Goal: Task Accomplishment & Management: Manage account settings

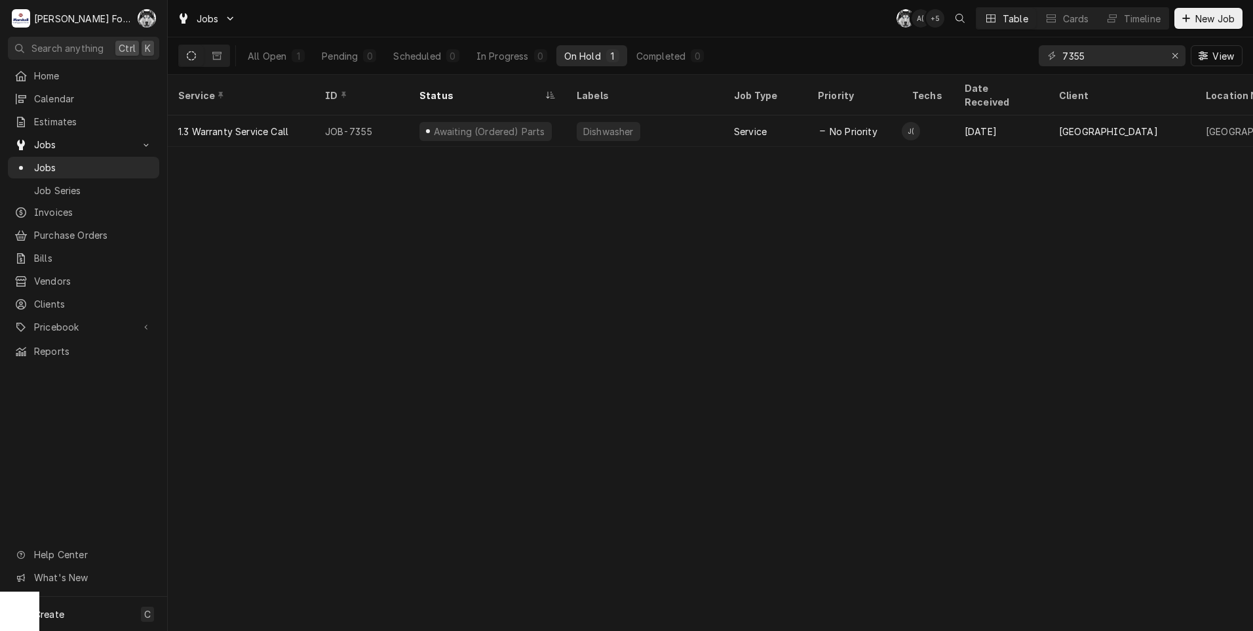
click at [1105, 335] on div "Service ID Status Labels Job Type Priority Techs Date Received Client Location …" at bounding box center [711, 353] width 1086 height 556
drag, startPoint x: 1105, startPoint y: 60, endPoint x: 989, endPoint y: 84, distance: 117.9
click at [993, 83] on div "Jobs C( A( + 5 Table Cards Timeline New Job All Open 1 Pending 0 Scheduled 0 In…" at bounding box center [711, 315] width 1086 height 631
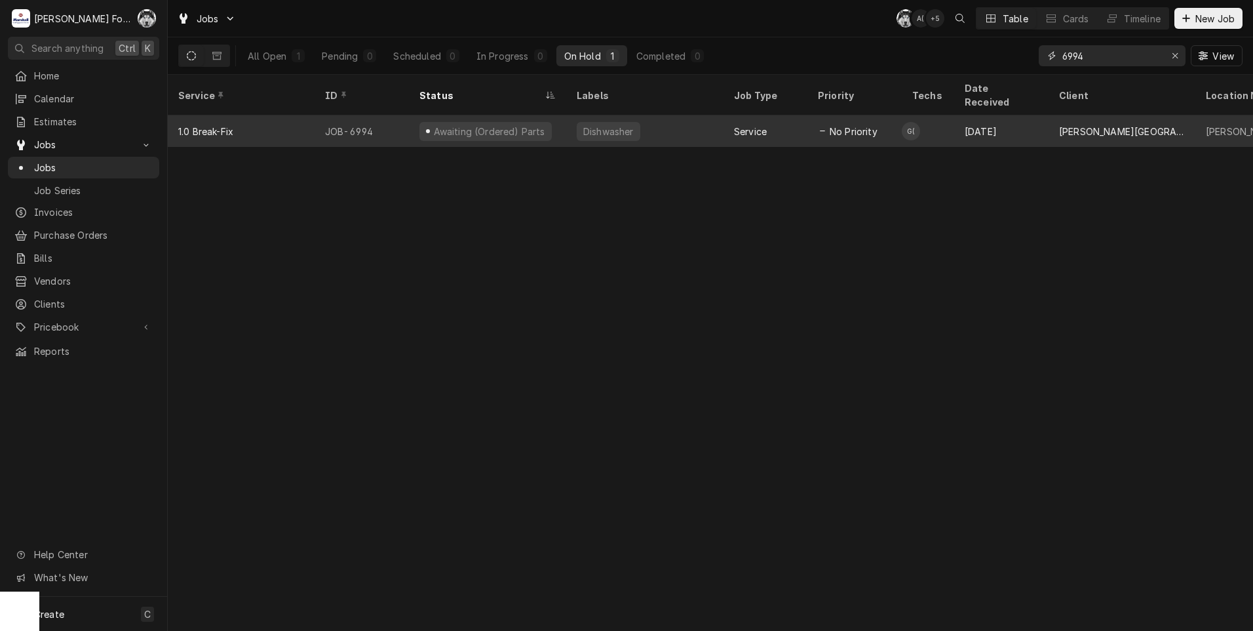
type input "6994"
click at [486, 125] on div "Awaiting (Ordered) Parts" at bounding box center [489, 132] width 114 height 14
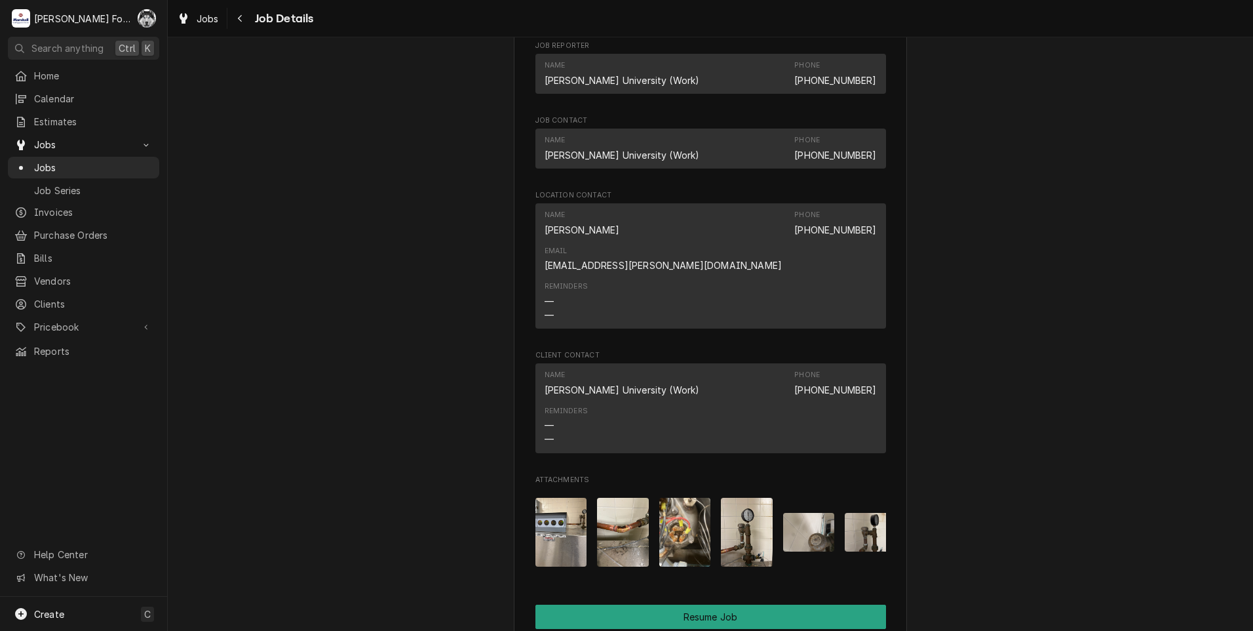
scroll to position [1638, 0]
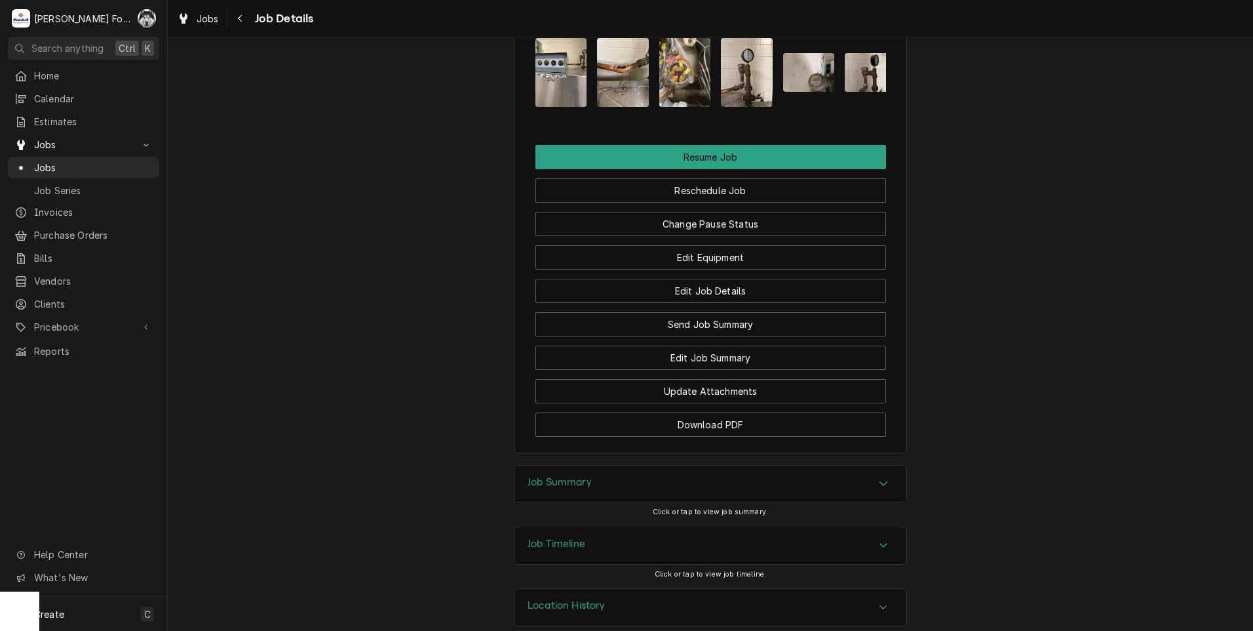
click at [629, 477] on div "Job Summary" at bounding box center [711, 483] width 392 height 37
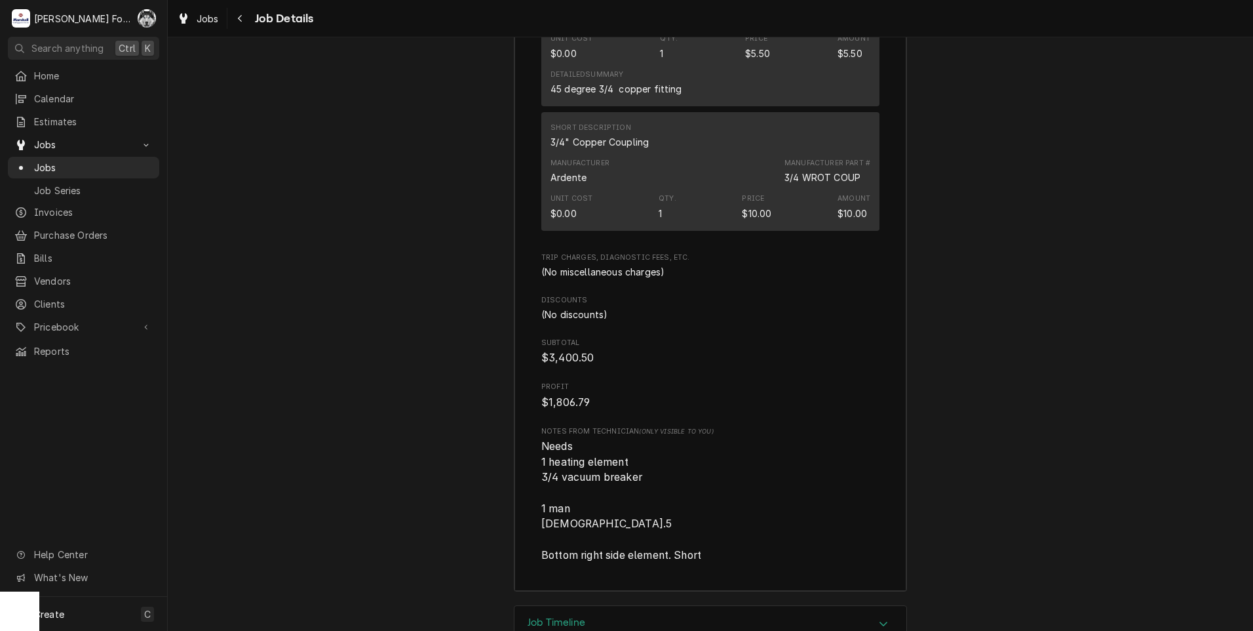
scroll to position [4561, 0]
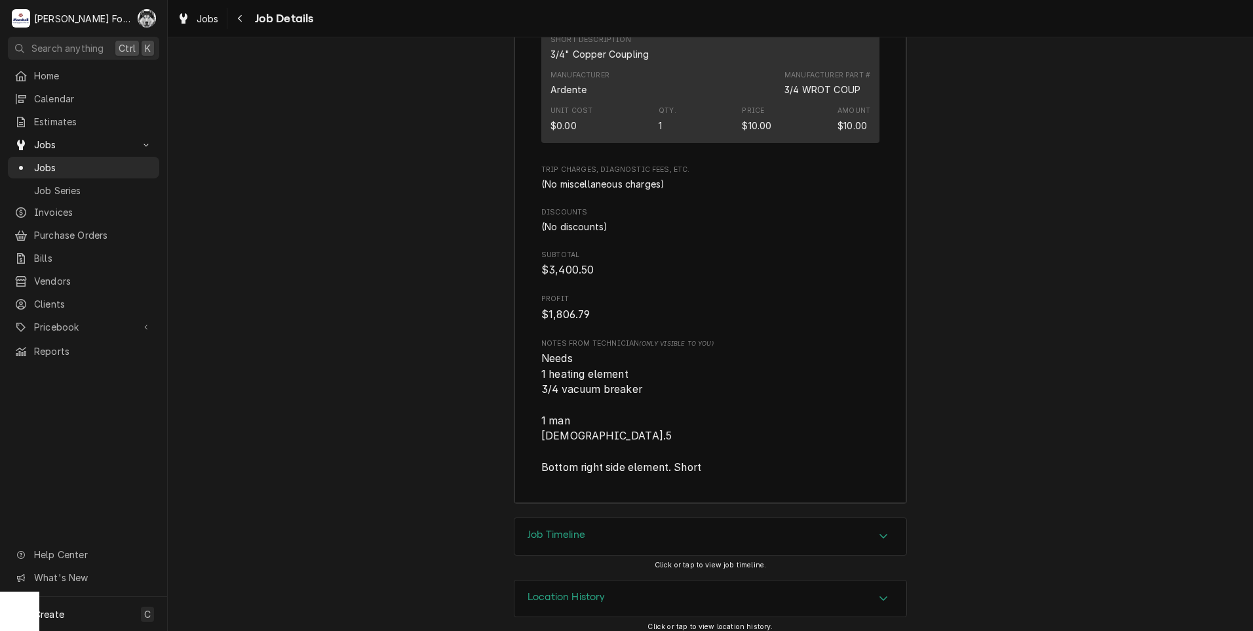
click at [570, 530] on h3 "Job Timeline" at bounding box center [557, 534] width 58 height 12
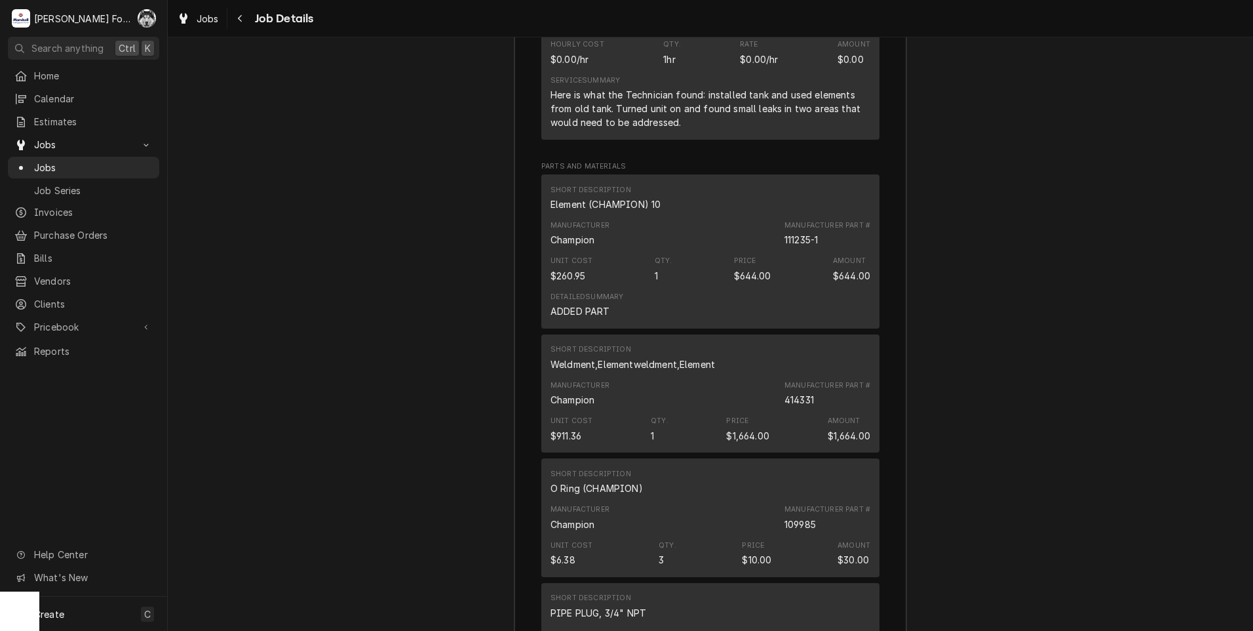
scroll to position [2742, 0]
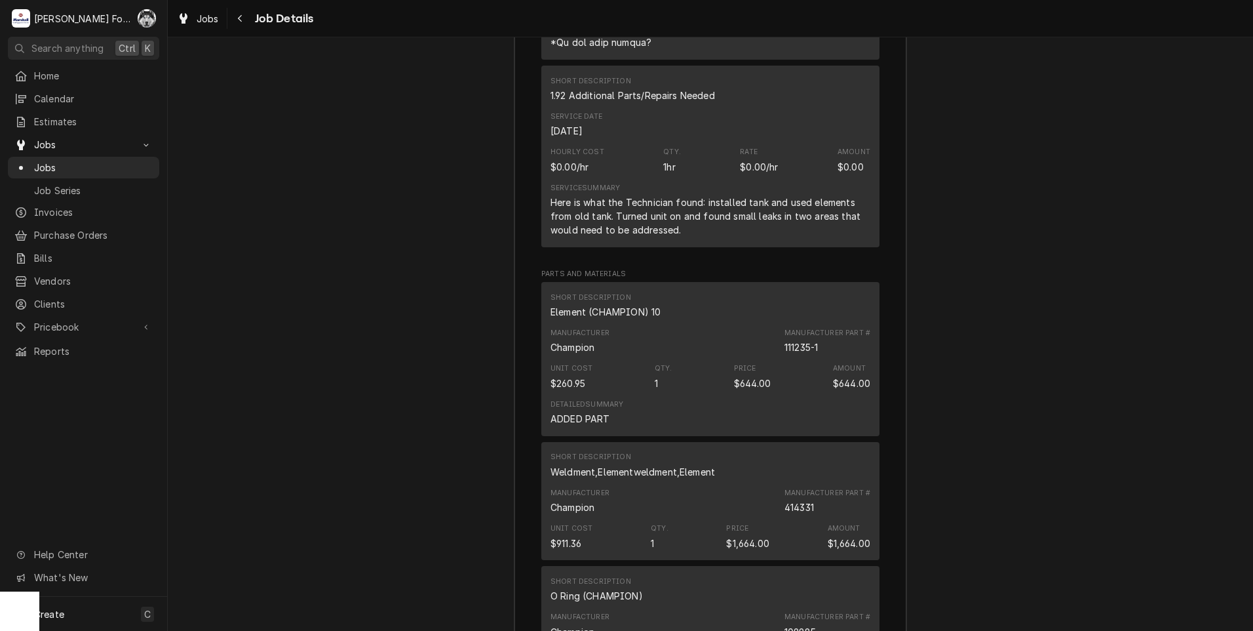
drag, startPoint x: 446, startPoint y: 358, endPoint x: 359, endPoint y: 362, distance: 87.9
click at [43, 164] on span "Jobs" at bounding box center [93, 168] width 119 height 14
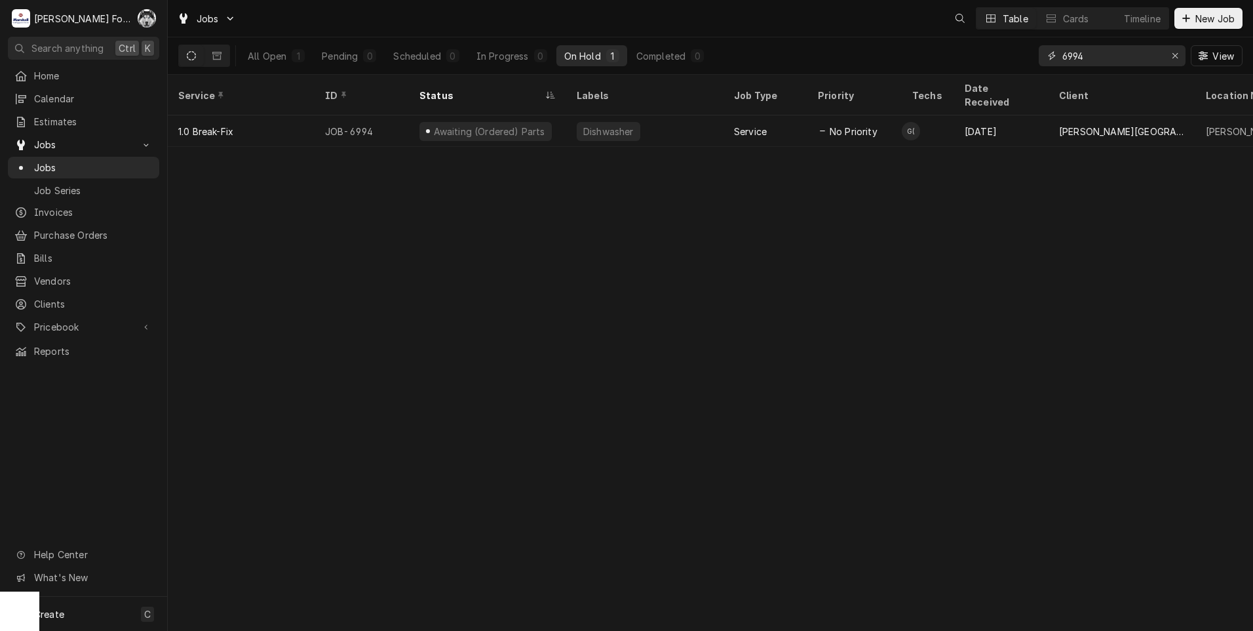
click at [1078, 66] on input "6994" at bounding box center [1112, 55] width 98 height 21
type input "6"
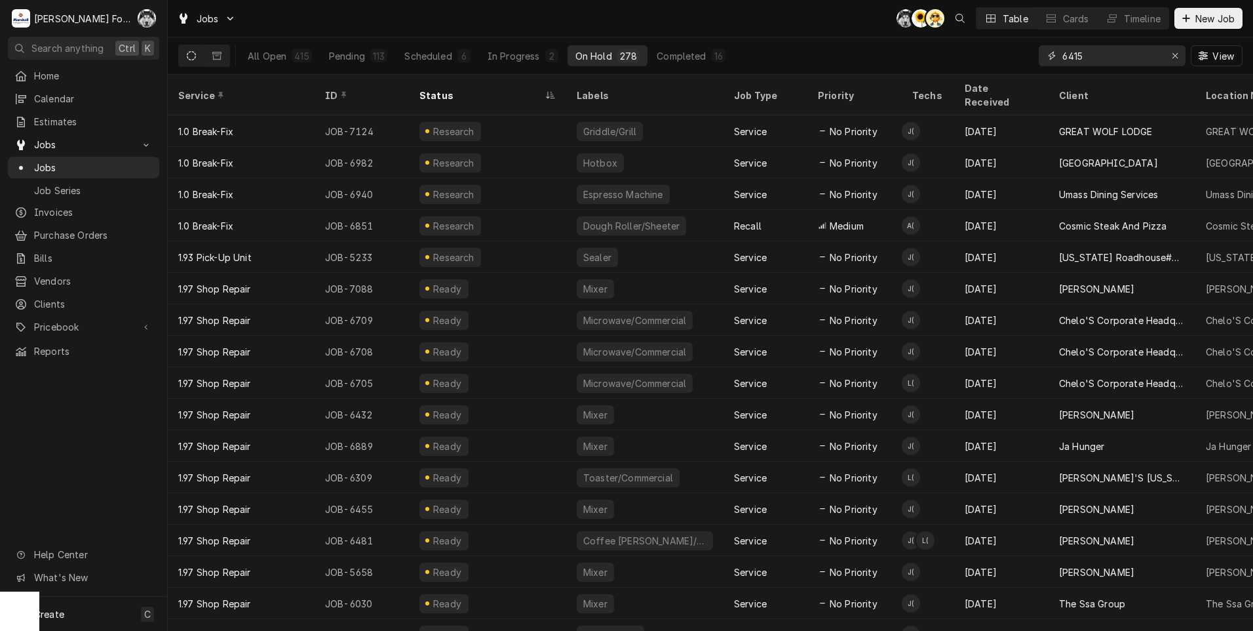
type input "6415"
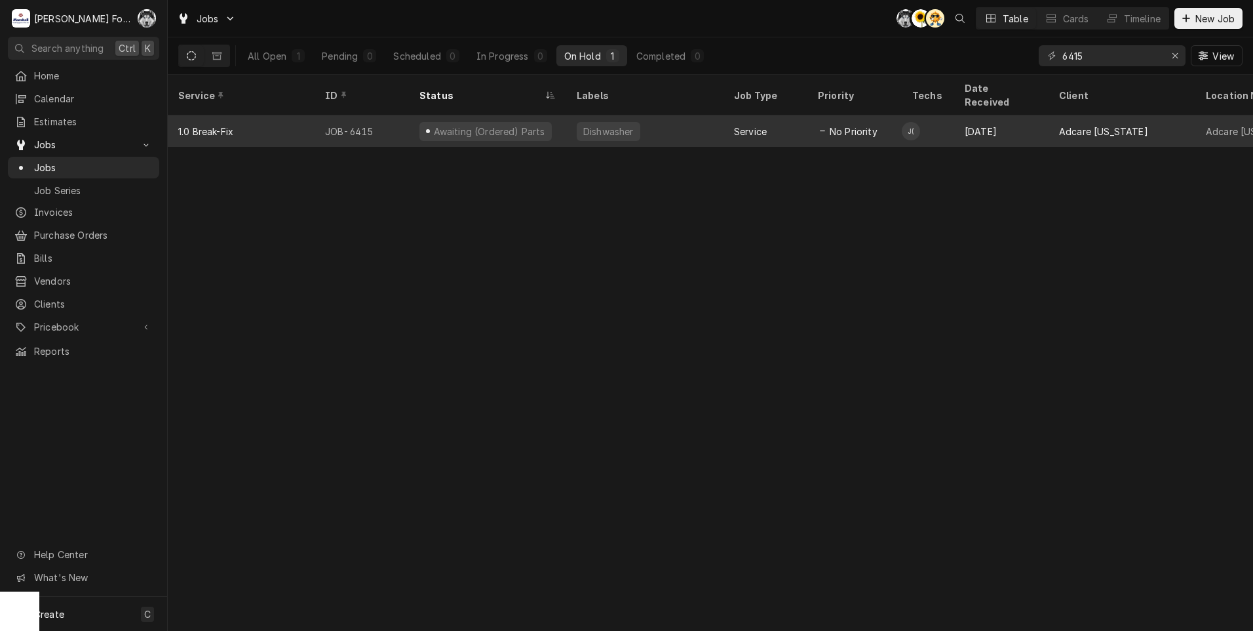
click at [606, 129] on div "Dishwasher" at bounding box center [644, 130] width 157 height 31
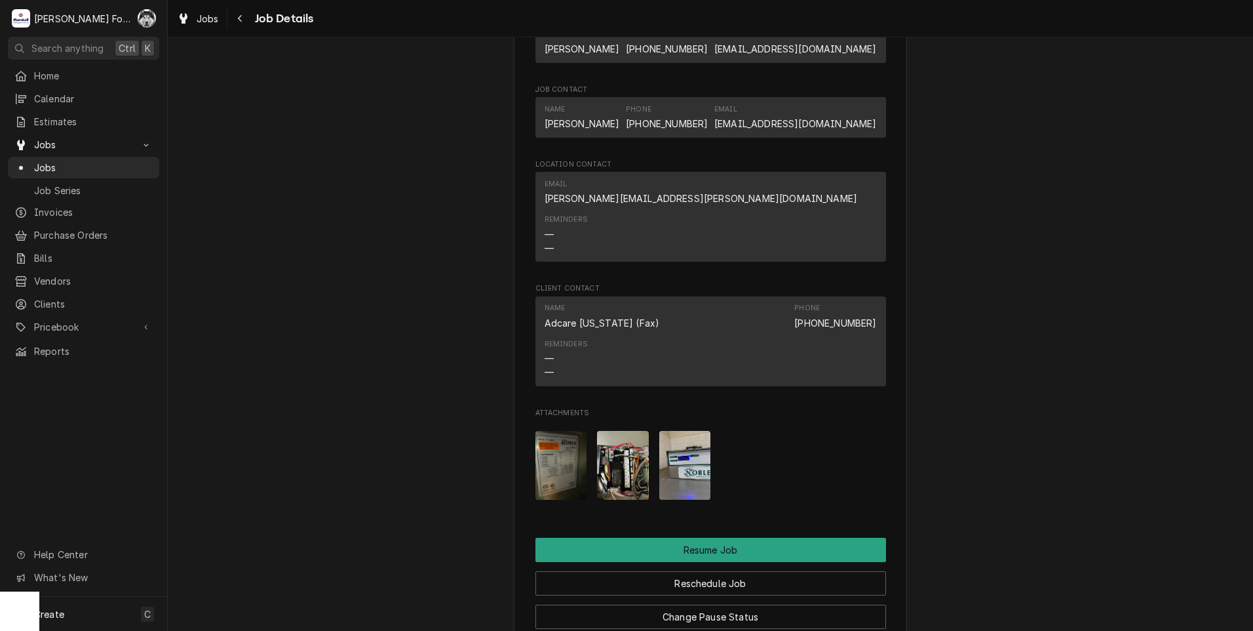
scroll to position [1748, 0]
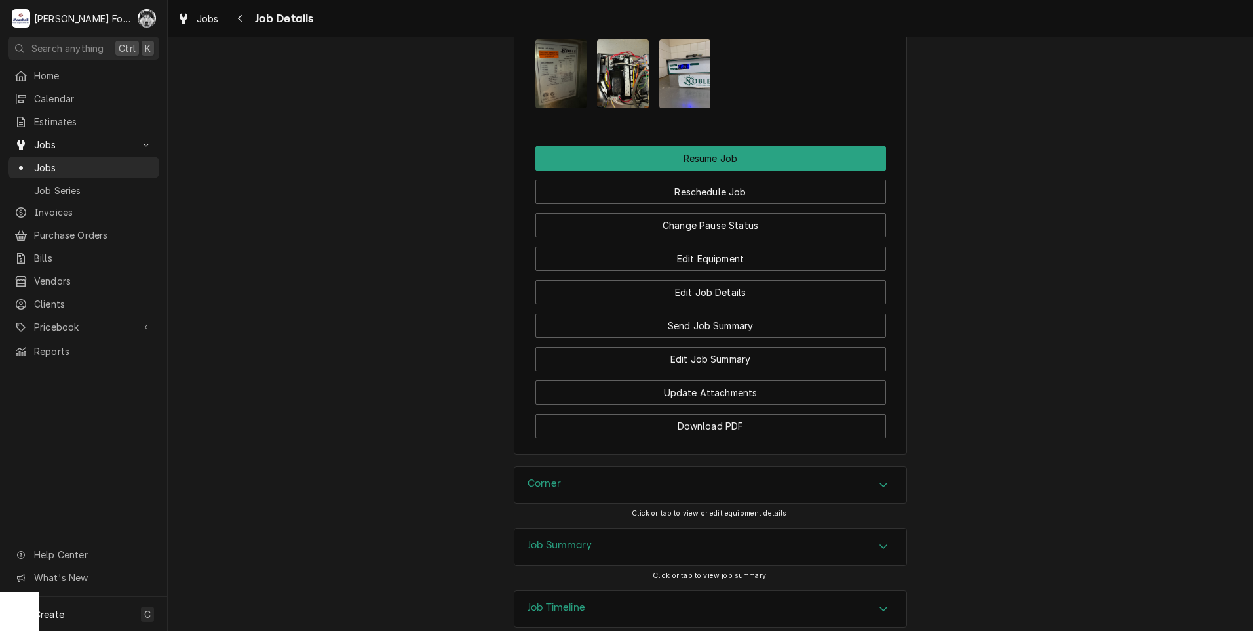
click at [642, 503] on div "Corner" at bounding box center [711, 485] width 392 height 37
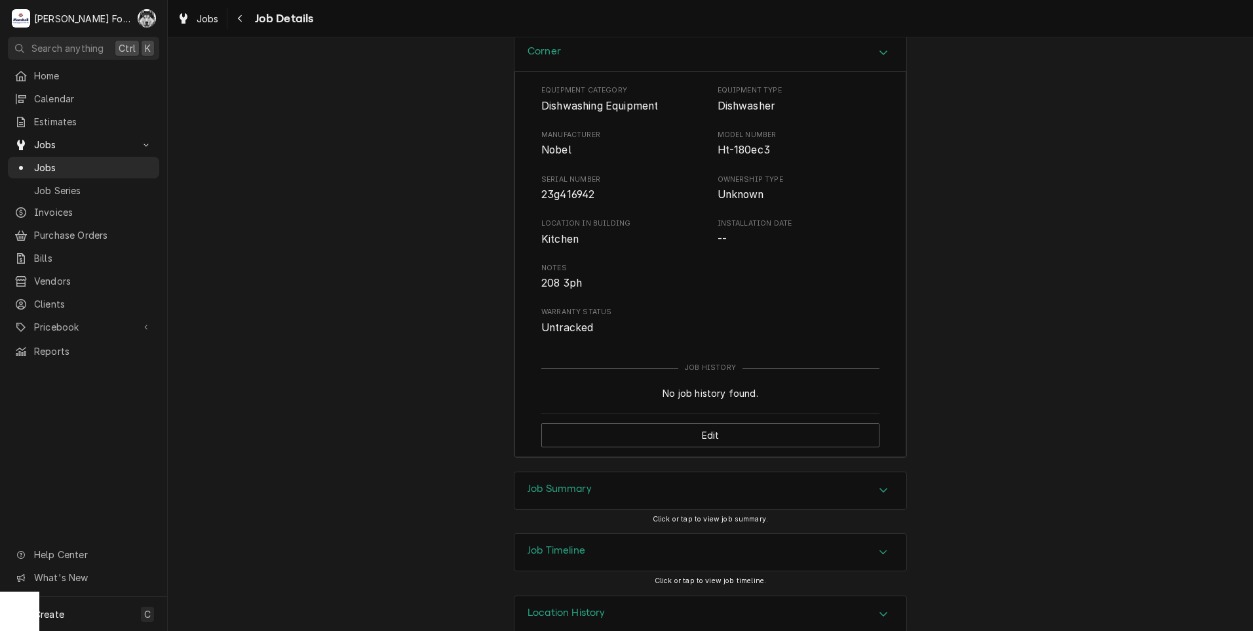
scroll to position [2185, 0]
click at [615, 504] on div "Job Summary" at bounding box center [711, 485] width 392 height 37
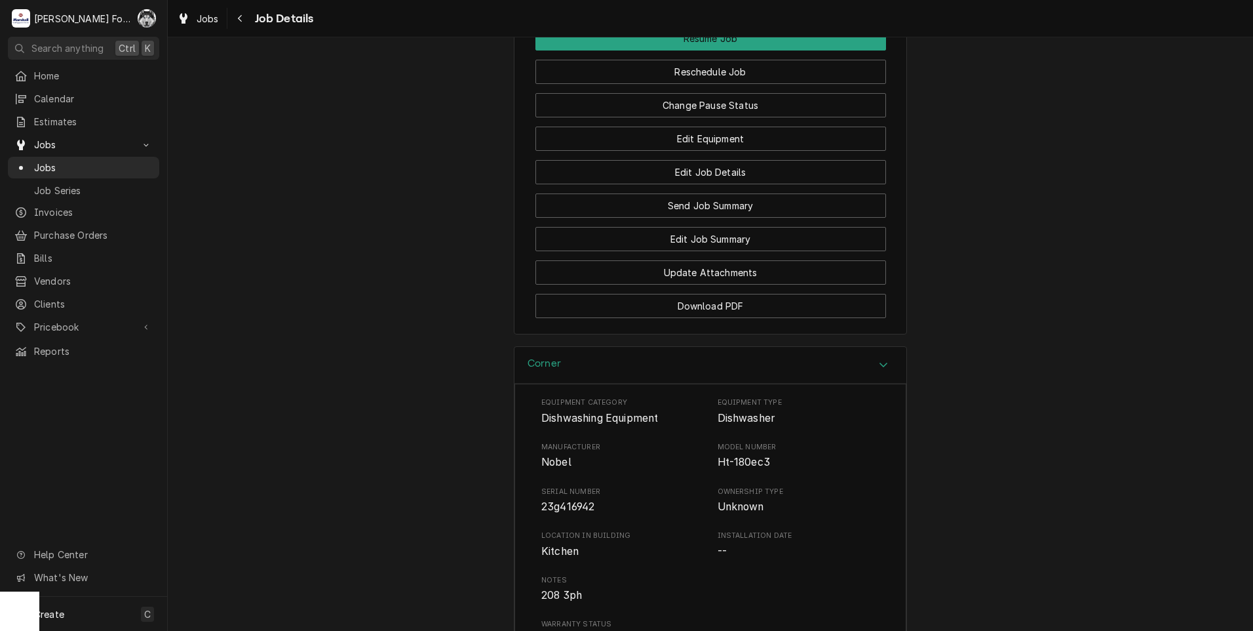
scroll to position [1868, 0]
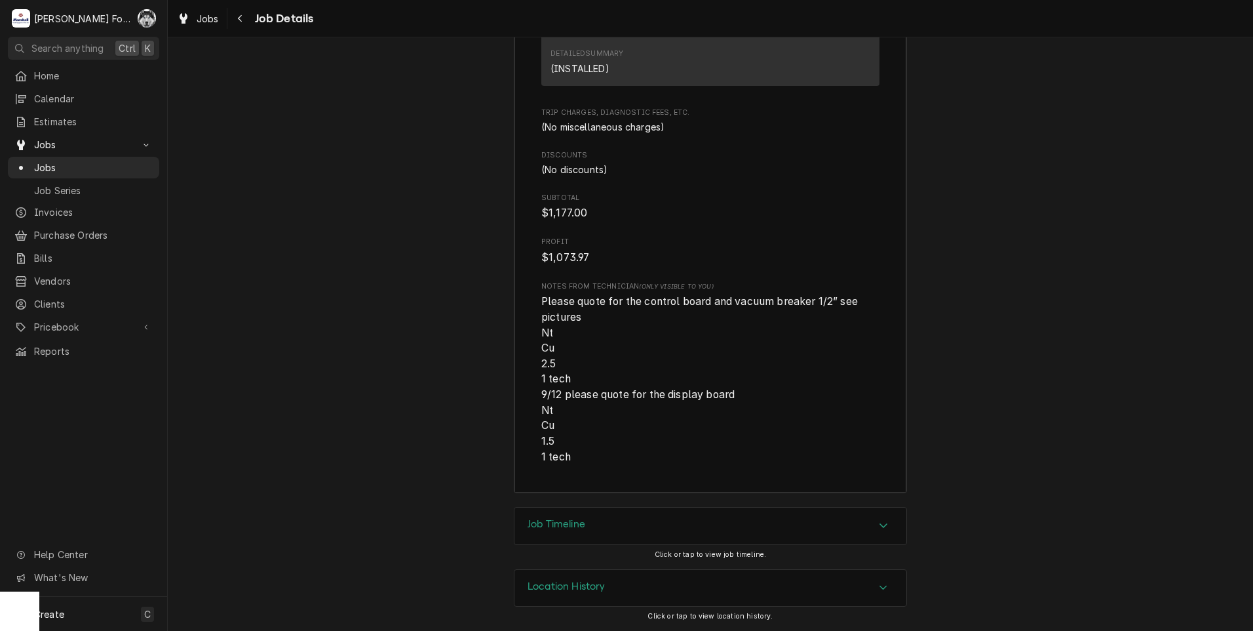
drag, startPoint x: 725, startPoint y: 494, endPoint x: 707, endPoint y: 483, distance: 20.9
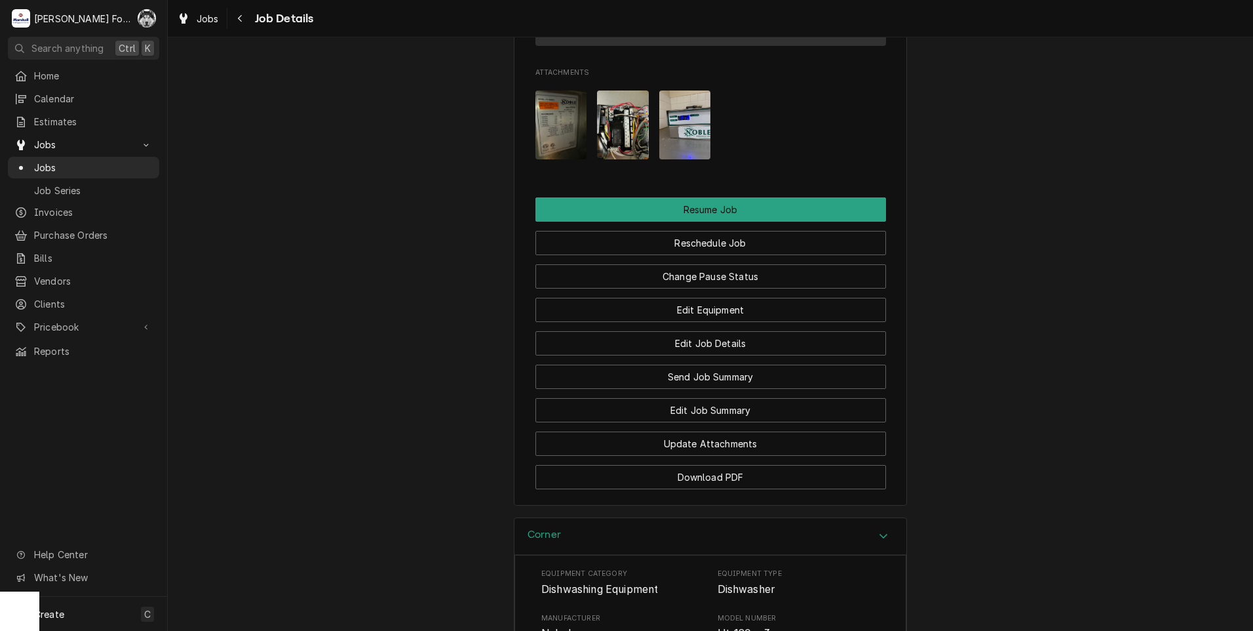
scroll to position [1657, 0]
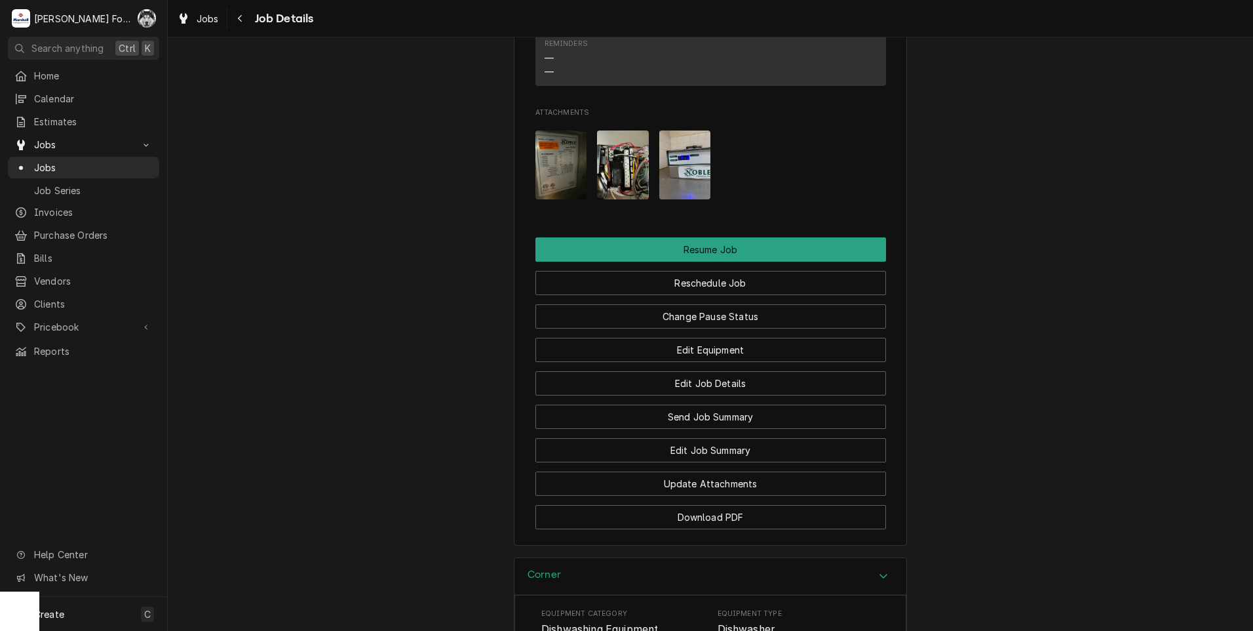
click at [684, 199] on img "Attachments" at bounding box center [685, 164] width 52 height 69
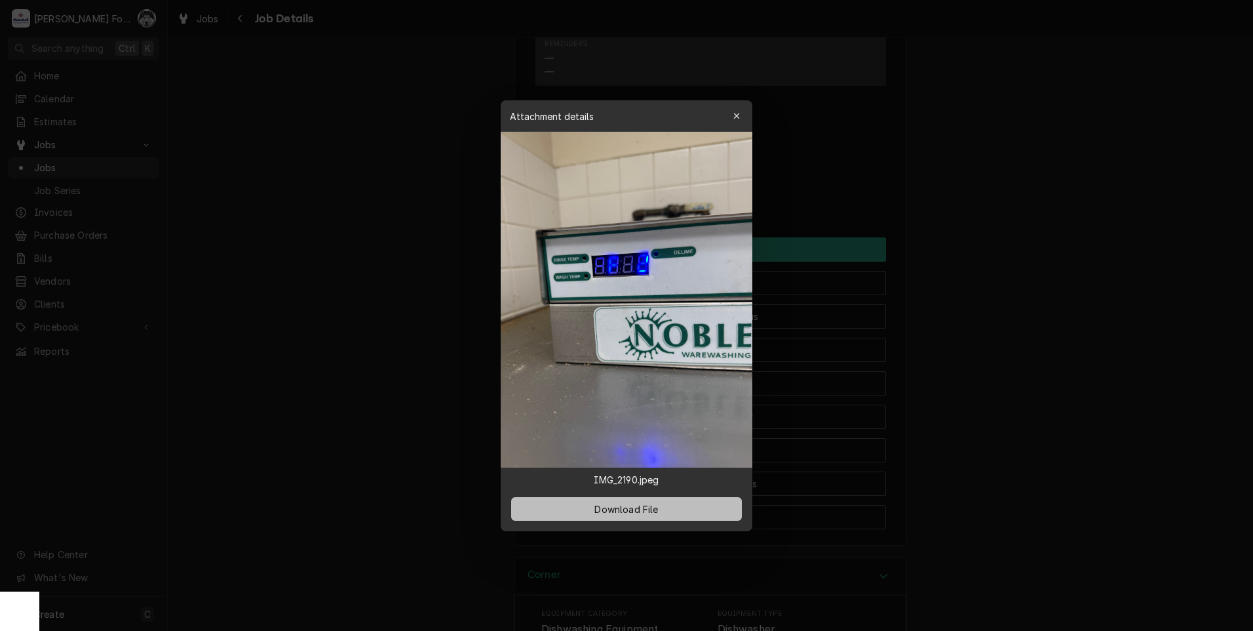
click at [620, 509] on span "Download File" at bounding box center [626, 509] width 69 height 14
click at [434, 63] on div at bounding box center [626, 315] width 1253 height 631
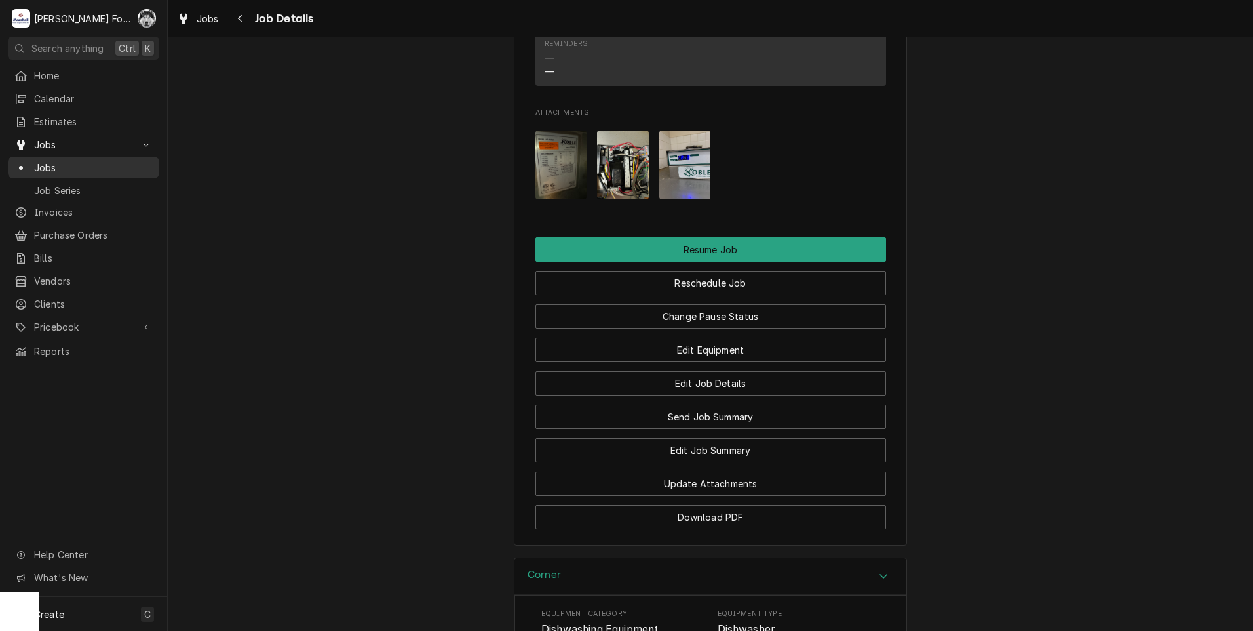
click at [32, 161] on div "Jobs" at bounding box center [83, 168] width 138 height 14
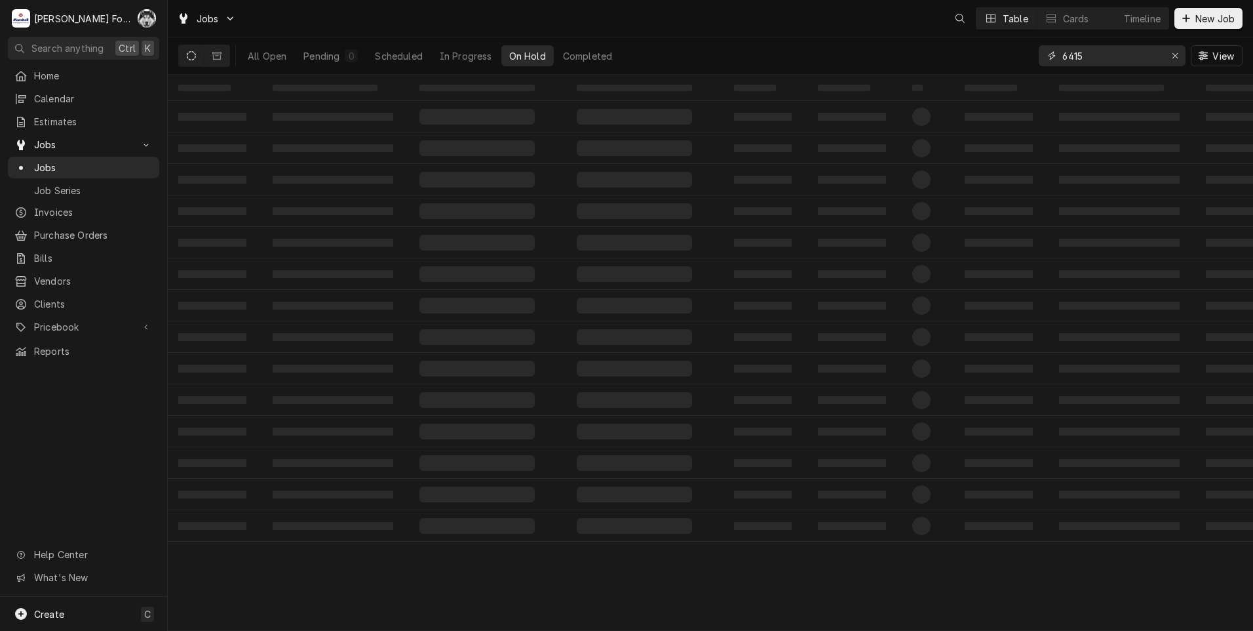
click at [998, 70] on div "All Open Pending 0 Scheduled In Progress On Hold Completed 6415 View" at bounding box center [710, 55] width 1065 height 37
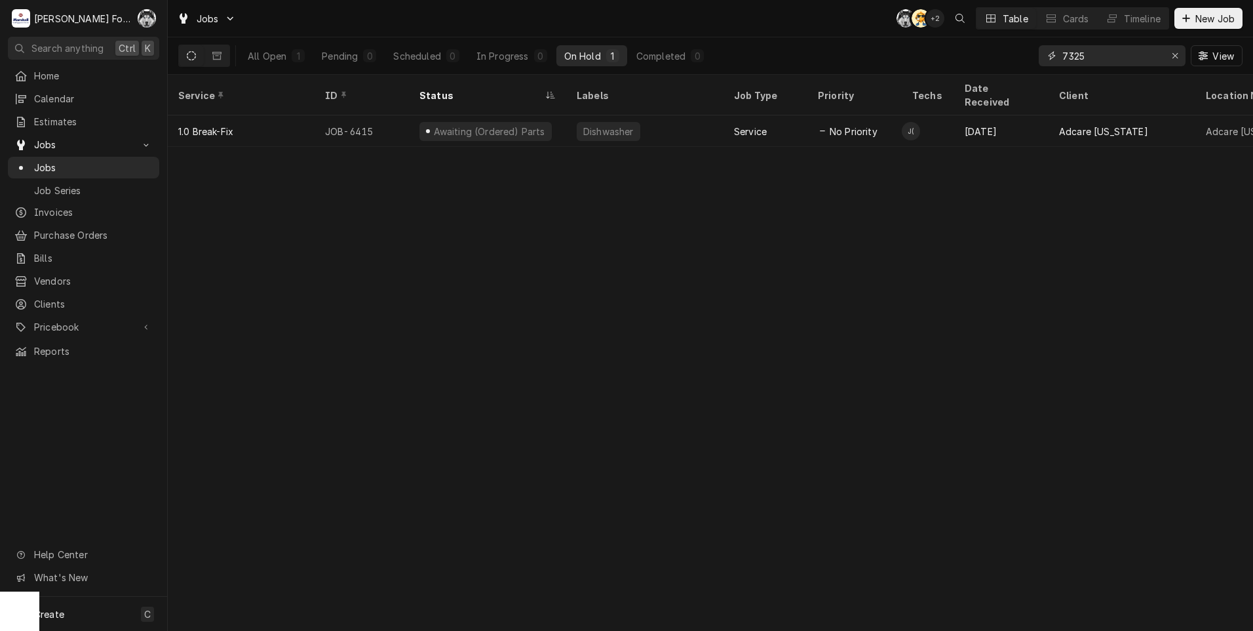
type input "7325"
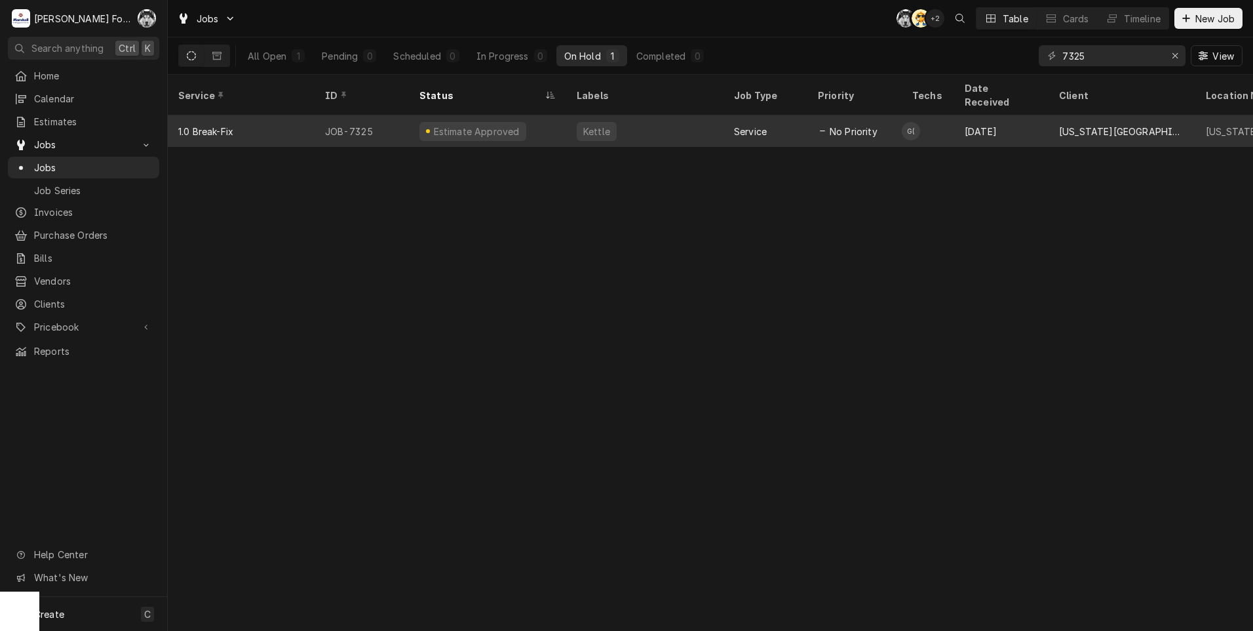
click at [540, 126] on div "Estimate Approved" at bounding box center [487, 130] width 157 height 31
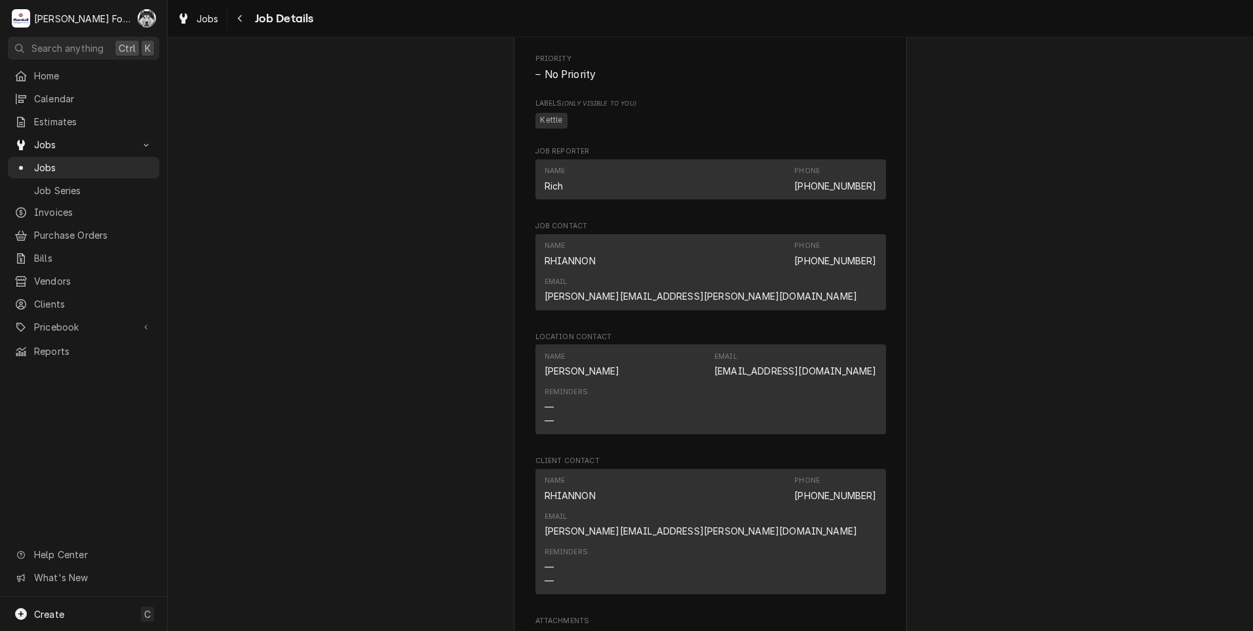
scroll to position [1725, 0]
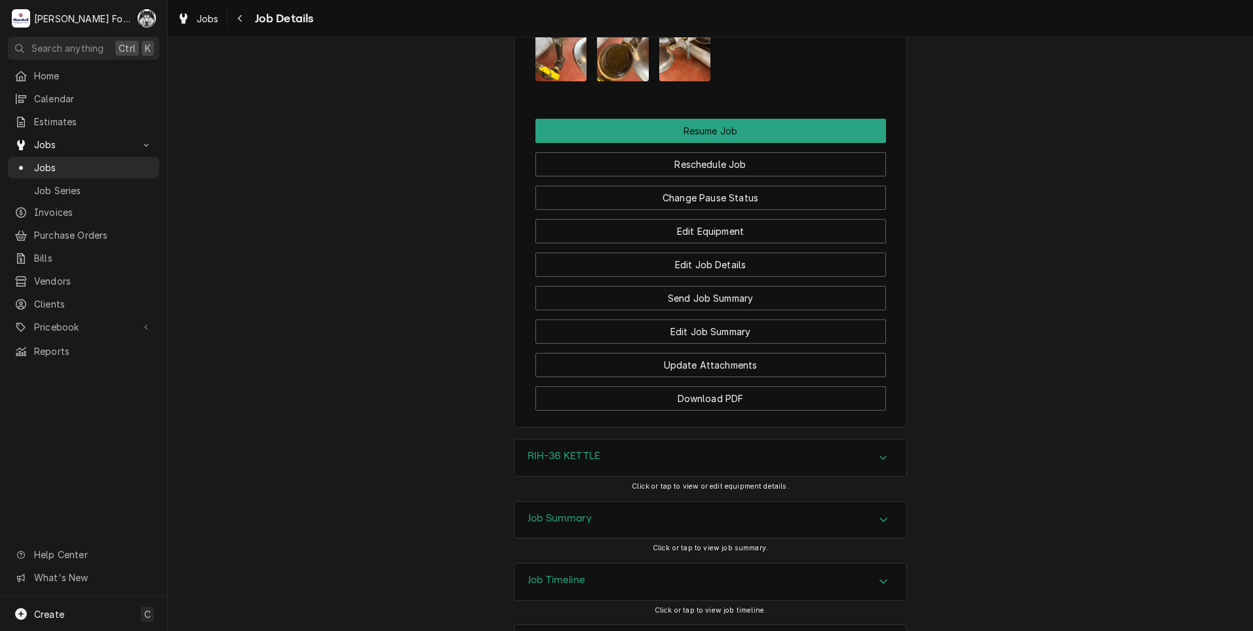
click at [586, 512] on h3 "Job Summary" at bounding box center [560, 518] width 64 height 12
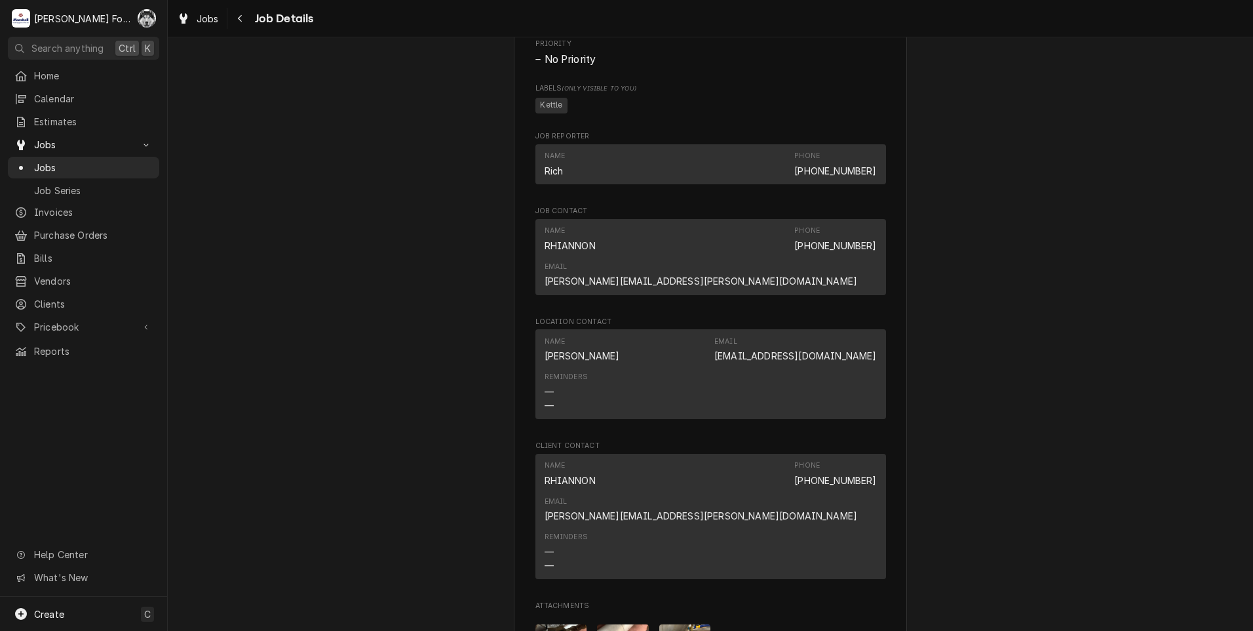
scroll to position [1330, 0]
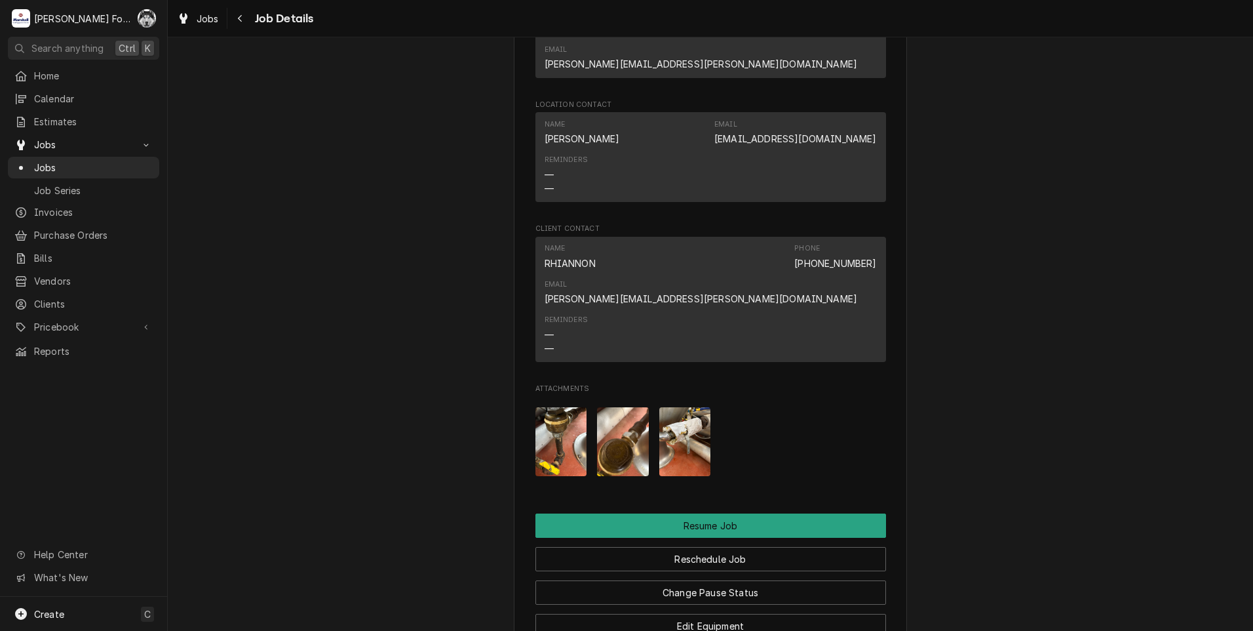
click at [614, 407] on img "Attachments" at bounding box center [623, 441] width 52 height 69
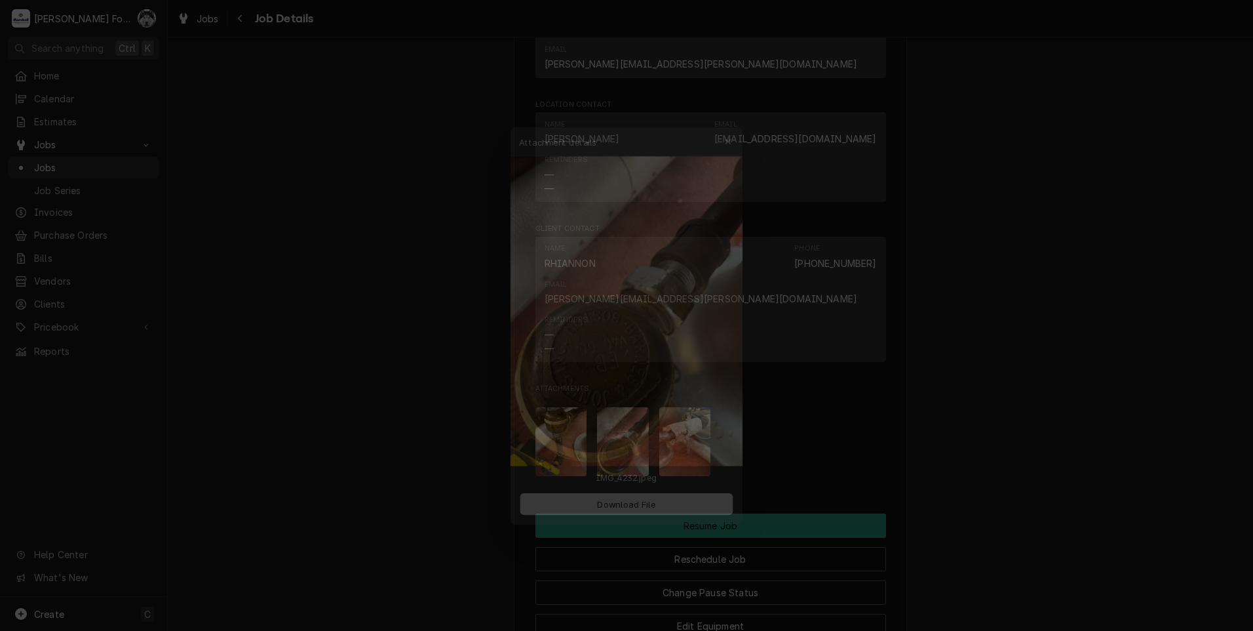
click at [1111, 332] on div at bounding box center [626, 315] width 1253 height 631
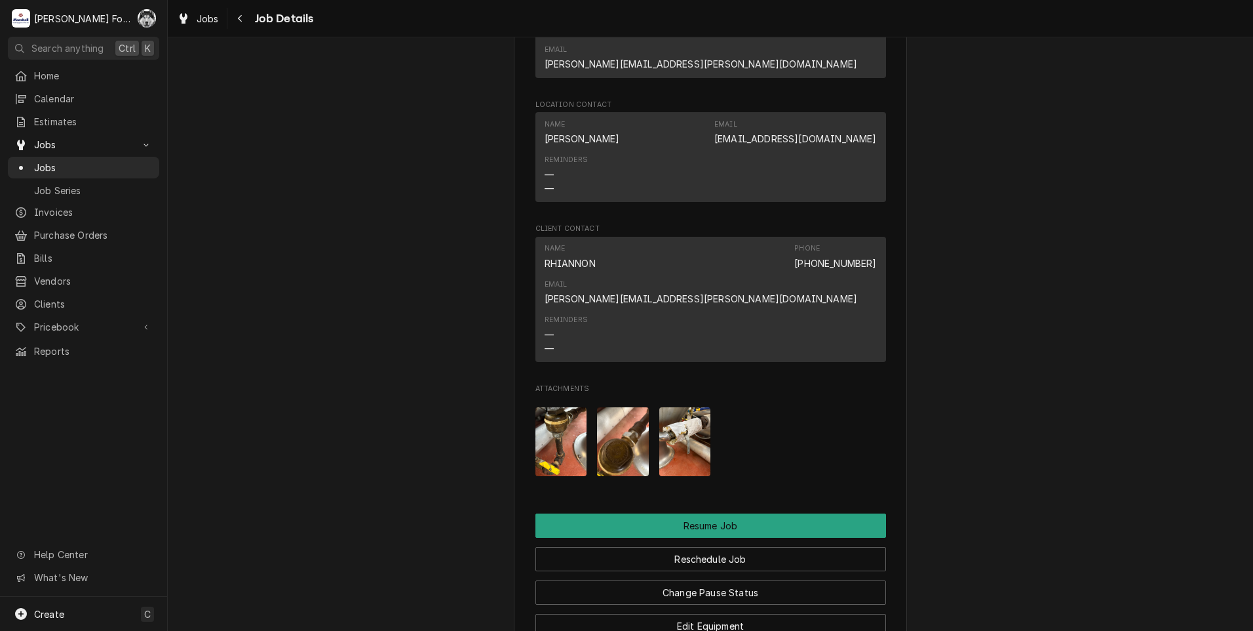
click at [545, 407] on img "Attachments" at bounding box center [562, 441] width 52 height 69
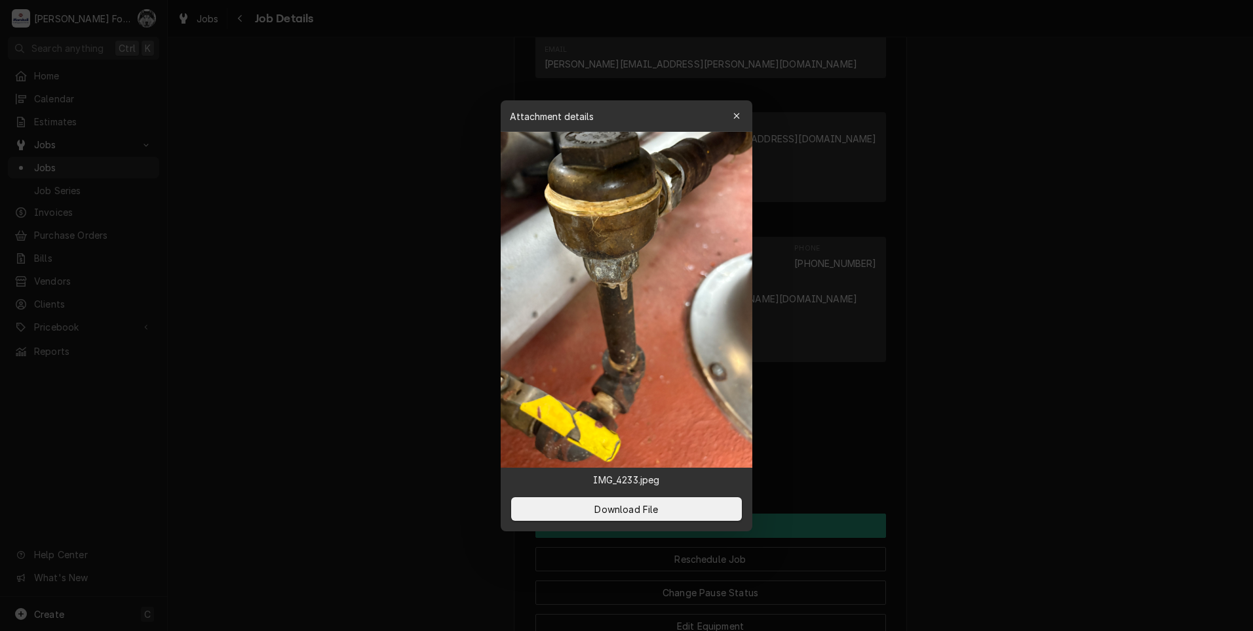
drag, startPoint x: 947, startPoint y: 368, endPoint x: 869, endPoint y: 330, distance: 86.8
click at [947, 366] on div at bounding box center [626, 315] width 1253 height 631
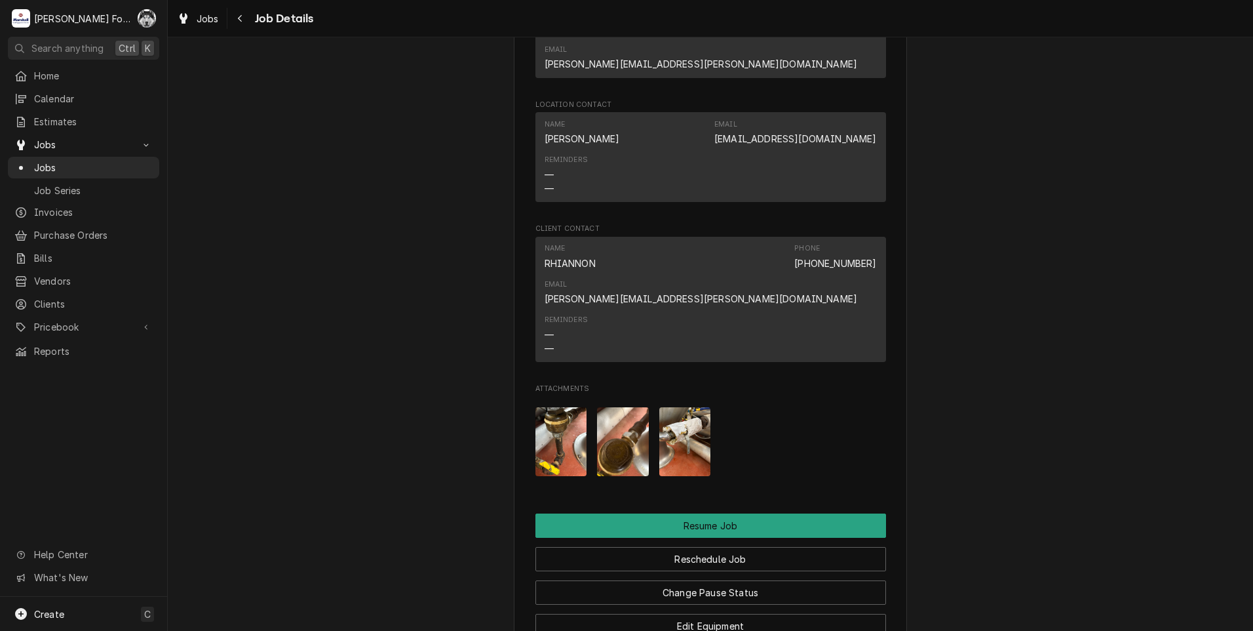
click at [622, 407] on img "Attachments" at bounding box center [623, 441] width 52 height 69
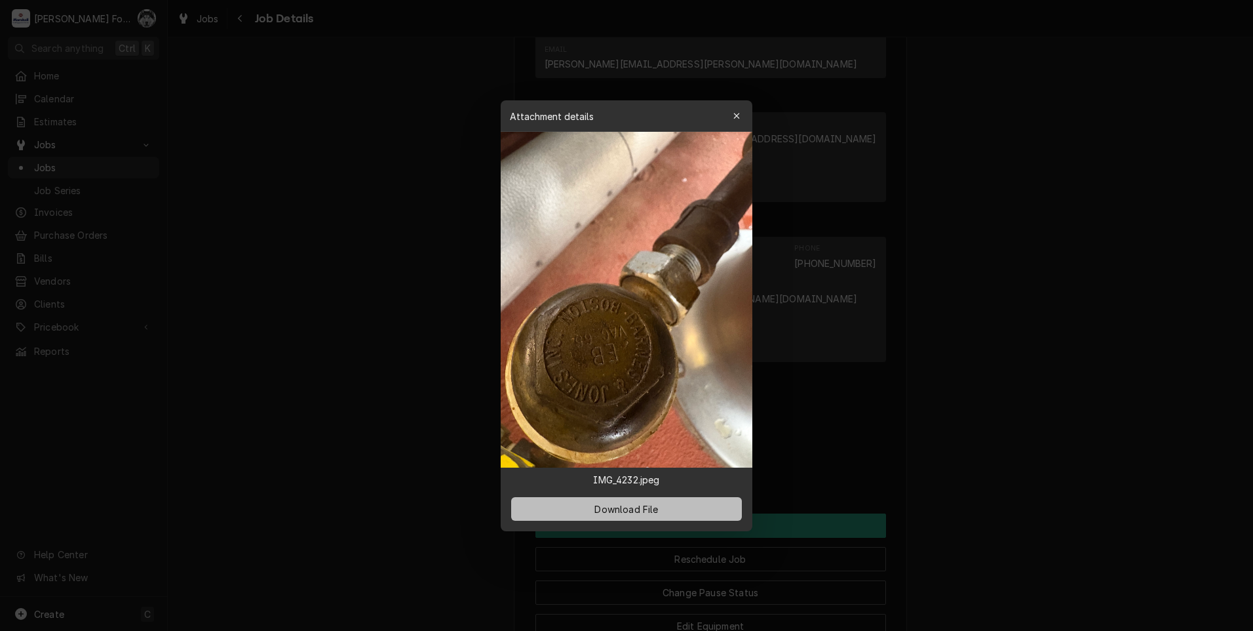
click at [633, 509] on span "Download File" at bounding box center [626, 509] width 69 height 14
click at [660, 507] on span "Download File" at bounding box center [626, 509] width 69 height 14
click at [1128, 481] on div at bounding box center [626, 315] width 1253 height 631
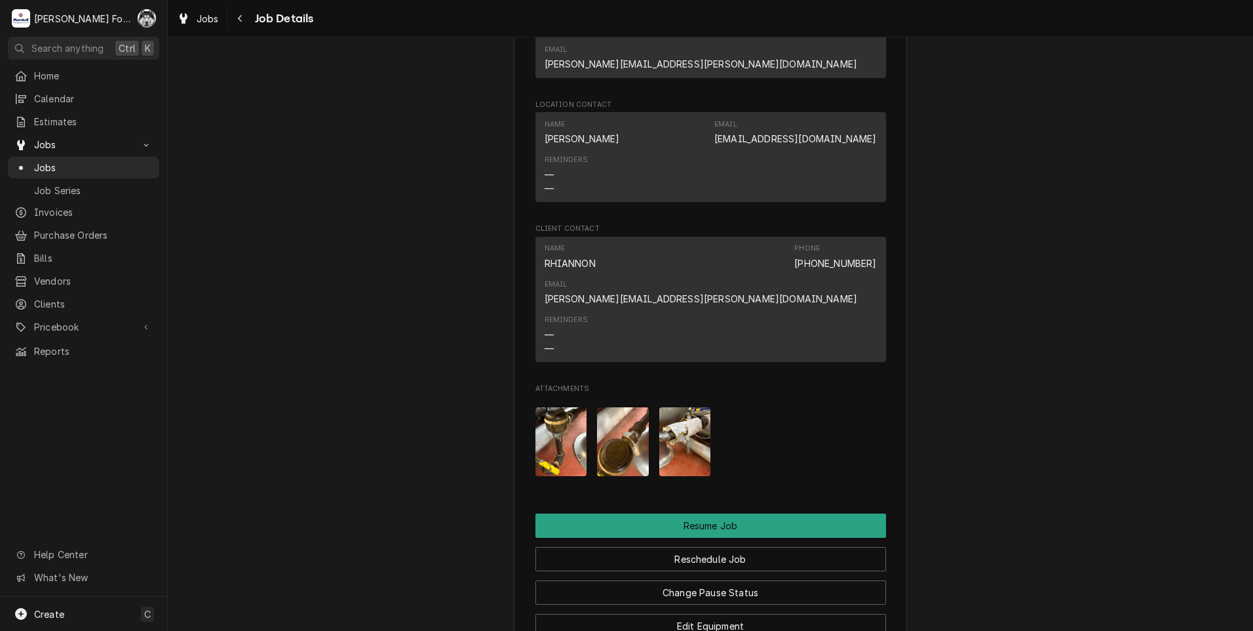
click at [549, 407] on img "Attachments" at bounding box center [562, 441] width 52 height 69
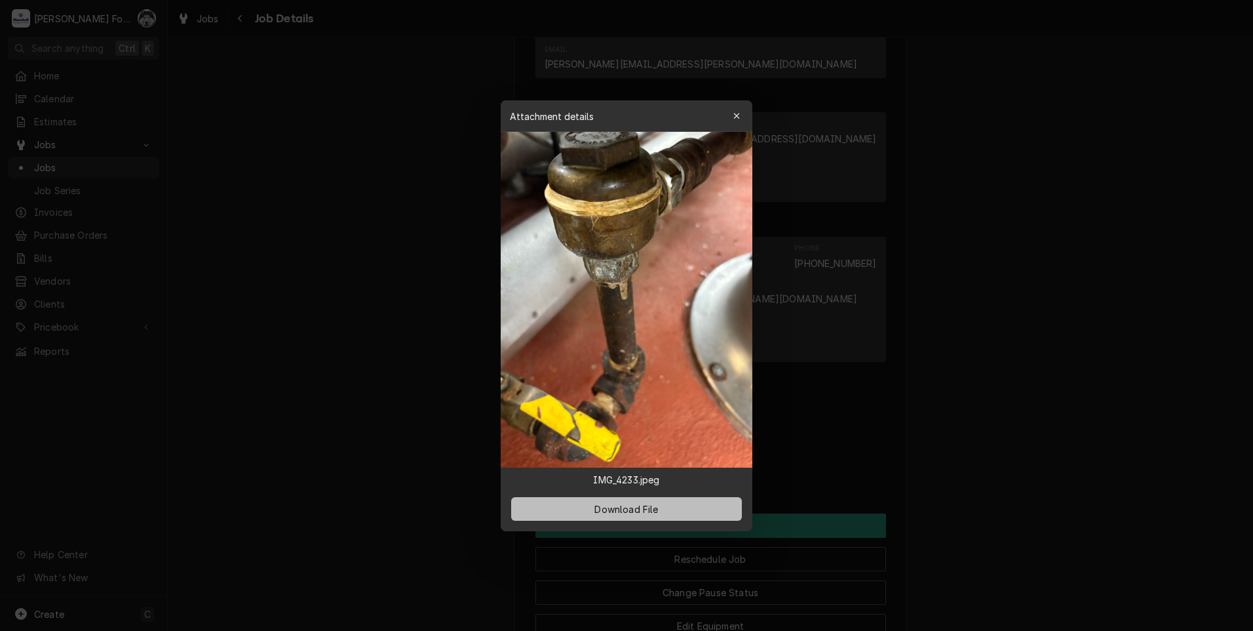
click at [640, 507] on span "Download File" at bounding box center [626, 509] width 69 height 14
click at [1042, 443] on div at bounding box center [626, 315] width 1253 height 631
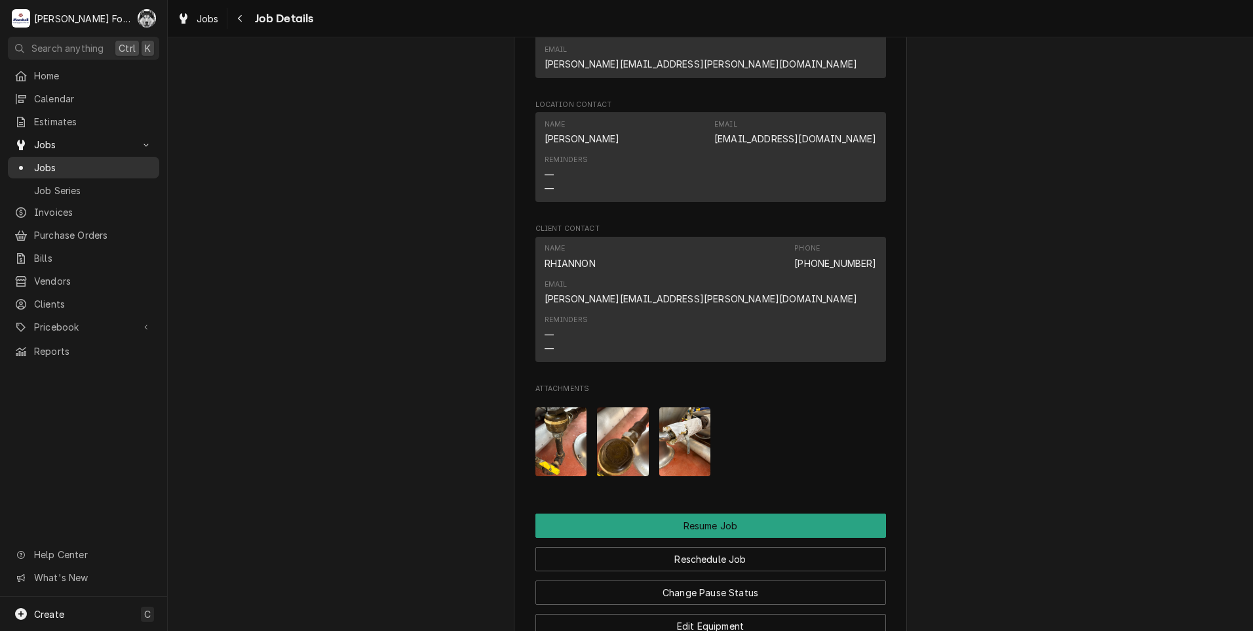
click at [35, 161] on span "Jobs" at bounding box center [93, 168] width 119 height 14
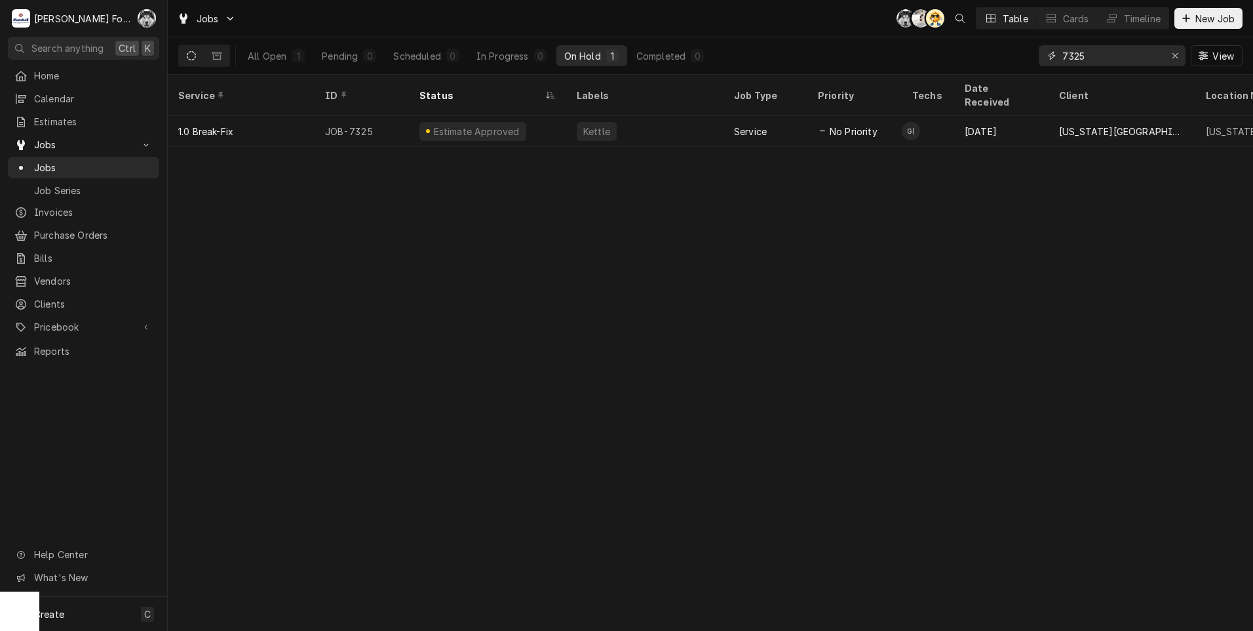
drag, startPoint x: 1092, startPoint y: 58, endPoint x: 924, endPoint y: 66, distance: 168.0
click at [923, 68] on div "All Open 1 Pending 0 Scheduled 0 In Progress 0 On Hold 1 Completed 0 7325 View" at bounding box center [710, 55] width 1065 height 37
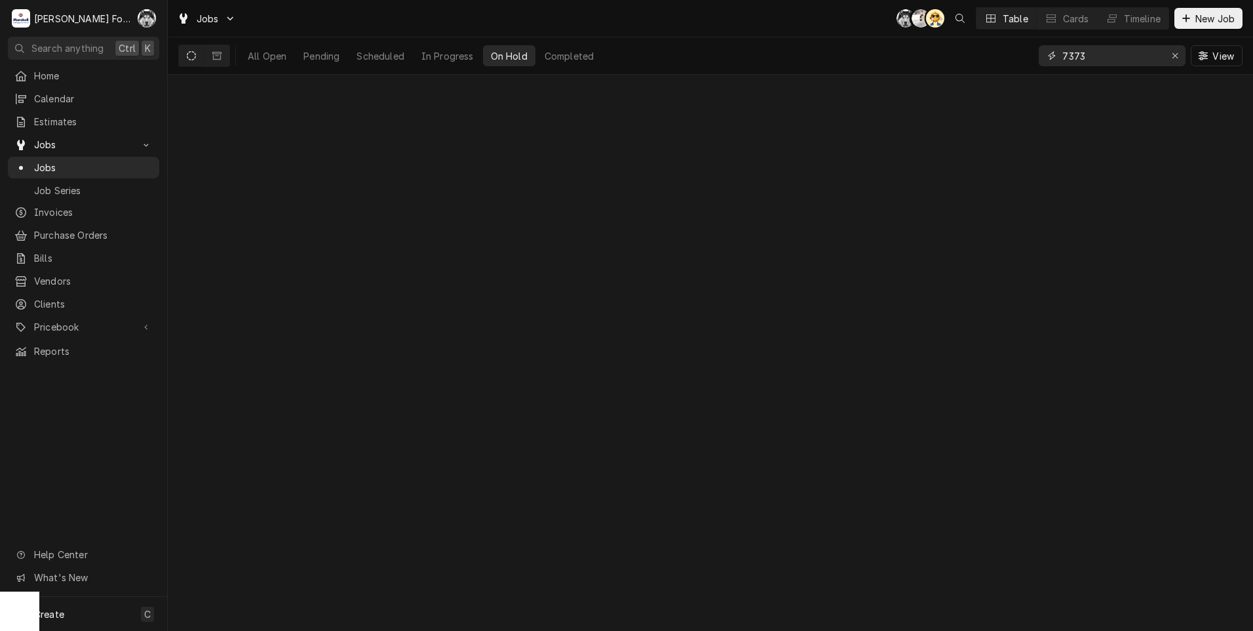
type input "7373"
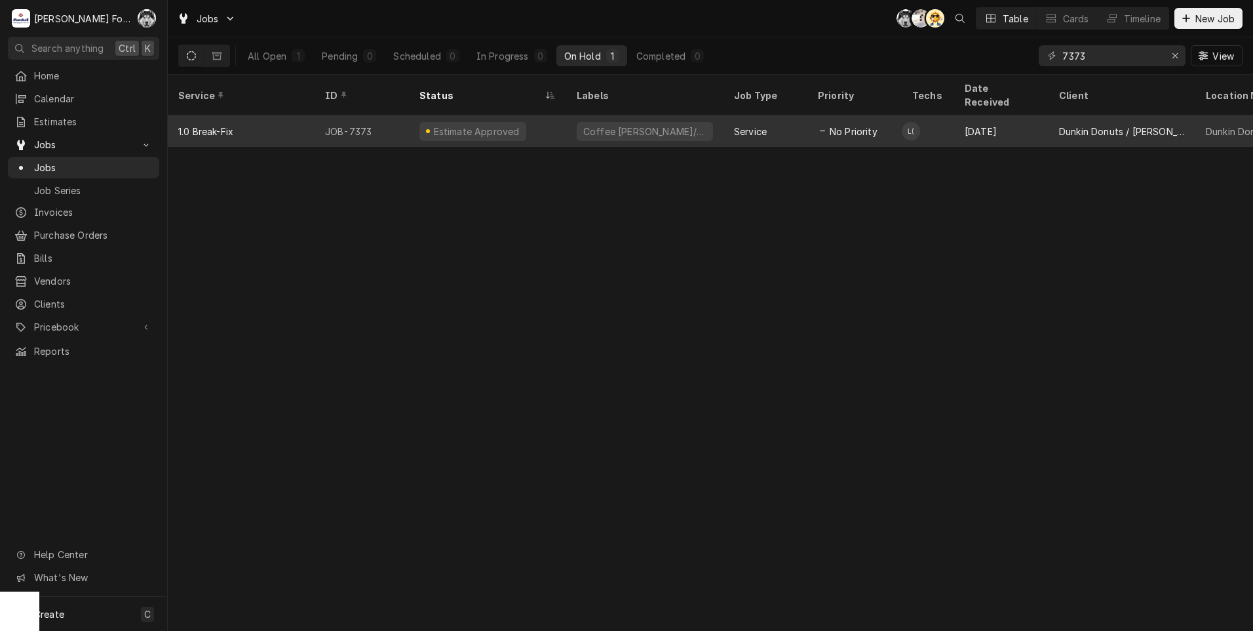
click at [521, 115] on div "Estimate Approved" at bounding box center [487, 130] width 157 height 31
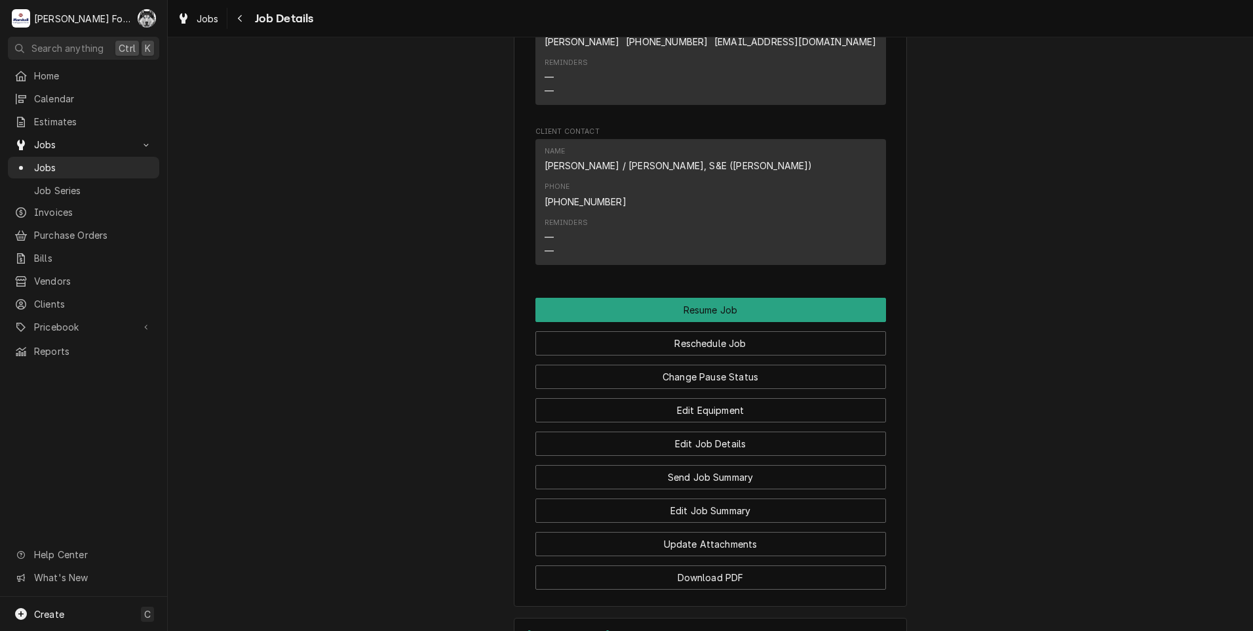
scroll to position [1620, 0]
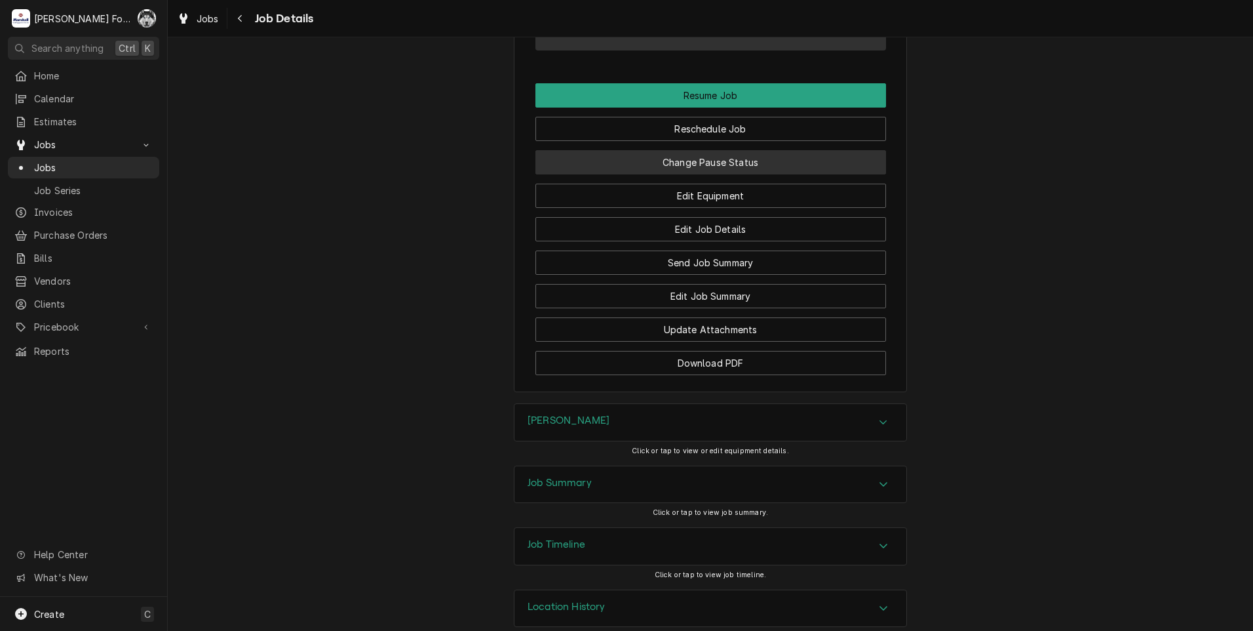
click at [703, 150] on button "Change Pause Status" at bounding box center [711, 162] width 351 height 24
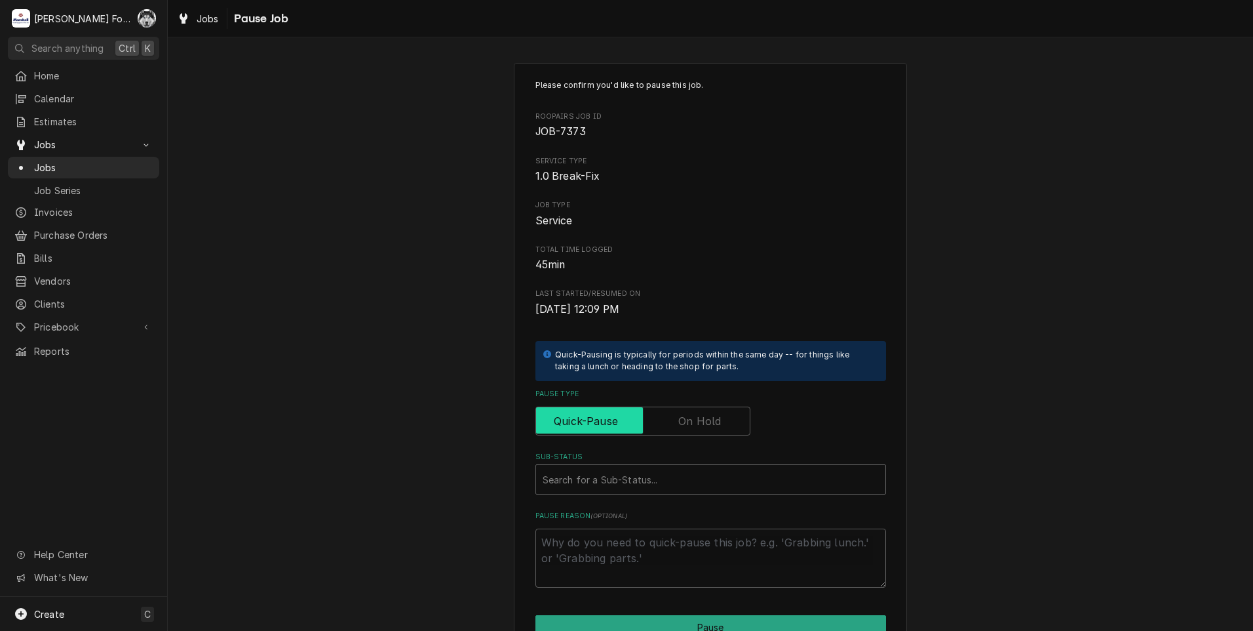
click at [662, 424] on input "Pause Type" at bounding box center [642, 420] width 203 height 29
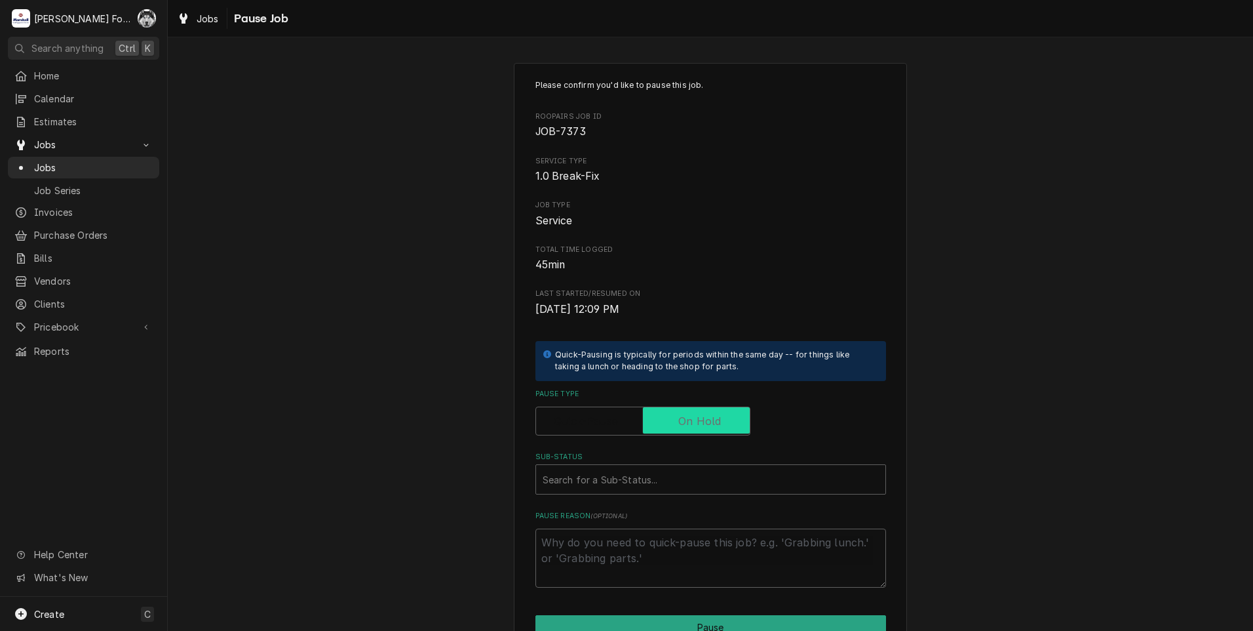
checkbox input "true"
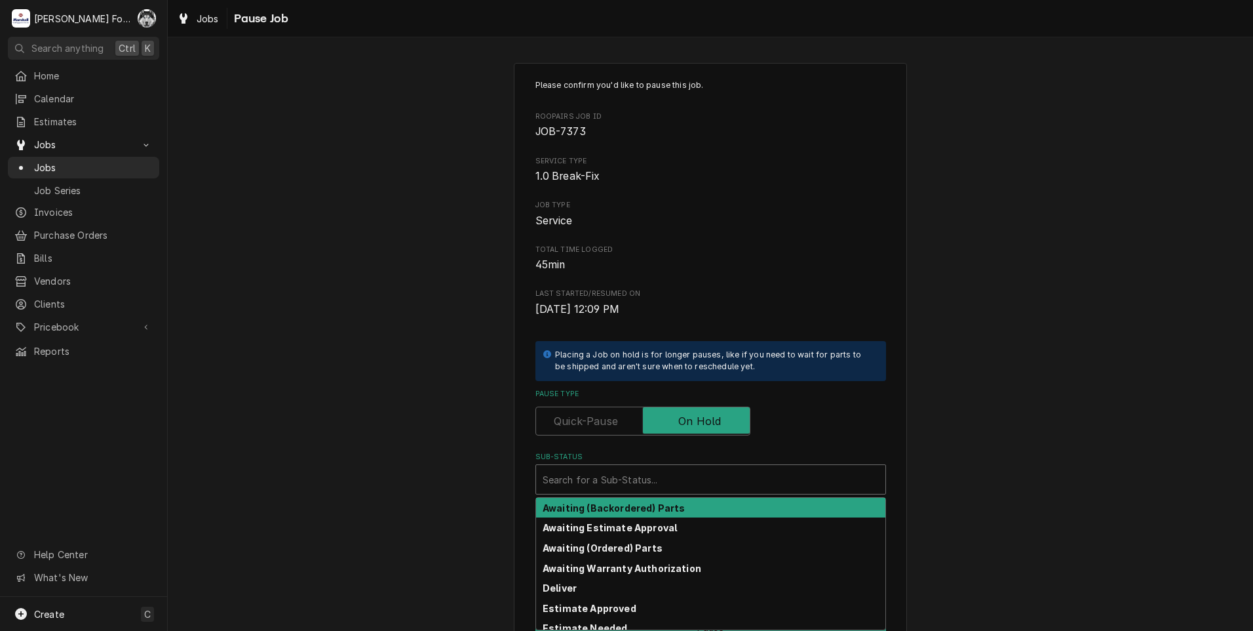
click at [654, 480] on div "Sub-Status" at bounding box center [711, 479] width 336 height 24
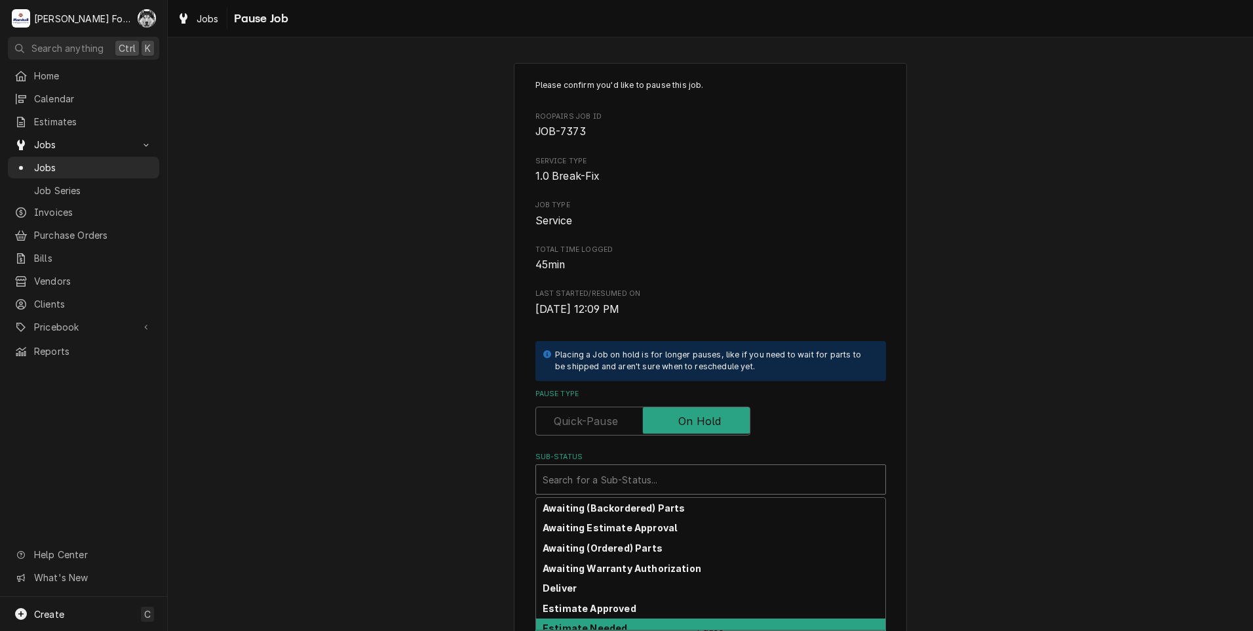
click at [619, 629] on div "Estimate Needed" at bounding box center [710, 628] width 349 height 20
click at [589, 479] on div "Sub-Status" at bounding box center [702, 479] width 319 height 24
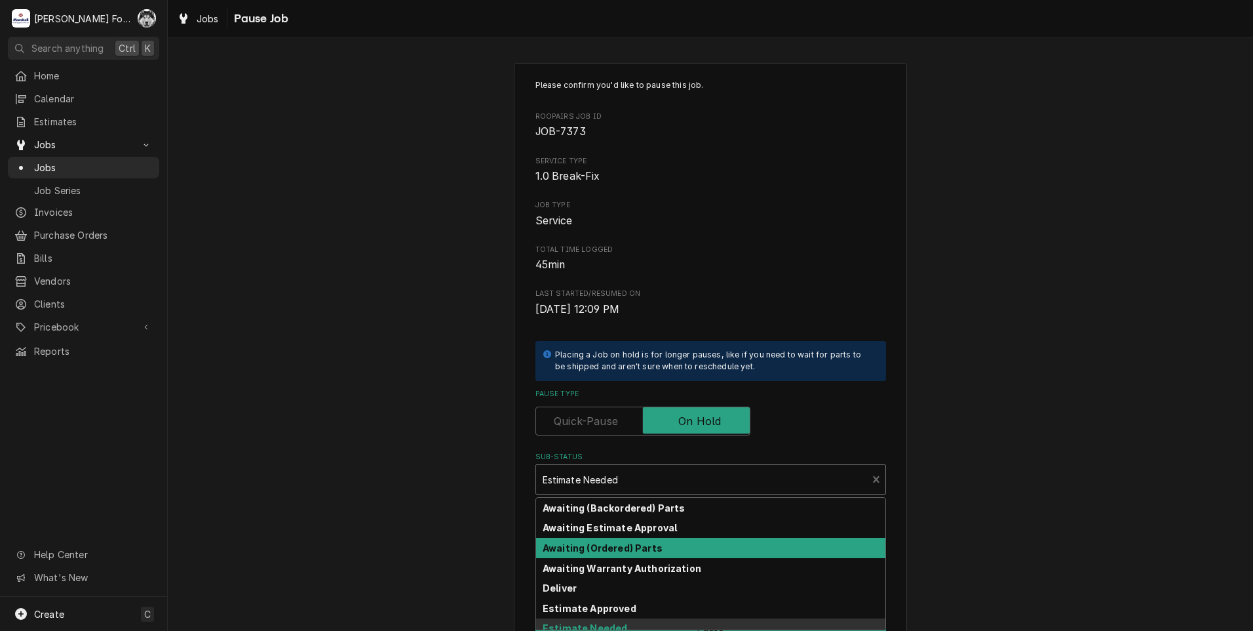
click at [585, 550] on strong "Awaiting (Ordered) Parts" at bounding box center [603, 547] width 120 height 11
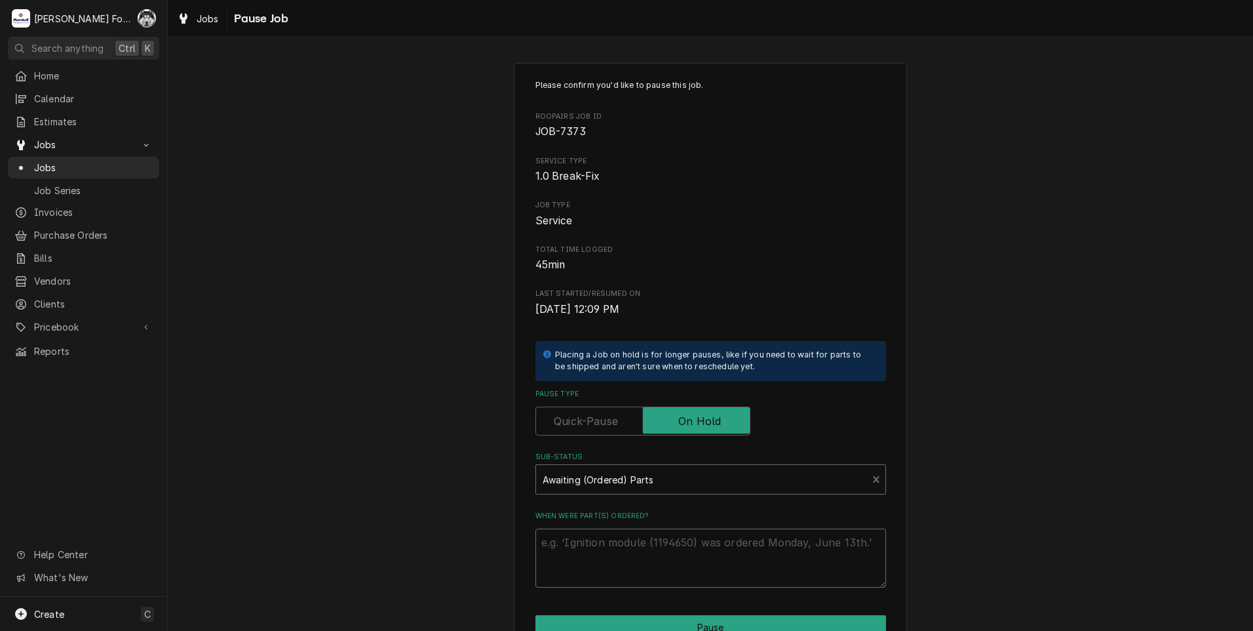
click at [570, 562] on textarea "When were part(s) ordered?" at bounding box center [711, 557] width 351 height 59
type textarea "x"
type textarea "9"
type textarea "x"
type textarea "9/"
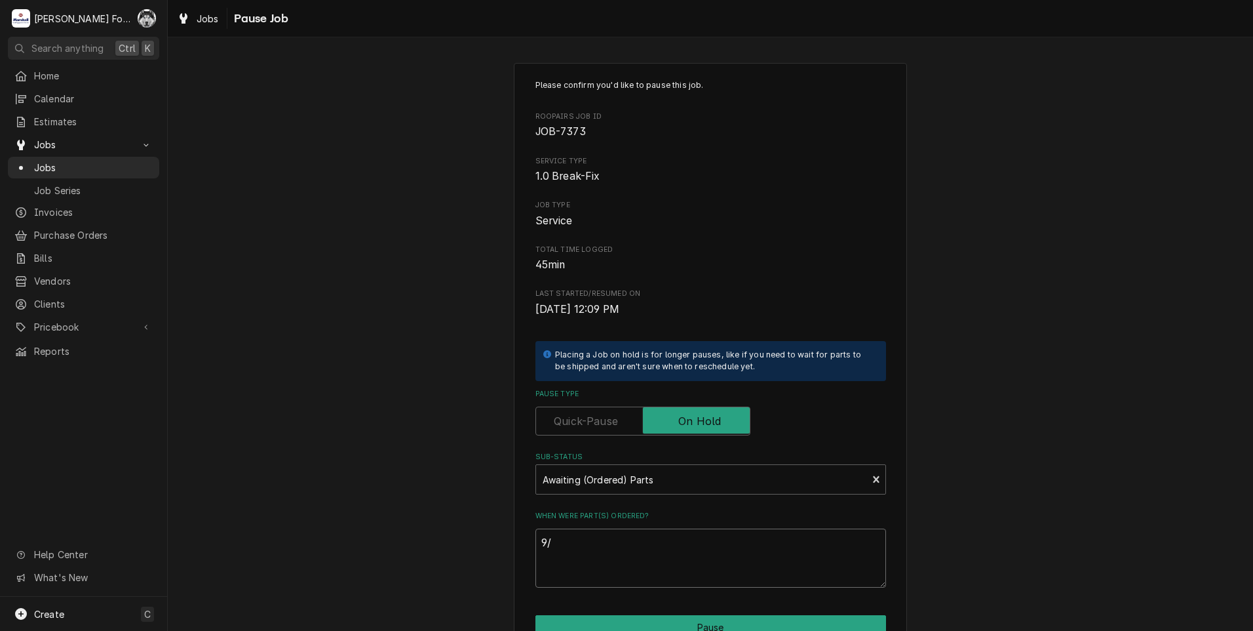
type textarea "x"
type textarea "9/1"
type textarea "x"
type textarea "9/15"
type textarea "x"
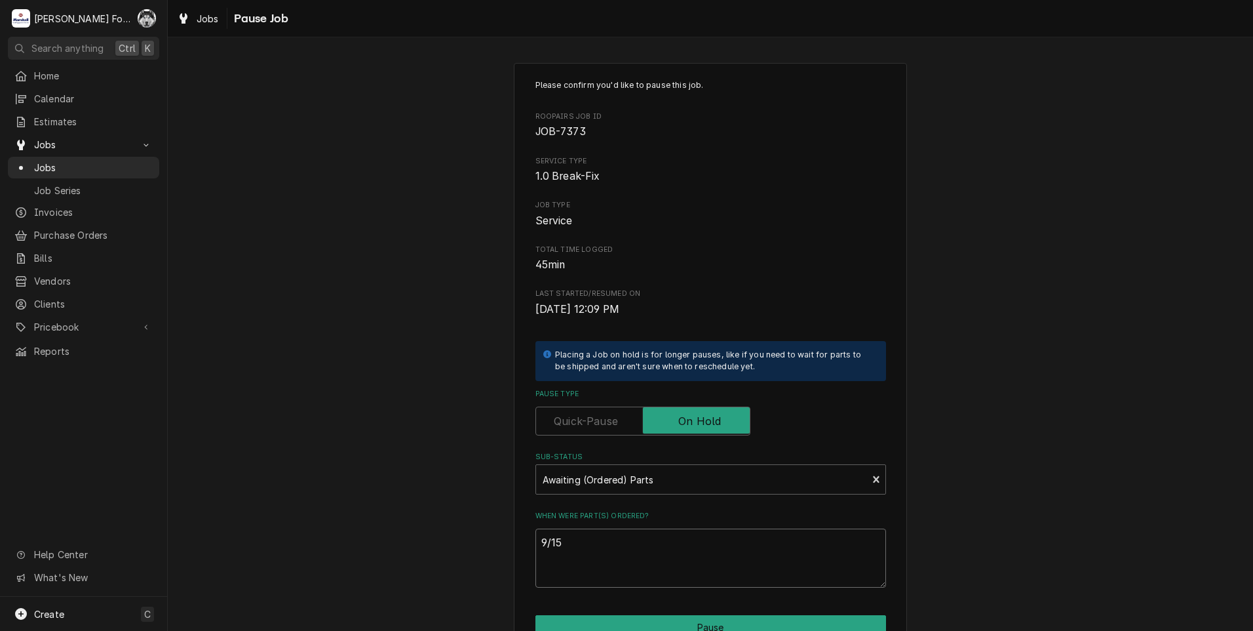
type textarea "9/15/"
type textarea "x"
type textarea "9/15/2"
type textarea "x"
type textarea "9/15/20"
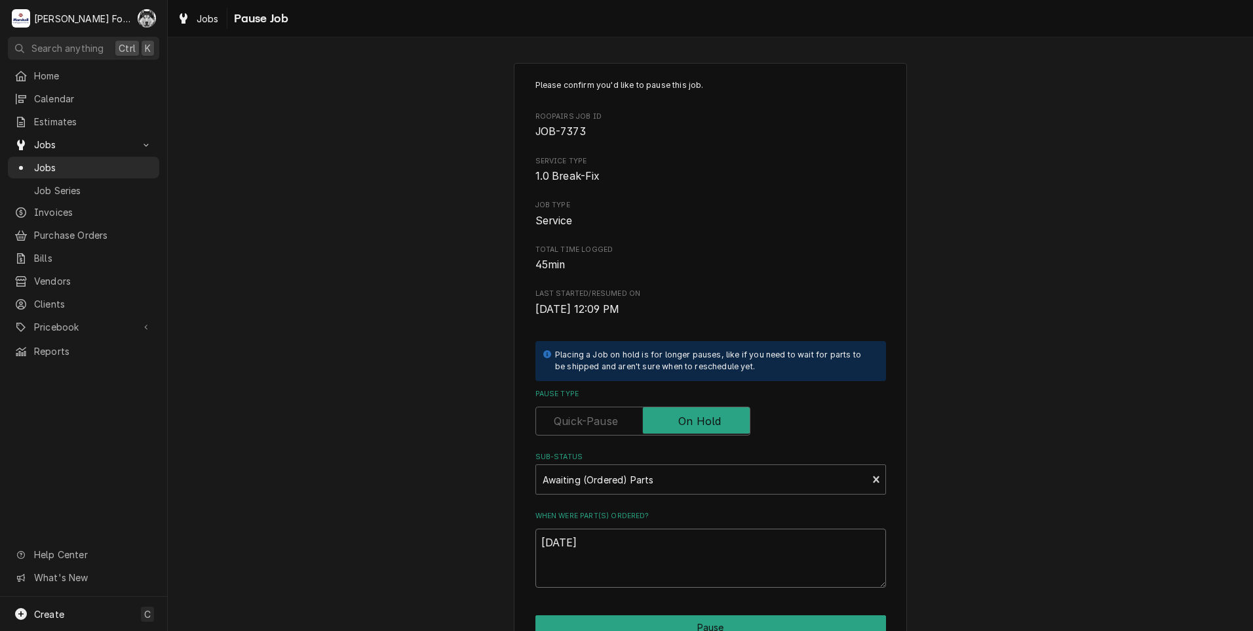
type textarea "x"
type textarea "9/15/202"
type textarea "x"
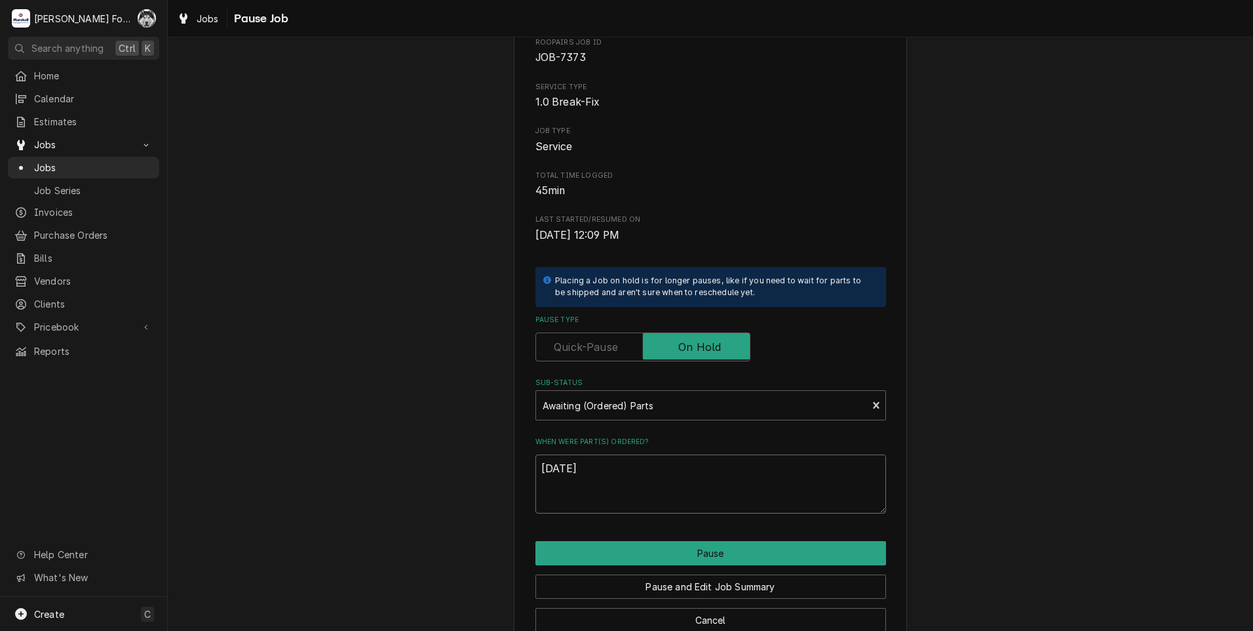
scroll to position [104, 0]
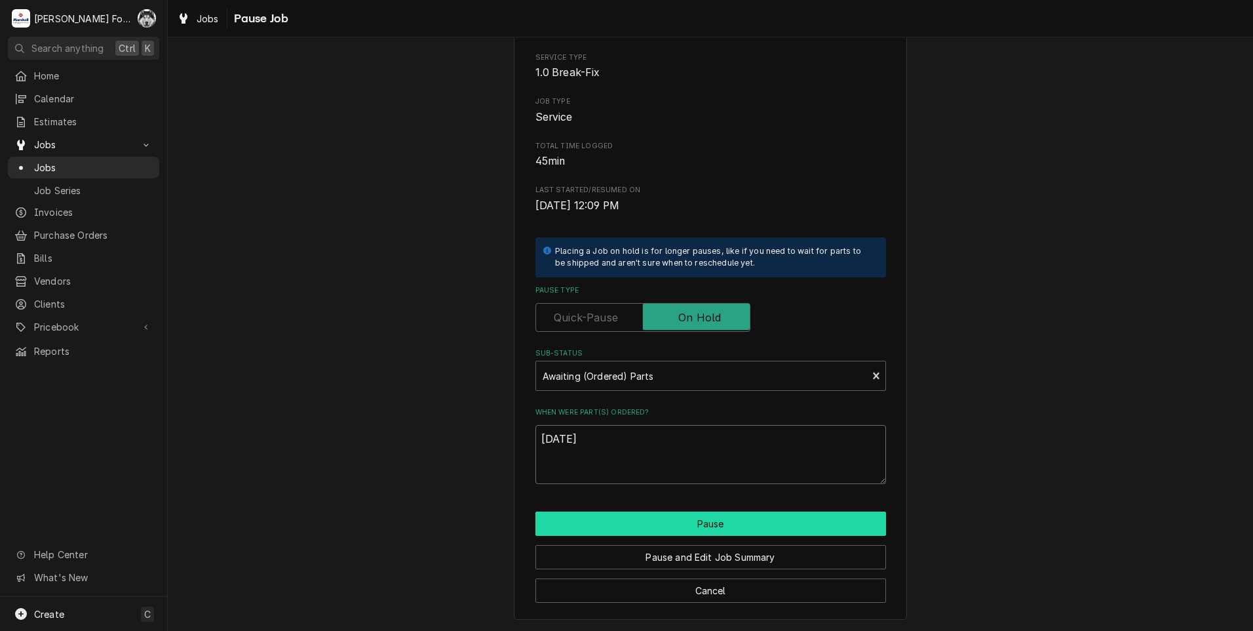
type textarea "9/15/2025"
click at [610, 524] on button "Pause" at bounding box center [711, 523] width 351 height 24
type textarea "x"
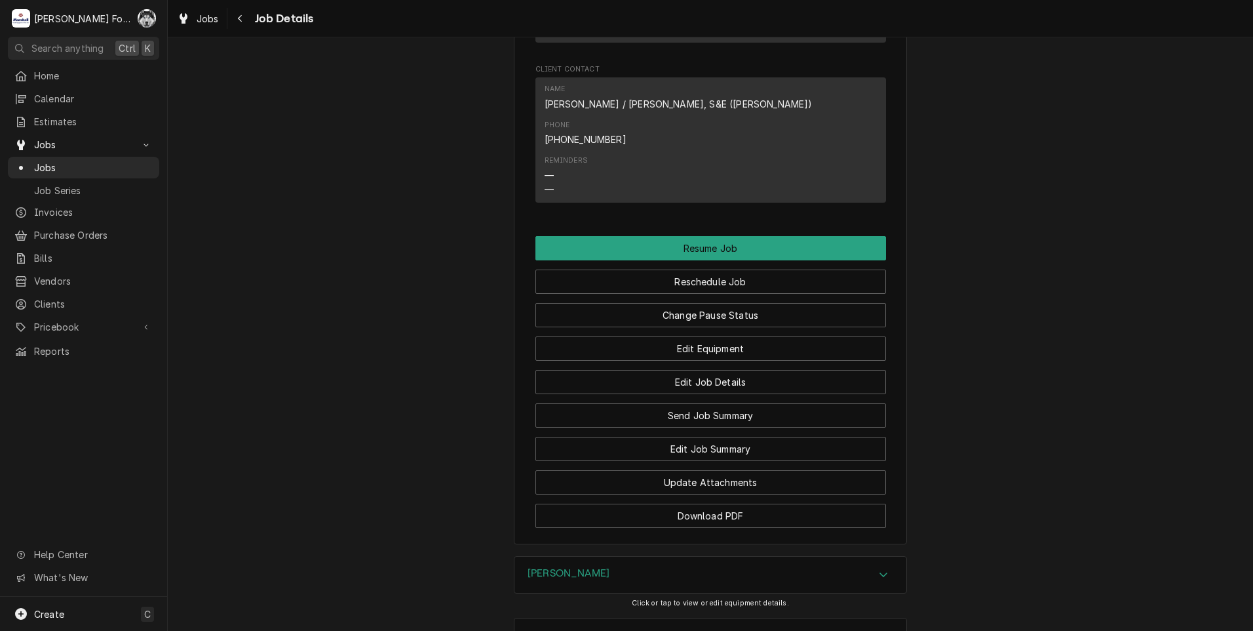
scroll to position [1421, 0]
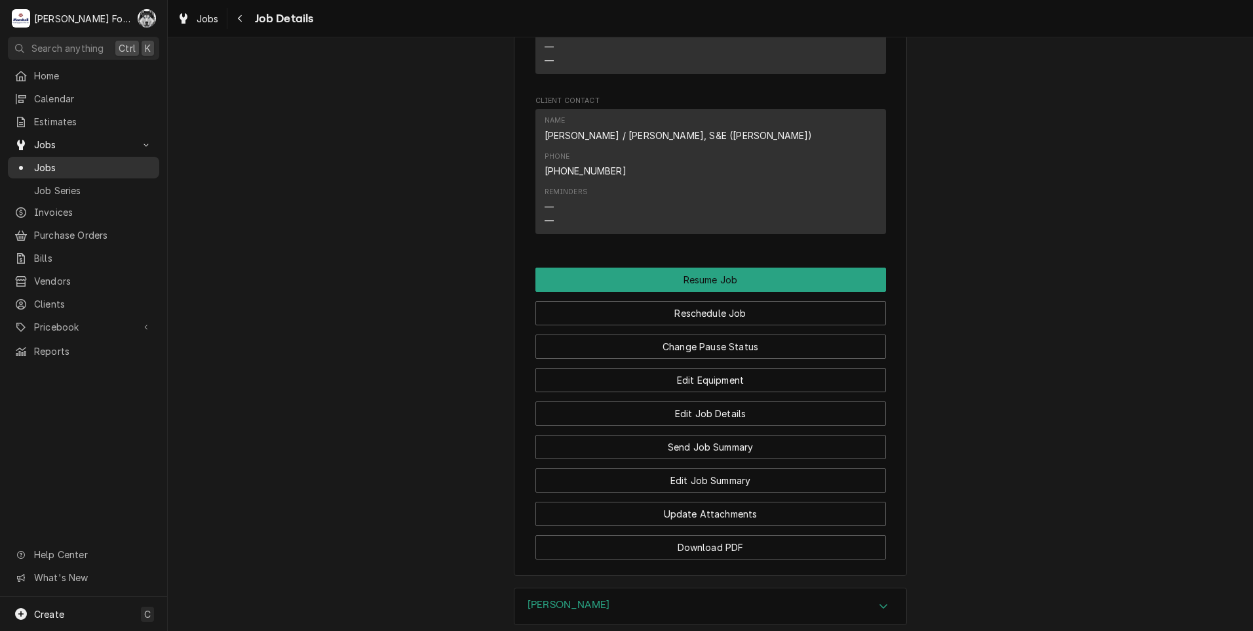
click at [43, 161] on span "Jobs" at bounding box center [93, 168] width 119 height 14
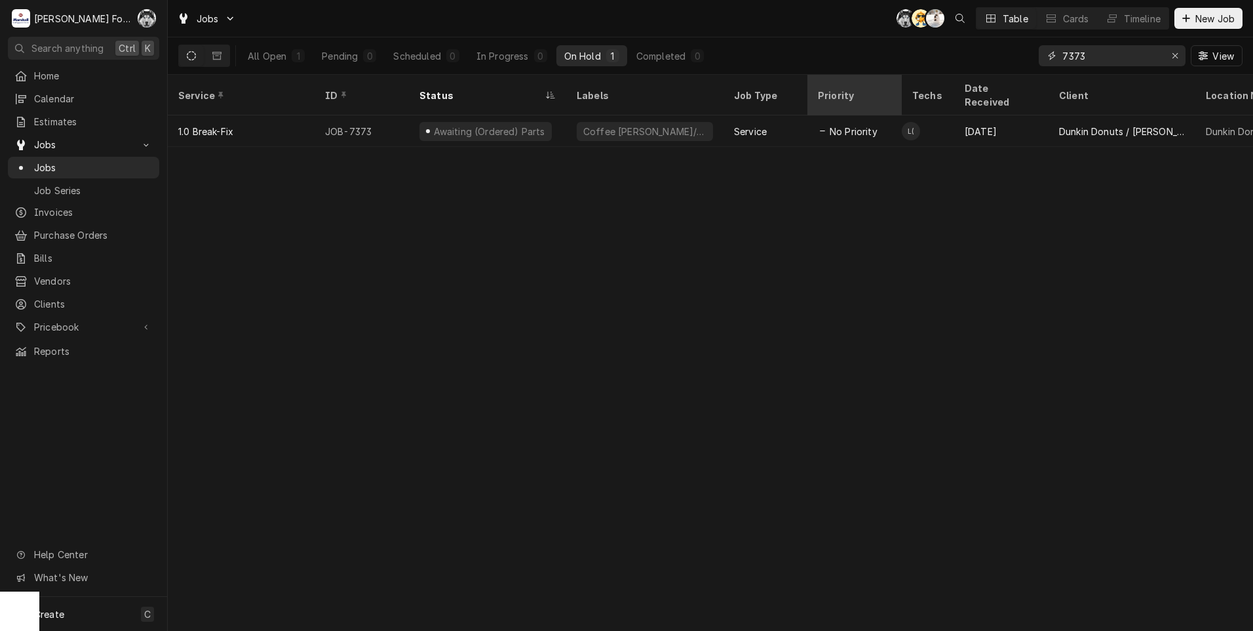
drag, startPoint x: 1092, startPoint y: 61, endPoint x: 899, endPoint y: 87, distance: 194.4
click at [900, 87] on div "Jobs C( AT K( Table Cards Timeline New Job All Open 1 Pending 0 Scheduled 0 In …" at bounding box center [711, 315] width 1086 height 631
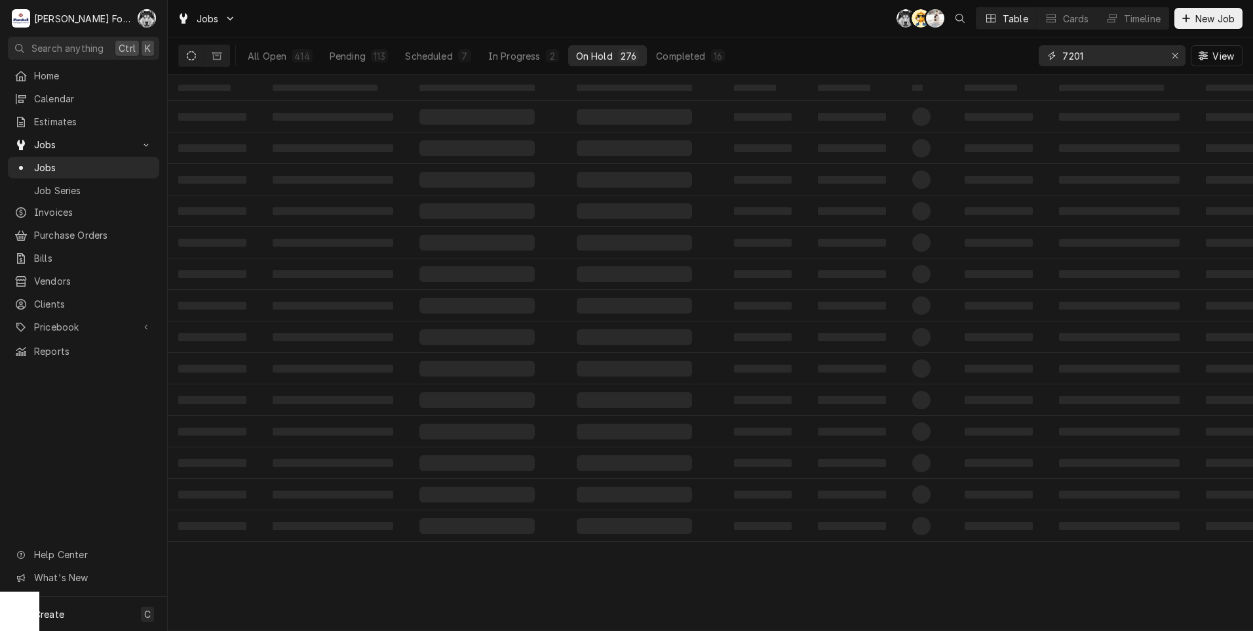
type input "7201"
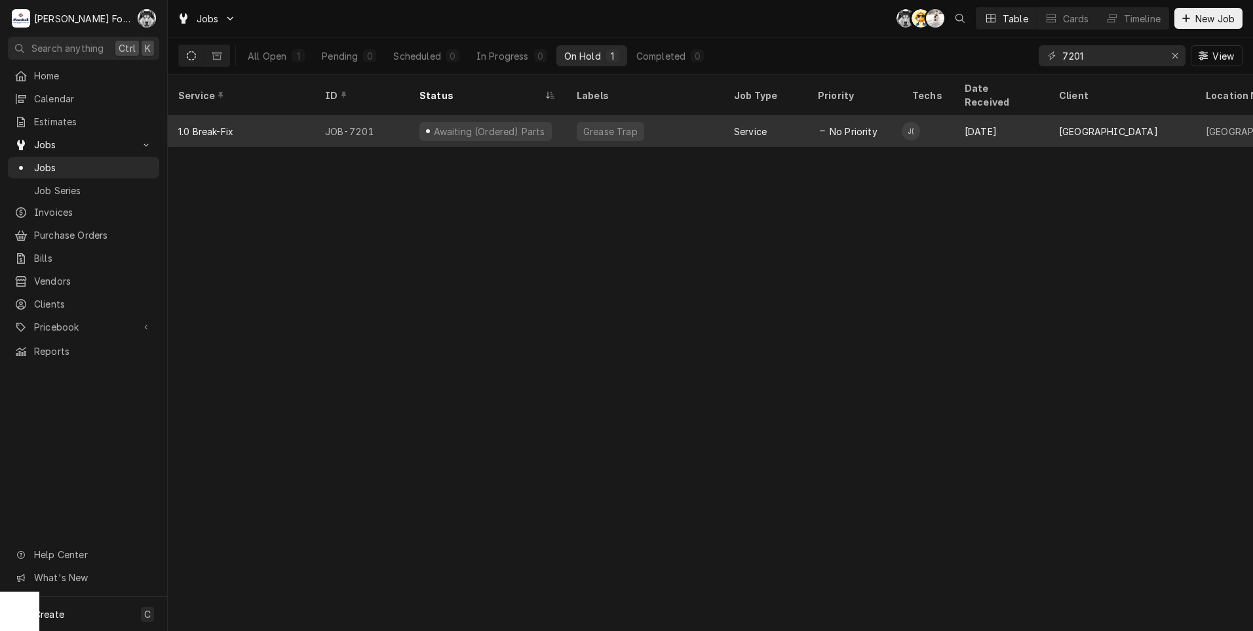
click at [504, 125] on div "Awaiting (Ordered) Parts" at bounding box center [489, 132] width 114 height 14
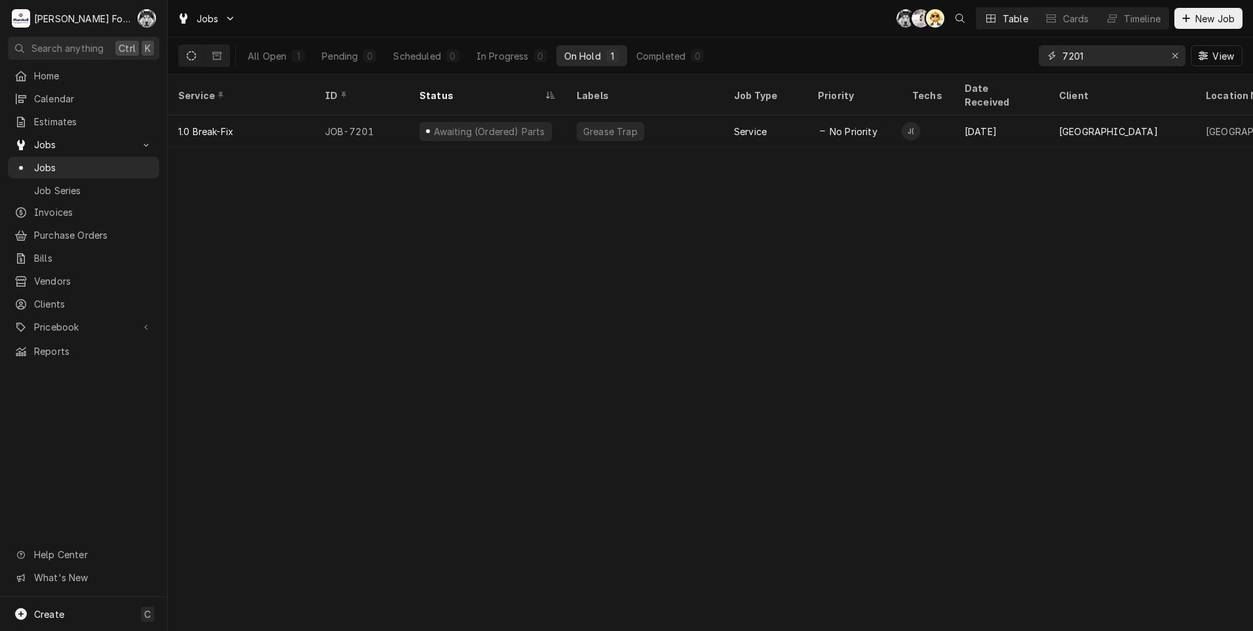
drag, startPoint x: 1071, startPoint y: 55, endPoint x: 970, endPoint y: 69, distance: 101.9
click at [970, 68] on div "All Open 1 Pending 0 Scheduled 0 In Progress 0 On Hold 1 Completed 0 7201 View" at bounding box center [710, 55] width 1065 height 37
type input "7042"
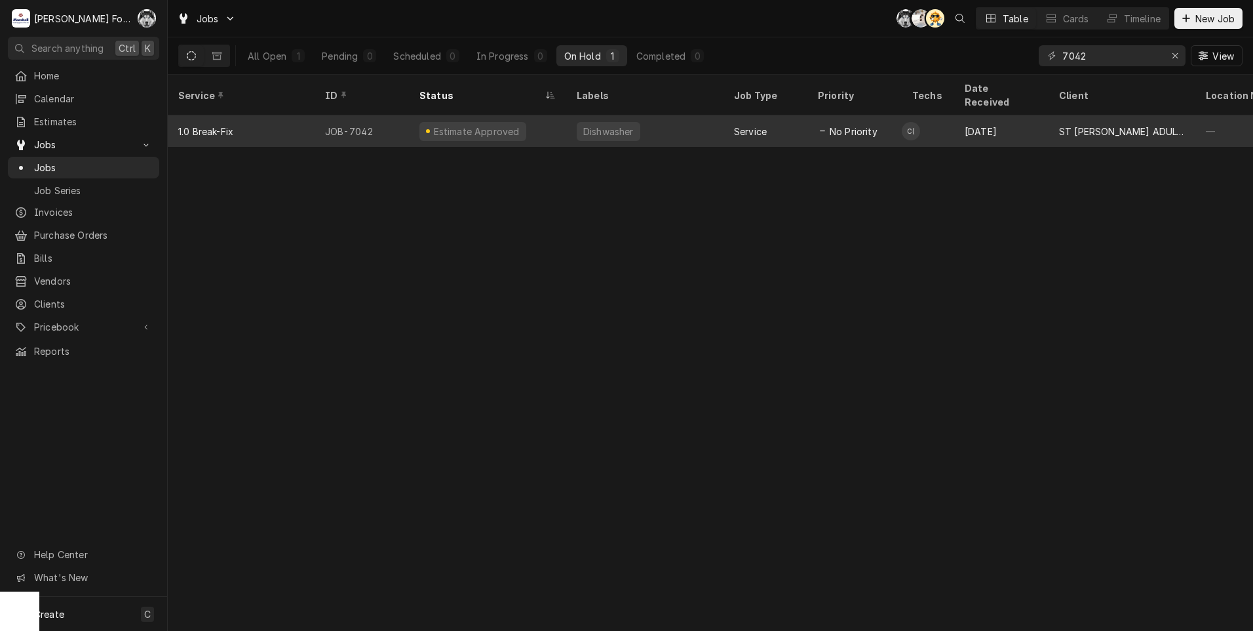
click at [568, 117] on div "Dishwasher" at bounding box center [644, 130] width 157 height 31
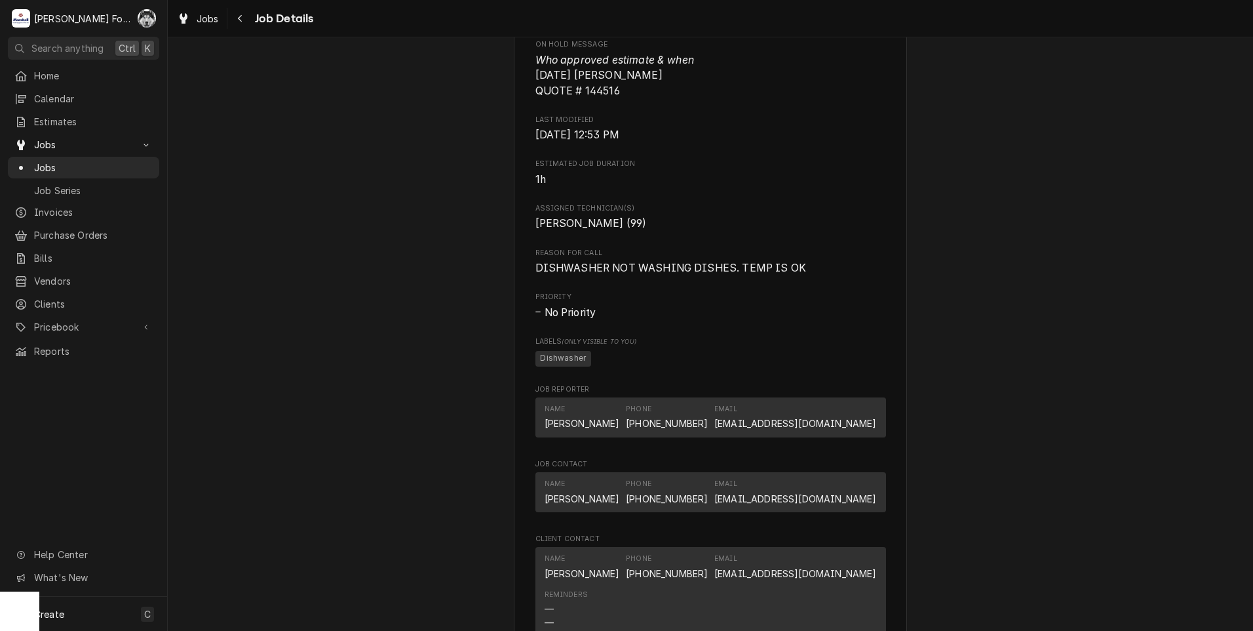
scroll to position [1093, 0]
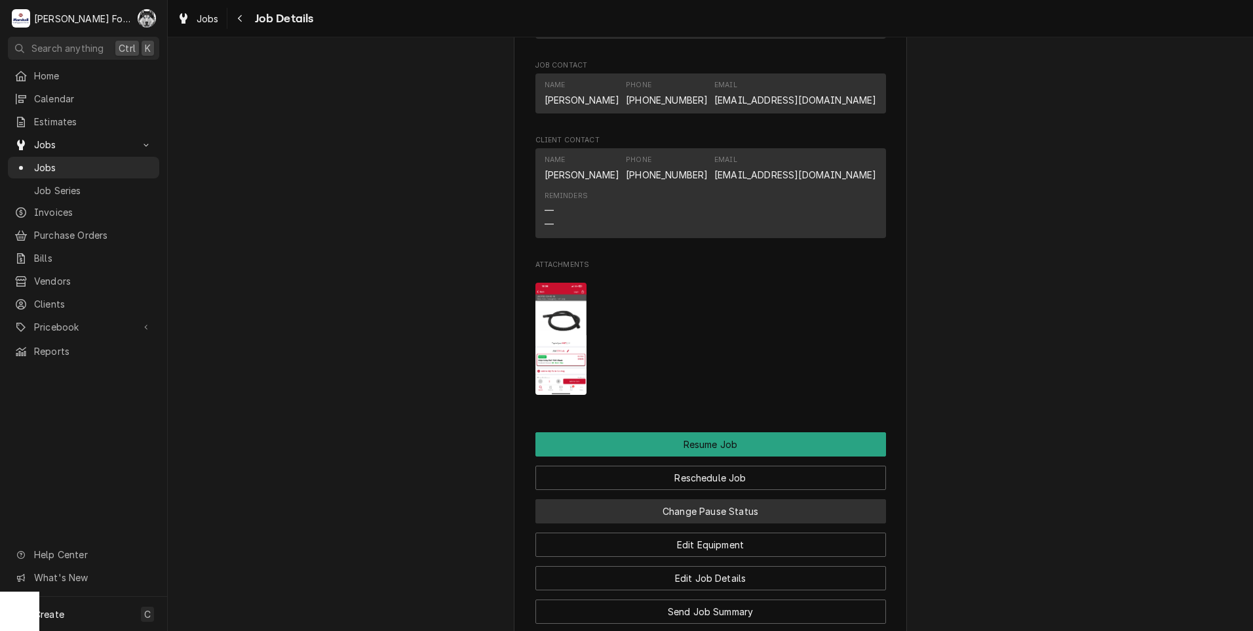
click at [694, 521] on button "Change Pause Status" at bounding box center [711, 511] width 351 height 24
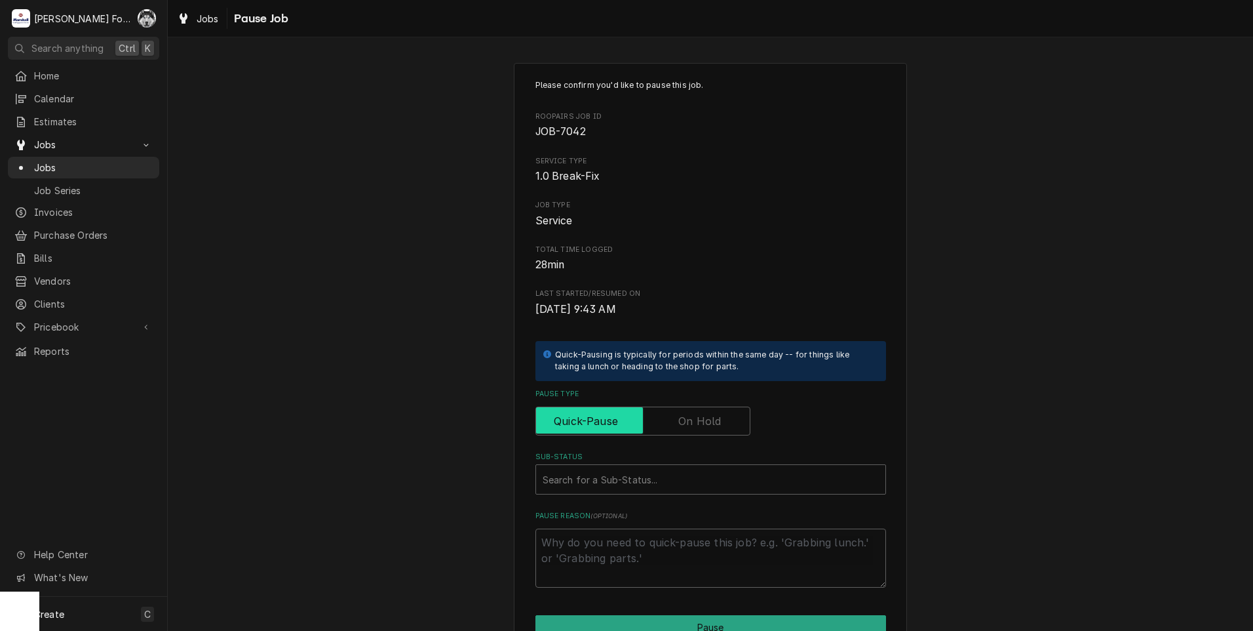
click at [673, 422] on input "Pause Type" at bounding box center [642, 420] width 203 height 29
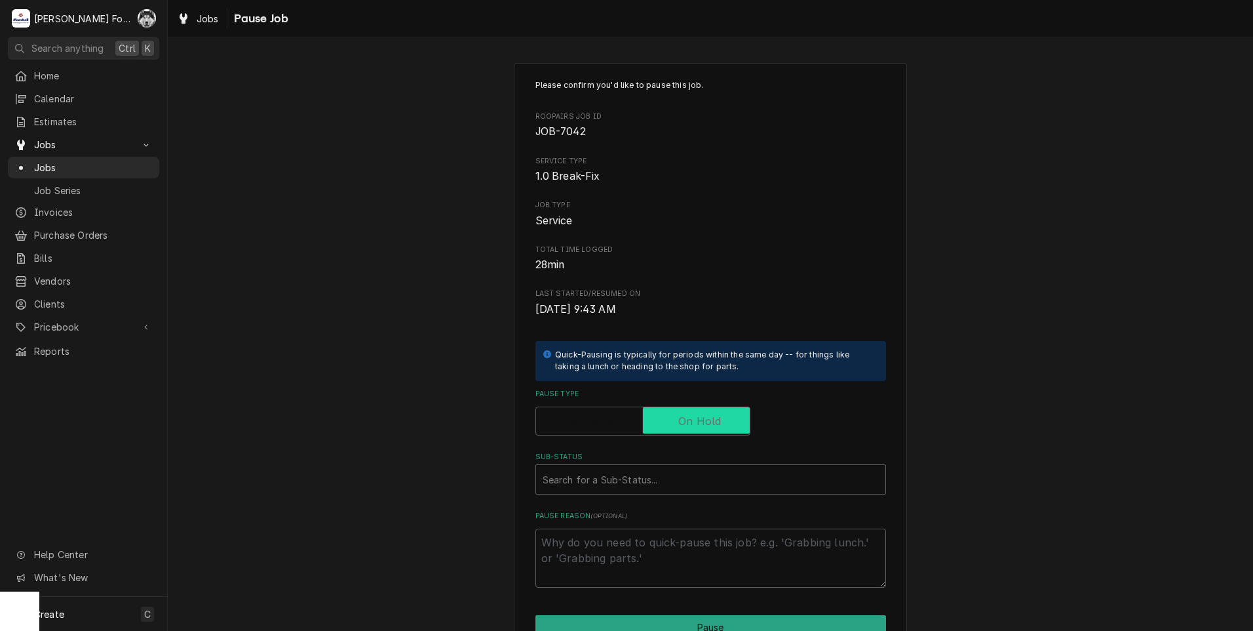
checkbox input "true"
drag, startPoint x: 576, startPoint y: 509, endPoint x: 578, endPoint y: 502, distance: 7.3
click at [577, 506] on div "Please confirm you'd like to pause this job. Roopairs Job ID JOB-7042 Service T…" at bounding box center [711, 333] width 351 height 508
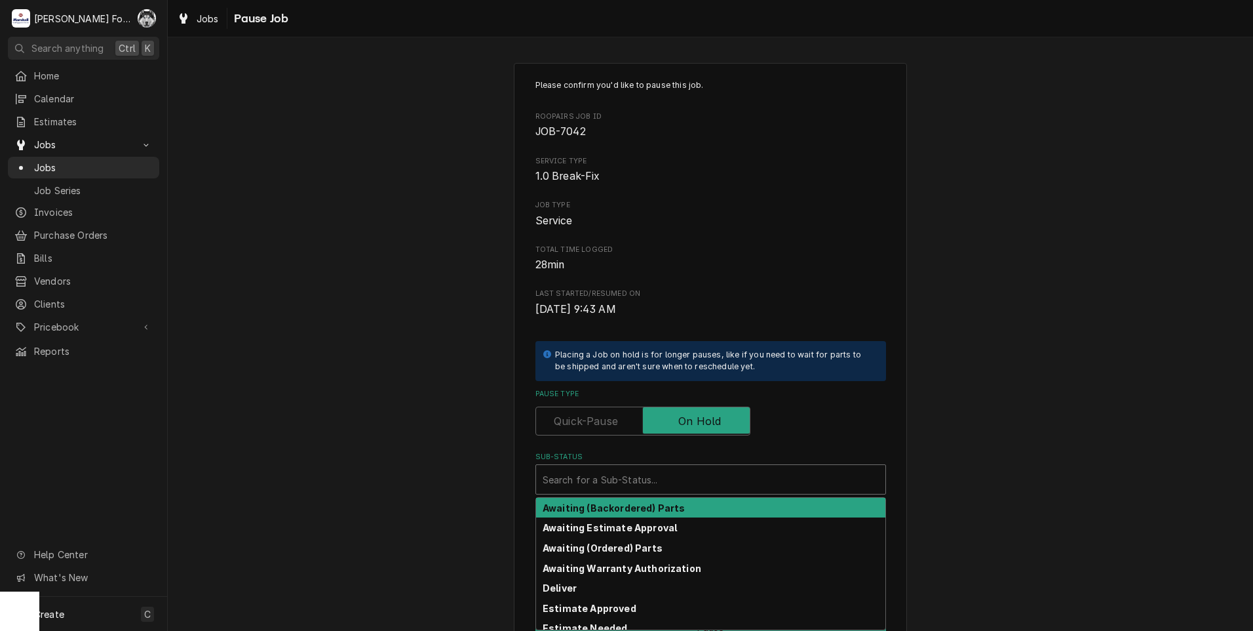
click at [579, 483] on div "Sub-Status" at bounding box center [711, 479] width 336 height 24
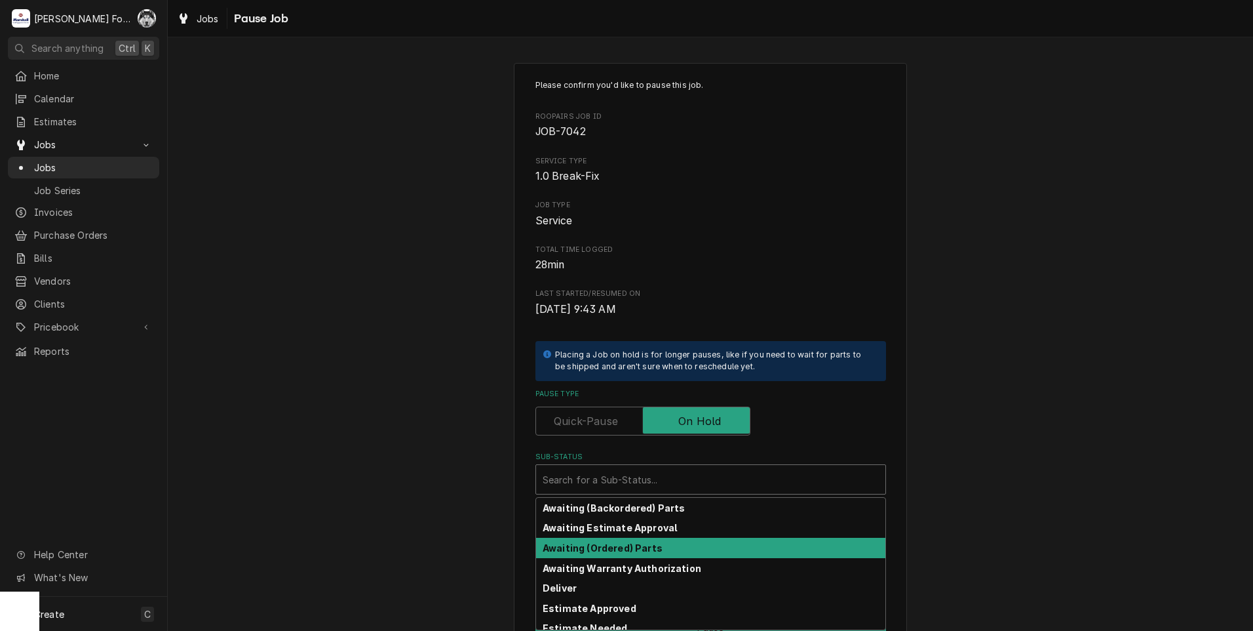
click at [585, 549] on strong "Awaiting (Ordered) Parts" at bounding box center [603, 547] width 120 height 11
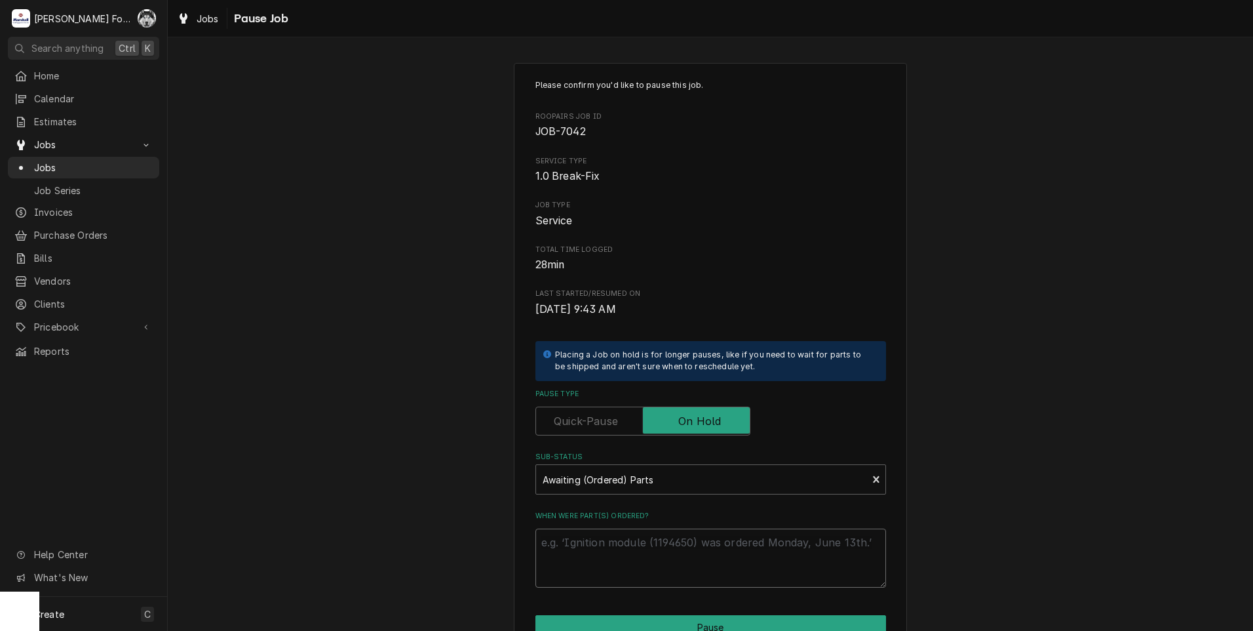
click at [580, 547] on textarea "When were part(s) ordered?" at bounding box center [711, 557] width 351 height 59
type textarea "x"
type textarea "9"
type textarea "x"
type textarea "9/"
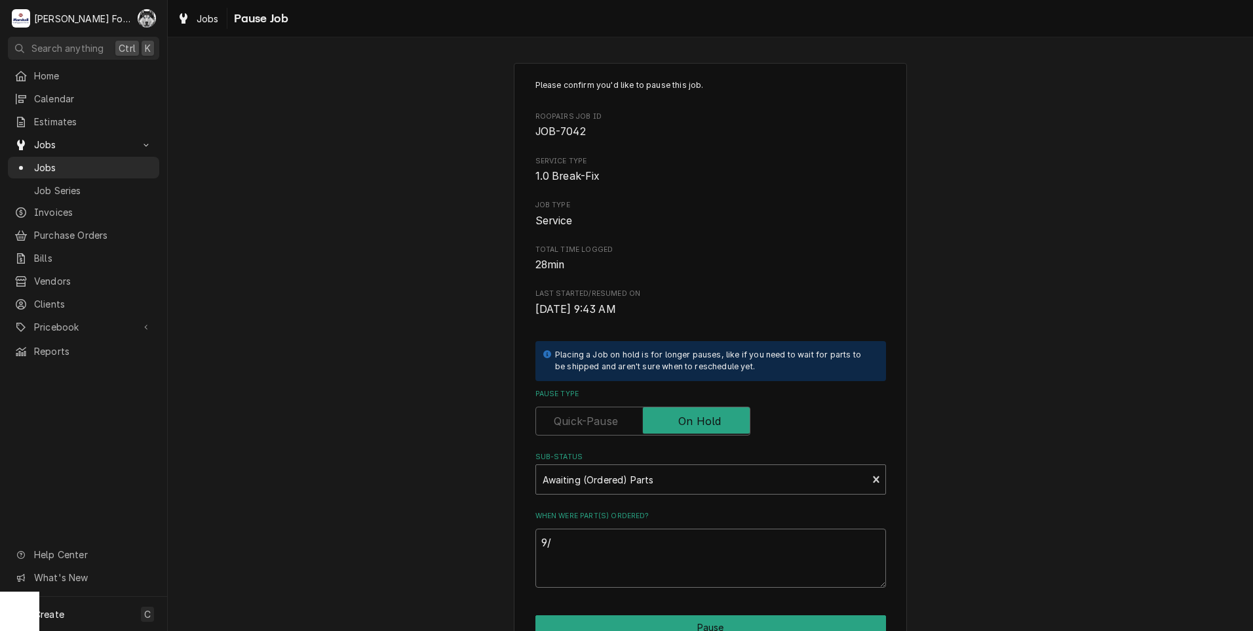
type textarea "x"
type textarea "9/1"
type textarea "x"
type textarea "9/15"
type textarea "x"
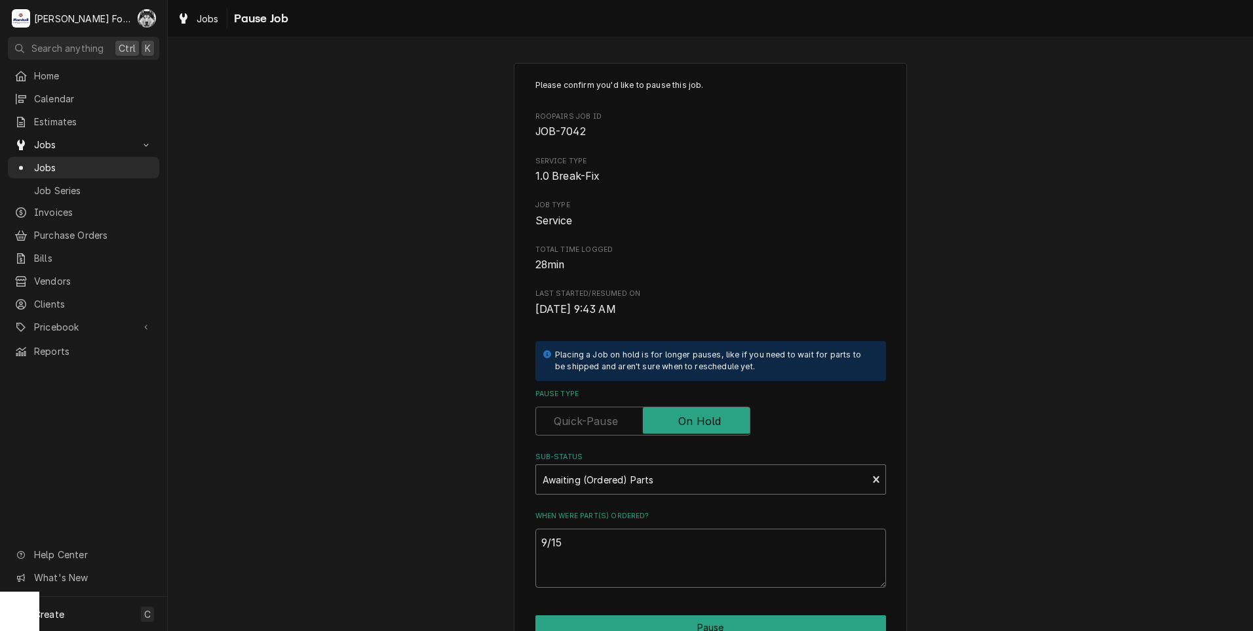
type textarea "9/15/"
type textarea "x"
type textarea "9/15/2"
type textarea "x"
type textarea "9/15/20"
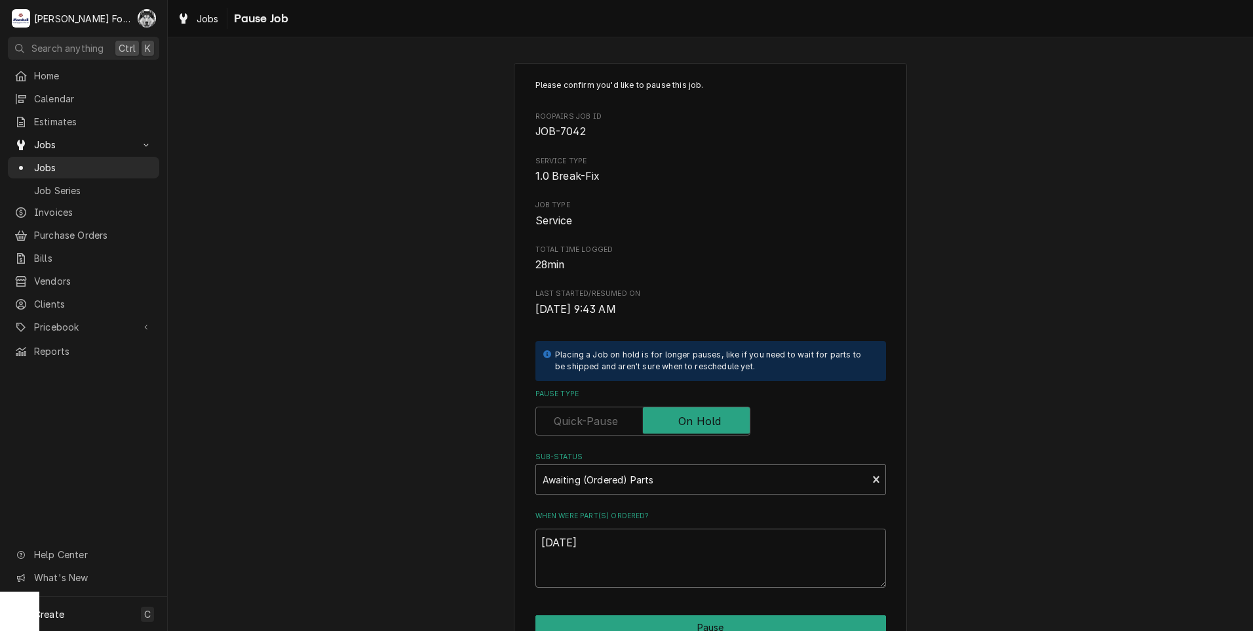
type textarea "x"
type textarea "9/15/202"
type textarea "x"
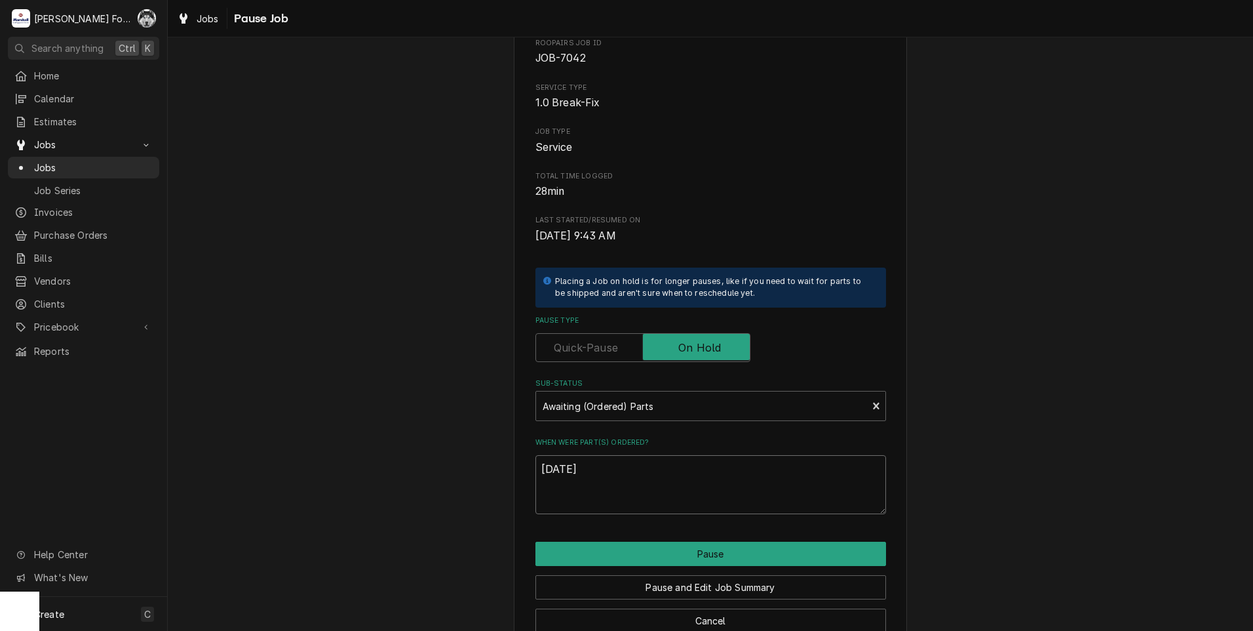
scroll to position [104, 0]
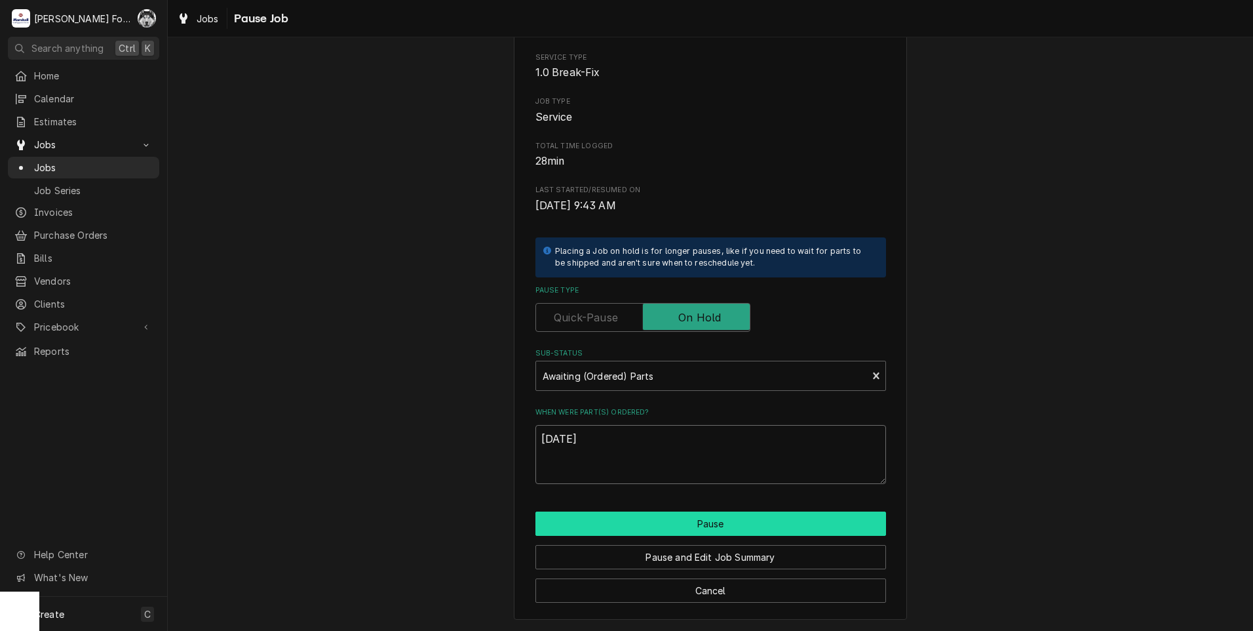
type textarea "[DATE]"
click at [690, 525] on button "Pause" at bounding box center [711, 523] width 351 height 24
type textarea "x"
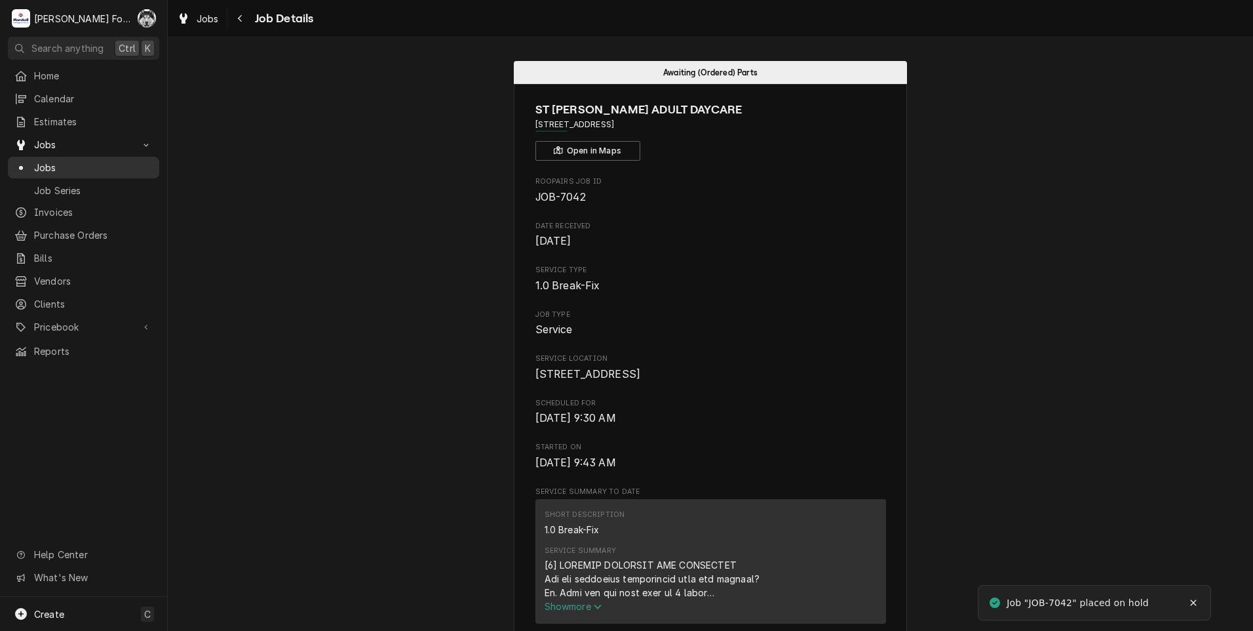
click at [31, 164] on div "Jobs" at bounding box center [83, 168] width 138 height 14
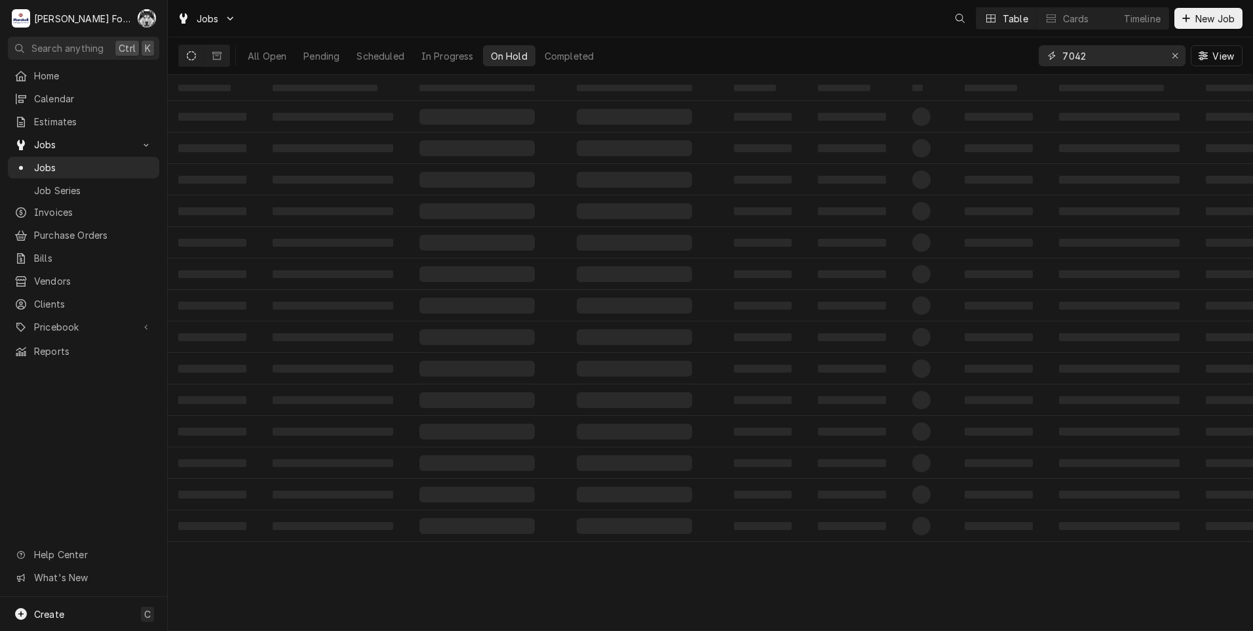
click at [1001, 69] on div "All Open Pending Scheduled In Progress On Hold Completed 7042 View" at bounding box center [710, 55] width 1065 height 37
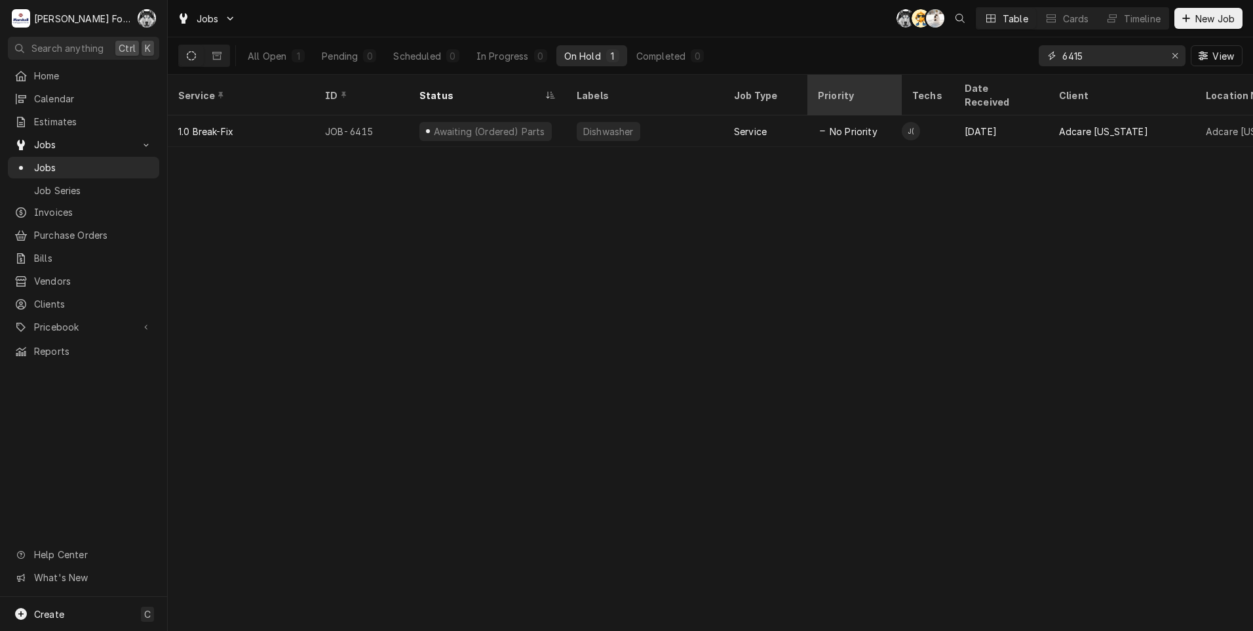
drag, startPoint x: 1098, startPoint y: 57, endPoint x: 834, endPoint y: 96, distance: 267.0
click at [857, 90] on div "Jobs C( AT K( Table Cards Timeline New Job All Open 1 Pending 0 Scheduled 0 In …" at bounding box center [711, 315] width 1086 height 631
type input "7347"
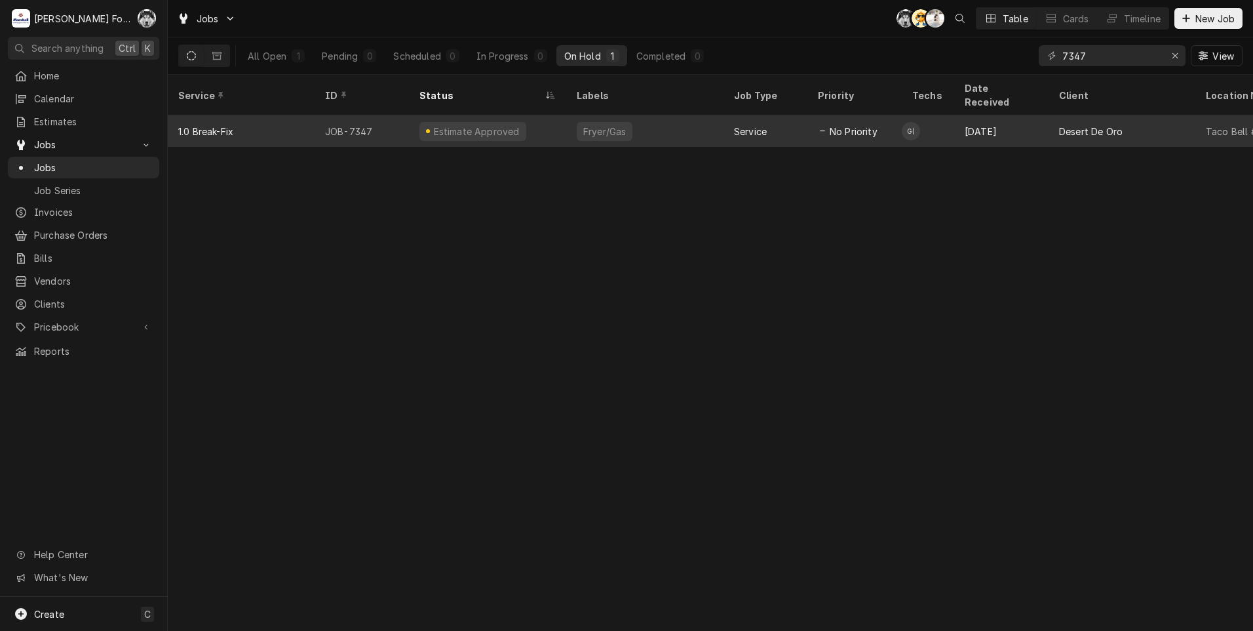
click at [606, 125] on div "Fryer/Gas" at bounding box center [604, 132] width 45 height 14
click at [605, 125] on div "Fryer/Gas" at bounding box center [604, 132] width 45 height 14
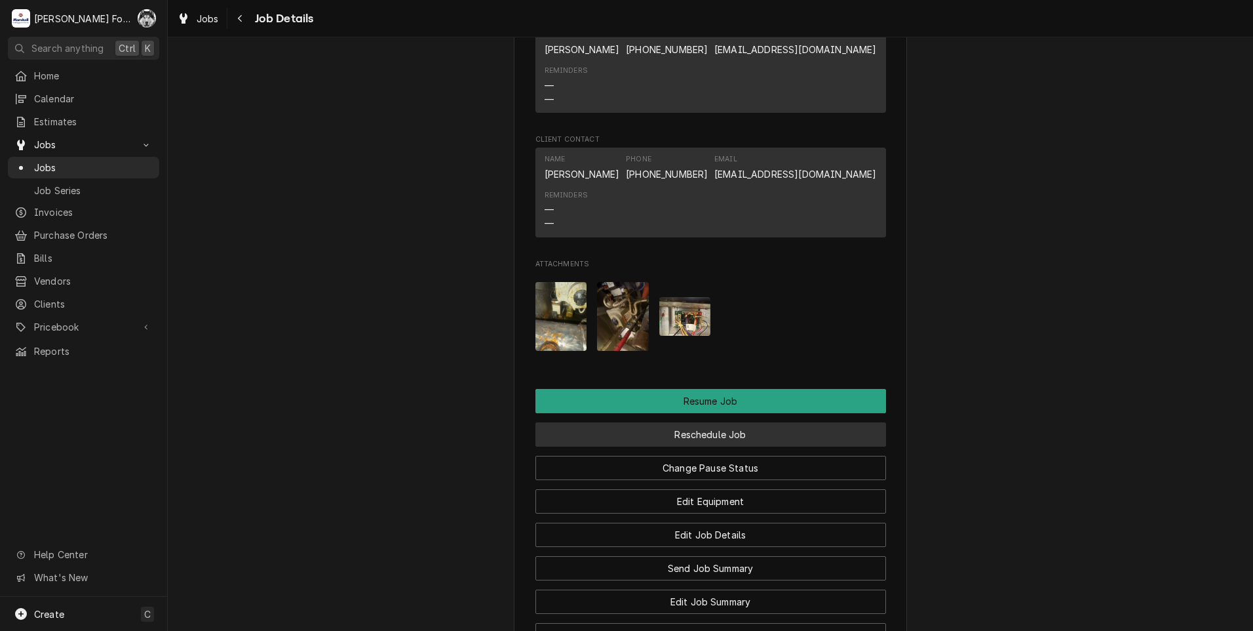
scroll to position [1639, 0]
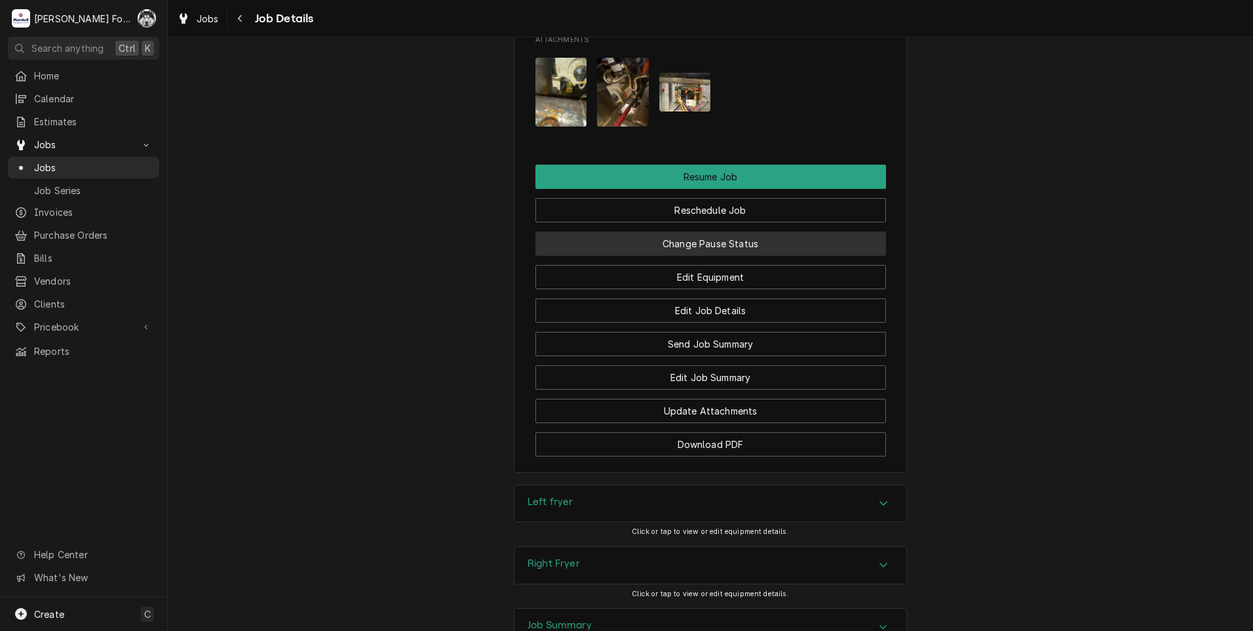
click at [692, 250] on button "Change Pause Status" at bounding box center [711, 243] width 351 height 24
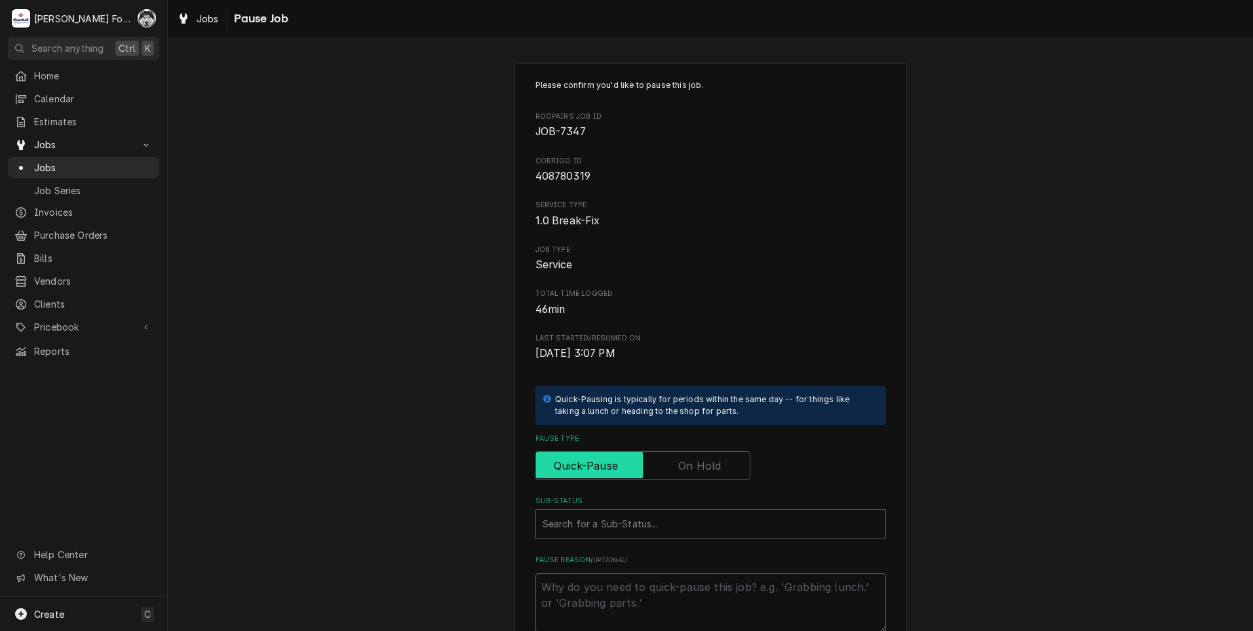
click at [656, 473] on input "Pause Type" at bounding box center [642, 465] width 203 height 29
checkbox input "true"
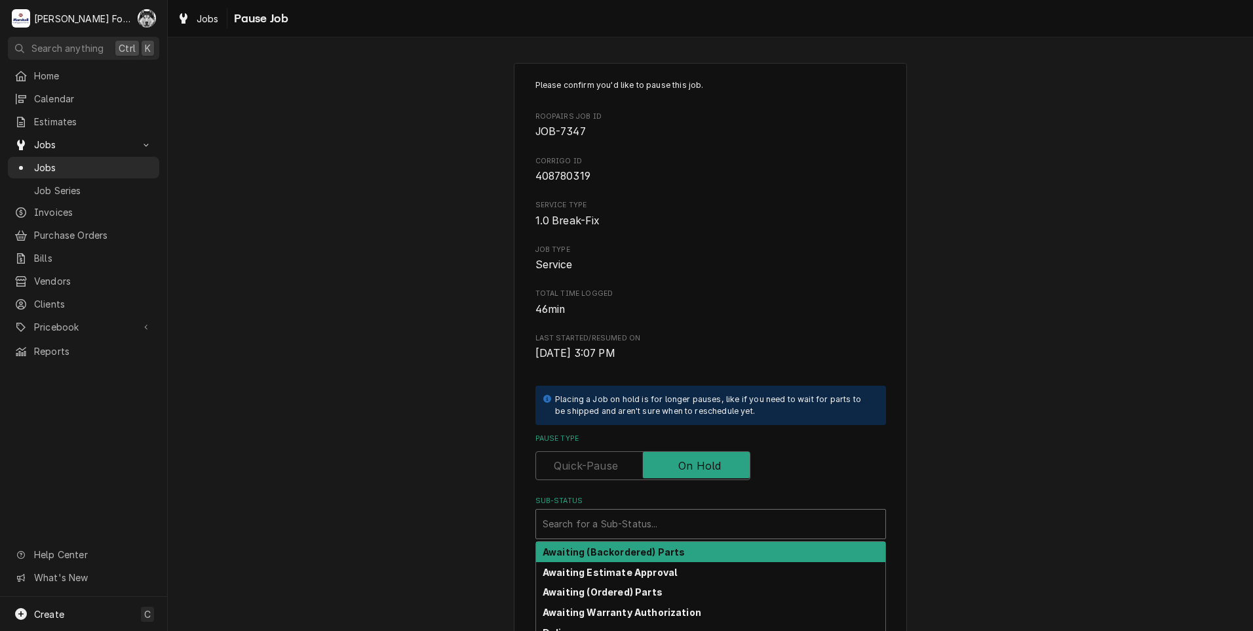
click at [634, 531] on div "Sub-Status" at bounding box center [711, 524] width 336 height 24
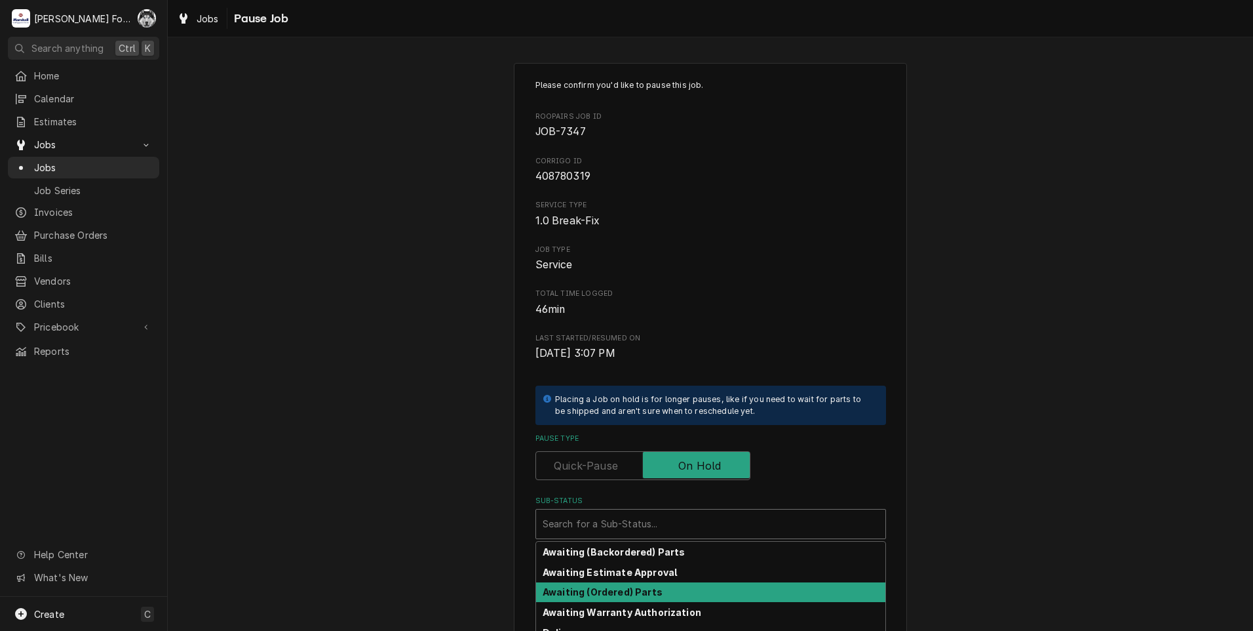
click at [612, 597] on strong "Awaiting (Ordered) Parts" at bounding box center [603, 591] width 120 height 11
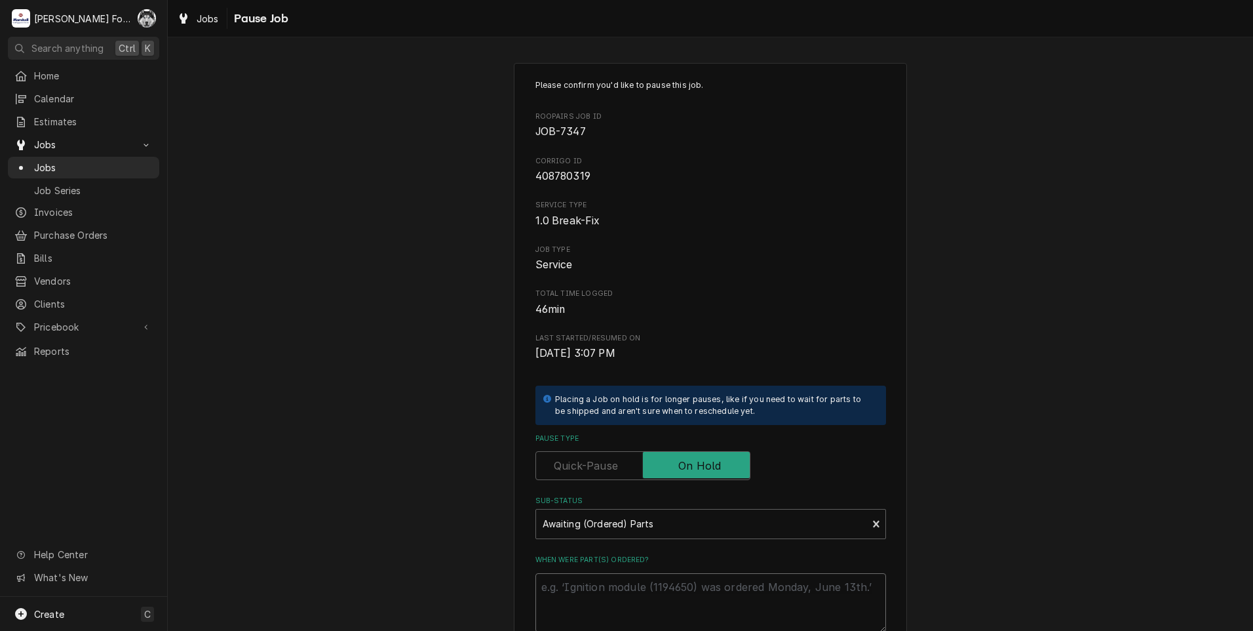
click at [606, 587] on textarea "When were part(s) ordered?" at bounding box center [711, 602] width 351 height 59
paste textarea "10077L00004C"
type textarea "x"
type textarea "10077L00004C"
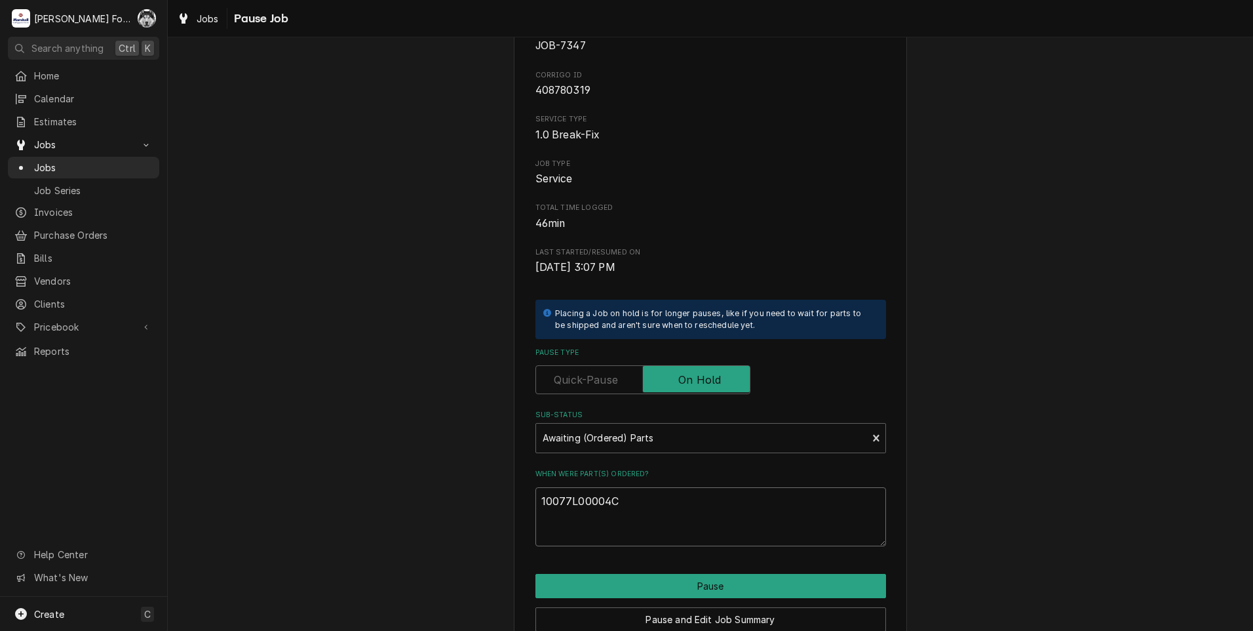
scroll to position [148, 0]
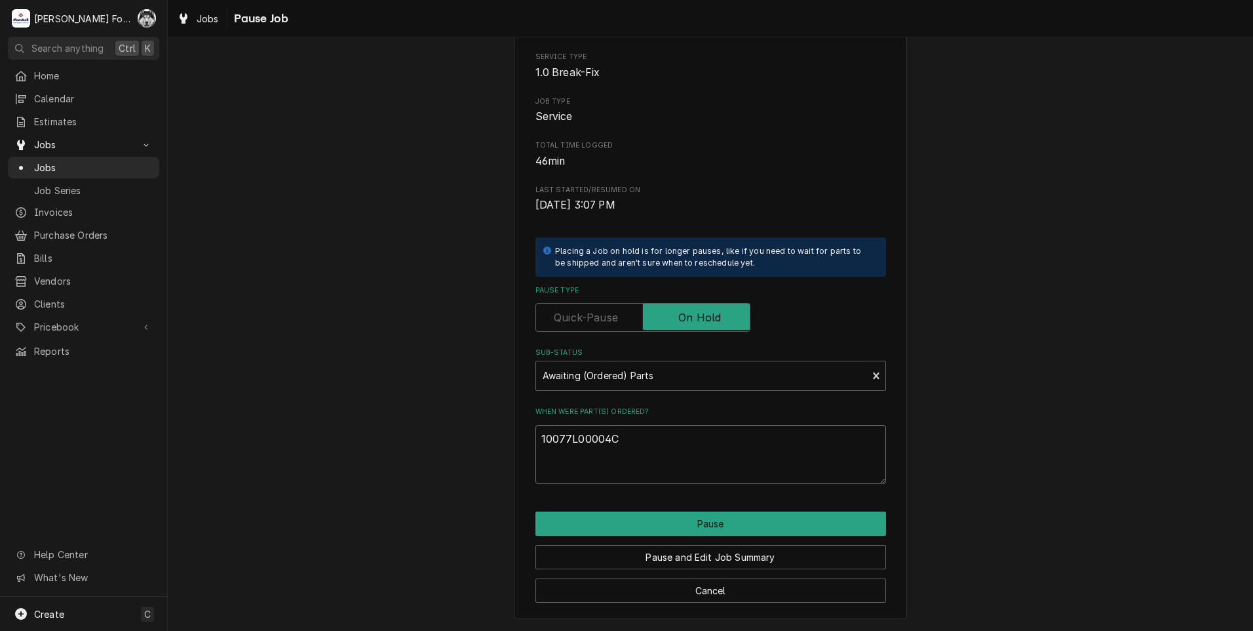
drag, startPoint x: 649, startPoint y: 435, endPoint x: 443, endPoint y: 444, distance: 206.0
click at [444, 444] on div "Please confirm you'd like to pause this job. Roopairs Job ID JOB-7347 Corrigo I…" at bounding box center [711, 267] width 1086 height 728
type textarea "x"
type textarea "9"
type textarea "x"
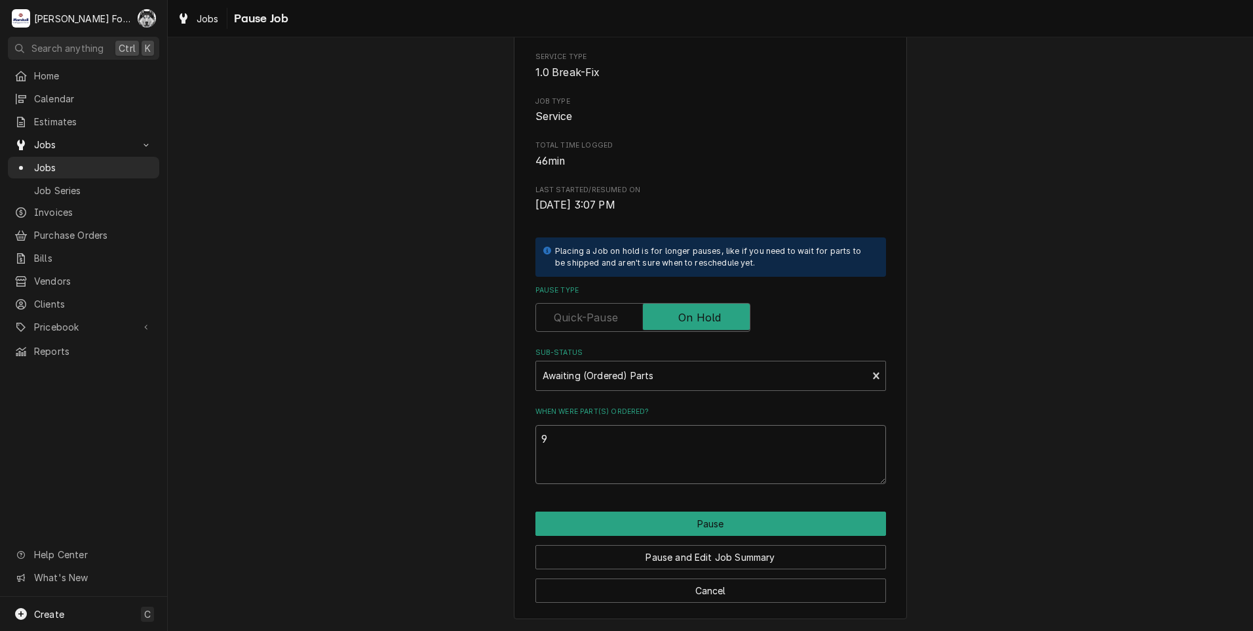
type textarea "9/"
type textarea "x"
type textarea "9/1"
type textarea "x"
type textarea "9/15"
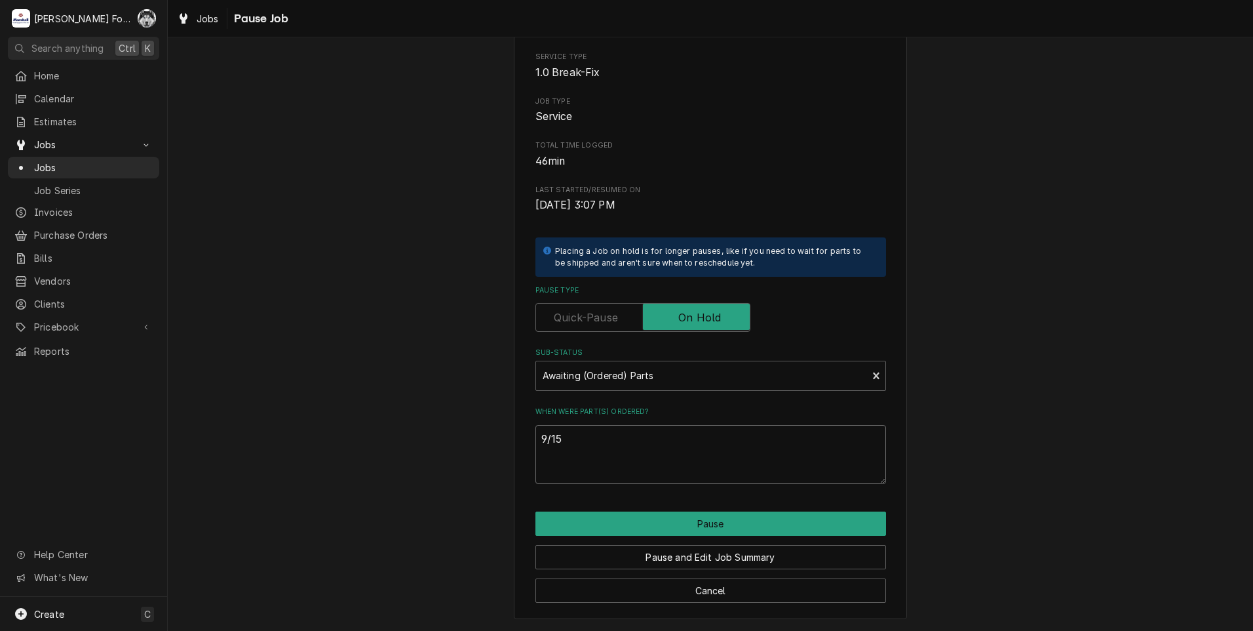
type textarea "x"
type textarea "9/15/"
type textarea "x"
type textarea "9/15/2"
type textarea "x"
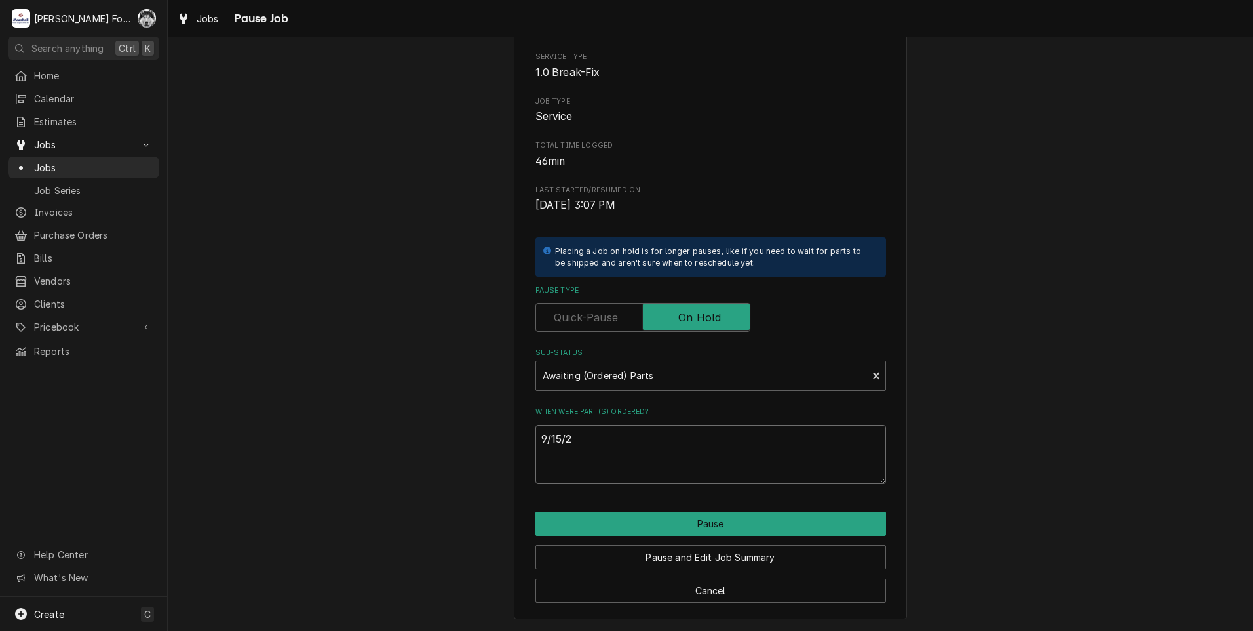
type textarea "9/15/20"
type textarea "x"
type textarea "9/15/202"
type textarea "x"
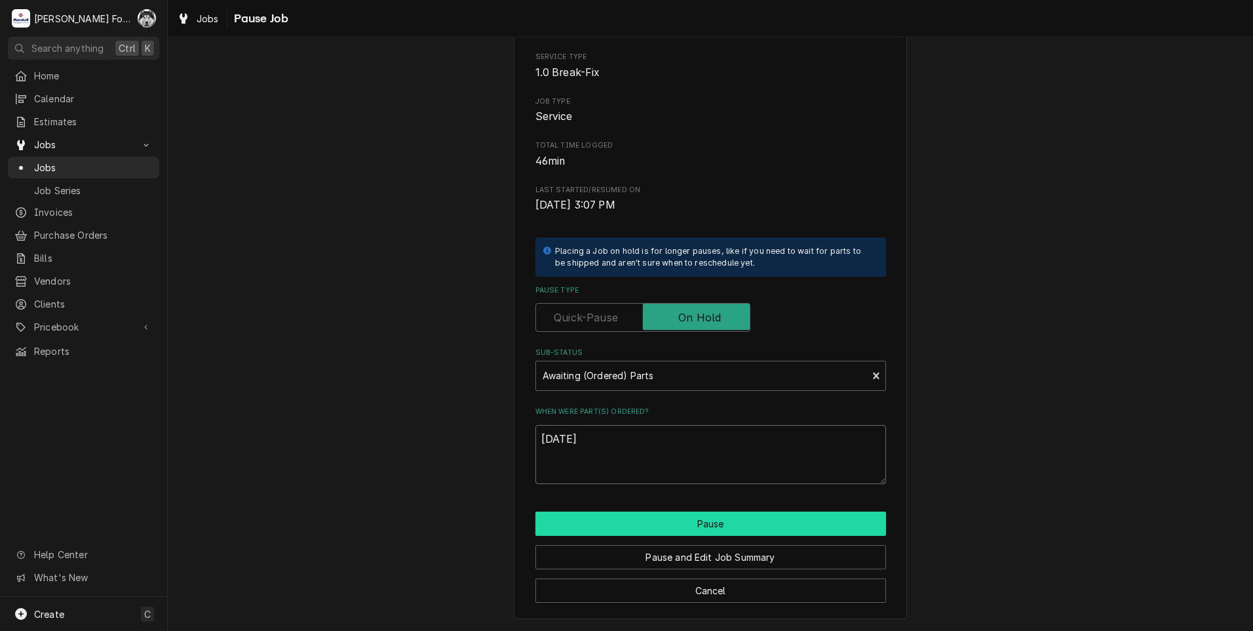
type textarea "9/15/2025"
click at [671, 525] on button "Pause" at bounding box center [711, 523] width 351 height 24
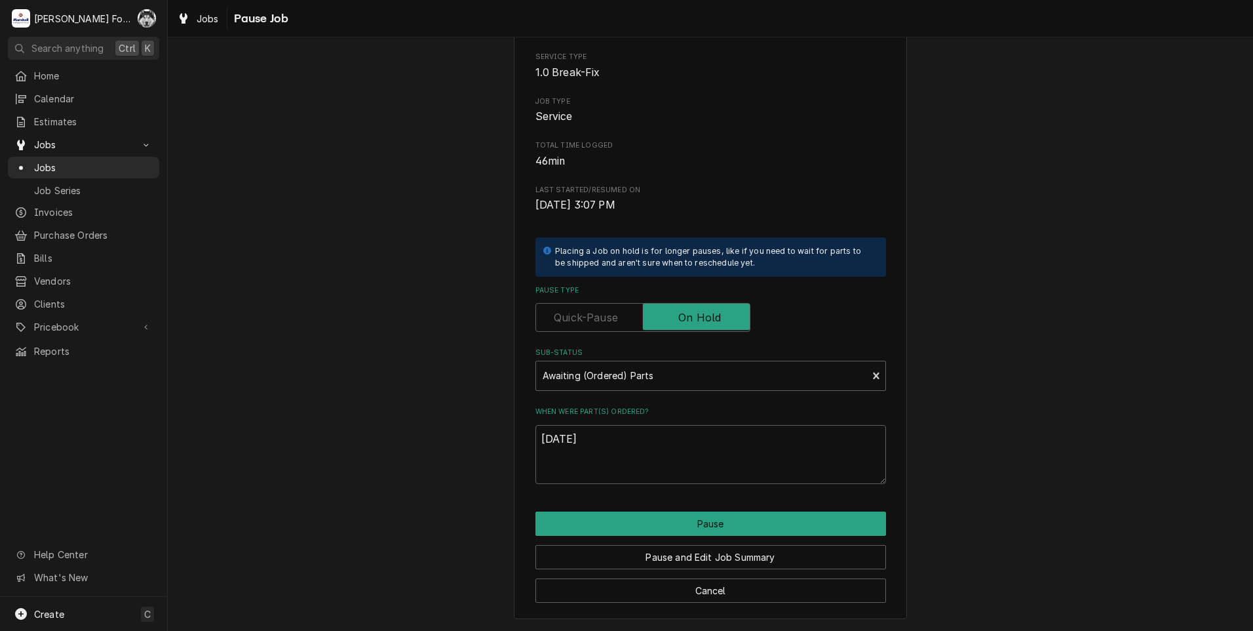
type textarea "x"
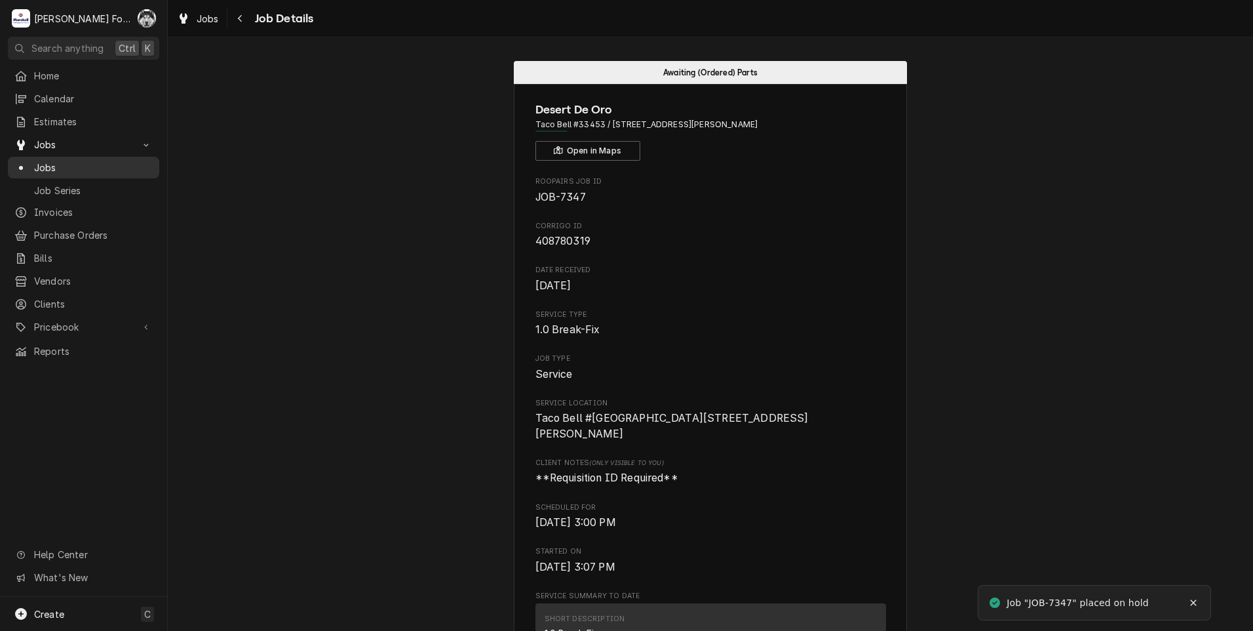
click at [41, 163] on span "Jobs" at bounding box center [93, 168] width 119 height 14
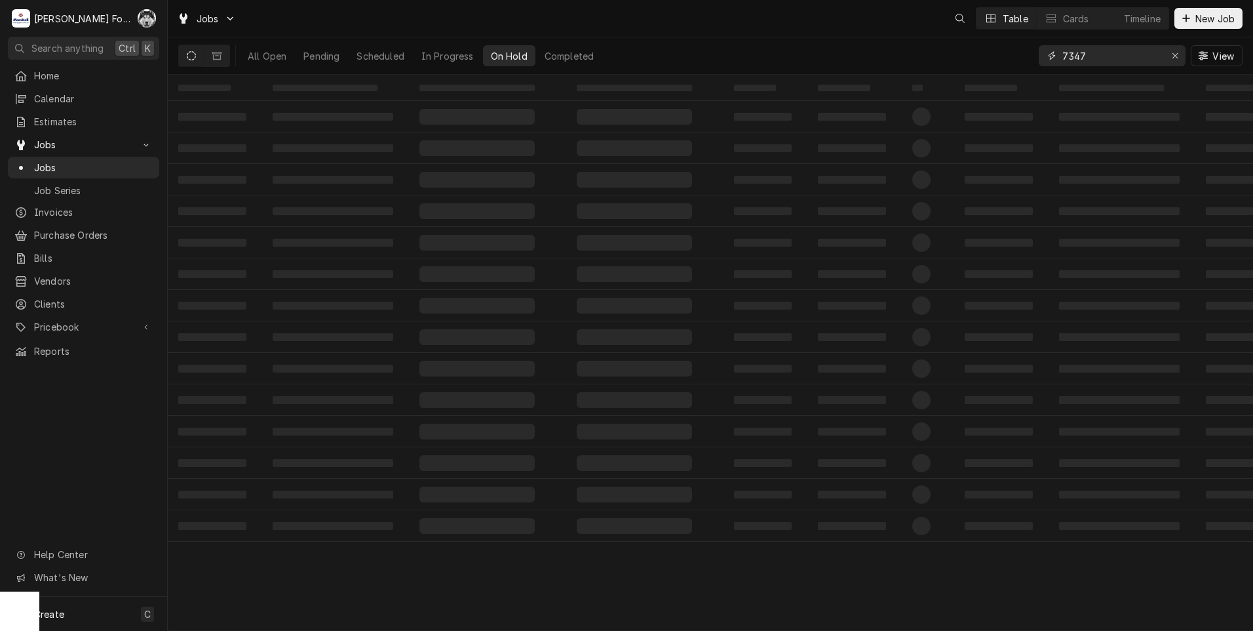
click at [1065, 62] on input "7347" at bounding box center [1112, 55] width 98 height 21
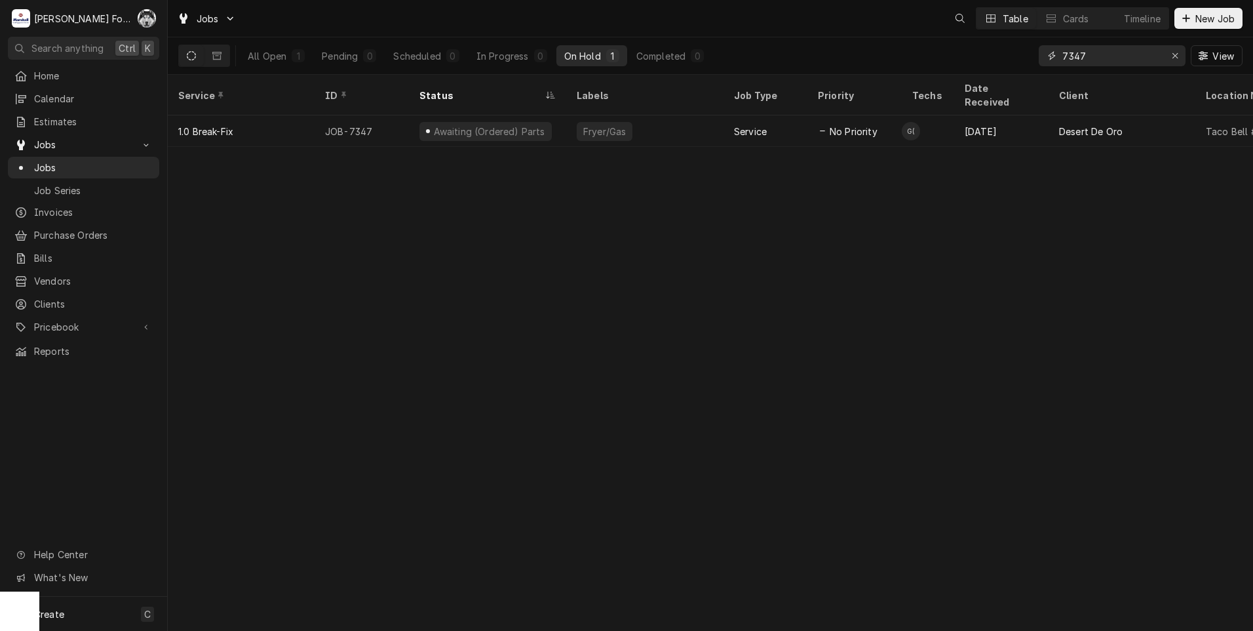
click at [1065, 62] on input "7347" at bounding box center [1112, 55] width 98 height 21
drag, startPoint x: 1111, startPoint y: 60, endPoint x: 1017, endPoint y: 73, distance: 95.2
click at [1019, 72] on div "All Open 1 Pending 0 Scheduled 0 In Progress 0 On Hold 1 Completed 0 7347 View" at bounding box center [710, 55] width 1065 height 37
type input "7"
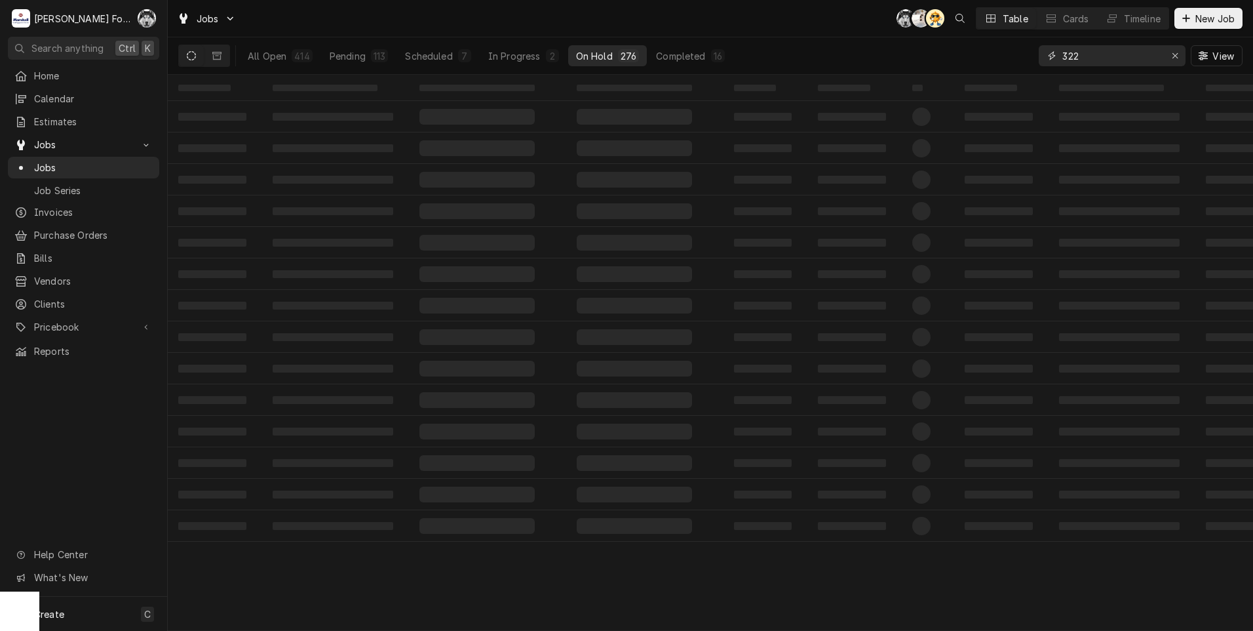
type input "322"
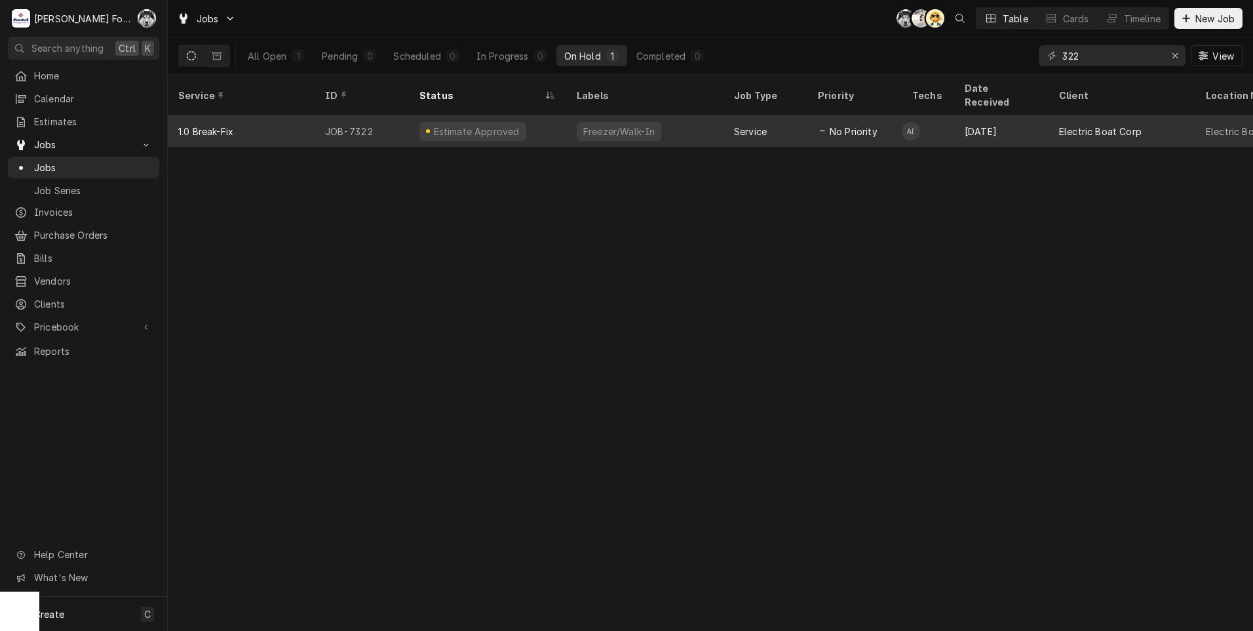
click at [595, 125] on div "Freezer/Walk-In" at bounding box center [619, 132] width 74 height 14
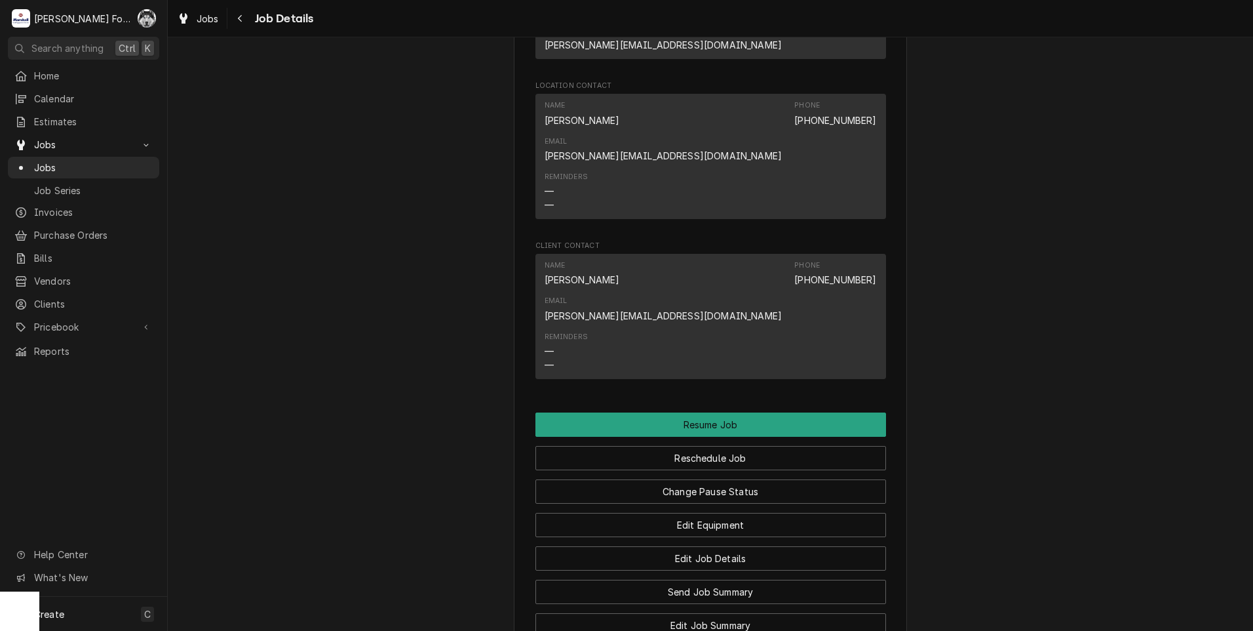
scroll to position [2076, 0]
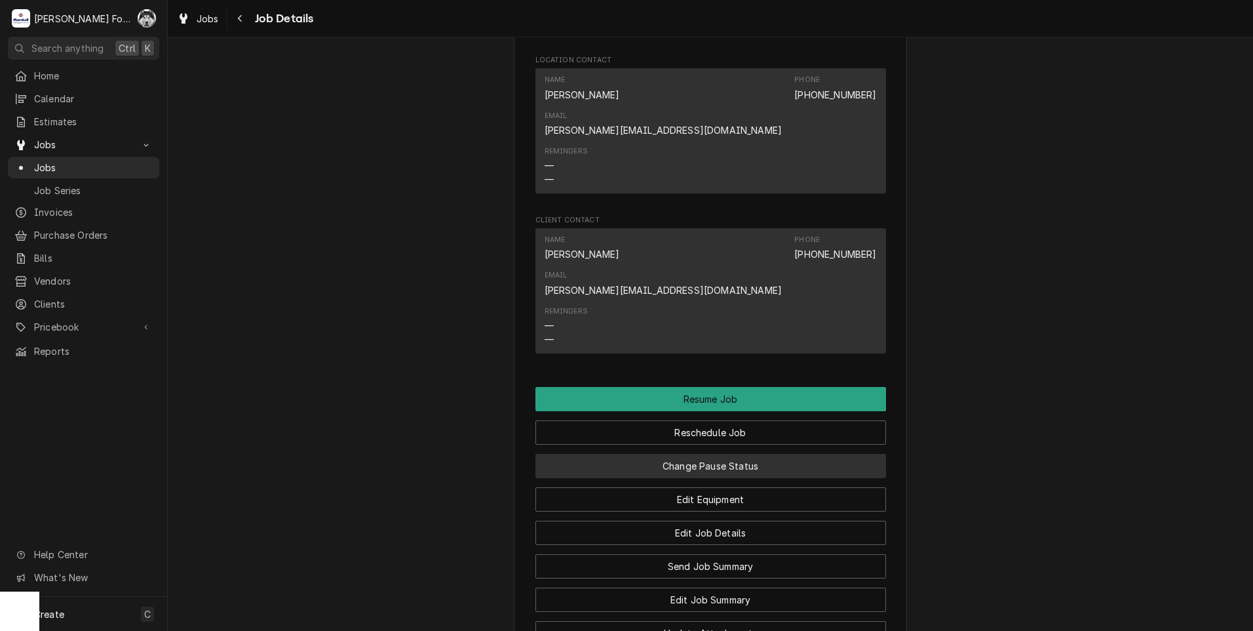
click at [696, 454] on button "Change Pause Status" at bounding box center [711, 466] width 351 height 24
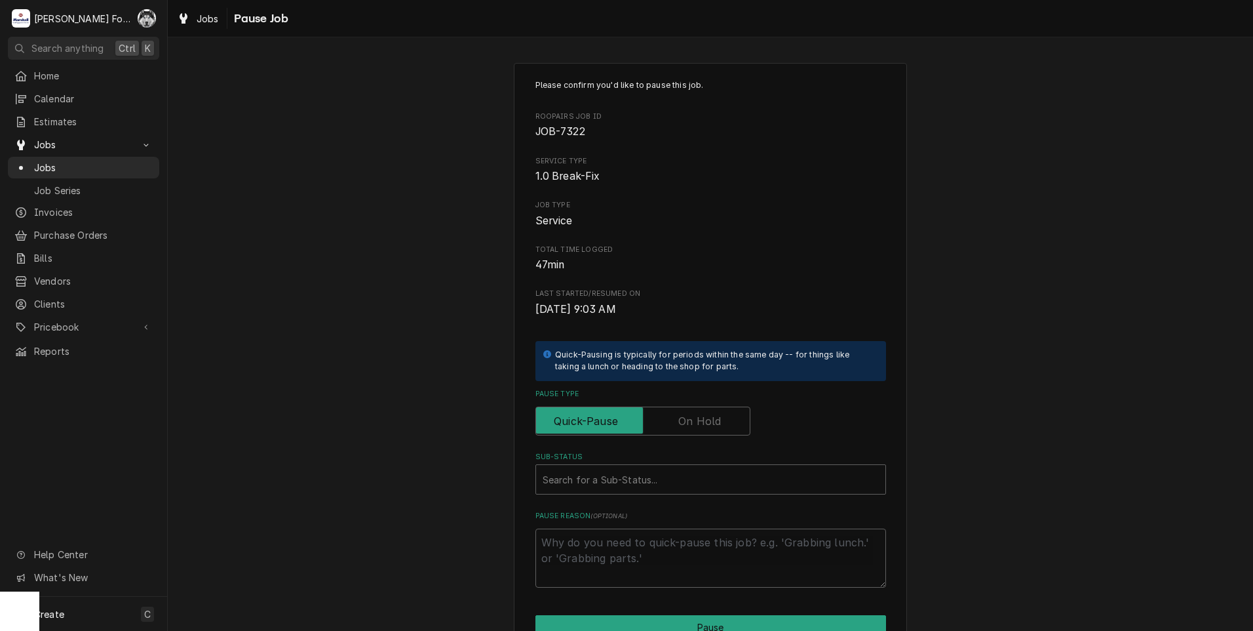
click at [690, 425] on label "Pause Type" at bounding box center [643, 420] width 215 height 29
click at [690, 425] on input "Pause Type" at bounding box center [642, 420] width 203 height 29
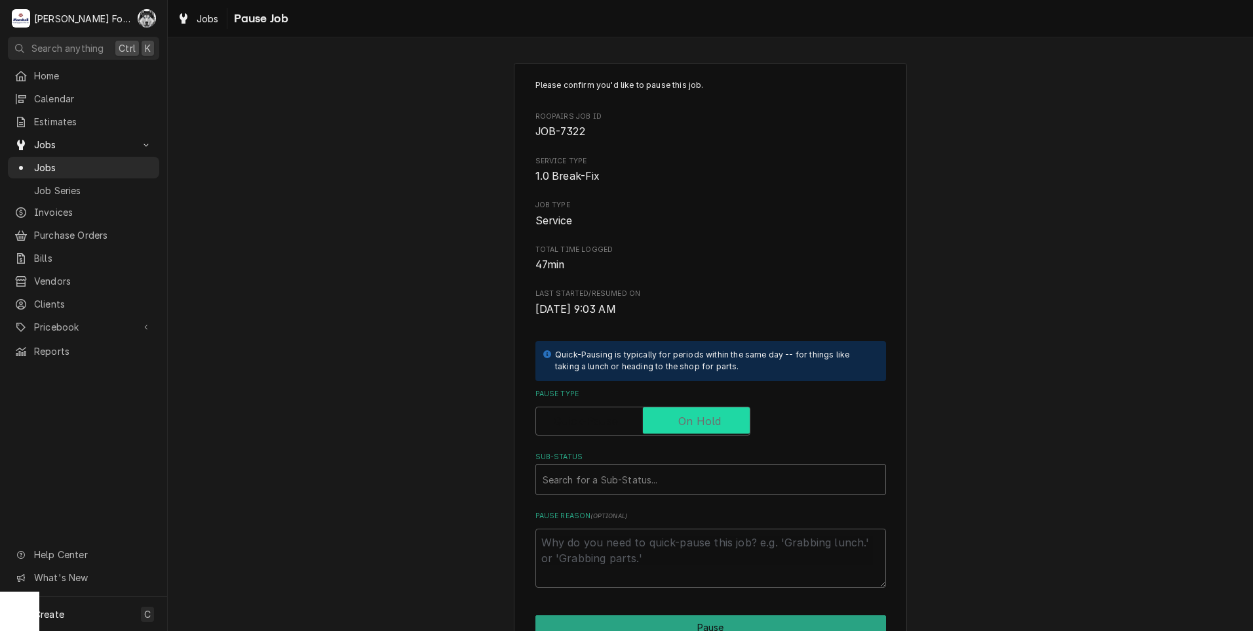
checkbox input "true"
click at [665, 484] on div "Sub-Status" at bounding box center [711, 479] width 336 height 24
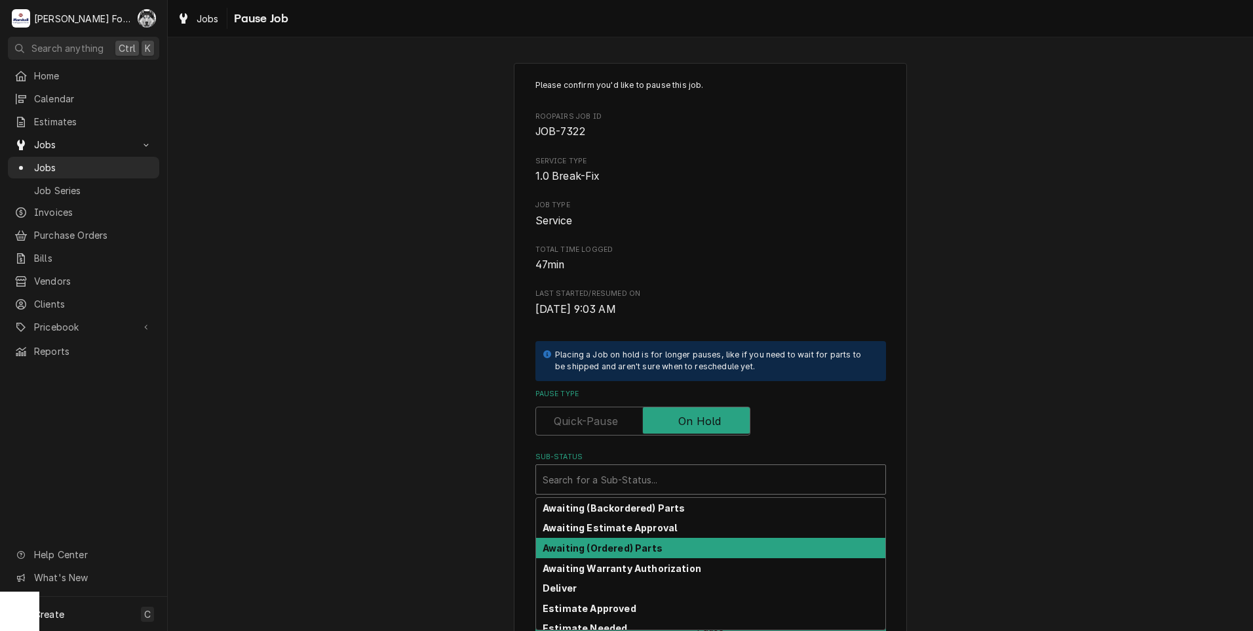
click at [622, 547] on strong "Awaiting (Ordered) Parts" at bounding box center [603, 547] width 120 height 11
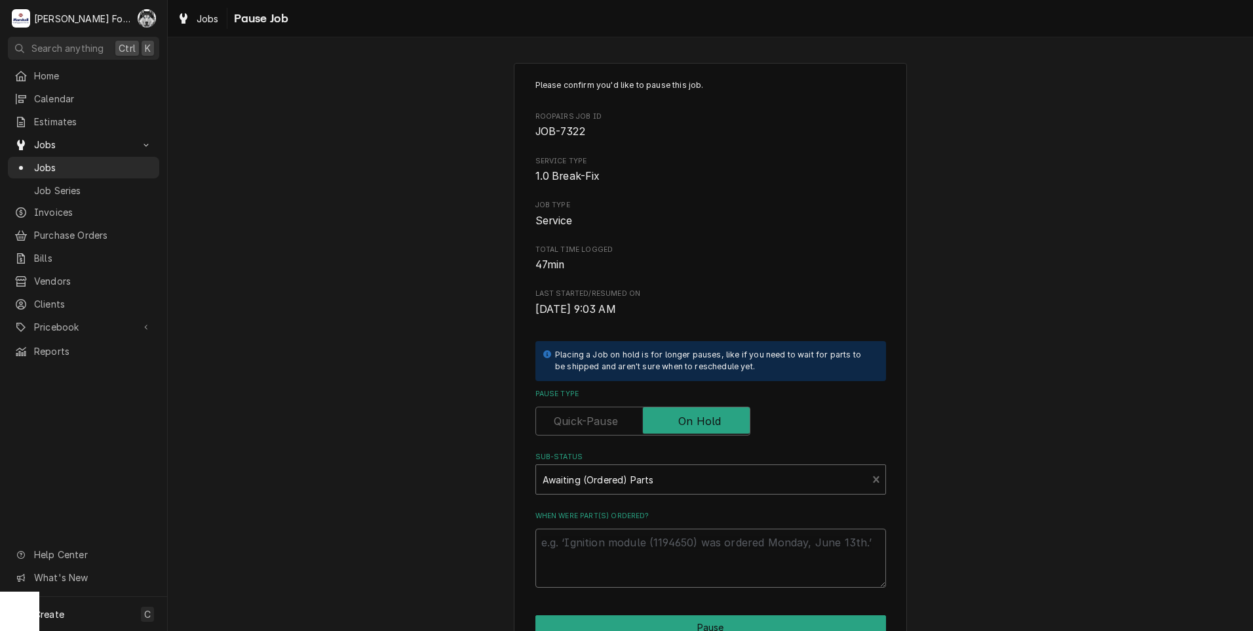
click at [618, 553] on textarea "When were part(s) ordered?" at bounding box center [711, 557] width 351 height 59
type textarea "x"
type textarea "9"
type textarea "x"
type textarea "9/"
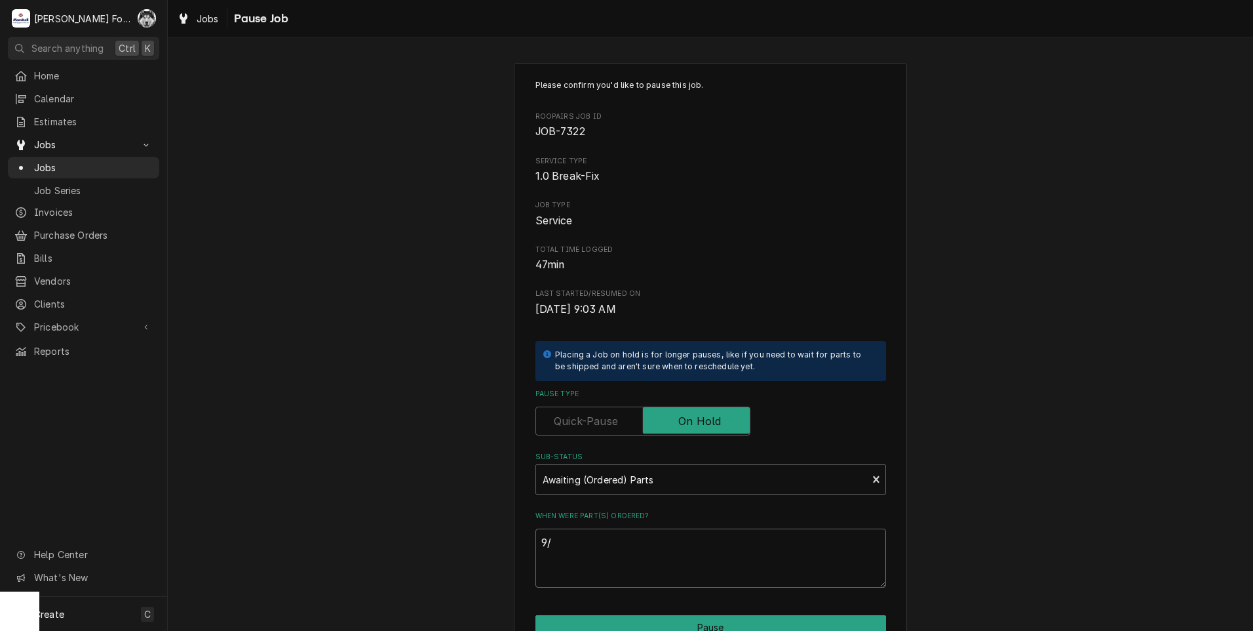
type textarea "x"
type textarea "9/1"
type textarea "x"
type textarea "9/15"
type textarea "x"
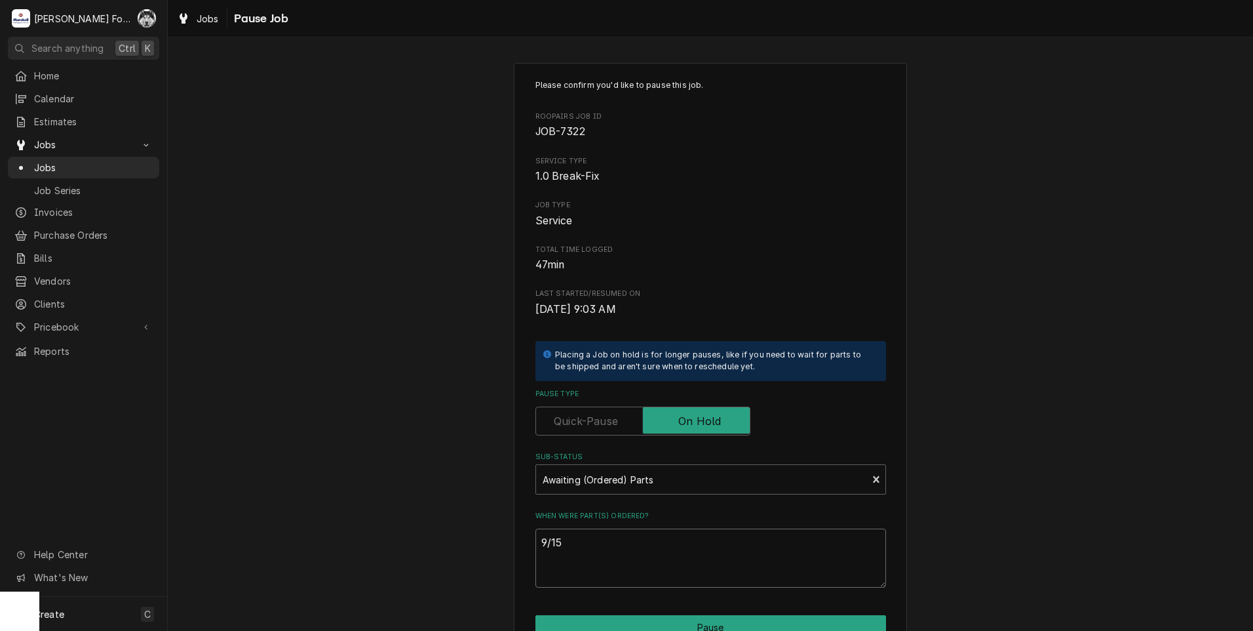
type textarea "9/15/"
type textarea "x"
type textarea "9/15/2"
type textarea "x"
type textarea "9/15/20"
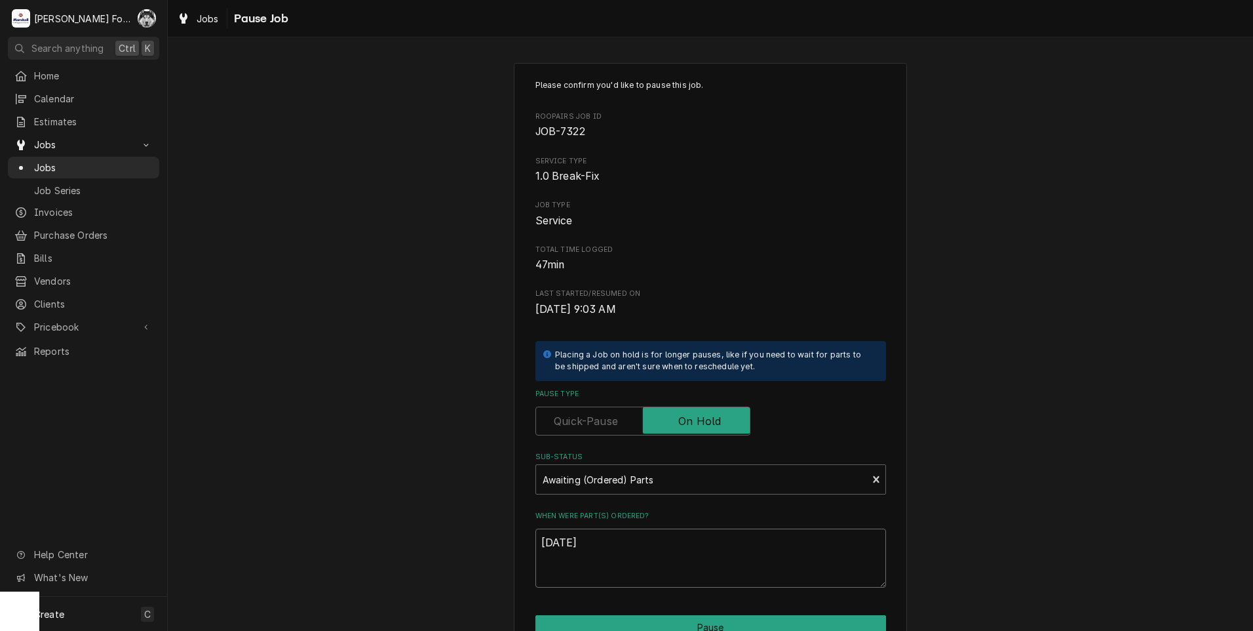
type textarea "x"
type textarea "9/15/202"
type textarea "x"
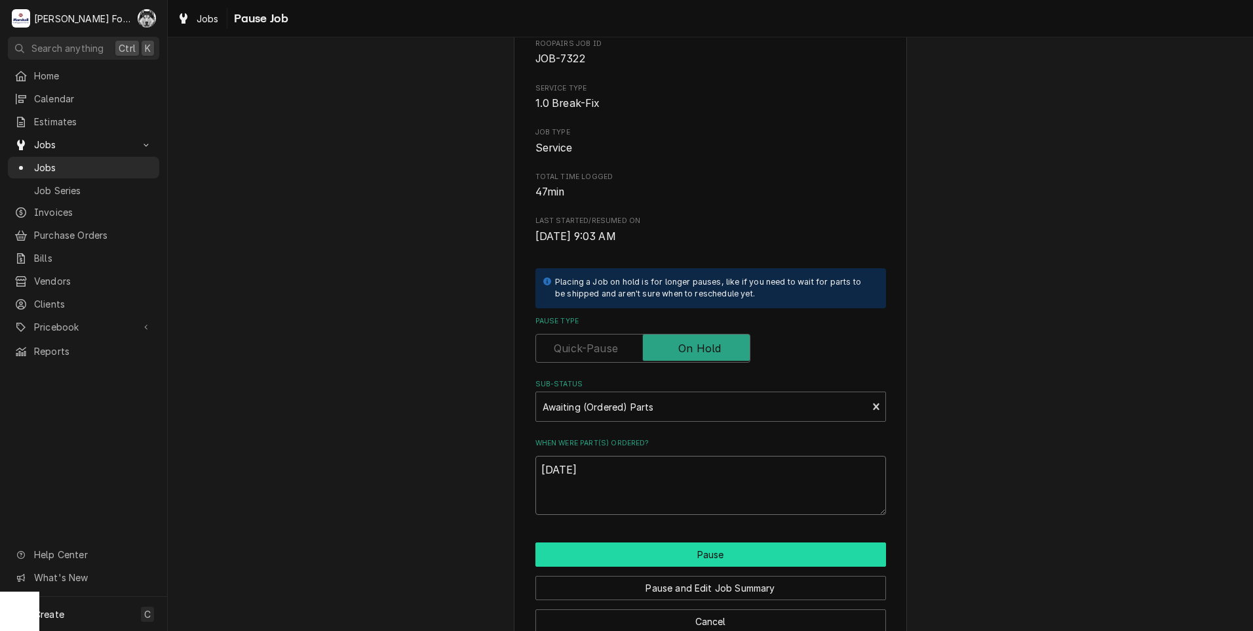
scroll to position [104, 0]
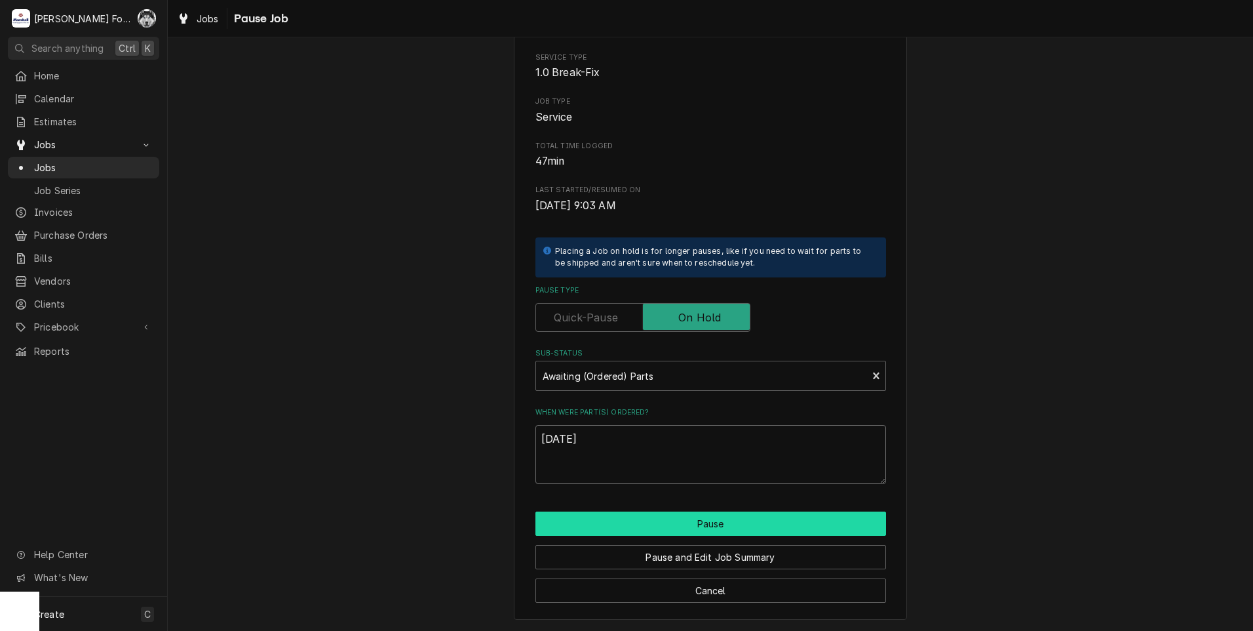
type textarea "9/15/2025"
click at [627, 518] on button "Pause" at bounding box center [711, 523] width 351 height 24
type textarea "x"
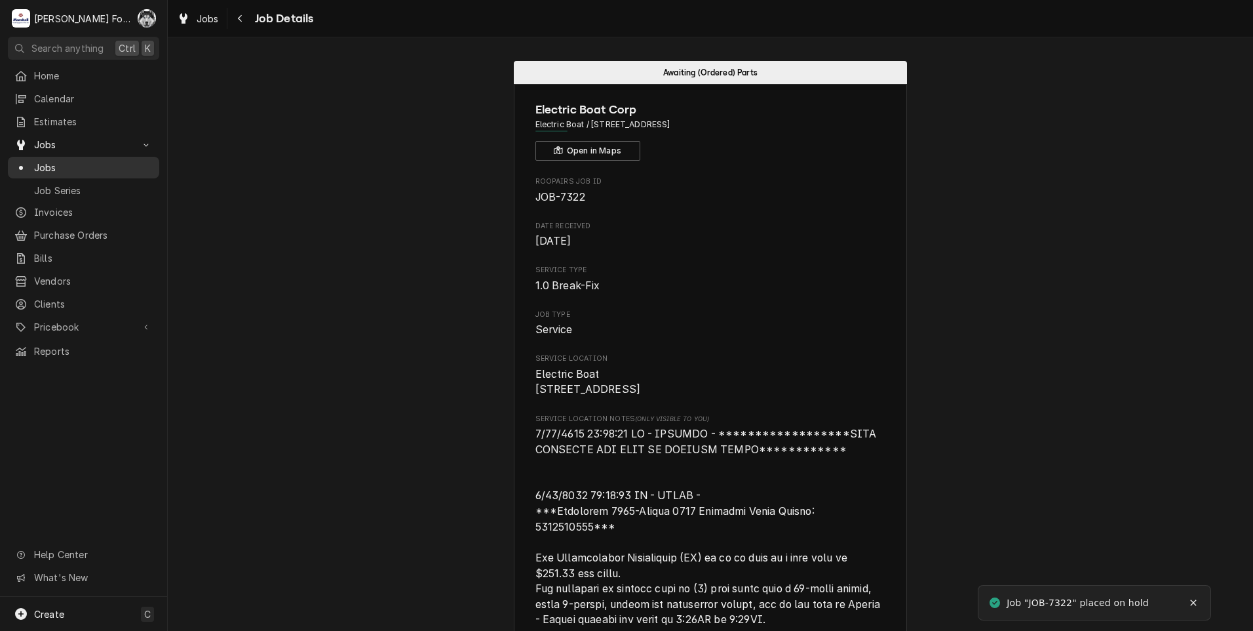
click at [45, 169] on div "Jobs" at bounding box center [83, 167] width 146 height 16
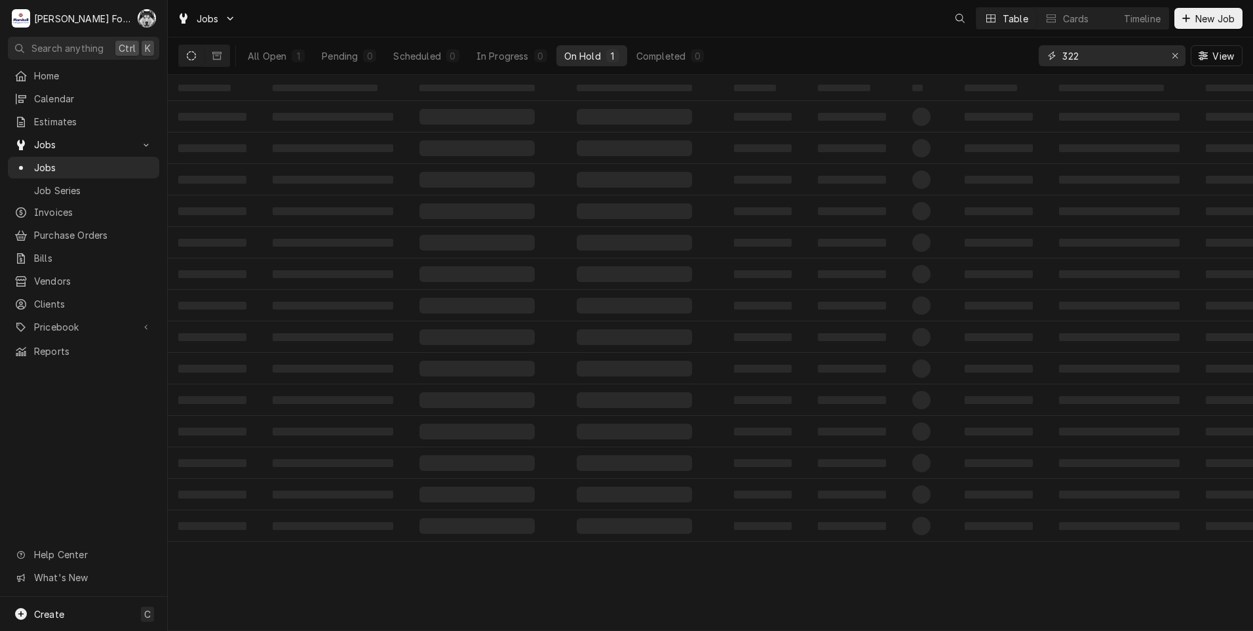
click at [902, 94] on div "Jobs Table Cards Timeline New Job All Open 1 Pending 0 Scheduled 0 In Progress …" at bounding box center [711, 315] width 1086 height 631
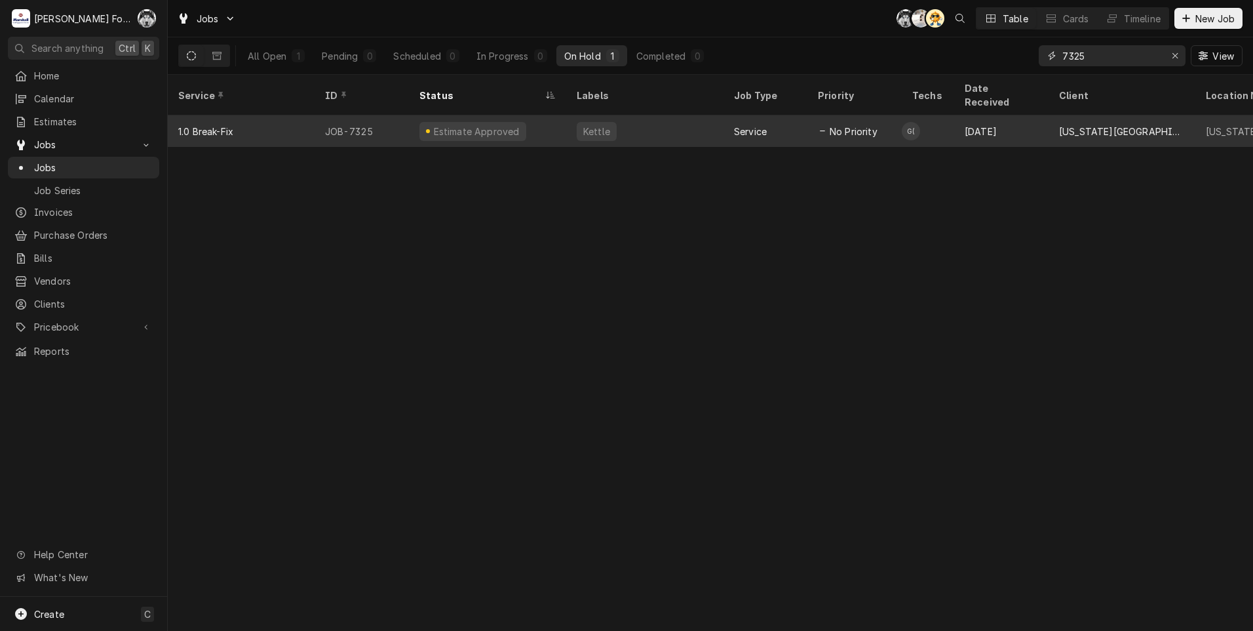
type input "7325"
click at [500, 122] on div "Estimate Approved" at bounding box center [473, 131] width 107 height 19
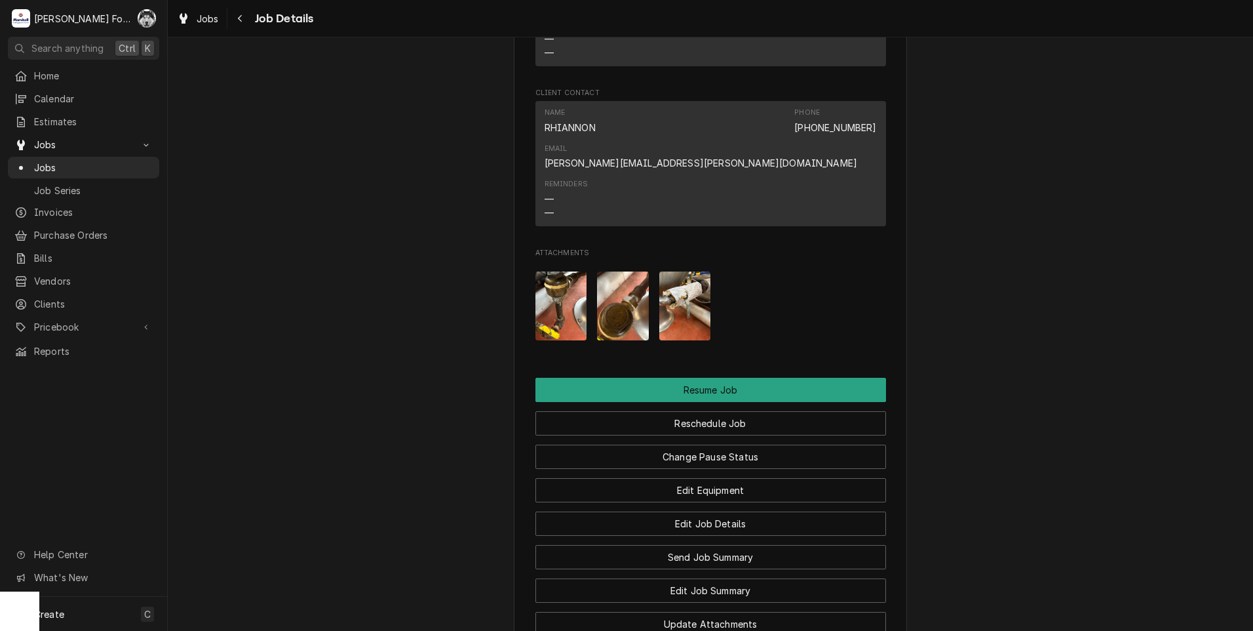
scroll to position [1639, 0]
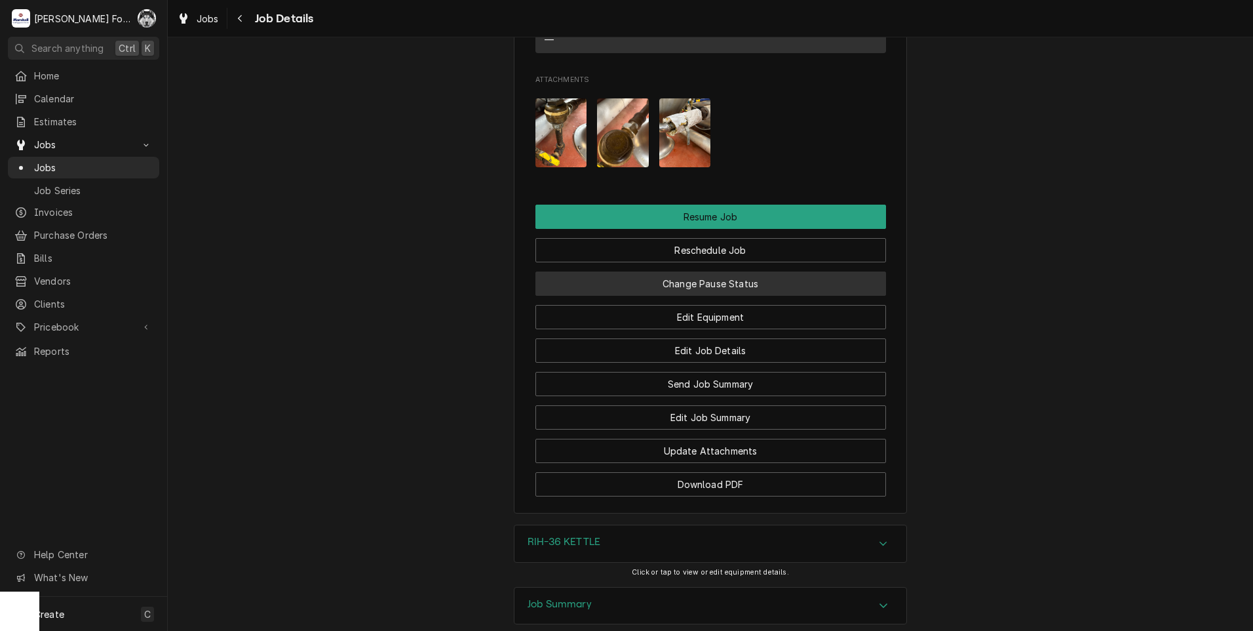
click at [710, 271] on button "Change Pause Status" at bounding box center [711, 283] width 351 height 24
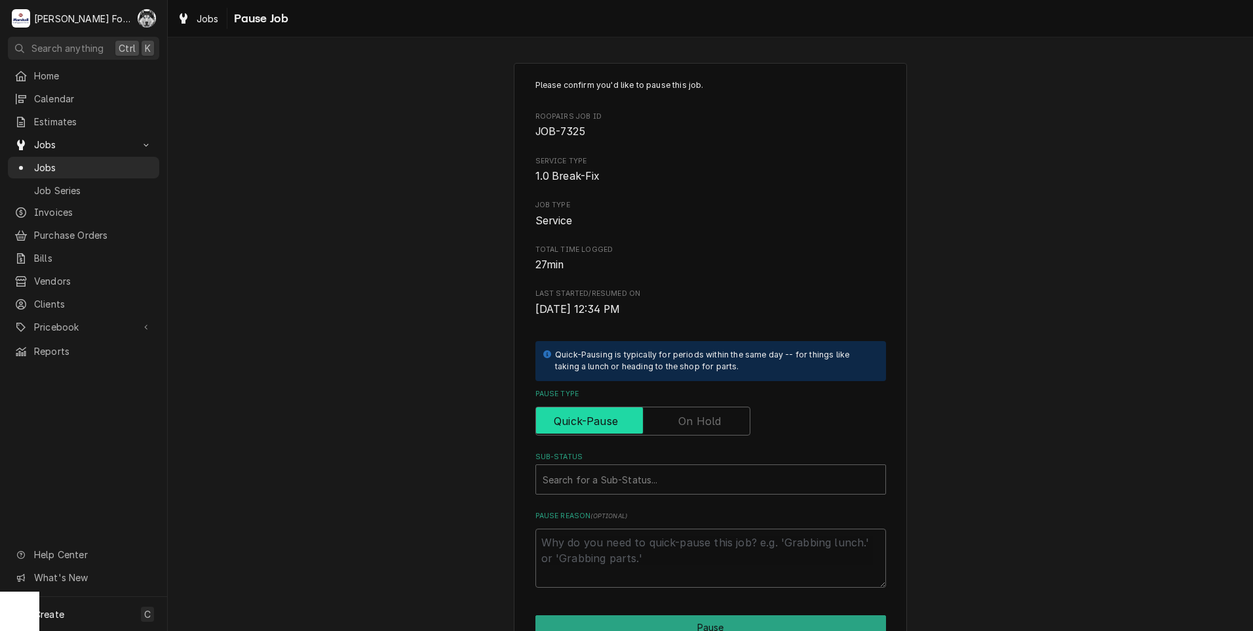
click at [667, 420] on input "Pause Type" at bounding box center [642, 420] width 203 height 29
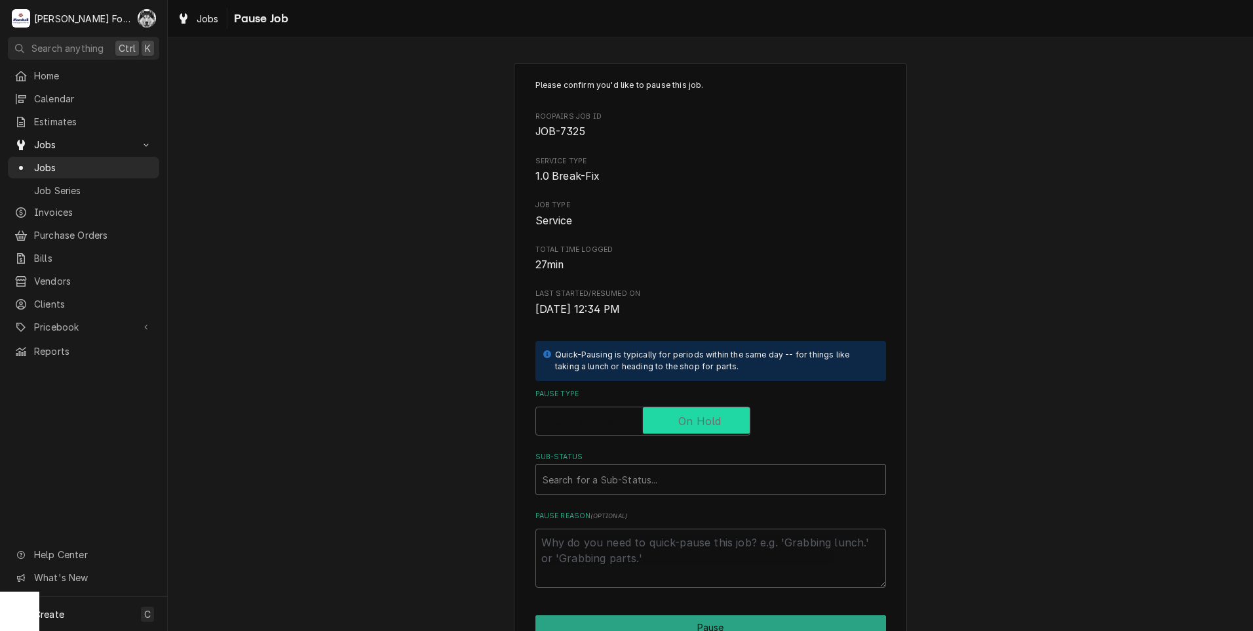
checkbox input "true"
click at [667, 475] on div "Sub-Status" at bounding box center [711, 479] width 336 height 24
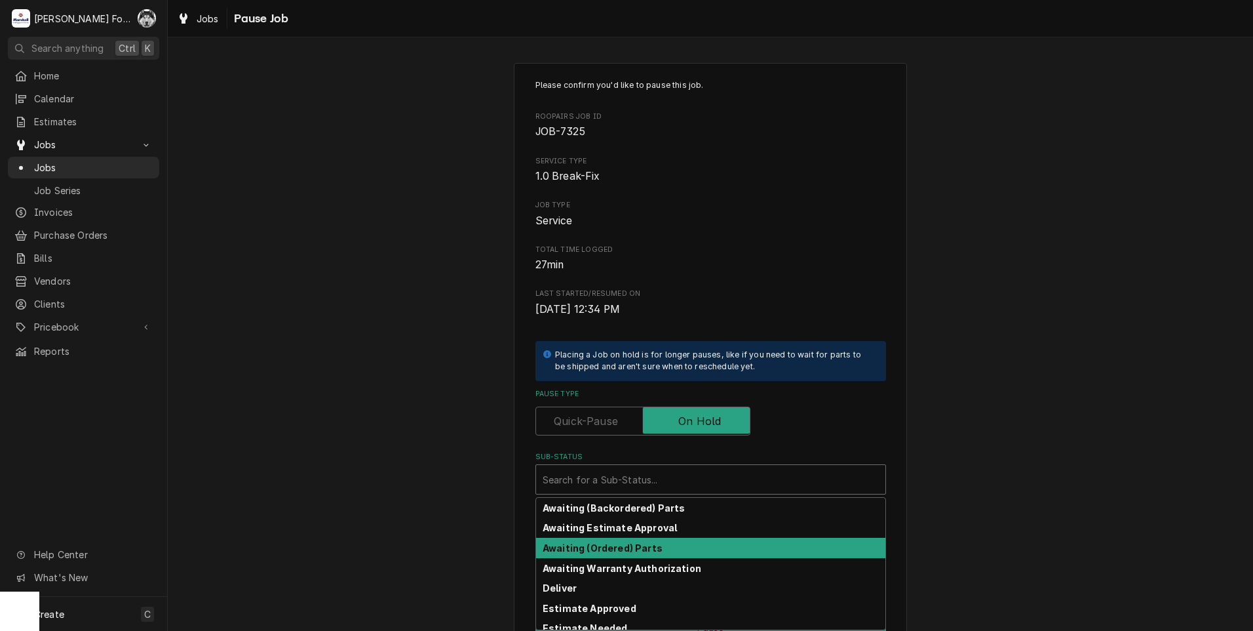
click at [592, 548] on strong "Awaiting (Ordered) Parts" at bounding box center [603, 547] width 120 height 11
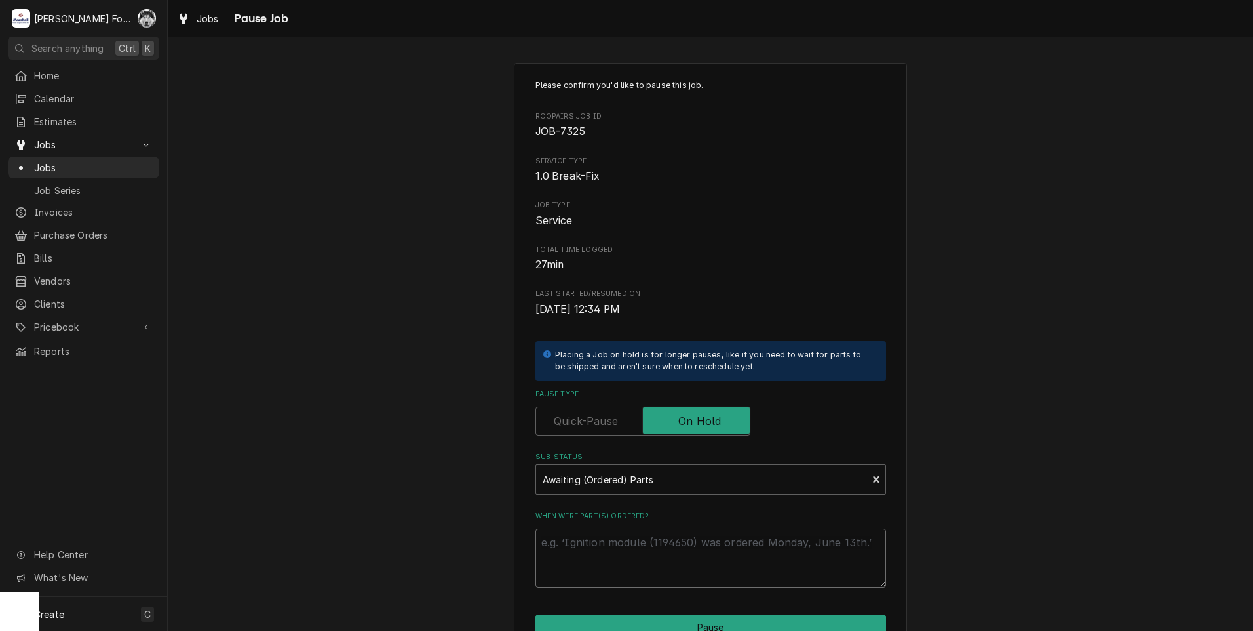
click at [573, 550] on textarea "When were part(s) ordered?" at bounding box center [711, 557] width 351 height 59
type textarea "x"
type textarea "9"
type textarea "x"
type textarea "9/"
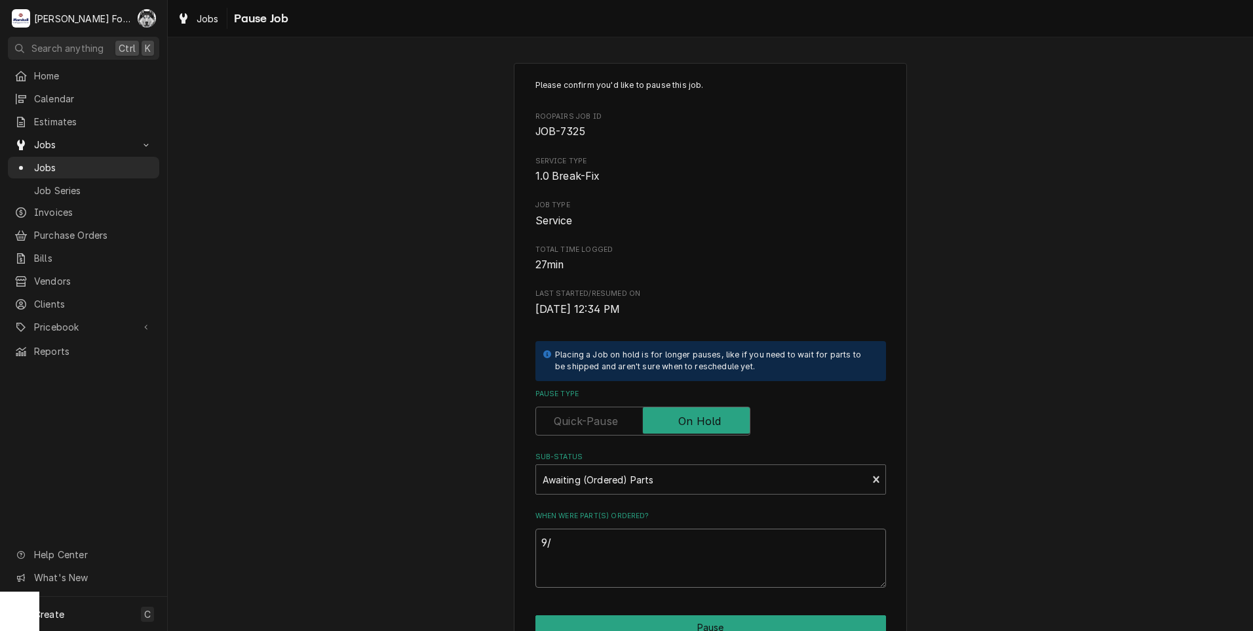
type textarea "x"
type textarea "9/1"
type textarea "x"
type textarea "9/15"
type textarea "x"
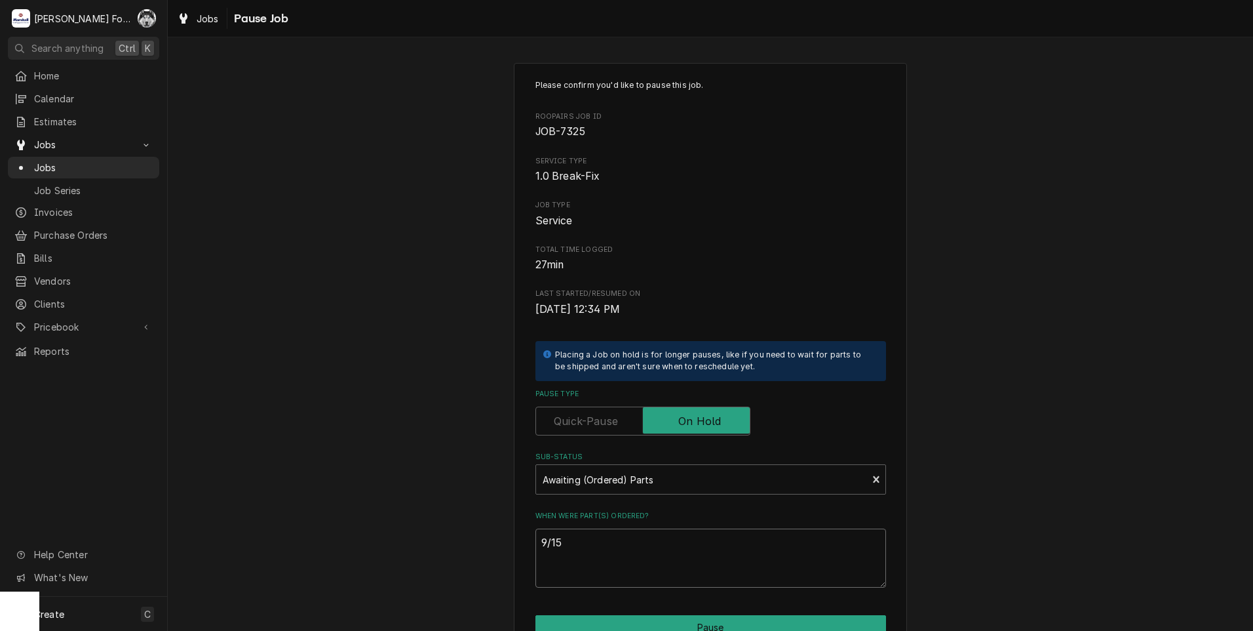
type textarea "9/15/"
type textarea "x"
type textarea "9/15/2"
type textarea "x"
type textarea "9/15/20"
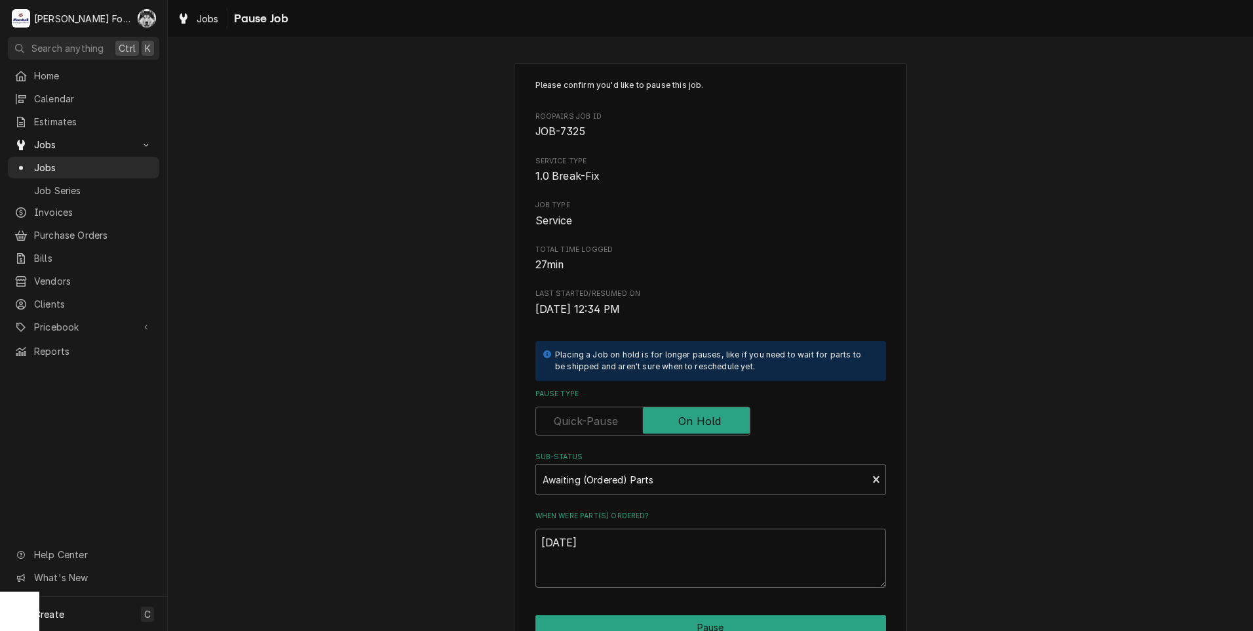
type textarea "x"
type textarea "9/15/202"
type textarea "x"
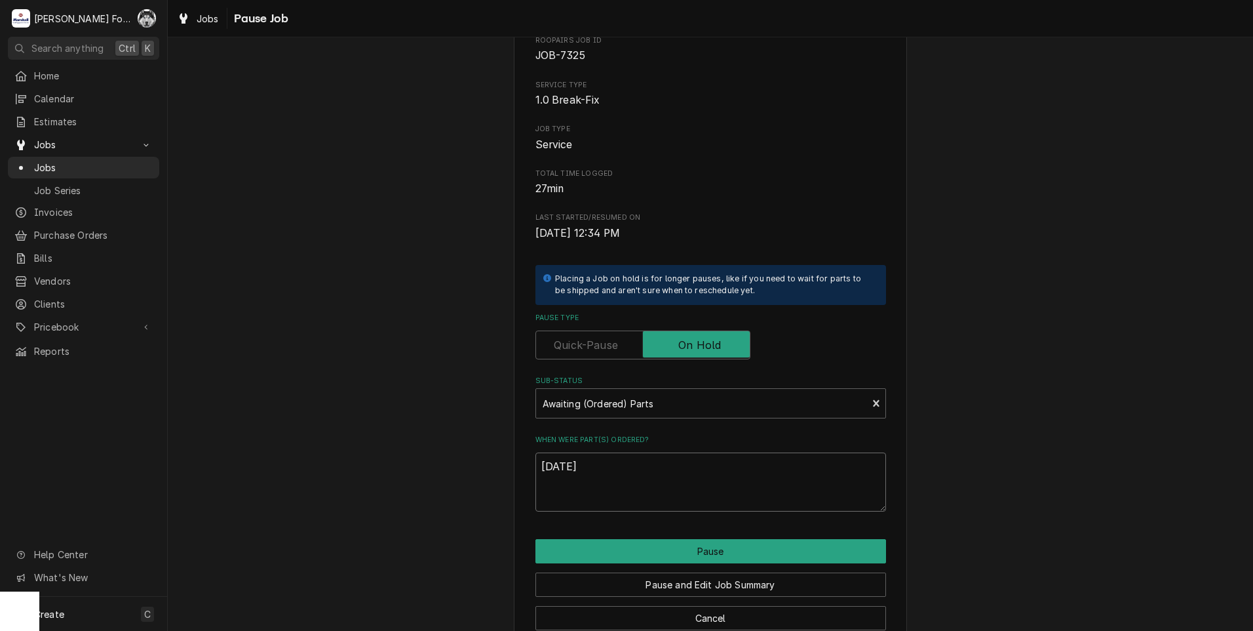
scroll to position [104, 0]
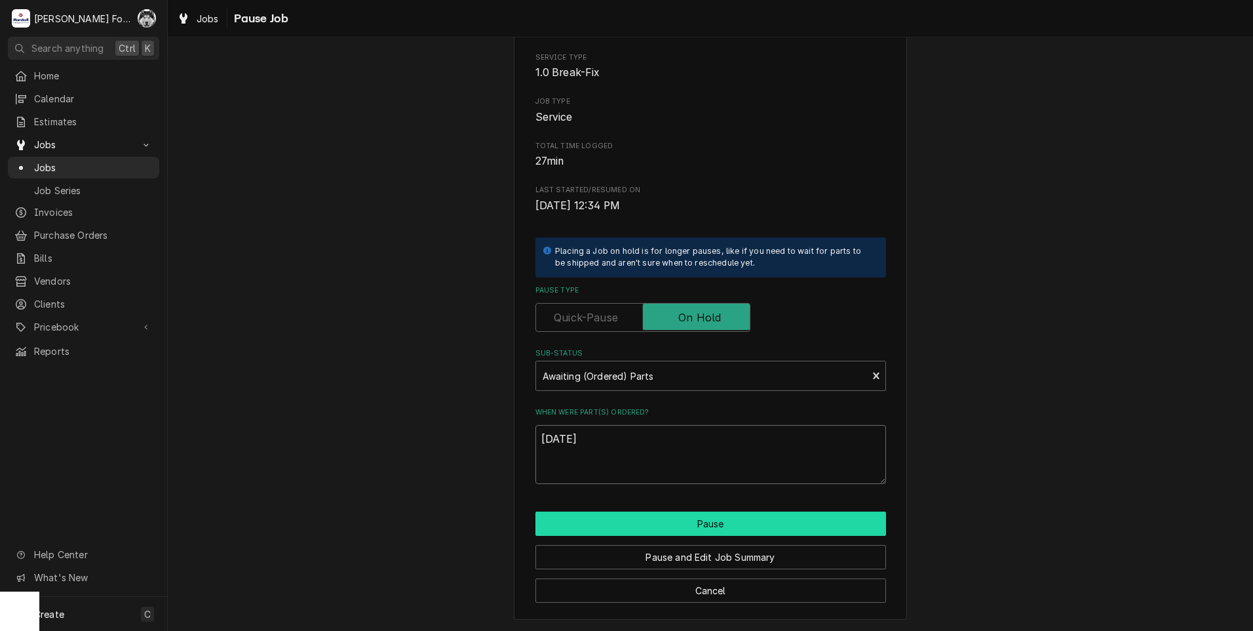
type textarea "[DATE]"
click at [690, 520] on button "Pause" at bounding box center [711, 523] width 351 height 24
type textarea "x"
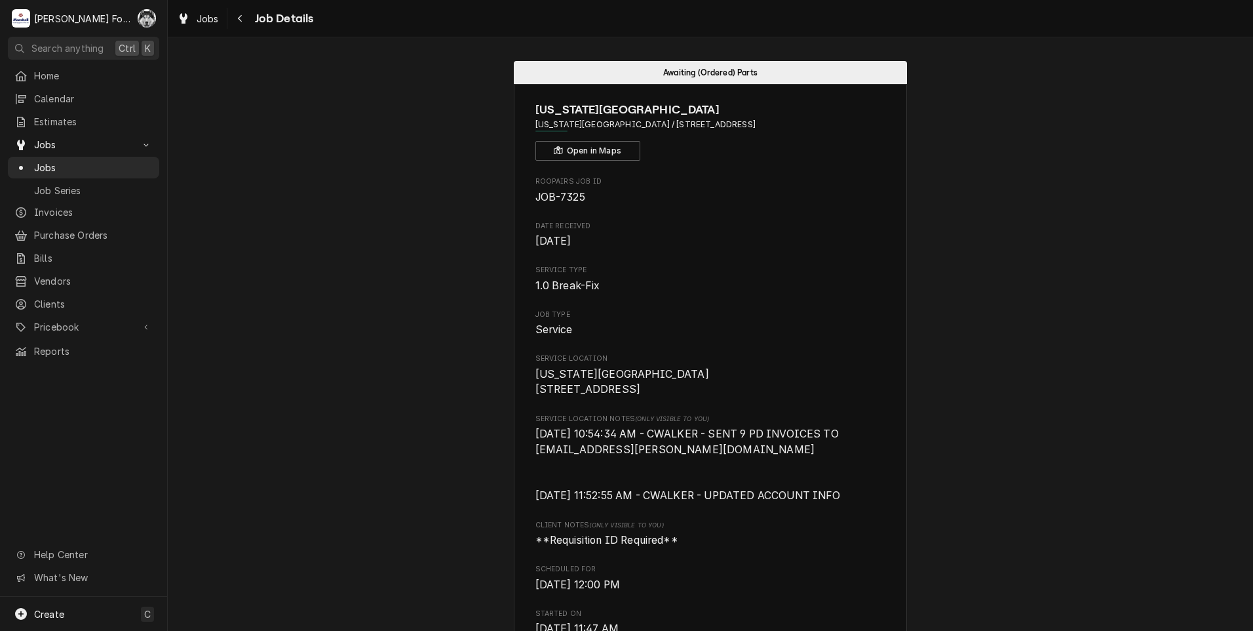
drag, startPoint x: 312, startPoint y: 75, endPoint x: 294, endPoint y: 76, distance: 18.4
click at [45, 161] on span "Jobs" at bounding box center [93, 168] width 119 height 14
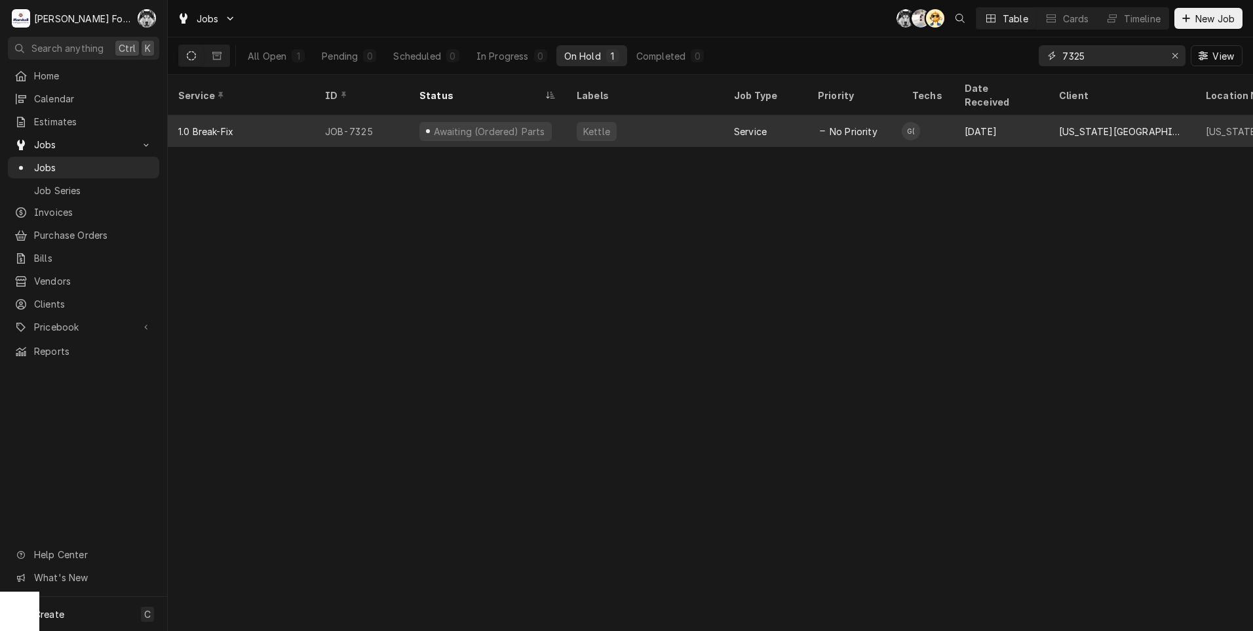
drag, startPoint x: 1116, startPoint y: 56, endPoint x: 911, endPoint y: 102, distance: 210.3
click at [911, 102] on div "Jobs C( K( AT Table Cards Timeline New Job All Open 1 Pending 0 Scheduled 0 In …" at bounding box center [711, 315] width 1086 height 631
type input "7387"
click at [515, 125] on div "Research" at bounding box center [487, 130] width 157 height 31
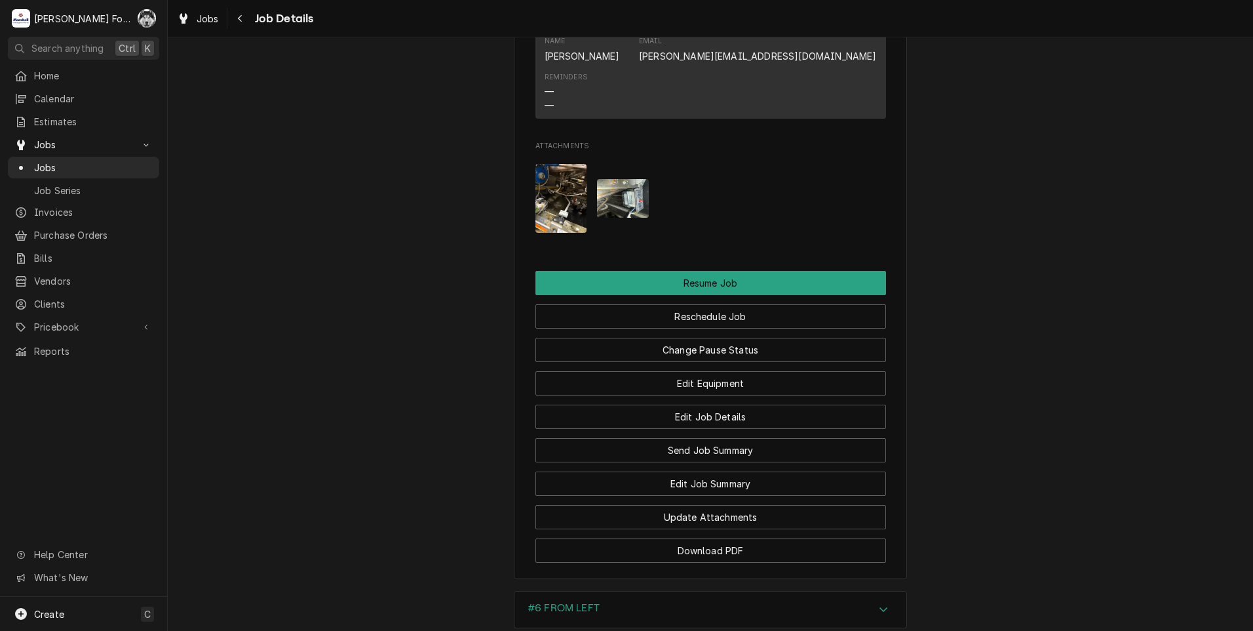
scroll to position [1529, 0]
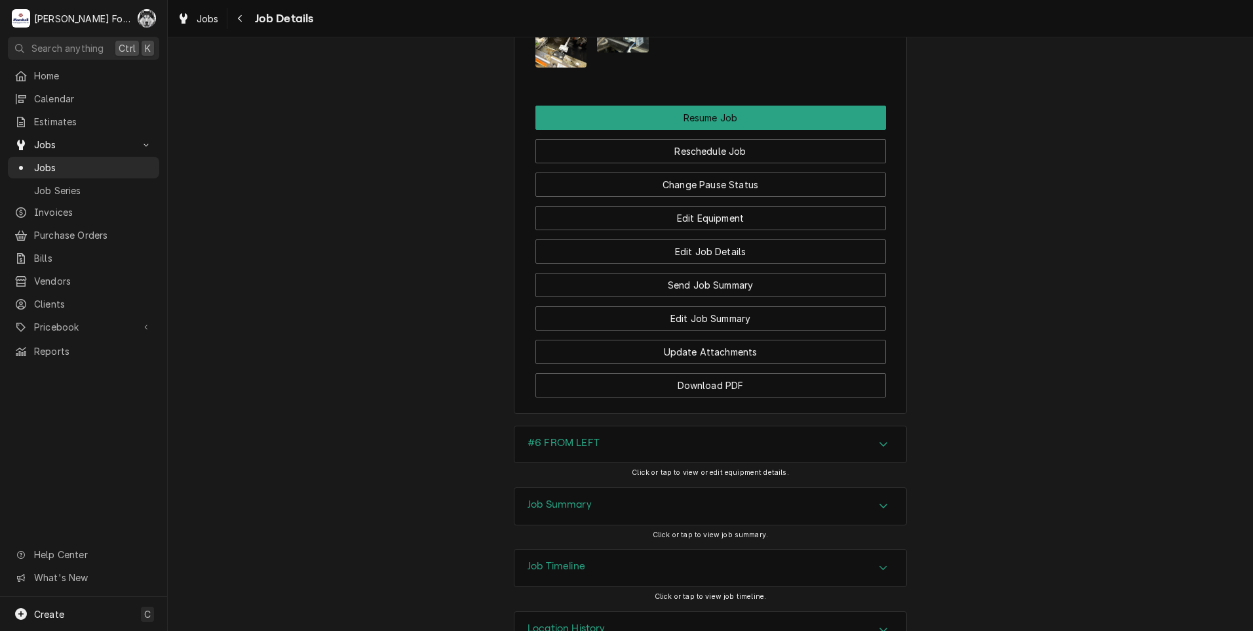
click at [587, 449] on h3 "#6 FROM LEFT" at bounding box center [564, 443] width 72 height 12
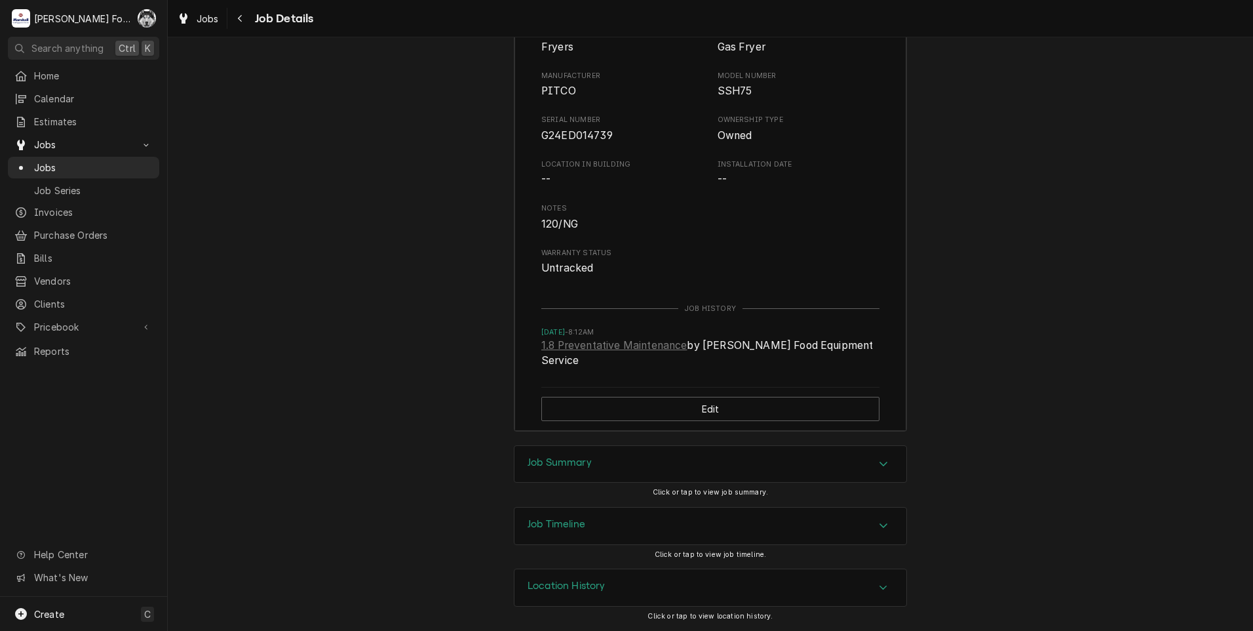
click at [565, 475] on div "Job Summary" at bounding box center [711, 464] width 392 height 37
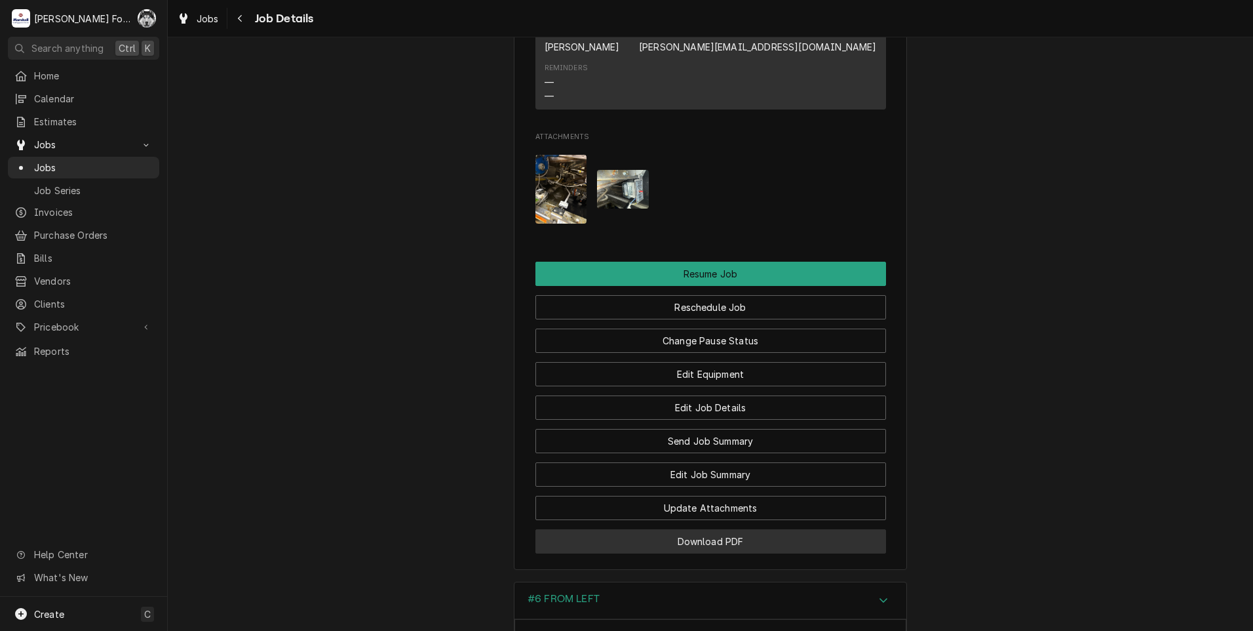
scroll to position [1324, 0]
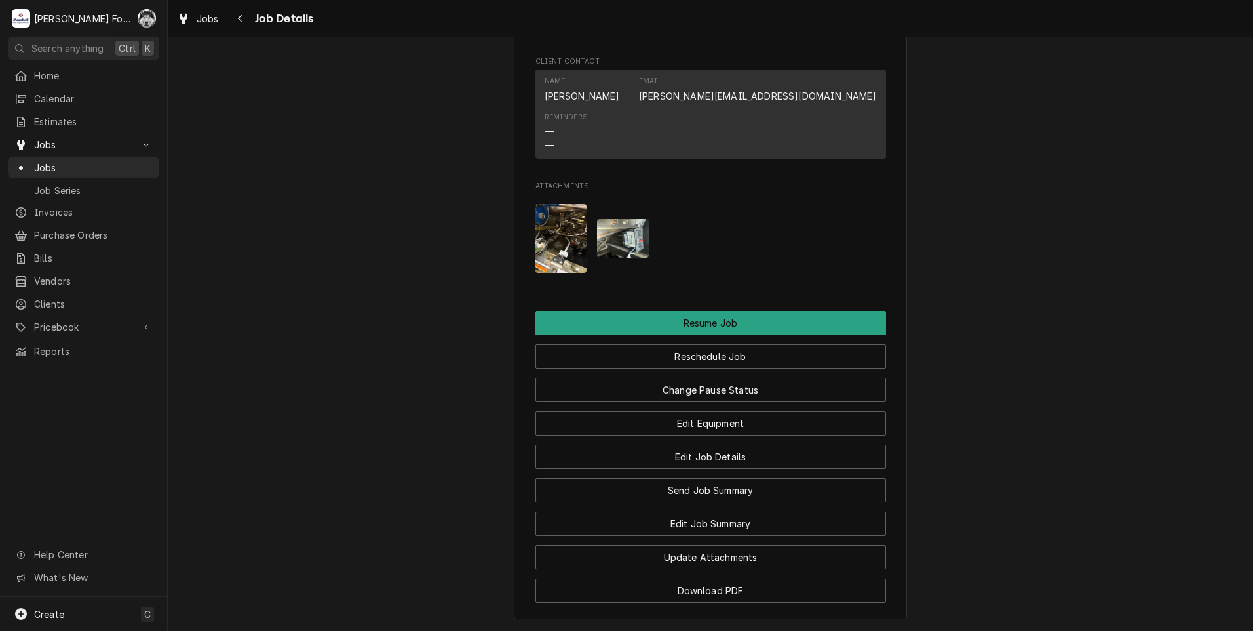
click at [549, 252] on img "Attachments" at bounding box center [562, 238] width 52 height 69
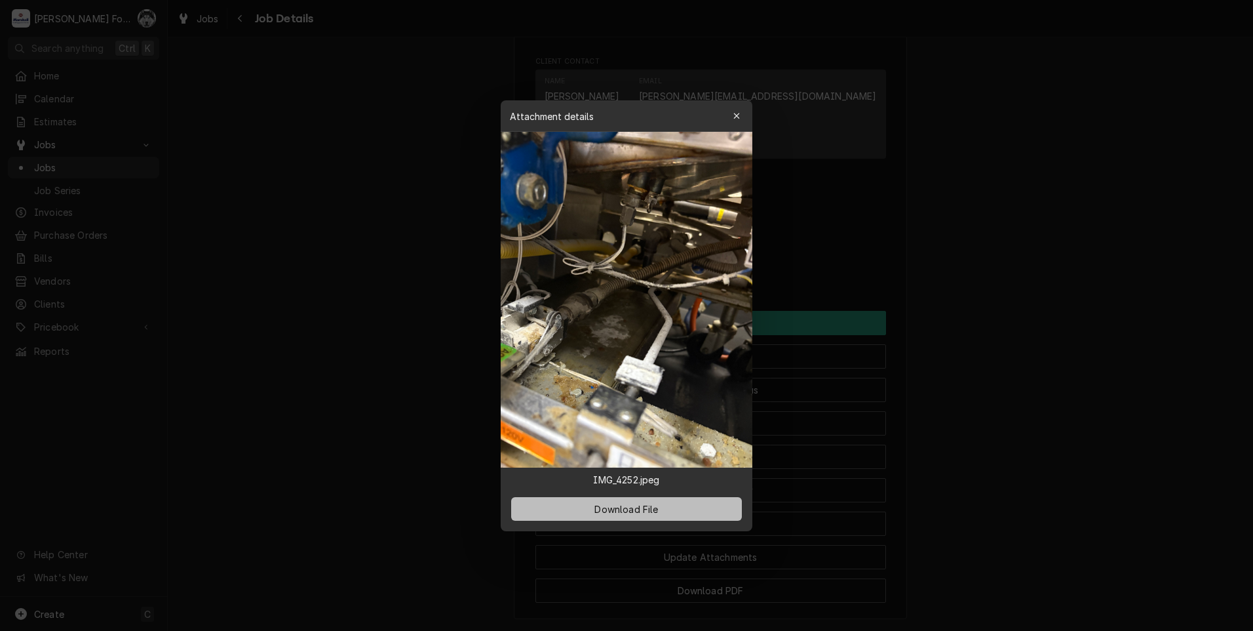
click at [625, 513] on span "Download File" at bounding box center [626, 509] width 69 height 14
click at [390, 210] on div at bounding box center [626, 315] width 1253 height 631
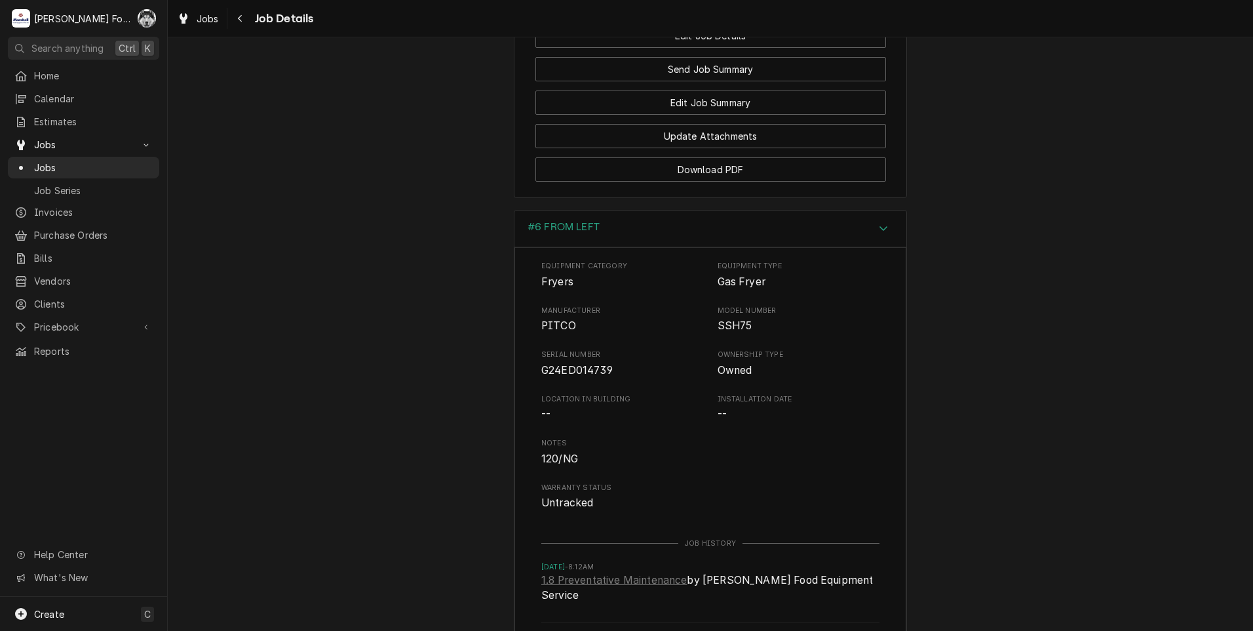
scroll to position [1543, 0]
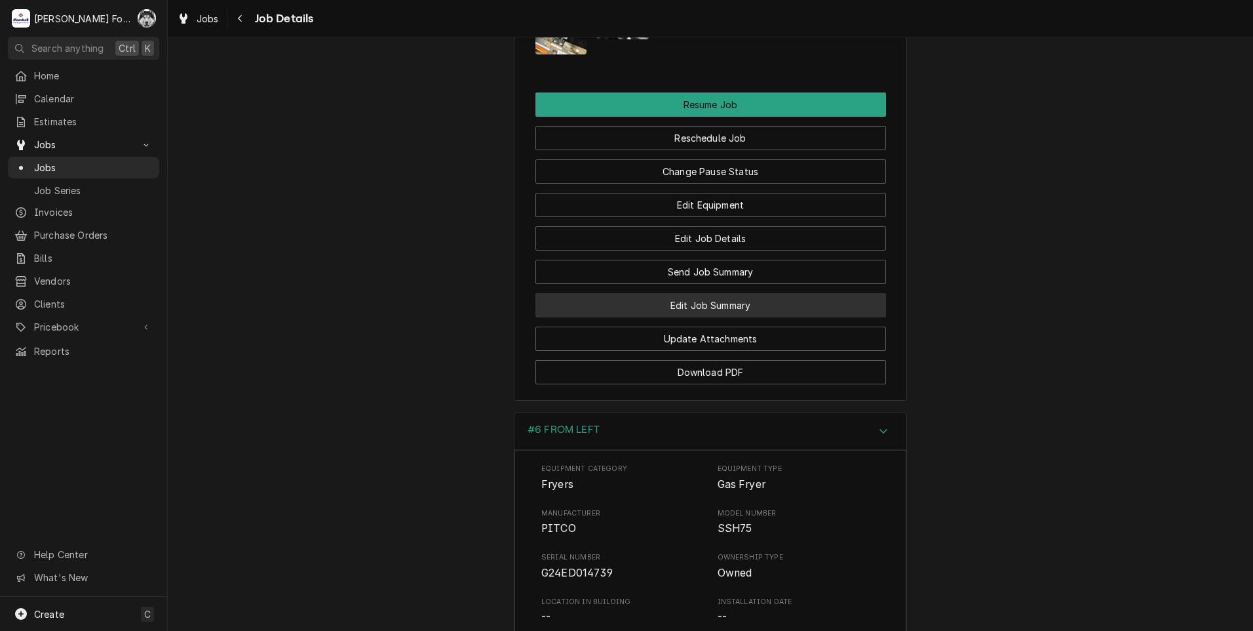
click at [678, 317] on button "Edit Job Summary" at bounding box center [711, 305] width 351 height 24
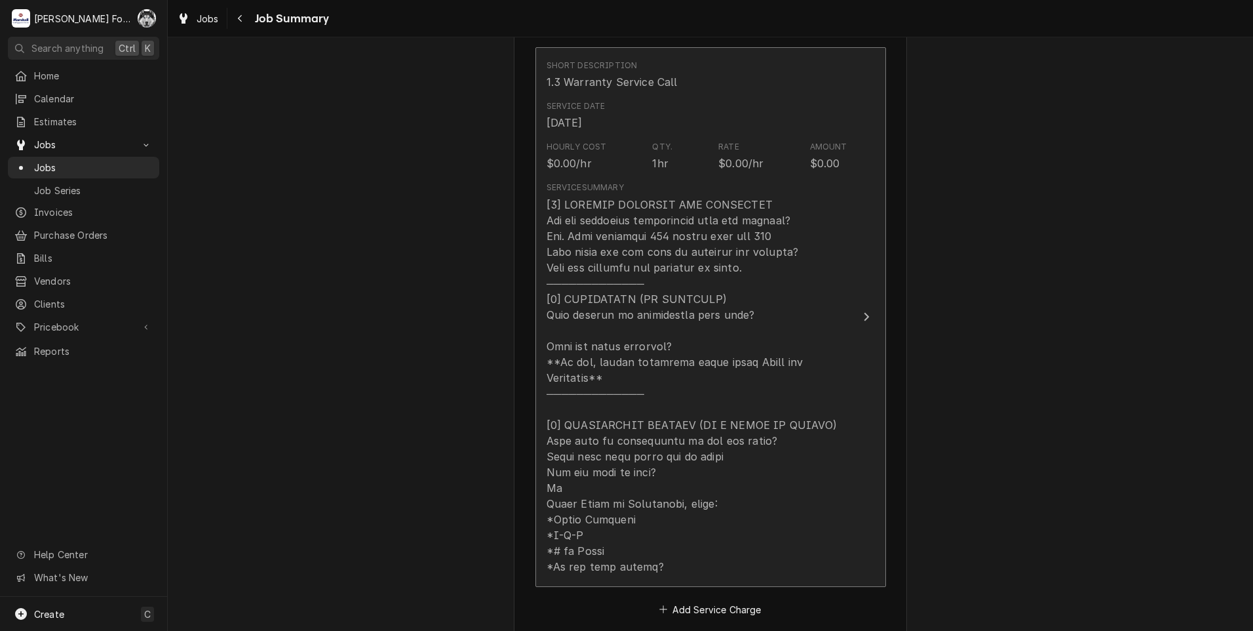
scroll to position [656, 0]
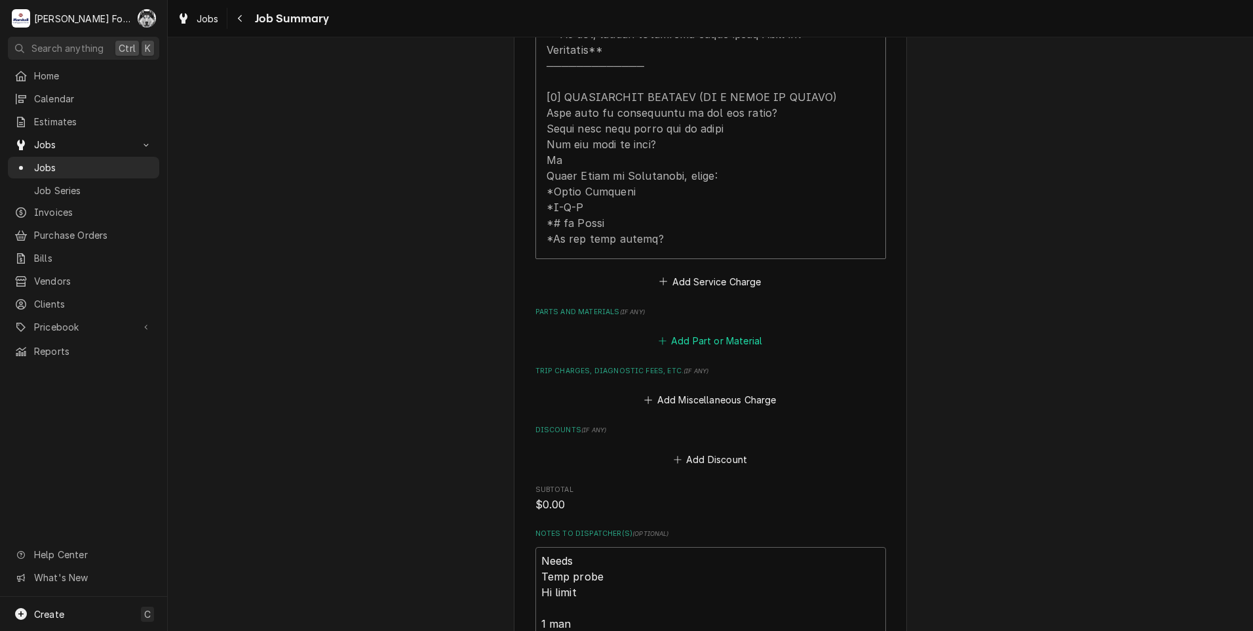
click at [711, 332] on button "Add Part or Material" at bounding box center [710, 341] width 108 height 18
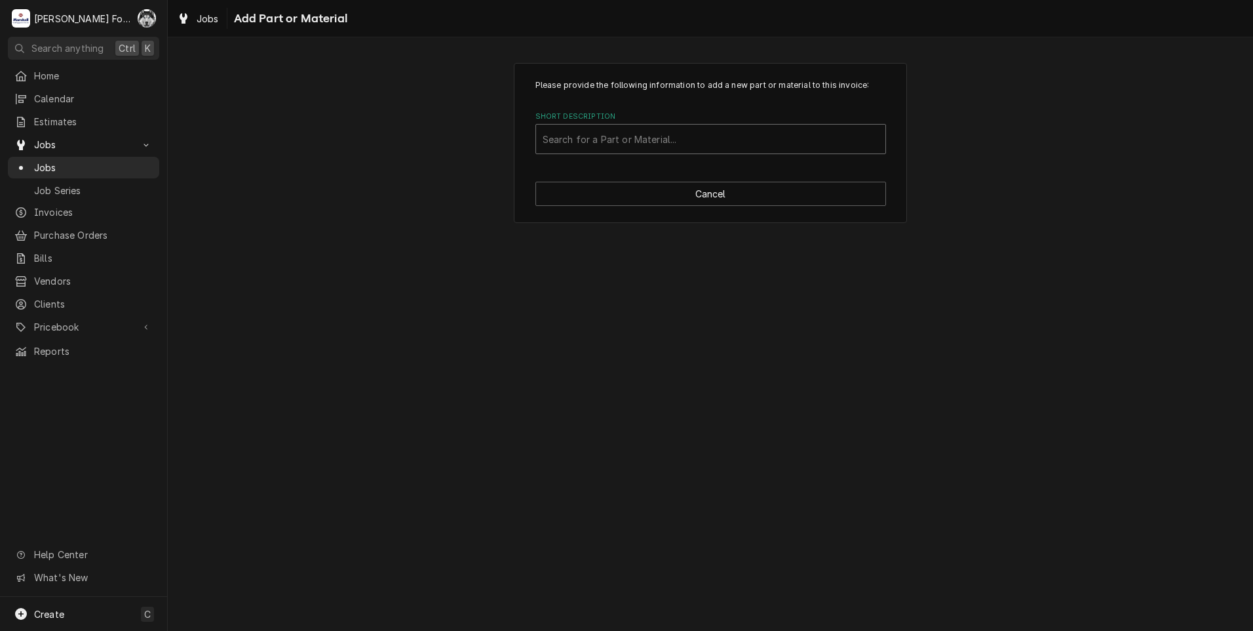
click at [708, 142] on div "Short Description" at bounding box center [711, 139] width 336 height 24
type input "b6700610"
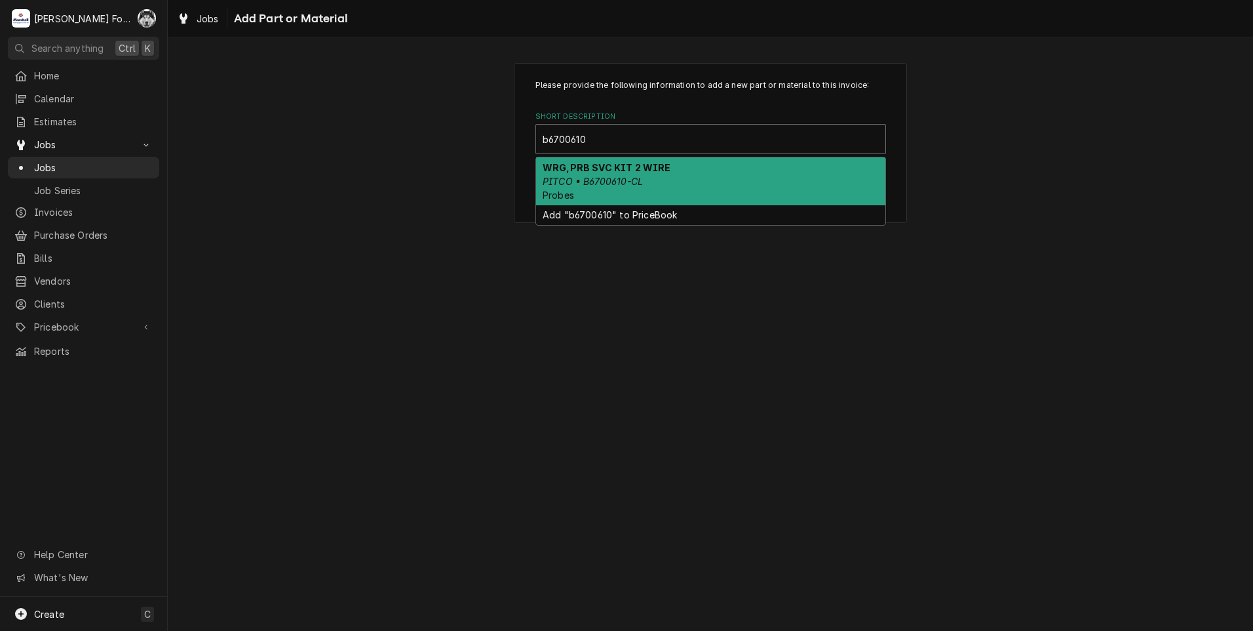
click at [669, 182] on div "WRG,PRB SVC KIT 2 WIRE PITCO • B6700610-CL Probes" at bounding box center [710, 181] width 349 height 48
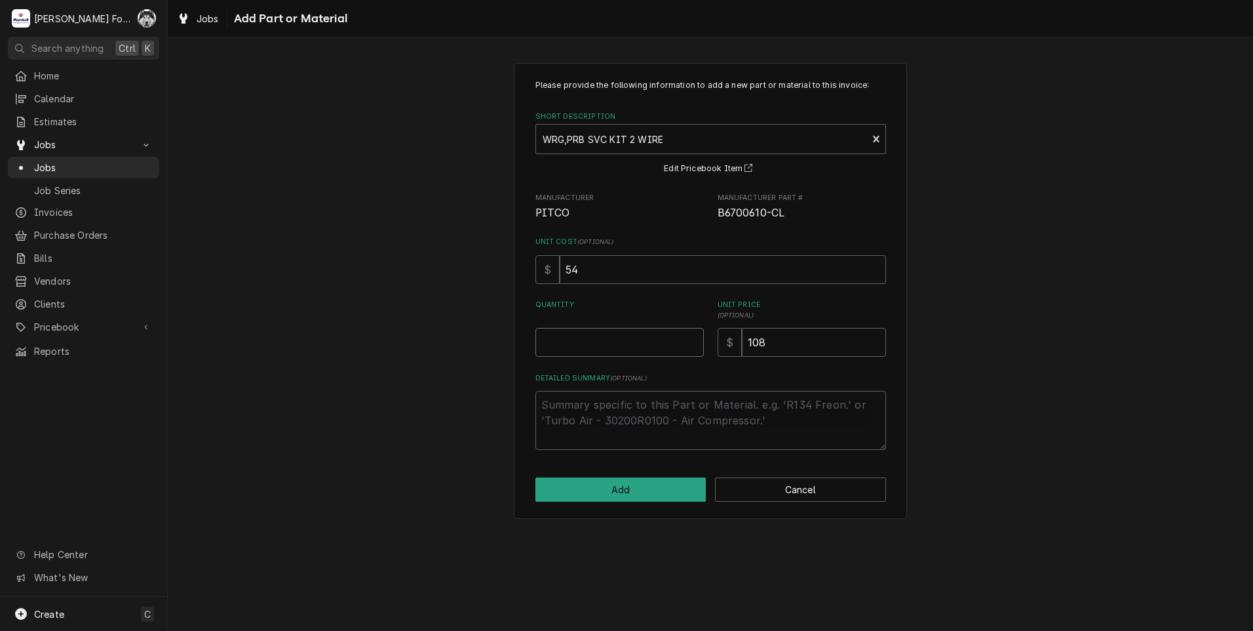
type textarea "x"
type input "0.5"
click at [692, 339] on input "0.5" at bounding box center [620, 342] width 168 height 29
type textarea "x"
type input "1"
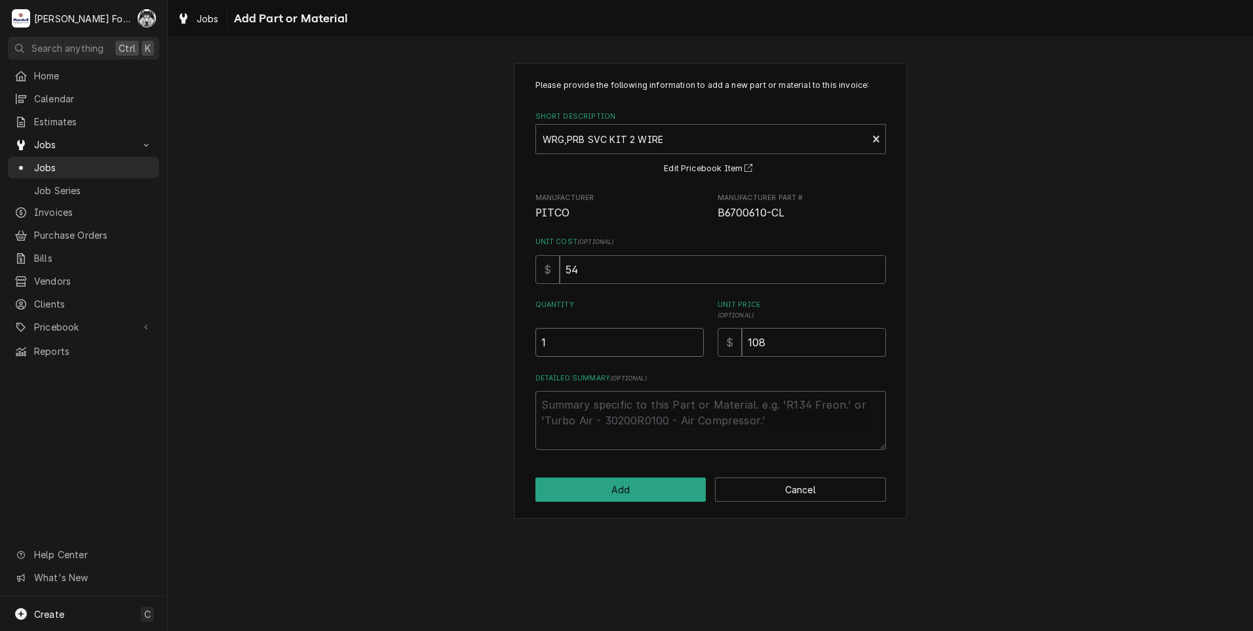
click at [692, 339] on input "1" at bounding box center [620, 342] width 168 height 29
click at [610, 487] on button "Add" at bounding box center [621, 489] width 171 height 24
type textarea "x"
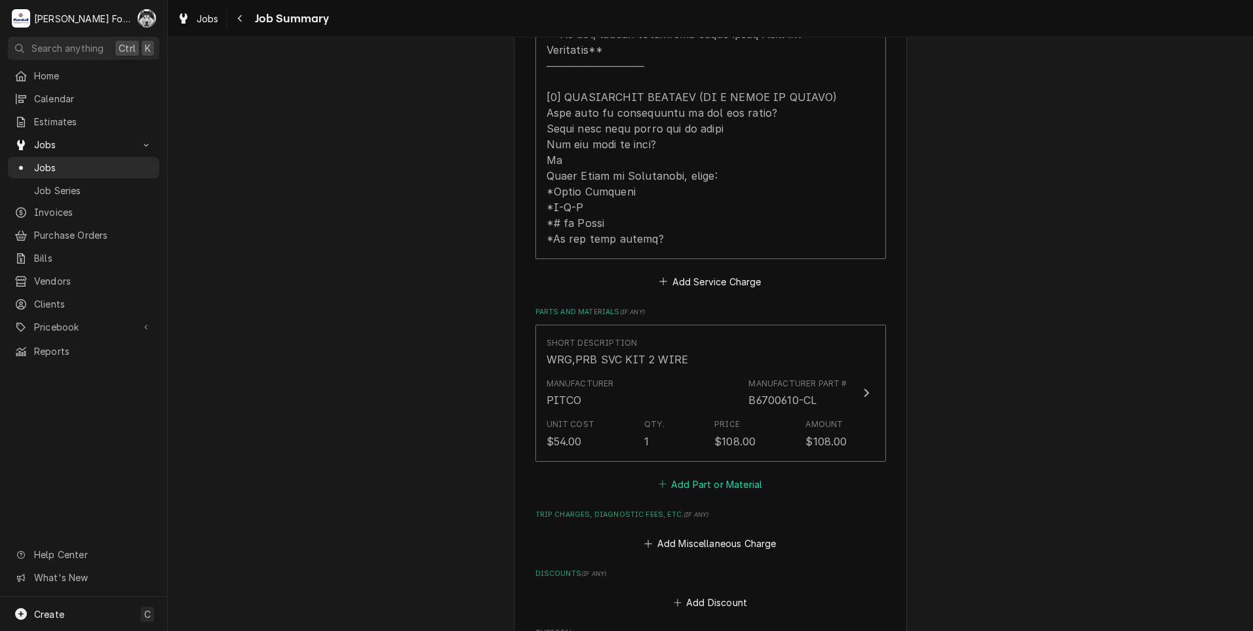
click at [711, 475] on button "Add Part or Material" at bounding box center [710, 484] width 108 height 18
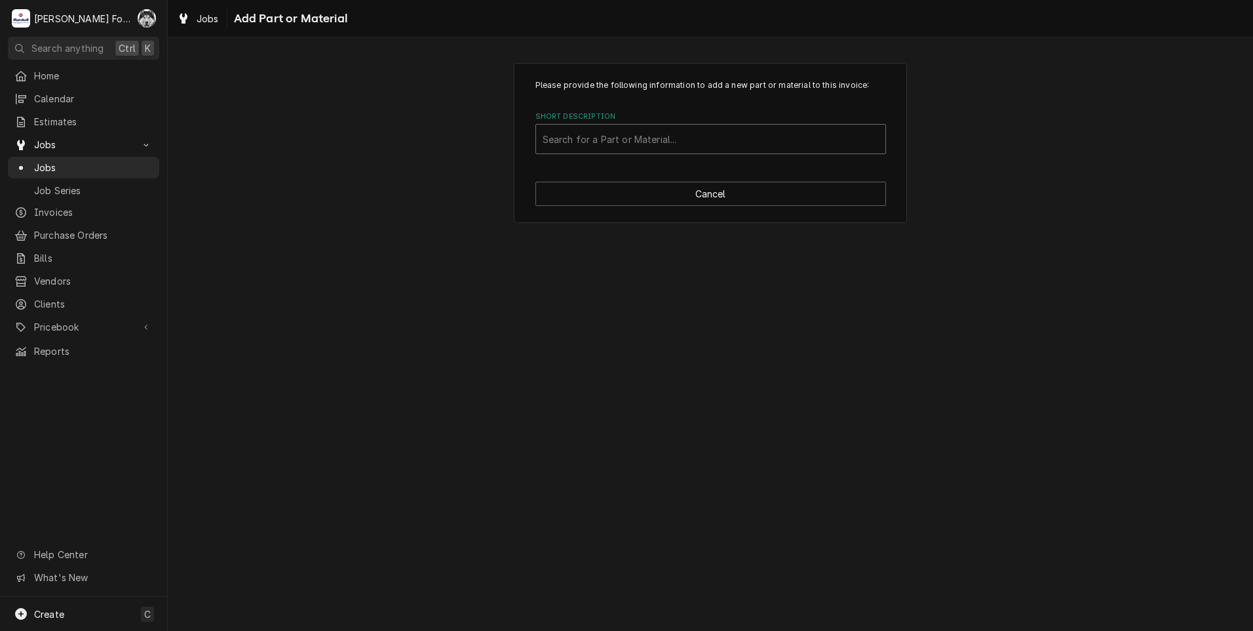
click at [698, 146] on div "Short Description" at bounding box center [711, 139] width 336 height 24
type input "pp10084"
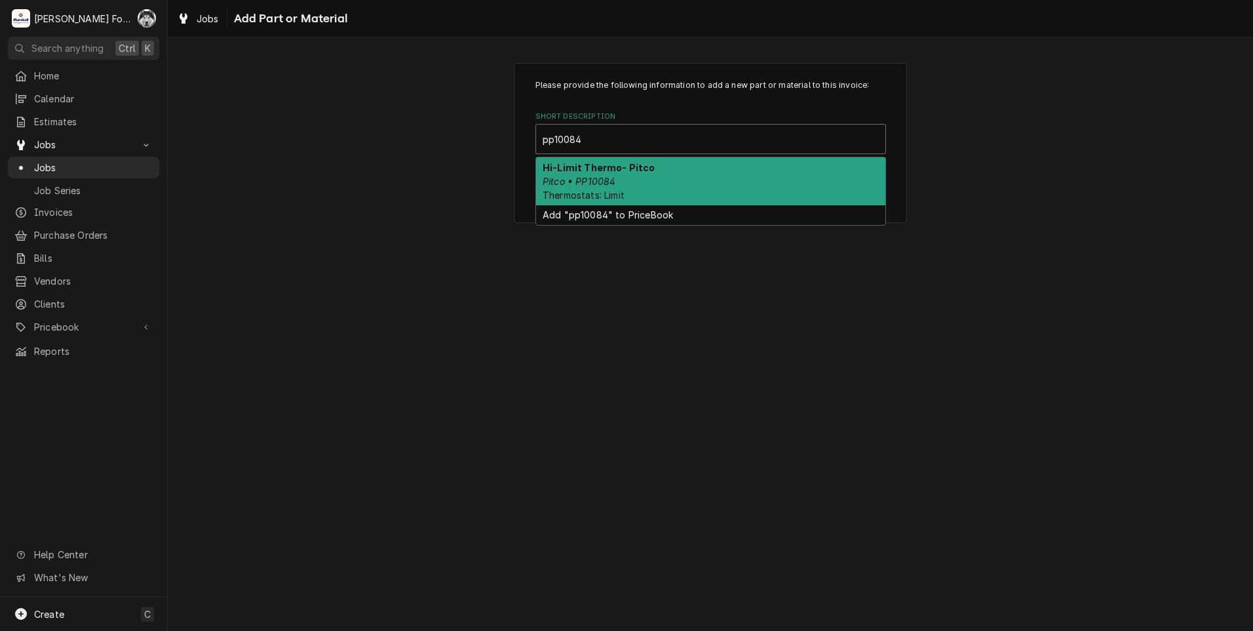
click at [614, 186] on em "Pitco • PP10084" at bounding box center [579, 181] width 73 height 11
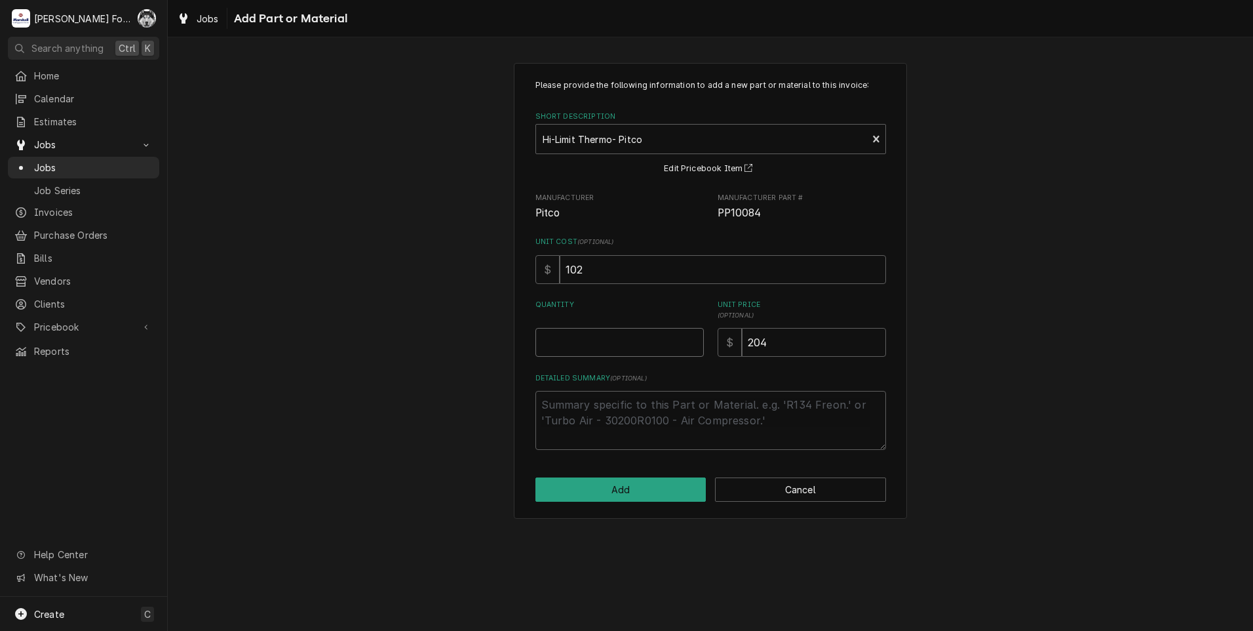
type textarea "x"
type input "0.5"
click at [693, 337] on input "0.5" at bounding box center [620, 342] width 168 height 29
type textarea "x"
type input "1"
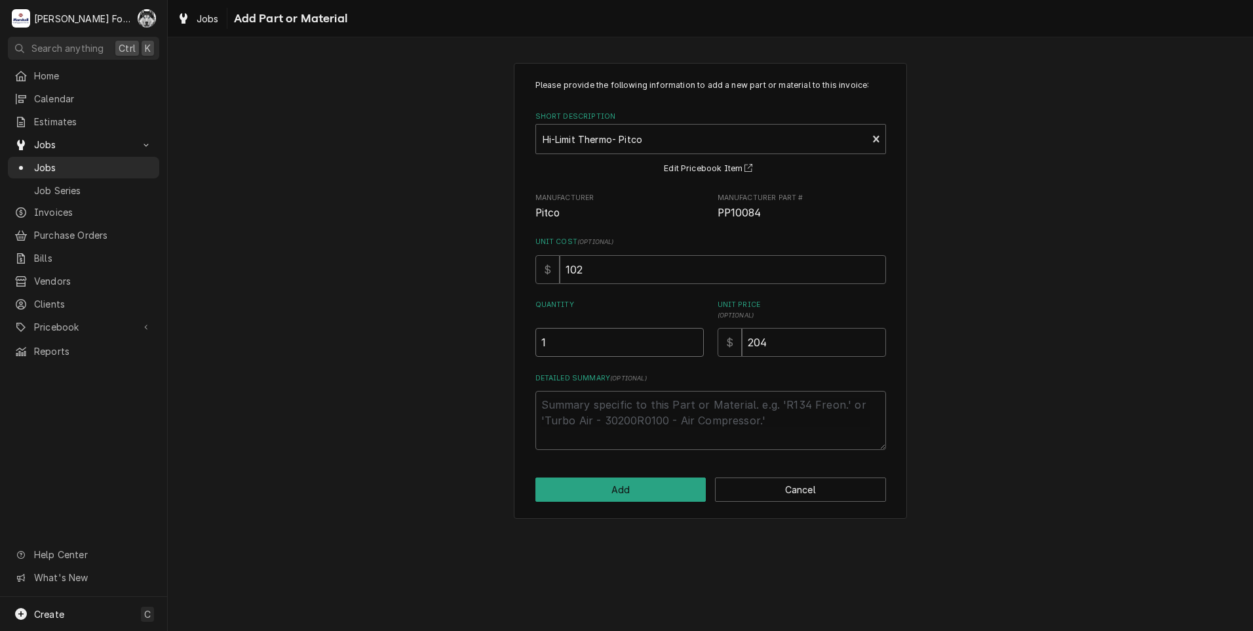
click at [693, 337] on input "1" at bounding box center [620, 342] width 168 height 29
click at [631, 489] on button "Add" at bounding box center [621, 489] width 171 height 24
type textarea "x"
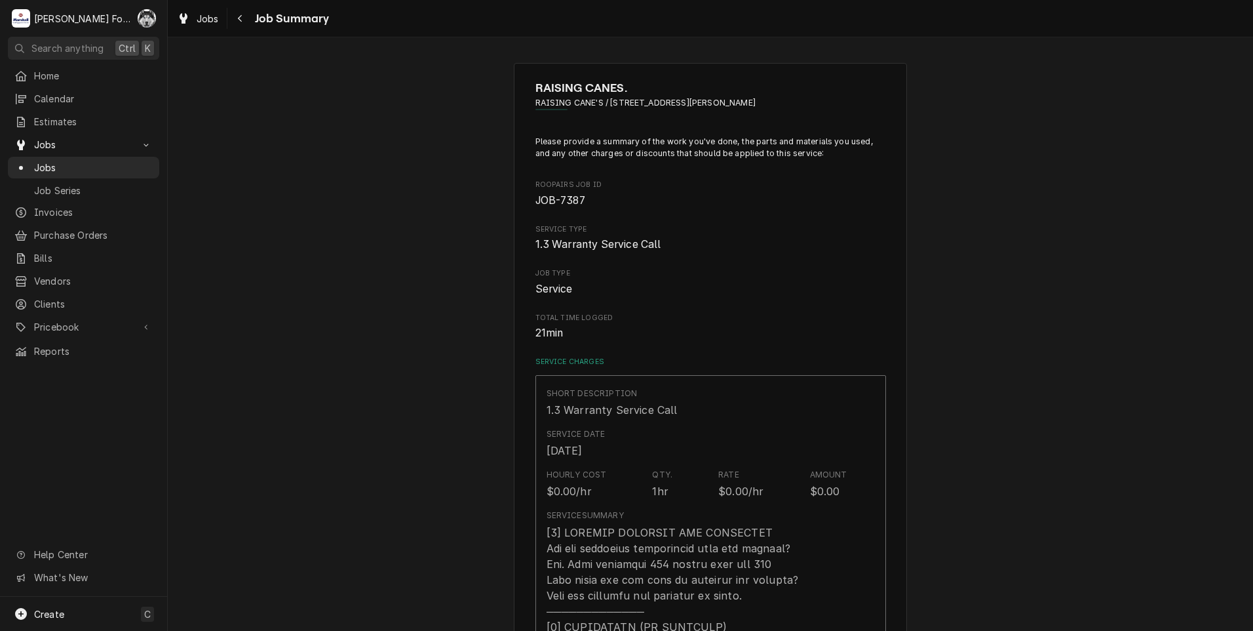
scroll to position [656, 0]
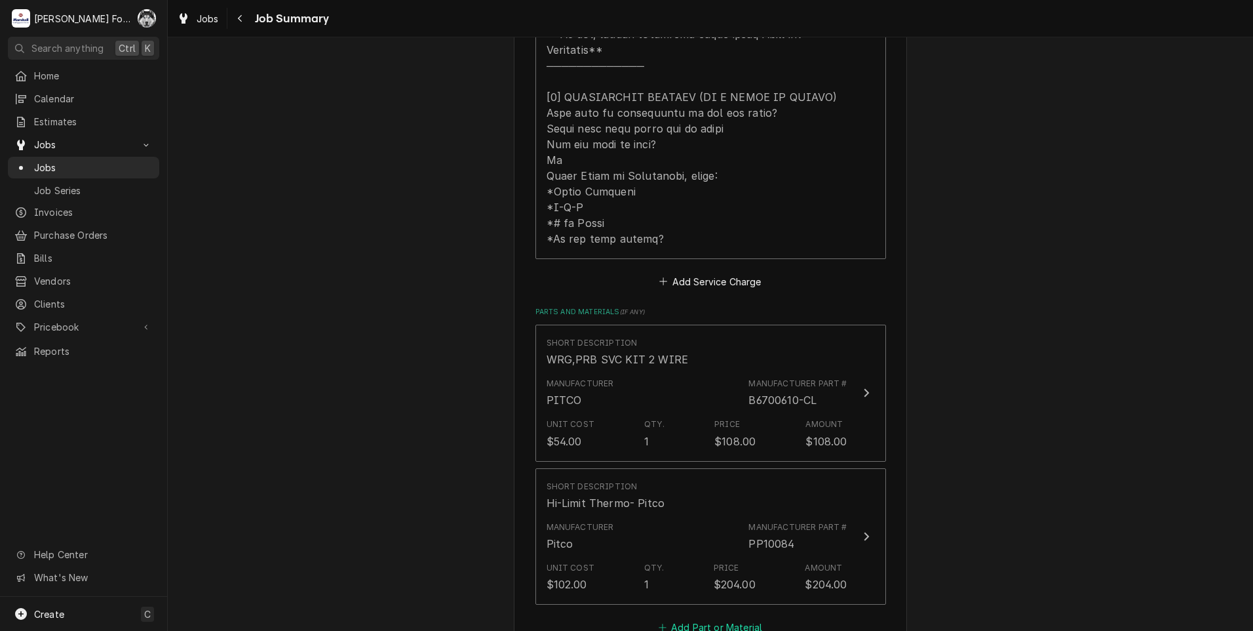
click at [713, 618] on button "Add Part or Material" at bounding box center [710, 627] width 108 height 18
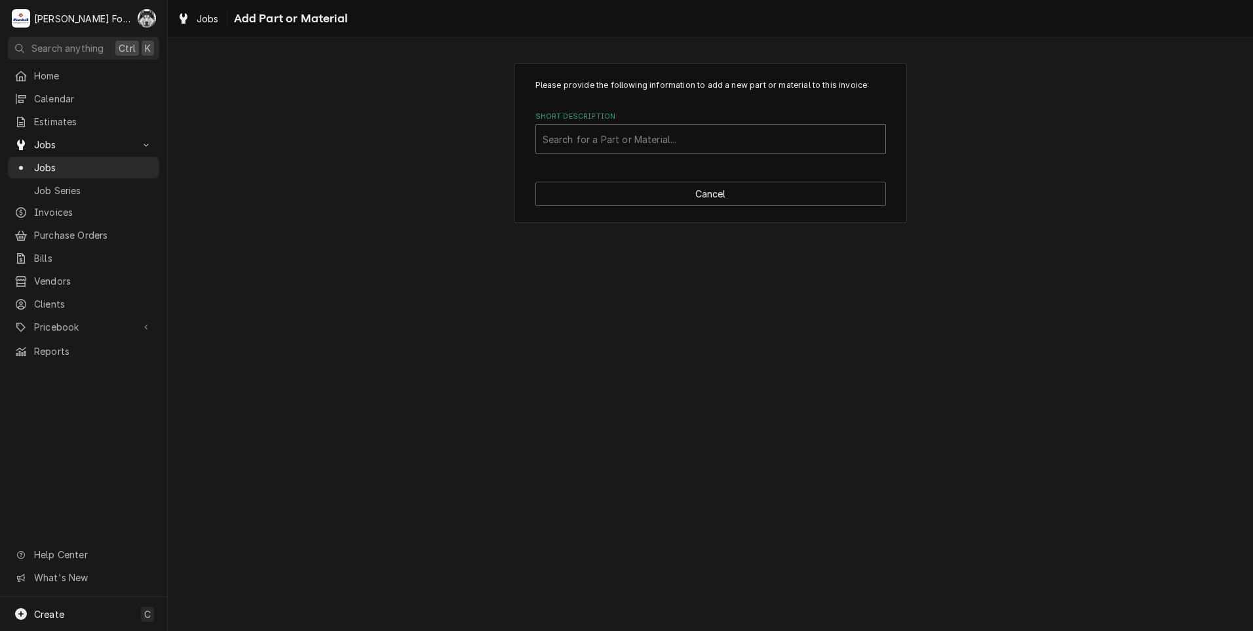
click at [707, 146] on div "Short Description" at bounding box center [711, 139] width 336 height 24
type input "ssdt"
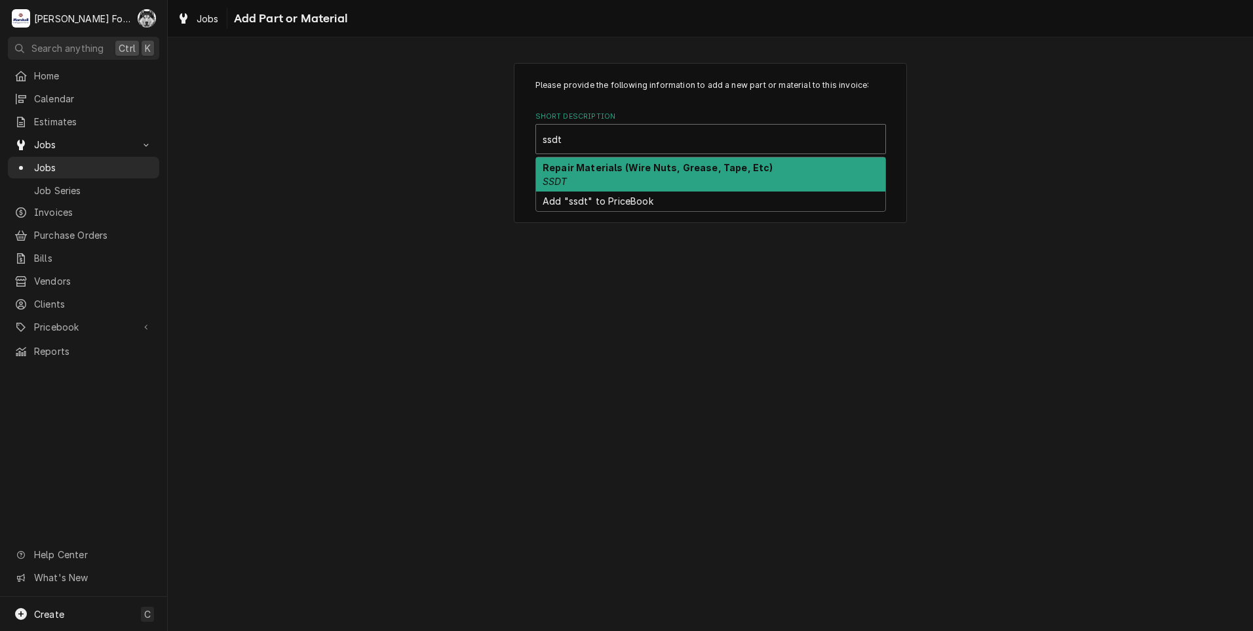
click at [654, 176] on div "Repair Materials (Wire Nuts, Grease, Tape, Etc) SSDT" at bounding box center [710, 174] width 349 height 34
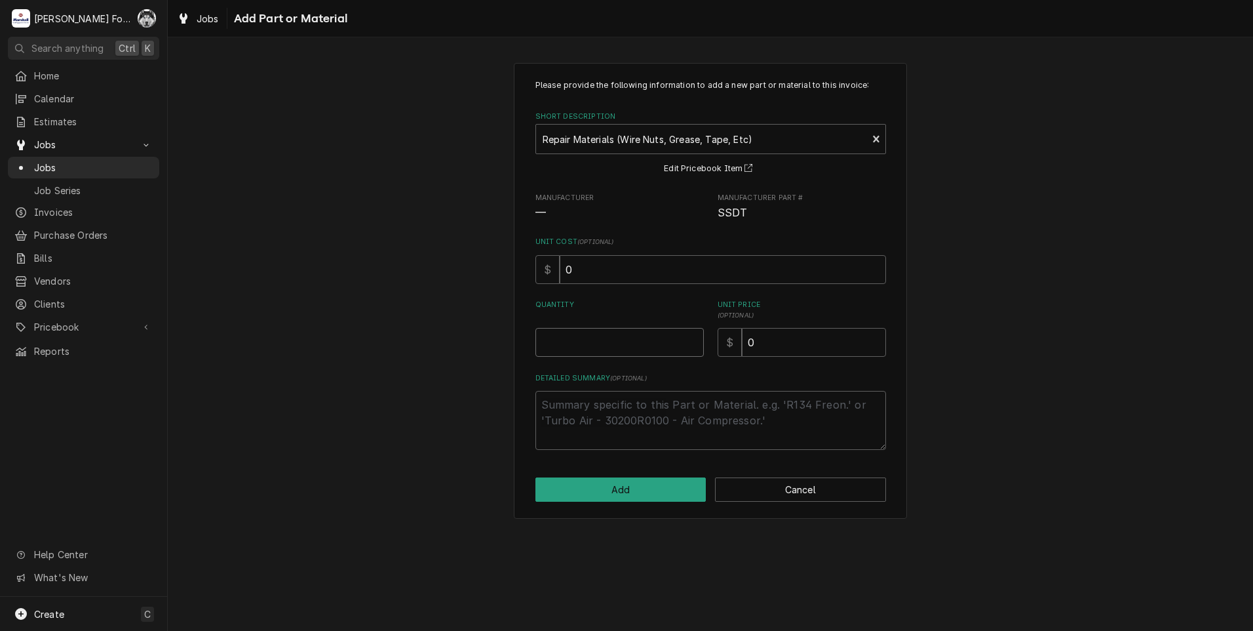
type textarea "x"
type input "0.5"
click at [694, 340] on input "0.5" at bounding box center [620, 342] width 168 height 29
type textarea "x"
type input "1"
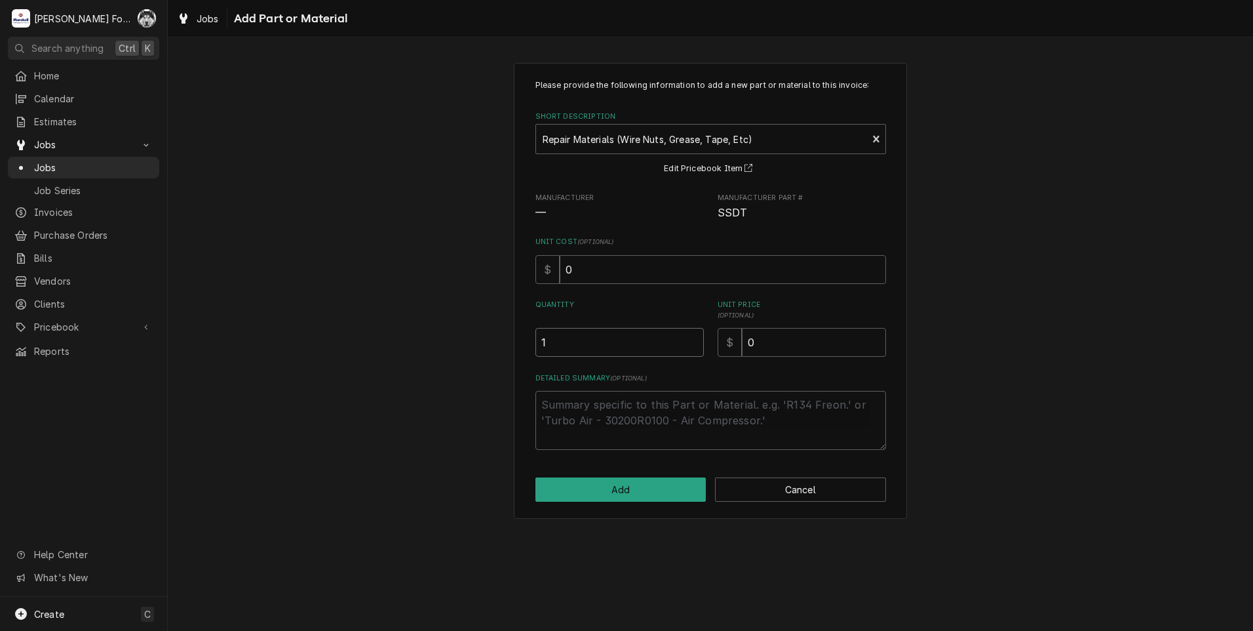
click at [694, 340] on input "1" at bounding box center [620, 342] width 168 height 29
drag, startPoint x: 777, startPoint y: 354, endPoint x: 632, endPoint y: 369, distance: 146.3
click at [632, 369] on div "Please provide the following information to add a new part or material to this …" at bounding box center [711, 264] width 351 height 370
type textarea "x"
type input "8"
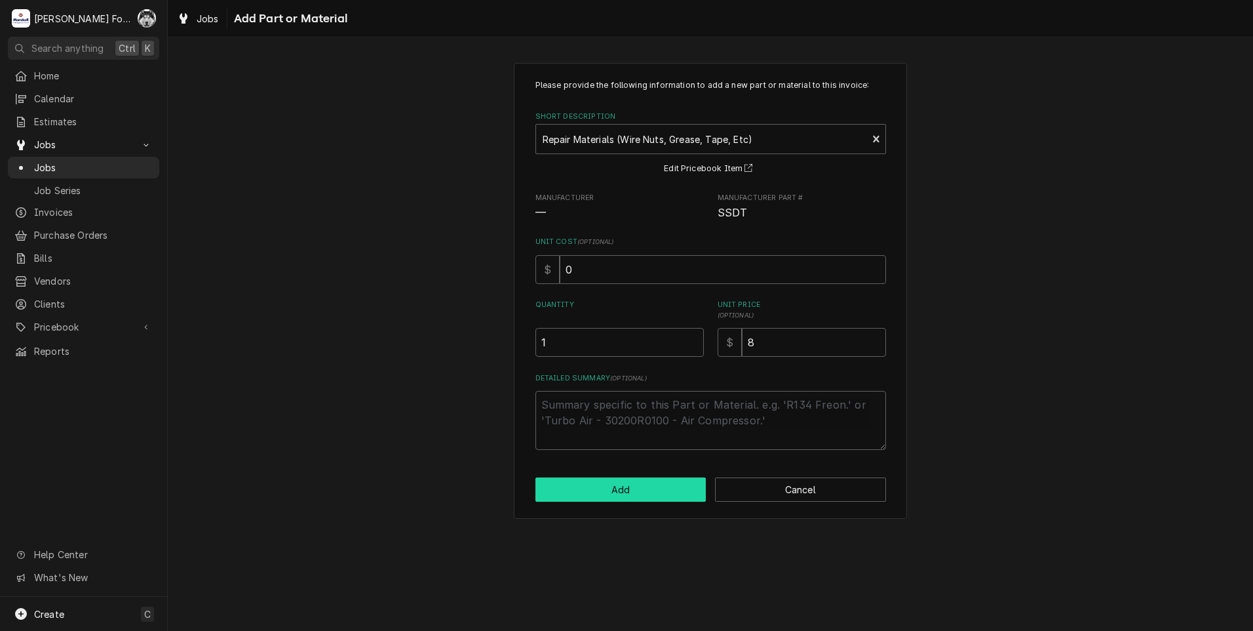
click at [613, 491] on button "Add" at bounding box center [621, 489] width 171 height 24
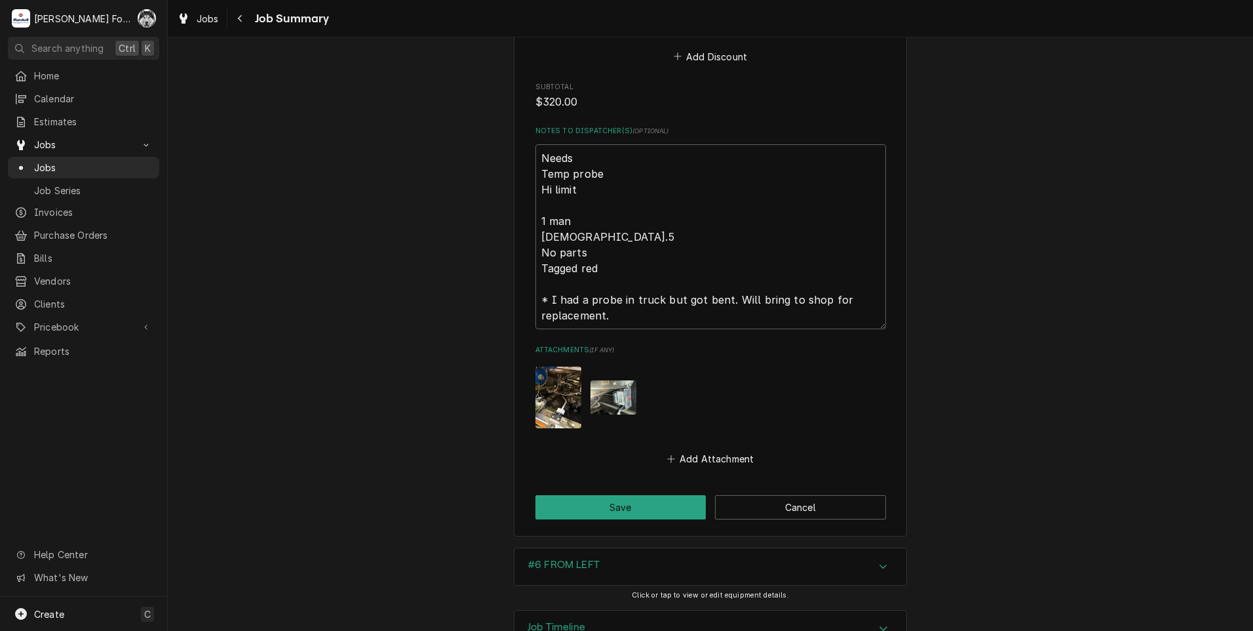
scroll to position [1513, 0]
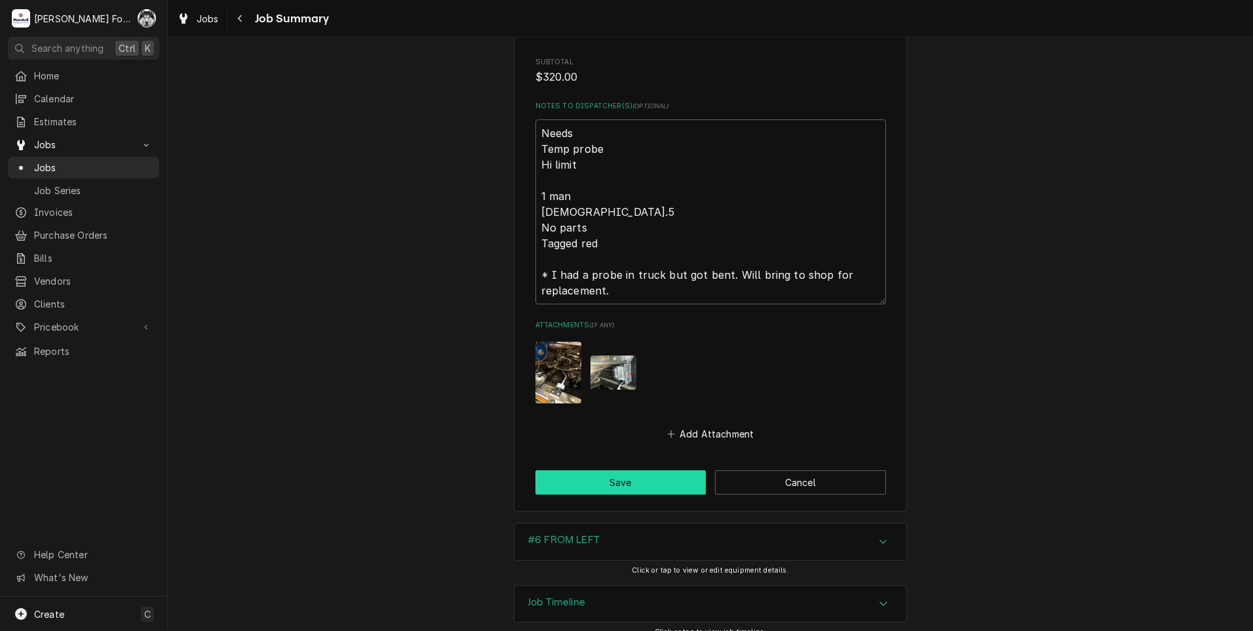
click at [600, 473] on button "Save" at bounding box center [621, 482] width 171 height 24
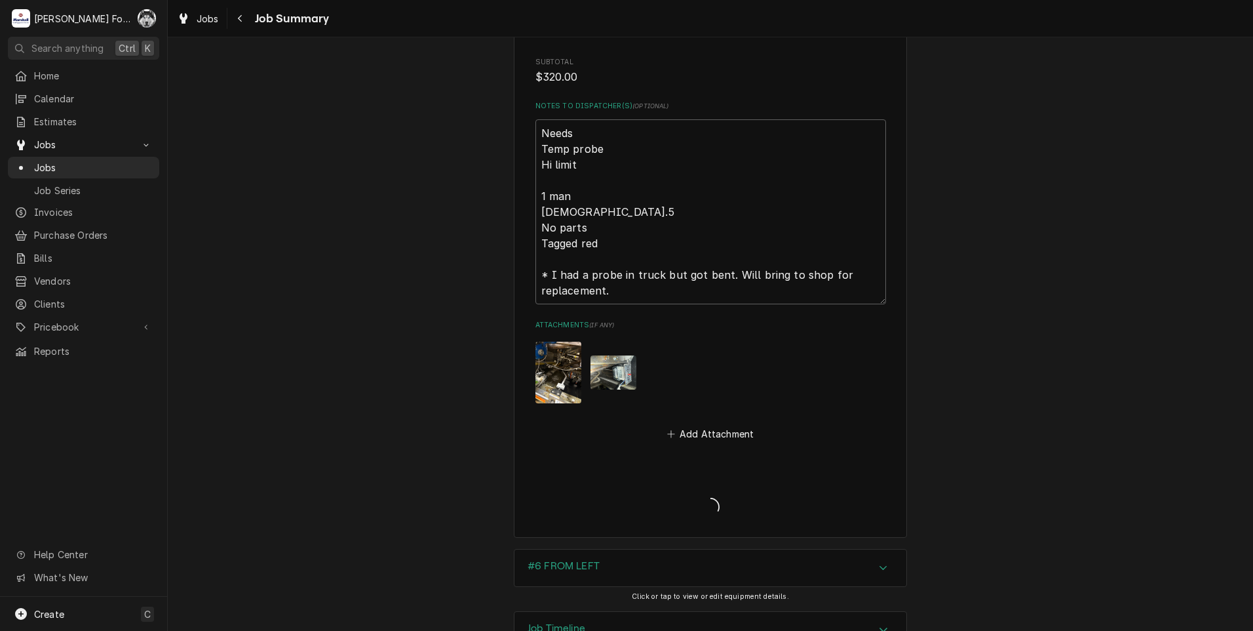
type textarea "x"
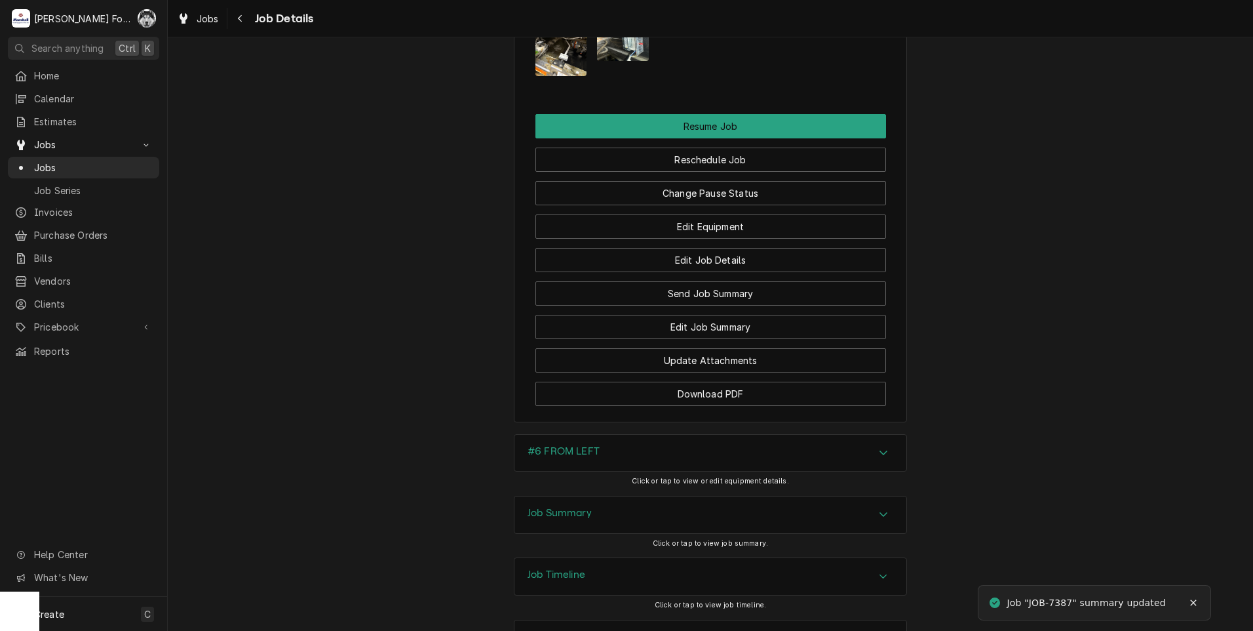
scroll to position [1587, 0]
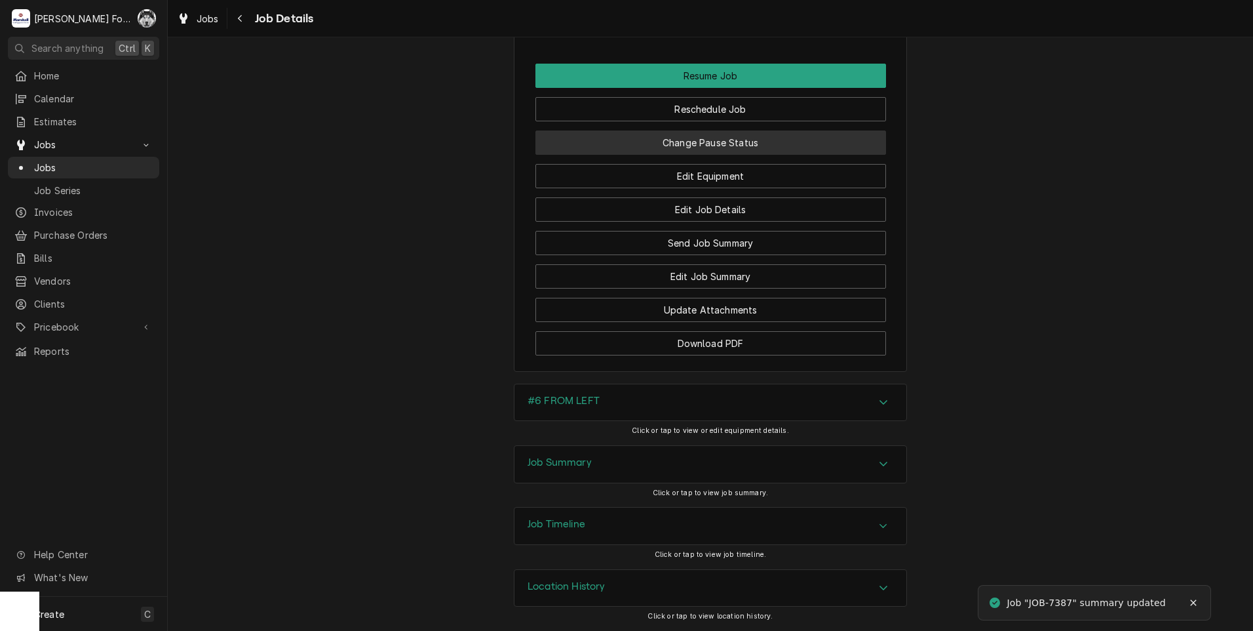
click at [679, 139] on button "Change Pause Status" at bounding box center [711, 142] width 351 height 24
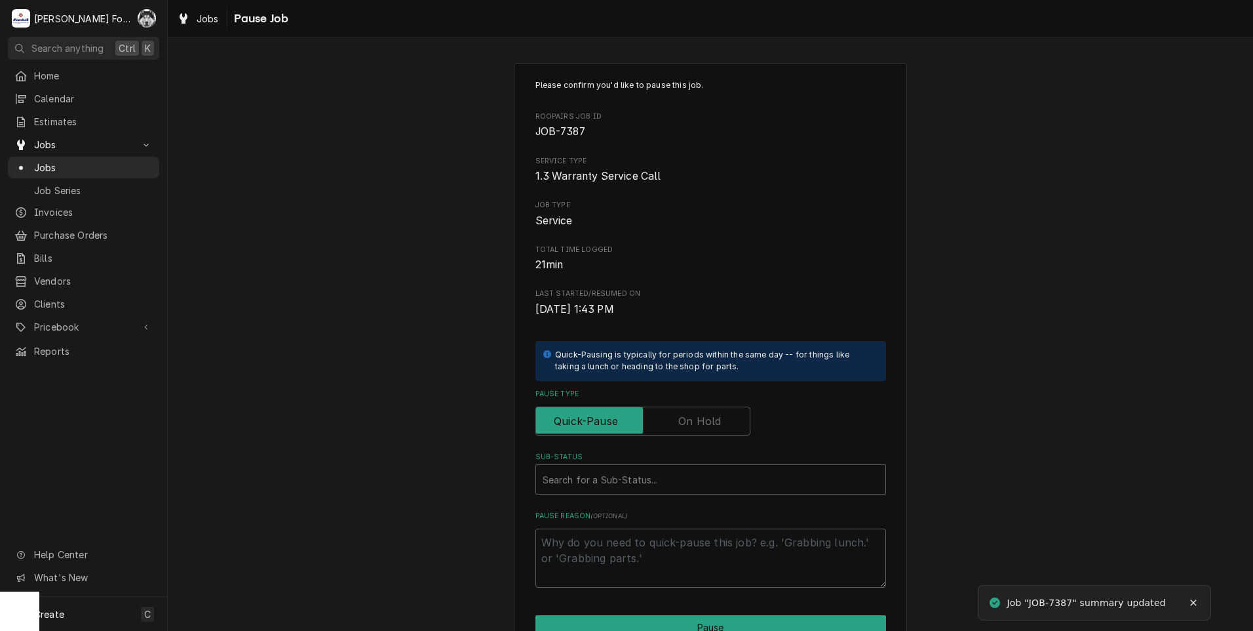
click at [690, 420] on label "Pause Type" at bounding box center [643, 420] width 215 height 29
click at [690, 420] on input "Pause Type" at bounding box center [642, 420] width 203 height 29
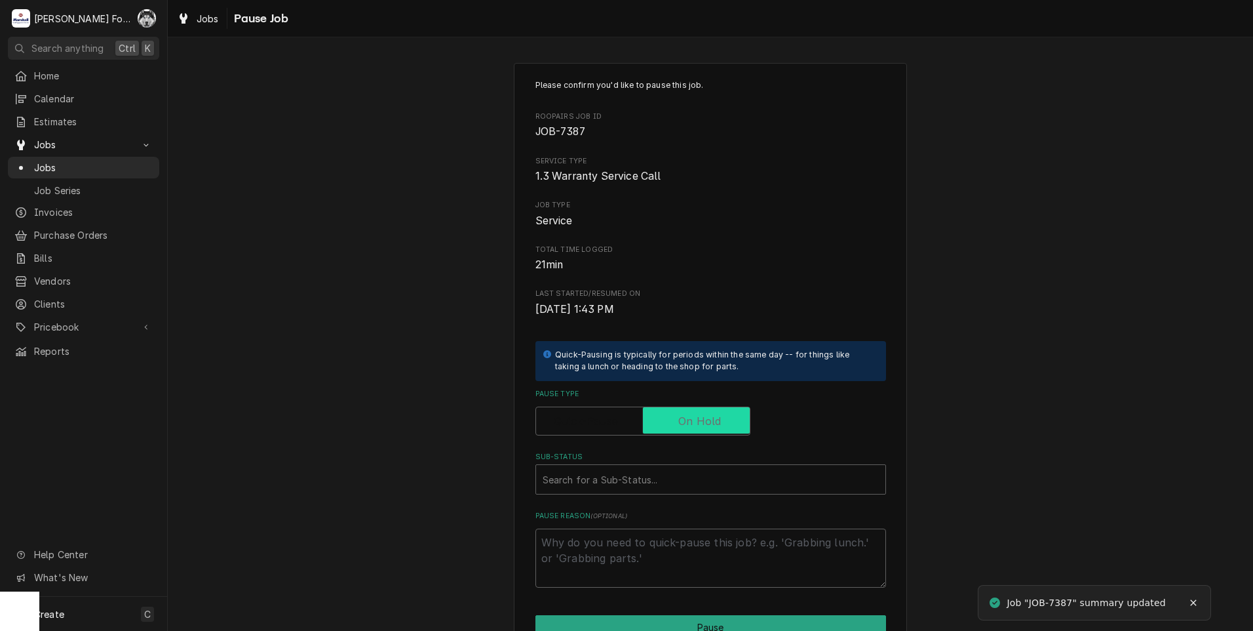
checkbox input "true"
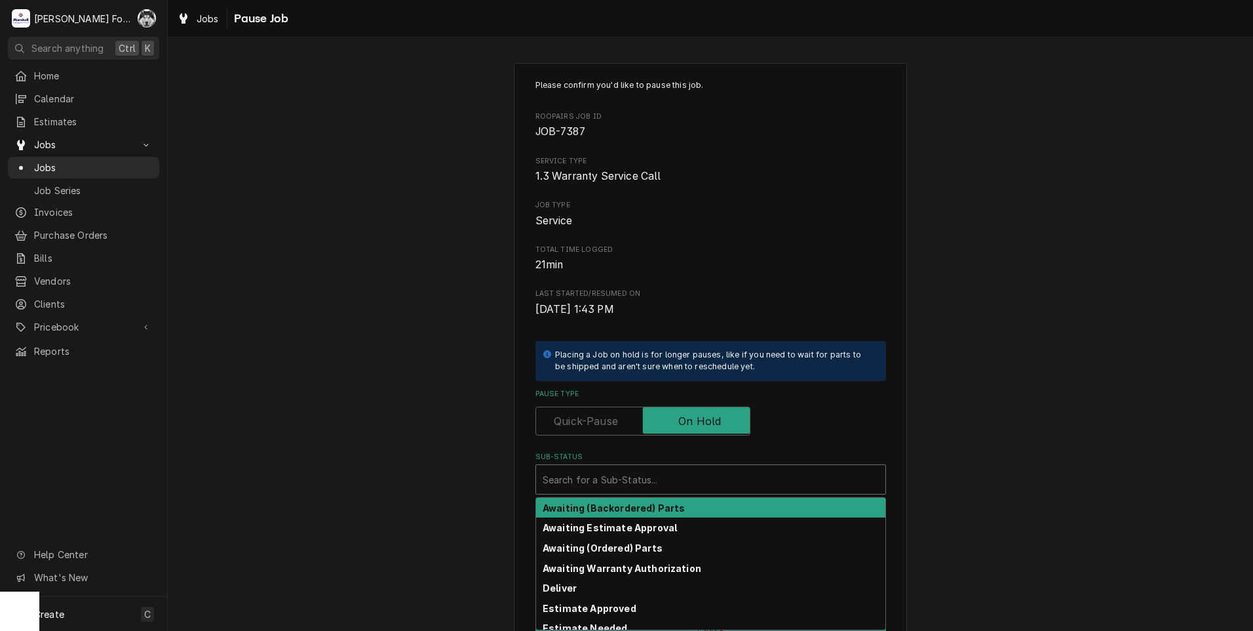
click at [631, 483] on div "Sub-Status" at bounding box center [711, 479] width 336 height 24
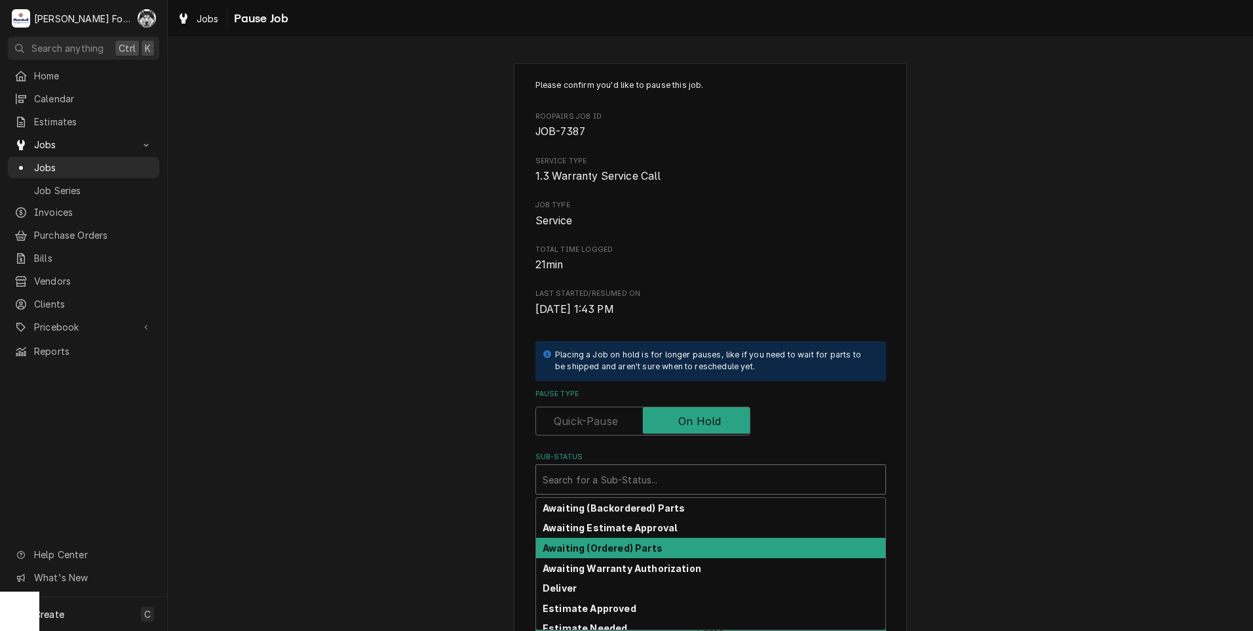
click at [616, 540] on div "Awaiting (Ordered) Parts" at bounding box center [710, 548] width 349 height 20
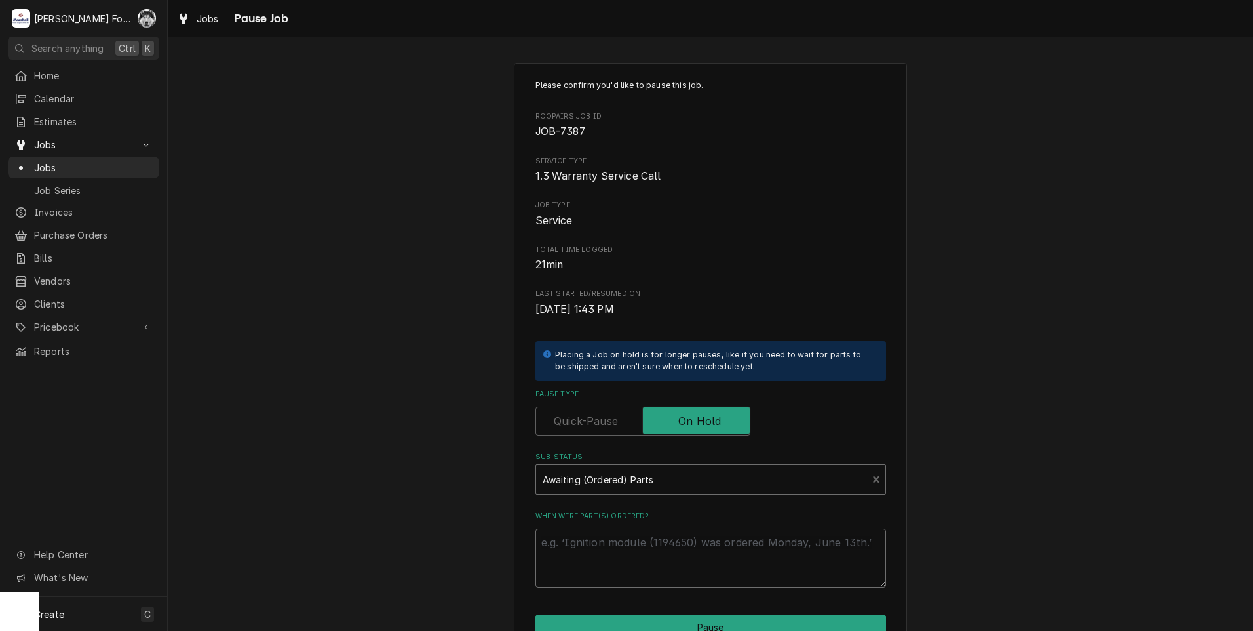
click at [598, 553] on textarea "When were part(s) ordered?" at bounding box center [711, 557] width 351 height 59
type textarea "x"
type textarea "9"
type textarea "x"
type textarea "9/"
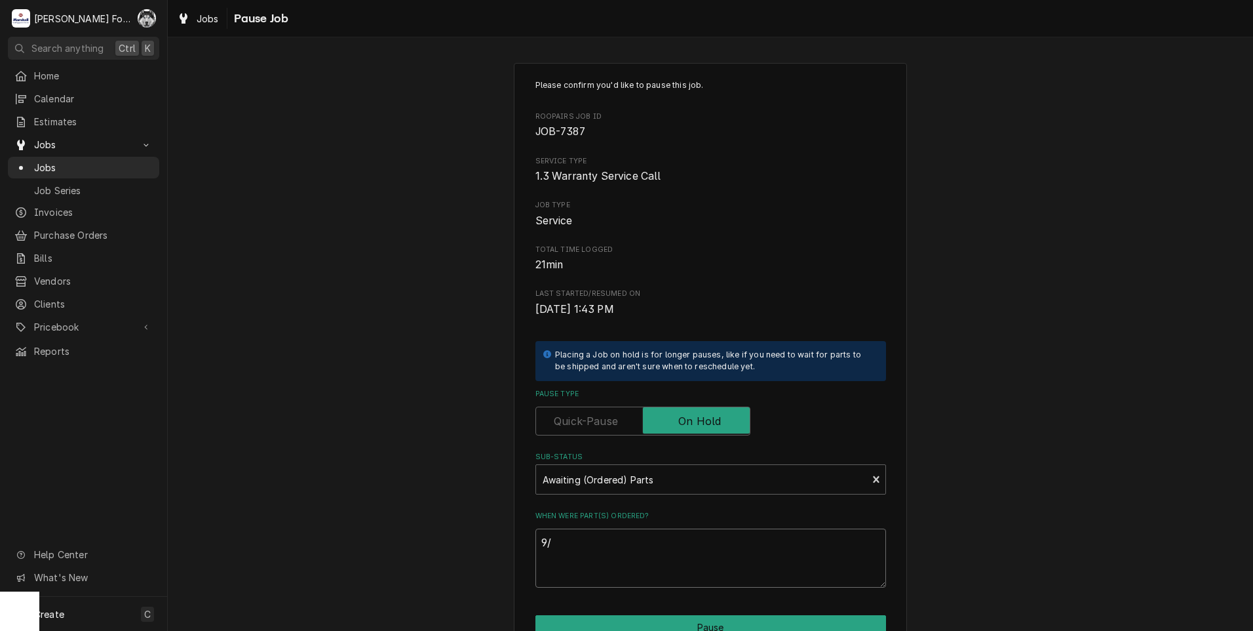
type textarea "x"
type textarea "9/1"
type textarea "x"
type textarea "9/15"
type textarea "x"
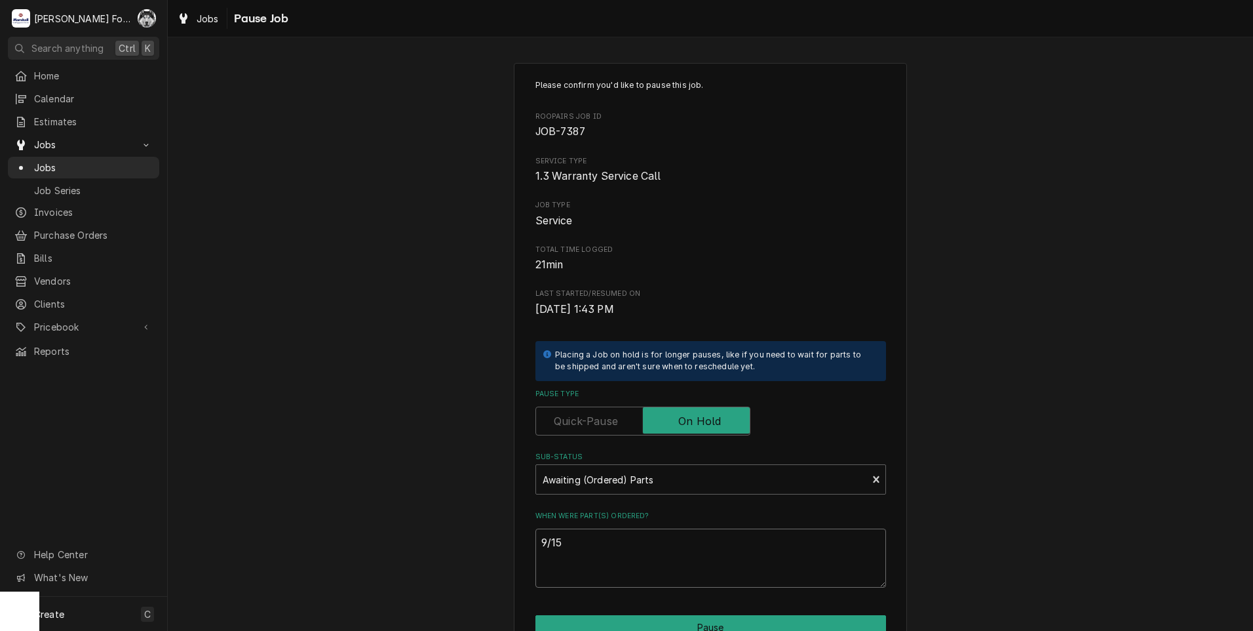
type textarea "9/15/"
type textarea "x"
type textarea "9/15/2"
type textarea "x"
type textarea "9/15/20"
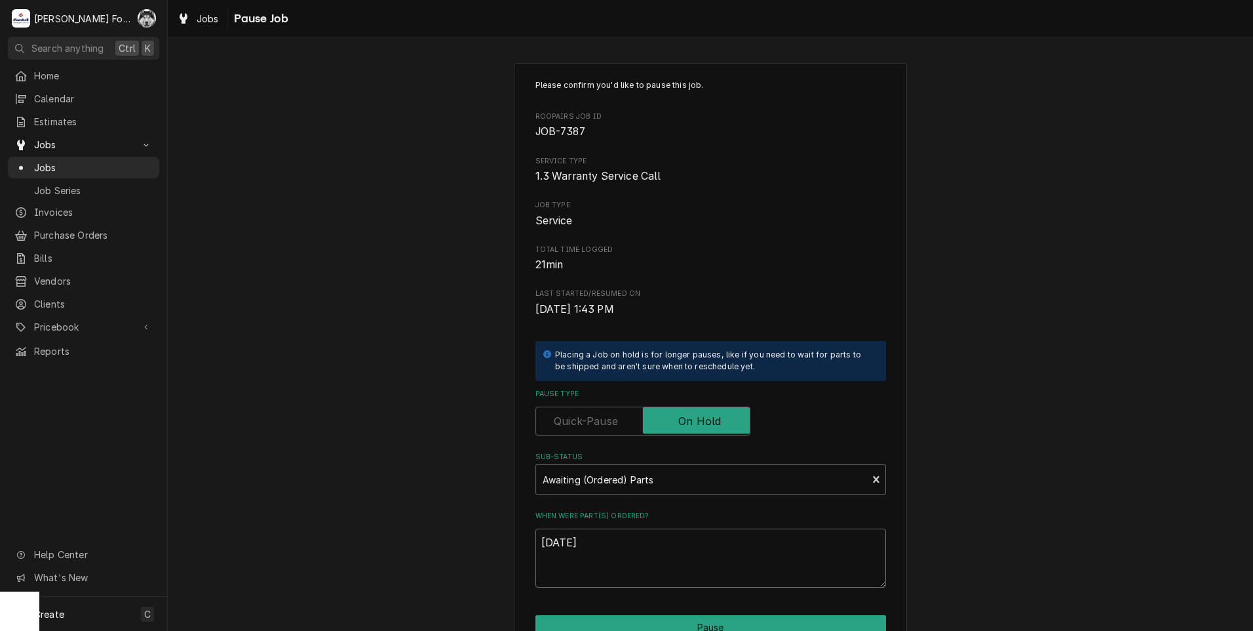
type textarea "x"
type textarea "9/15/202"
type textarea "x"
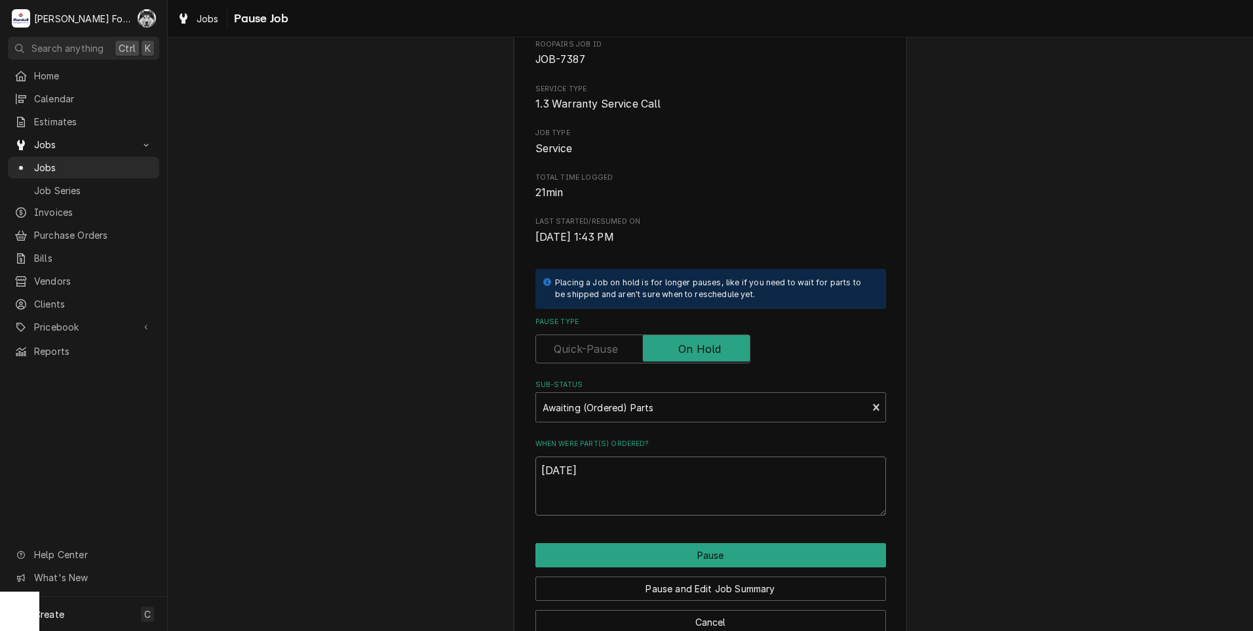
scroll to position [104, 0]
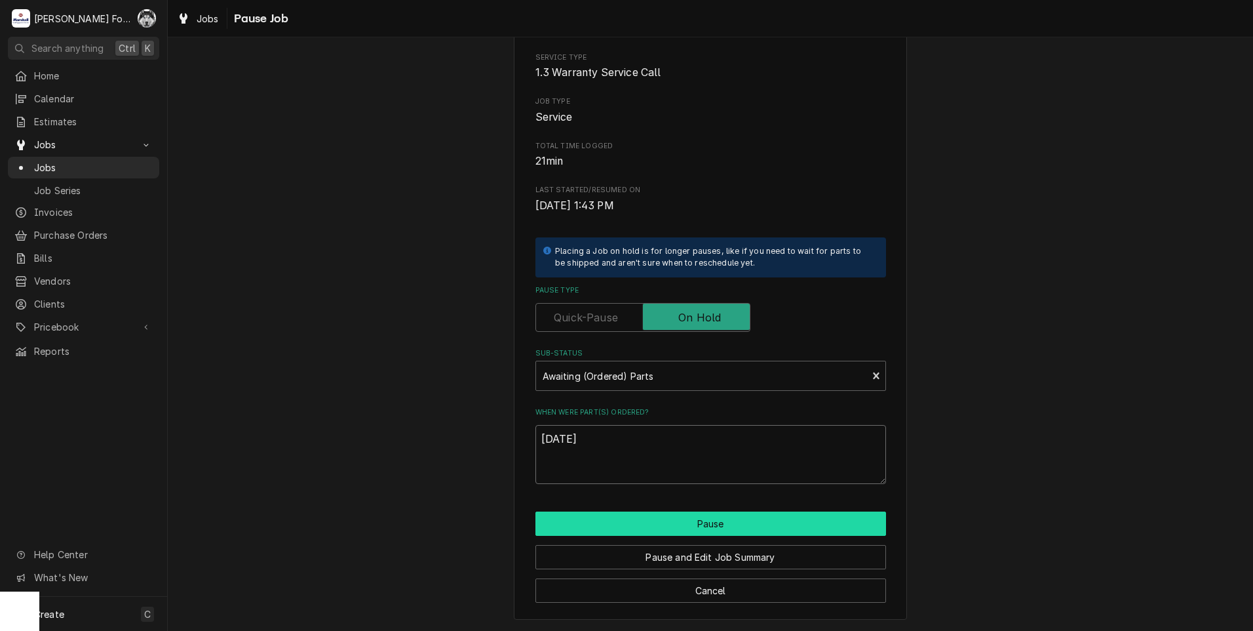
type textarea "9/15/2025"
click at [584, 522] on button "Pause" at bounding box center [711, 523] width 351 height 24
type textarea "x"
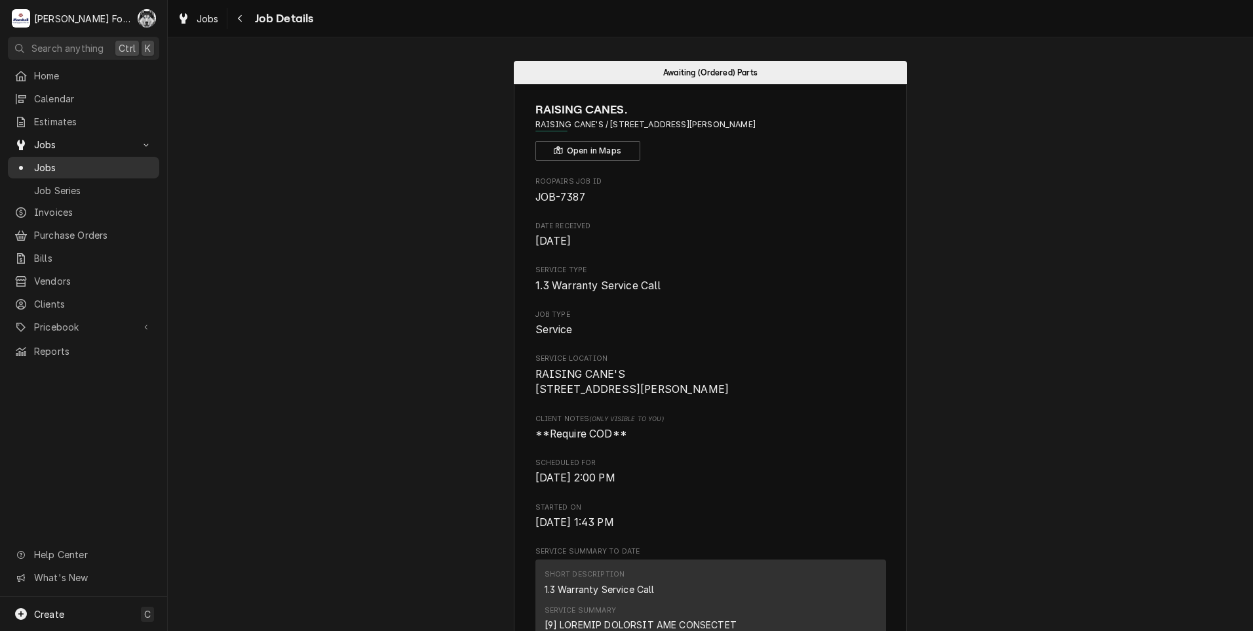
click at [45, 162] on span "Jobs" at bounding box center [93, 168] width 119 height 14
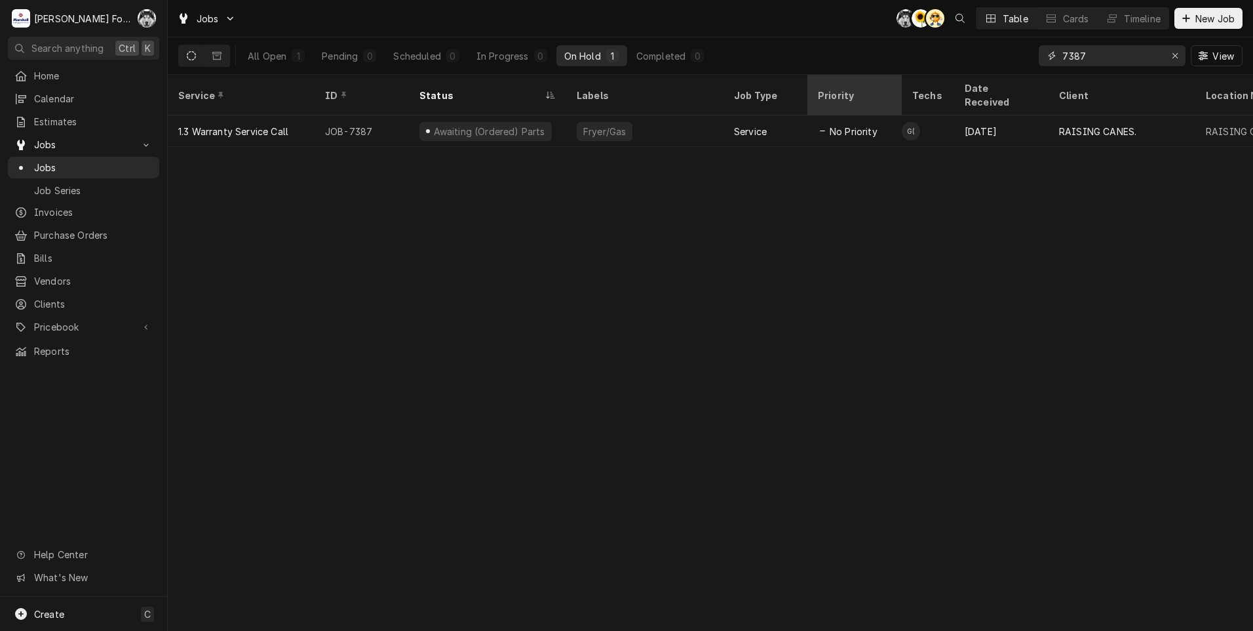
drag, startPoint x: 1117, startPoint y: 59, endPoint x: 838, endPoint y: 81, distance: 280.1
click at [841, 79] on div "Jobs C( C( AT Table Cards Timeline New Job All Open 1 Pending 0 Scheduled 0 In …" at bounding box center [711, 315] width 1086 height 631
type input "7242"
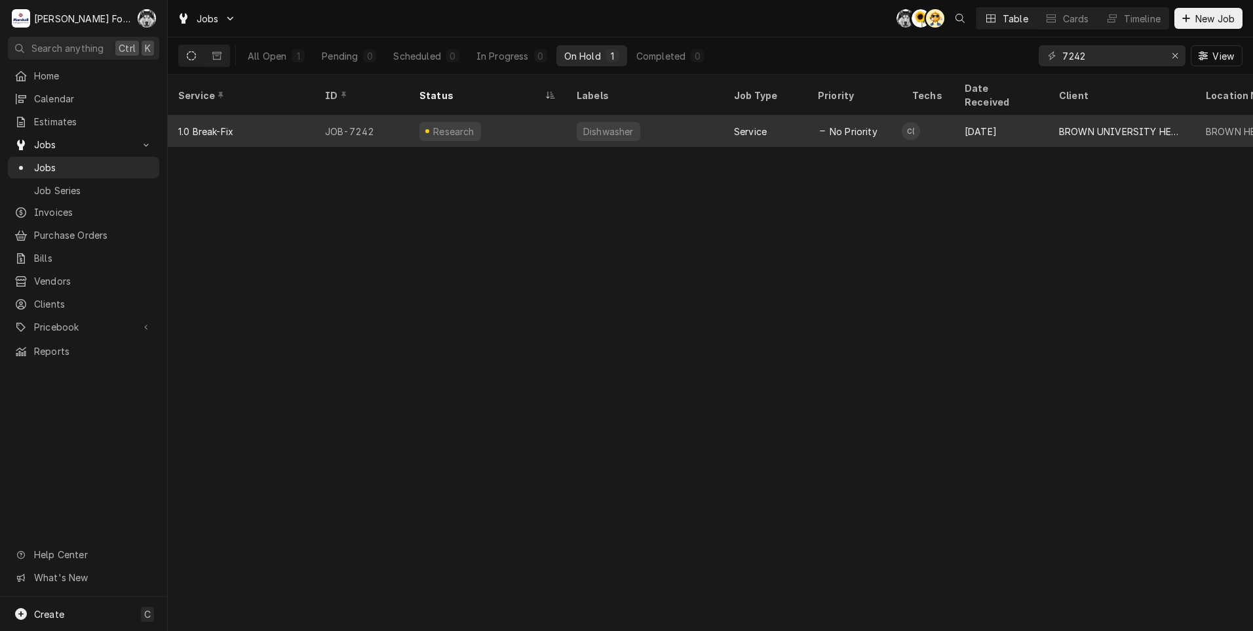
click at [462, 125] on div "Research" at bounding box center [454, 132] width 45 height 14
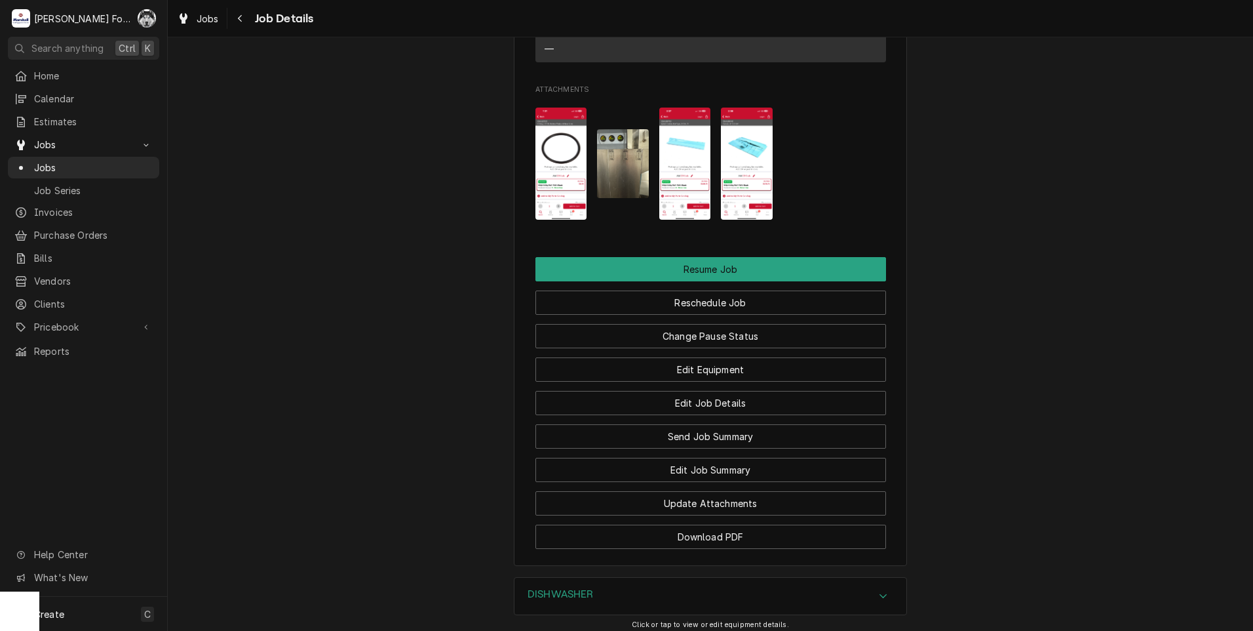
scroll to position [1661, 0]
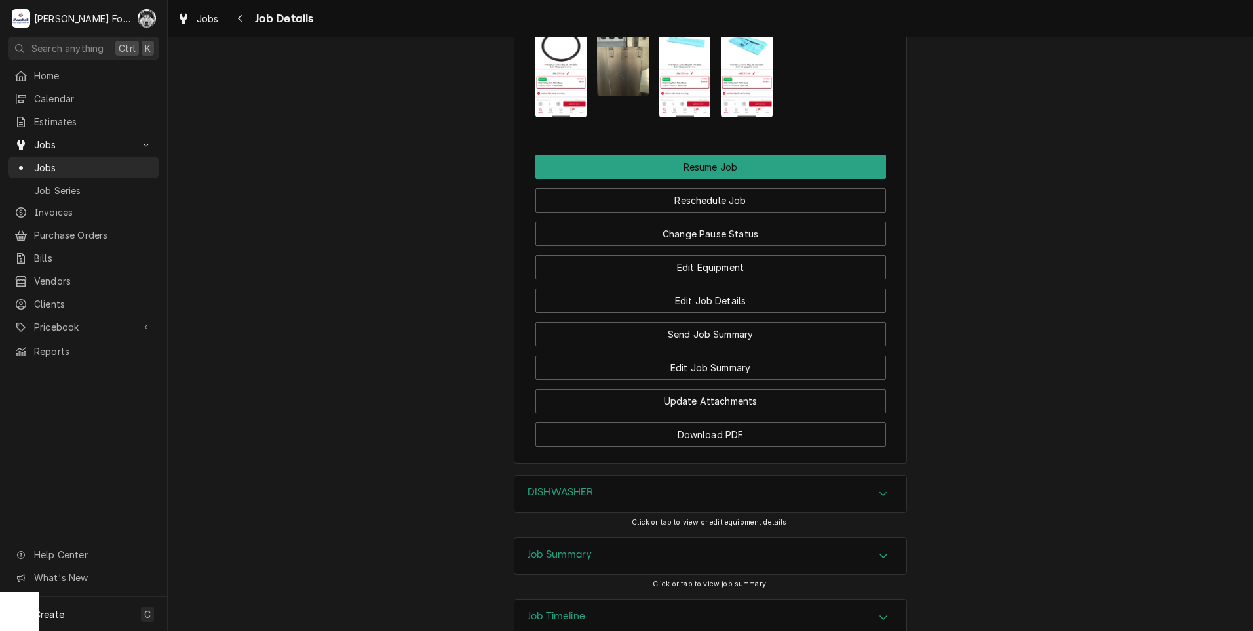
click at [623, 475] on div "DISHWASHER" at bounding box center [711, 493] width 392 height 37
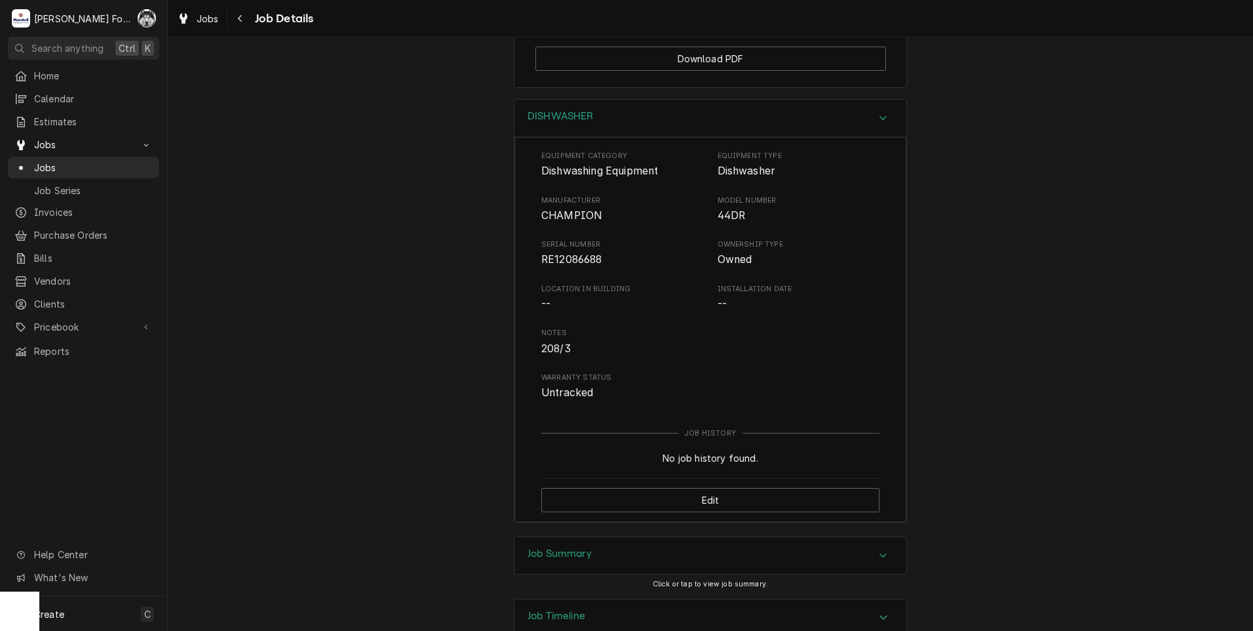
click at [604, 537] on div "Job Summary" at bounding box center [711, 555] width 392 height 37
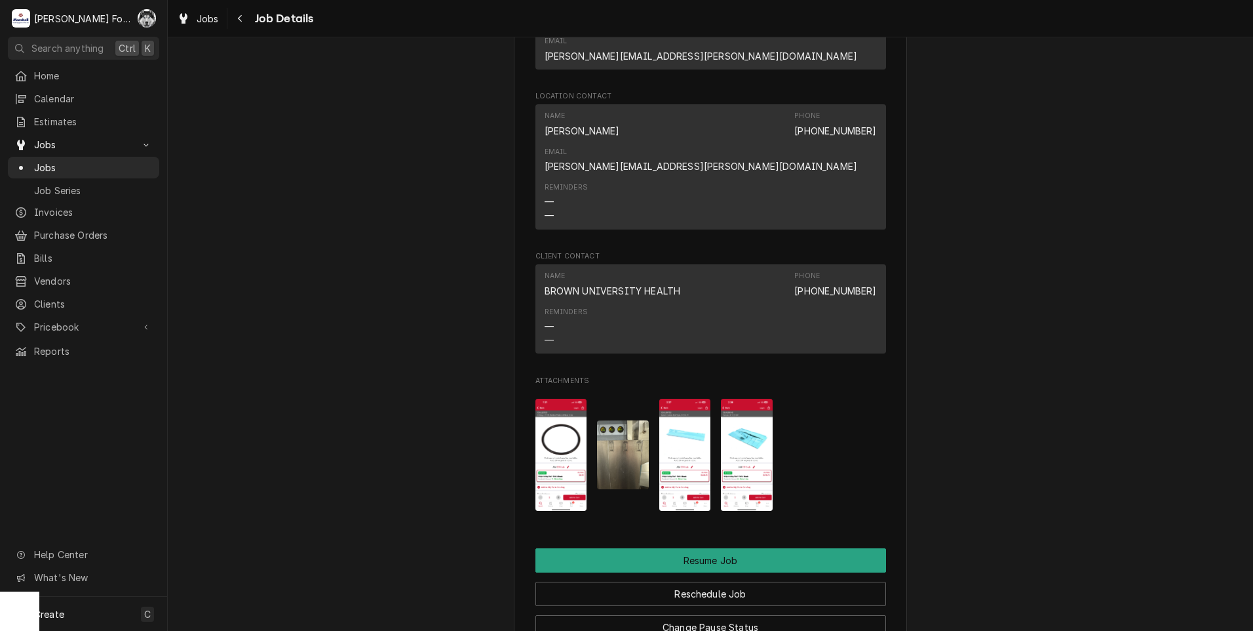
scroll to position [1163, 0]
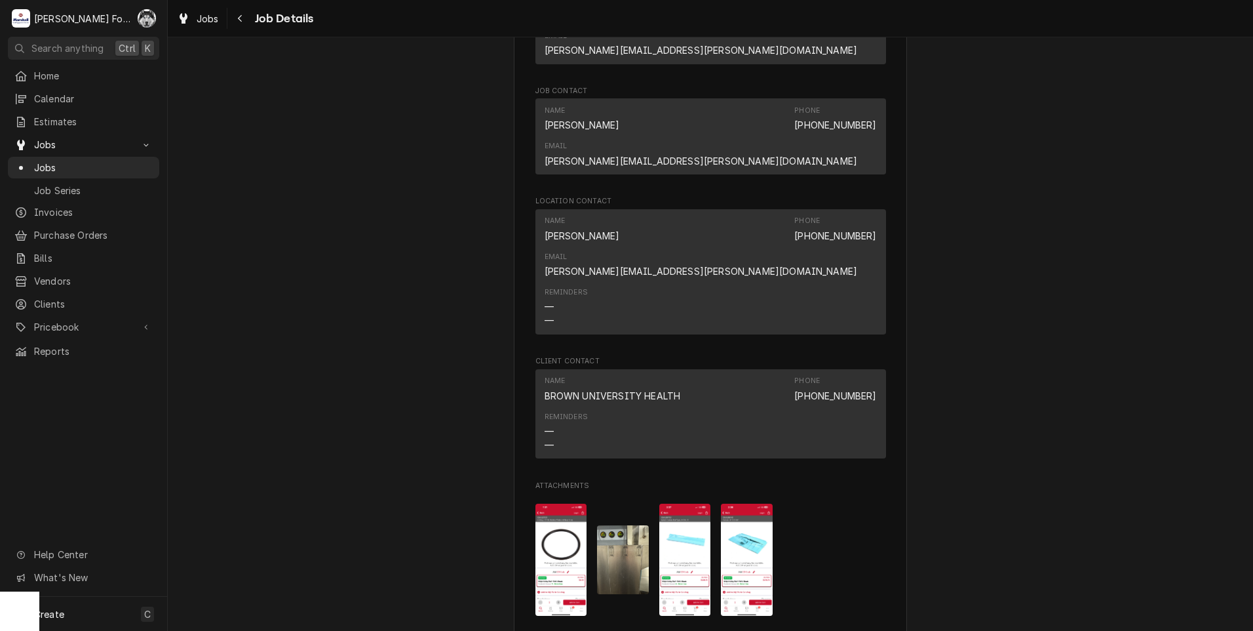
click at [623, 525] on img "Attachments" at bounding box center [623, 559] width 52 height 69
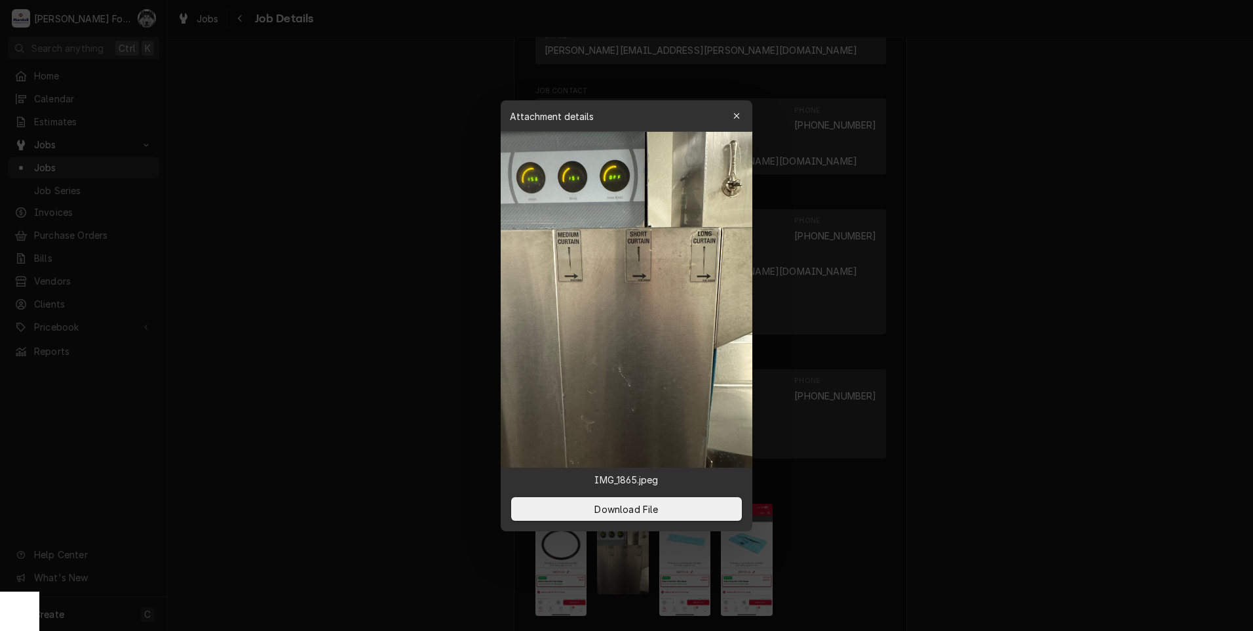
click at [654, 496] on div "Download File" at bounding box center [627, 508] width 252 height 45
click at [640, 515] on span "Download File" at bounding box center [626, 509] width 69 height 14
click at [406, 326] on div at bounding box center [626, 315] width 1253 height 631
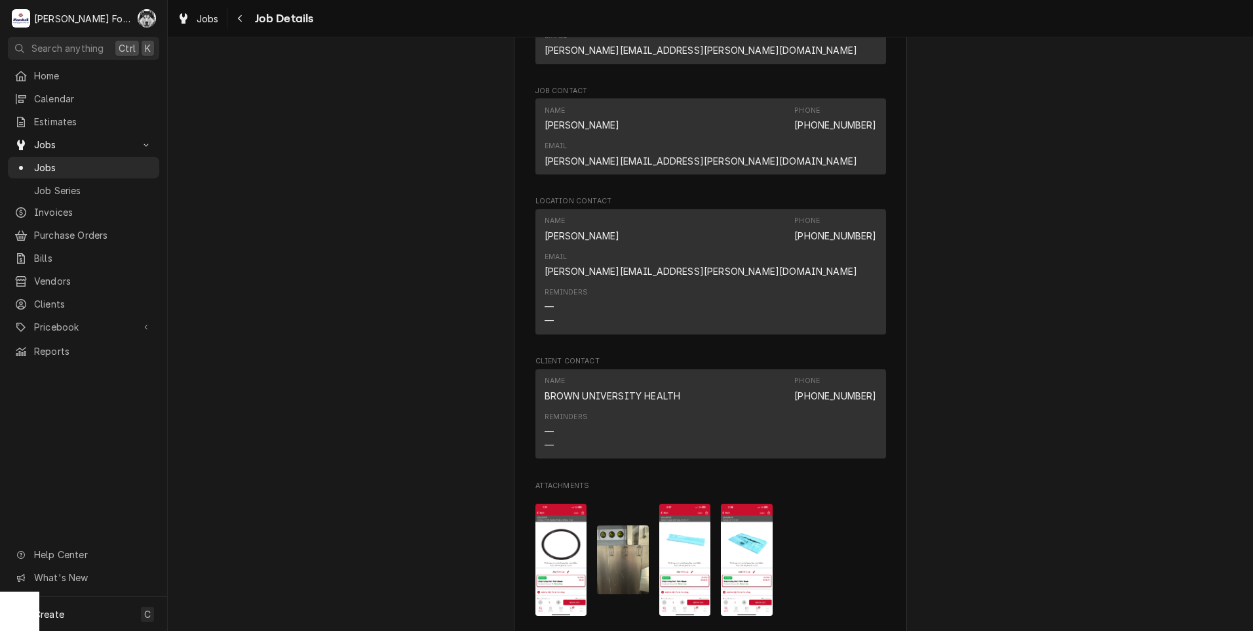
click at [680, 503] on img "Attachments" at bounding box center [685, 559] width 52 height 112
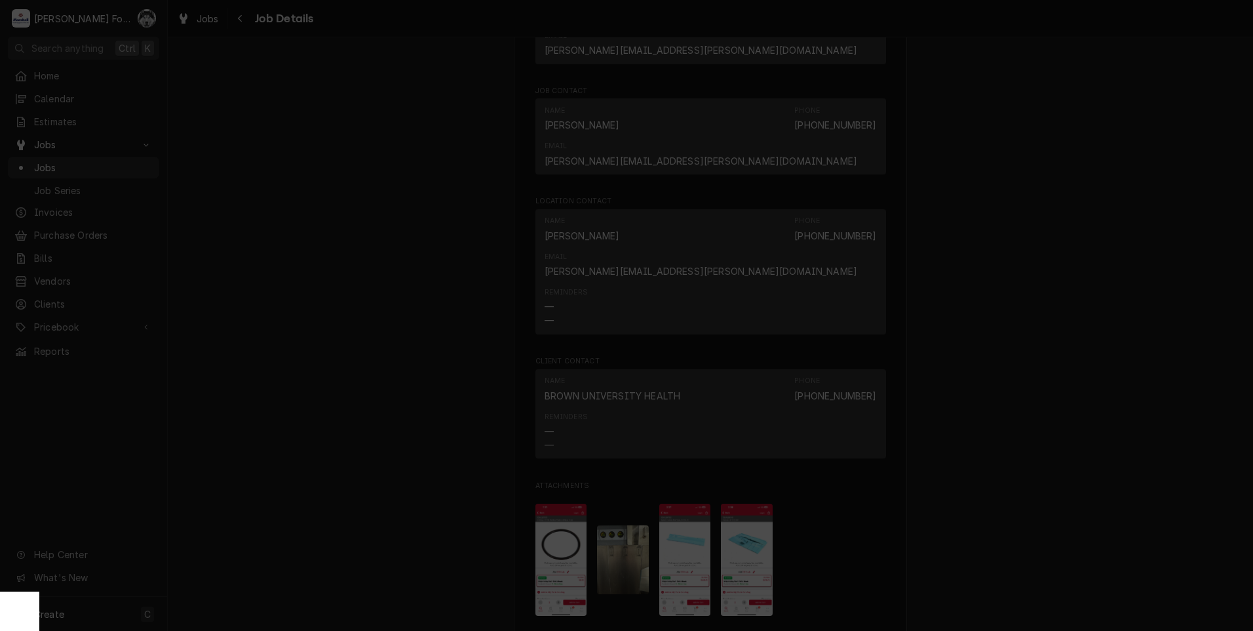
click at [1006, 294] on div at bounding box center [626, 315] width 1253 height 631
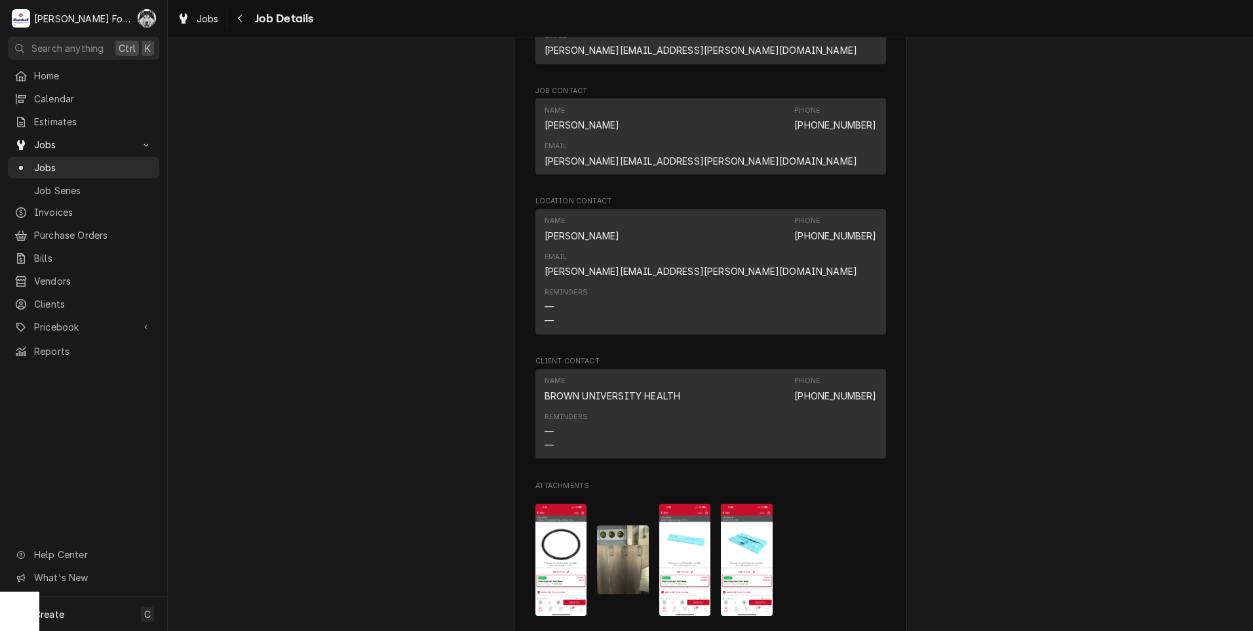
click at [721, 503] on img "Attachments" at bounding box center [747, 559] width 52 height 112
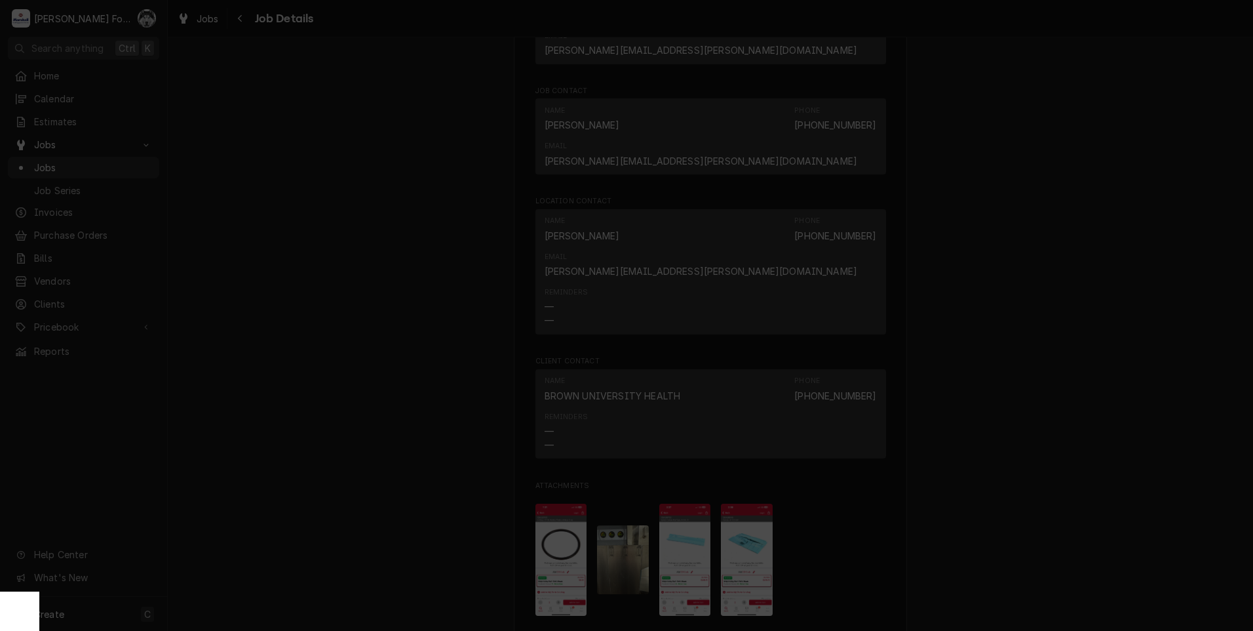
click at [420, 252] on div at bounding box center [626, 315] width 1253 height 631
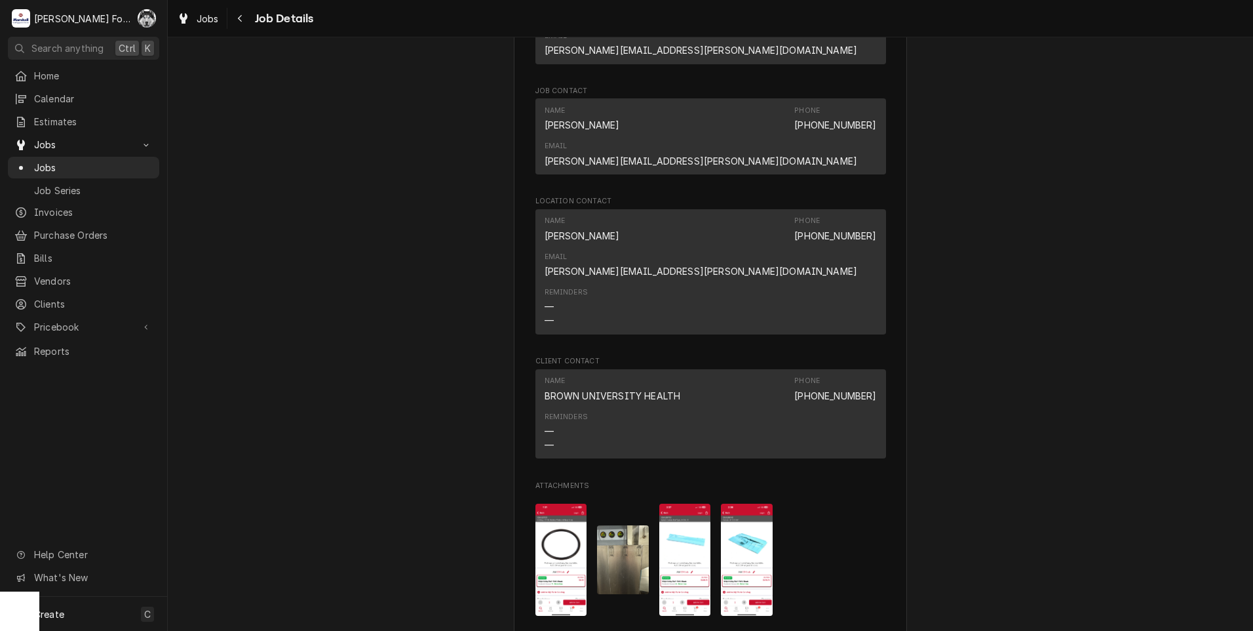
click at [680, 503] on img "Attachments" at bounding box center [685, 559] width 52 height 112
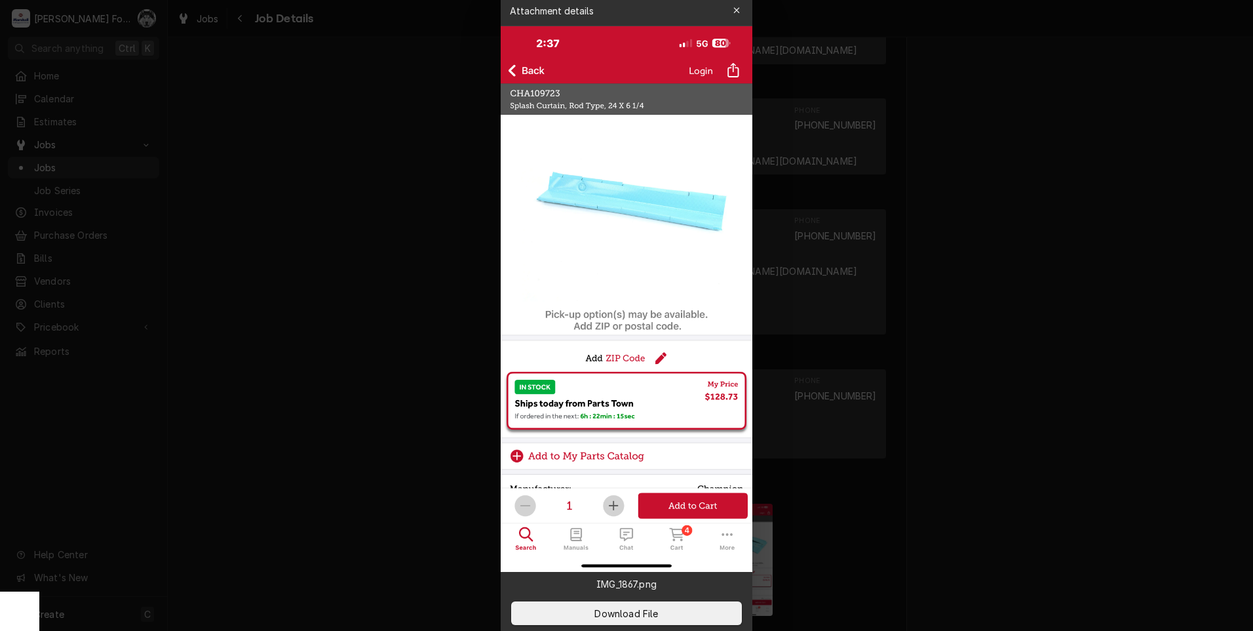
click at [967, 361] on div at bounding box center [626, 315] width 1253 height 631
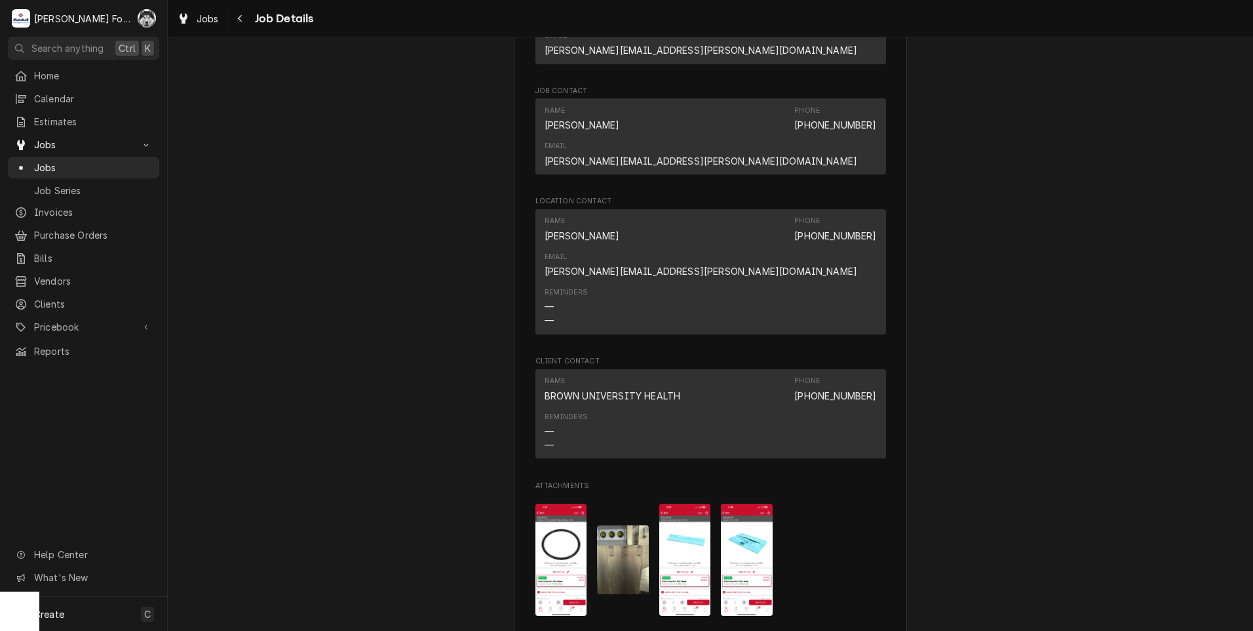
click at [741, 503] on img "Attachments" at bounding box center [747, 559] width 52 height 112
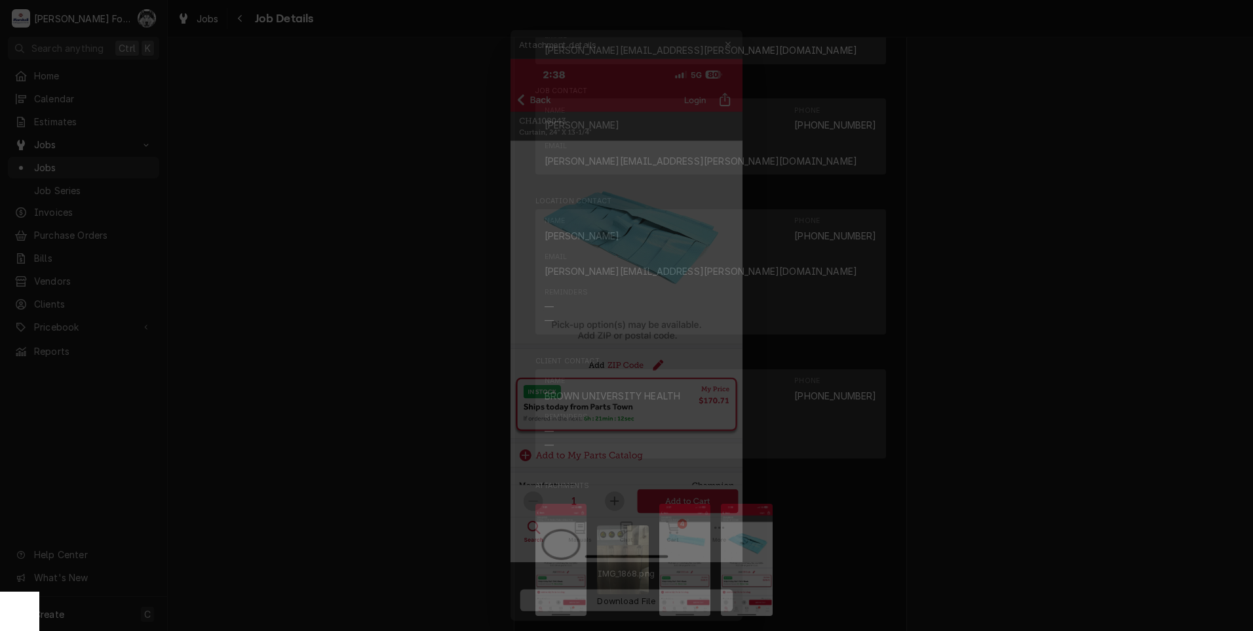
click at [333, 347] on div at bounding box center [626, 315] width 1253 height 631
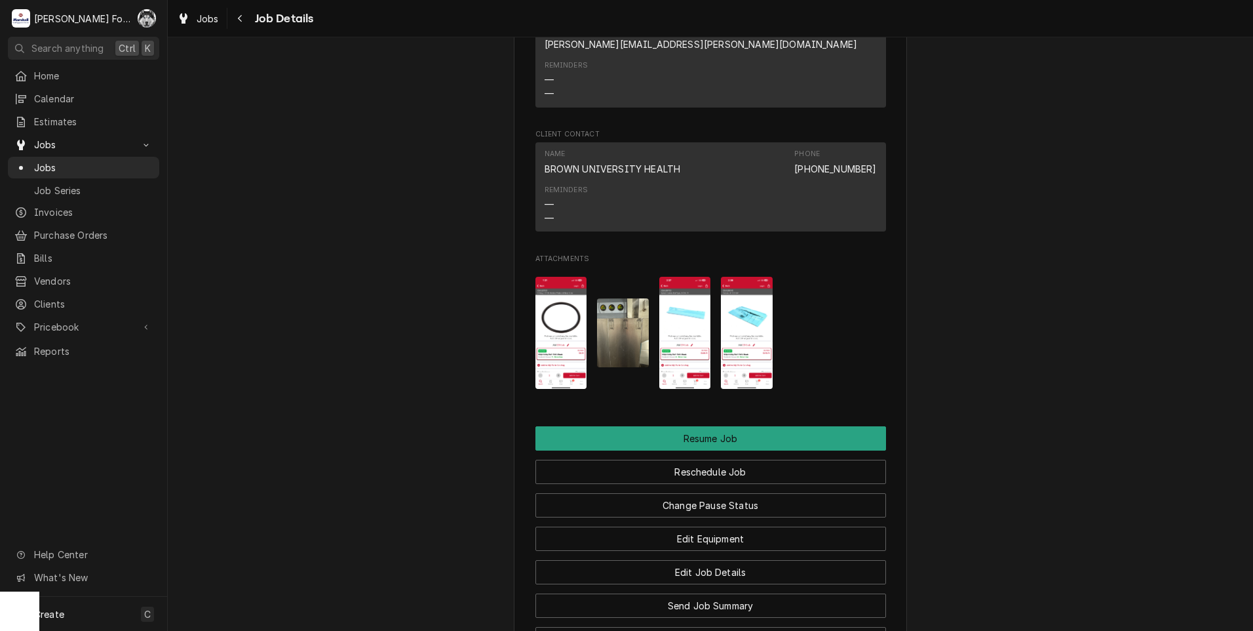
scroll to position [1381, 0]
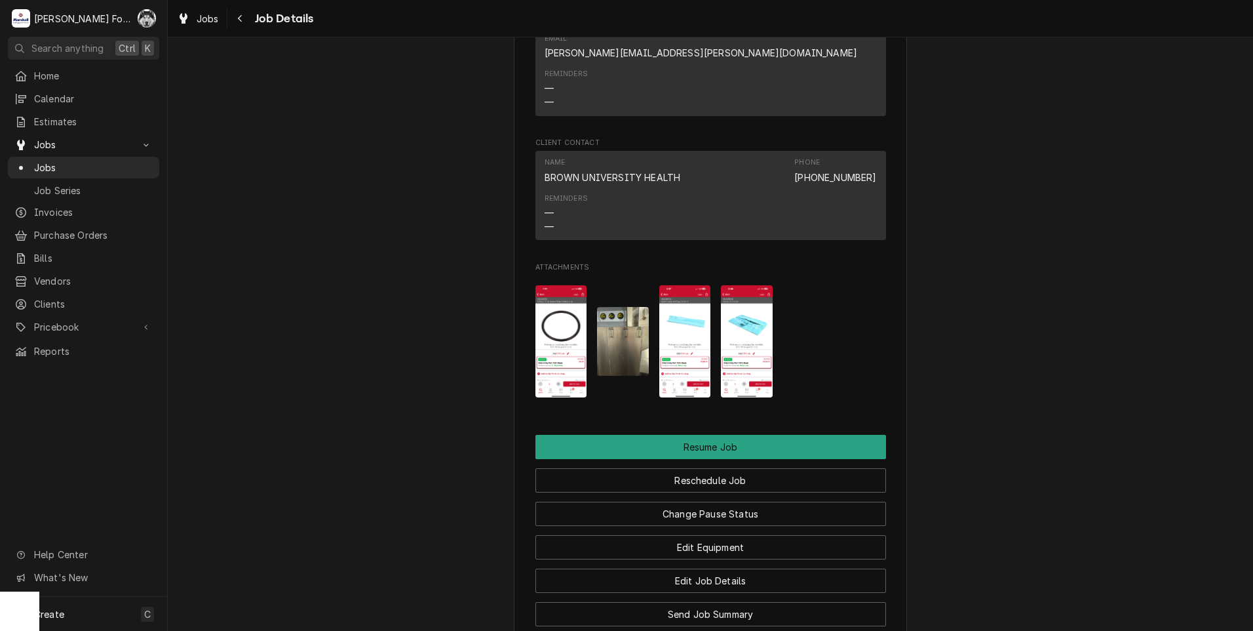
click at [690, 285] on img "Attachments" at bounding box center [685, 341] width 52 height 112
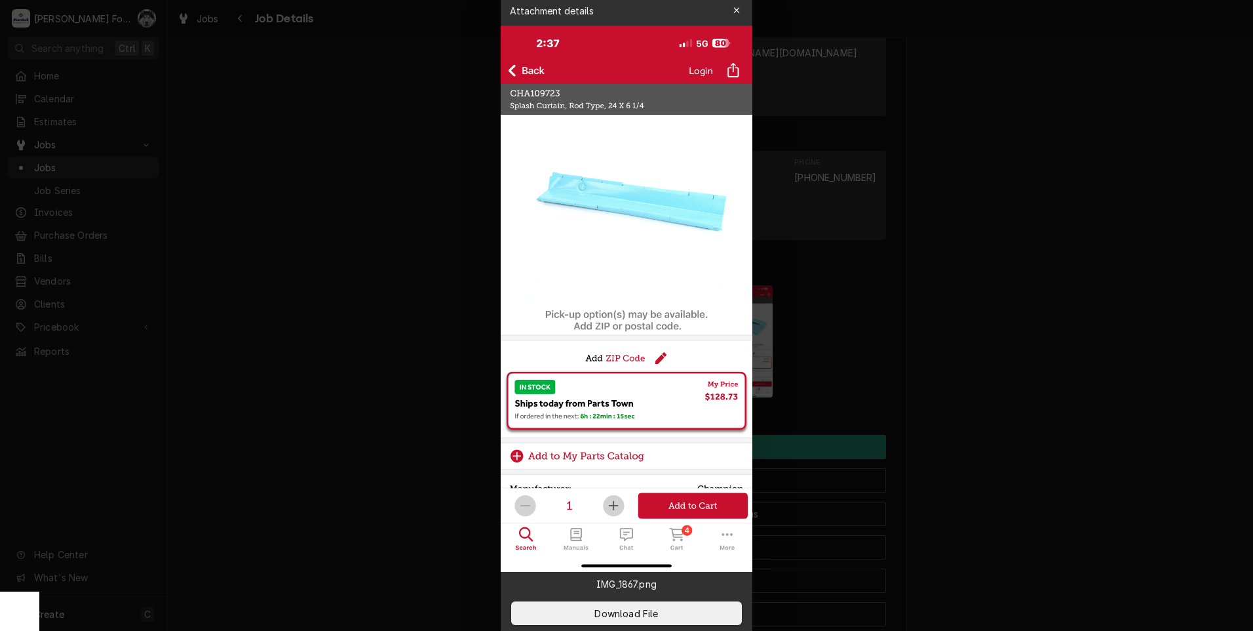
click at [1137, 234] on div at bounding box center [626, 315] width 1253 height 631
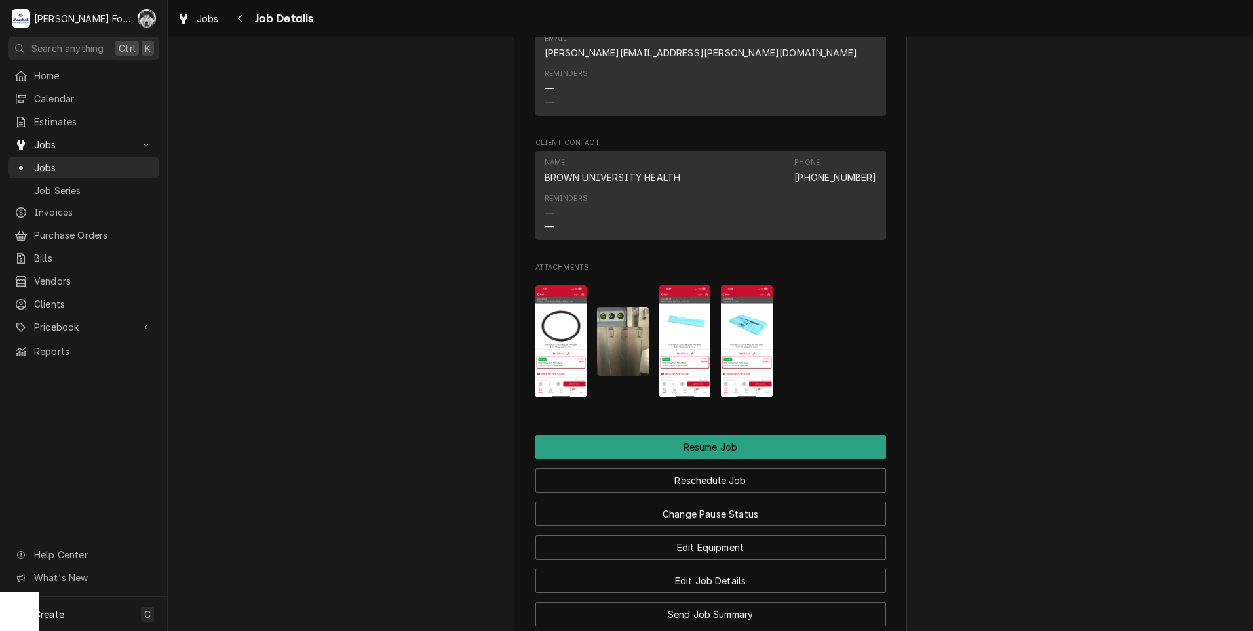
click at [767, 285] on img "Attachments" at bounding box center [747, 341] width 52 height 112
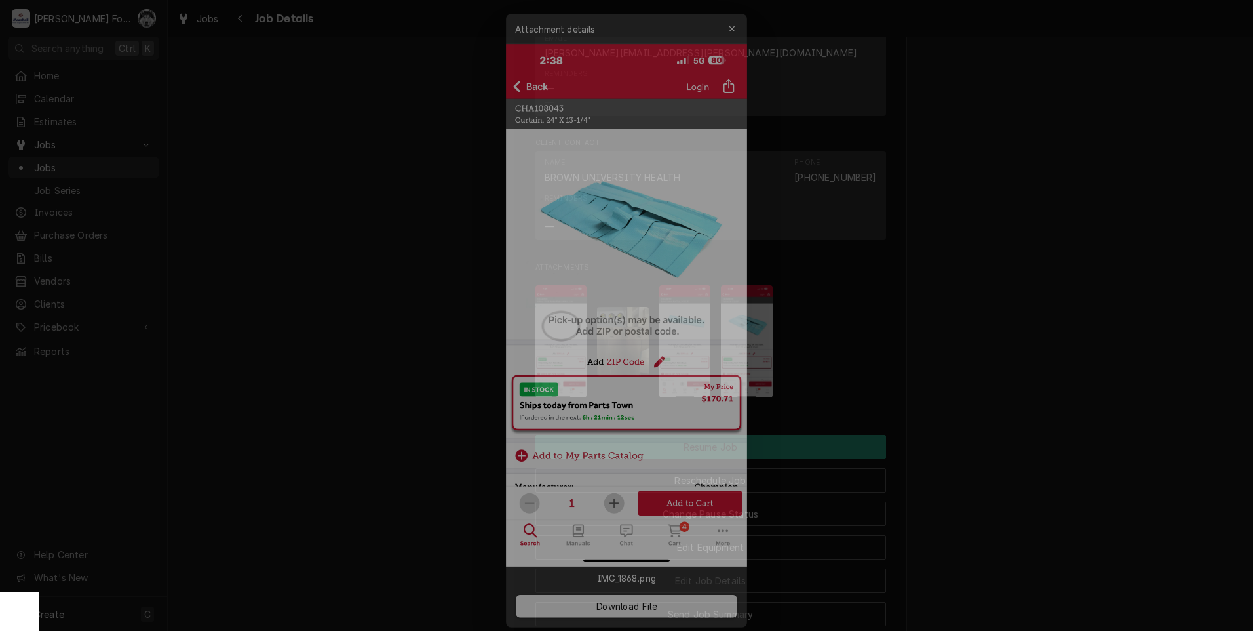
click at [926, 237] on div at bounding box center [626, 315] width 1253 height 631
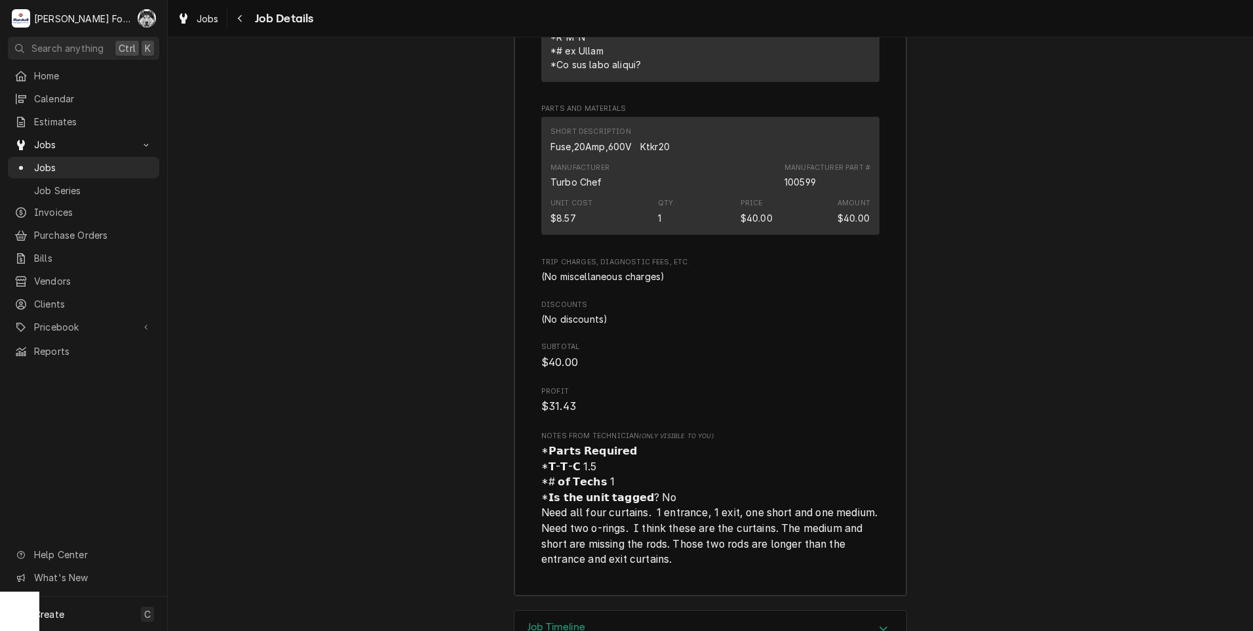
scroll to position [3258, 0]
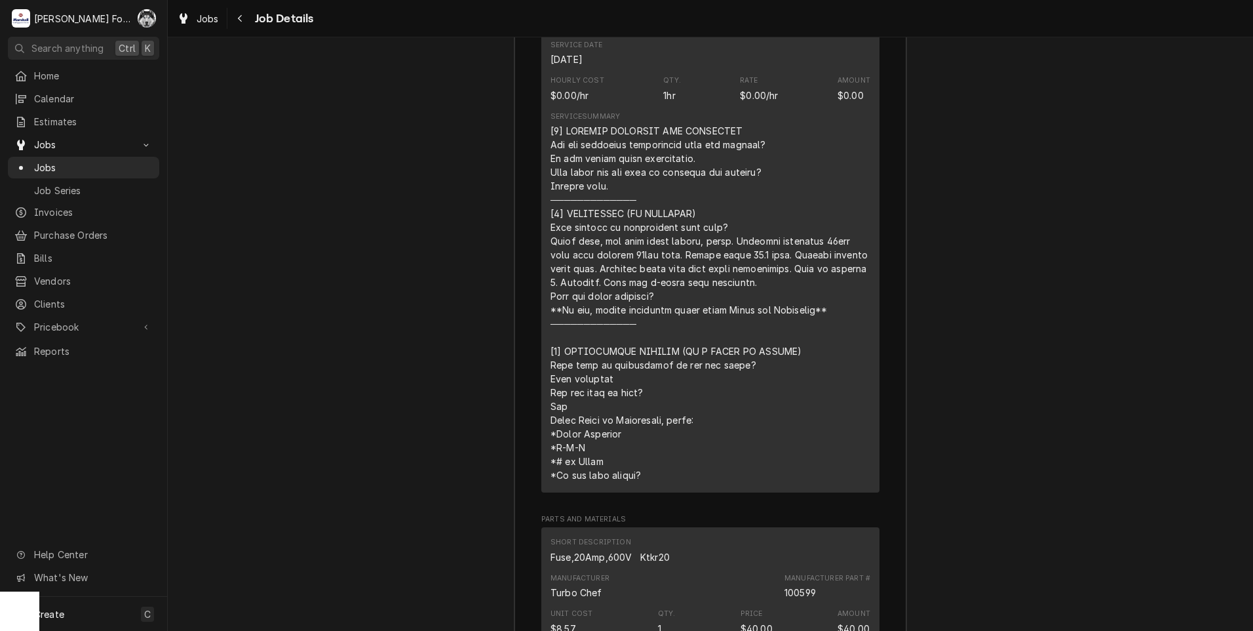
drag, startPoint x: 364, startPoint y: 253, endPoint x: 372, endPoint y: 249, distance: 8.2
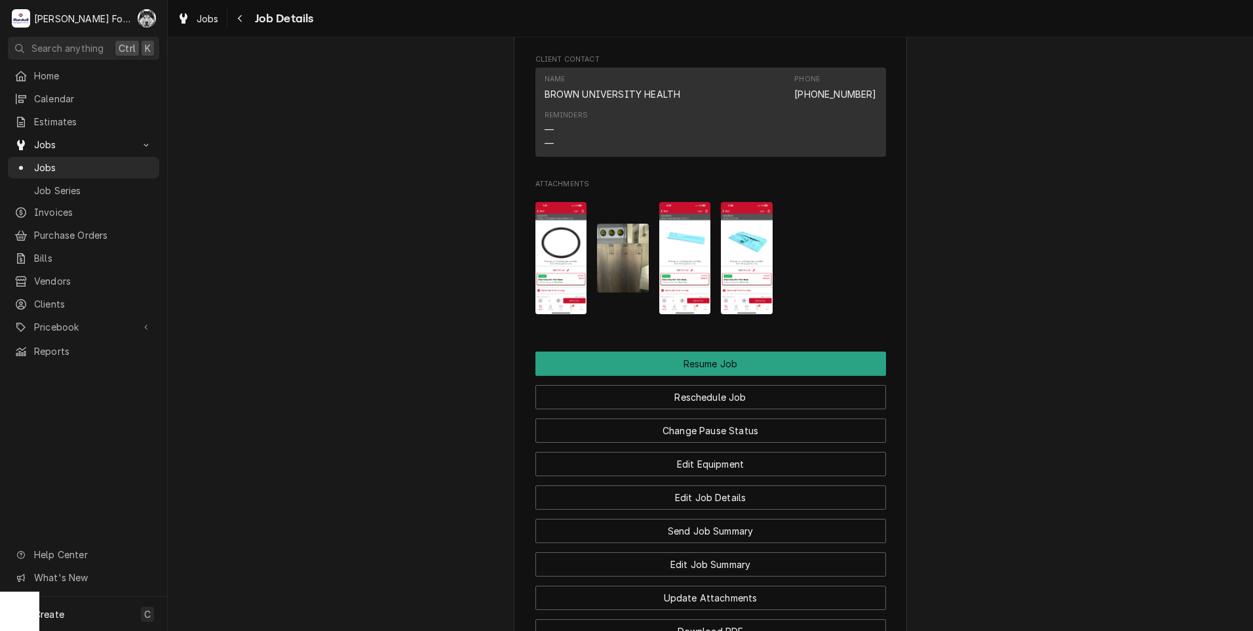
scroll to position [1073, 0]
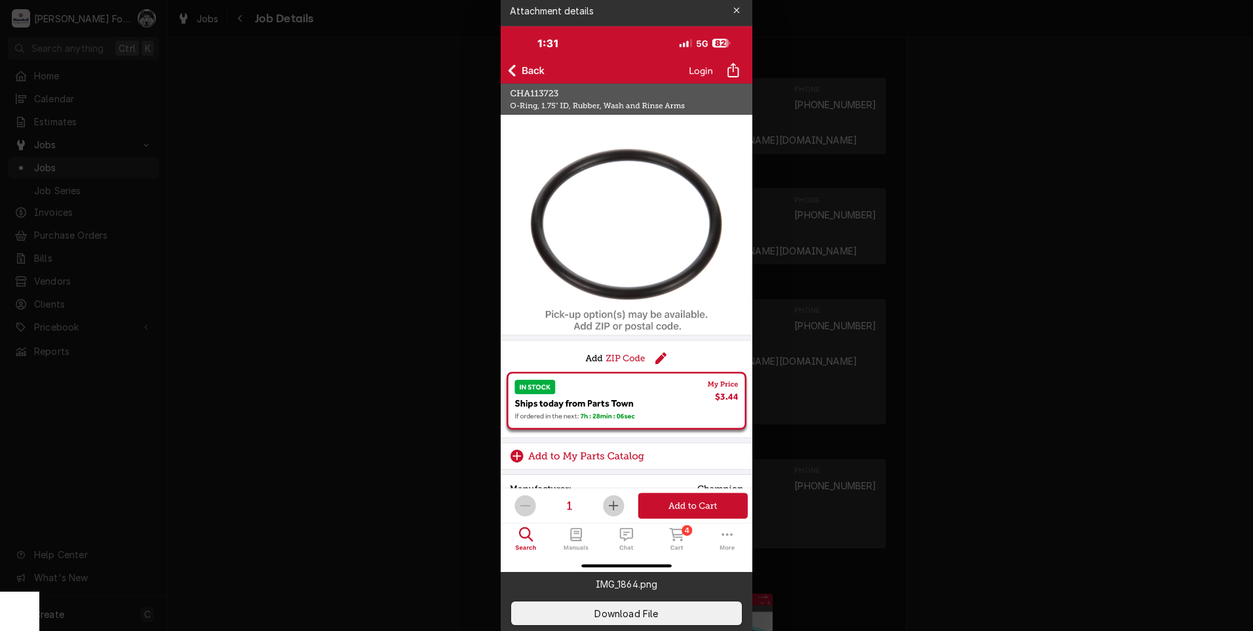
click at [396, 257] on div at bounding box center [626, 315] width 1253 height 631
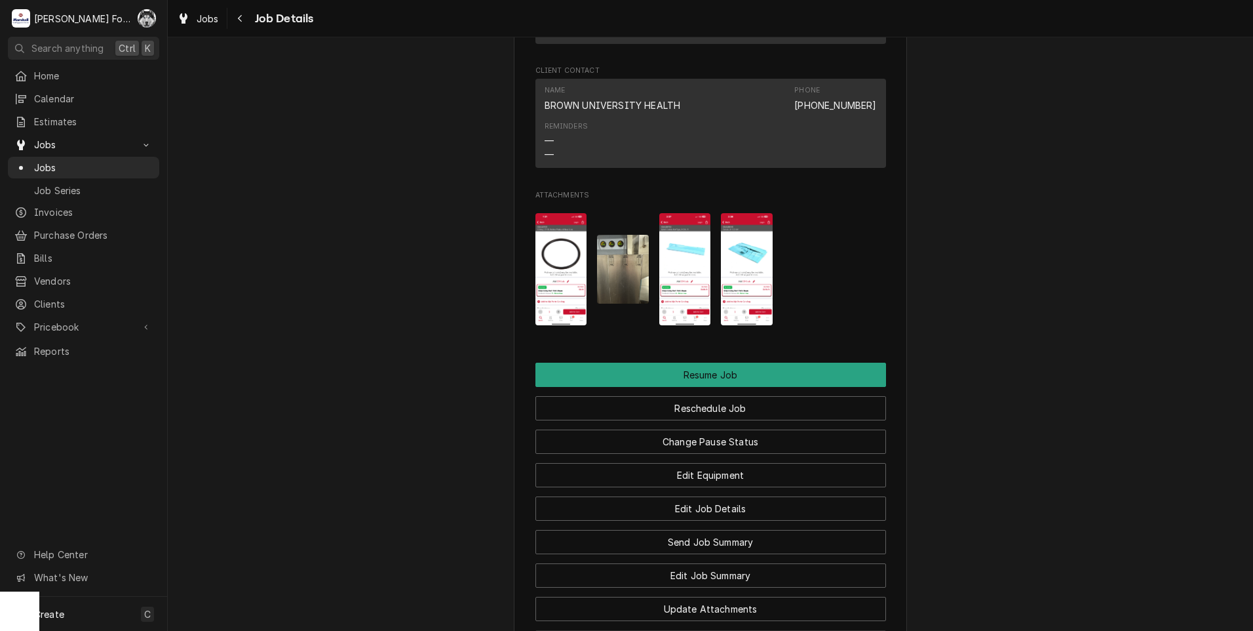
scroll to position [1639, 0]
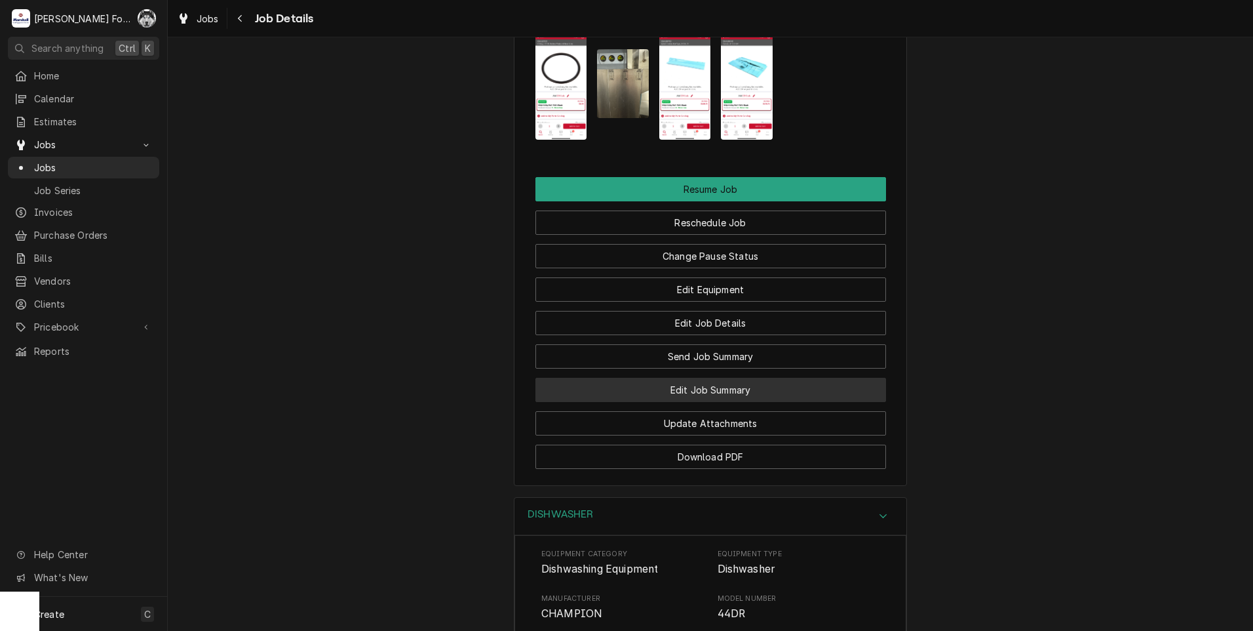
click at [696, 378] on button "Edit Job Summary" at bounding box center [711, 390] width 351 height 24
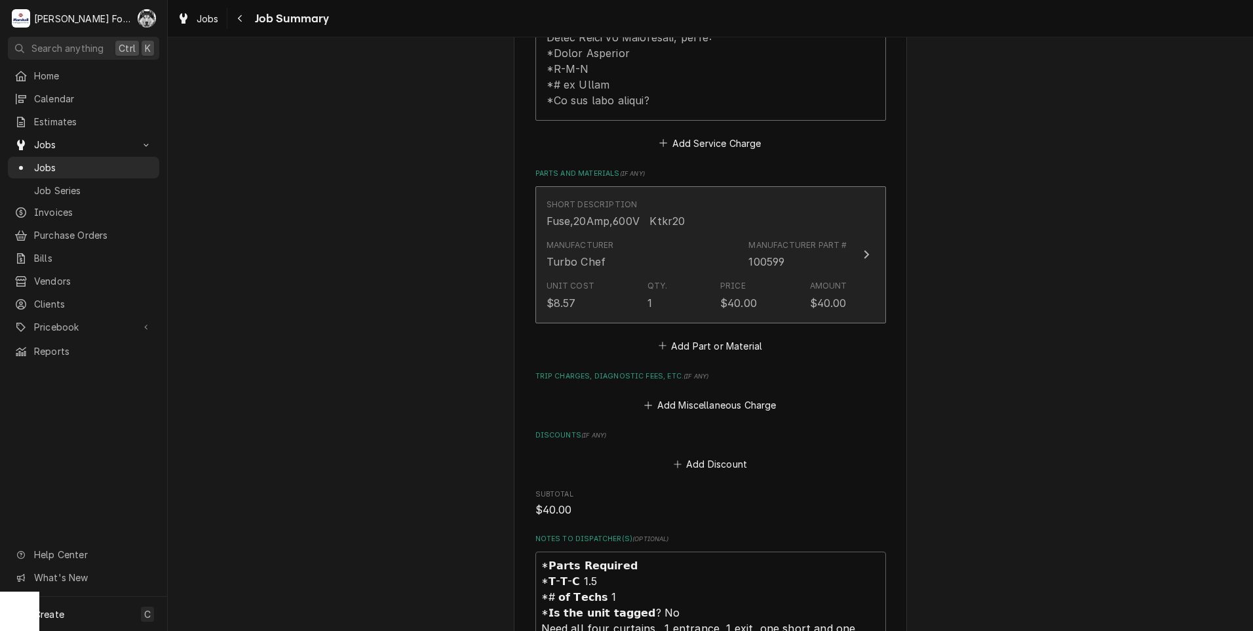
scroll to position [874, 0]
click at [686, 233] on div "Manufacturer Turbo Chef Manufacturer Part # 100599" at bounding box center [697, 253] width 301 height 41
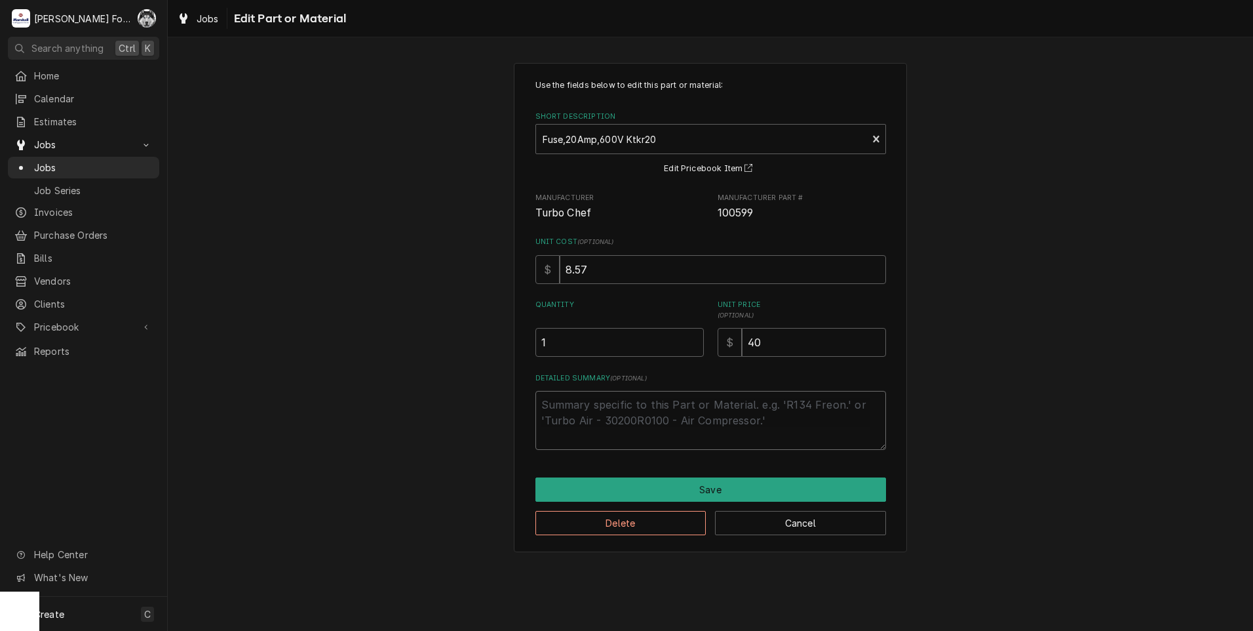
click at [591, 415] on textarea "Detailed Summary ( optional )" at bounding box center [711, 420] width 351 height 59
type textarea "x"
type textarea "I"
type textarea "x"
type textarea "IN"
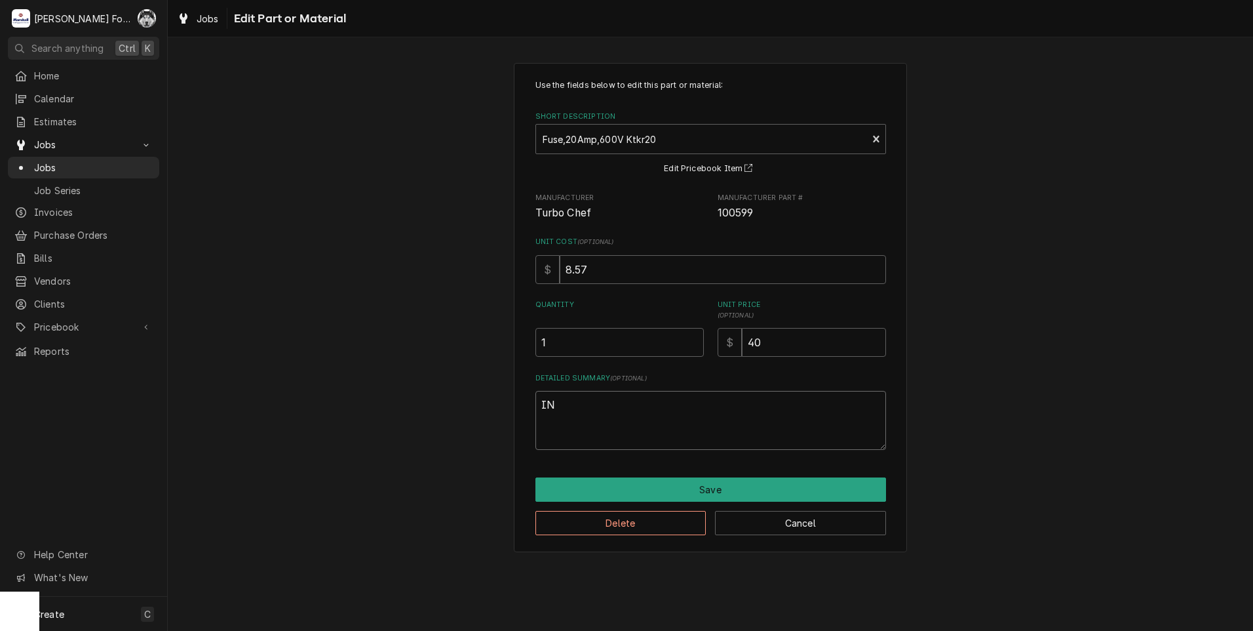
type textarea "x"
type textarea "INS"
type textarea "x"
type textarea "INST"
type textarea "x"
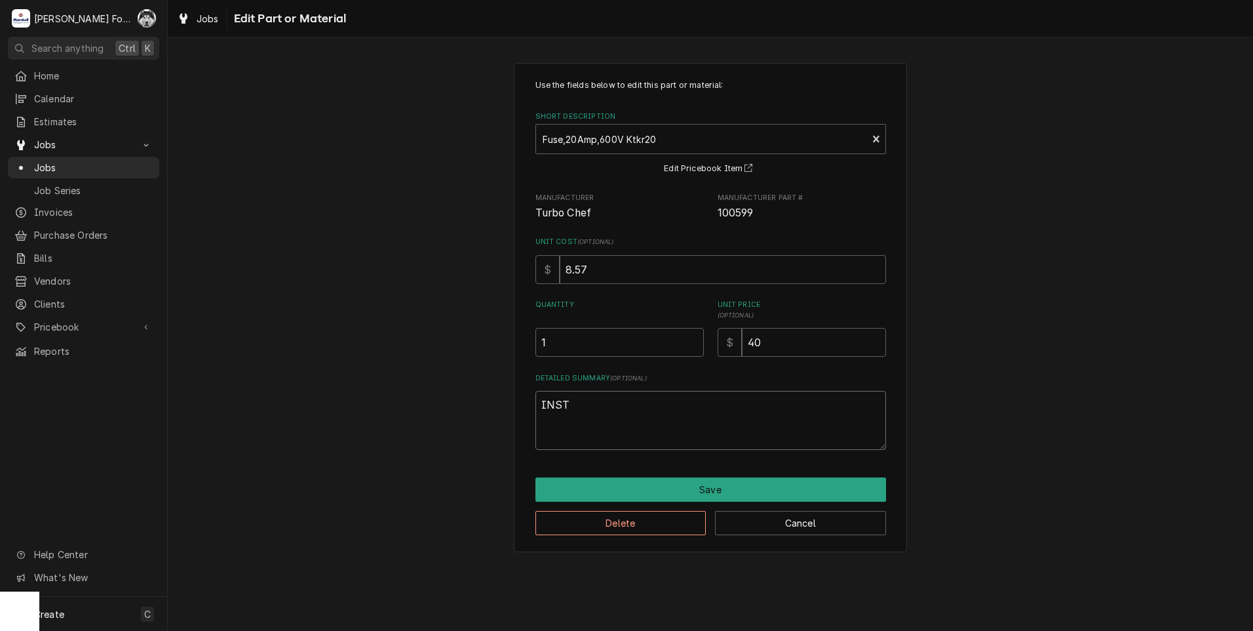
type textarea "INSTA"
type textarea "x"
type textarea "INSTAL"
type textarea "x"
type textarea "INSTALL"
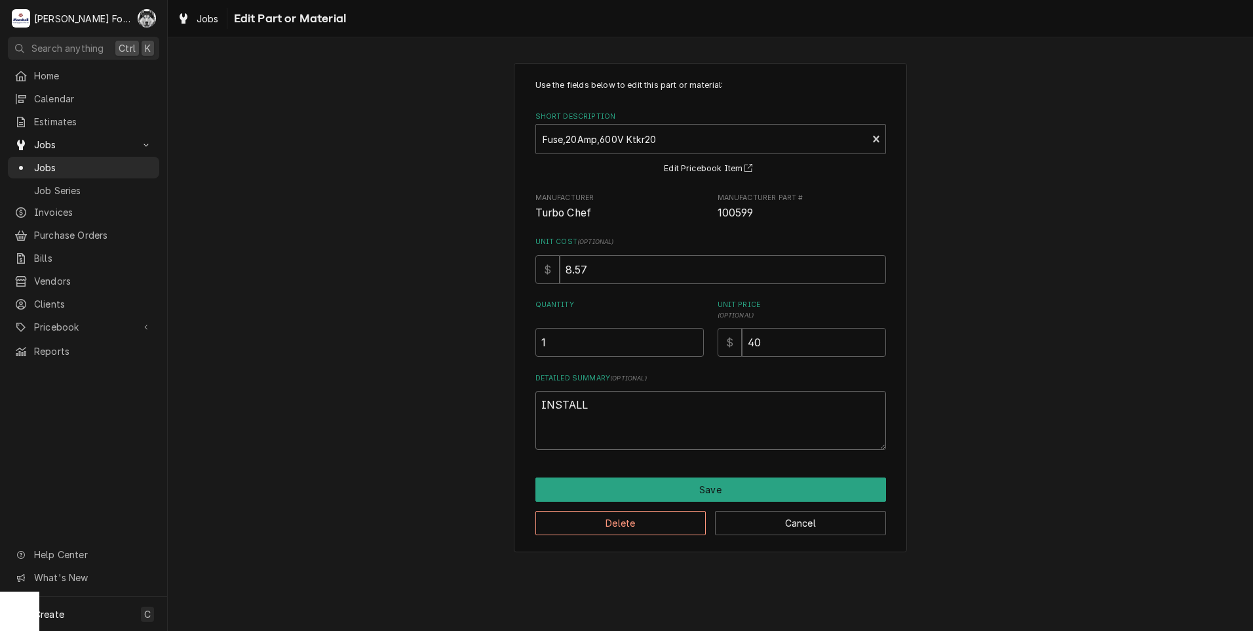
type textarea "x"
type textarea "INSTALLE"
type textarea "x"
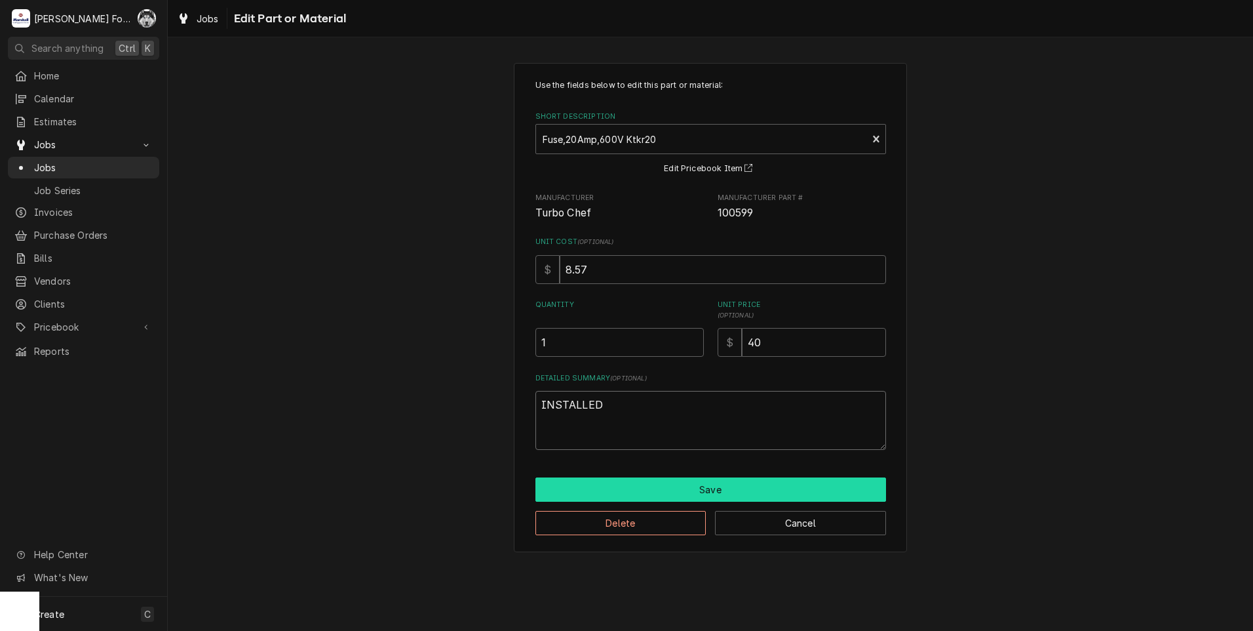
type textarea "INSTALLED"
click at [689, 498] on button "Save" at bounding box center [711, 489] width 351 height 24
type textarea "x"
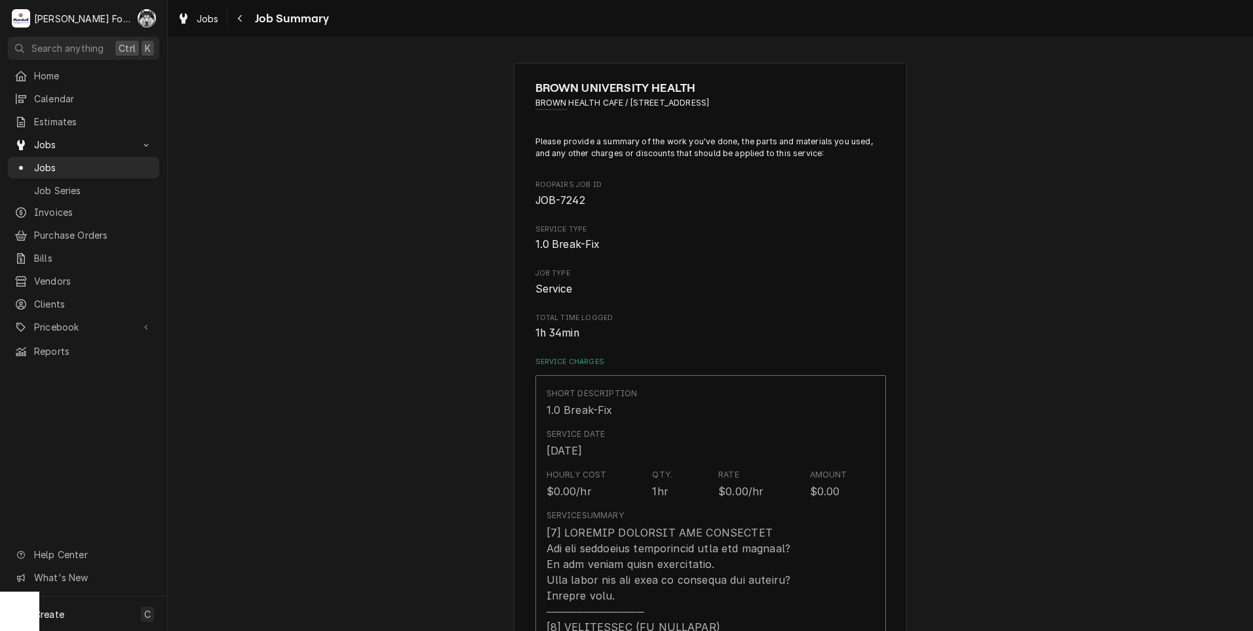
scroll to position [874, 0]
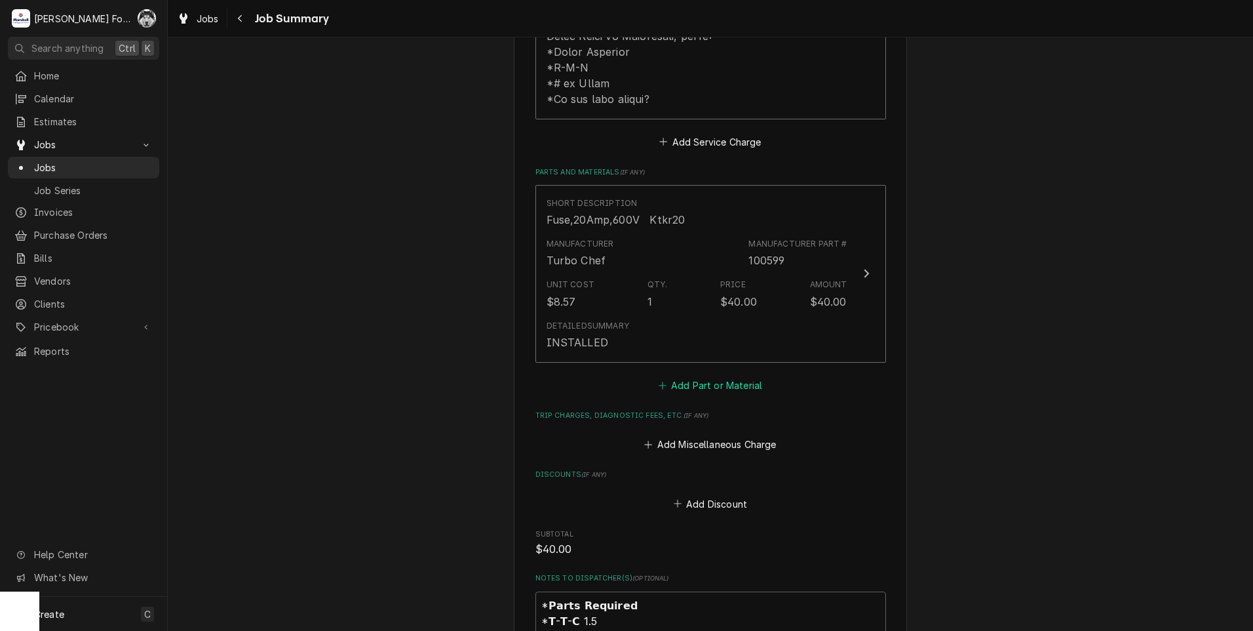
click at [714, 376] on button "Add Part or Material" at bounding box center [710, 385] width 108 height 18
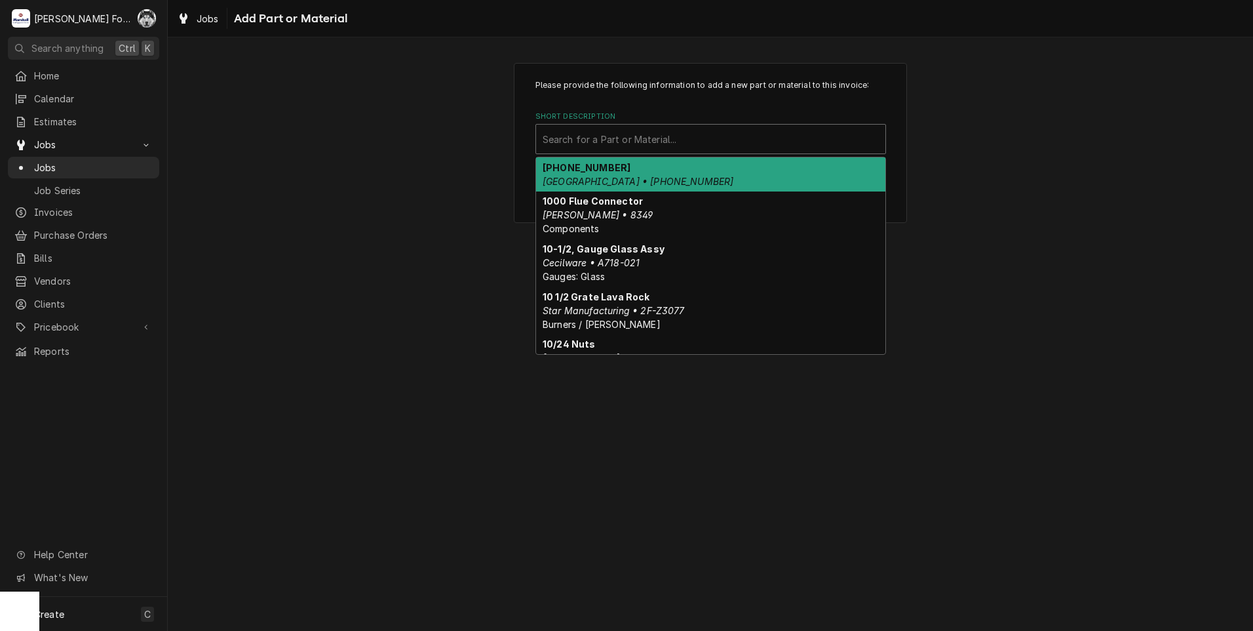
click at [684, 143] on div "Short Description" at bounding box center [711, 139] width 336 height 24
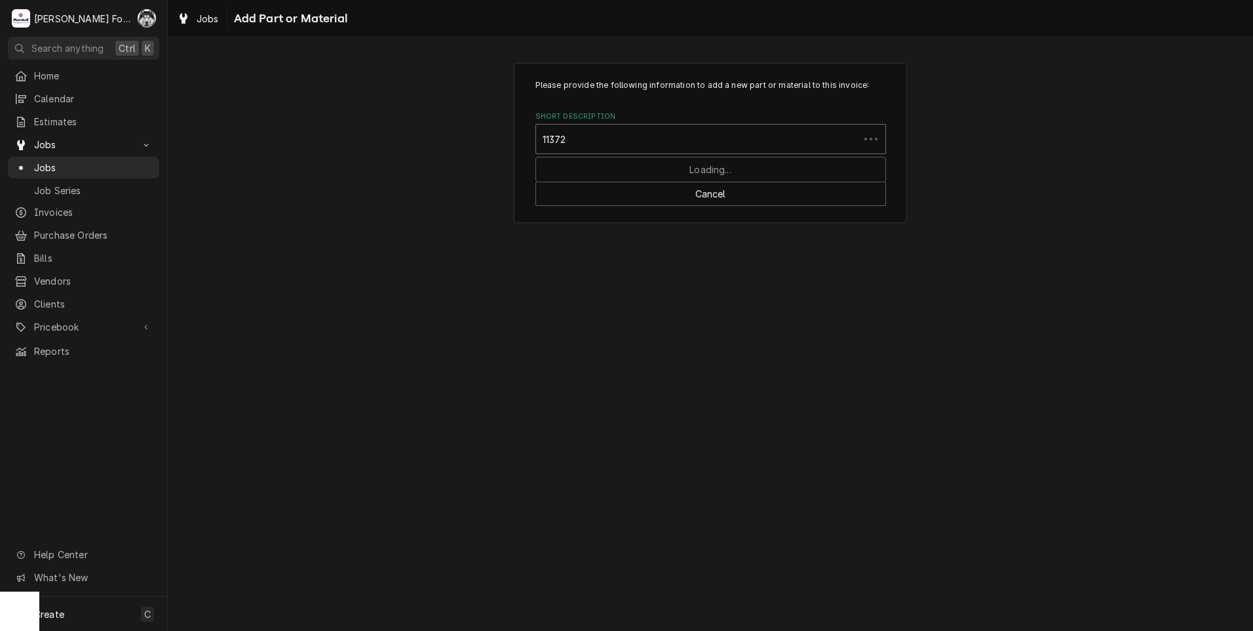
type input "113720"
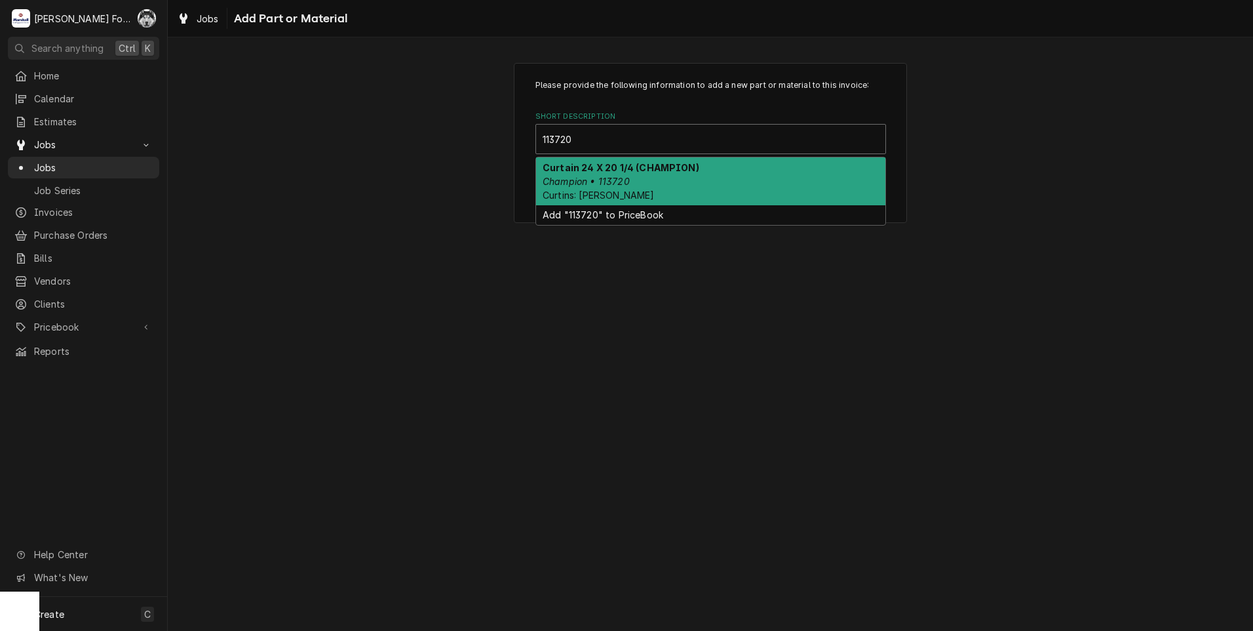
click at [625, 180] on em "Champion • 113720" at bounding box center [586, 181] width 87 height 11
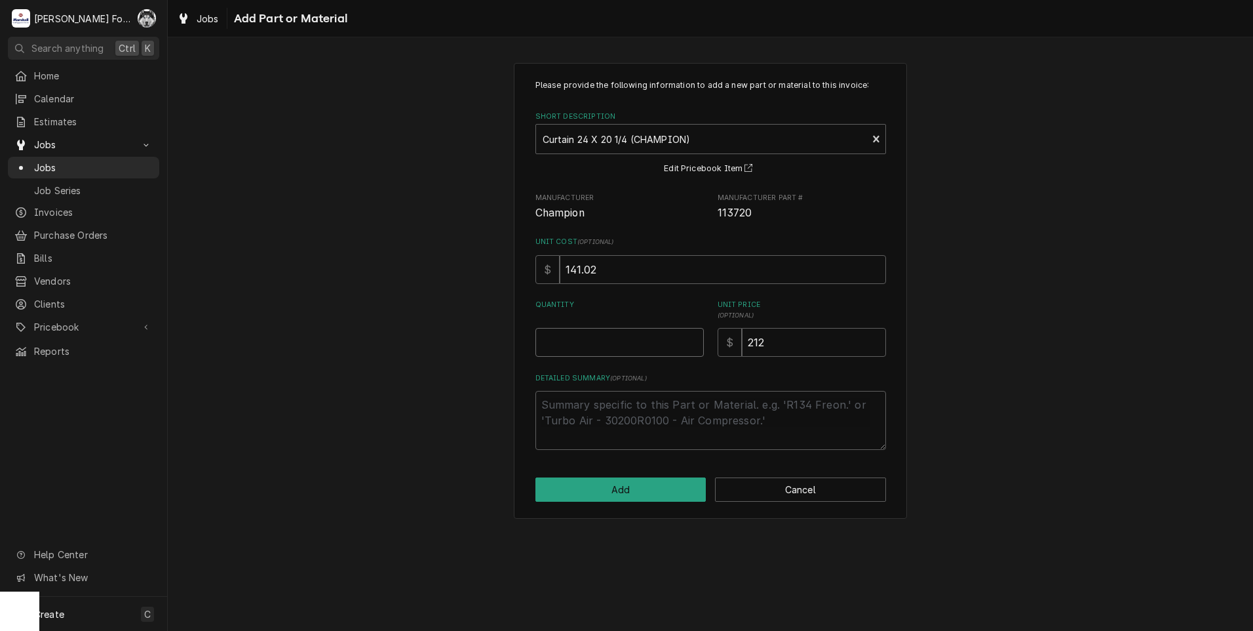
type textarea "x"
type input "0.5"
click at [693, 341] on input "0.5" at bounding box center [620, 342] width 168 height 29
type textarea "x"
type input "1"
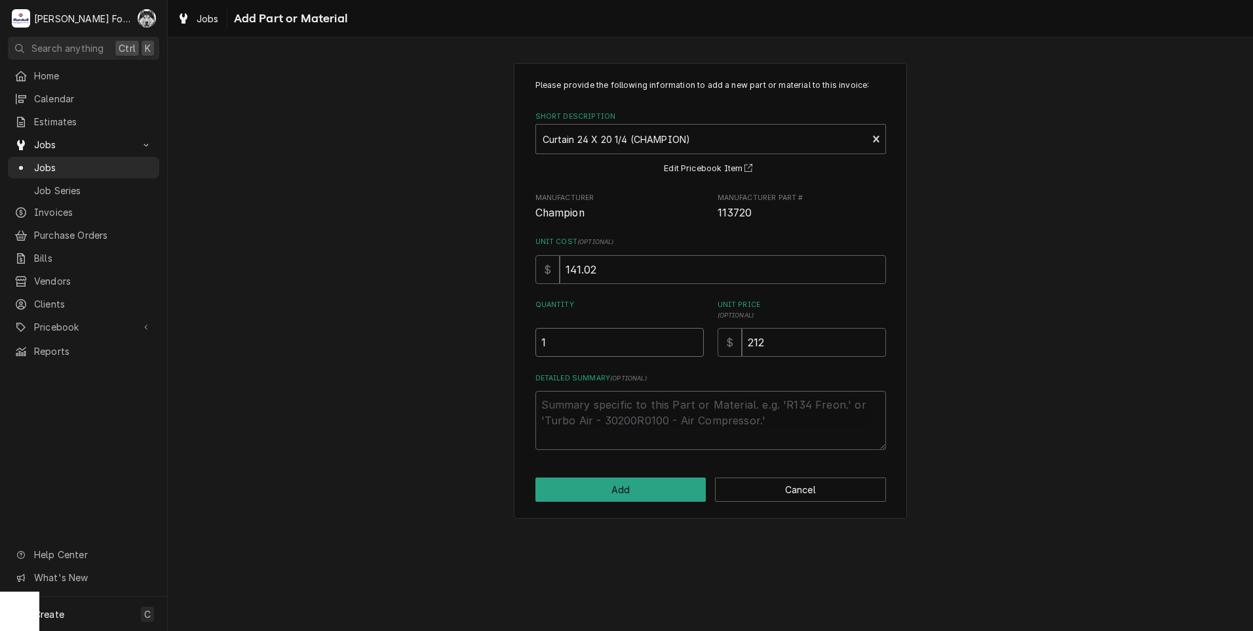
click at [693, 341] on input "1" at bounding box center [620, 342] width 168 height 29
type textarea "x"
type input "1.5"
click at [693, 341] on input "1.5" at bounding box center [620, 342] width 168 height 29
type textarea "x"
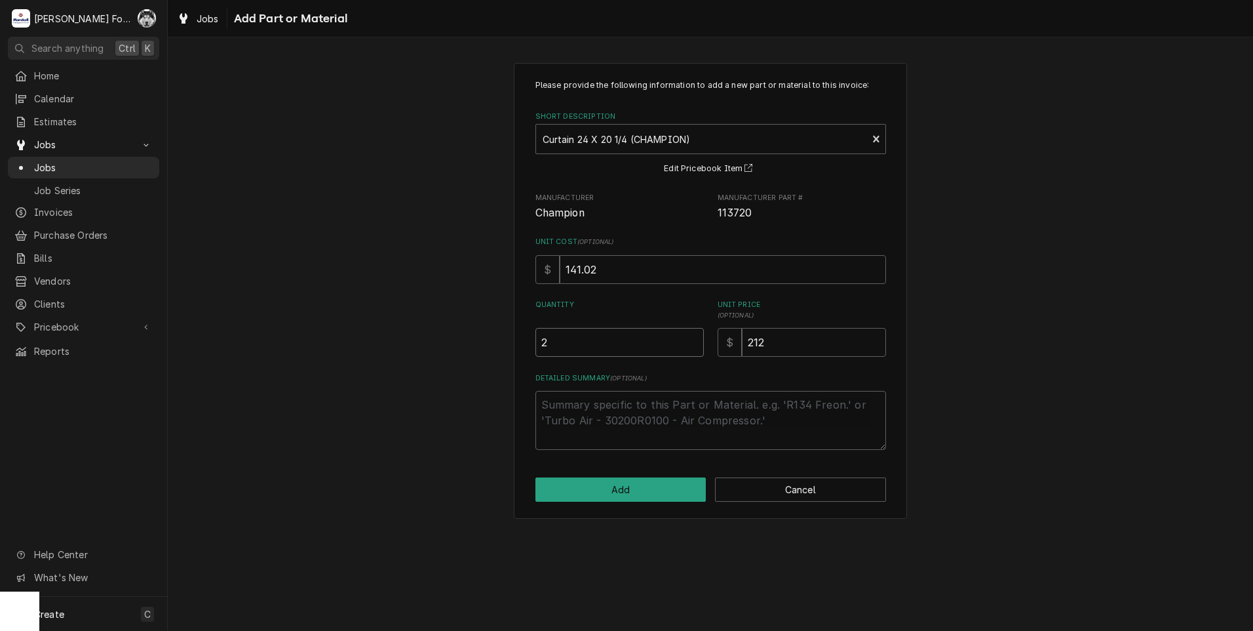
type input "2"
click at [694, 341] on input "2" at bounding box center [620, 342] width 168 height 29
drag, startPoint x: 817, startPoint y: 331, endPoint x: 656, endPoint y: 363, distance: 164.4
click at [657, 361] on div "Please provide the following information to add a new part or material to this …" at bounding box center [711, 264] width 351 height 370
type textarea "x"
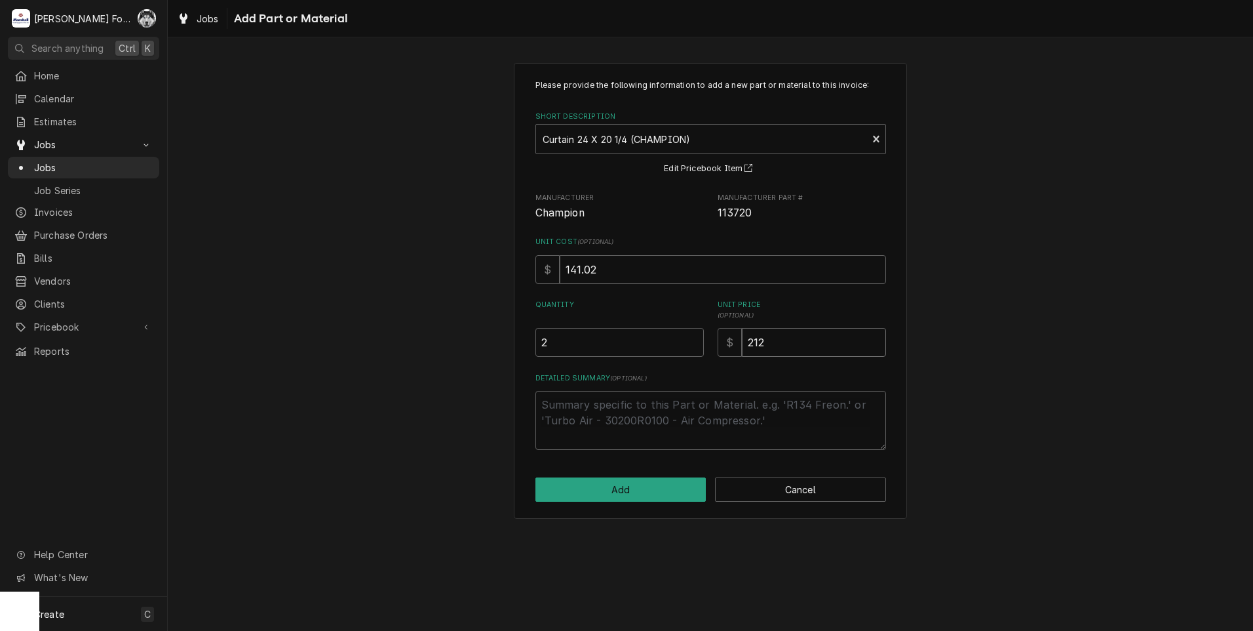
type input "2"
type textarea "x"
type input "24"
type textarea "x"
type input "243"
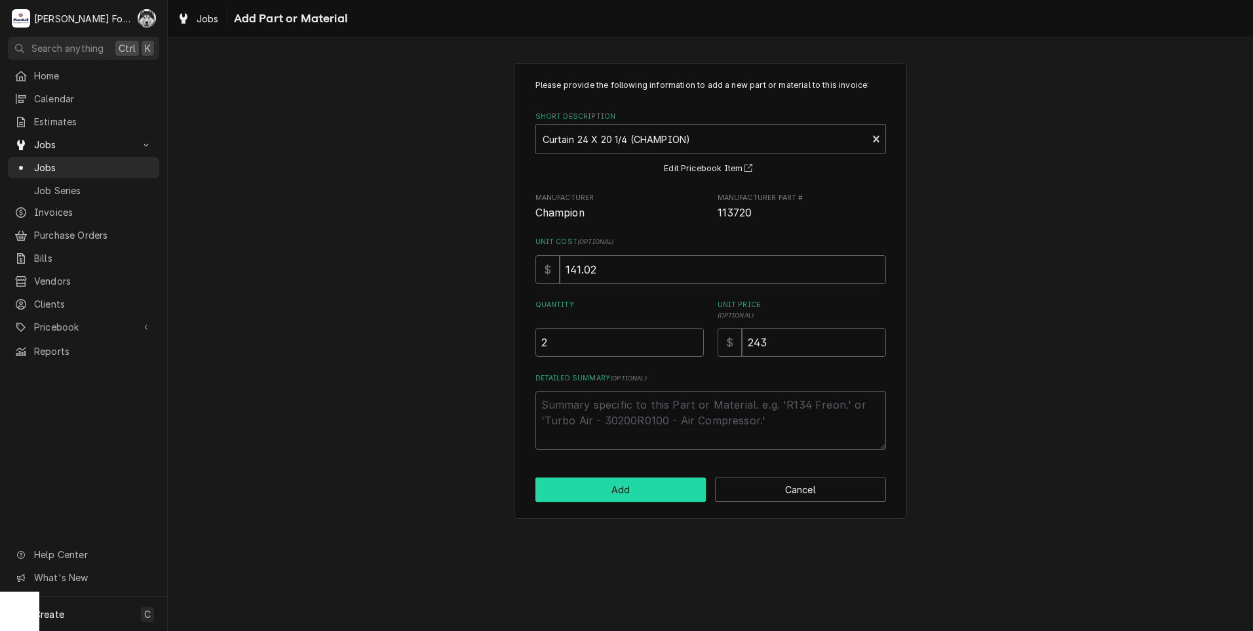
click at [579, 485] on button "Add" at bounding box center [621, 489] width 171 height 24
type textarea "x"
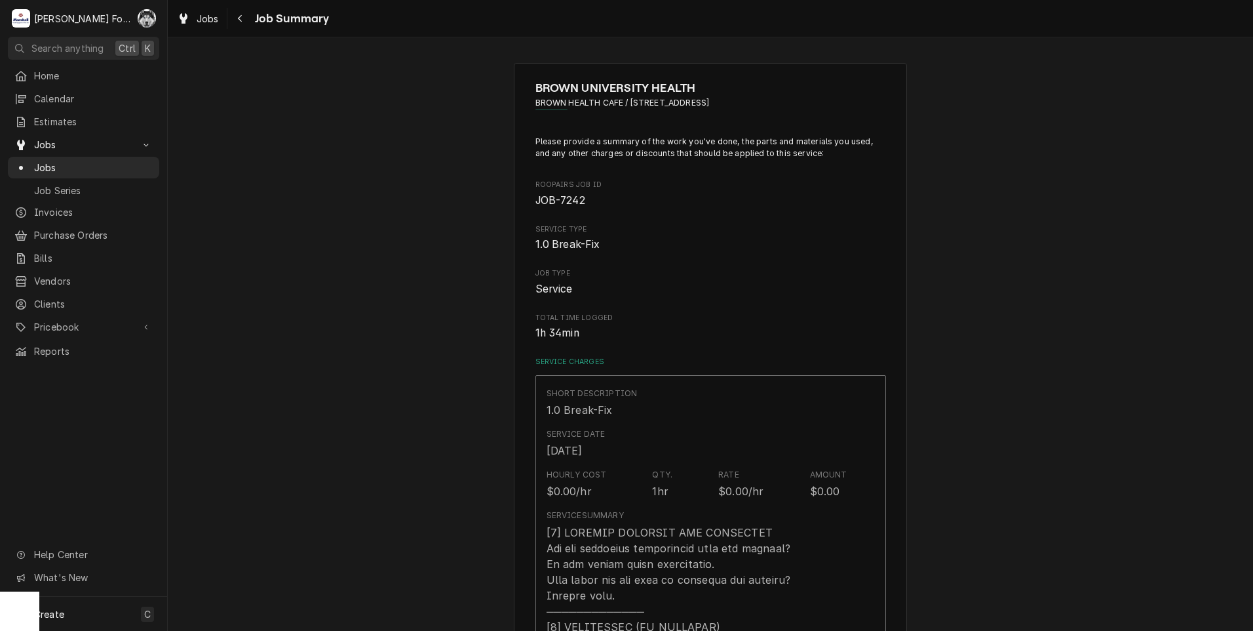
scroll to position [874, 0]
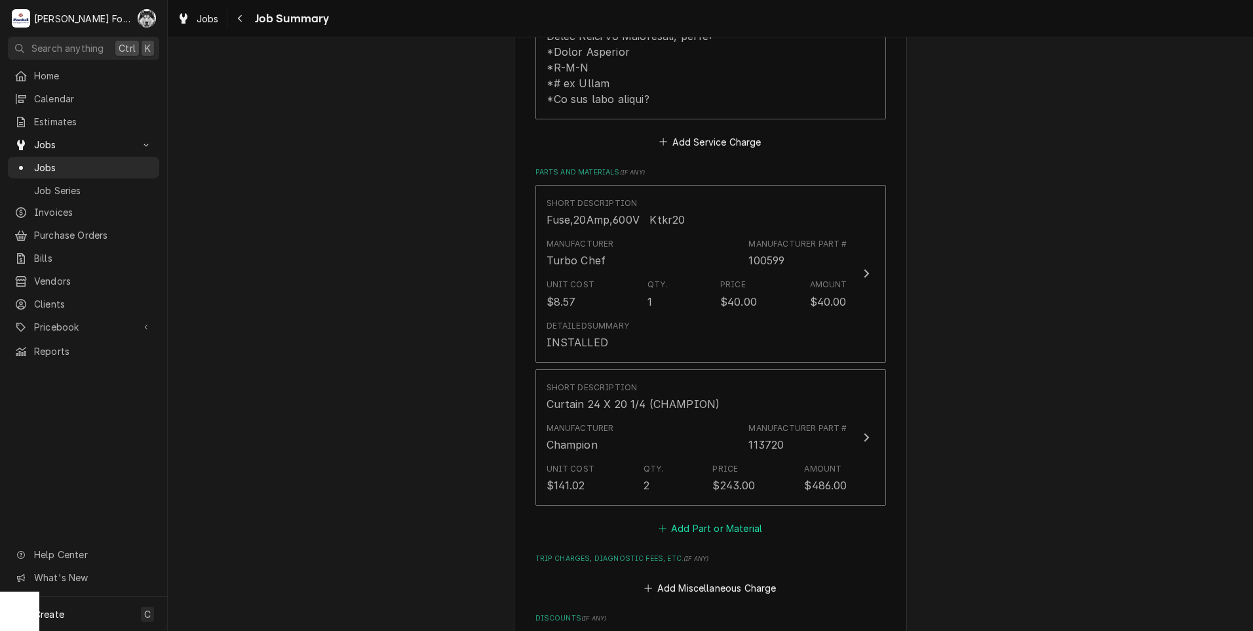
click at [720, 519] on button "Add Part or Material" at bounding box center [710, 528] width 108 height 18
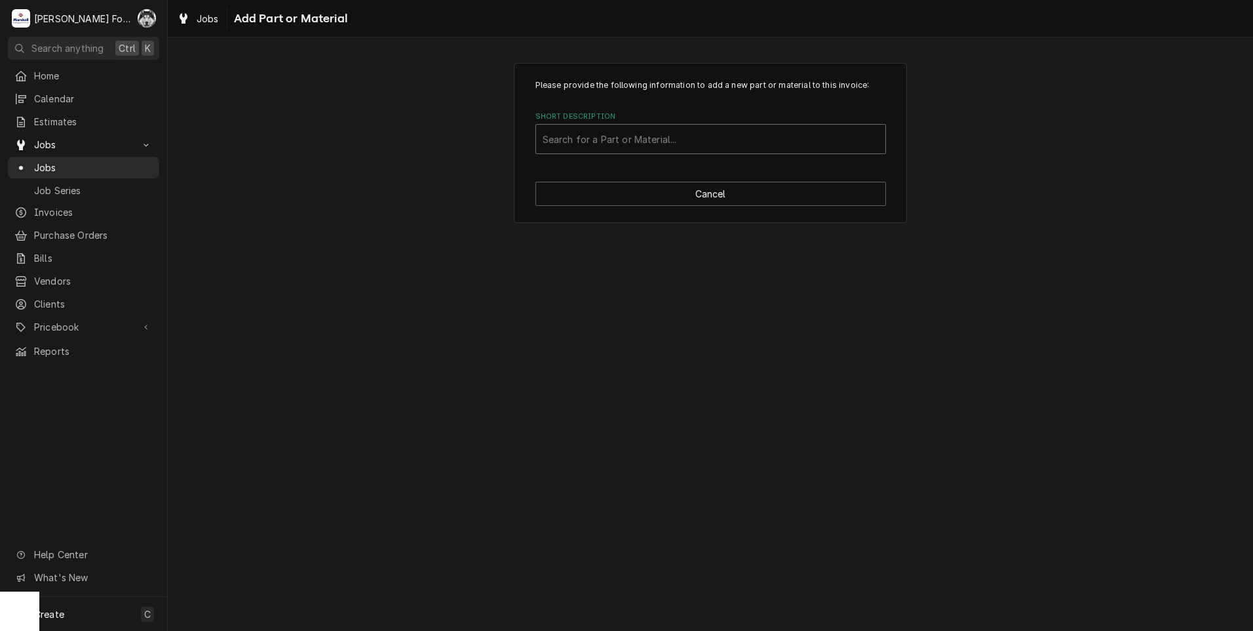
click at [704, 135] on div "Short Description" at bounding box center [711, 139] width 336 height 24
type input "109723"
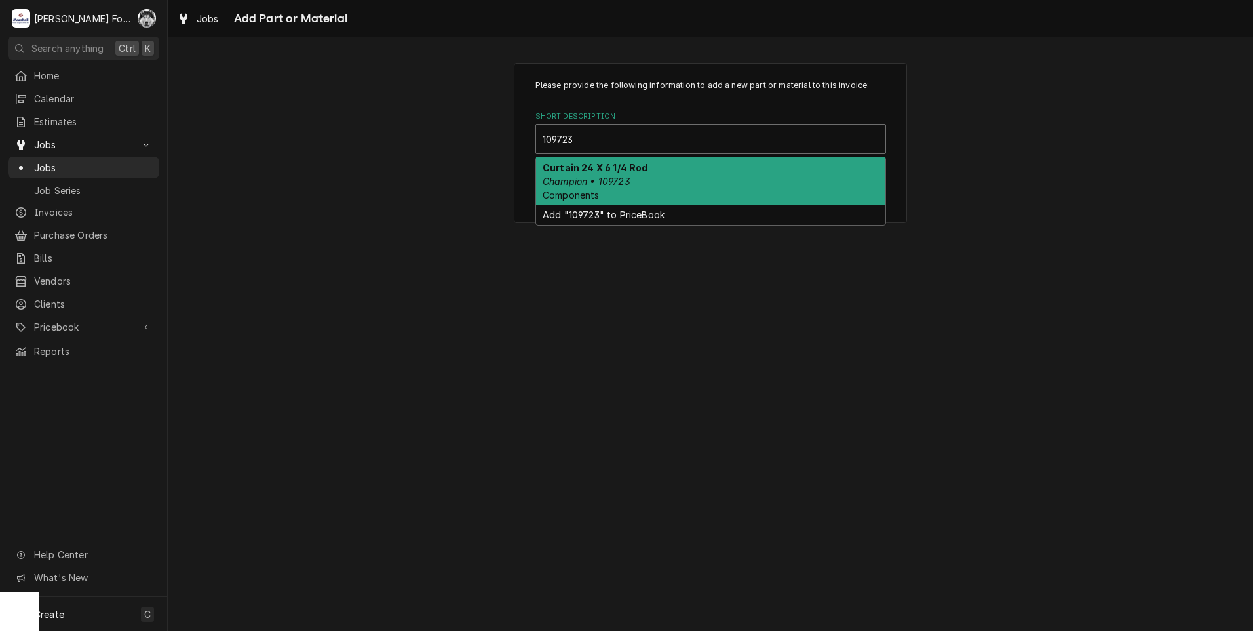
click at [614, 174] on div "Curtain 24 X 6 1/4 Rod Champion • 109723 Components" at bounding box center [710, 181] width 349 height 48
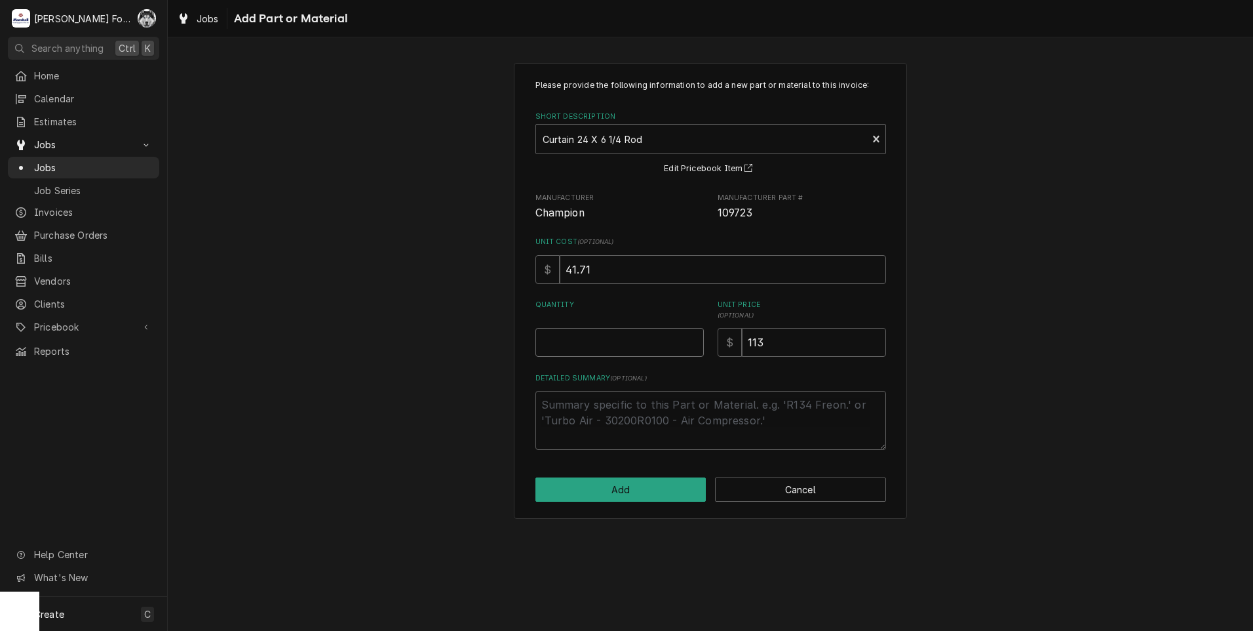
type textarea "x"
type input "0.5"
click at [690, 337] on input "0.5" at bounding box center [620, 342] width 168 height 29
type textarea "x"
type input "1"
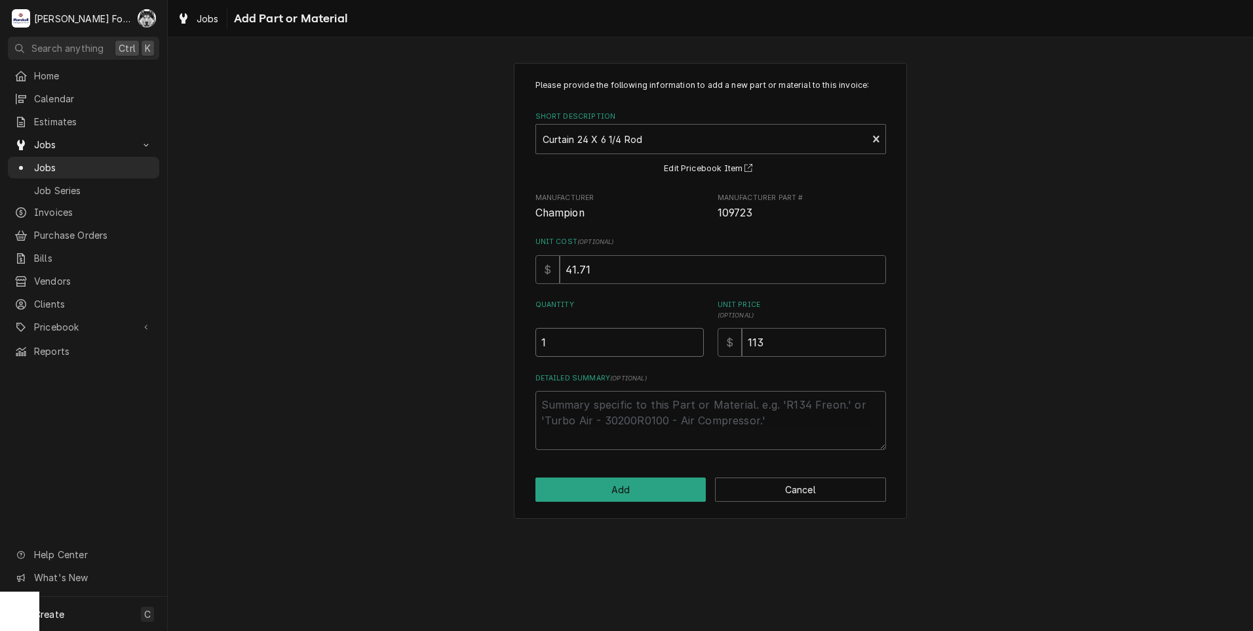
click at [690, 337] on input "1" at bounding box center [620, 342] width 168 height 29
drag, startPoint x: 779, startPoint y: 332, endPoint x: 680, endPoint y: 369, distance: 106.2
click at [680, 369] on div "Please provide the following information to add a new part or material to this …" at bounding box center [711, 264] width 351 height 370
type textarea "x"
type input "1"
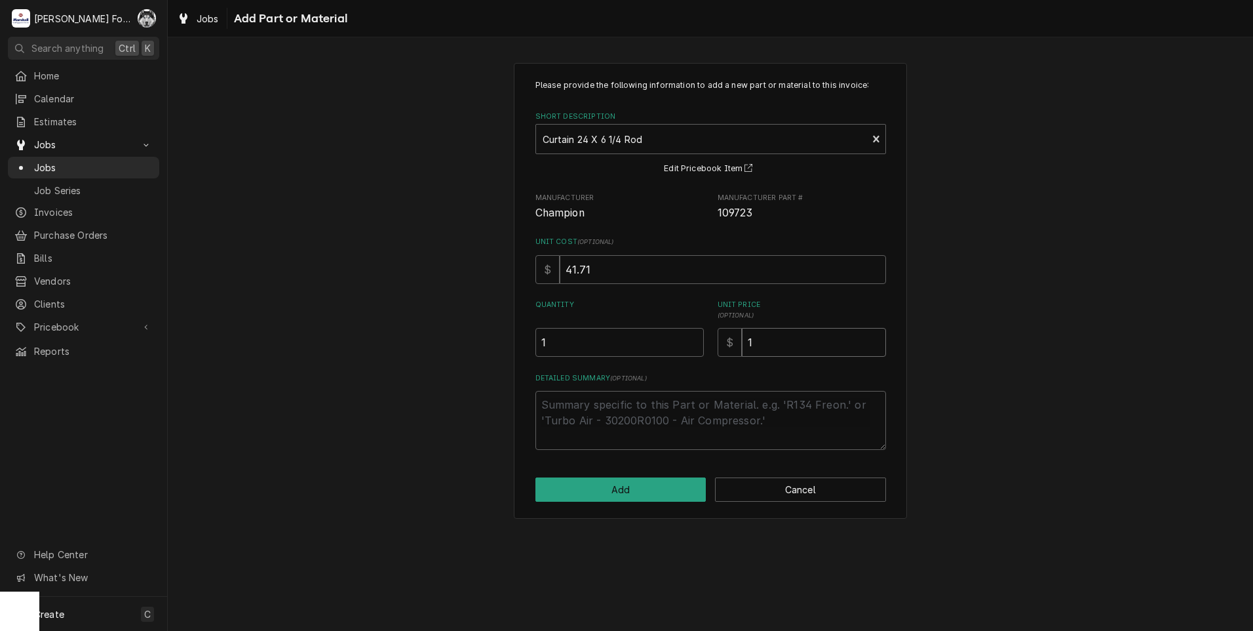
type textarea "x"
type input "12"
type textarea "x"
type input "129"
click at [609, 505] on div "Please provide the following information to add a new part or material to this …" at bounding box center [710, 291] width 393 height 456
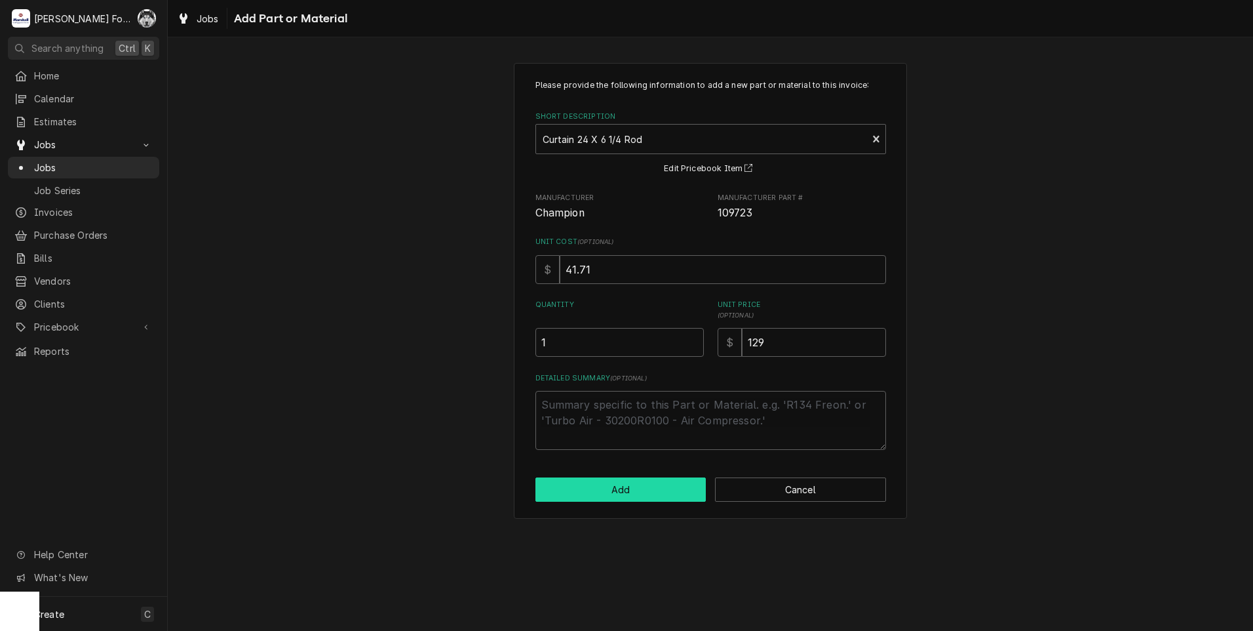
click at [612, 494] on button "Add" at bounding box center [621, 489] width 171 height 24
type textarea "x"
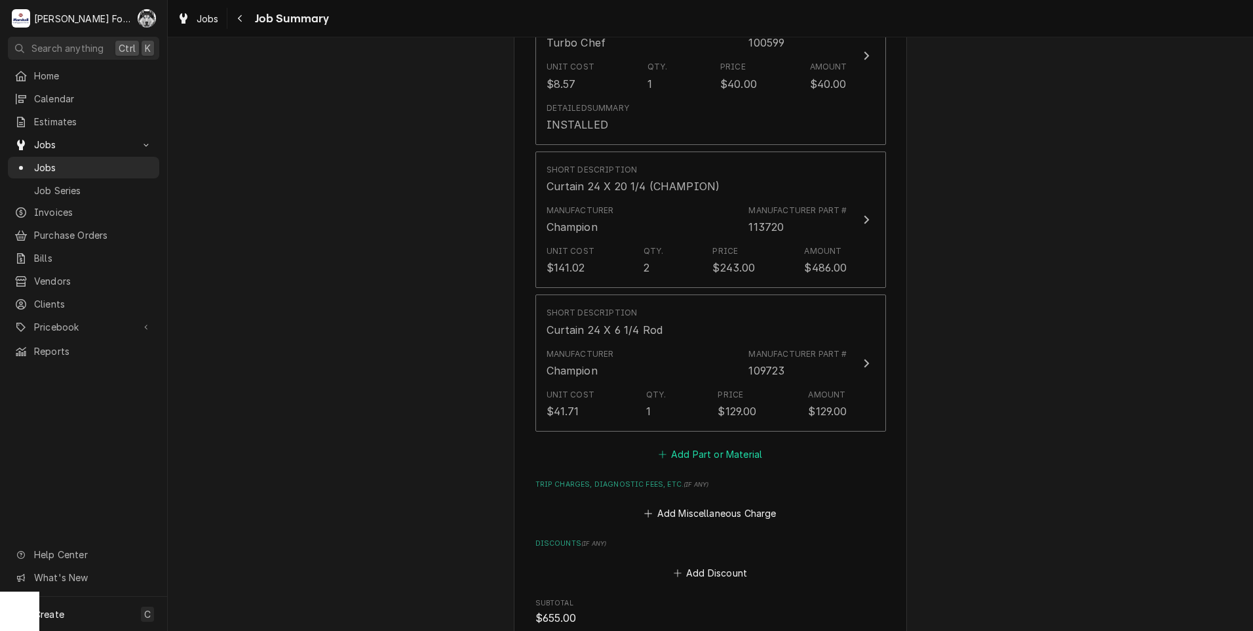
scroll to position [1092, 0]
click at [716, 444] on button "Add Part or Material" at bounding box center [710, 453] width 108 height 18
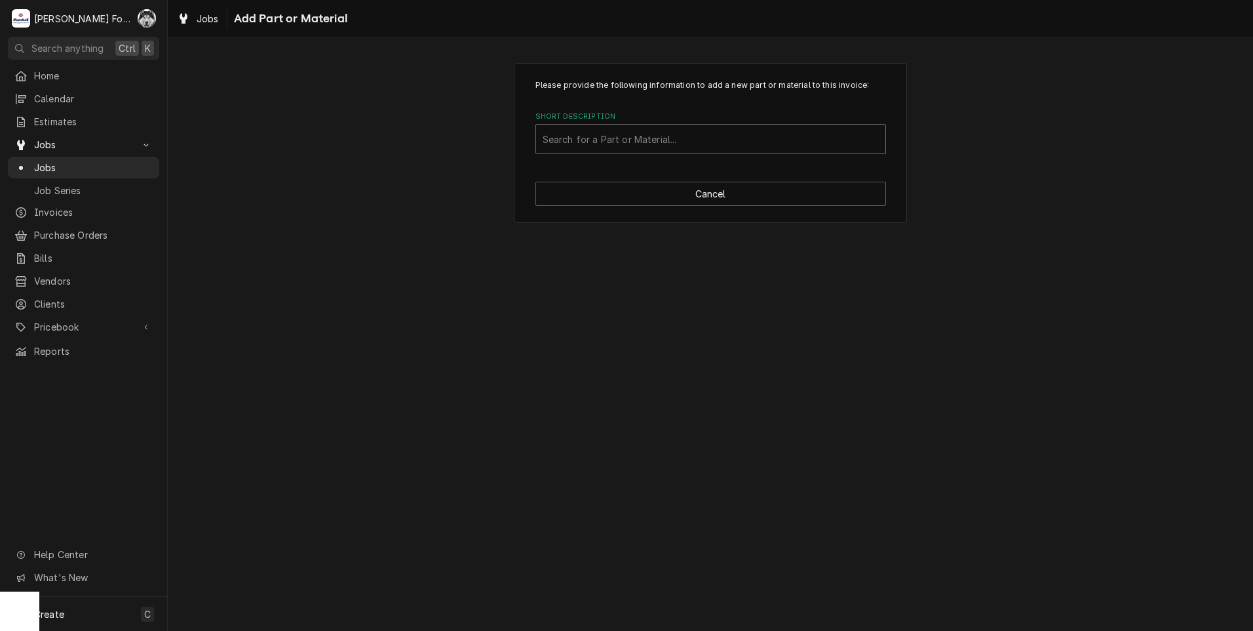
click at [669, 145] on div "Short Description" at bounding box center [711, 139] width 336 height 24
type input "108043"
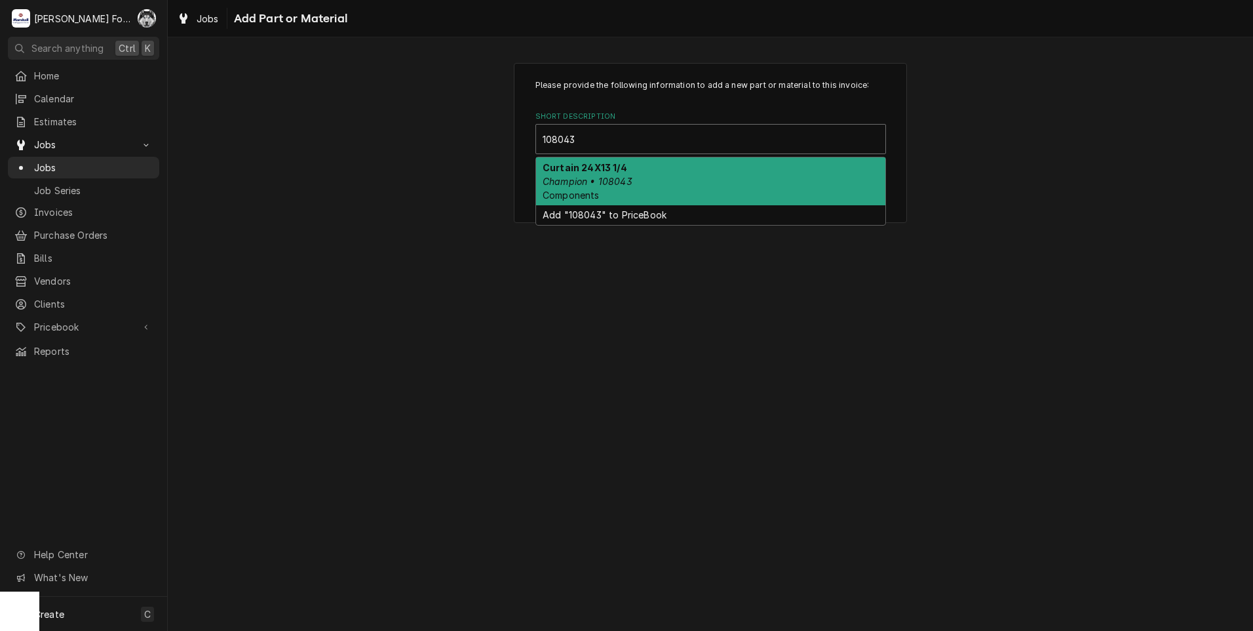
click at [618, 182] on em "Champion • 108043" at bounding box center [588, 181] width 90 height 11
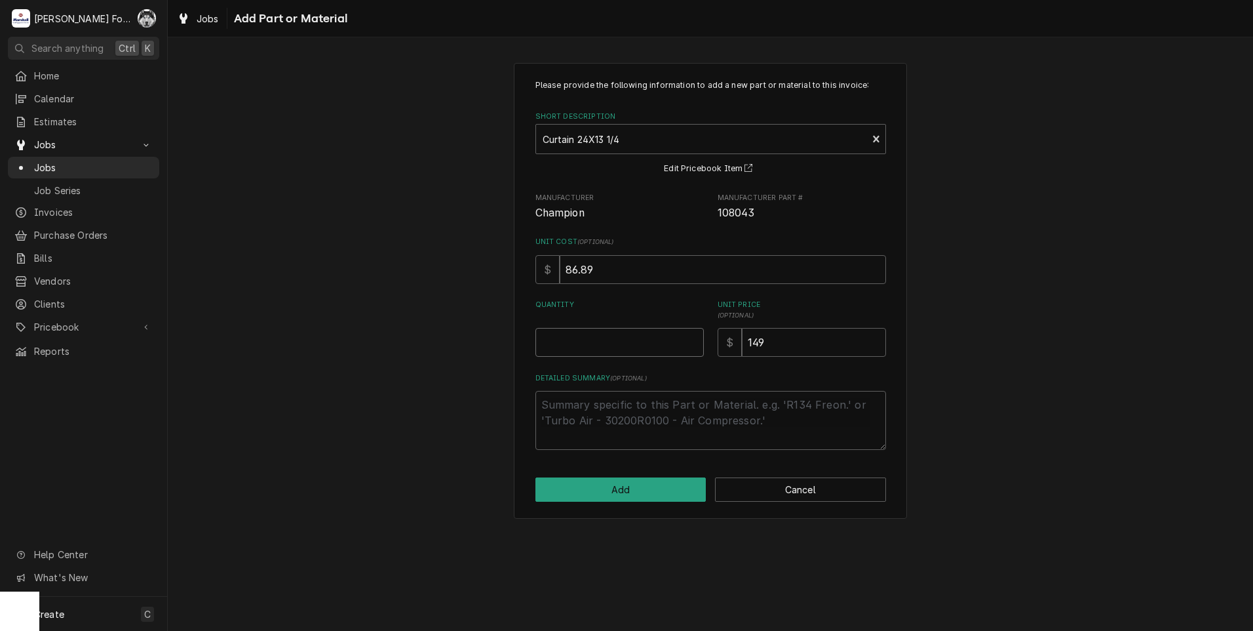
click at [679, 338] on input "Quantity" at bounding box center [620, 342] width 168 height 29
type textarea "x"
type input "0.5"
click at [696, 337] on input "0.5" at bounding box center [620, 342] width 168 height 29
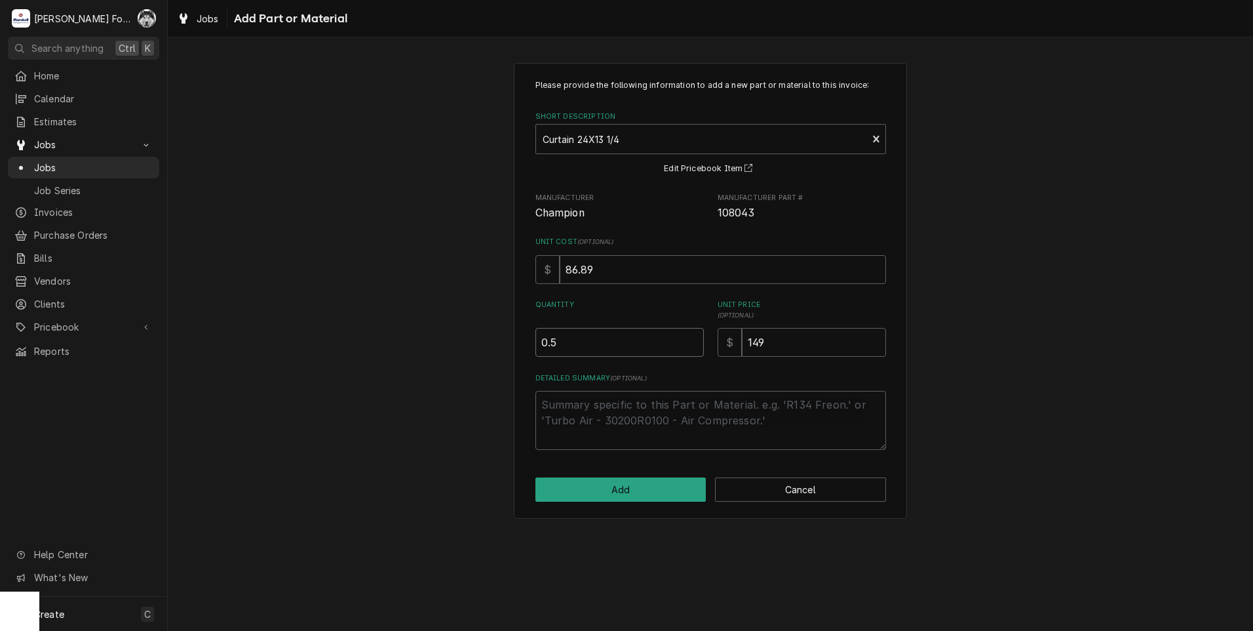
type textarea "x"
type input "1"
click at [696, 337] on input "1" at bounding box center [620, 342] width 168 height 29
drag, startPoint x: 749, startPoint y: 349, endPoint x: 656, endPoint y: 358, distance: 93.5
click at [663, 355] on div "Quantity 1 Unit Price ( optional ) $ 149" at bounding box center [711, 328] width 351 height 57
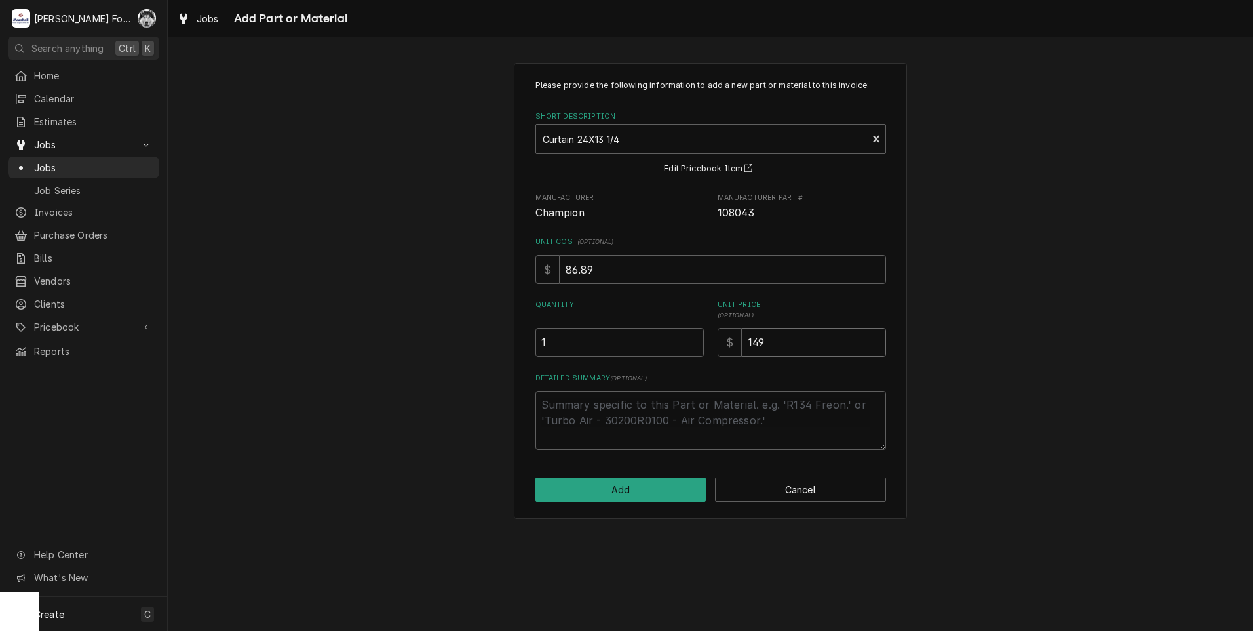
type textarea "x"
type input "1"
type textarea "x"
type input "17"
type textarea "x"
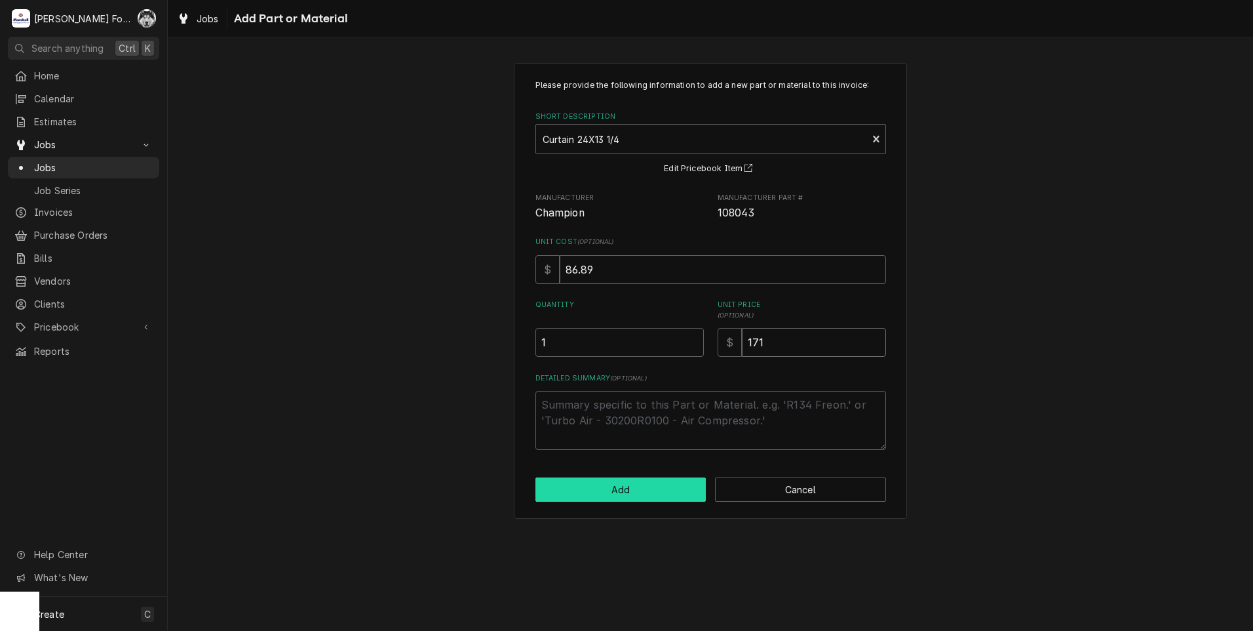
type input "171"
click at [625, 499] on button "Add" at bounding box center [621, 489] width 171 height 24
type textarea "x"
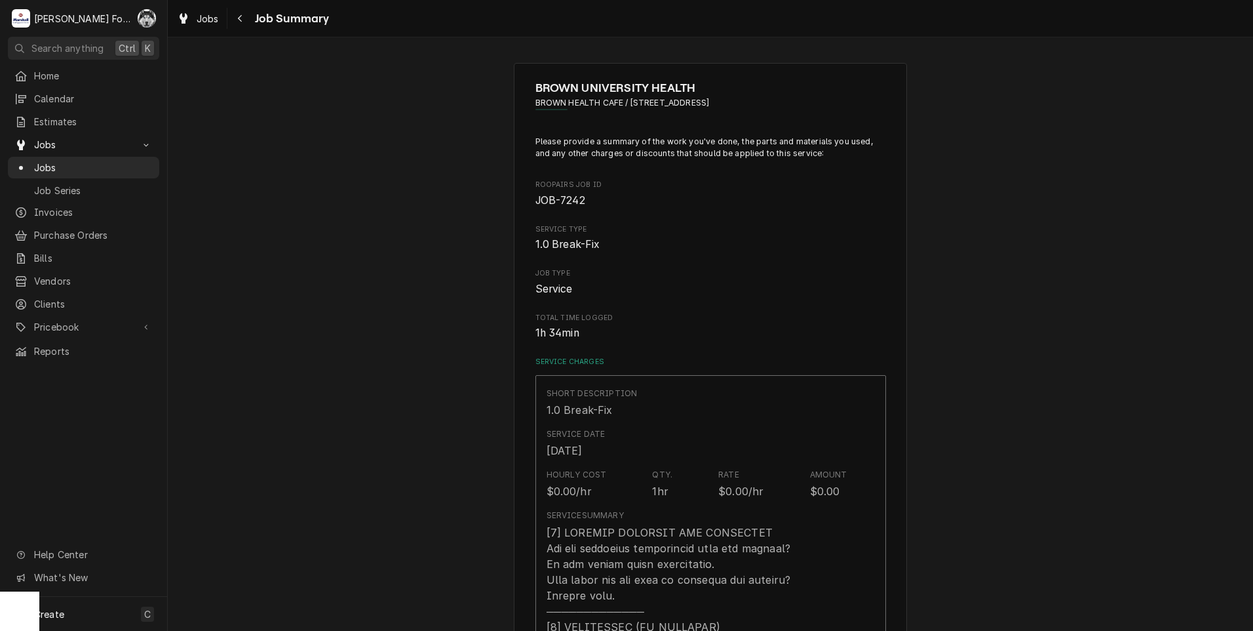
scroll to position [1092, 0]
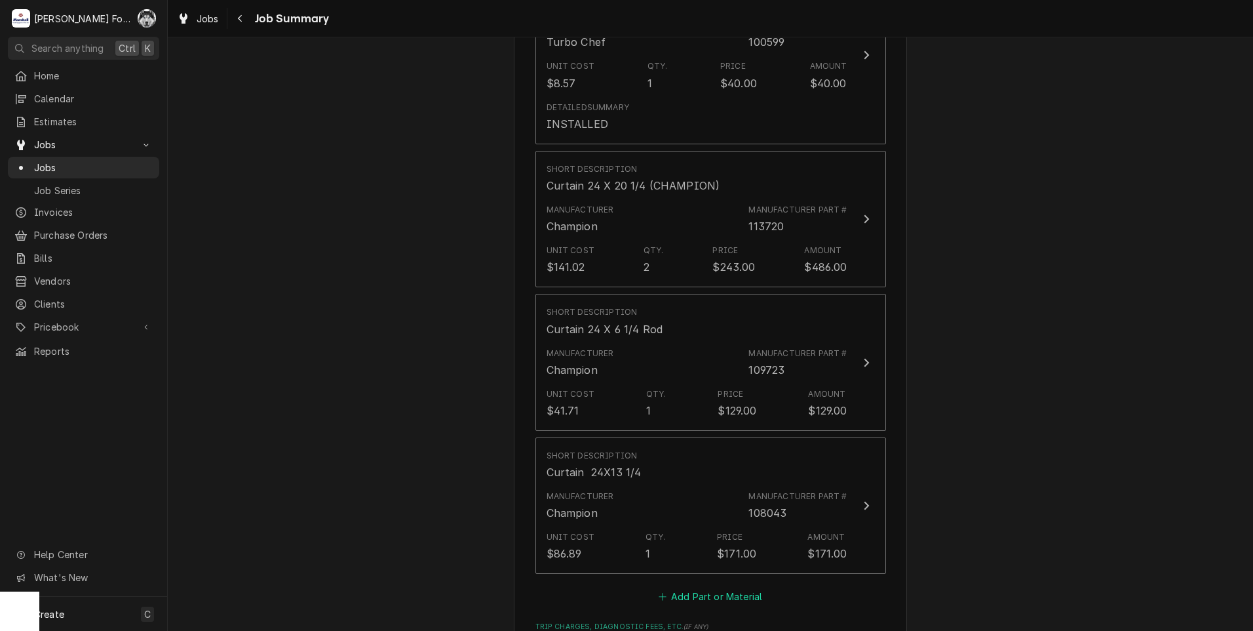
click at [719, 587] on button "Add Part or Material" at bounding box center [710, 596] width 108 height 18
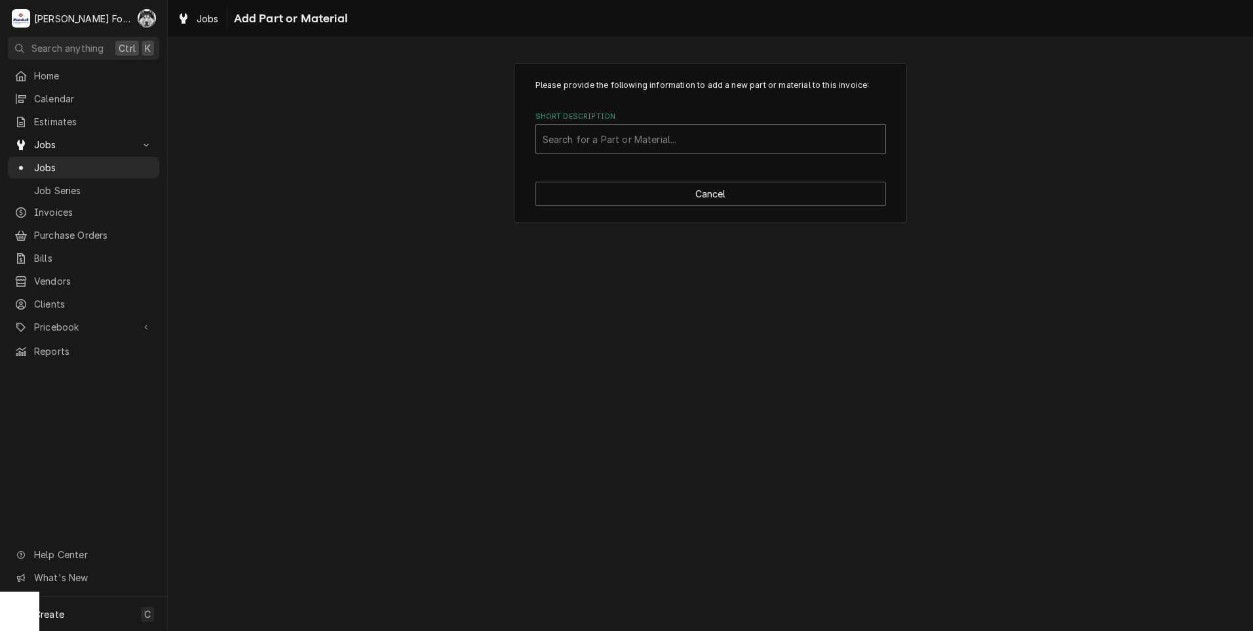
click at [665, 132] on div "Short Description" at bounding box center [711, 139] width 336 height 24
type input "108250"
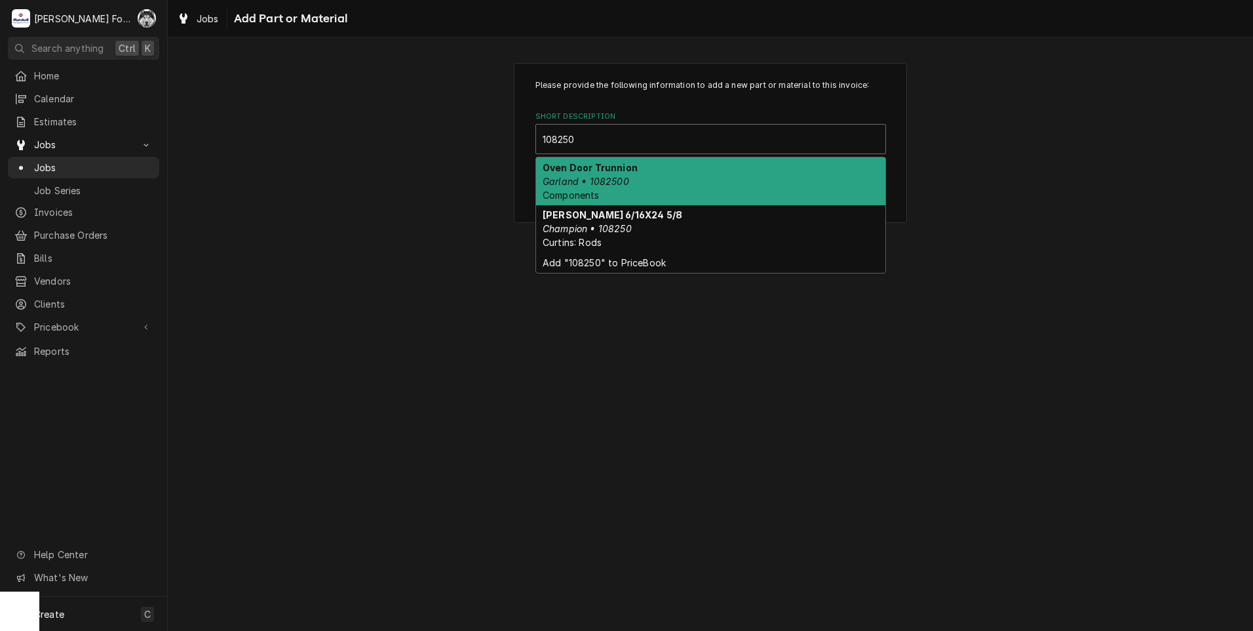
click at [620, 169] on strong "Oven Door Trunnion" at bounding box center [590, 167] width 95 height 11
type textarea "x"
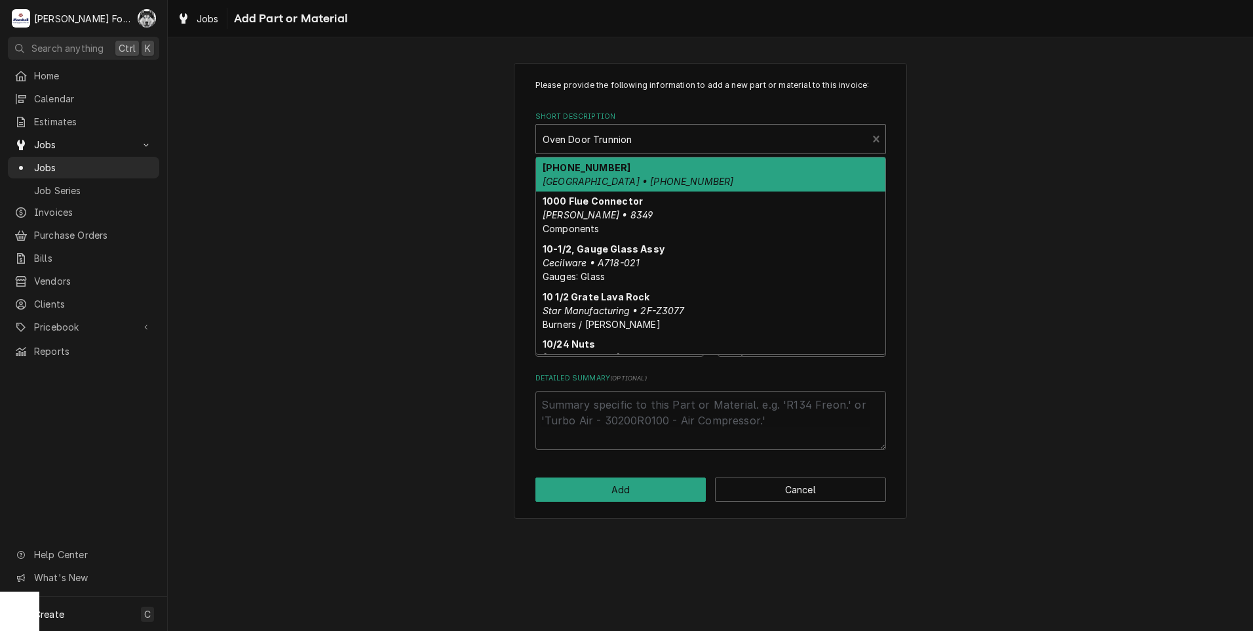
click at [608, 142] on div "Short Description" at bounding box center [702, 139] width 319 height 24
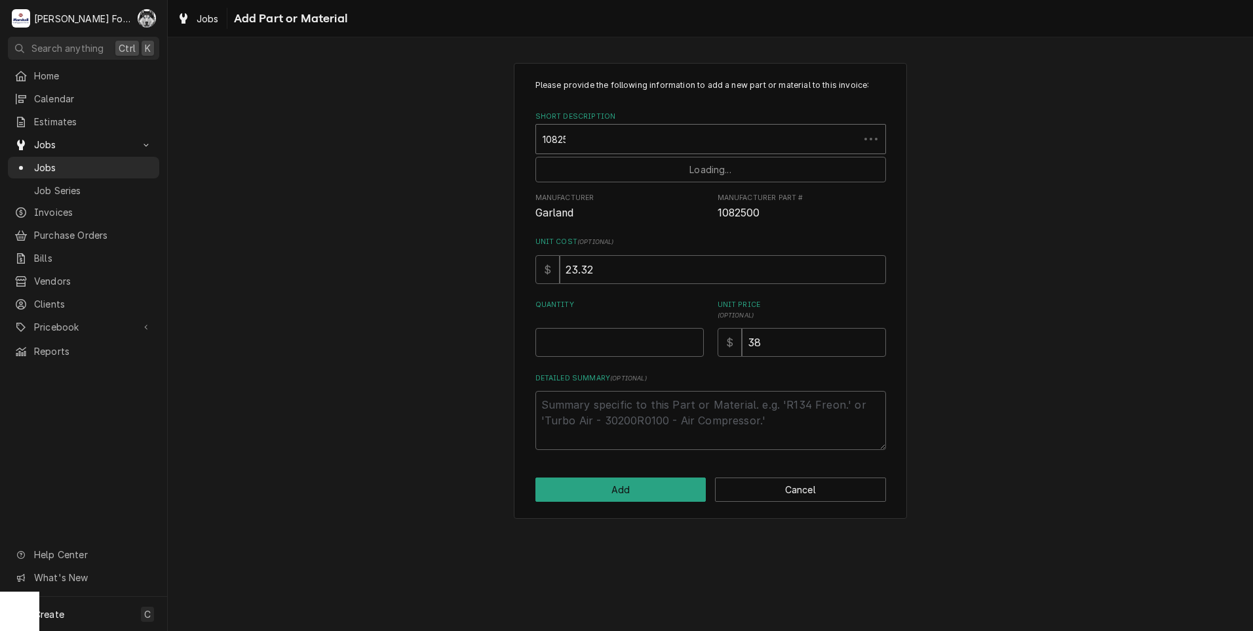
type input "108250"
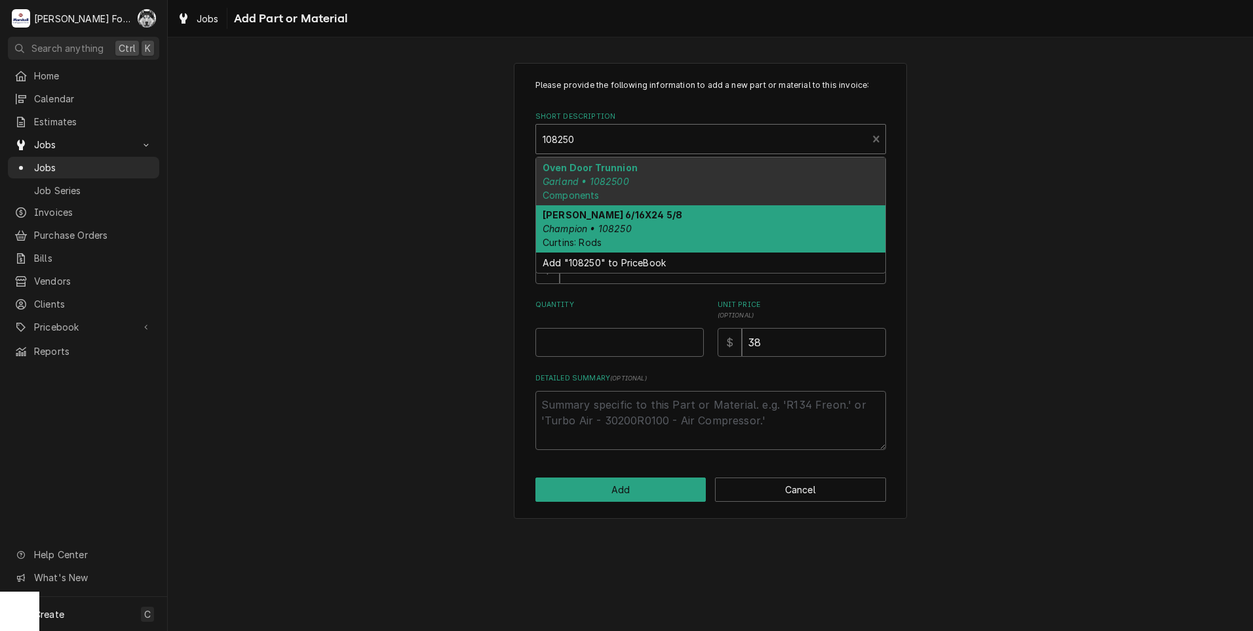
click at [622, 225] on em "Champion • 108250" at bounding box center [587, 228] width 89 height 11
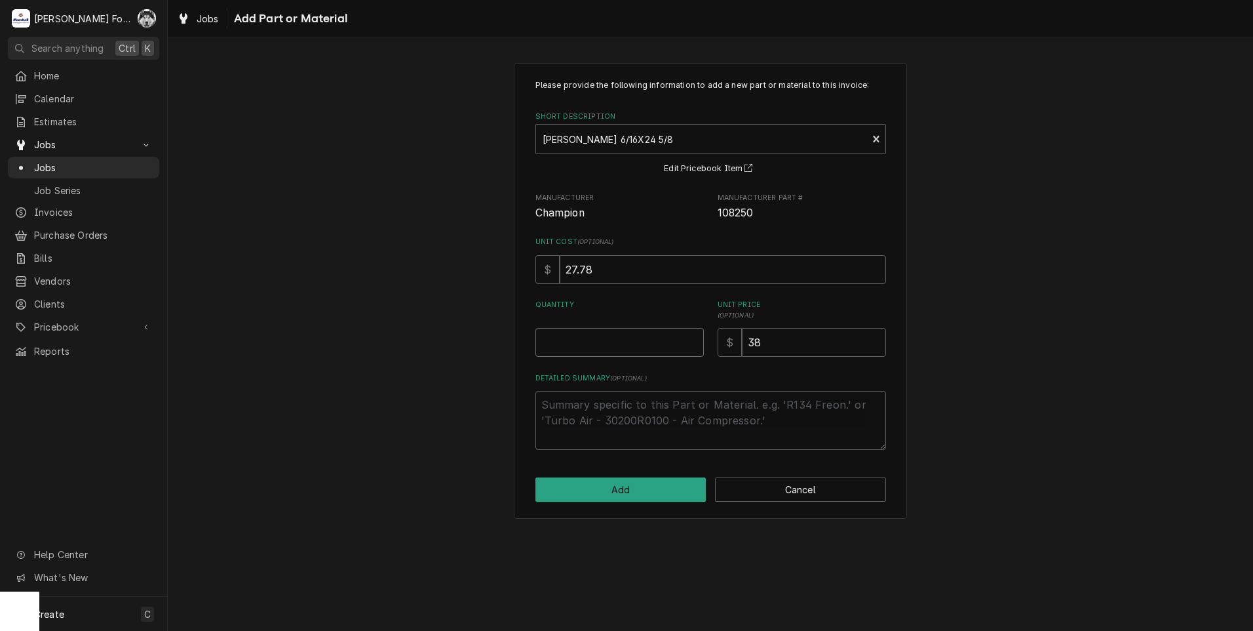
type textarea "x"
type input "0.5"
click at [697, 338] on input "0.5" at bounding box center [620, 342] width 168 height 29
type textarea "x"
type input "1"
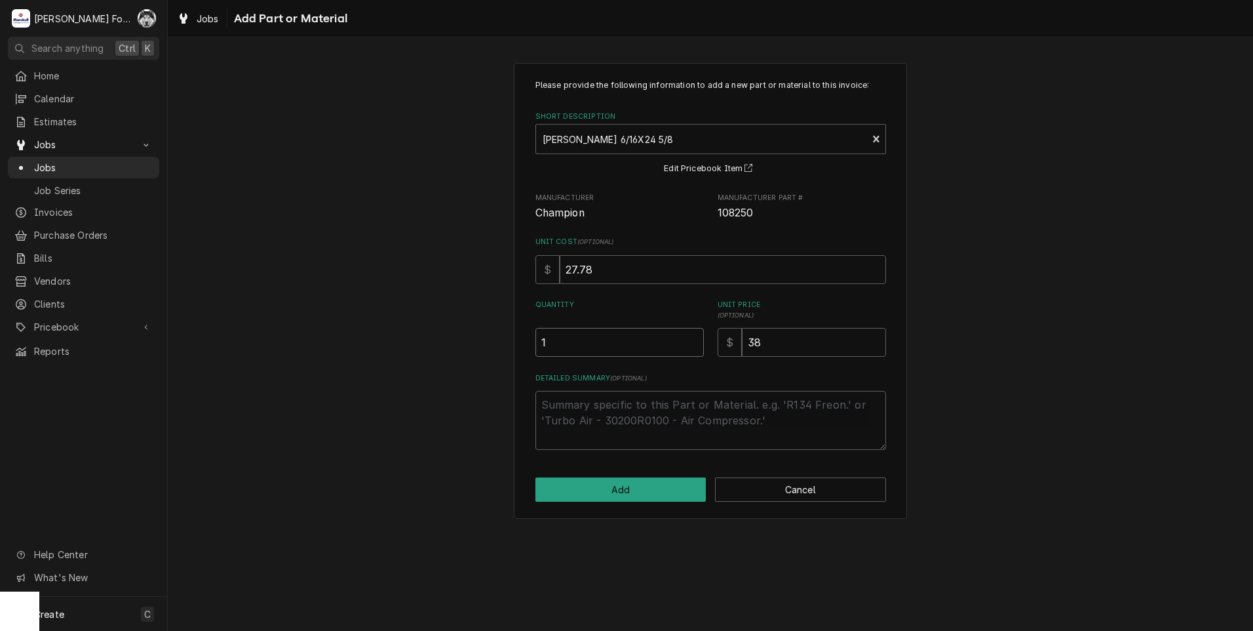
click at [697, 338] on input "1" at bounding box center [620, 342] width 168 height 29
type textarea "x"
type input "1.5"
click at [697, 338] on input "1.5" at bounding box center [620, 342] width 168 height 29
type textarea "x"
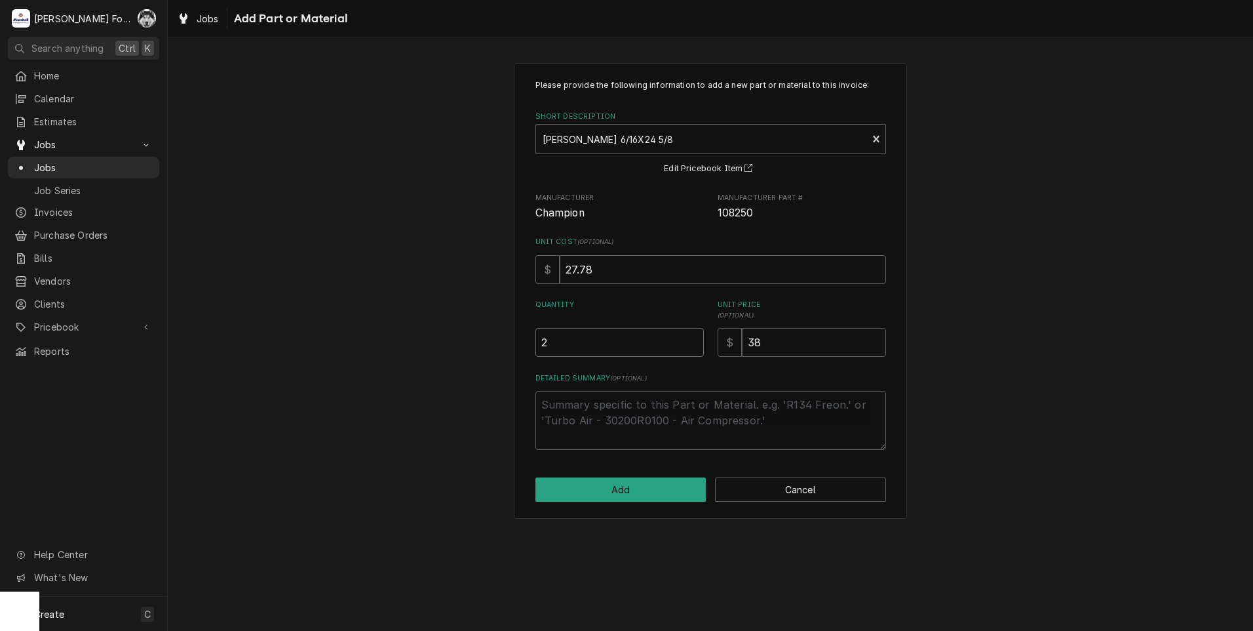
type input "2"
click at [697, 338] on input "2" at bounding box center [620, 342] width 168 height 29
click at [665, 354] on div "Quantity 2 Unit Price ( optional ) $ 38" at bounding box center [711, 328] width 351 height 57
type textarea "x"
type input "4"
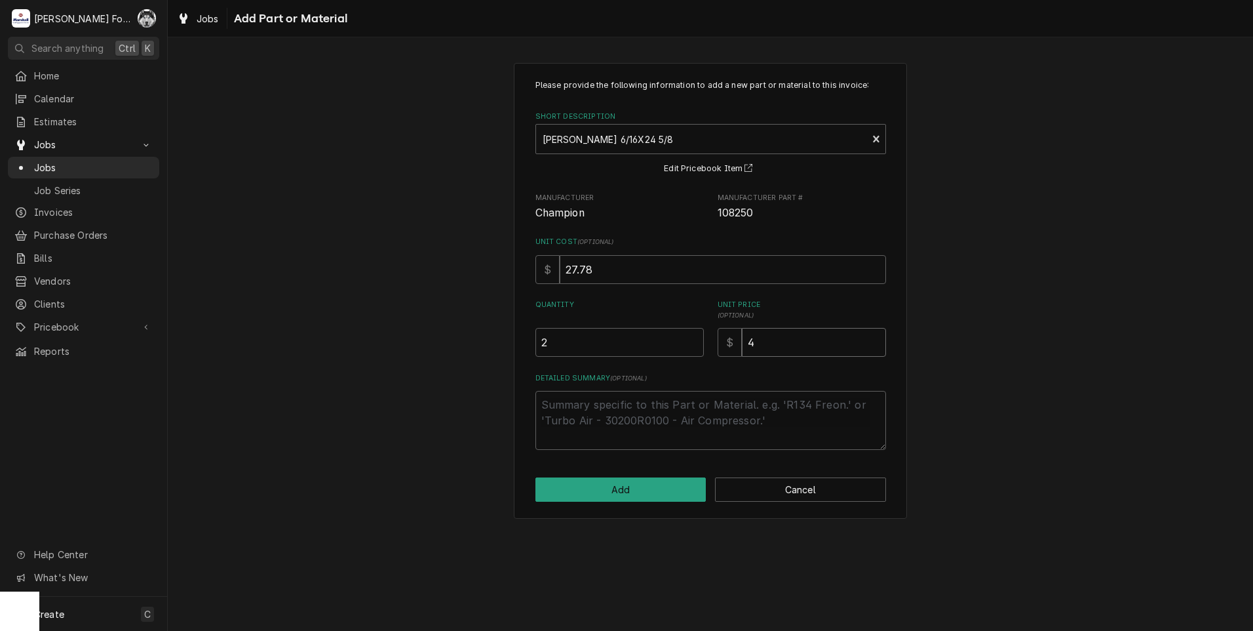
type textarea "x"
type input "48"
click at [620, 492] on button "Add" at bounding box center [621, 489] width 171 height 24
type textarea "x"
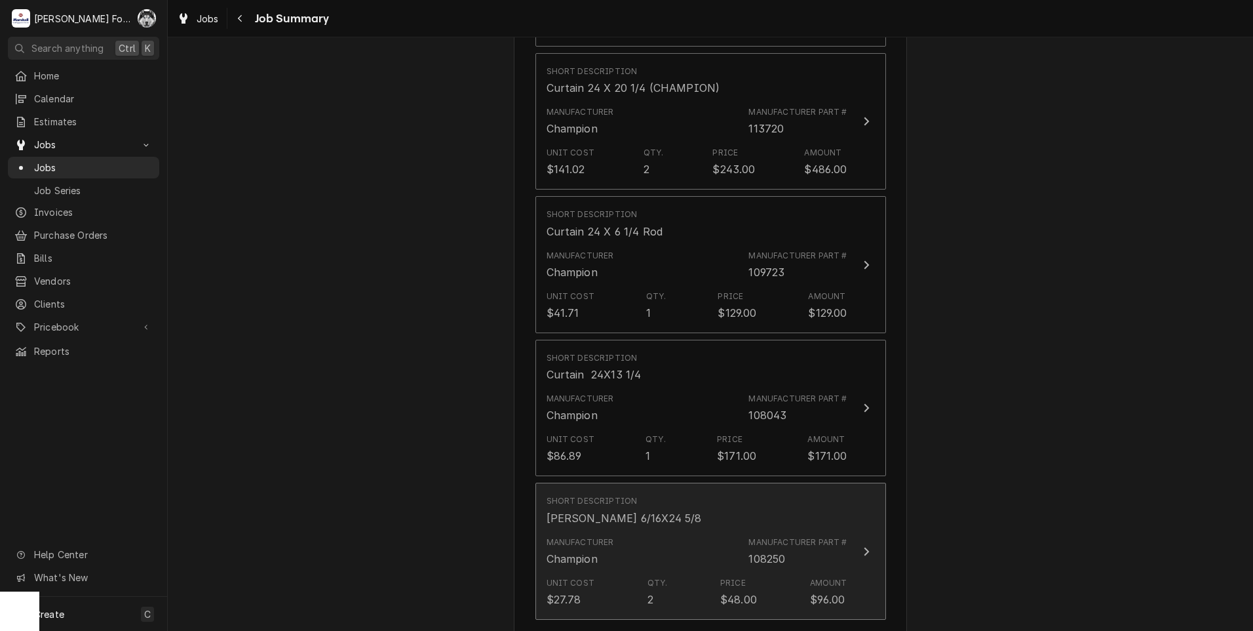
scroll to position [1310, 0]
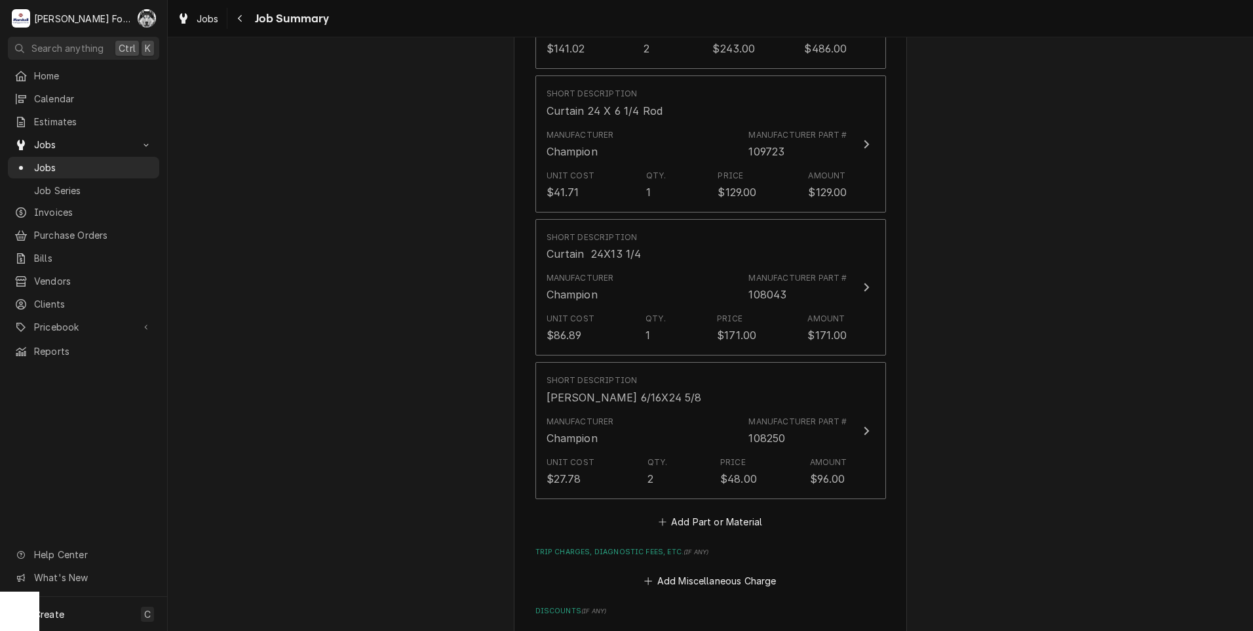
click at [696, 476] on div "Short Description Fuse,20Amp,600V Ktkr20 Manufacturer Turbo Chef Manufacturer P…" at bounding box center [711, 139] width 351 height 783
click at [698, 513] on button "Add Part or Material" at bounding box center [710, 522] width 108 height 18
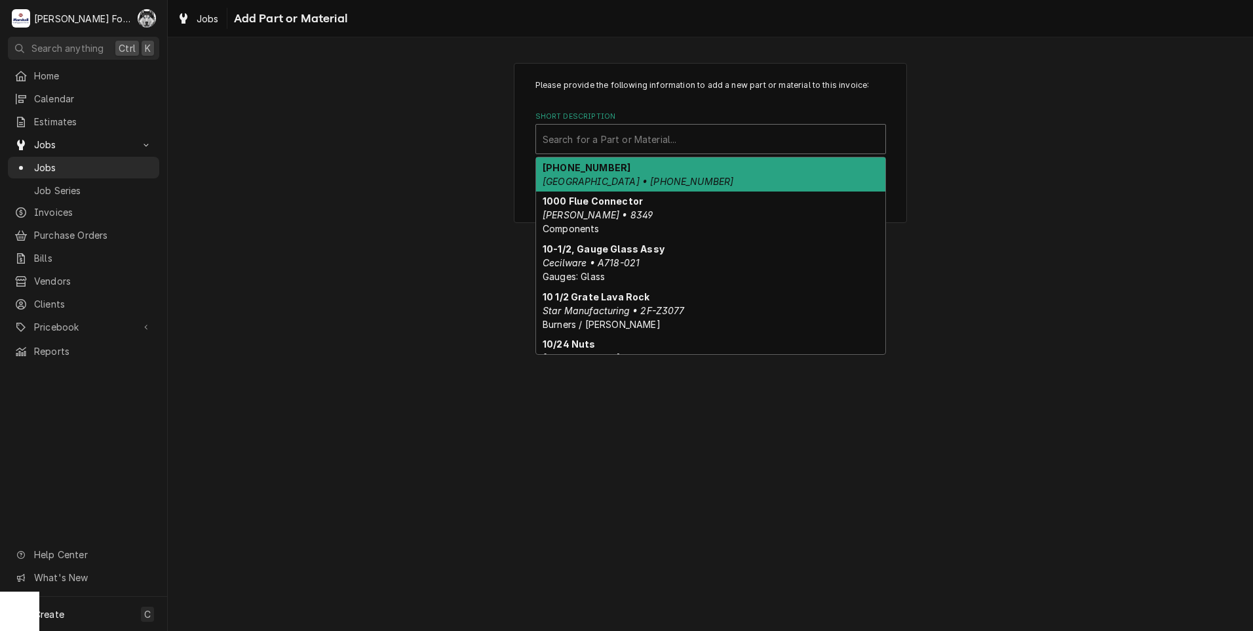
click at [691, 138] on div "Short Description" at bounding box center [711, 139] width 336 height 24
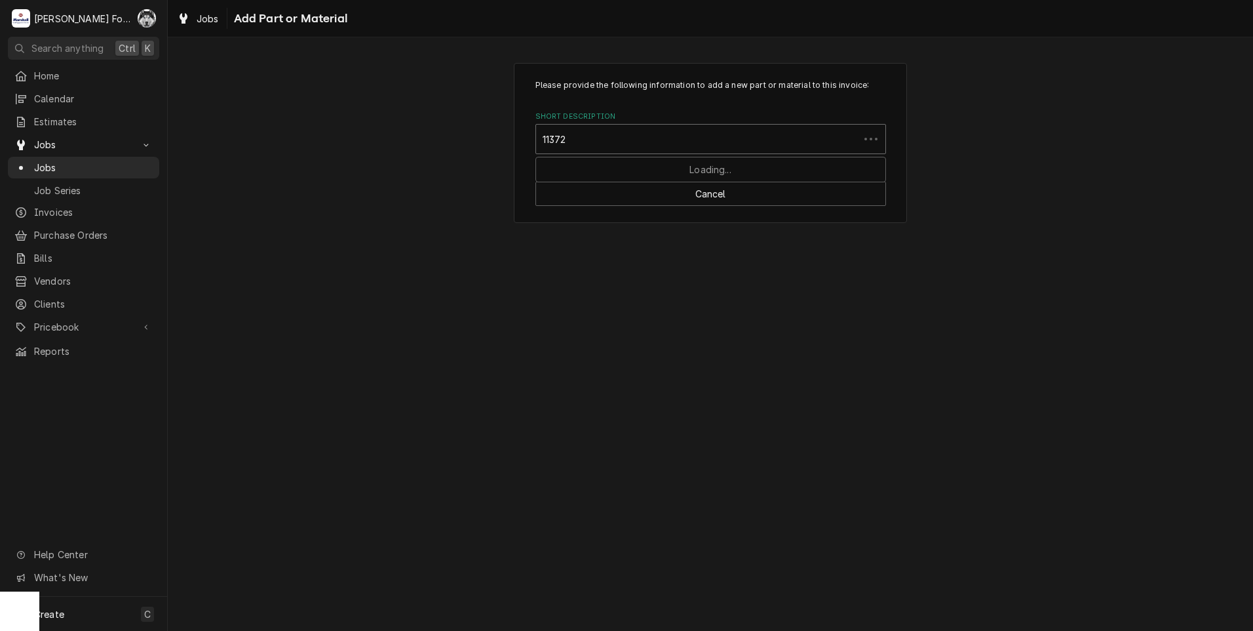
type input "113723"
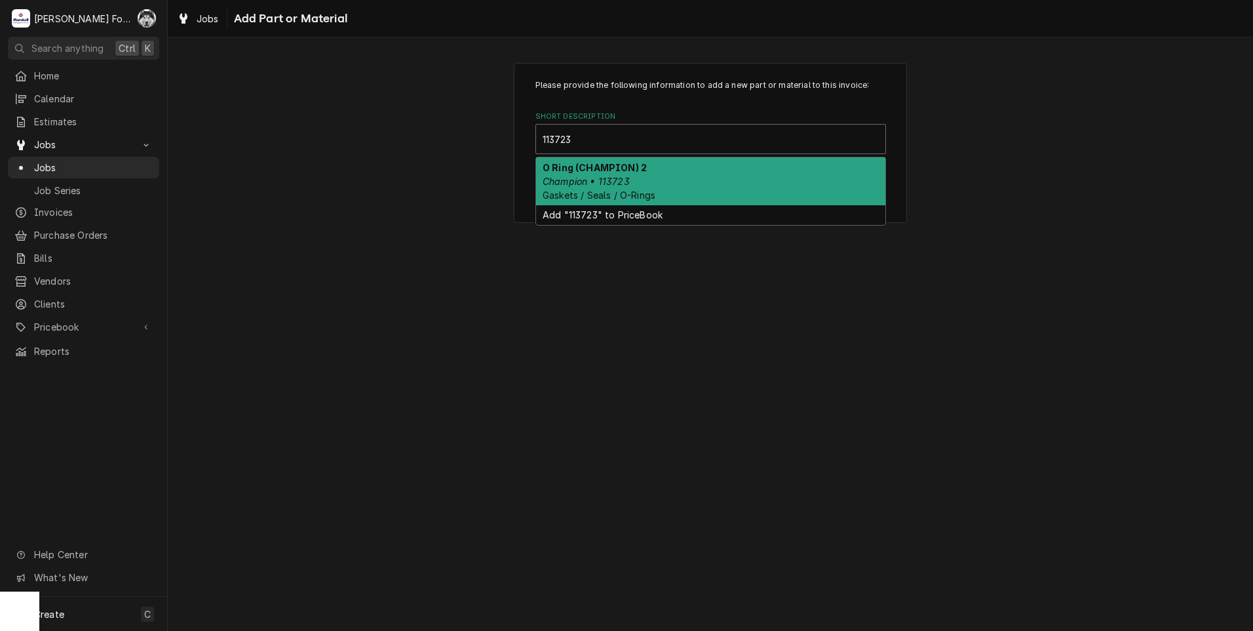
click at [641, 184] on div "O Ring (CHAMPION) 2 Champion • 113723 Gaskets / Seals / O-Rings" at bounding box center [710, 181] width 349 height 48
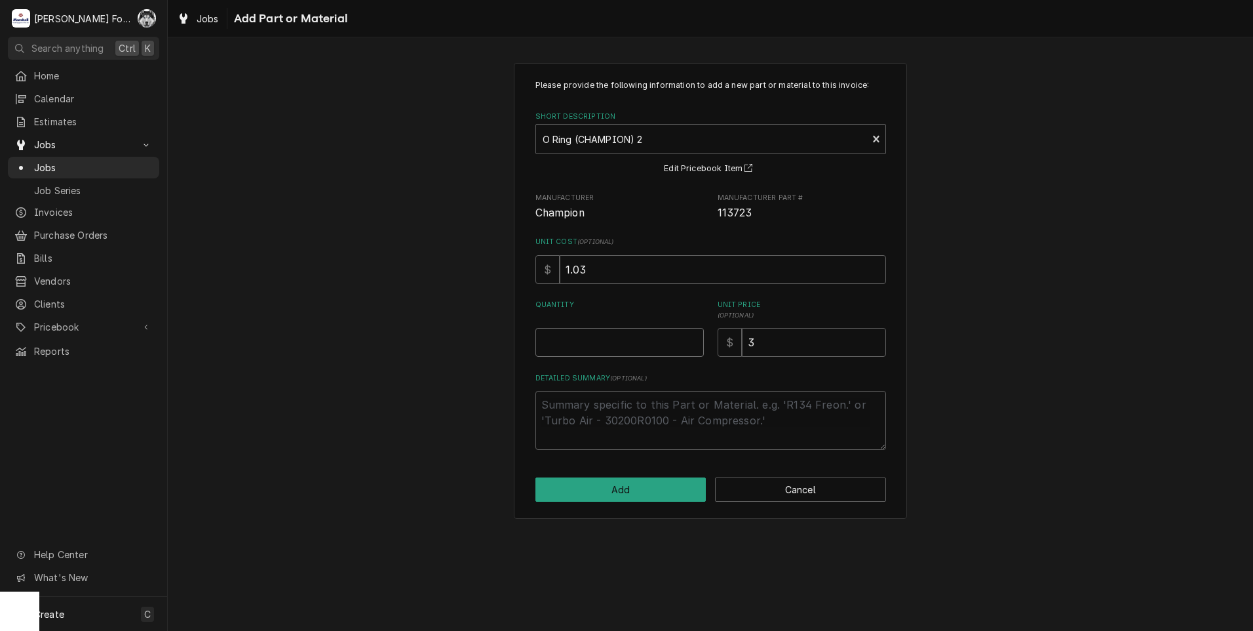
type textarea "x"
type input "0.5"
click at [694, 337] on input "0.5" at bounding box center [620, 342] width 168 height 29
type textarea "x"
type input "1"
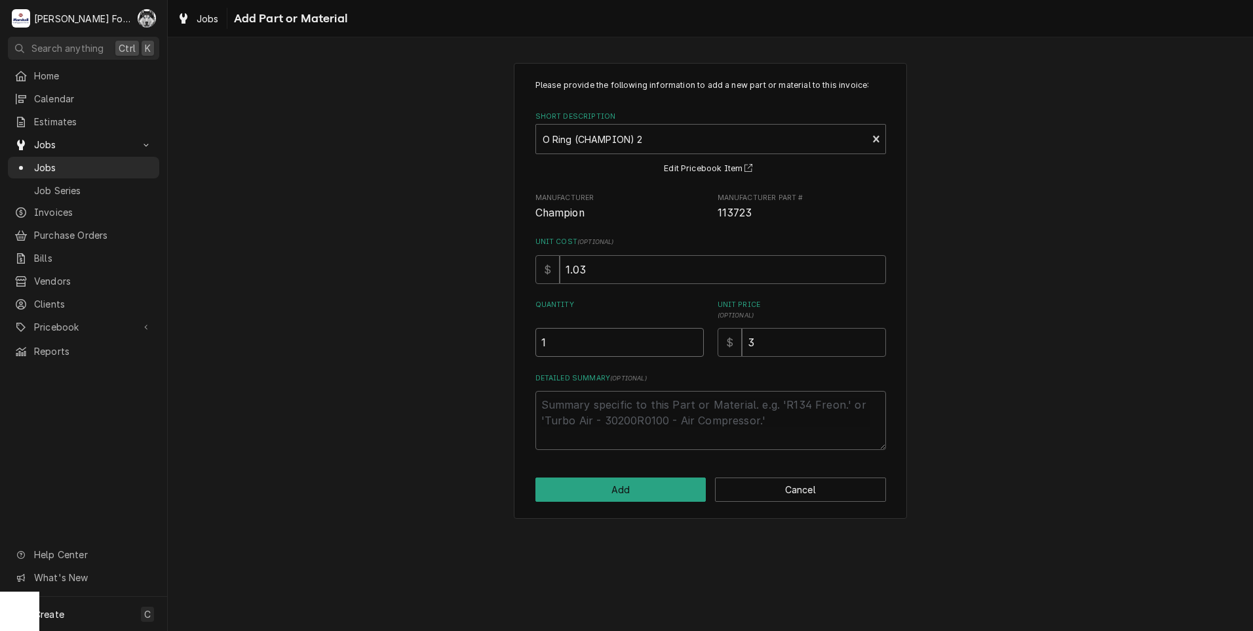
click at [694, 337] on input "1" at bounding box center [620, 342] width 168 height 29
type textarea "x"
type input "1.5"
click at [694, 337] on input "1.5" at bounding box center [620, 342] width 168 height 29
type textarea "x"
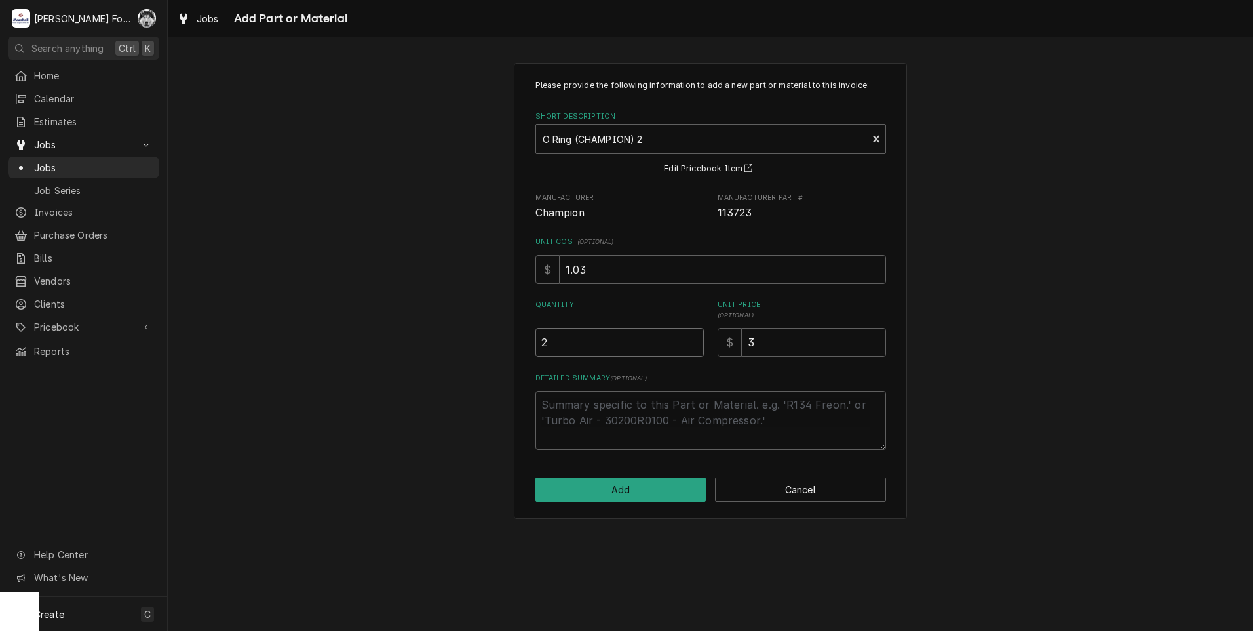
type input "2"
click at [694, 337] on input "2" at bounding box center [620, 342] width 168 height 29
drag, startPoint x: 760, startPoint y: 344, endPoint x: 634, endPoint y: 372, distance: 129.5
click at [634, 372] on div "Please provide the following information to add a new part or material to this …" at bounding box center [711, 264] width 351 height 370
type textarea "x"
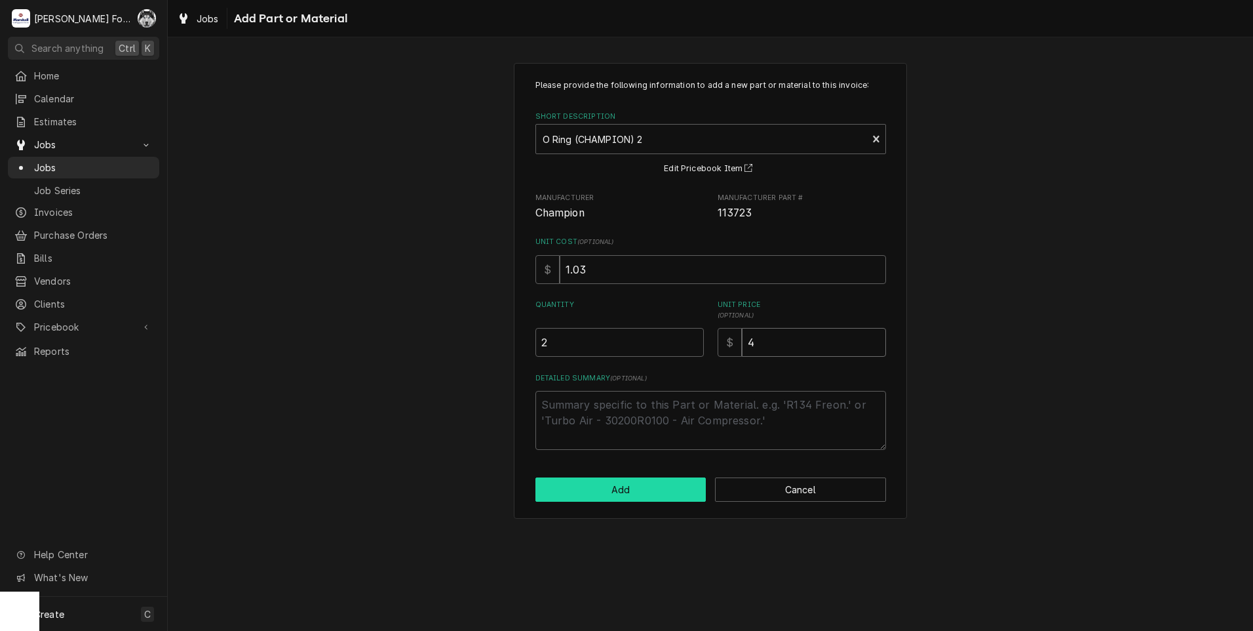
type input "4"
click at [640, 488] on button "Add" at bounding box center [621, 489] width 171 height 24
type textarea "x"
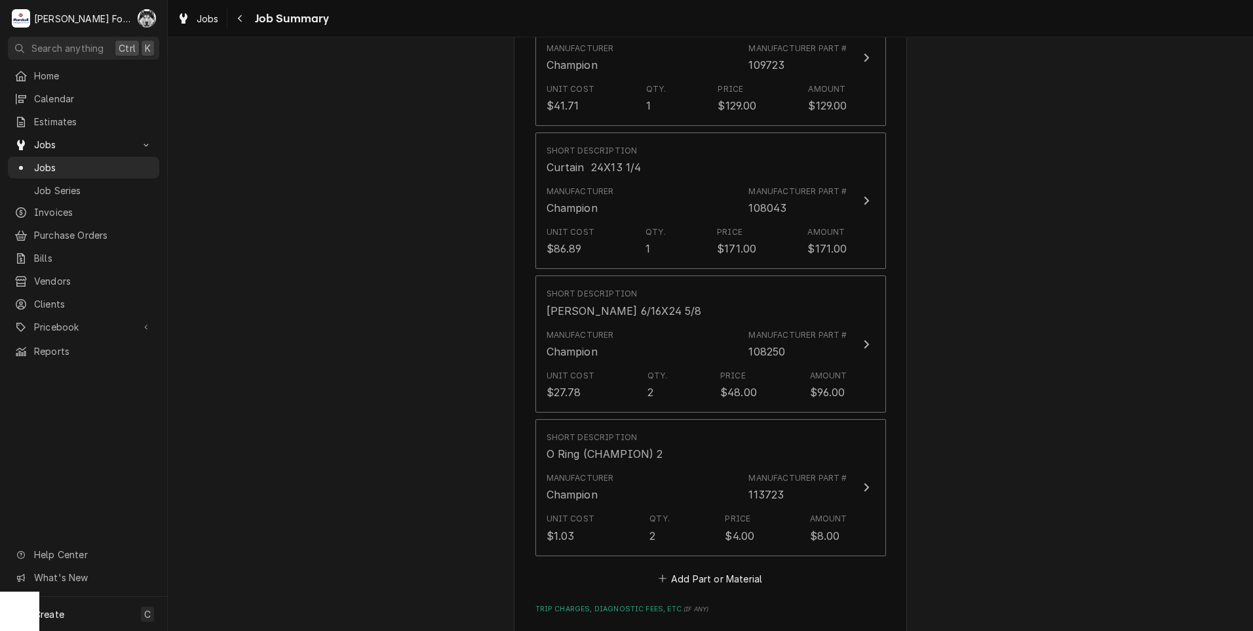
scroll to position [1529, 0]
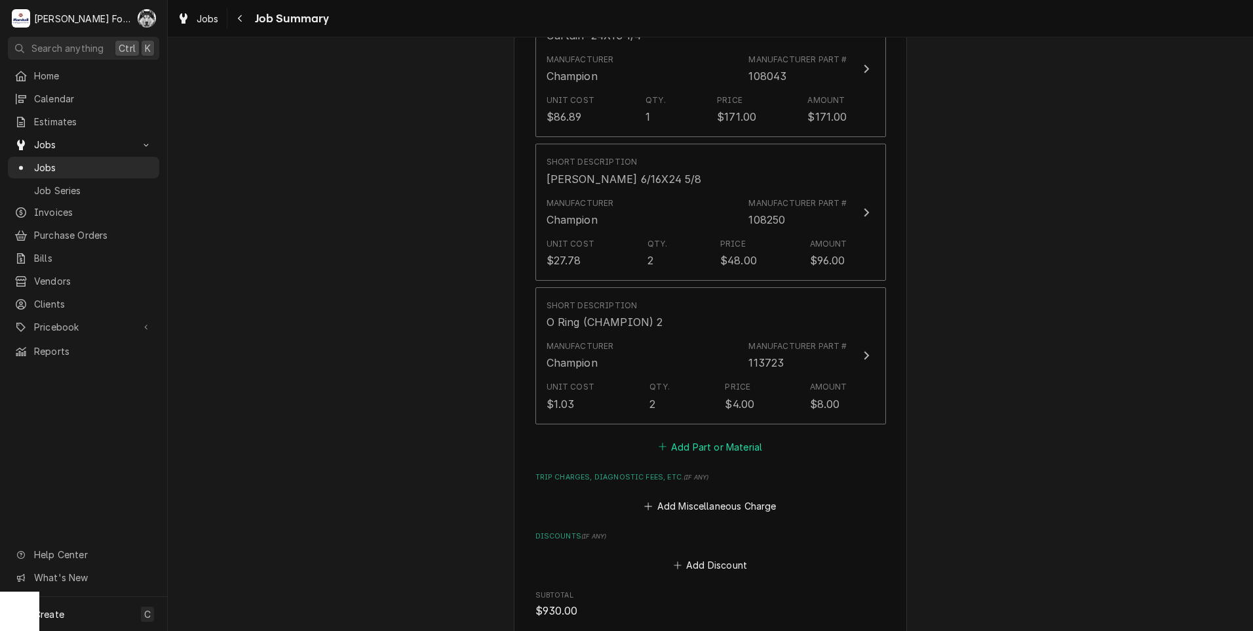
click at [716, 437] on button "Add Part or Material" at bounding box center [710, 446] width 108 height 18
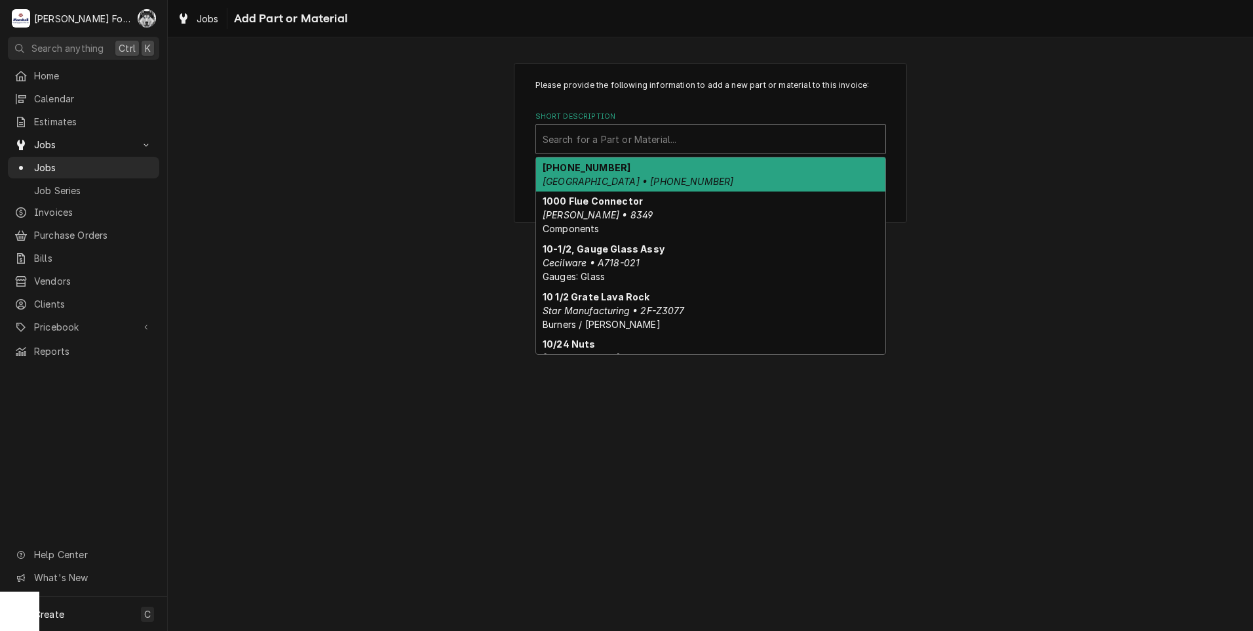
click at [709, 136] on div "Short Description" at bounding box center [711, 139] width 336 height 24
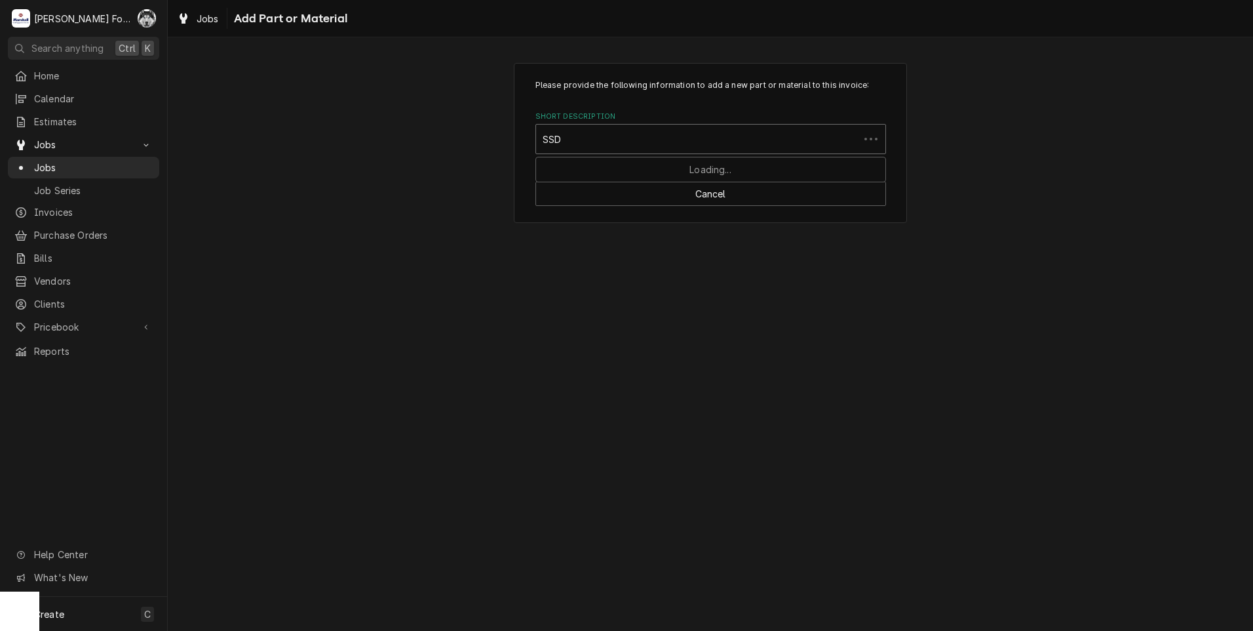
type input "SSDT"
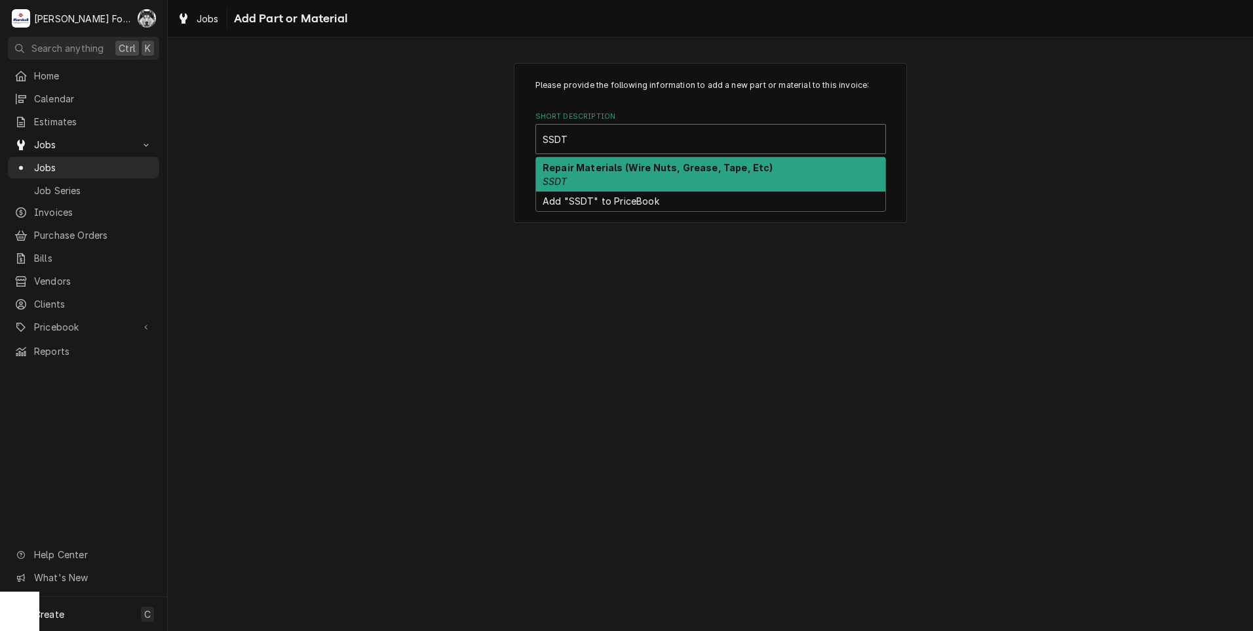
click at [665, 182] on div "Repair Materials (Wire Nuts, Grease, Tape, Etc) SSDT" at bounding box center [710, 174] width 349 height 34
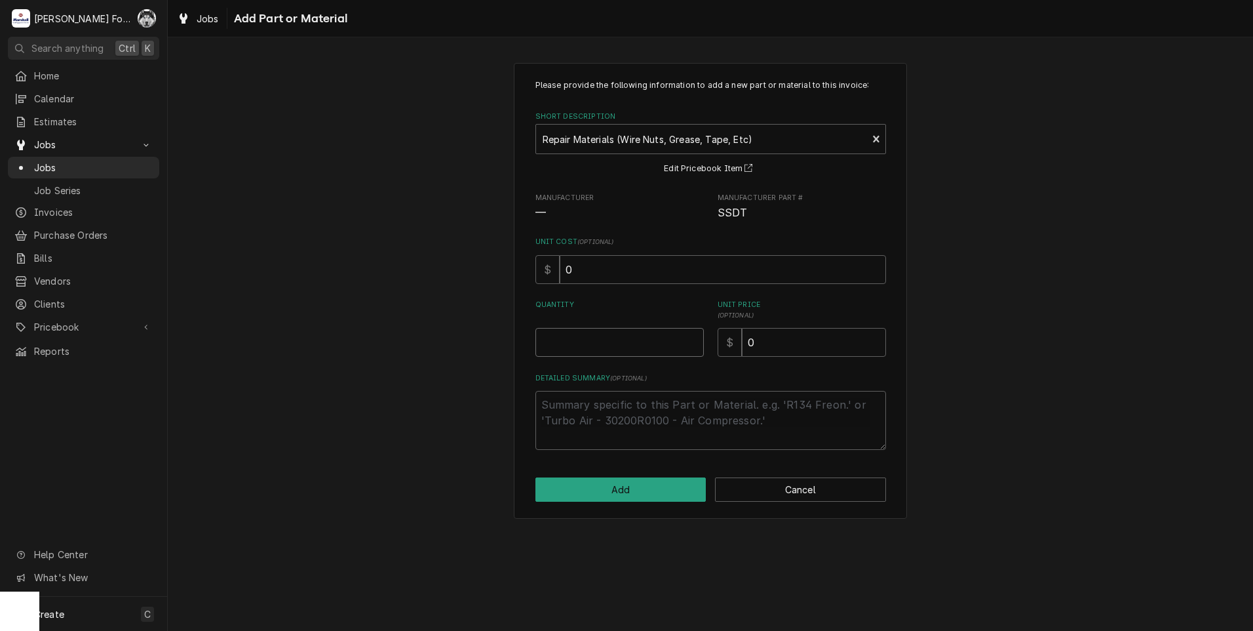
type textarea "x"
type input "0.5"
click at [697, 337] on input "0.5" at bounding box center [620, 342] width 168 height 29
type textarea "x"
type input "1"
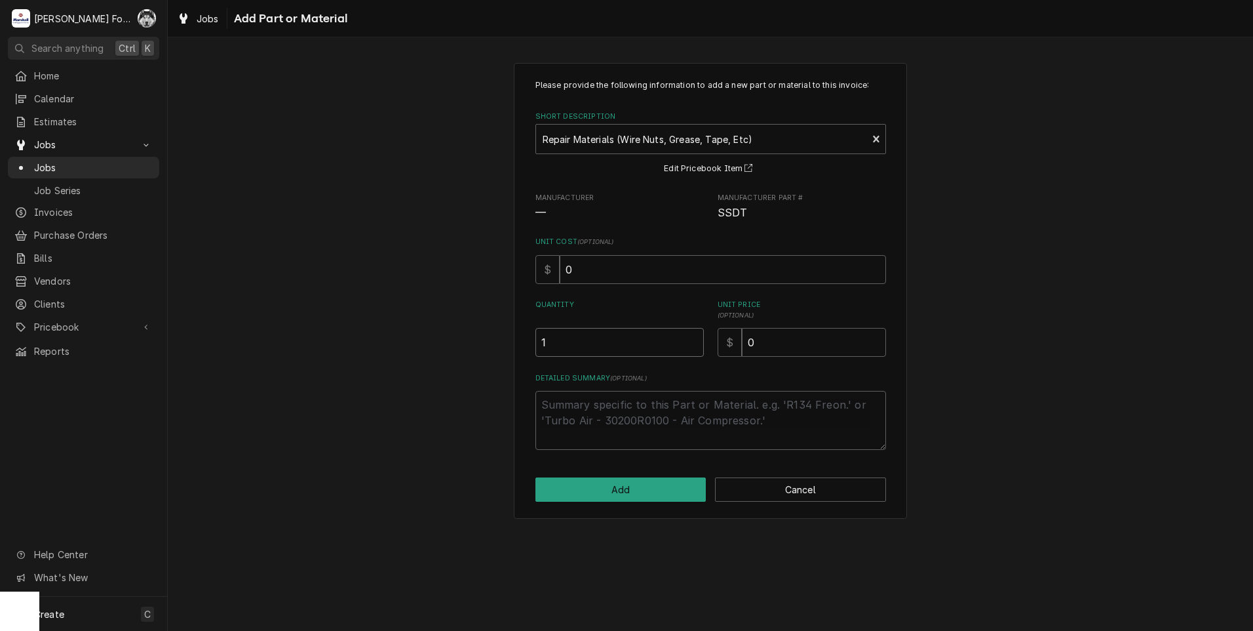
click at [696, 336] on input "1" at bounding box center [620, 342] width 168 height 29
drag, startPoint x: 815, startPoint y: 340, endPoint x: 621, endPoint y: 353, distance: 193.8
click at [654, 364] on div "Please provide the following information to add a new part or material to this …" at bounding box center [711, 264] width 351 height 370
type textarea "x"
type input "1"
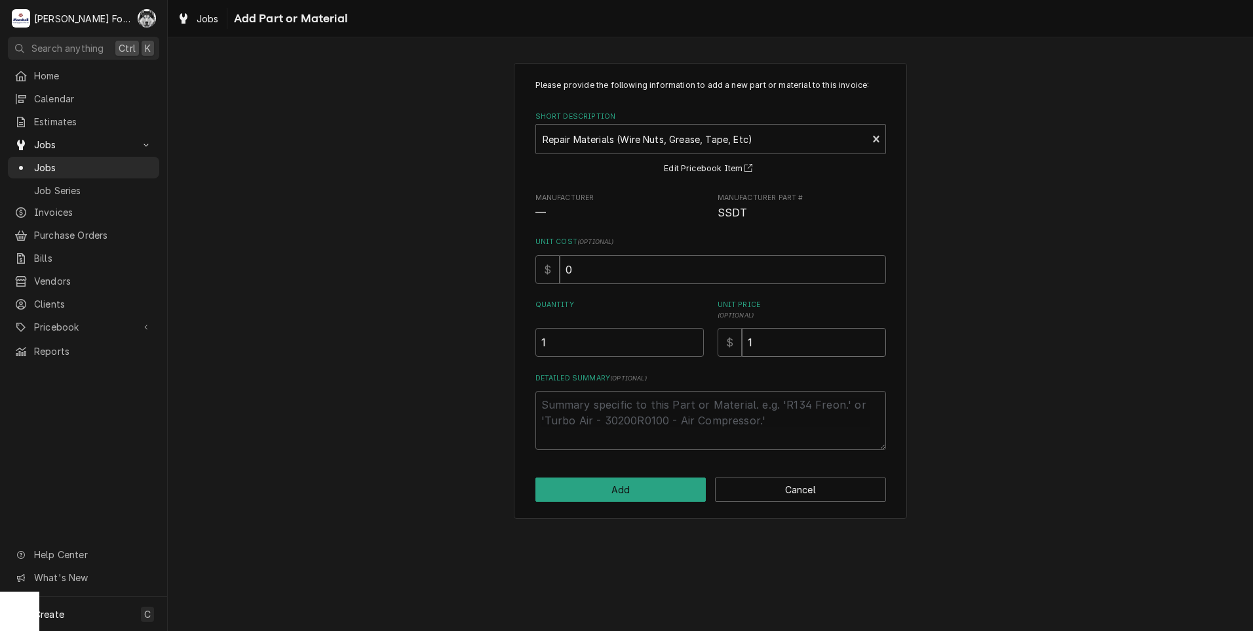
type textarea "x"
type input "18"
click at [344, 441] on div "Please provide the following information to add a new part or material to this …" at bounding box center [711, 290] width 1086 height 479
click at [594, 488] on button "Add" at bounding box center [621, 489] width 171 height 24
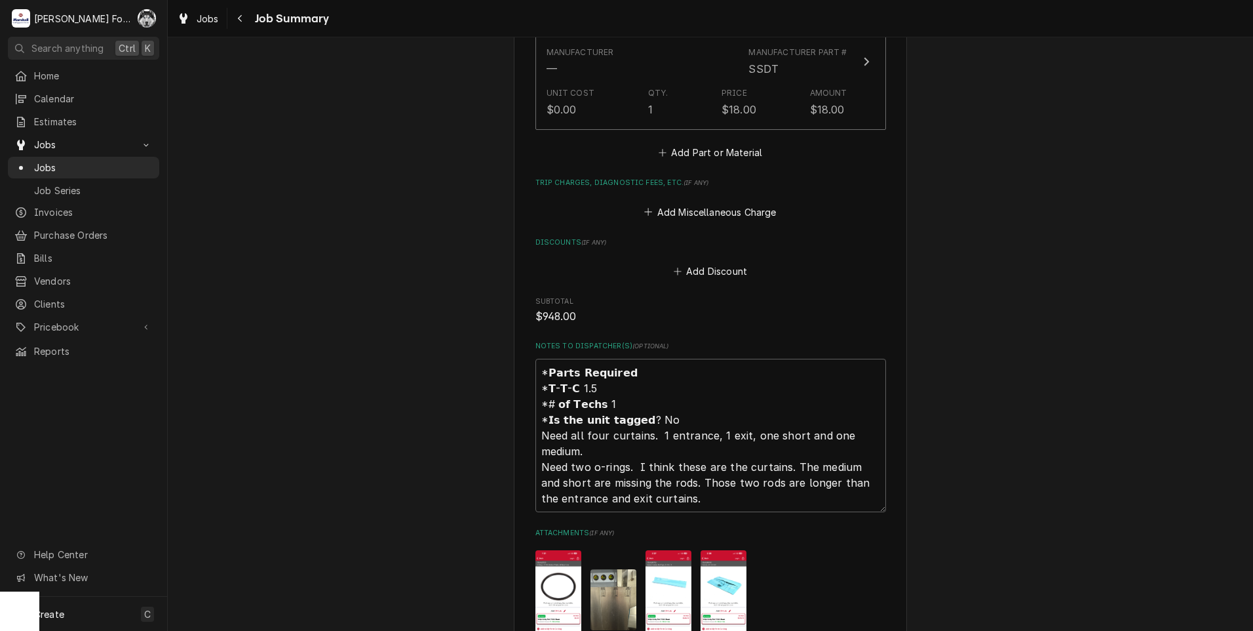
scroll to position [2184, 0]
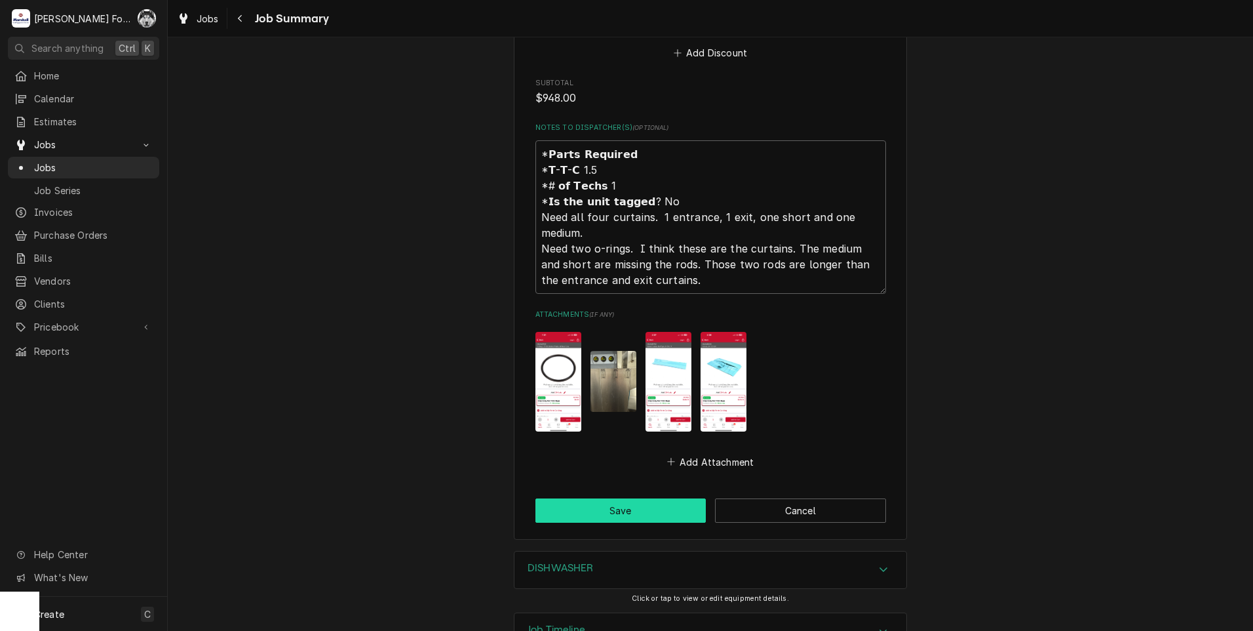
click at [610, 498] on button "Save" at bounding box center [621, 510] width 171 height 24
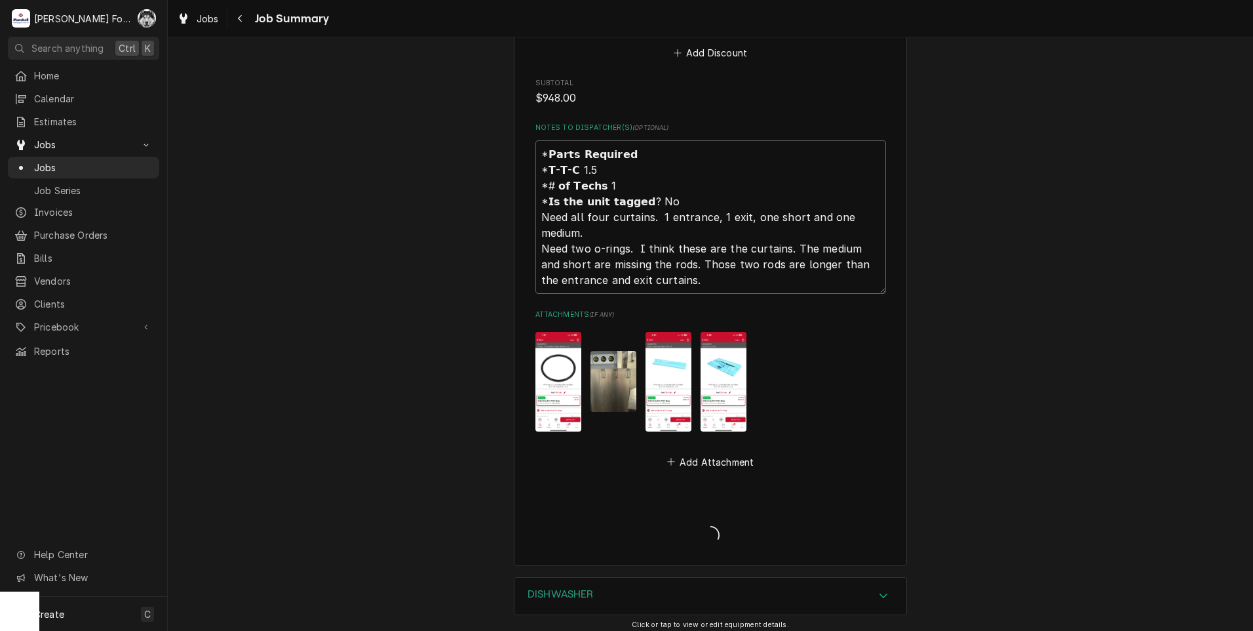
type textarea "x"
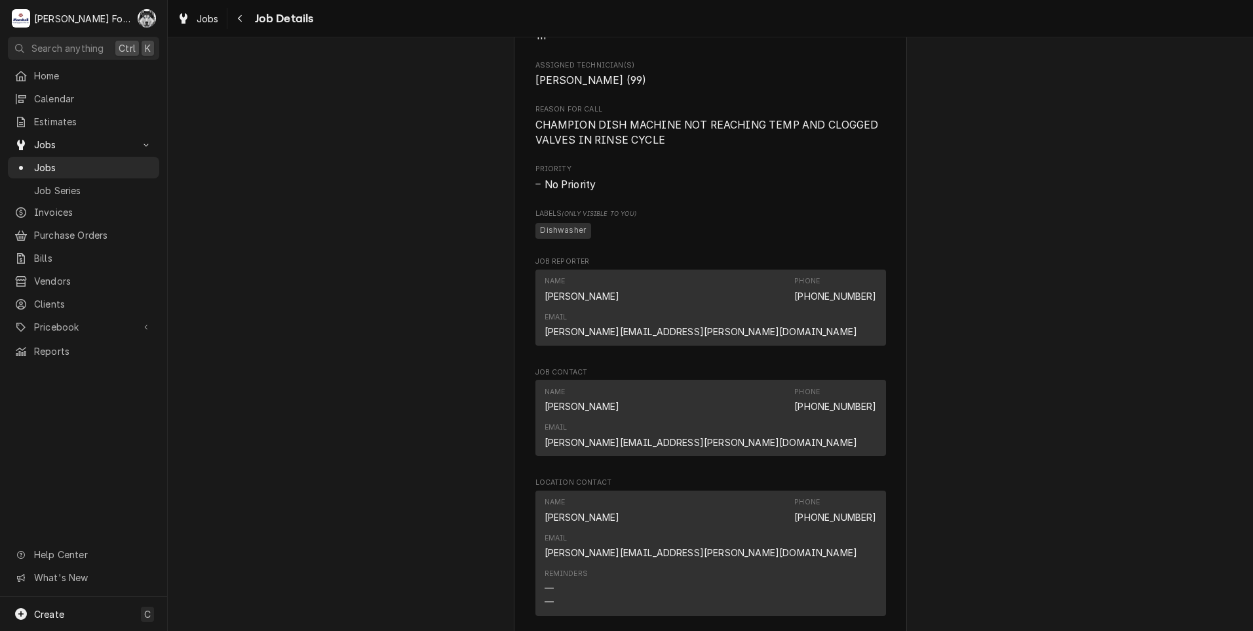
scroll to position [1311, 0]
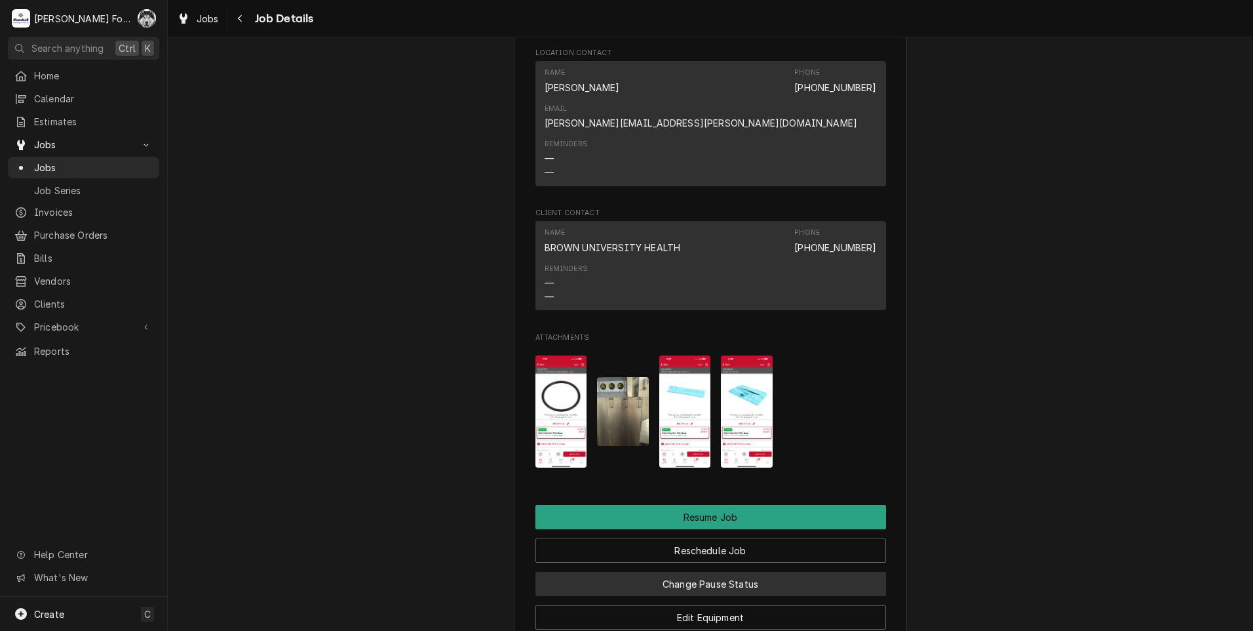
click at [717, 572] on button "Change Pause Status" at bounding box center [711, 584] width 351 height 24
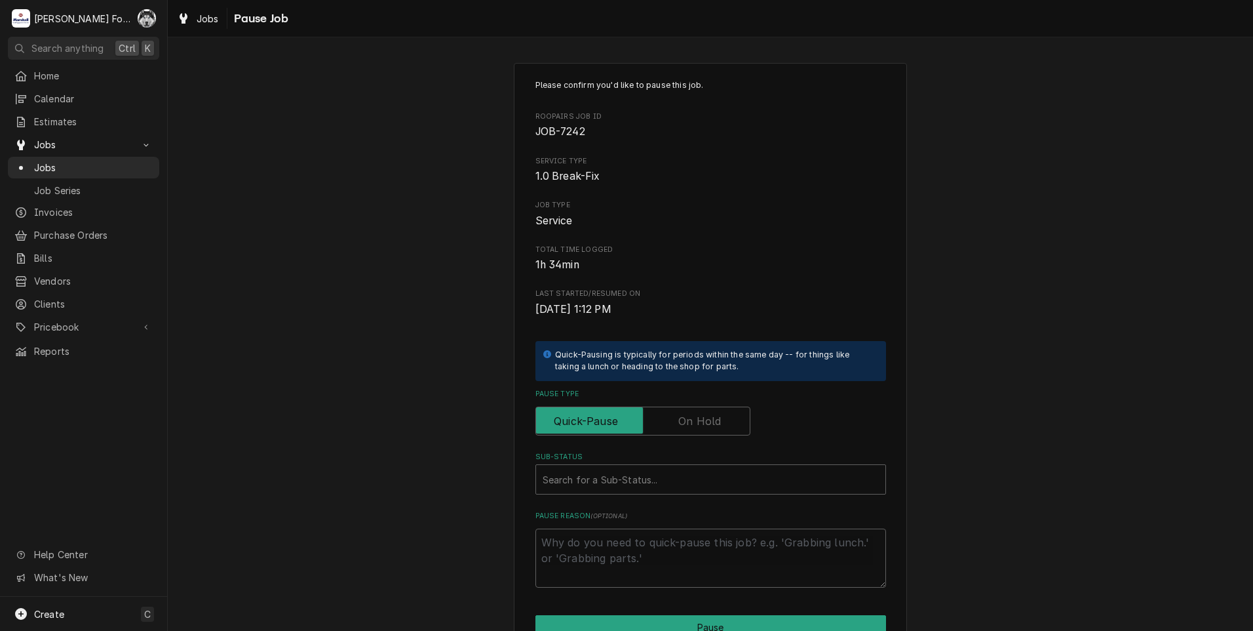
click at [703, 429] on label "Pause Type" at bounding box center [643, 420] width 215 height 29
click at [703, 429] on input "Pause Type" at bounding box center [642, 420] width 203 height 29
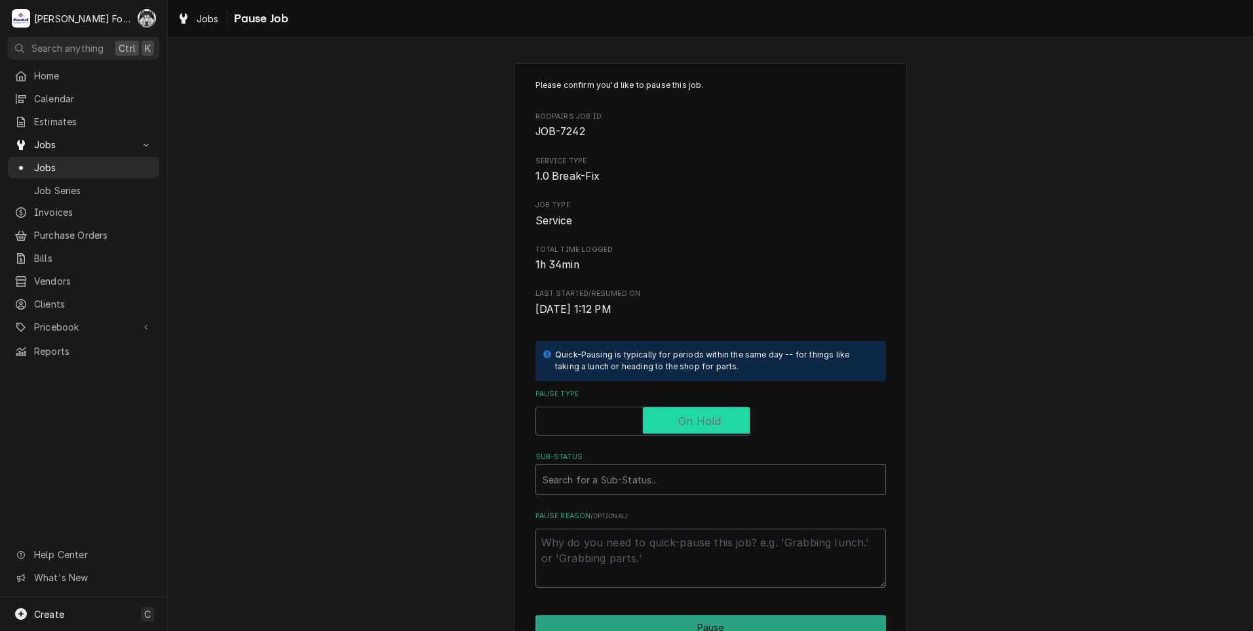
checkbox input "true"
click at [636, 473] on div "Sub-Status" at bounding box center [711, 479] width 336 height 24
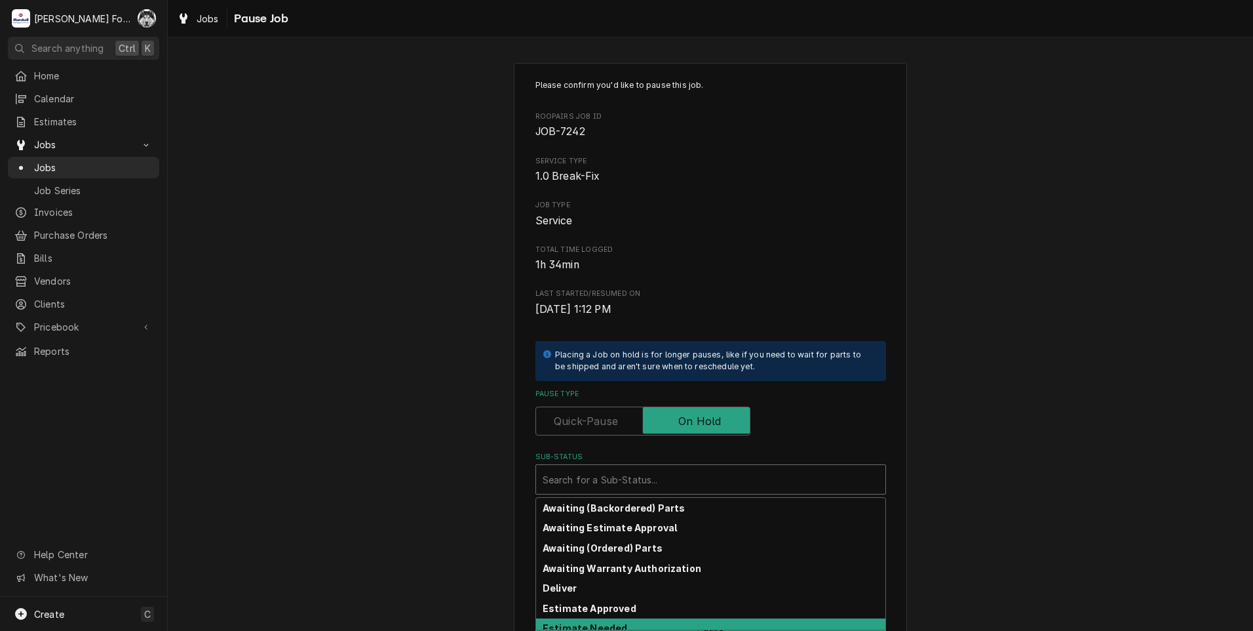
drag, startPoint x: 620, startPoint y: 543, endPoint x: 595, endPoint y: 624, distance: 84.8
click at [595, 624] on div "Awaiting (Backordered) Parts Awaiting Estimate Approval Awaiting (Ordered) Part…" at bounding box center [710, 564] width 349 height 132
click at [595, 621] on div "Estimate Needed" at bounding box center [710, 628] width 349 height 20
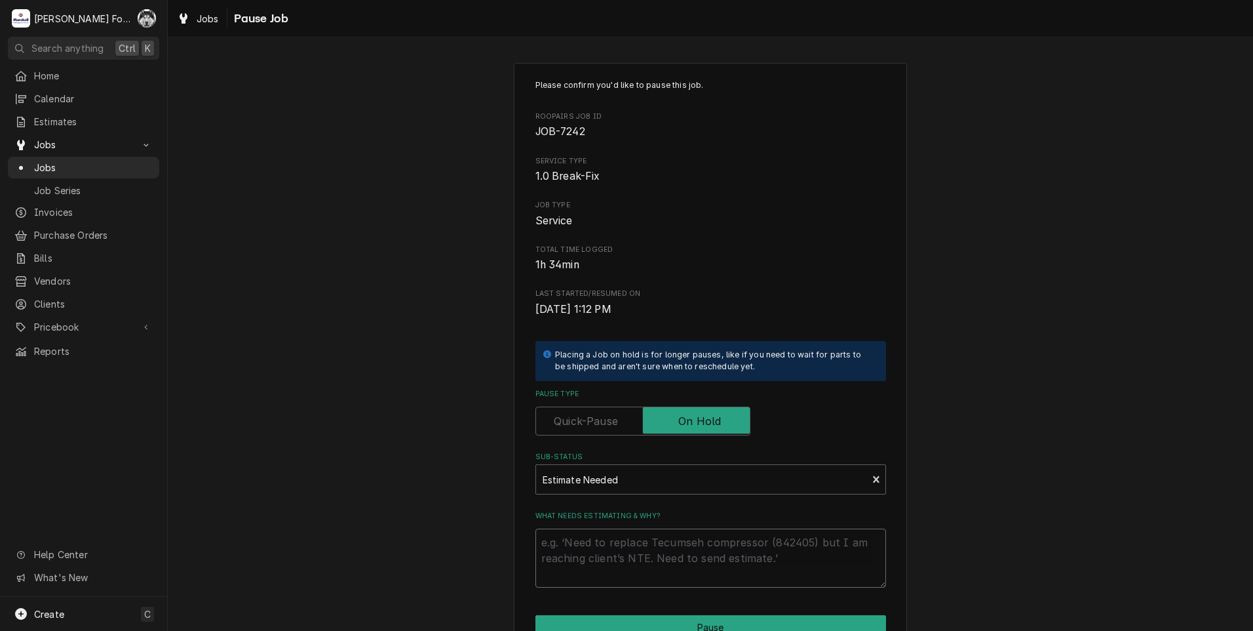
click at [589, 566] on textarea "What needs estimating & why?" at bounding box center [711, 557] width 351 height 59
type textarea "x"
type textarea "P"
type textarea "x"
type textarea "PA"
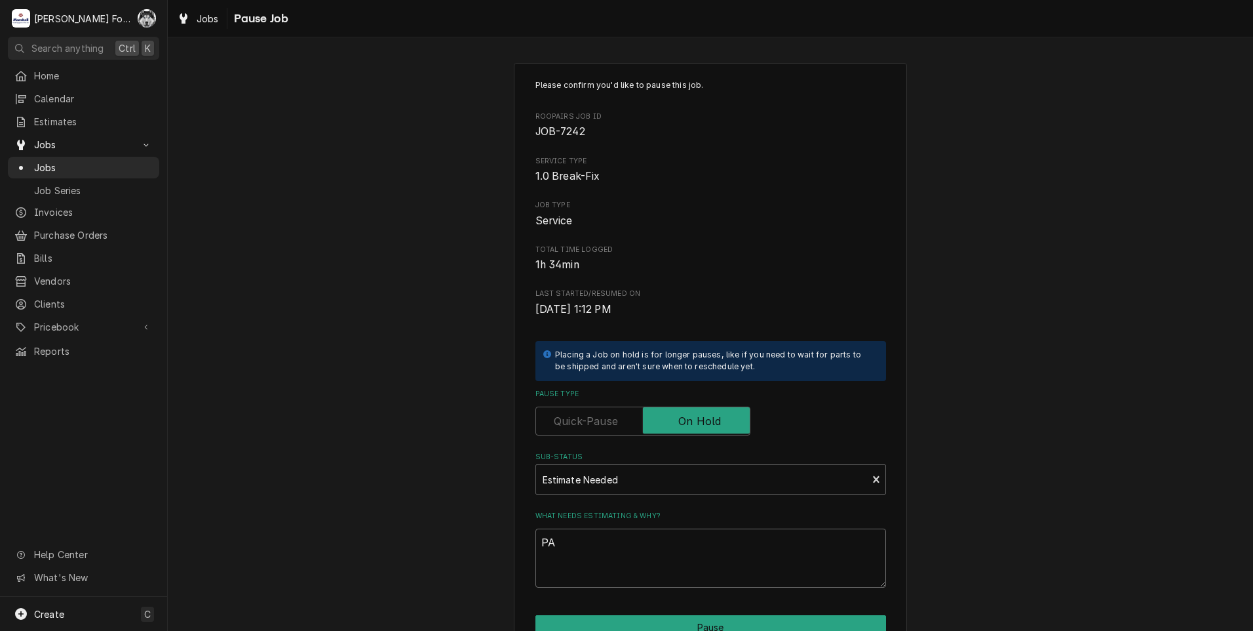
type textarea "x"
type textarea "PAR"
type textarea "x"
type textarea "PART"
type textarea "x"
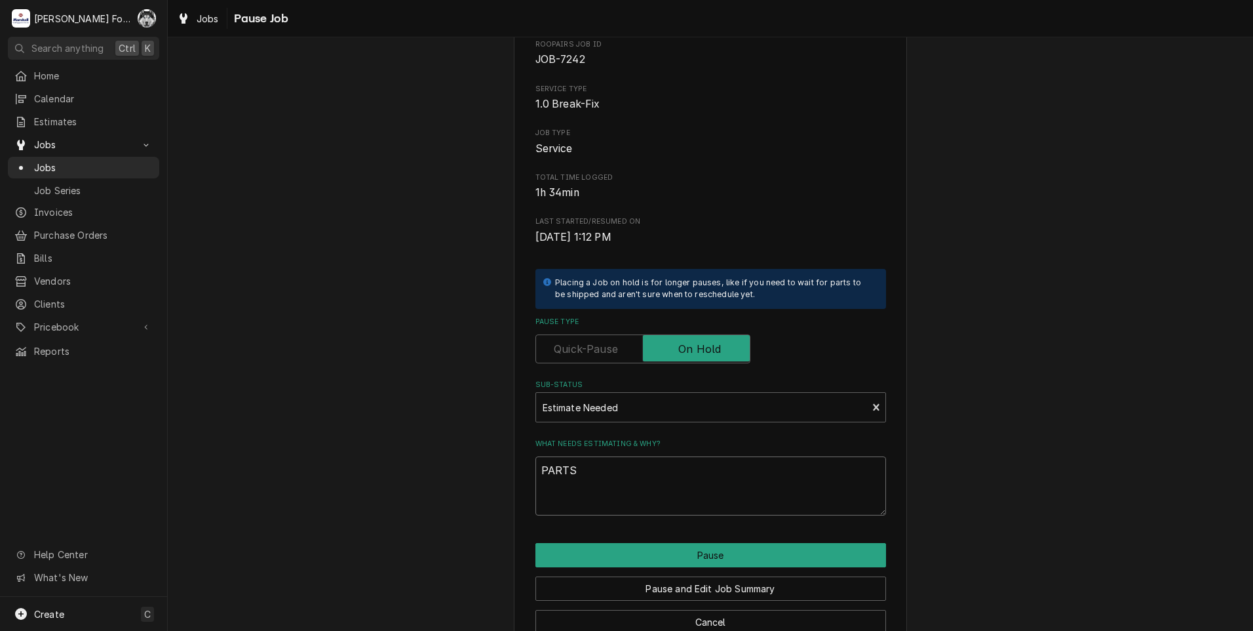
scroll to position [104, 0]
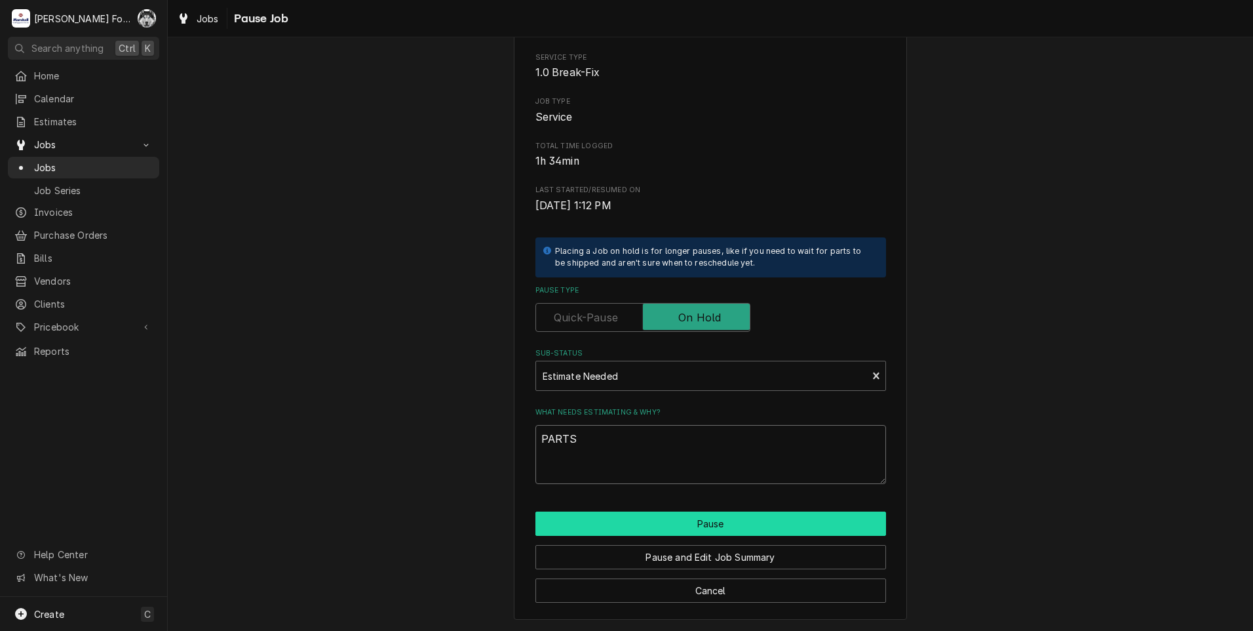
type textarea "PARTS"
click at [646, 520] on button "Pause" at bounding box center [711, 523] width 351 height 24
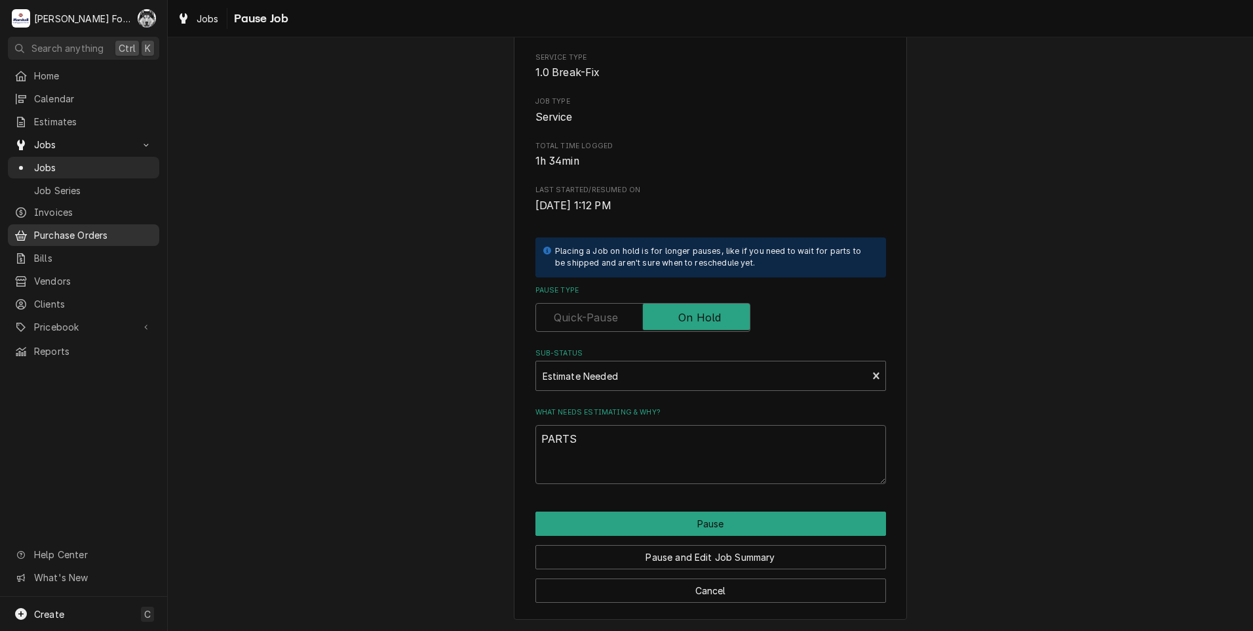
type textarea "x"
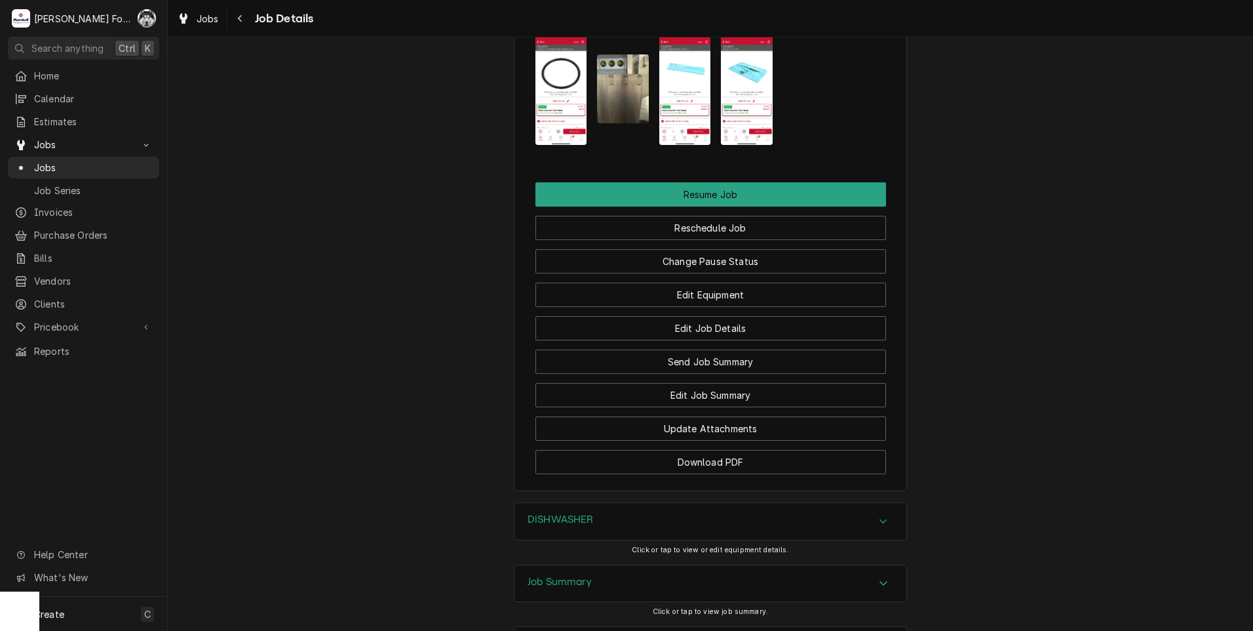
scroll to position [1661, 0]
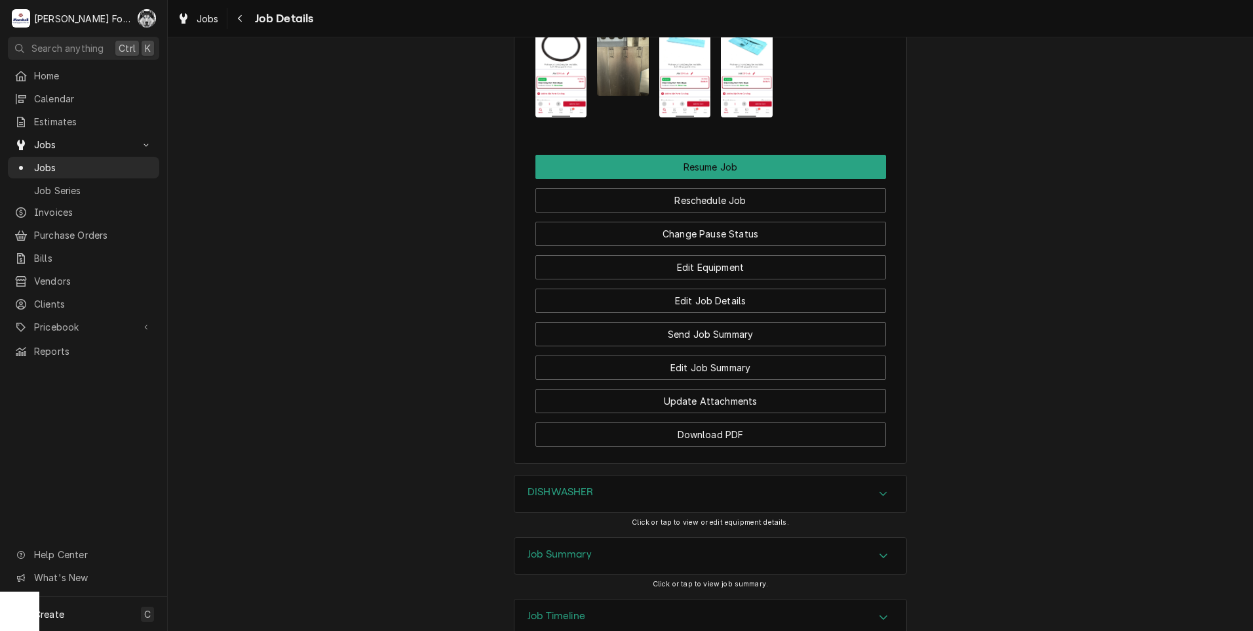
click at [684, 475] on div "DISHWASHER" at bounding box center [711, 493] width 392 height 37
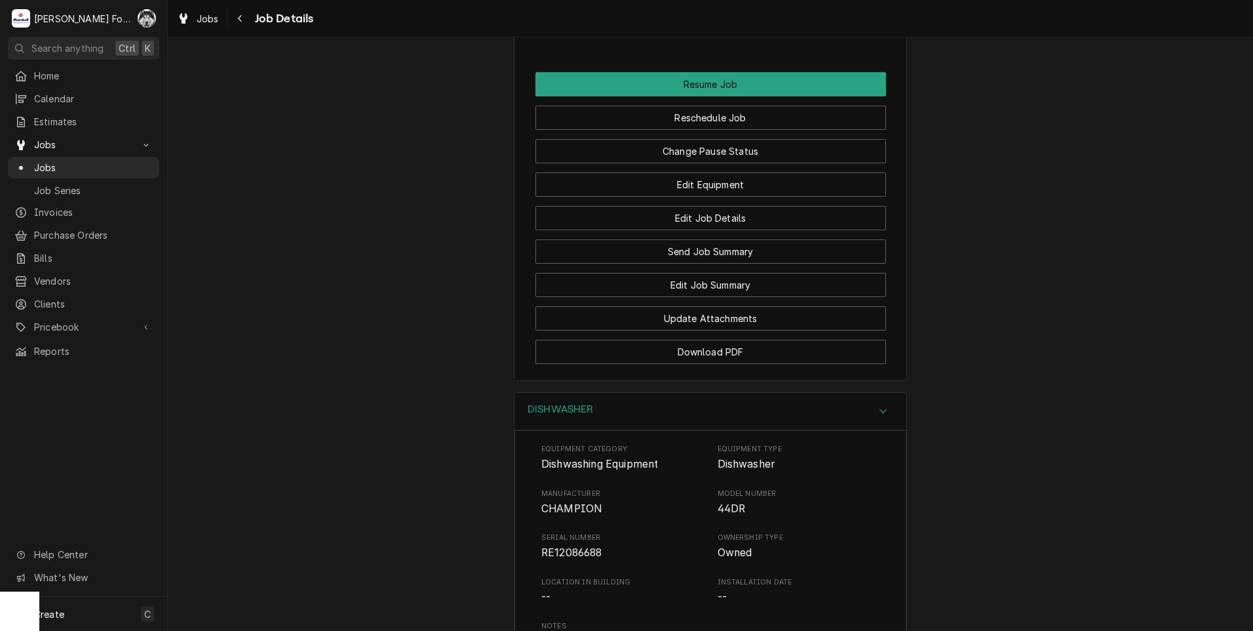
scroll to position [1771, 0]
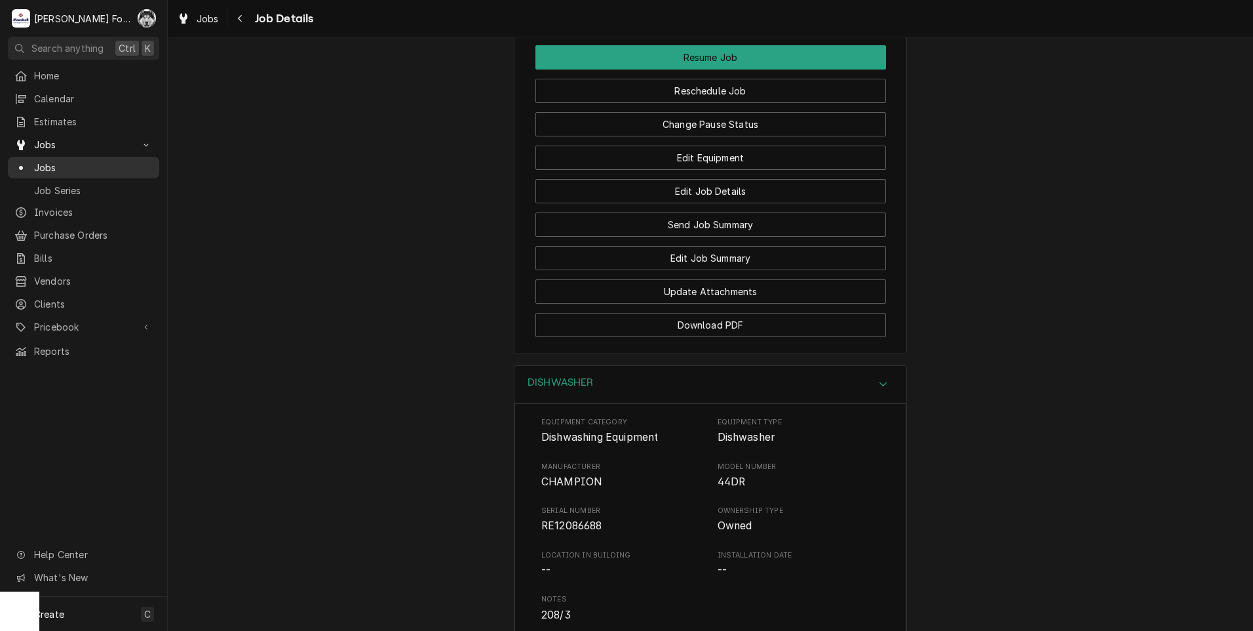
click at [45, 167] on span "Jobs" at bounding box center [93, 168] width 119 height 14
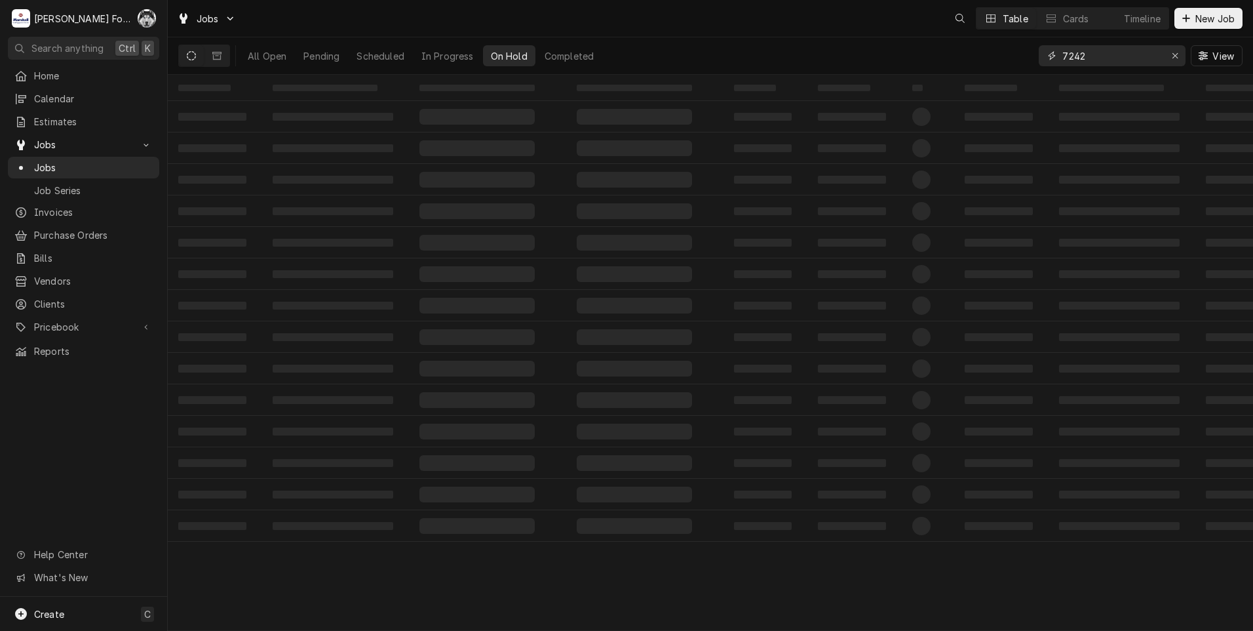
drag, startPoint x: 1102, startPoint y: 52, endPoint x: 921, endPoint y: 78, distance: 182.8
click at [921, 78] on div "Jobs Table Cards Timeline New Job All Open Pending Scheduled In Progress On Hol…" at bounding box center [711, 315] width 1086 height 631
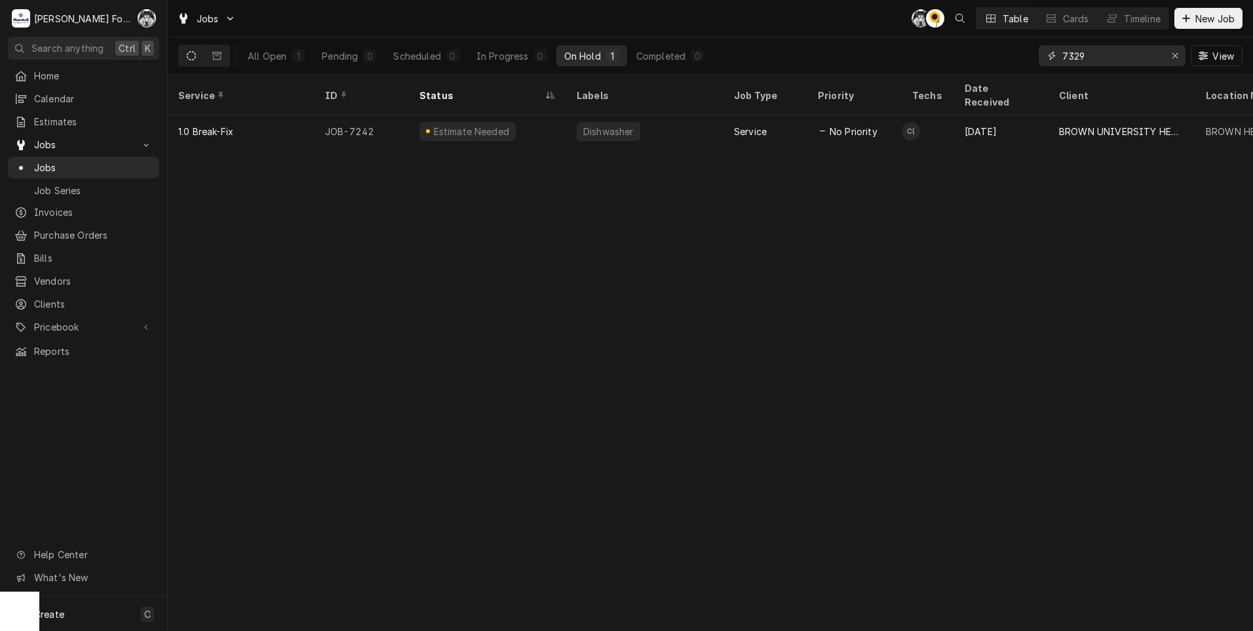
type input "7329"
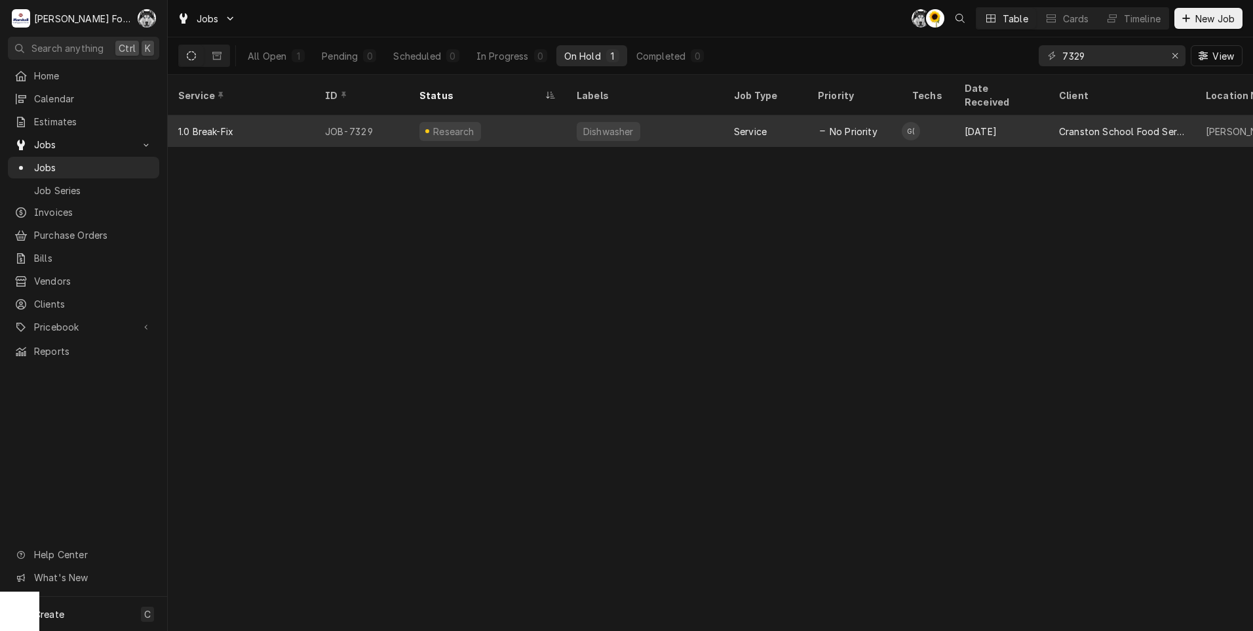
click at [625, 125] on div "Dishwasher" at bounding box center [608, 132] width 53 height 14
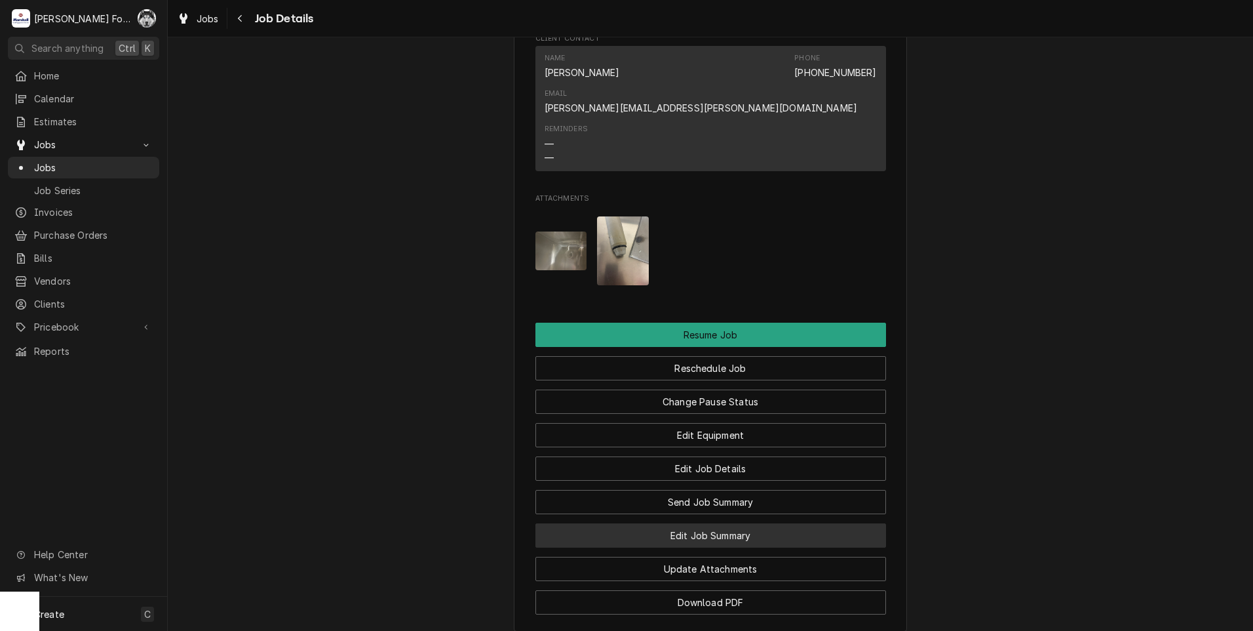
scroll to position [1421, 0]
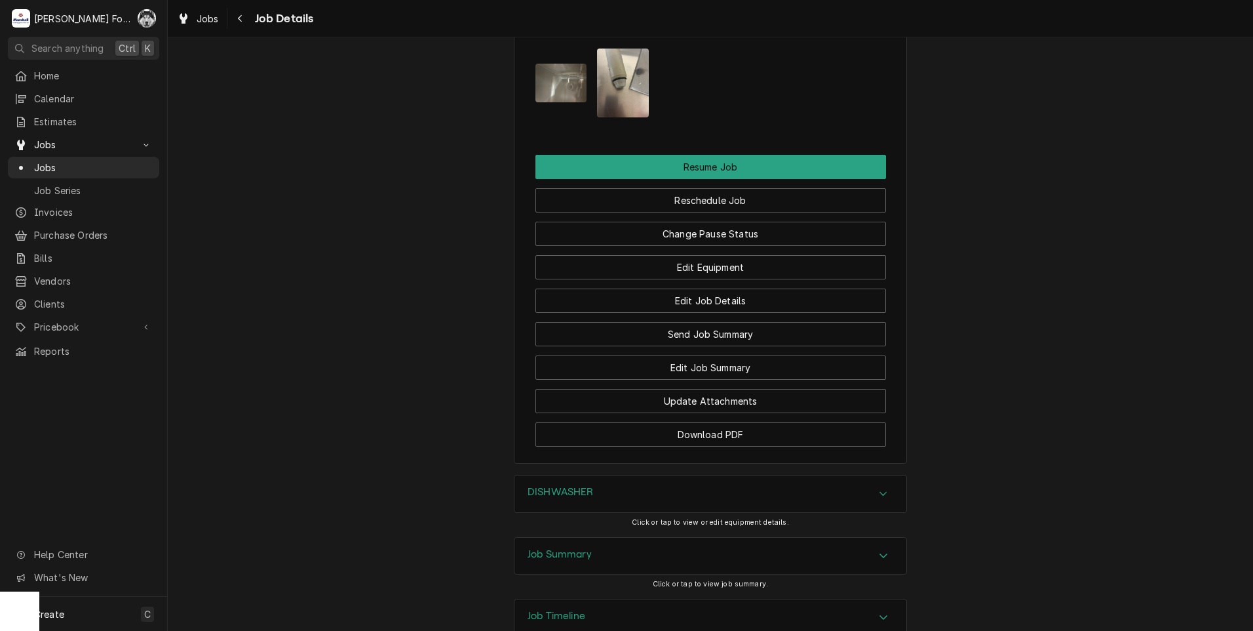
click at [660, 475] on div "DISHWASHER" at bounding box center [711, 493] width 392 height 37
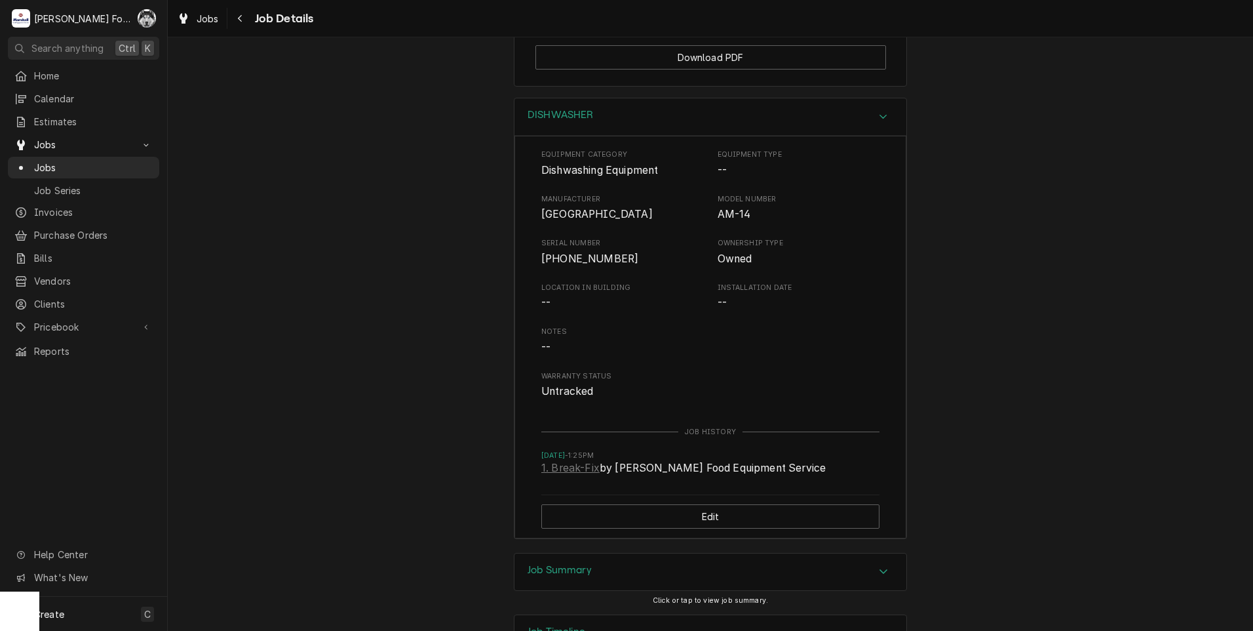
scroll to position [1976, 0]
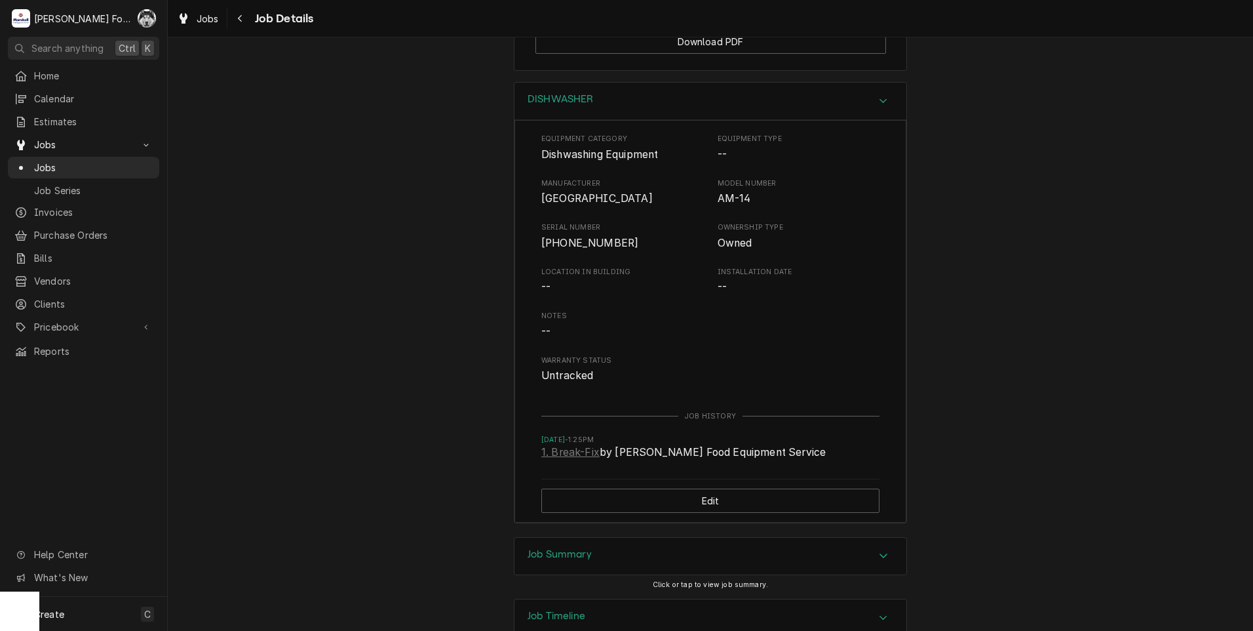
click at [706, 580] on span "Click or tap to view job summary." at bounding box center [710, 584] width 115 height 9
click at [705, 538] on div "Job Summary" at bounding box center [711, 556] width 392 height 37
click at [711, 538] on div "Job Summary" at bounding box center [711, 556] width 392 height 37
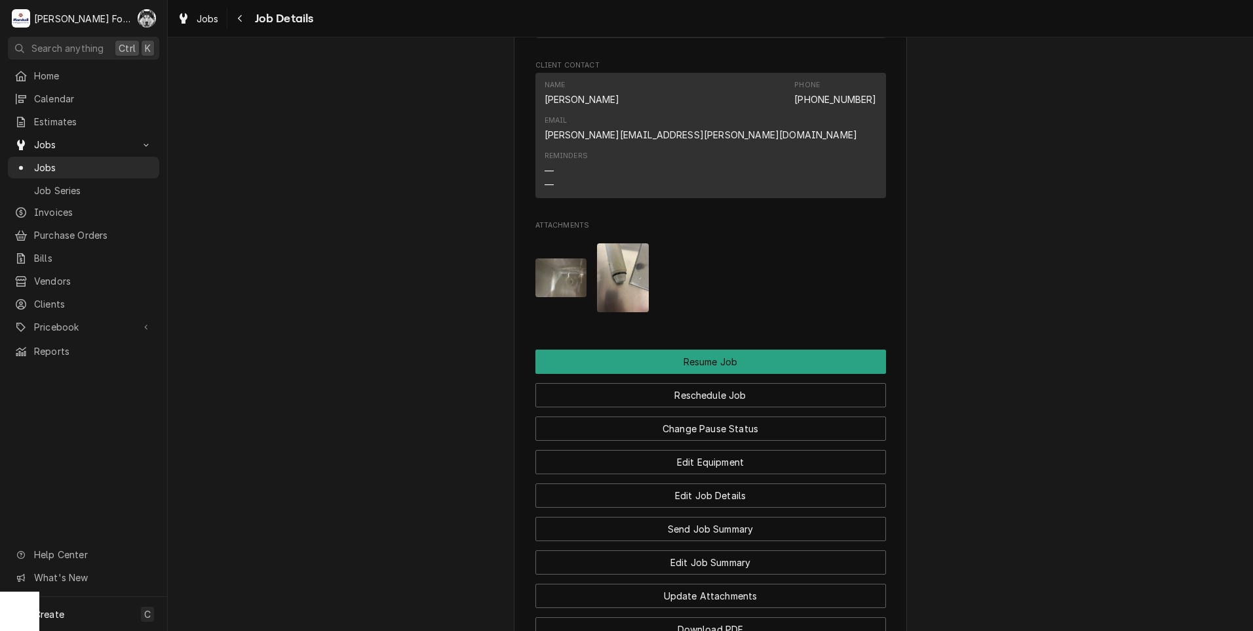
scroll to position [1320, 0]
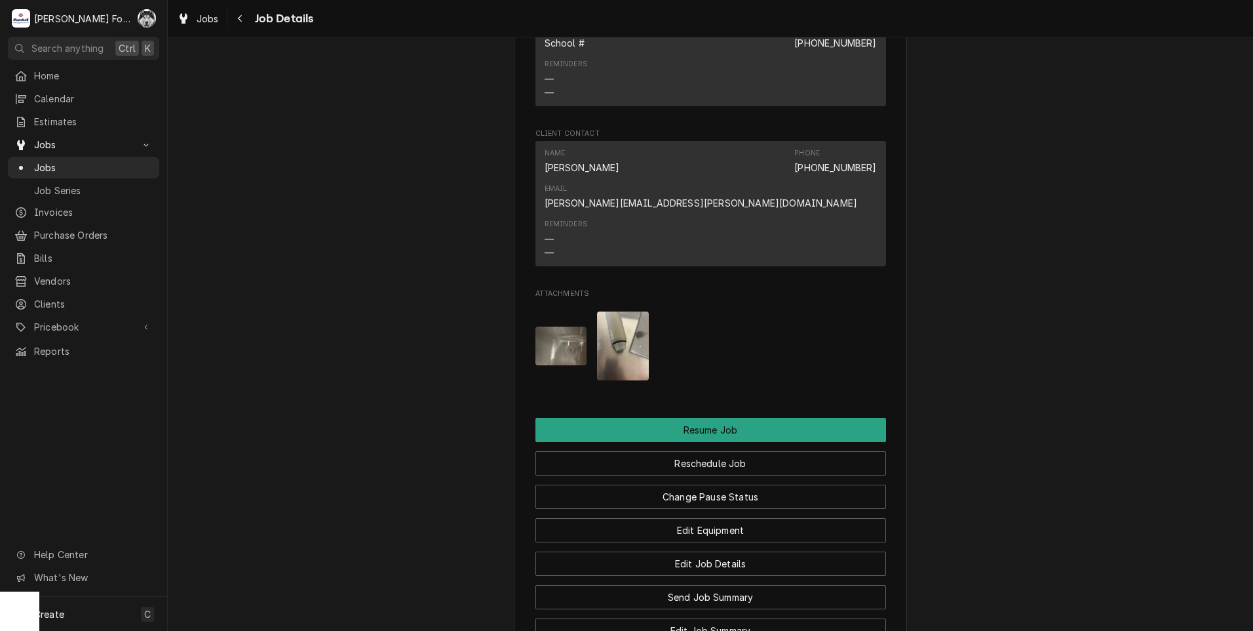
click at [551, 326] on img "Attachments" at bounding box center [562, 345] width 52 height 39
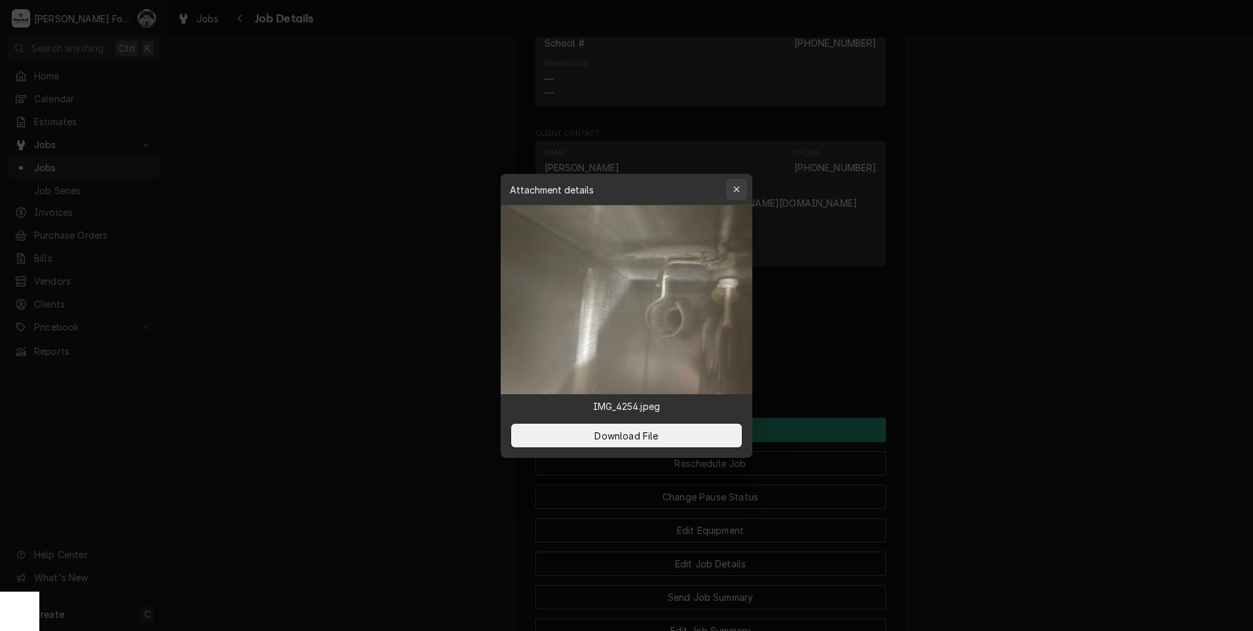
click at [743, 192] on div "button" at bounding box center [736, 189] width 13 height 13
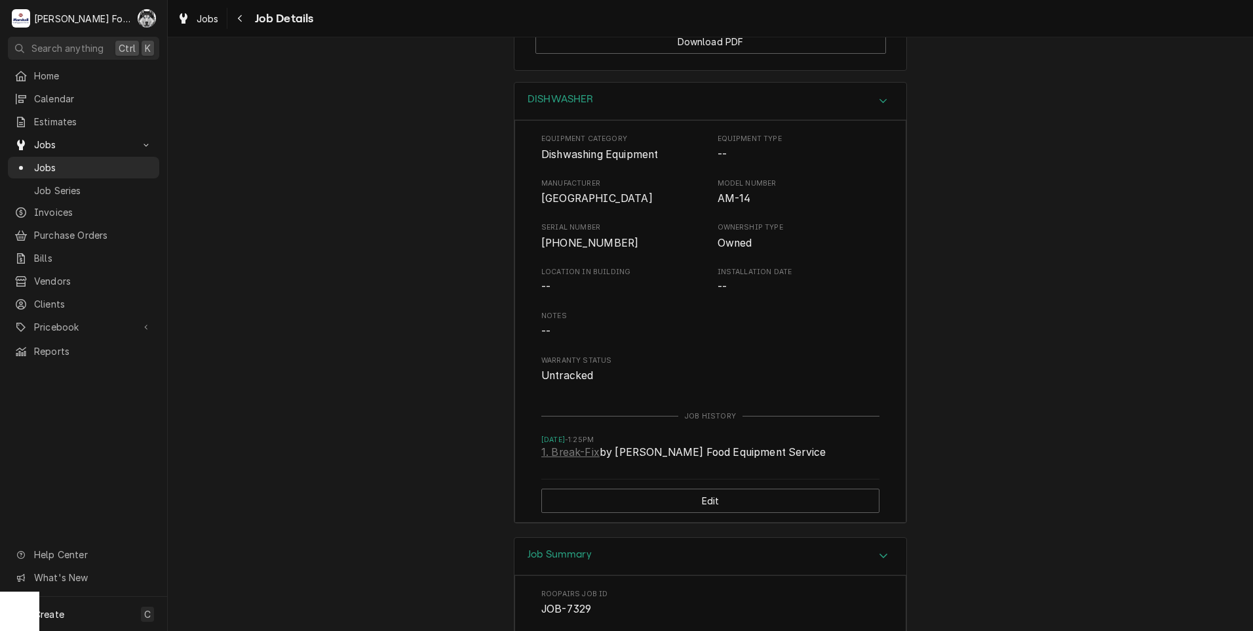
scroll to position [1758, 0]
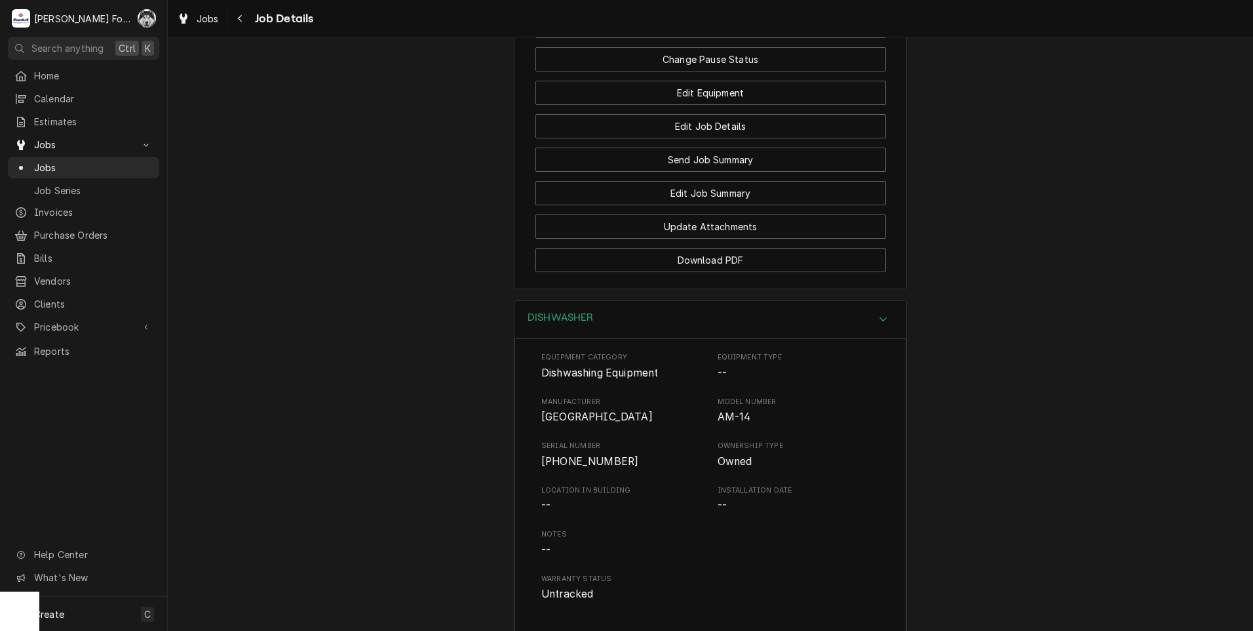
drag, startPoint x: 104, startPoint y: 443, endPoint x: 191, endPoint y: 410, distance: 92.5
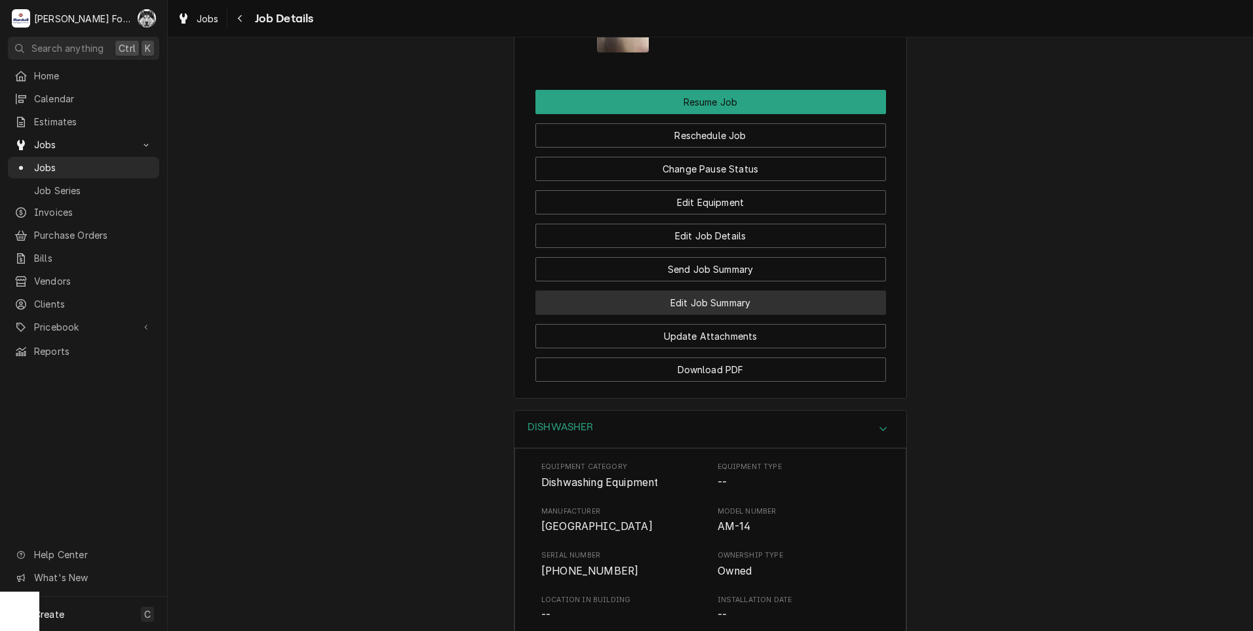
click at [683, 290] on button "Edit Job Summary" at bounding box center [711, 302] width 351 height 24
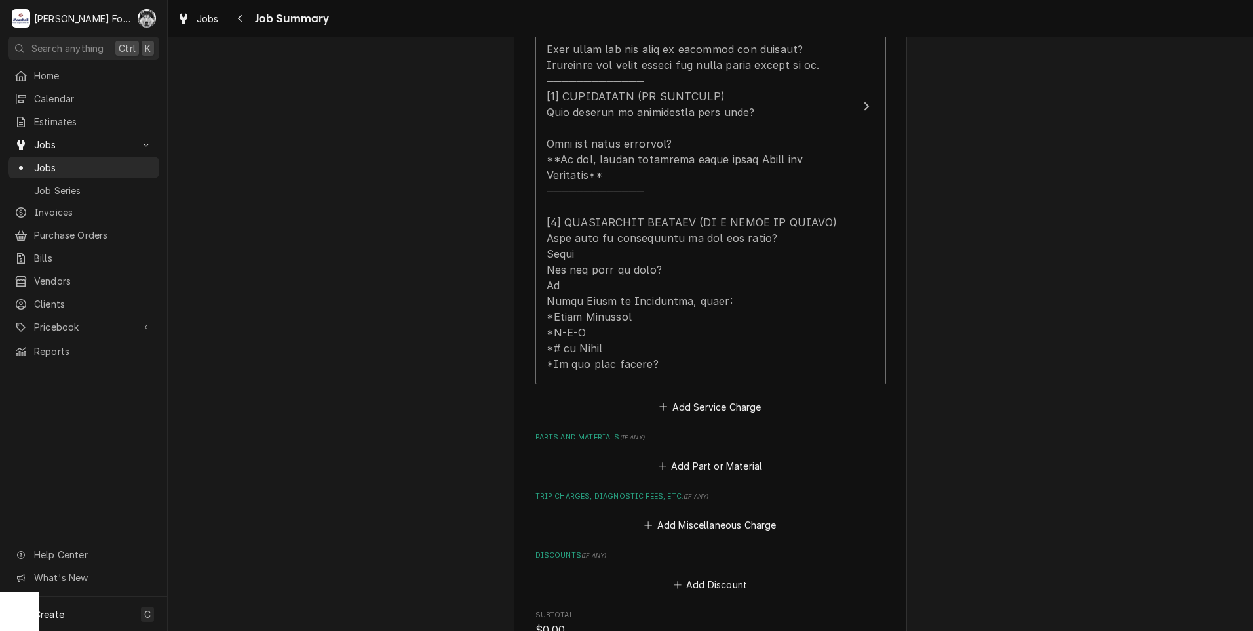
scroll to position [656, 0]
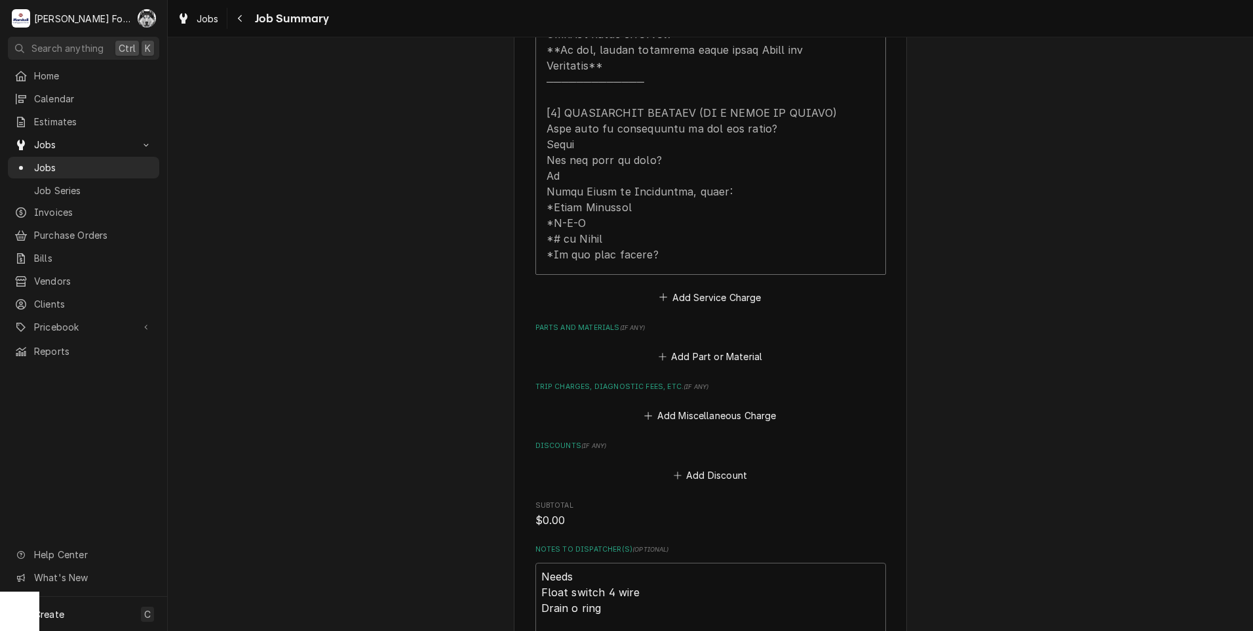
click at [677, 340] on div "Add Part or Material" at bounding box center [711, 353] width 351 height 26
click at [680, 347] on button "Add Part or Material" at bounding box center [710, 356] width 108 height 18
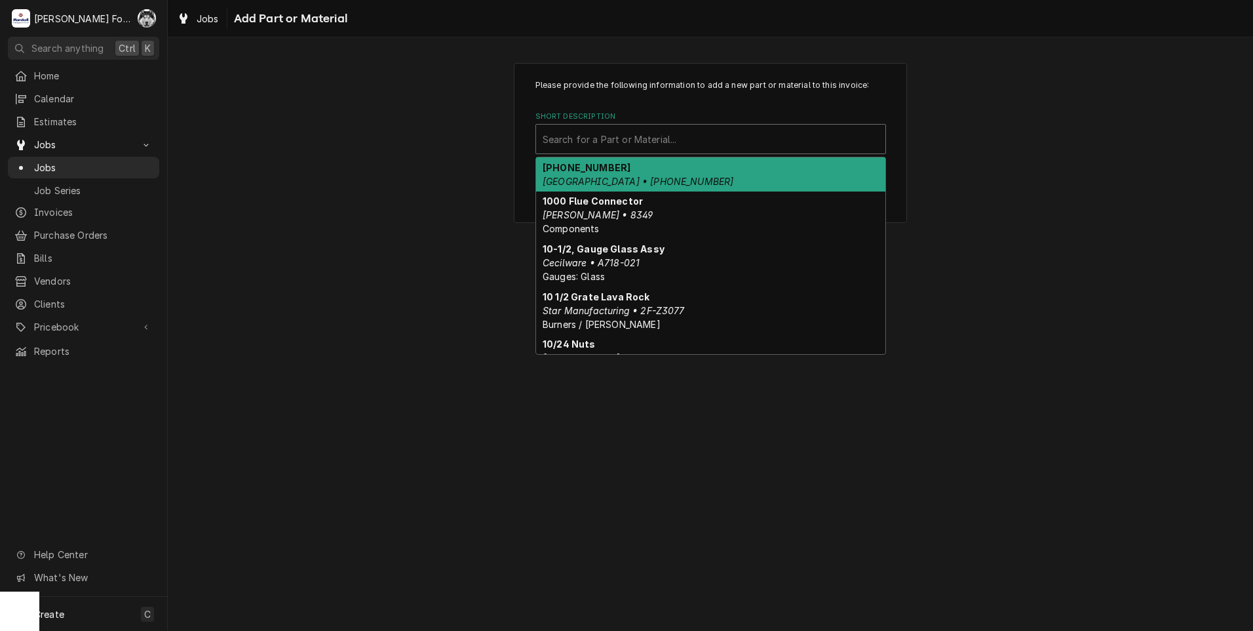
click at [648, 153] on div "Search for a Part or Material..." at bounding box center [711, 139] width 351 height 30
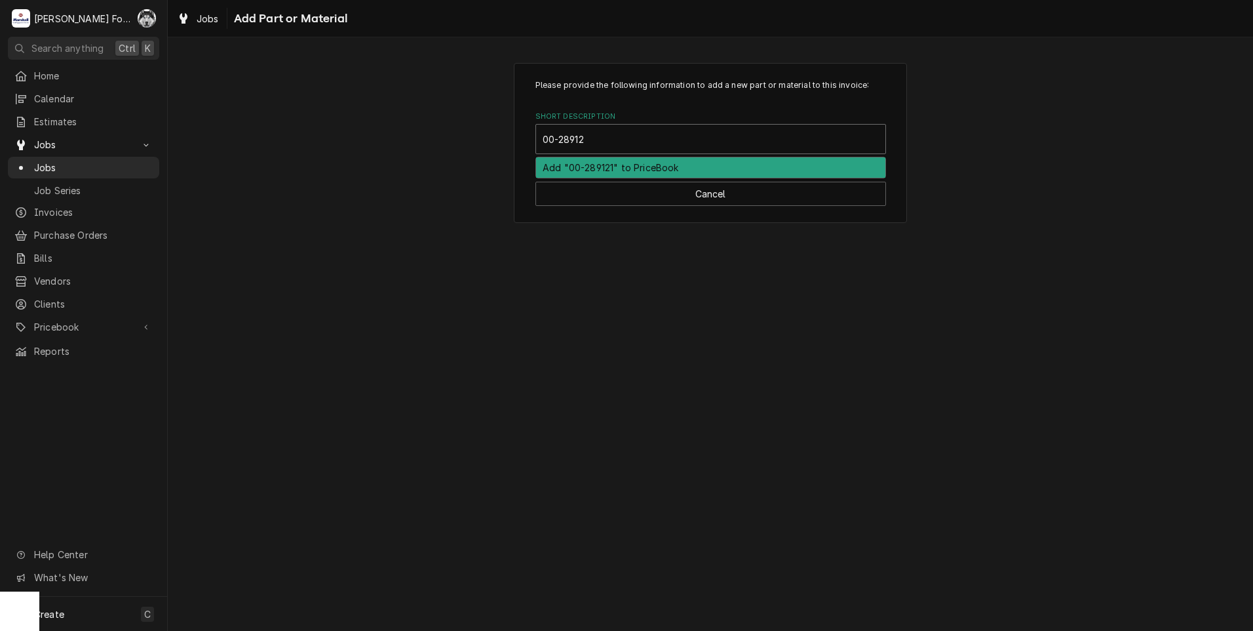
type input "00-289121"
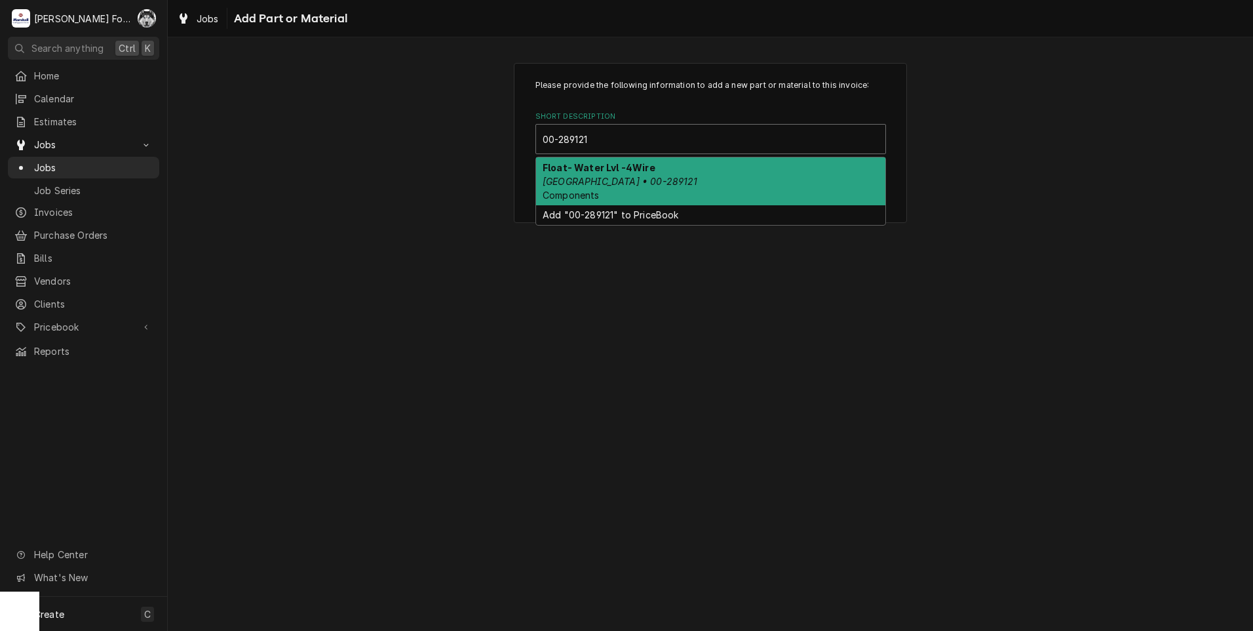
click at [614, 168] on strong "Float- Water Lvl -4Wire" at bounding box center [599, 167] width 113 height 11
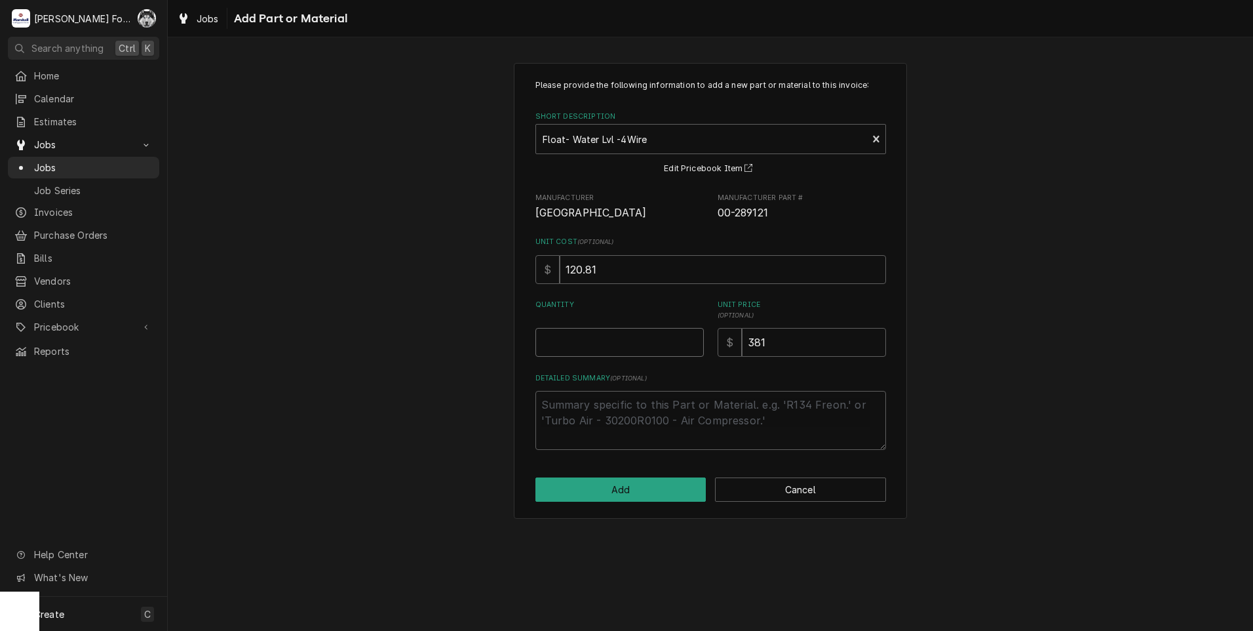
type textarea "x"
type input "0.5"
click at [693, 338] on input "0.5" at bounding box center [620, 342] width 168 height 29
type textarea "x"
type input "1"
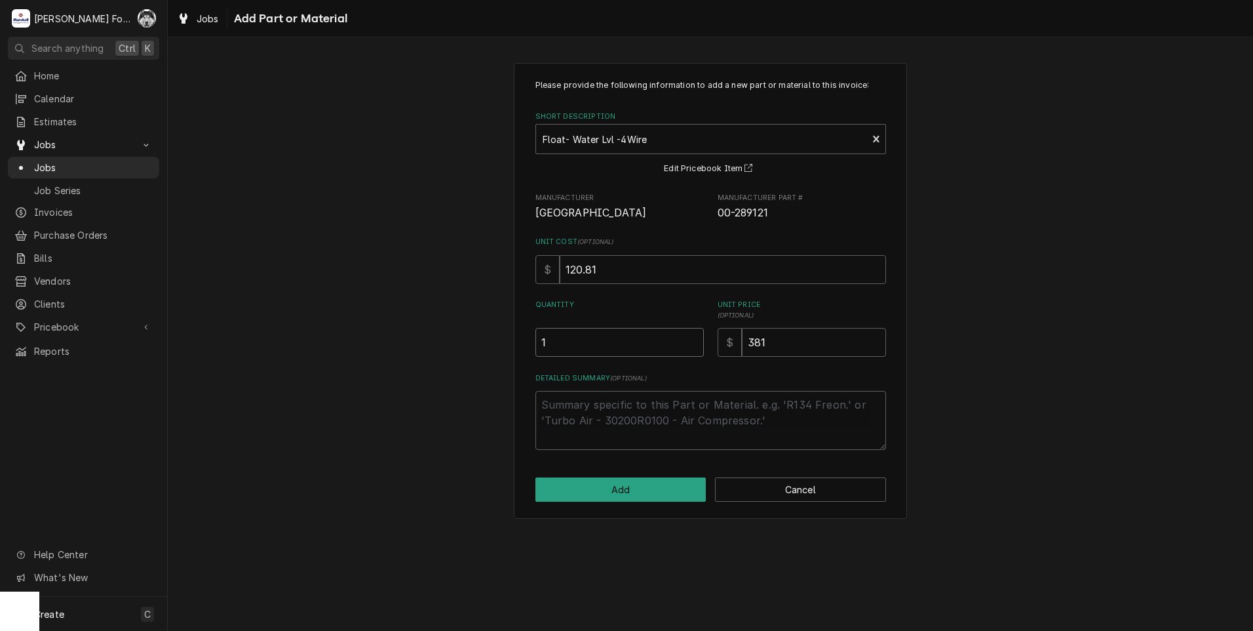
click at [692, 338] on input "1" at bounding box center [620, 342] width 168 height 29
click at [800, 353] on input "381" at bounding box center [814, 342] width 144 height 29
type textarea "x"
type input "38"
type textarea "x"
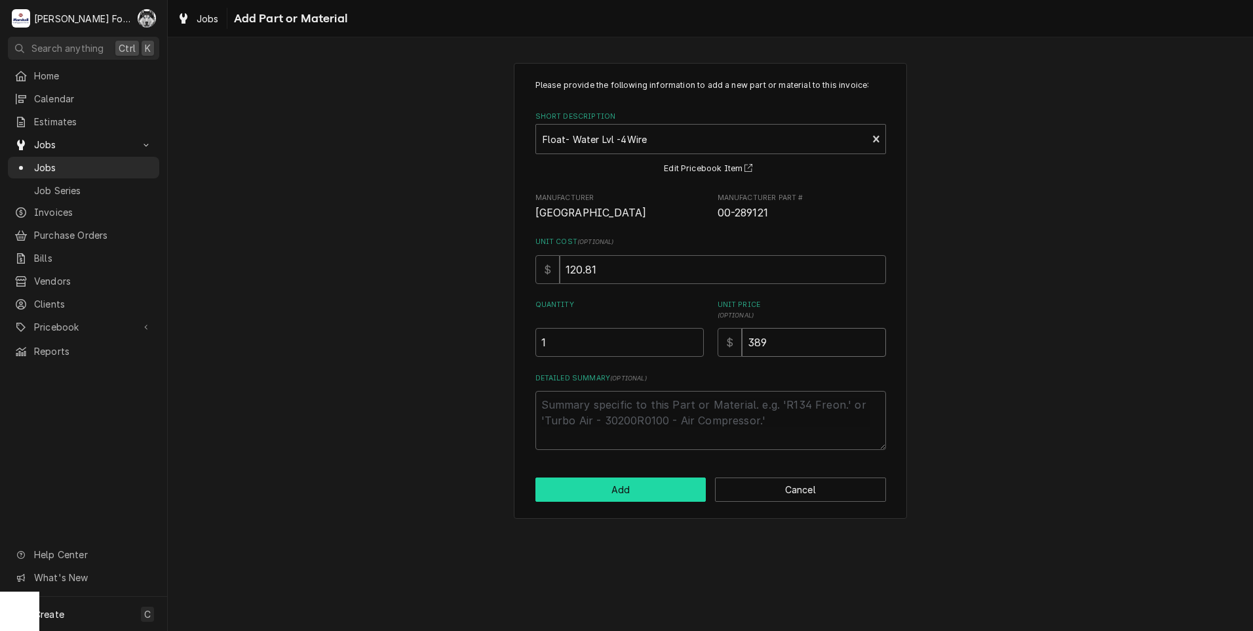
type input "389"
click at [599, 481] on button "Add" at bounding box center [621, 489] width 171 height 24
type textarea "x"
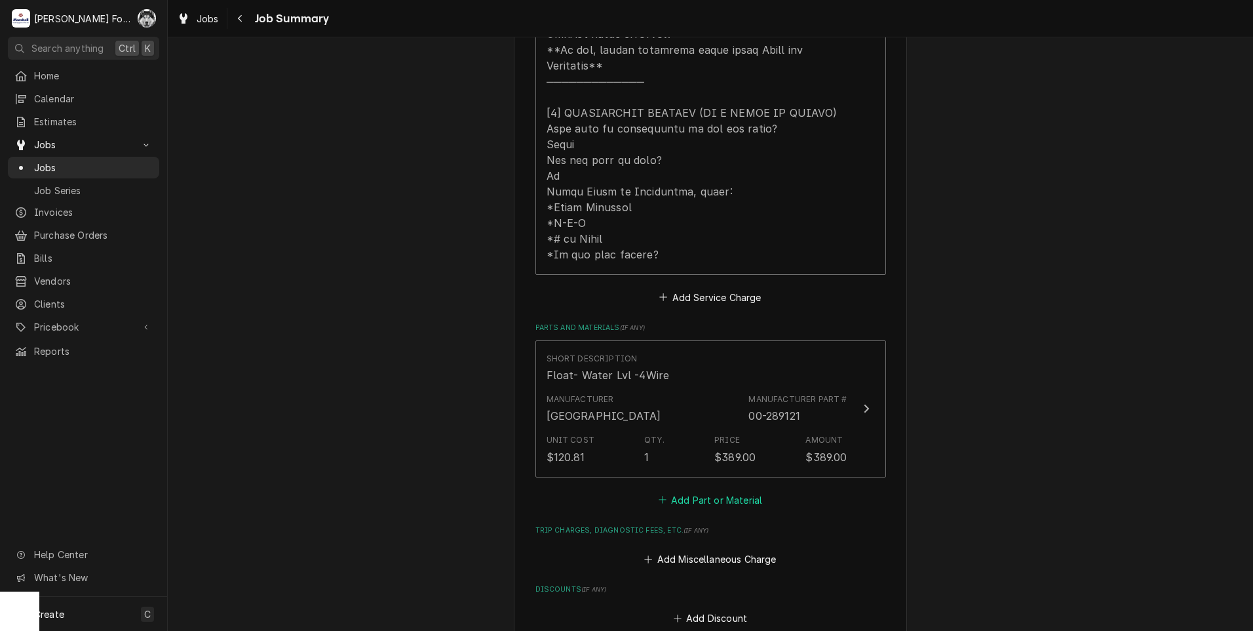
click at [698, 490] on button "Add Part or Material" at bounding box center [710, 499] width 108 height 18
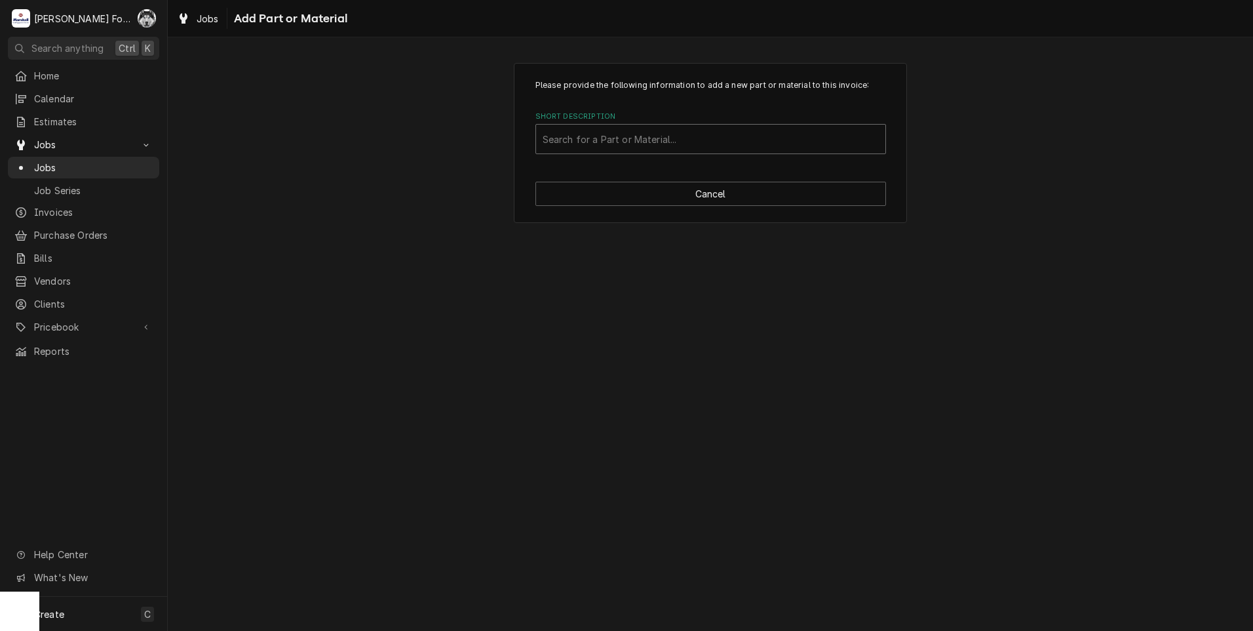
click at [709, 138] on div "Short Description" at bounding box center [711, 139] width 336 height 24
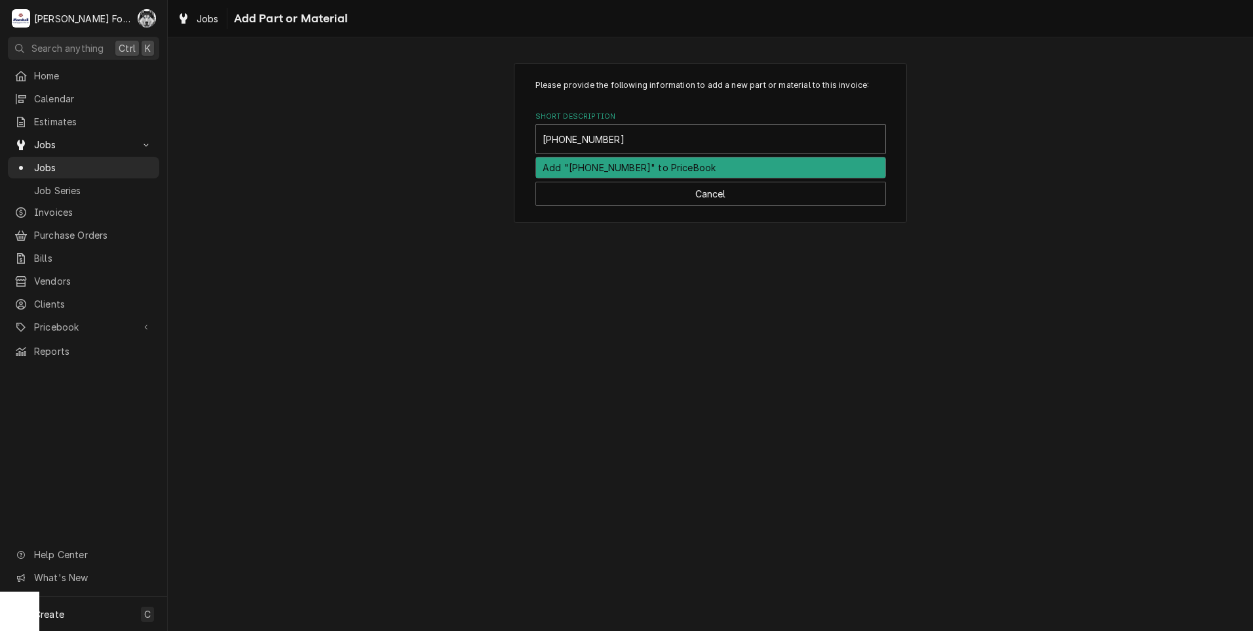
type input "00-067500-00120"
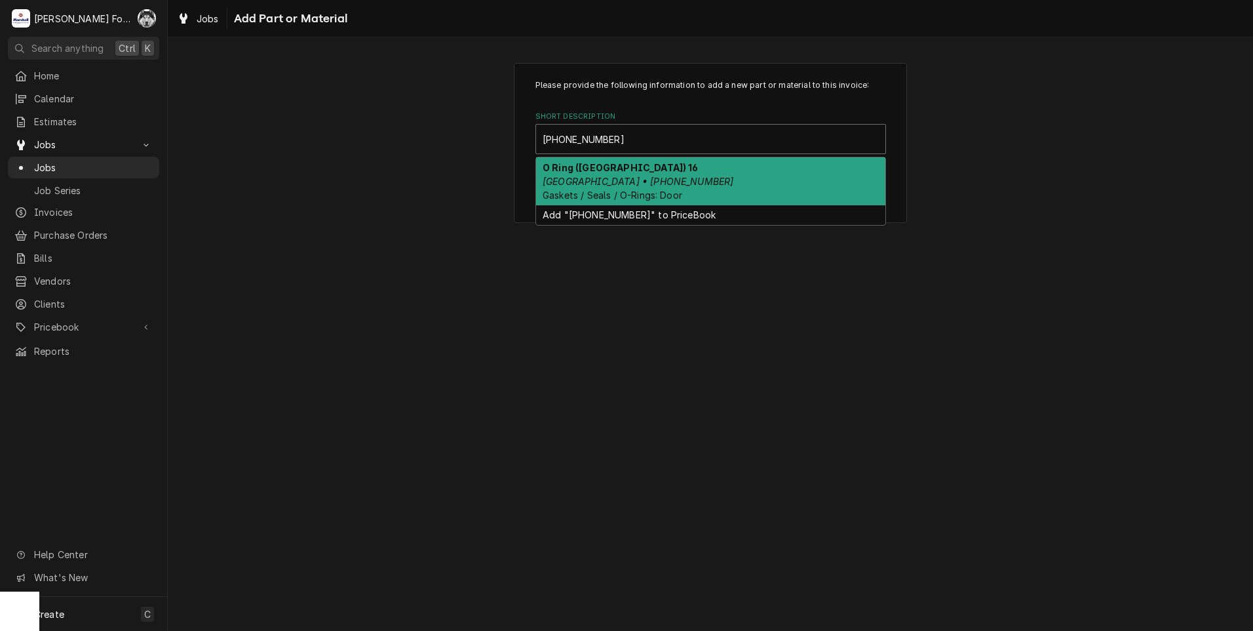
click at [680, 193] on span "Gaskets / Seals / O-Rings: Door" at bounding box center [613, 194] width 140 height 11
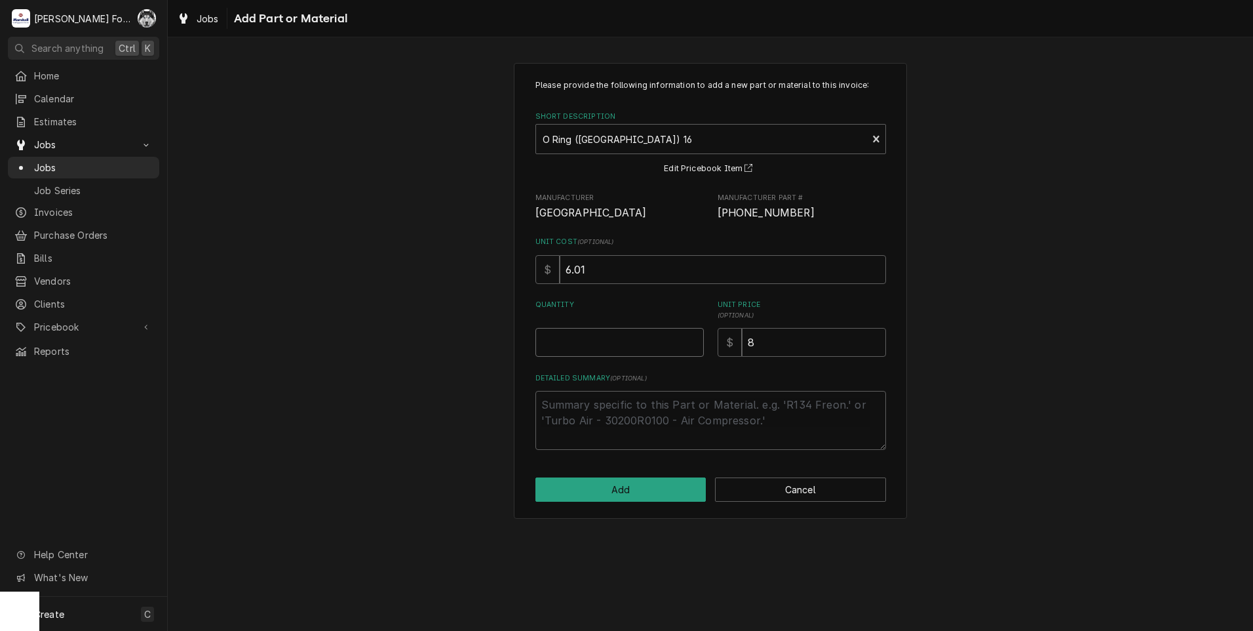
type textarea "x"
type input "0.5"
click at [695, 340] on input "0.5" at bounding box center [620, 342] width 168 height 29
type textarea "x"
type input "1"
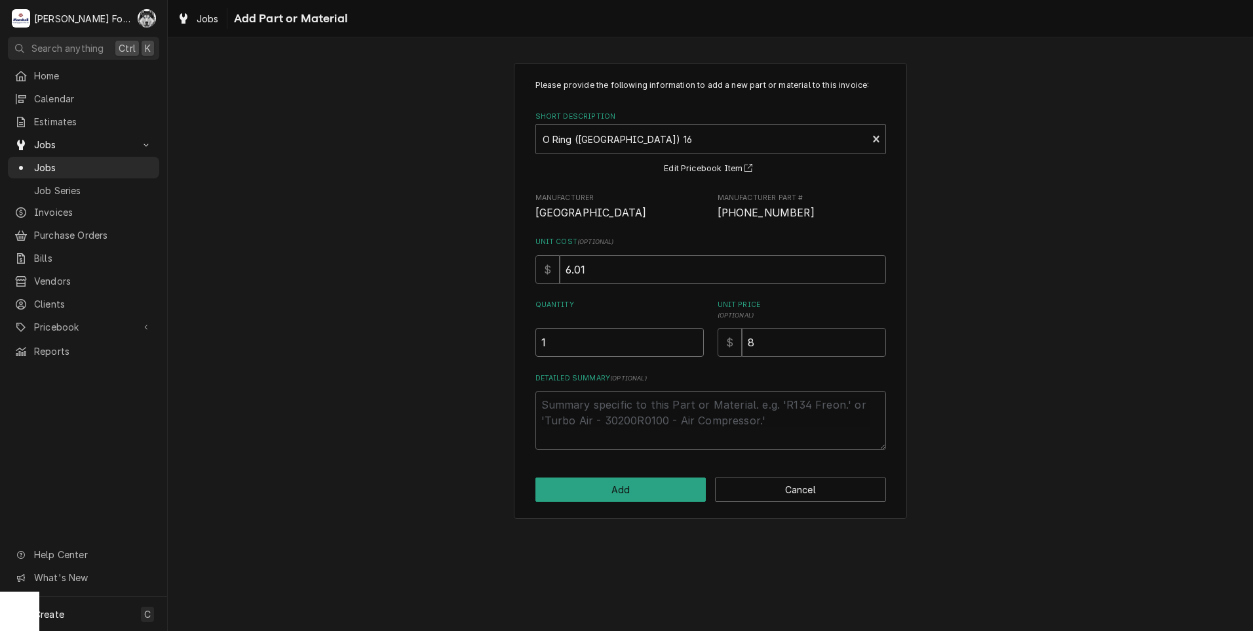
click at [695, 340] on input "1" at bounding box center [620, 342] width 168 height 29
click at [635, 498] on button "Add" at bounding box center [621, 489] width 171 height 24
type textarea "x"
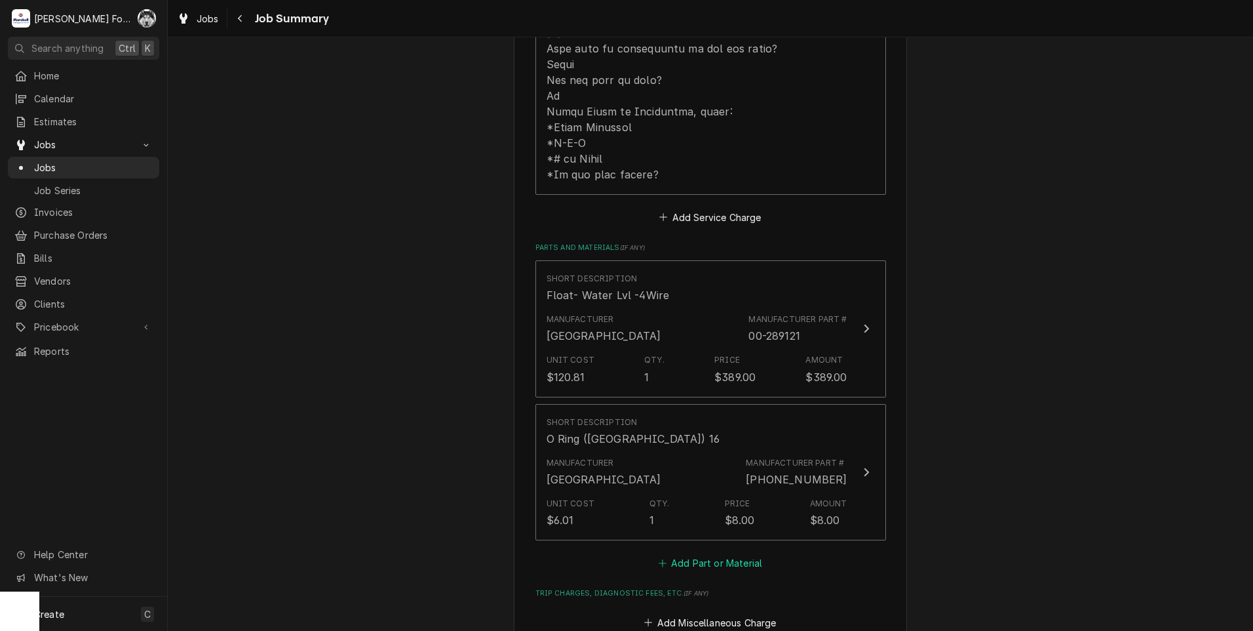
scroll to position [874, 0]
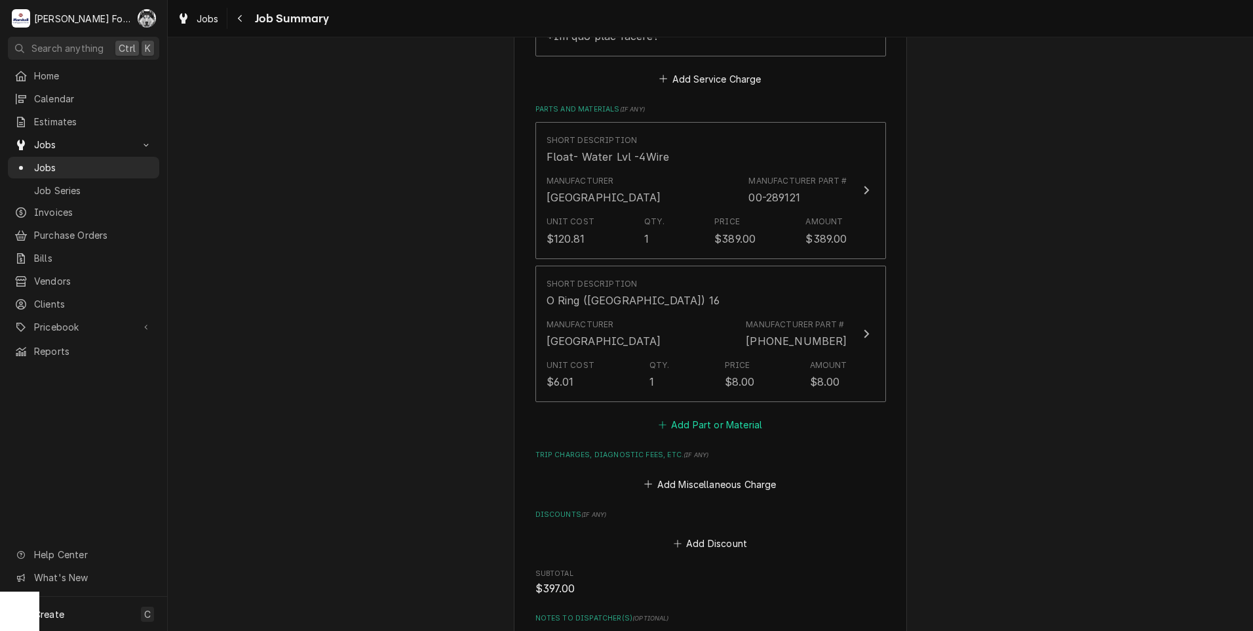
click at [690, 416] on button "Add Part or Material" at bounding box center [710, 425] width 108 height 18
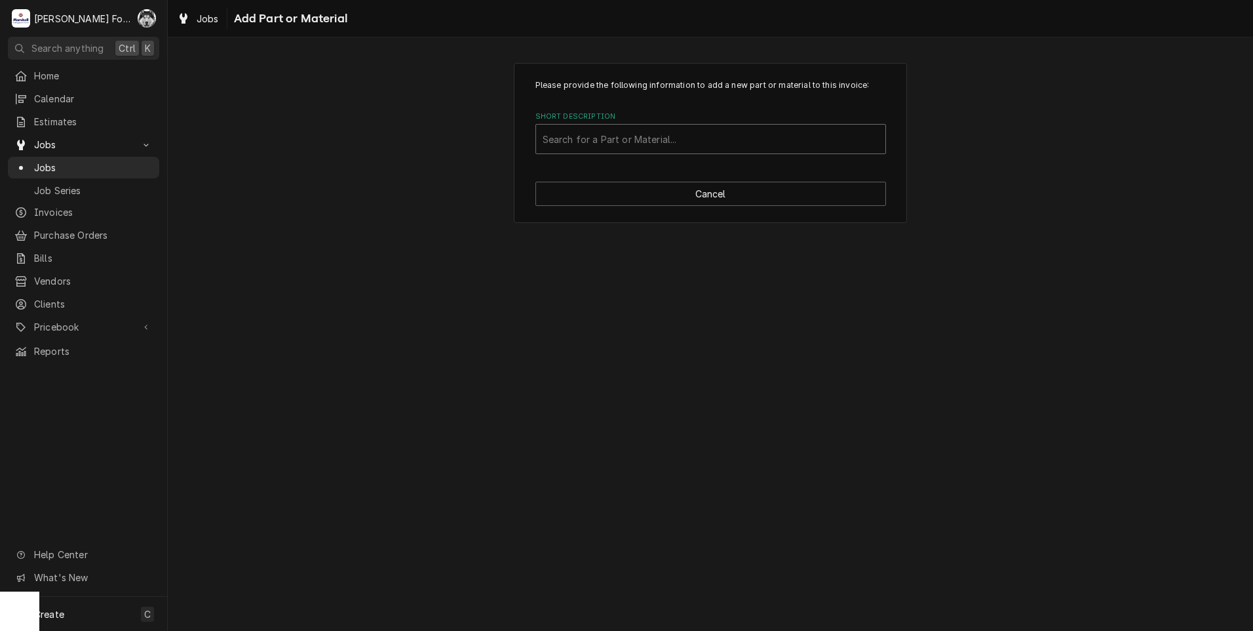
click at [667, 141] on div "Short Description" at bounding box center [711, 139] width 336 height 24
type input "SSDT"
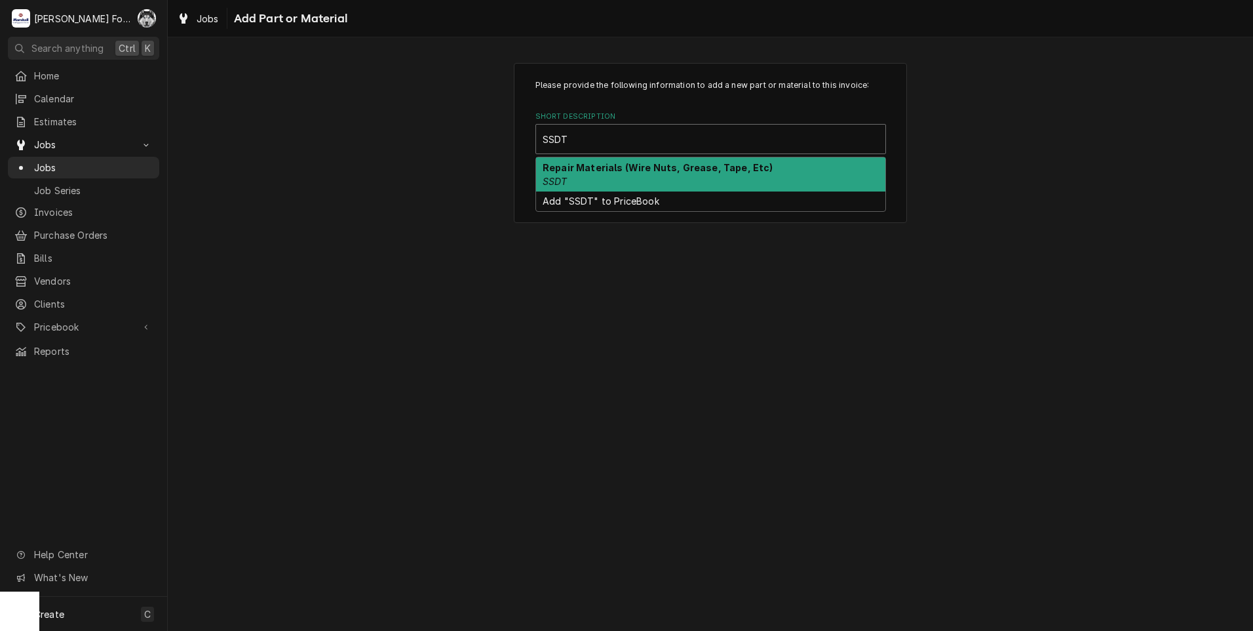
click at [603, 174] on div "Repair Materials (Wire Nuts, Grease, Tape, Etc) SSDT" at bounding box center [710, 174] width 349 height 34
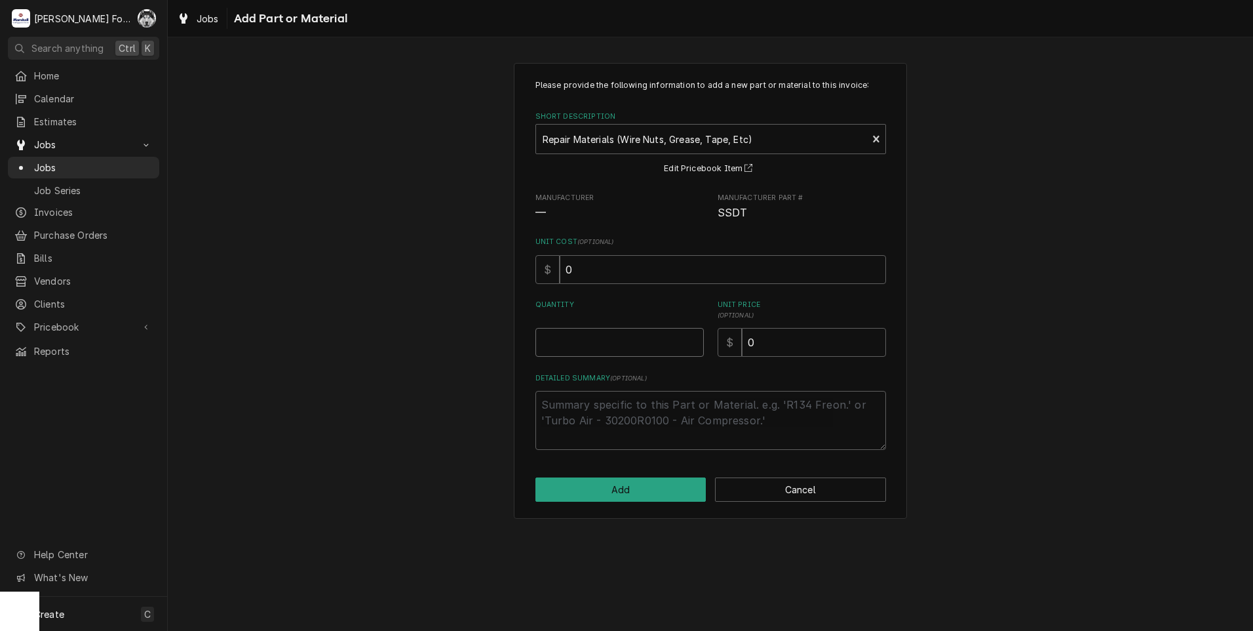
type textarea "x"
type input "0.5"
click at [696, 340] on input "0.5" at bounding box center [620, 342] width 168 height 29
type textarea "x"
type input "1"
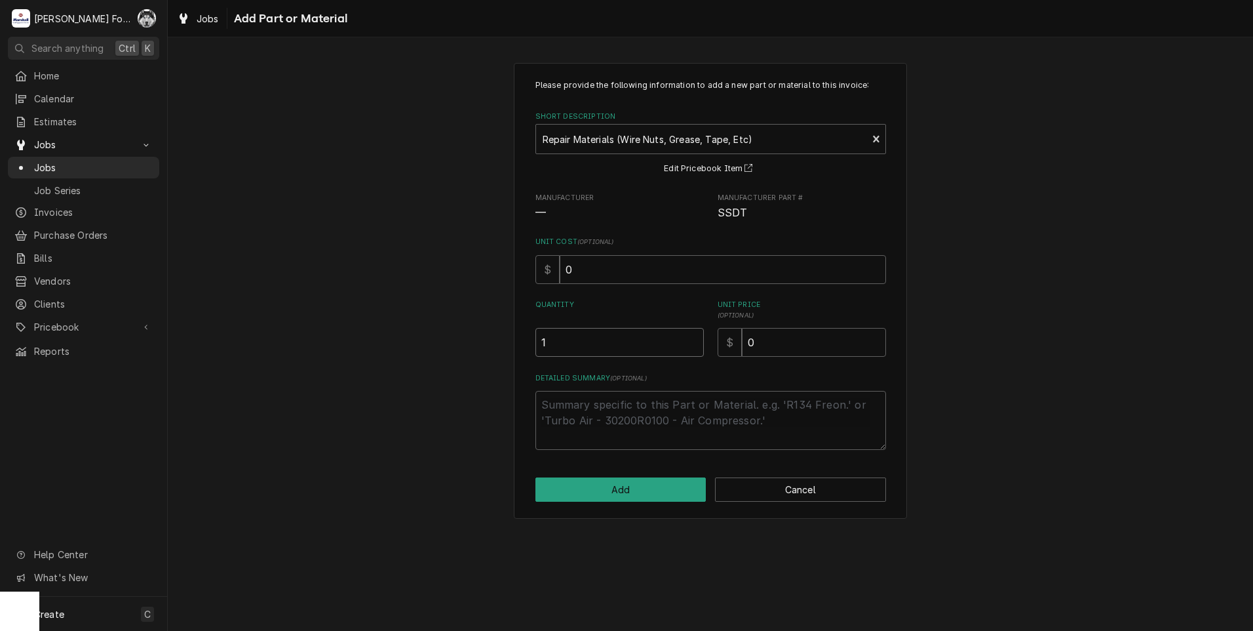
click at [695, 338] on input "1" at bounding box center [620, 342] width 168 height 29
drag, startPoint x: 789, startPoint y: 349, endPoint x: 665, endPoint y: 379, distance: 128.2
click at [680, 379] on div "Please provide the following information to add a new part or material to this …" at bounding box center [711, 264] width 351 height 370
type textarea "x"
type input "6"
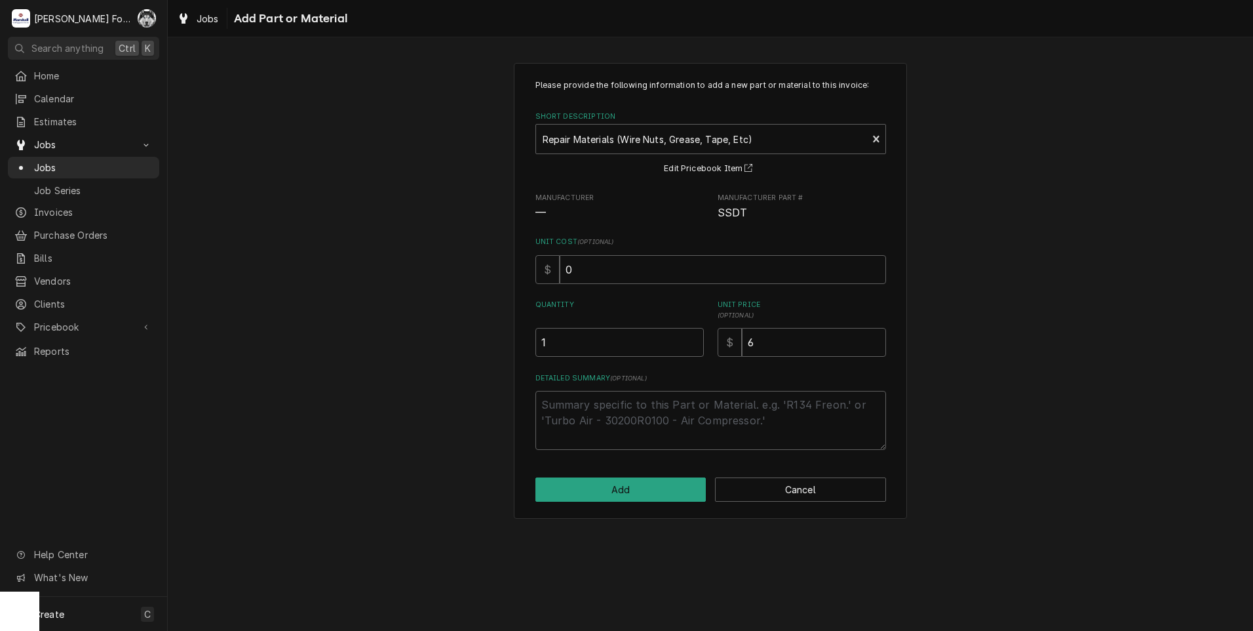
click at [370, 501] on div "Please provide the following information to add a new part or material to this …" at bounding box center [711, 290] width 1086 height 479
click at [595, 492] on button "Add" at bounding box center [621, 489] width 171 height 24
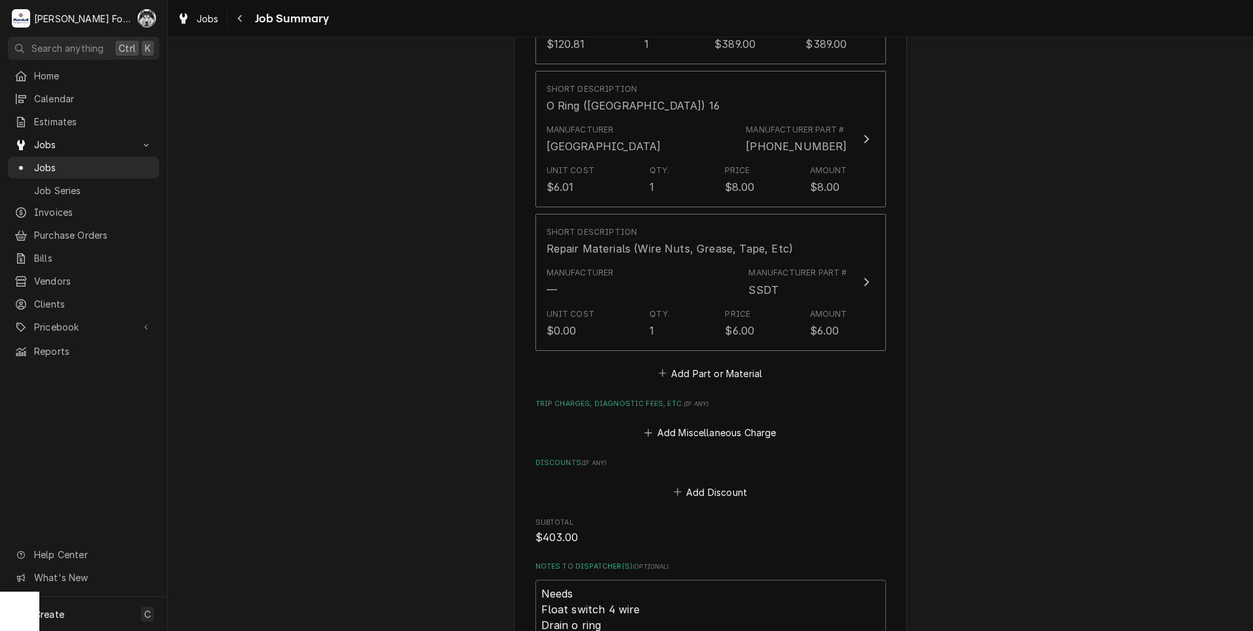
scroll to position [1482, 0]
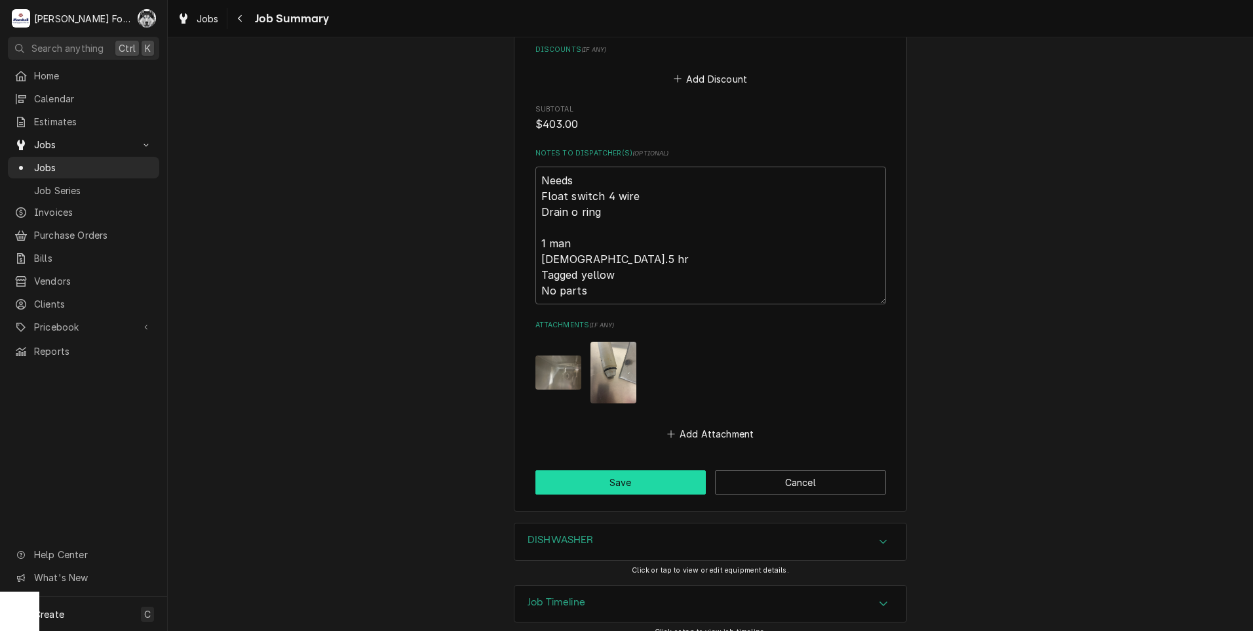
click at [623, 470] on button "Save" at bounding box center [621, 482] width 171 height 24
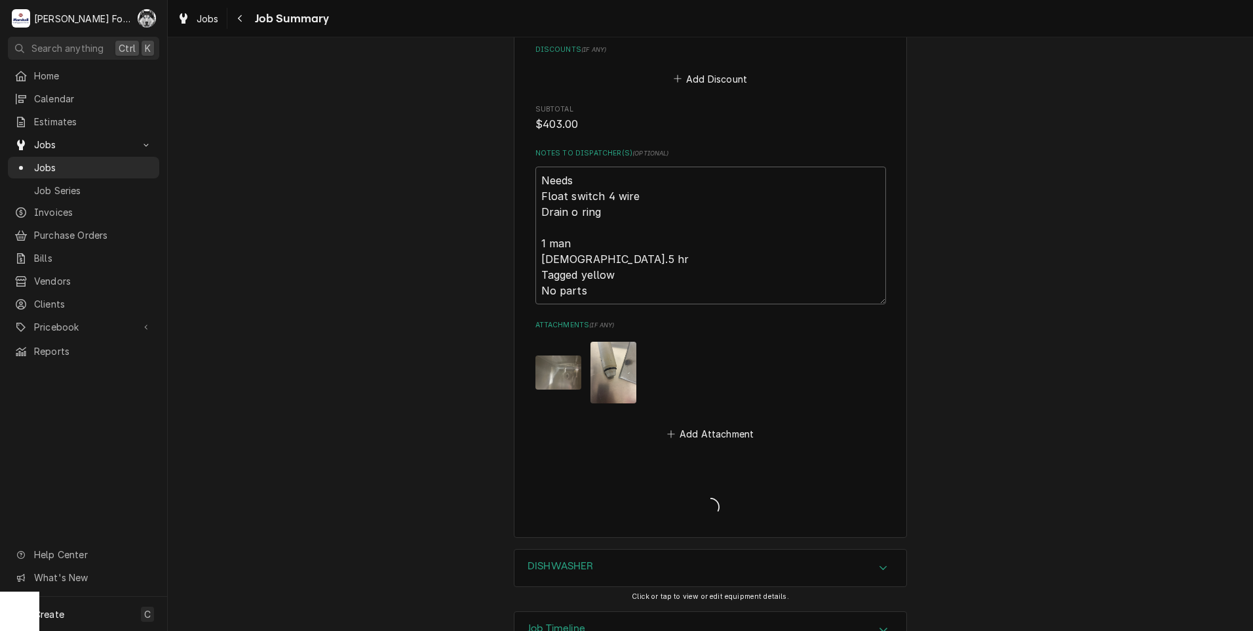
type textarea "x"
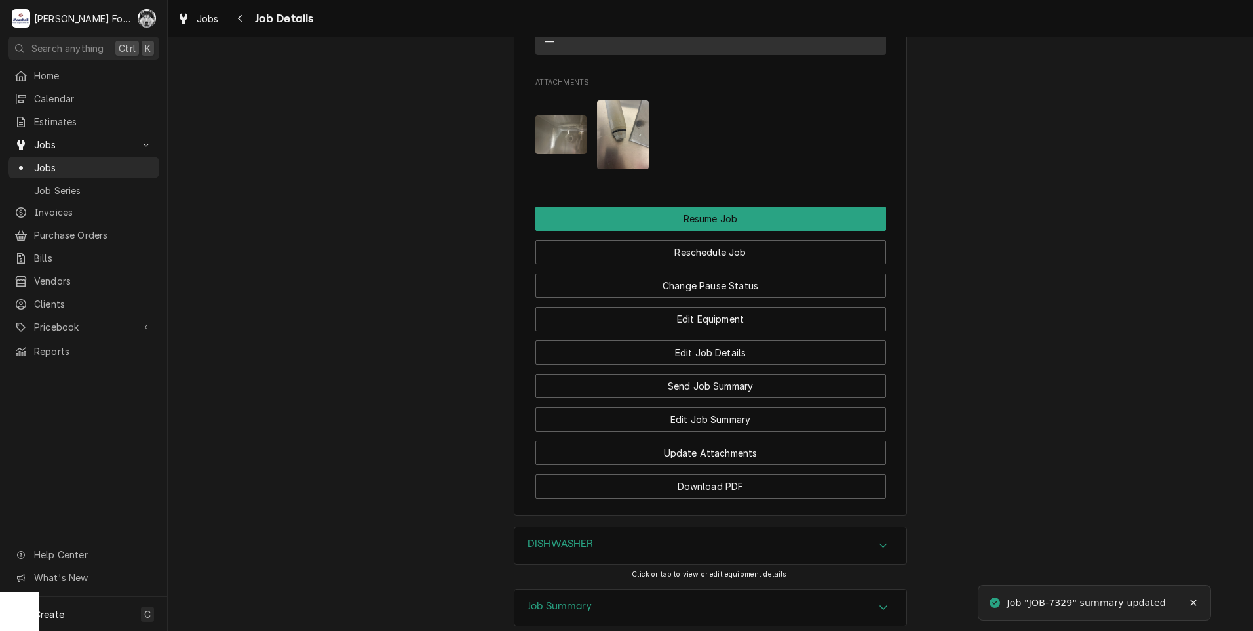
scroll to position [1583, 0]
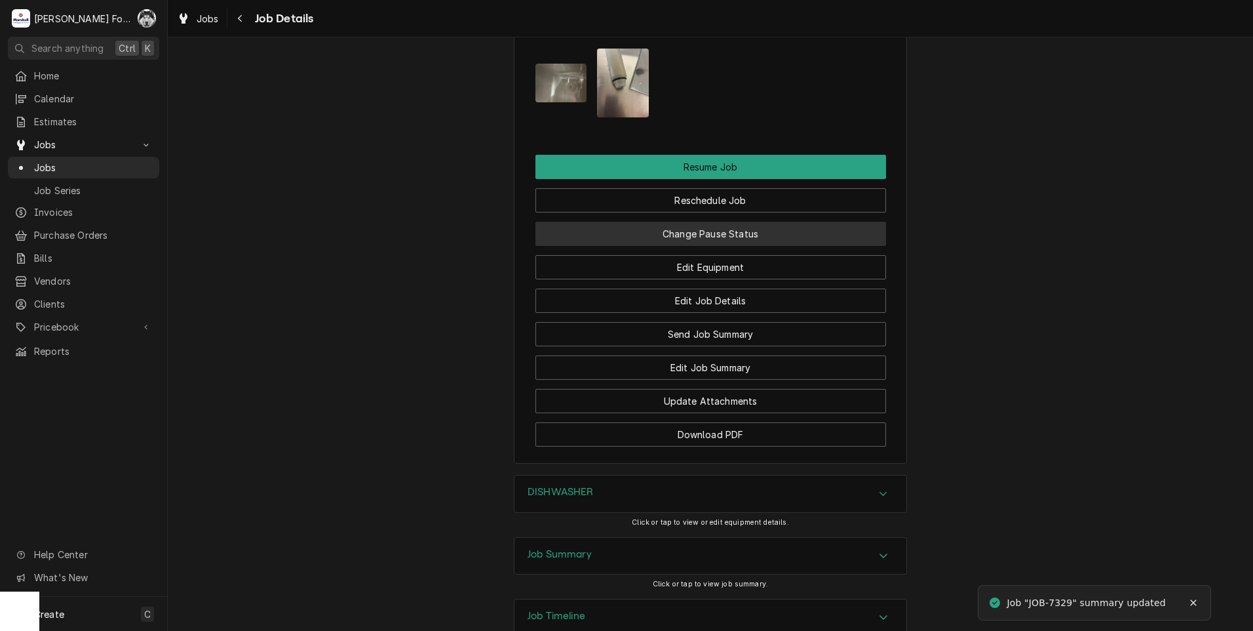
click at [692, 222] on button "Change Pause Status" at bounding box center [711, 234] width 351 height 24
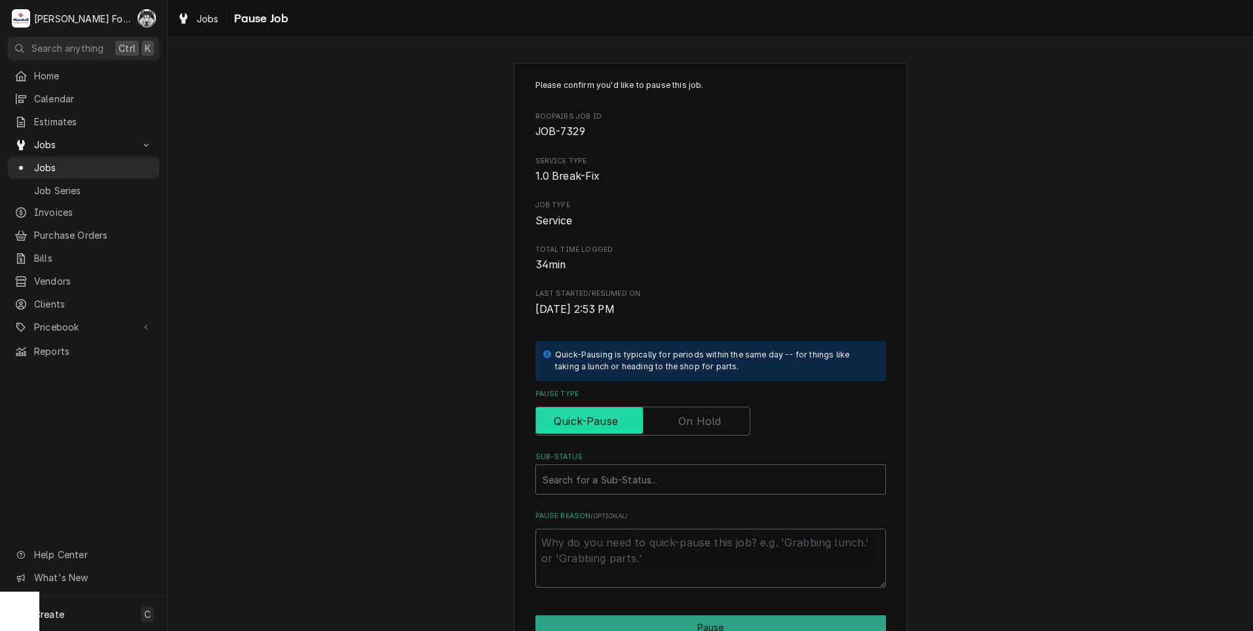
click at [719, 413] on input "Pause Type" at bounding box center [642, 420] width 203 height 29
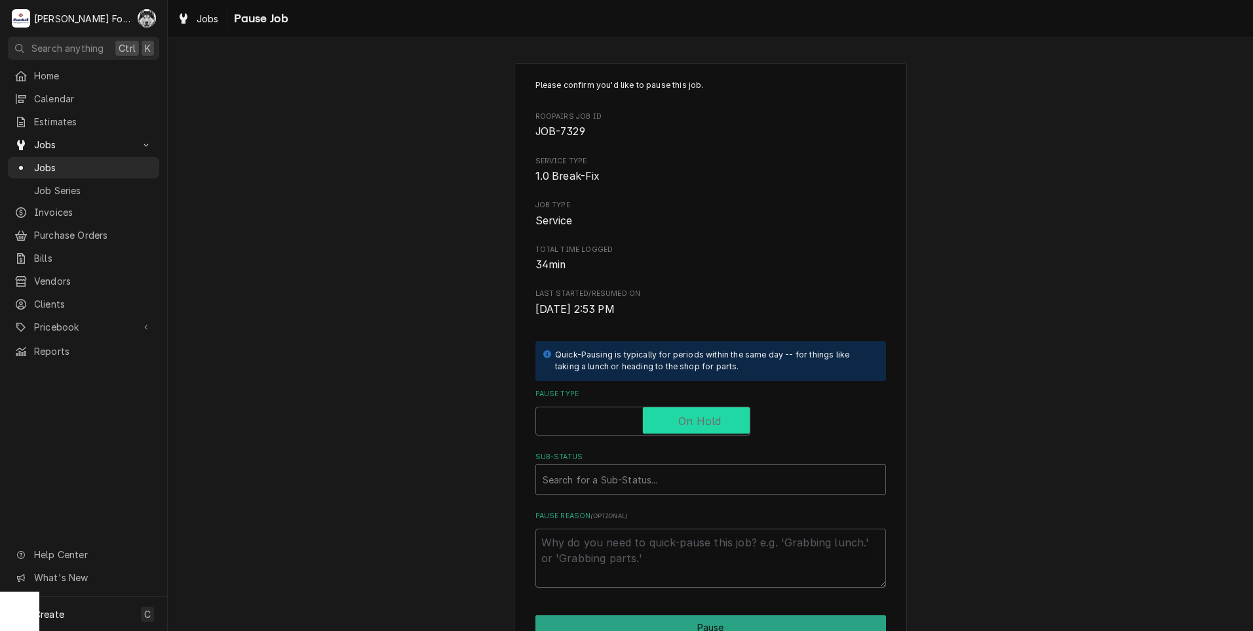
checkbox input "true"
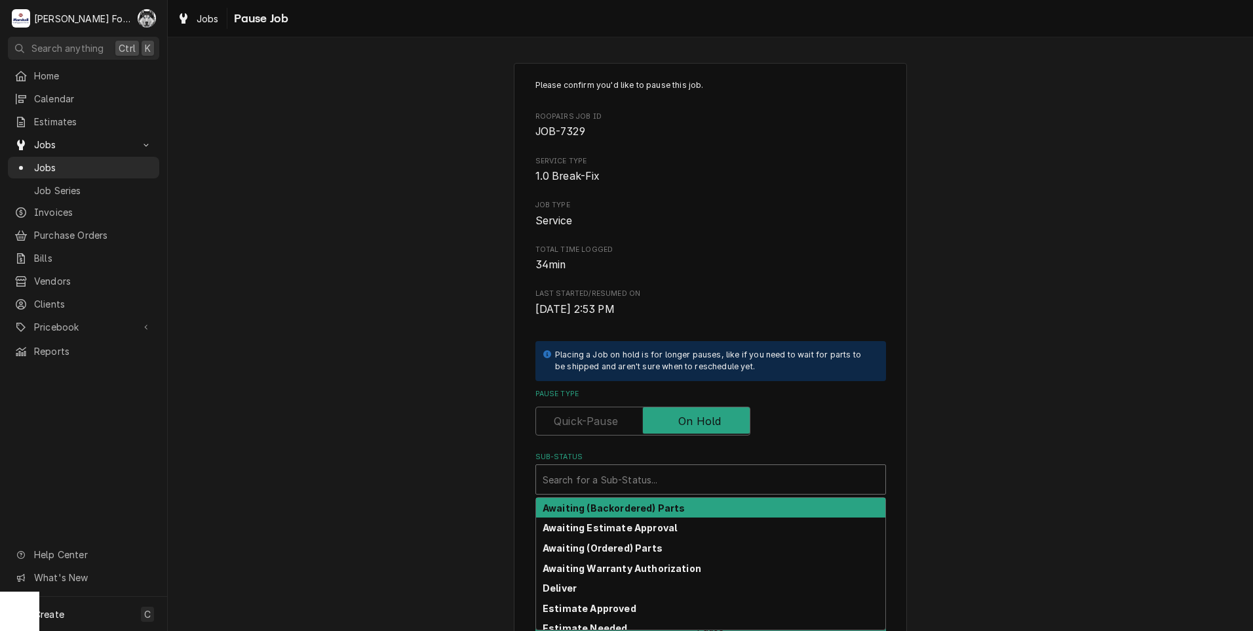
click at [646, 489] on div "Sub-Status" at bounding box center [711, 479] width 336 height 24
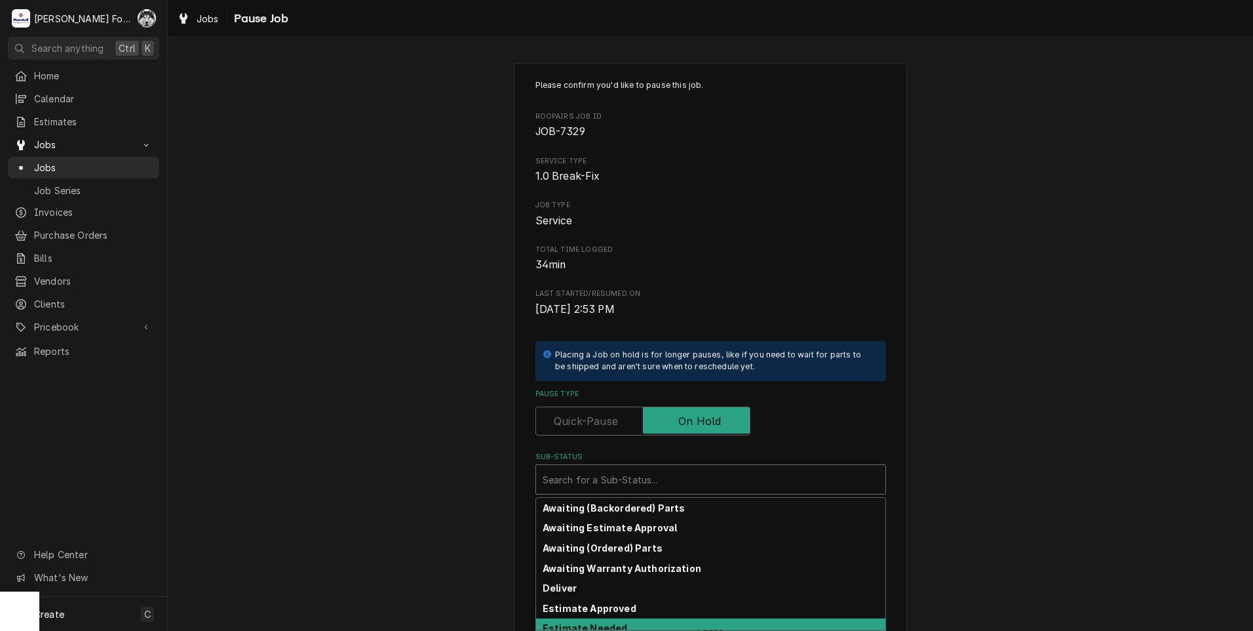
click at [602, 625] on strong "Estimate Needed" at bounding box center [585, 627] width 85 height 11
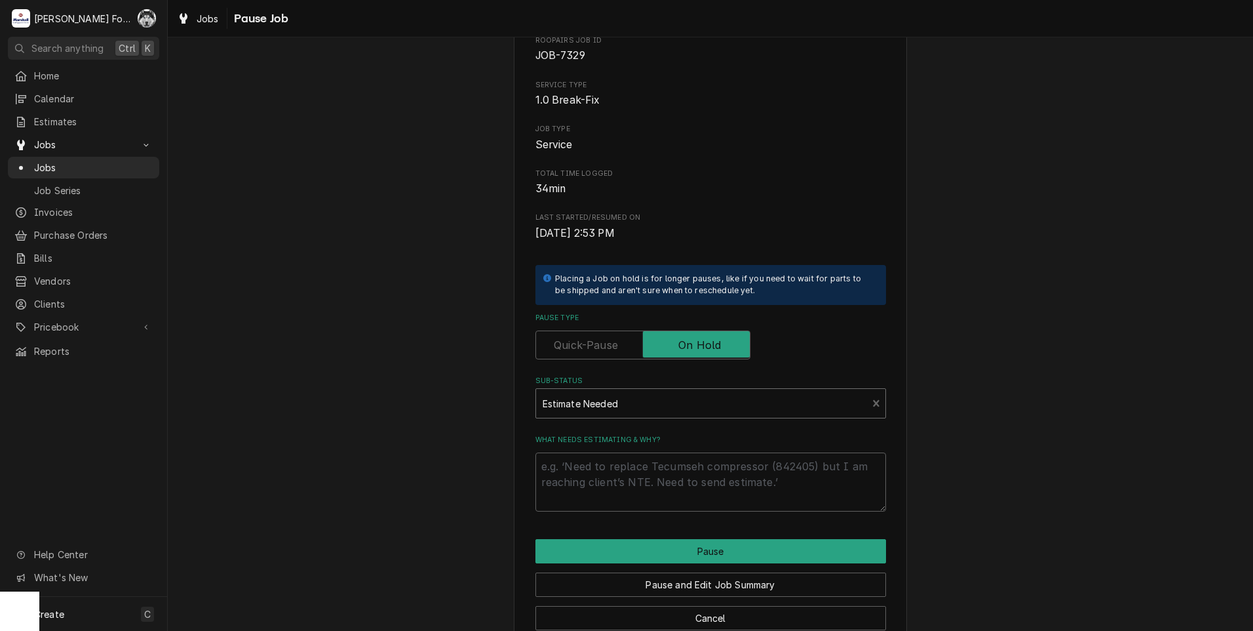
scroll to position [104, 0]
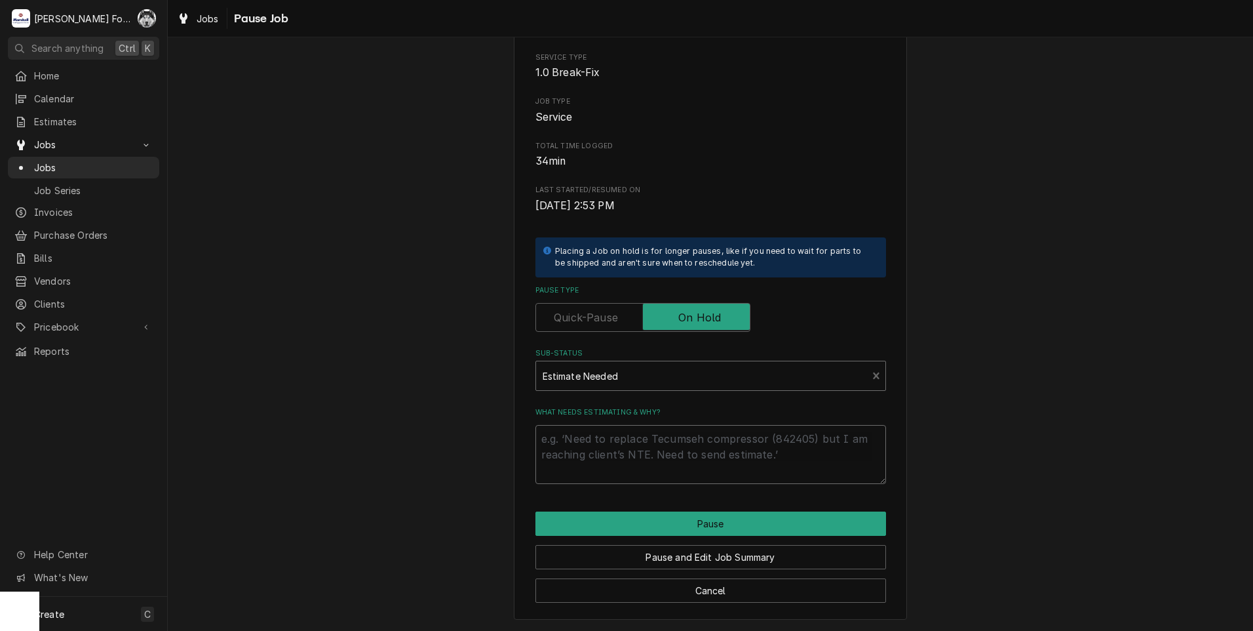
click at [580, 448] on textarea "What needs estimating & why?" at bounding box center [711, 454] width 351 height 59
type textarea "x"
type textarea "P"
type textarea "x"
type textarea "PA"
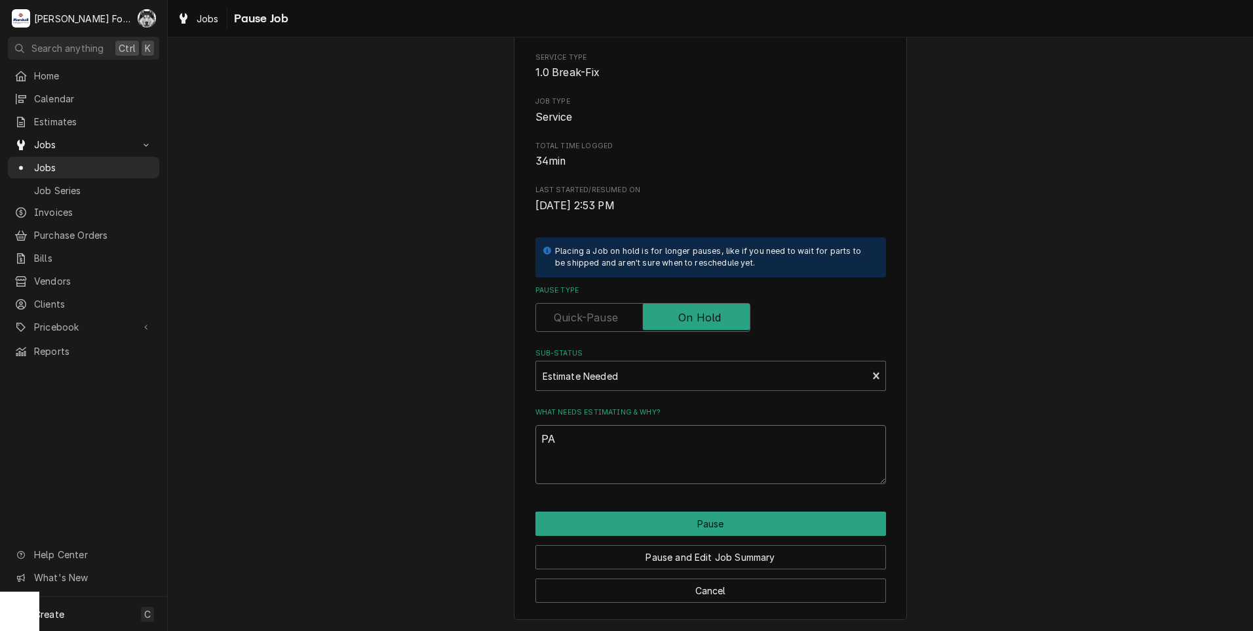
type textarea "x"
type textarea "PAR"
type textarea "x"
type textarea "PART"
type textarea "x"
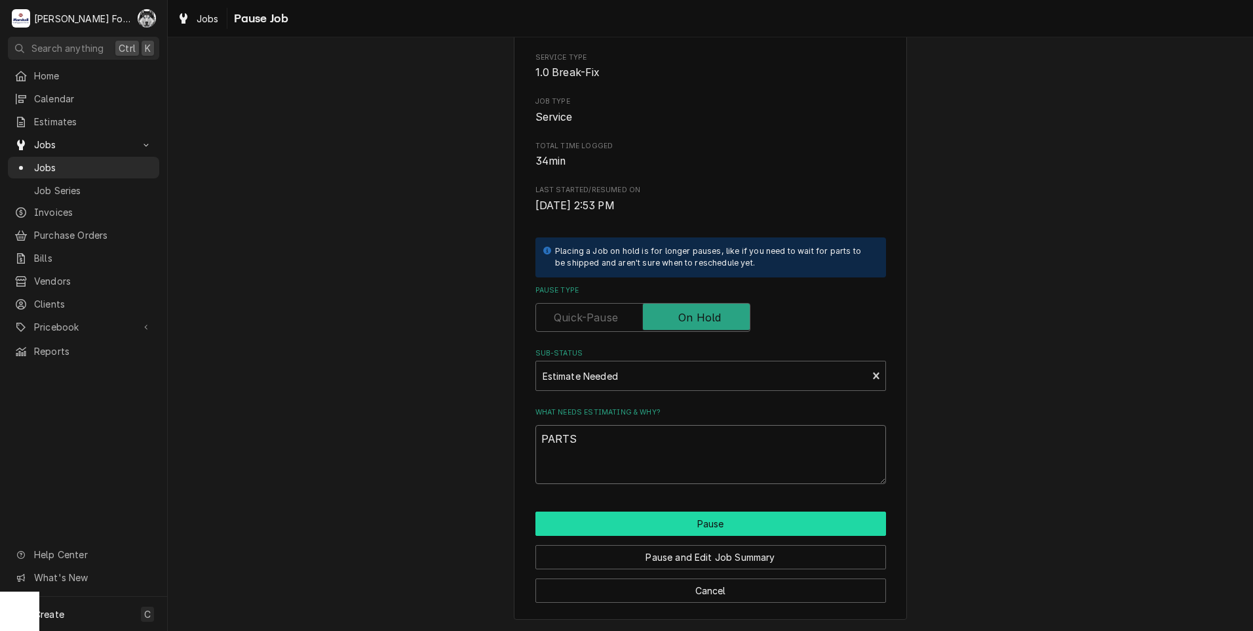
type textarea "PARTS"
click at [639, 527] on button "Pause" at bounding box center [711, 523] width 351 height 24
type textarea "x"
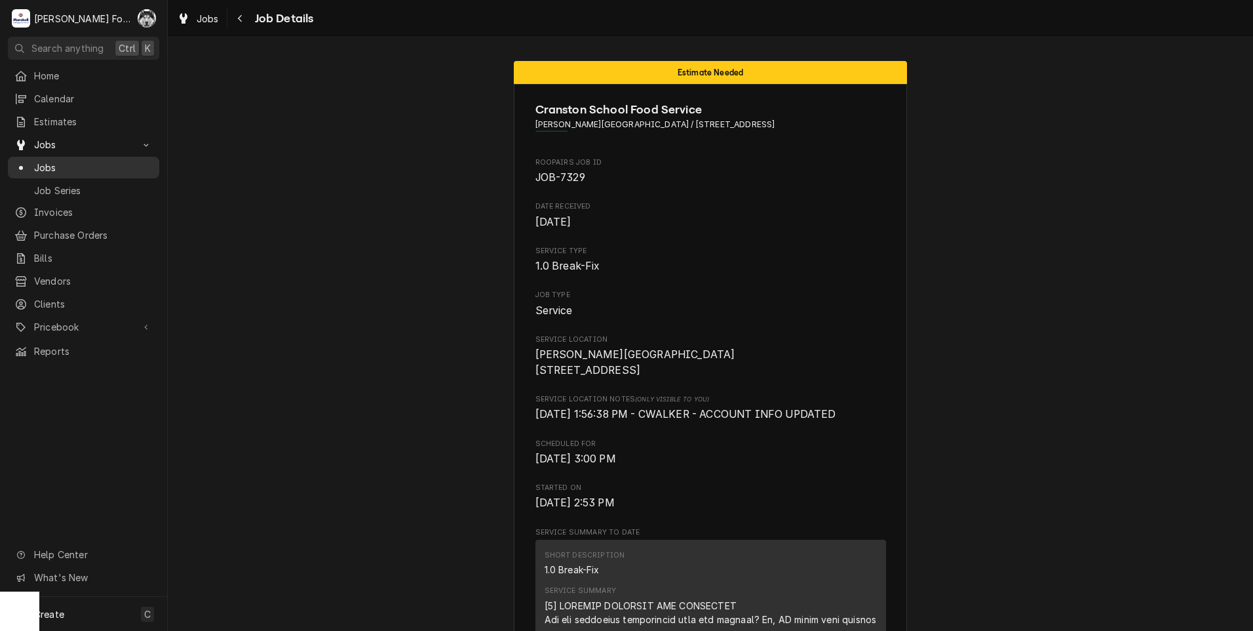
click at [34, 167] on span "Jobs" at bounding box center [93, 168] width 119 height 14
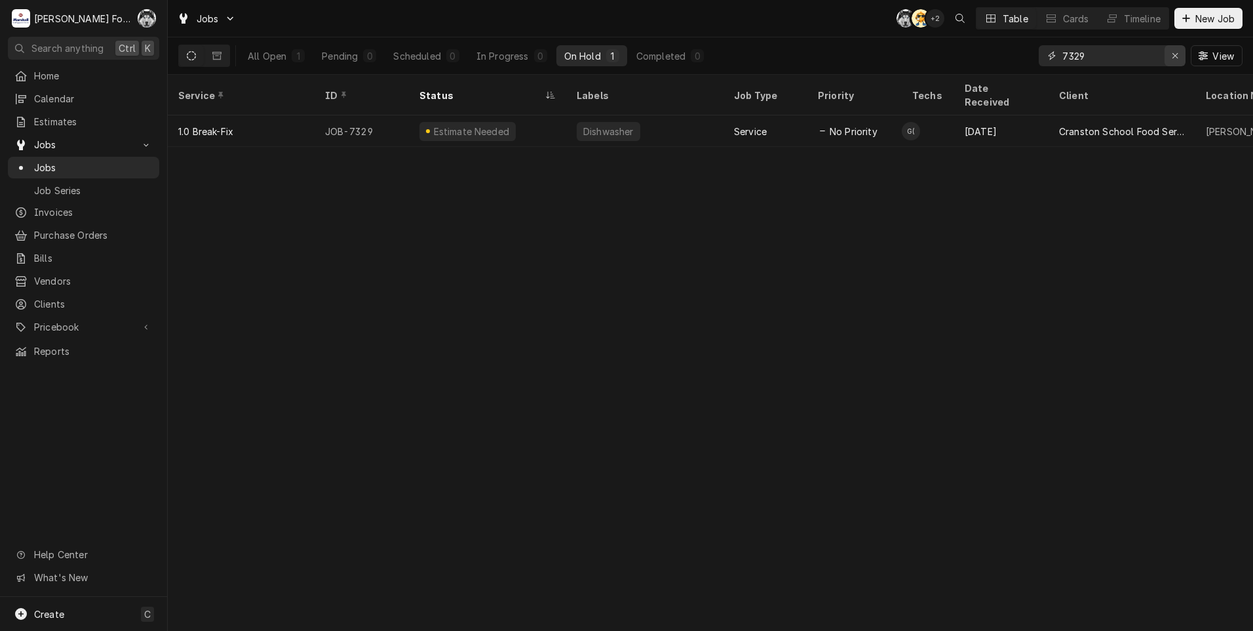
click at [1173, 62] on div "Erase input" at bounding box center [1175, 55] width 13 height 13
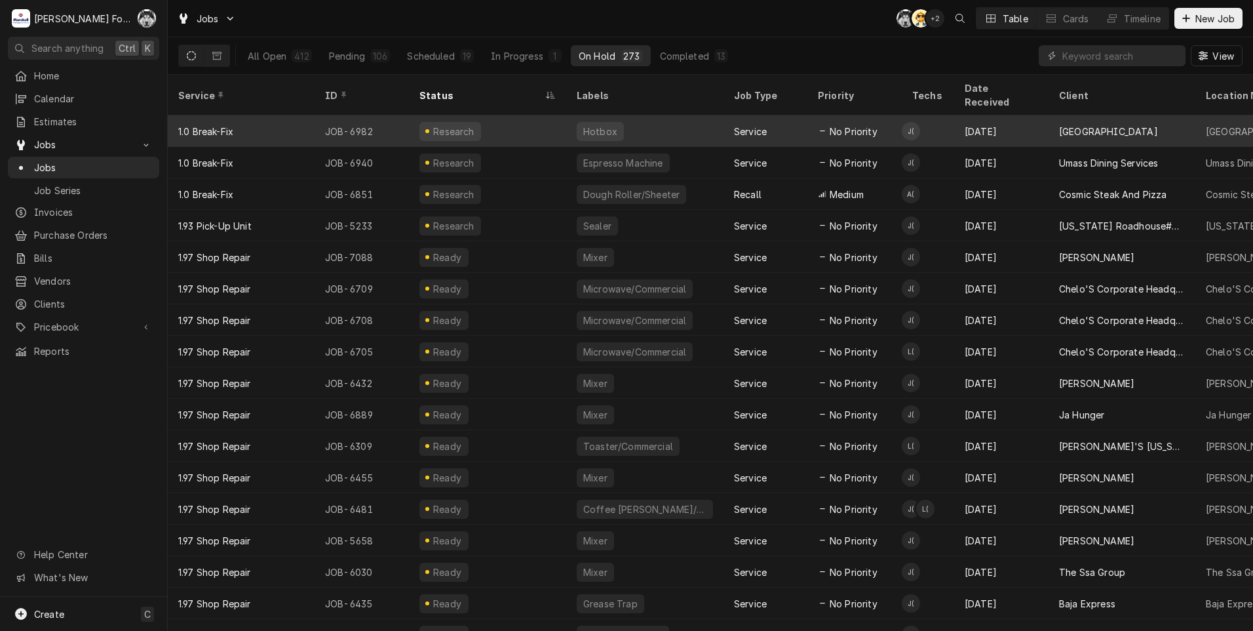
click at [762, 125] on div "Service" at bounding box center [750, 132] width 33 height 14
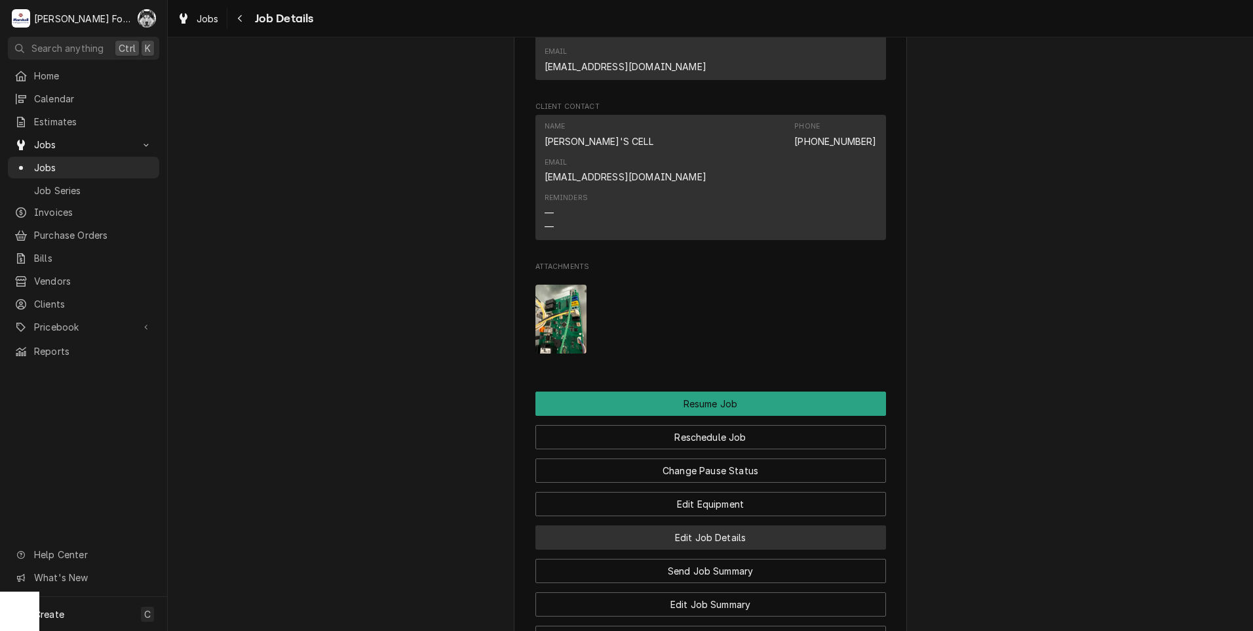
scroll to position [1748, 0]
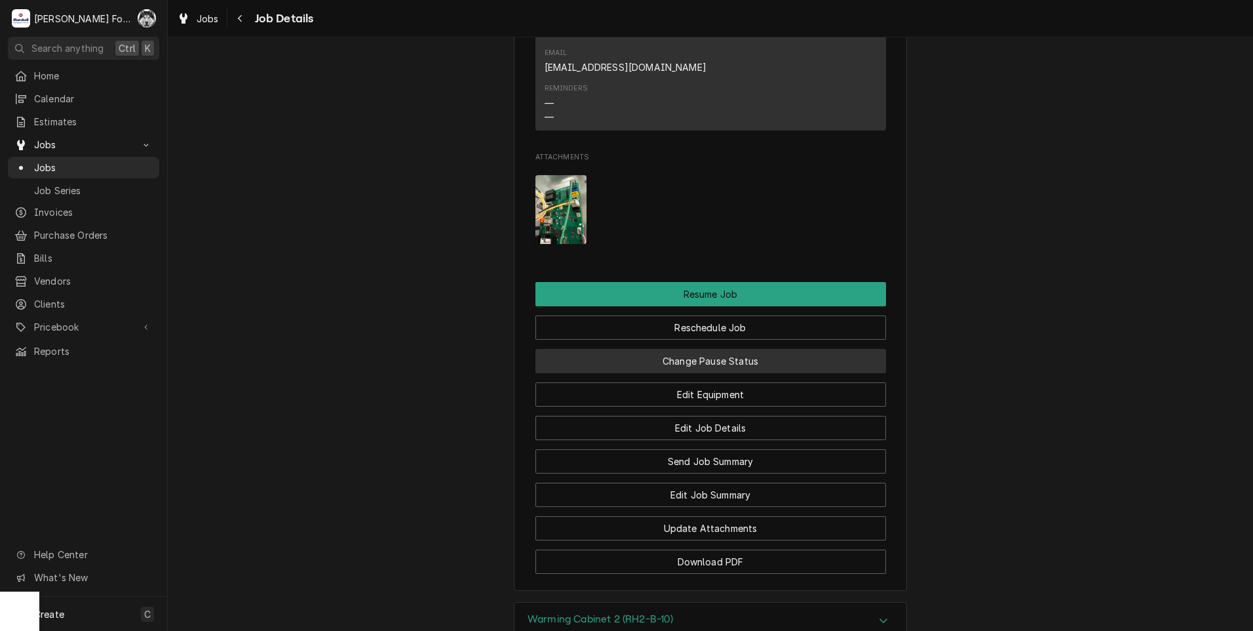
click at [664, 349] on button "Change Pause Status" at bounding box center [711, 361] width 351 height 24
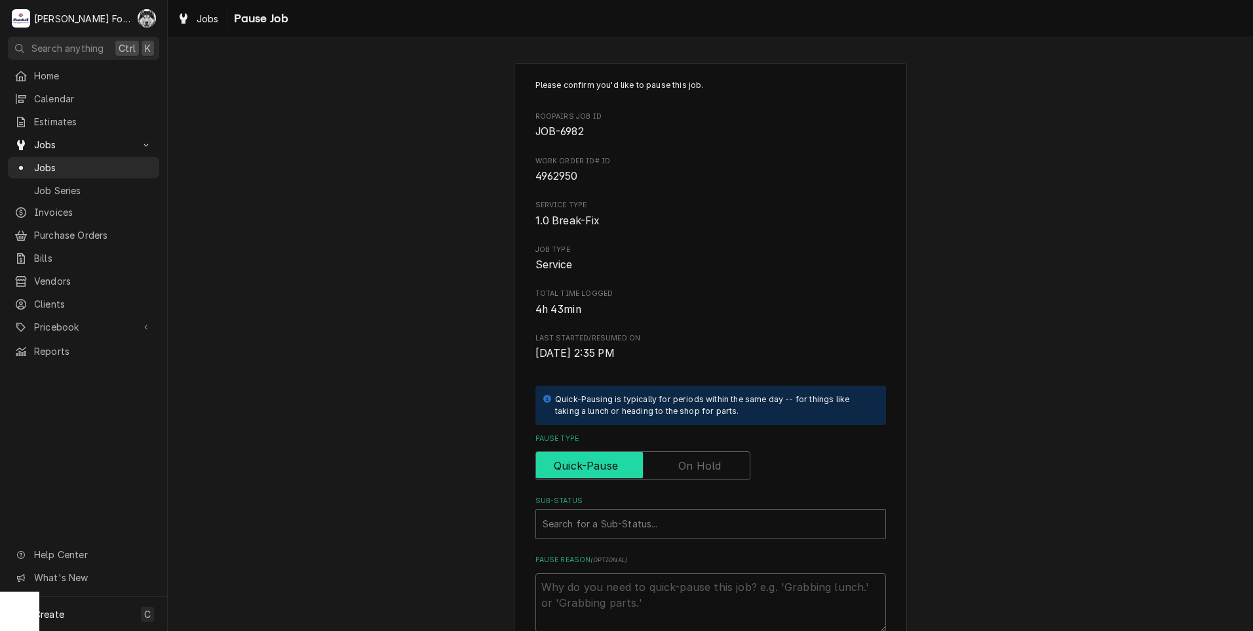
click at [673, 453] on input "Pause Type" at bounding box center [642, 465] width 203 height 29
checkbox input "true"
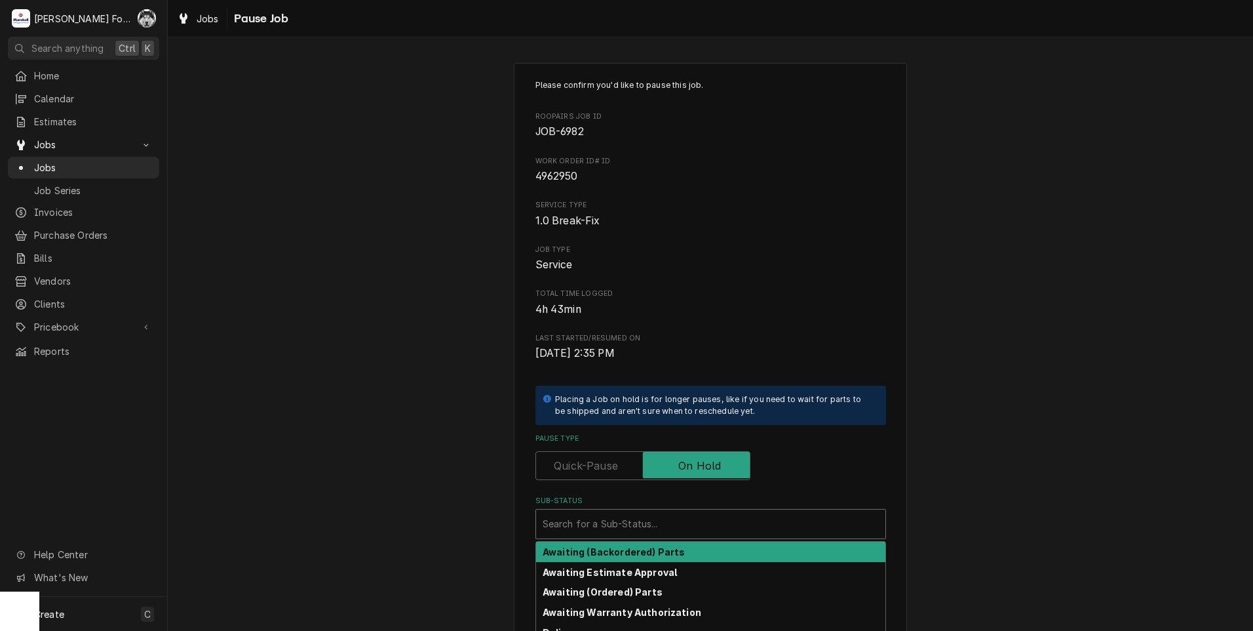
click at [616, 532] on div "Sub-Status" at bounding box center [711, 524] width 336 height 24
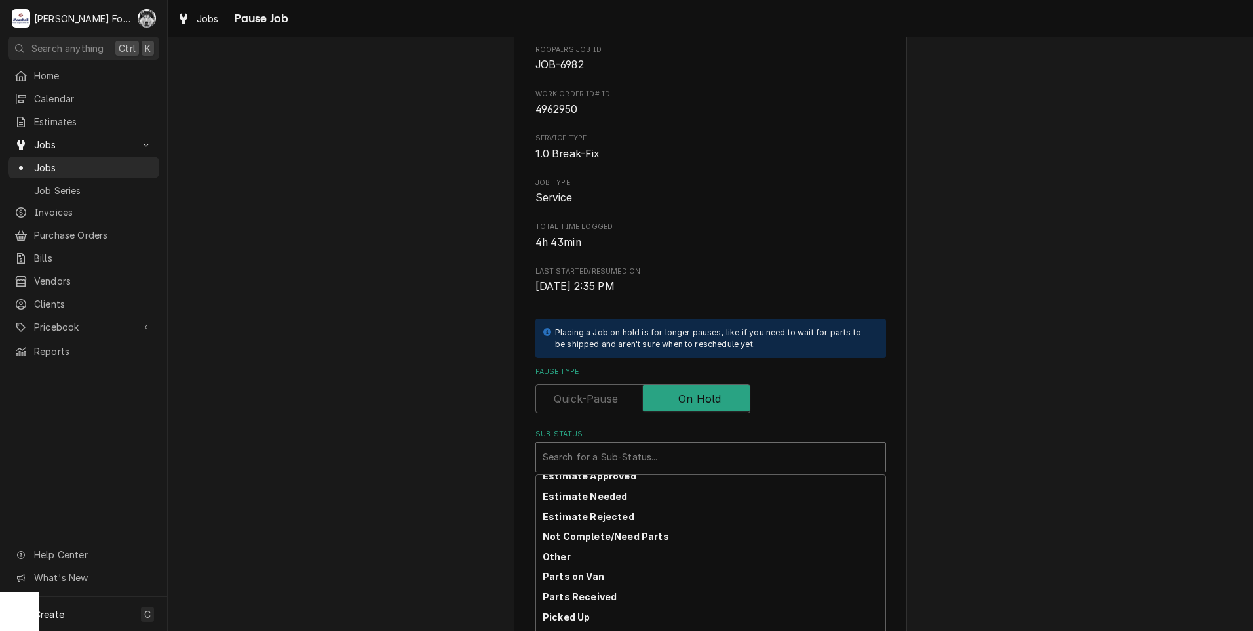
scroll to position [109, 0]
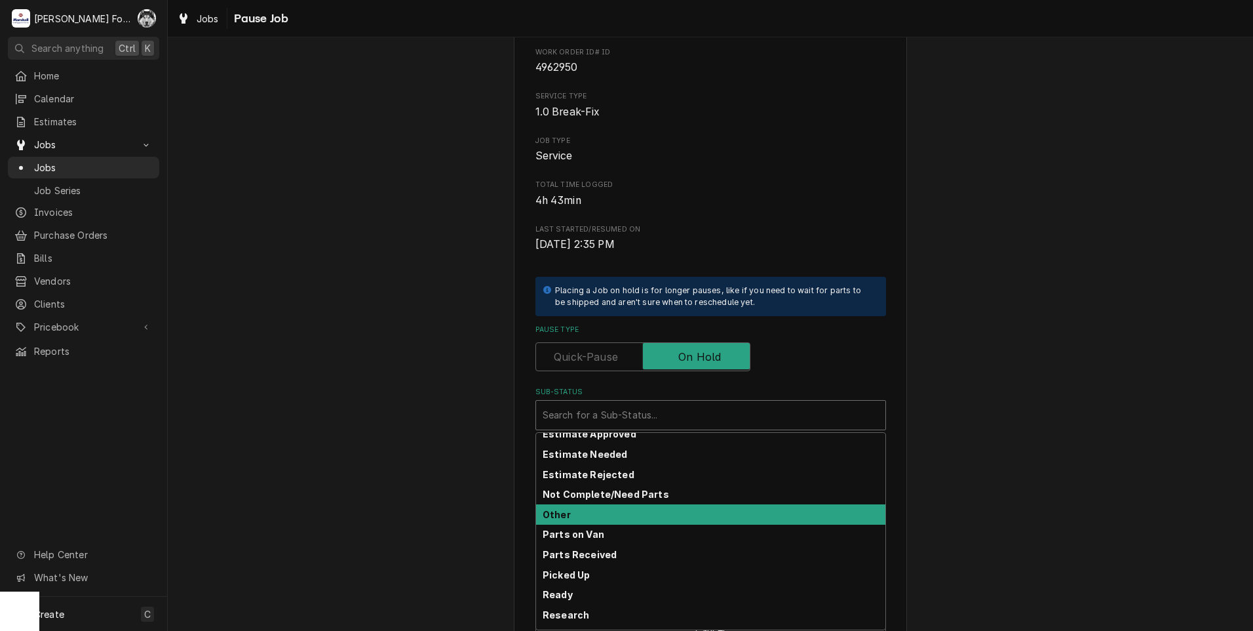
click at [580, 514] on div "Other" at bounding box center [710, 514] width 349 height 20
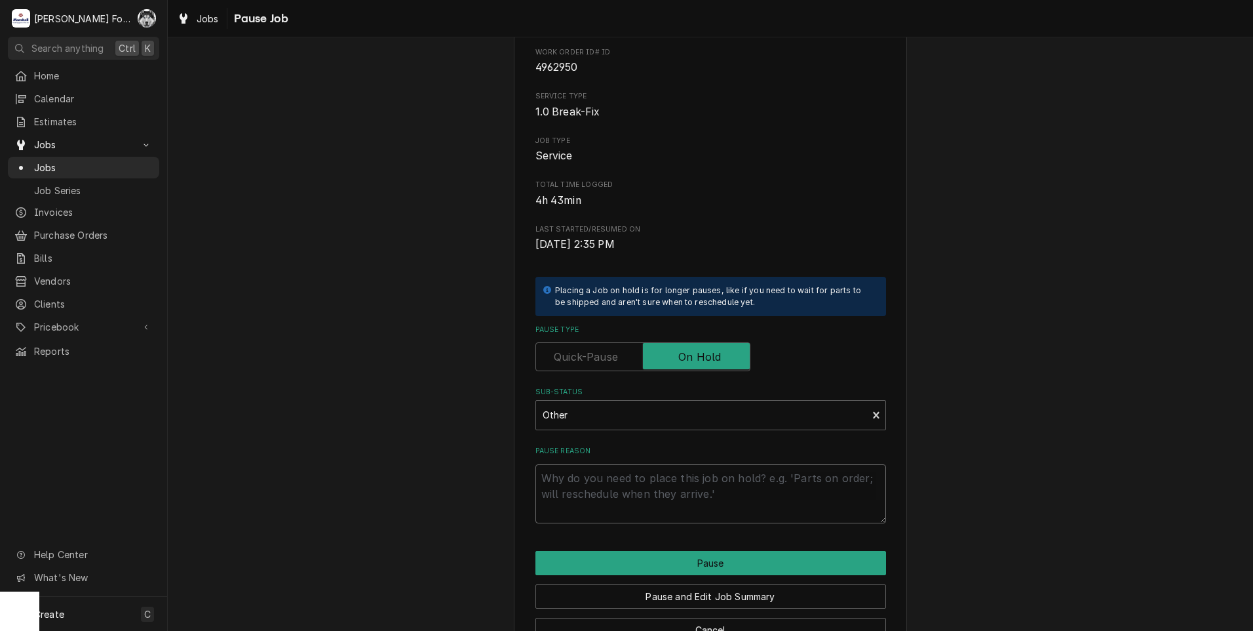
click at [596, 496] on textarea "Pause Reason" at bounding box center [711, 493] width 351 height 59
type textarea "x"
type textarea "P"
type textarea "x"
type textarea "PA"
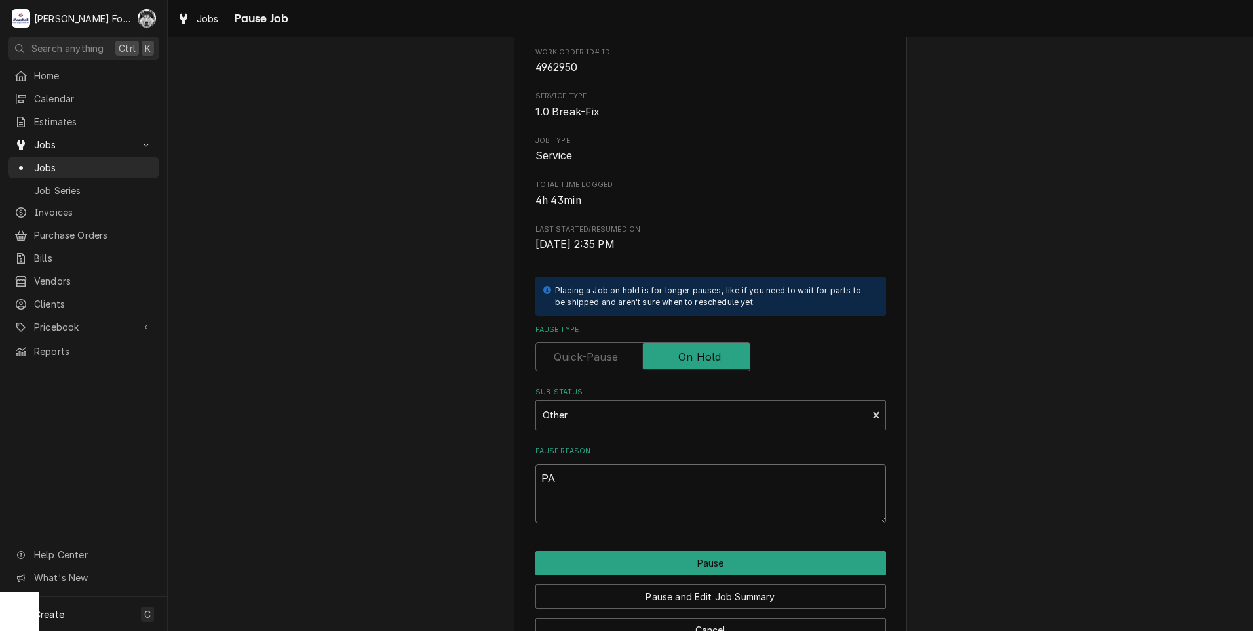
type textarea "x"
type textarea "PAR"
type textarea "x"
type textarea "PART"
type textarea "x"
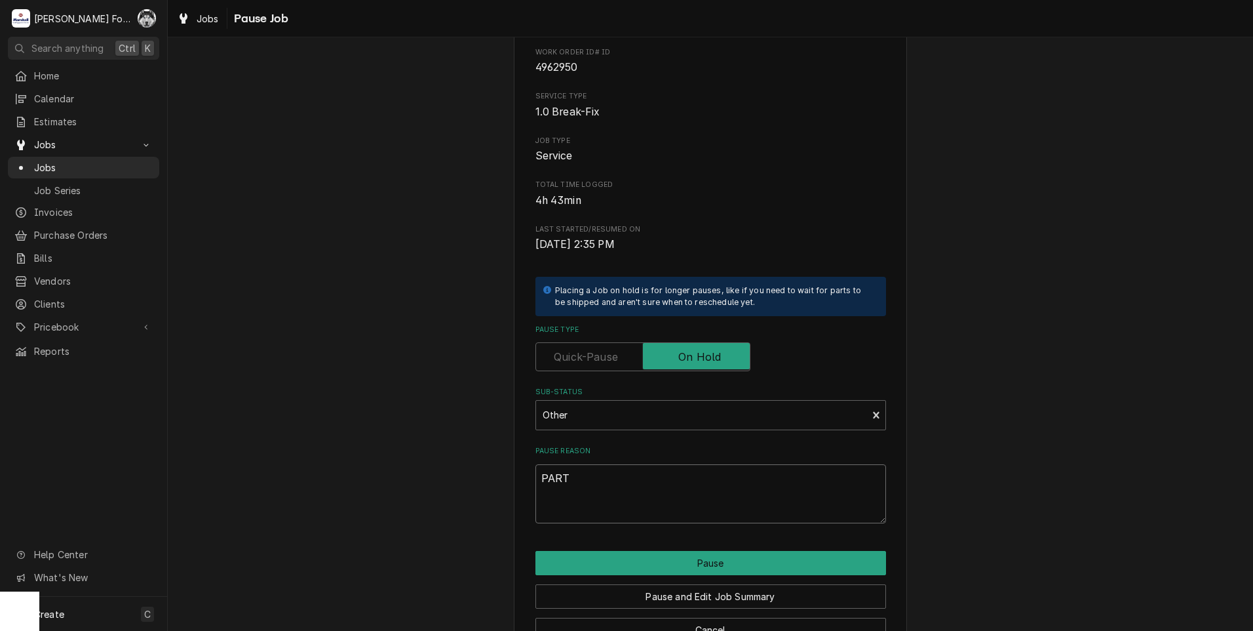
type textarea "PARTS"
type textarea "x"
type textarea "PARTS"
type textarea "x"
type textarea "PARTS M"
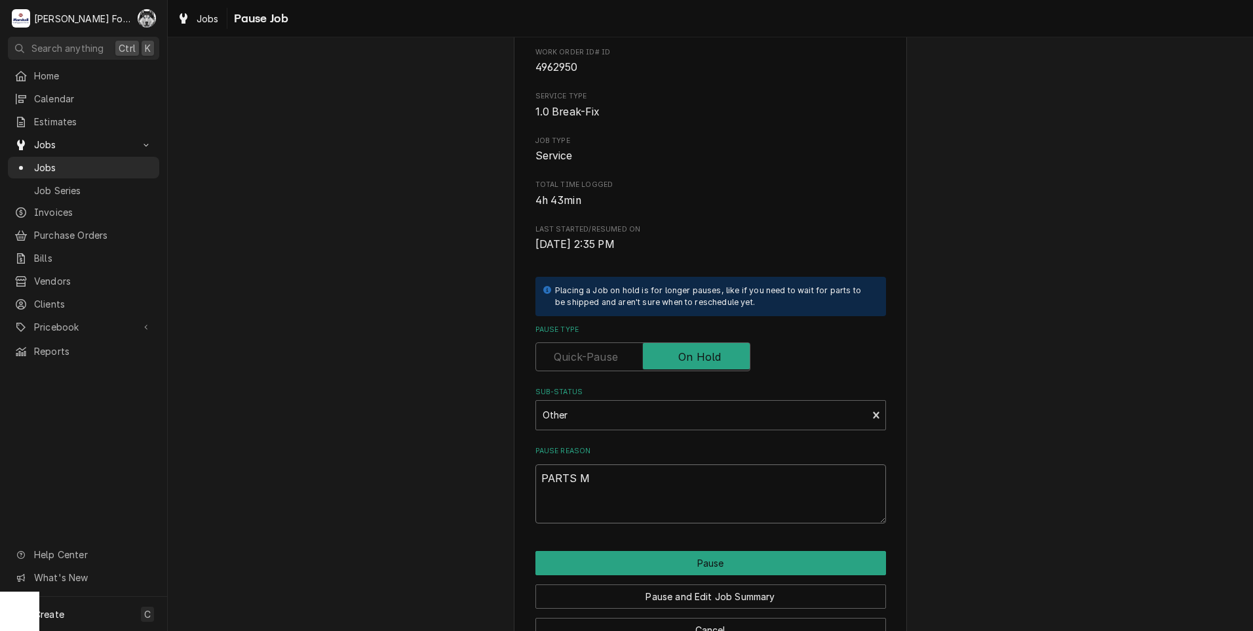
type textarea "x"
type textarea "PARTS MN"
type textarea "x"
type textarea "PARTS M"
type textarea "x"
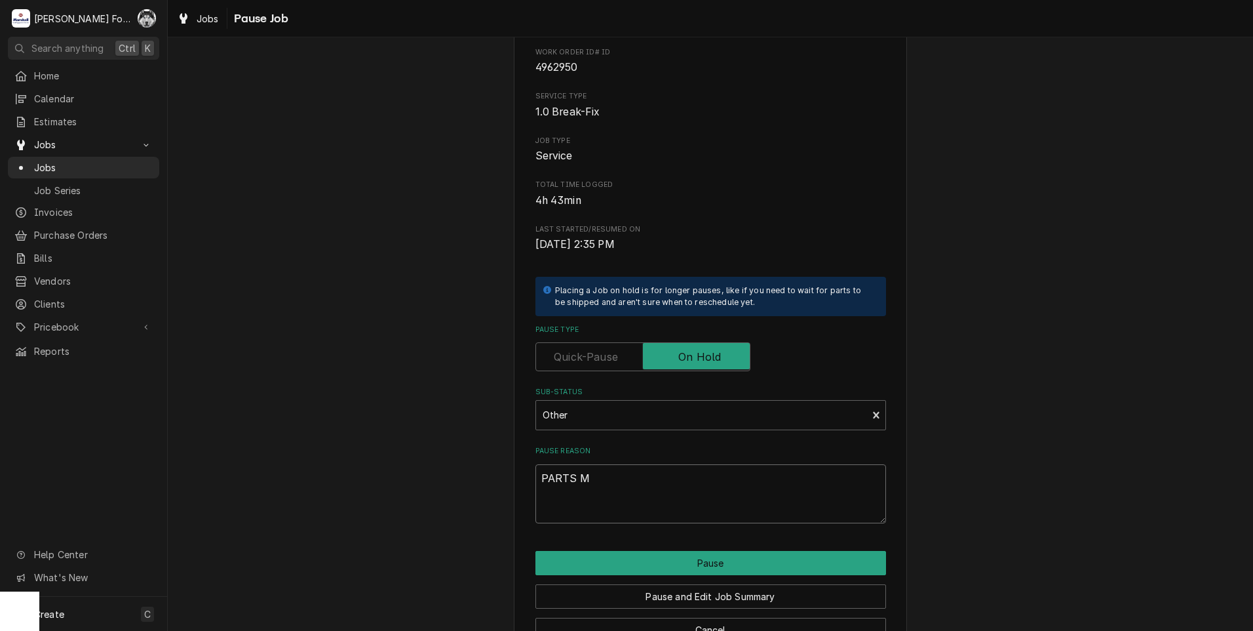
type textarea "PARTS"
type textarea "x"
type textarea "PARTS N"
type textarea "x"
type textarea "PARTS NL"
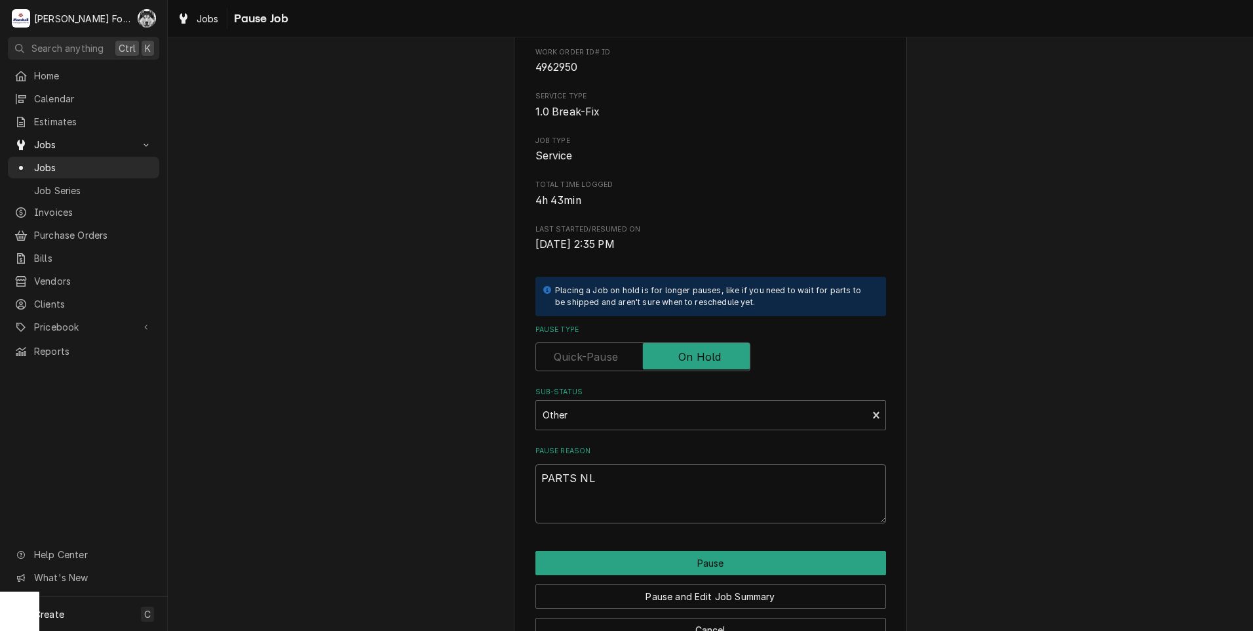
type textarea "x"
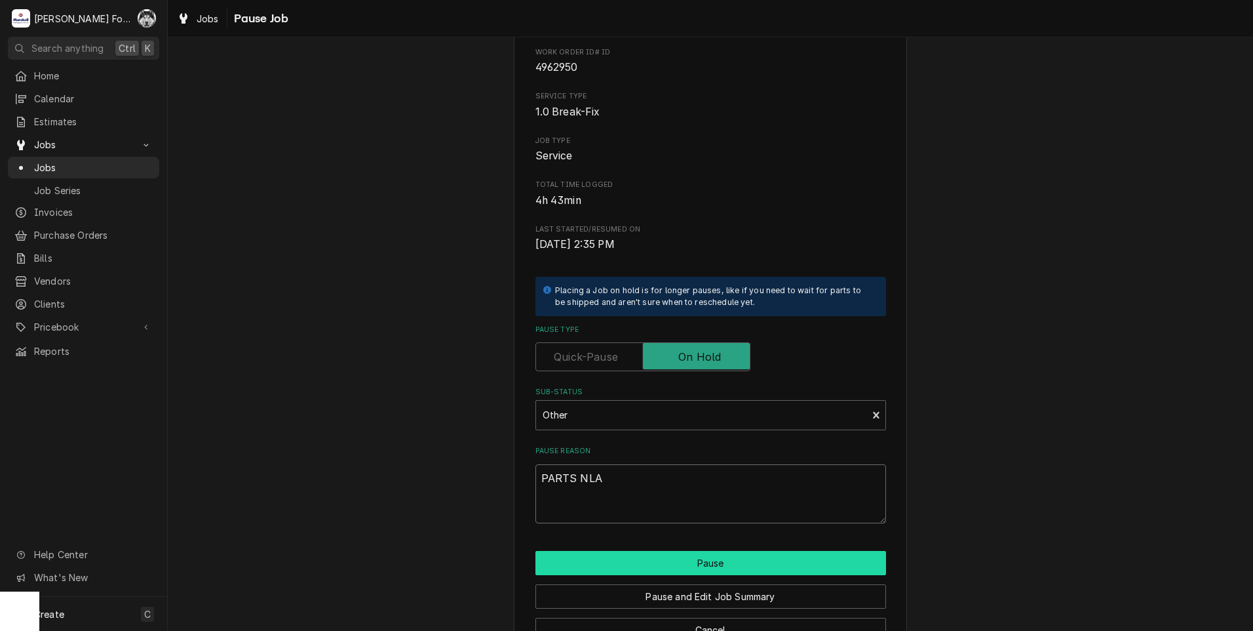
type textarea "PARTS NLA"
click at [664, 565] on button "Pause" at bounding box center [711, 563] width 351 height 24
type textarea "x"
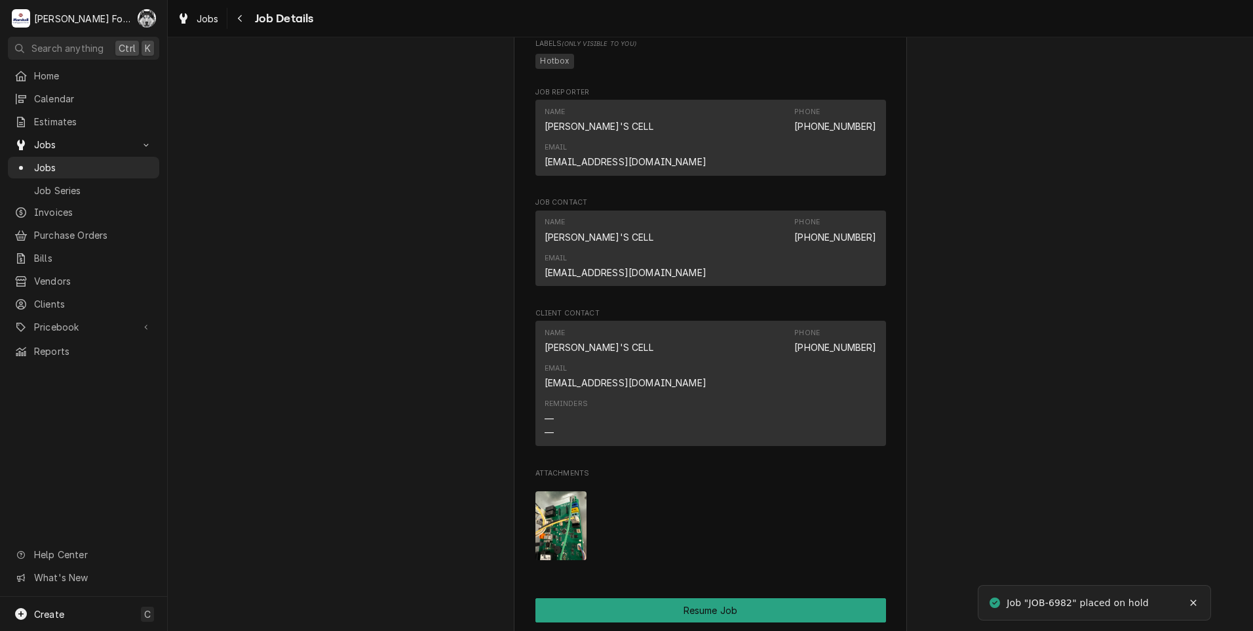
scroll to position [1748, 0]
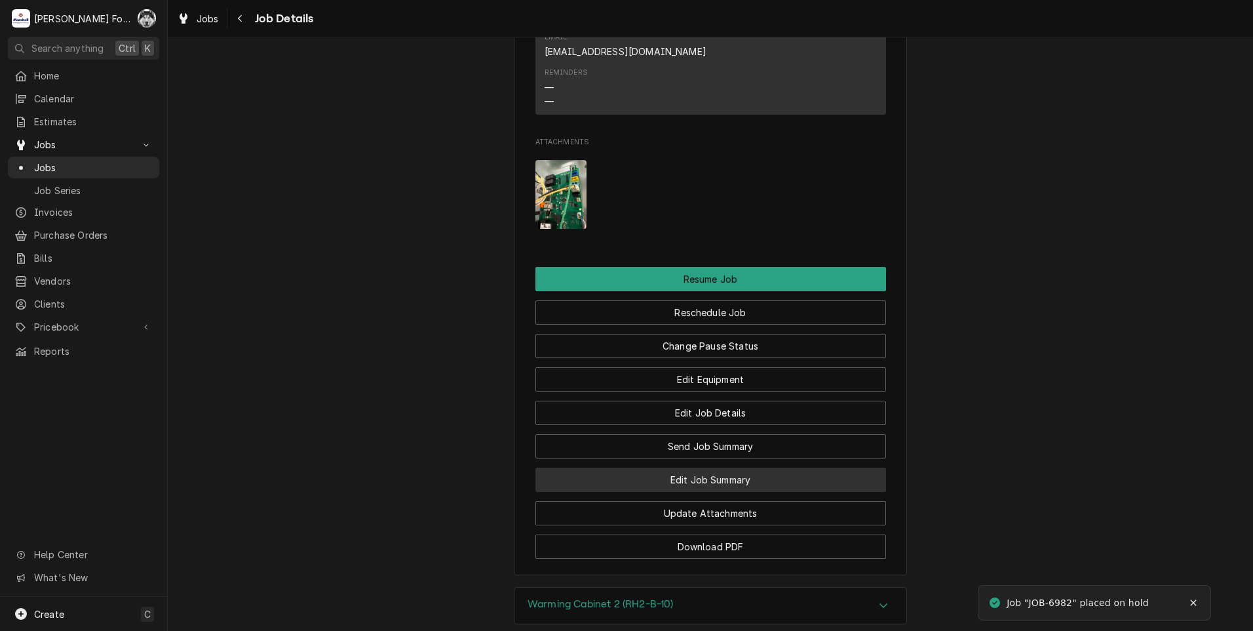
click at [705, 467] on button "Edit Job Summary" at bounding box center [711, 479] width 351 height 24
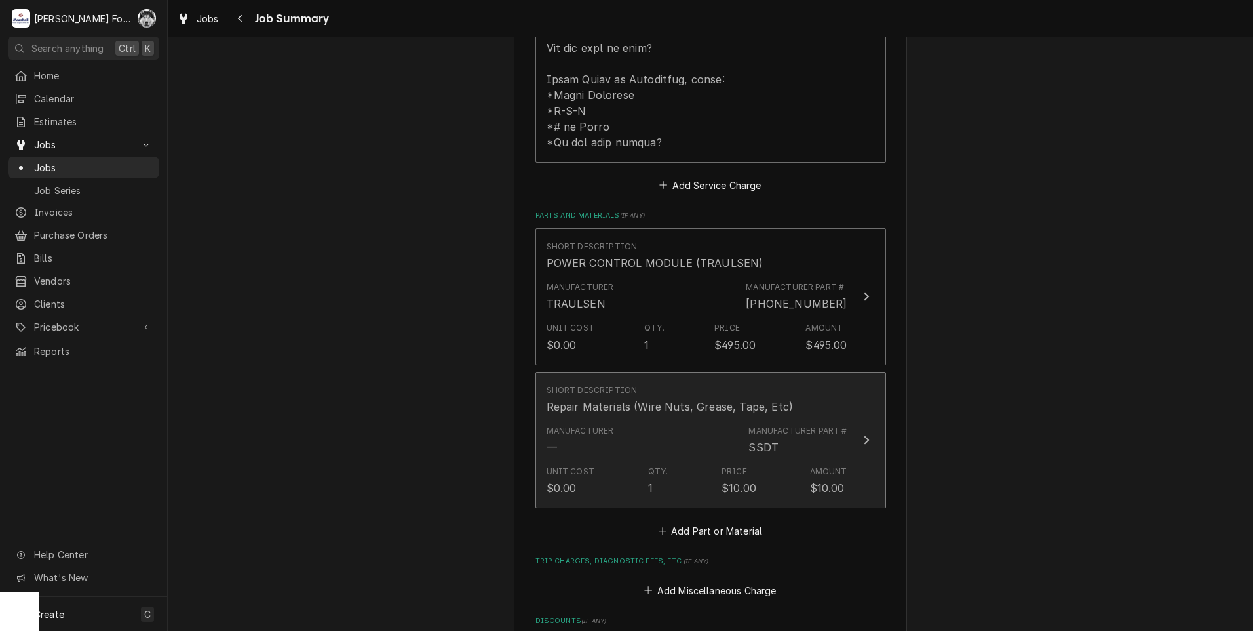
scroll to position [874, 0]
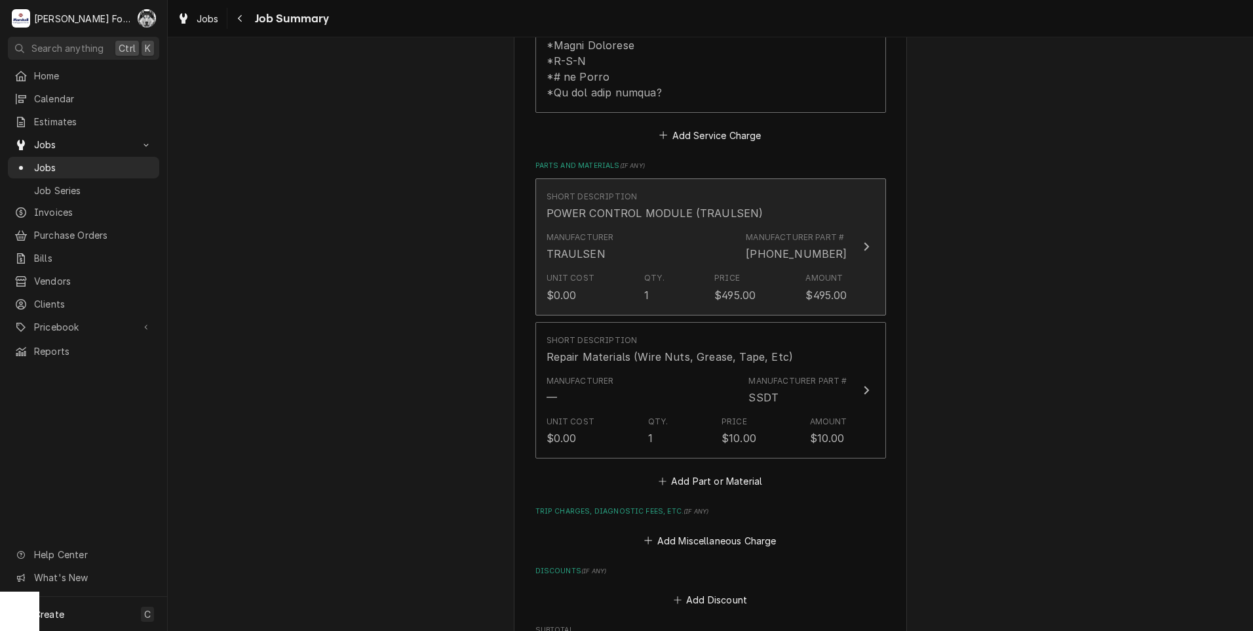
click at [656, 267] on div "Unit Cost $0.00 Qty. 1 Price $495.00 Amount $495.00" at bounding box center [697, 287] width 301 height 41
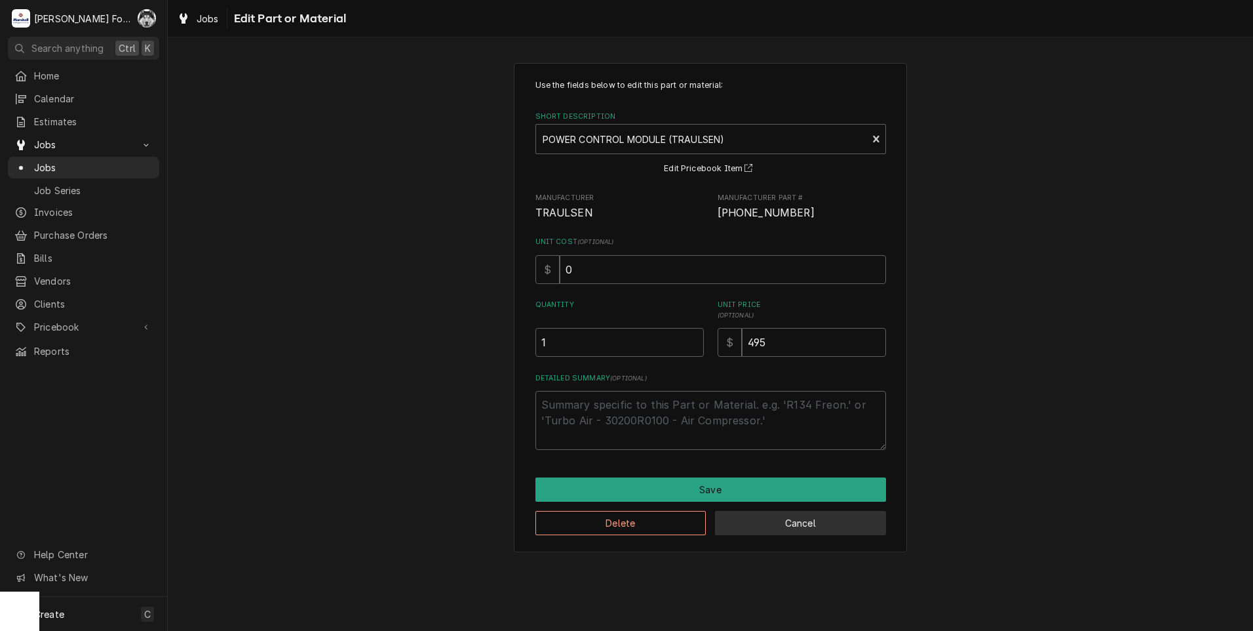
click at [784, 524] on button "Cancel" at bounding box center [800, 523] width 171 height 24
type textarea "x"
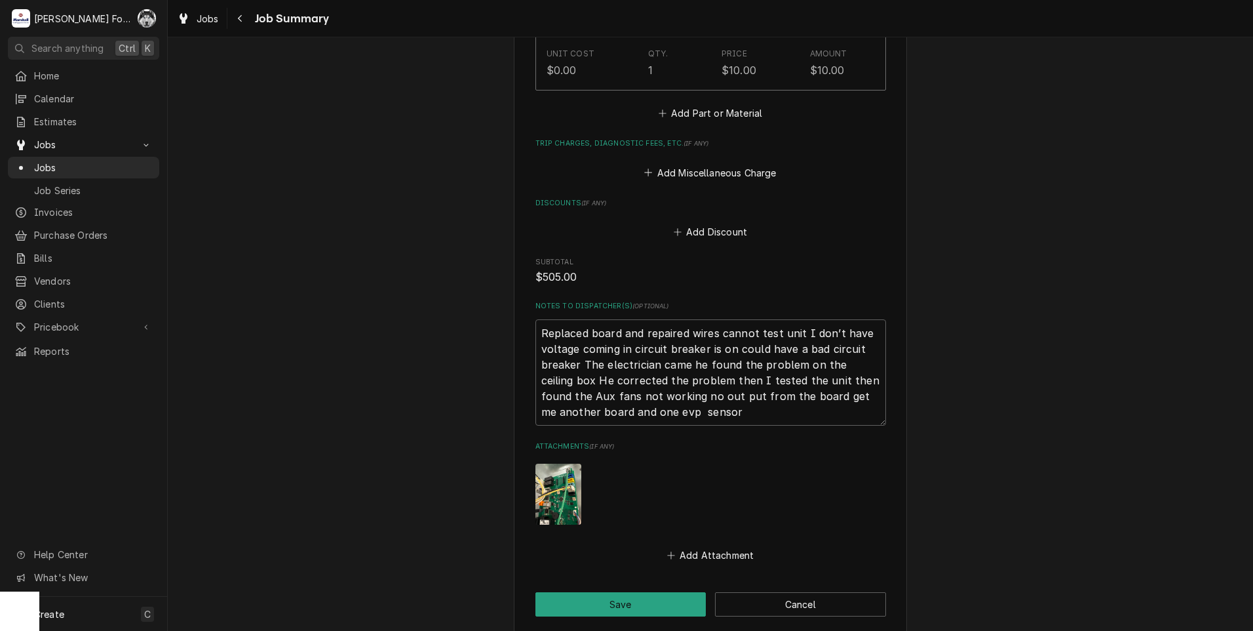
scroll to position [1311, 0]
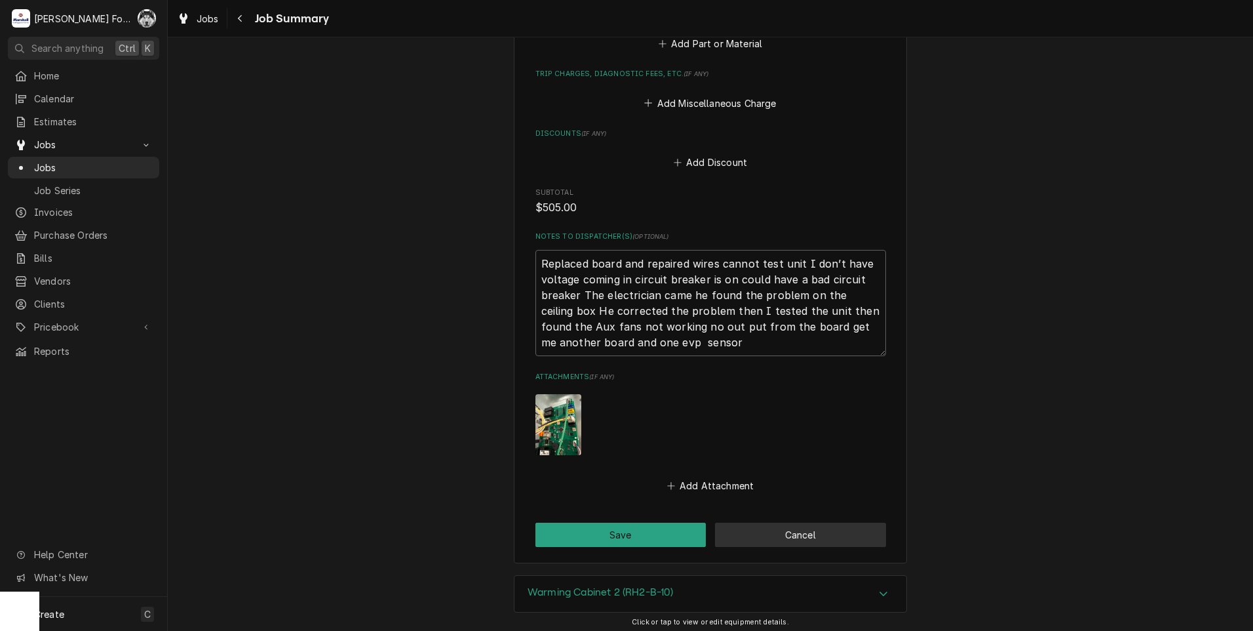
click at [786, 522] on button "Cancel" at bounding box center [800, 534] width 171 height 24
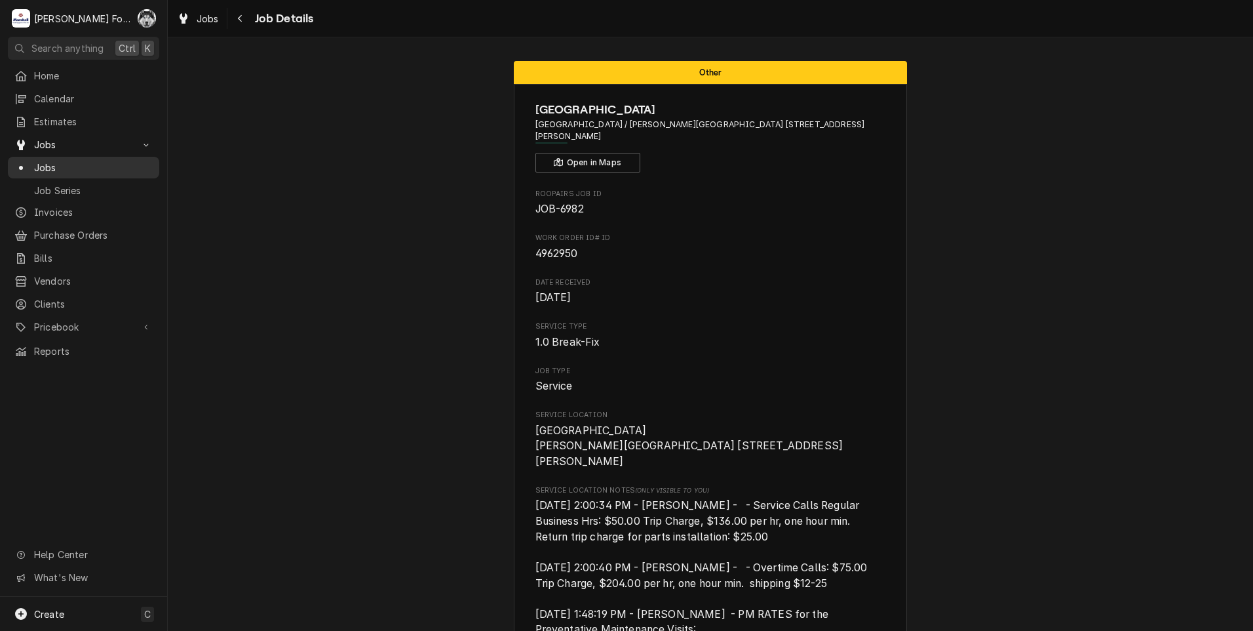
click at [44, 165] on span "Jobs" at bounding box center [93, 168] width 119 height 14
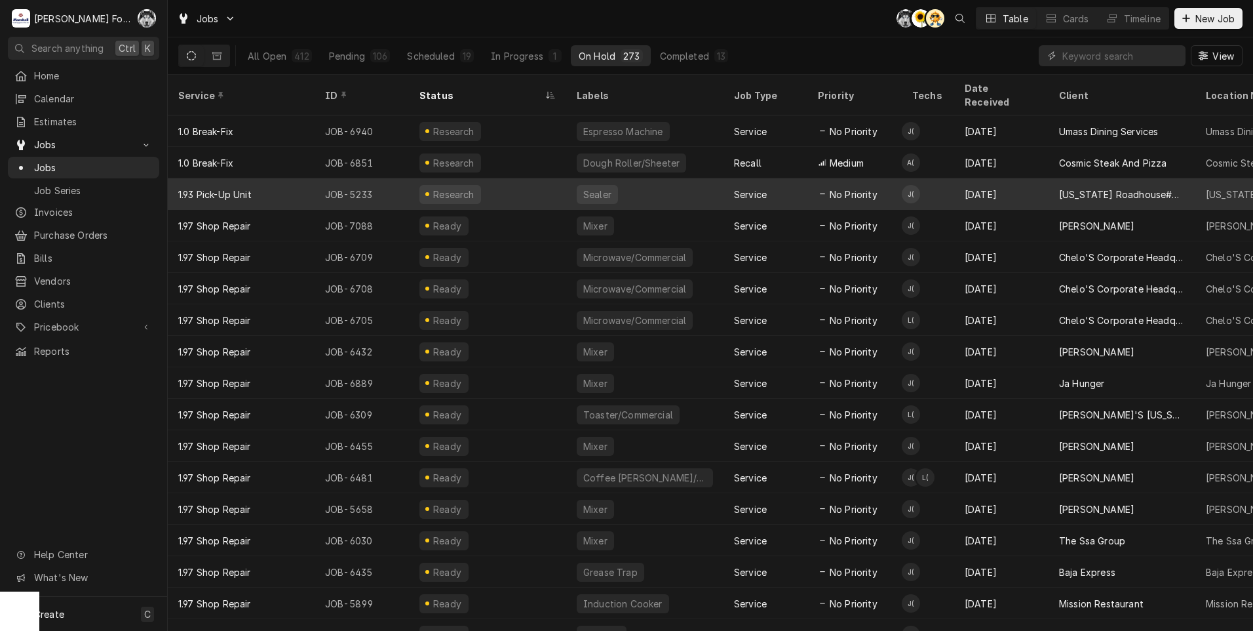
click at [597, 187] on div "Sealer" at bounding box center [597, 194] width 31 height 14
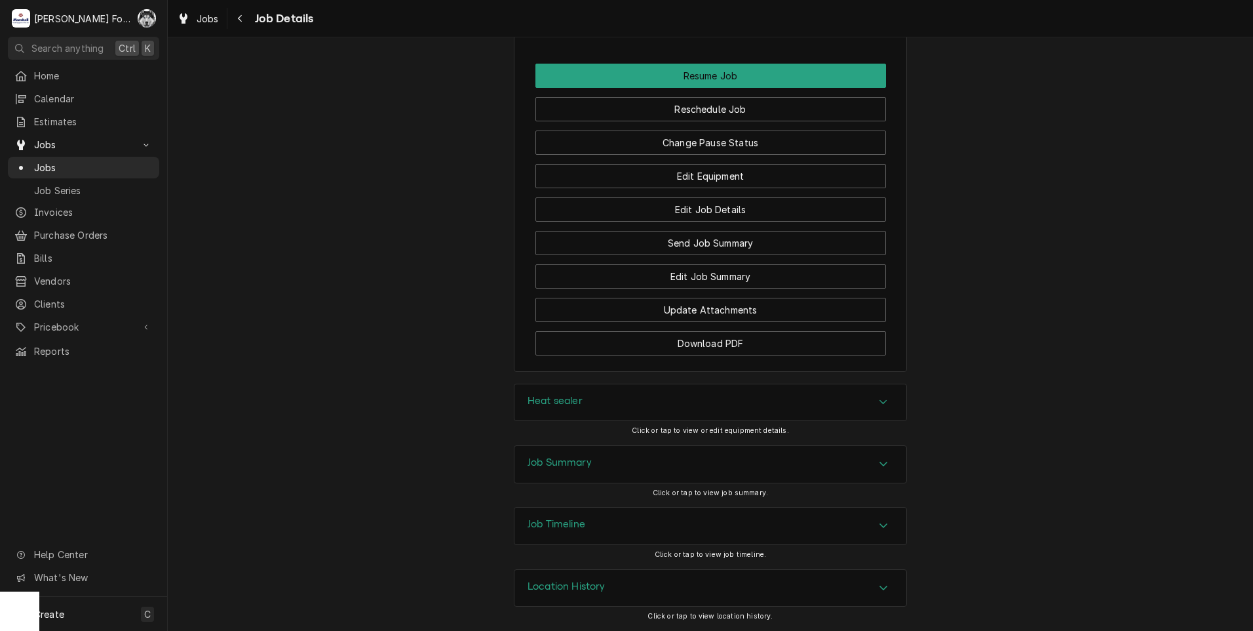
scroll to position [1244, 0]
click at [47, 165] on span "Jobs" at bounding box center [93, 168] width 119 height 14
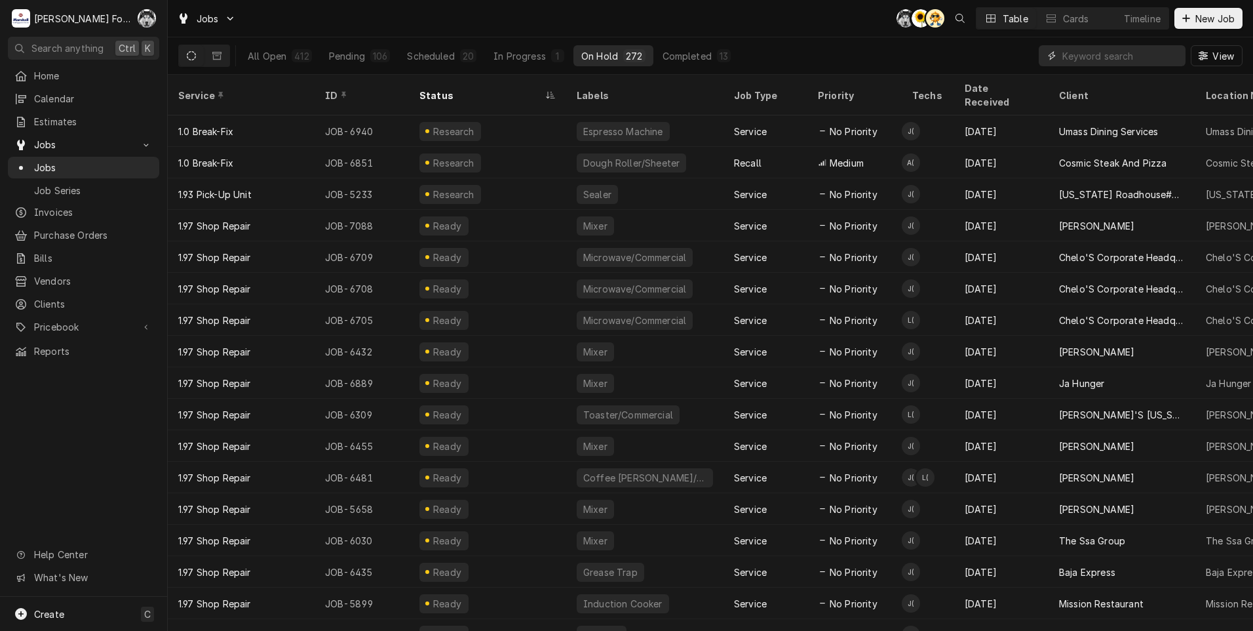
drag, startPoint x: 1093, startPoint y: 58, endPoint x: 1101, endPoint y: 56, distance: 8.0
click at [1095, 60] on input "Dynamic Content Wrapper" at bounding box center [1121, 55] width 117 height 21
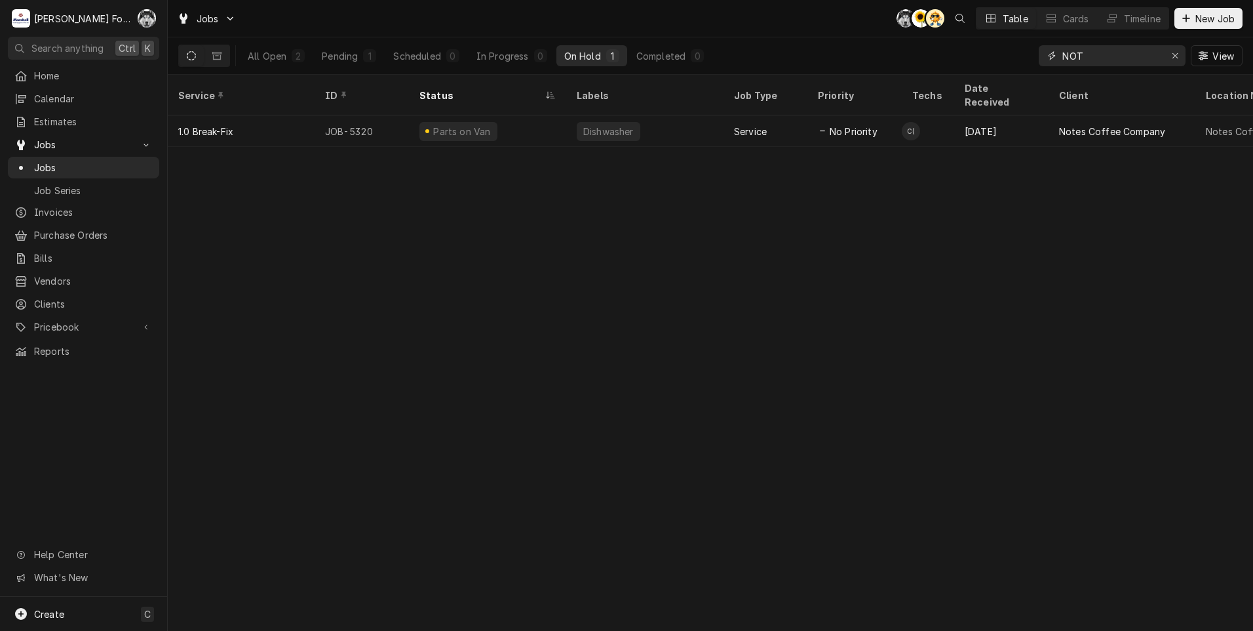
drag, startPoint x: 1052, startPoint y: 64, endPoint x: 997, endPoint y: 71, distance: 54.8
click at [999, 70] on div "All Open 2 Pending 1 Scheduled 0 In Progress 0 On Hold 1 Completed 0 NOT View" at bounding box center [710, 55] width 1065 height 37
type input "E"
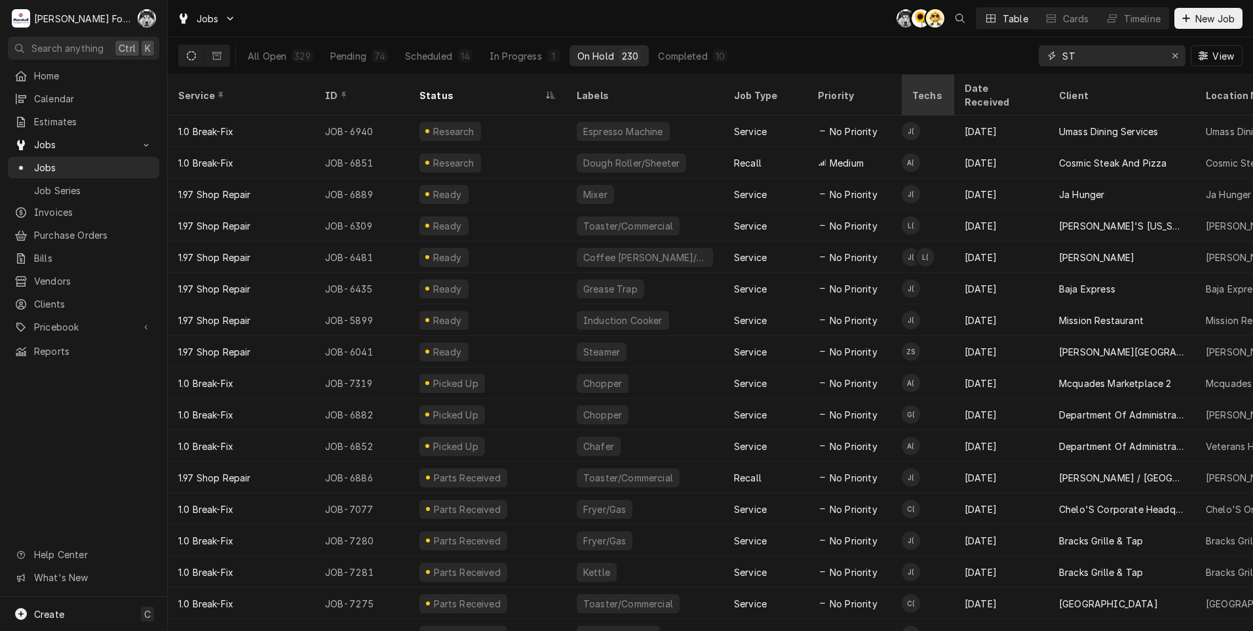
type input "S"
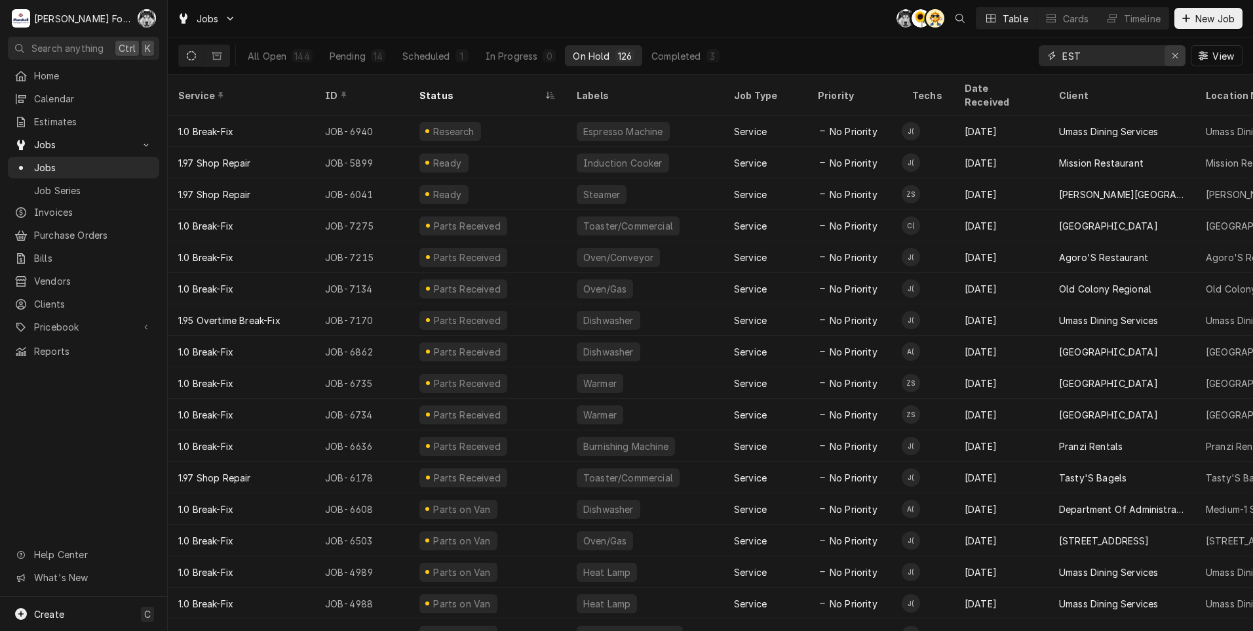
type input "EST"
click at [1176, 56] on icon "Erase input" at bounding box center [1175, 55] width 7 height 9
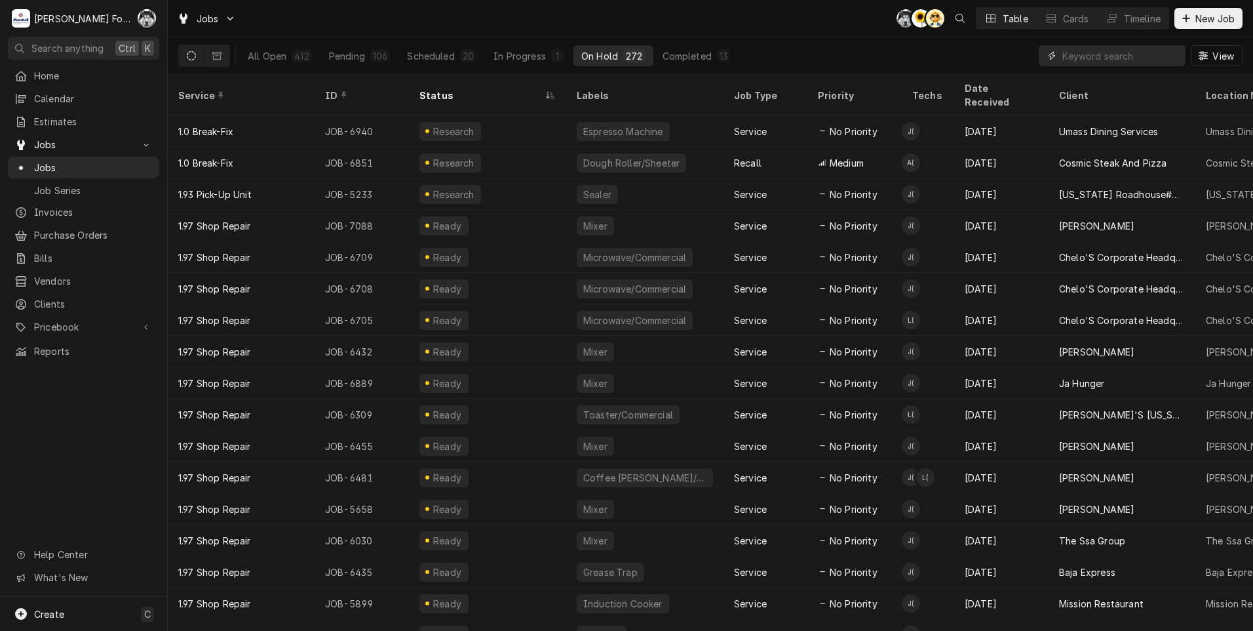
click at [1094, 62] on input "Dynamic Content Wrapper" at bounding box center [1121, 55] width 117 height 21
type input "6952"
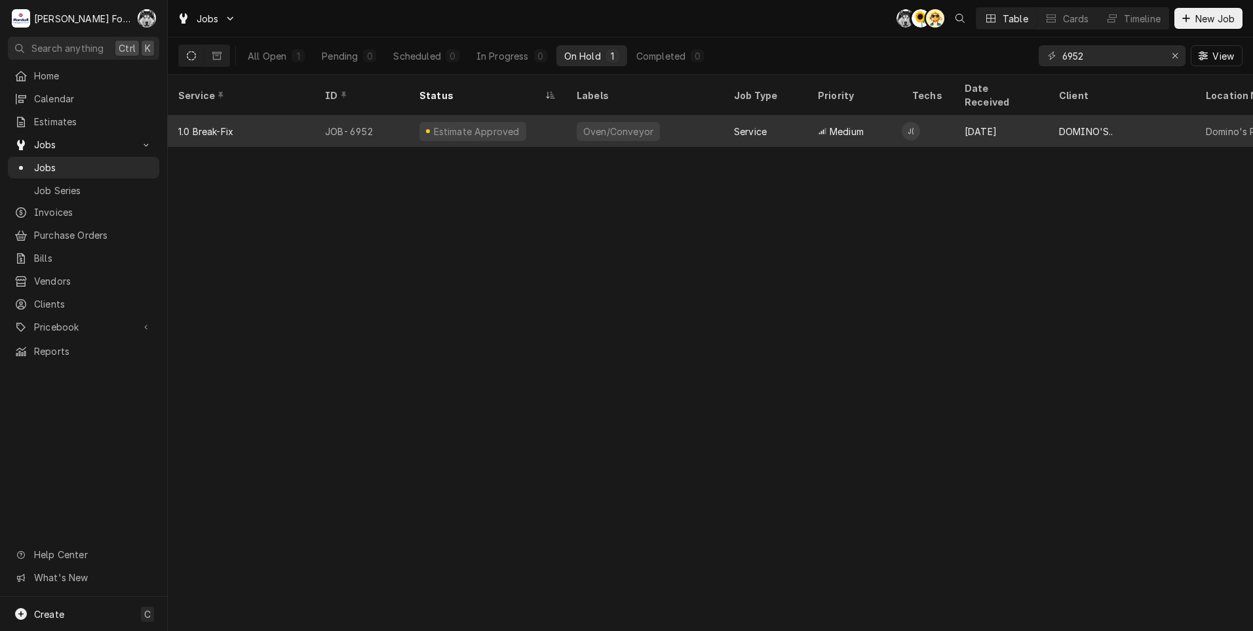
click at [915, 122] on div "James Lunney (128)'s Avatar" at bounding box center [911, 131] width 18 height 18
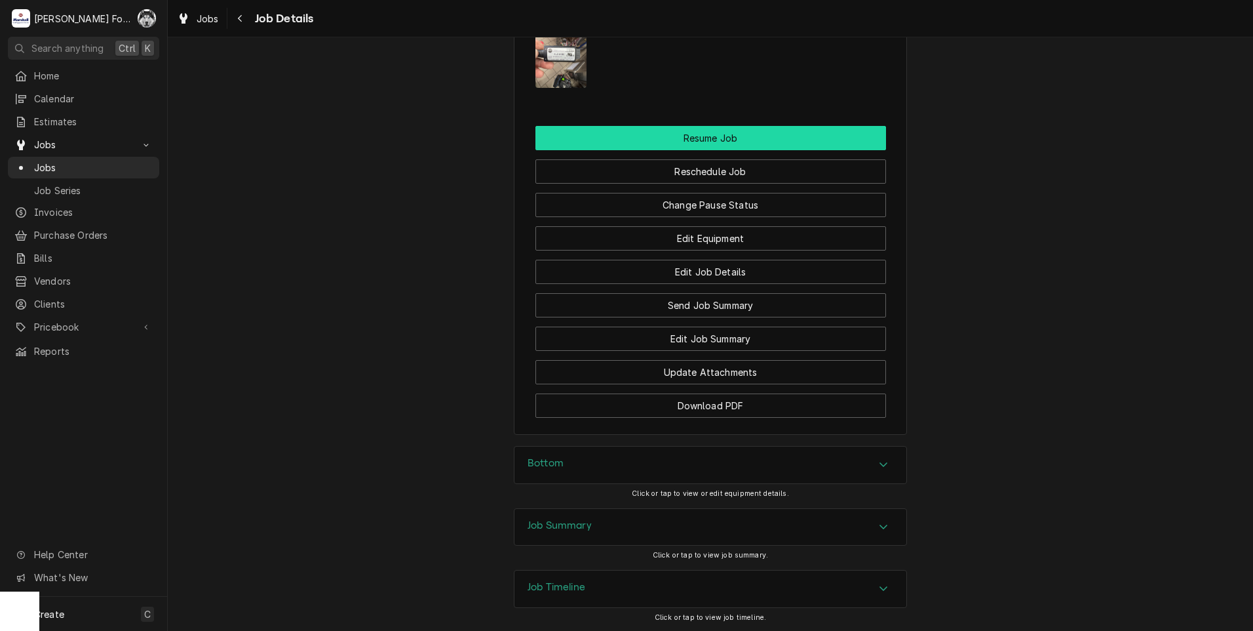
scroll to position [1387, 0]
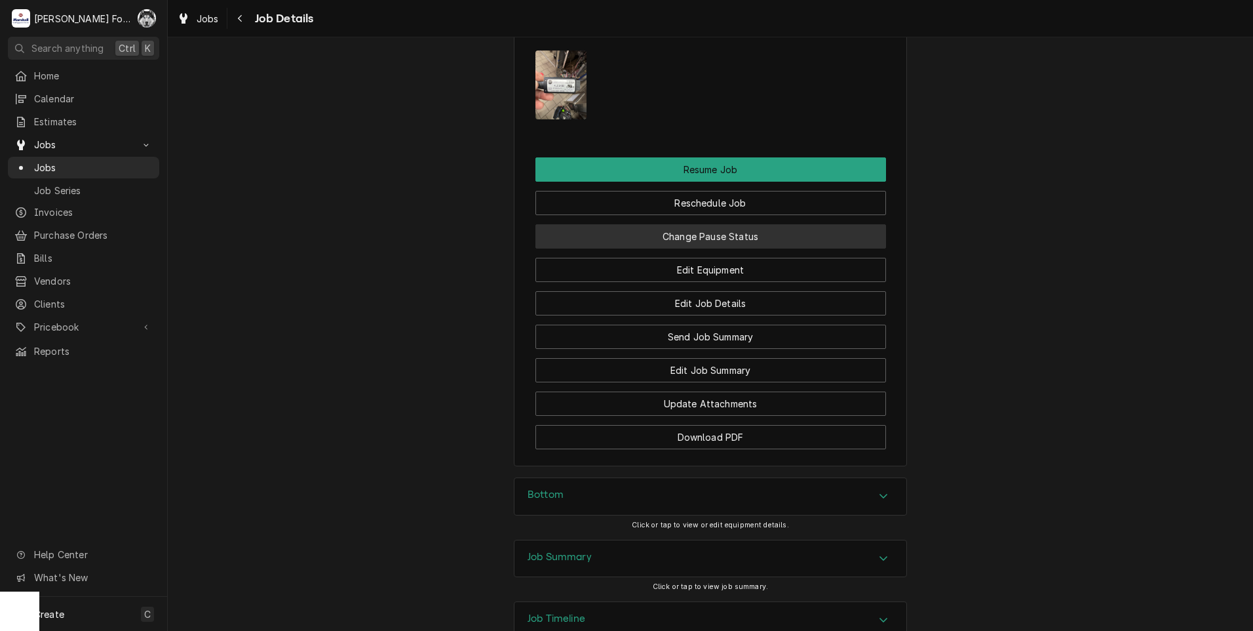
click at [677, 248] on button "Change Pause Status" at bounding box center [711, 236] width 351 height 24
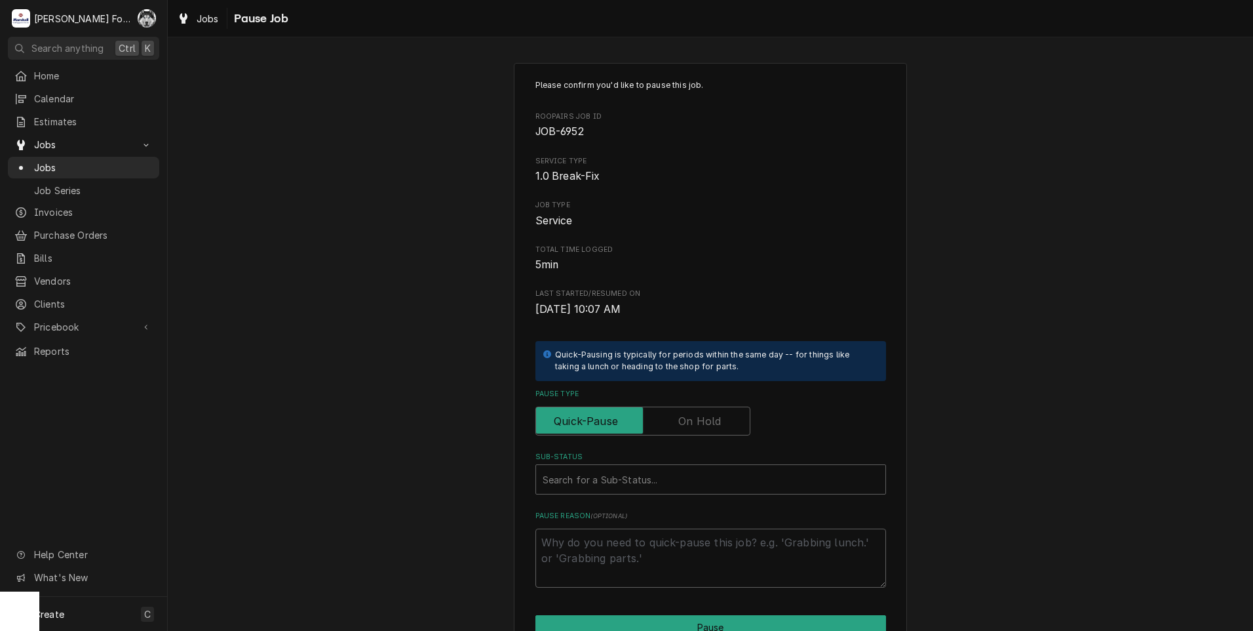
click at [712, 422] on label "Pause Type" at bounding box center [643, 420] width 215 height 29
click at [712, 422] on input "Pause Type" at bounding box center [642, 420] width 203 height 29
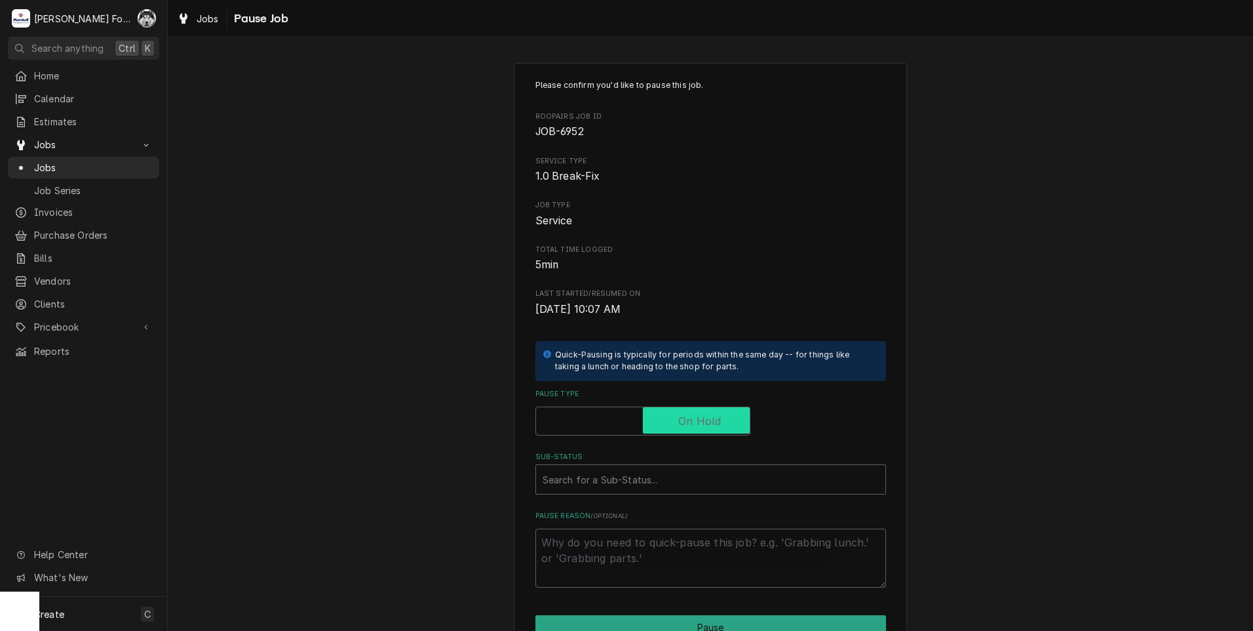
checkbox input "true"
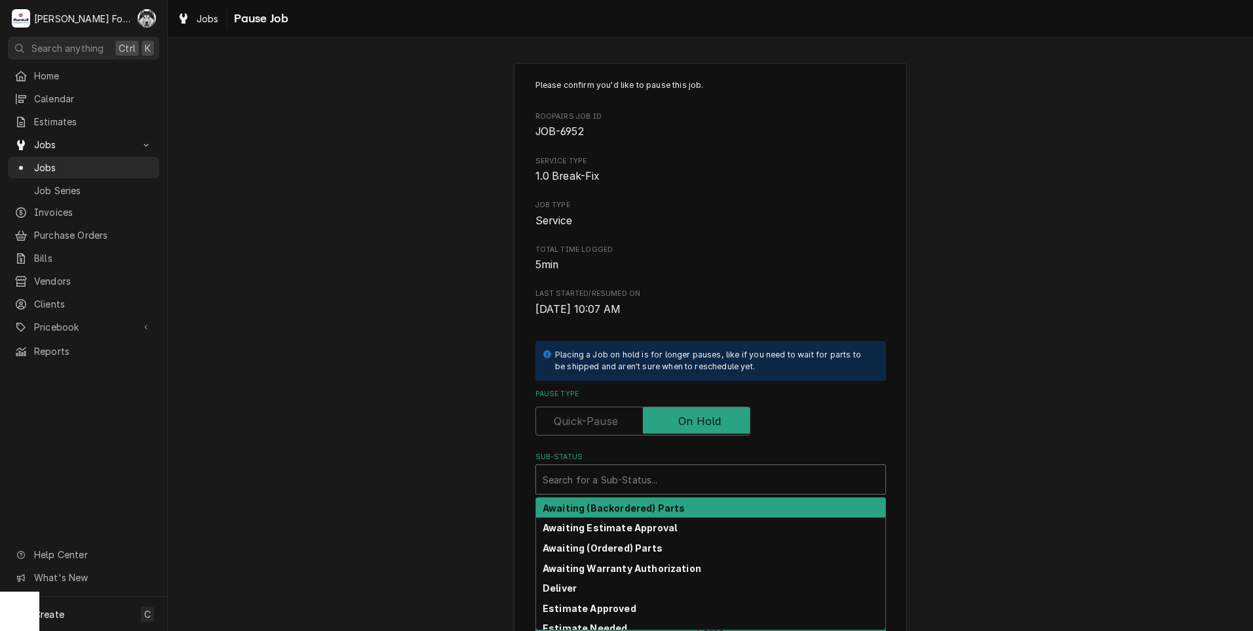
click at [602, 466] on div "Search for a Sub-Status..." at bounding box center [710, 479] width 349 height 29
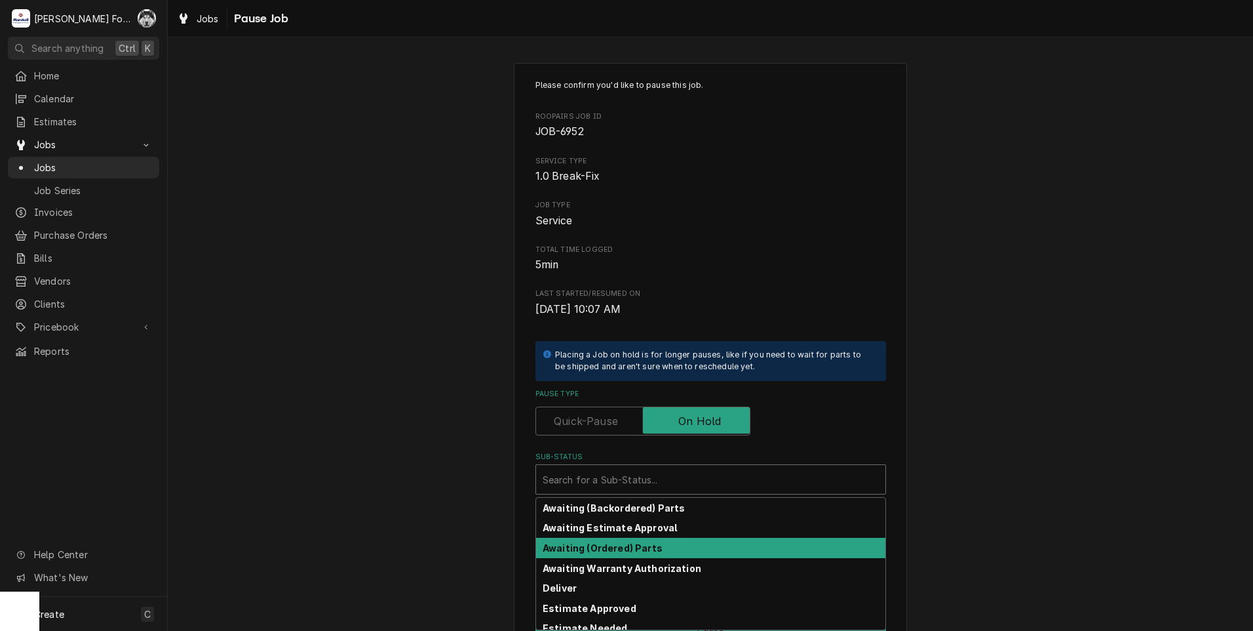
click at [610, 549] on strong "Awaiting (Ordered) Parts" at bounding box center [603, 547] width 120 height 11
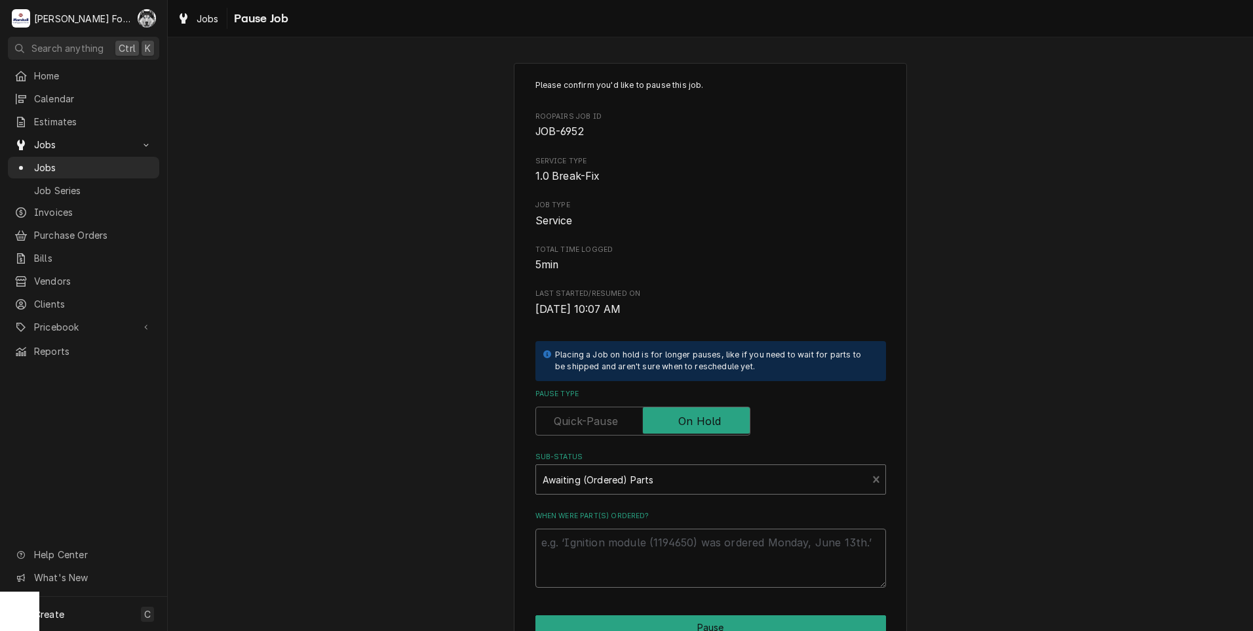
click at [610, 543] on textarea "When were part(s) ordered?" at bounding box center [711, 557] width 351 height 59
type textarea "x"
type textarea "9"
type textarea "x"
type textarea "9/"
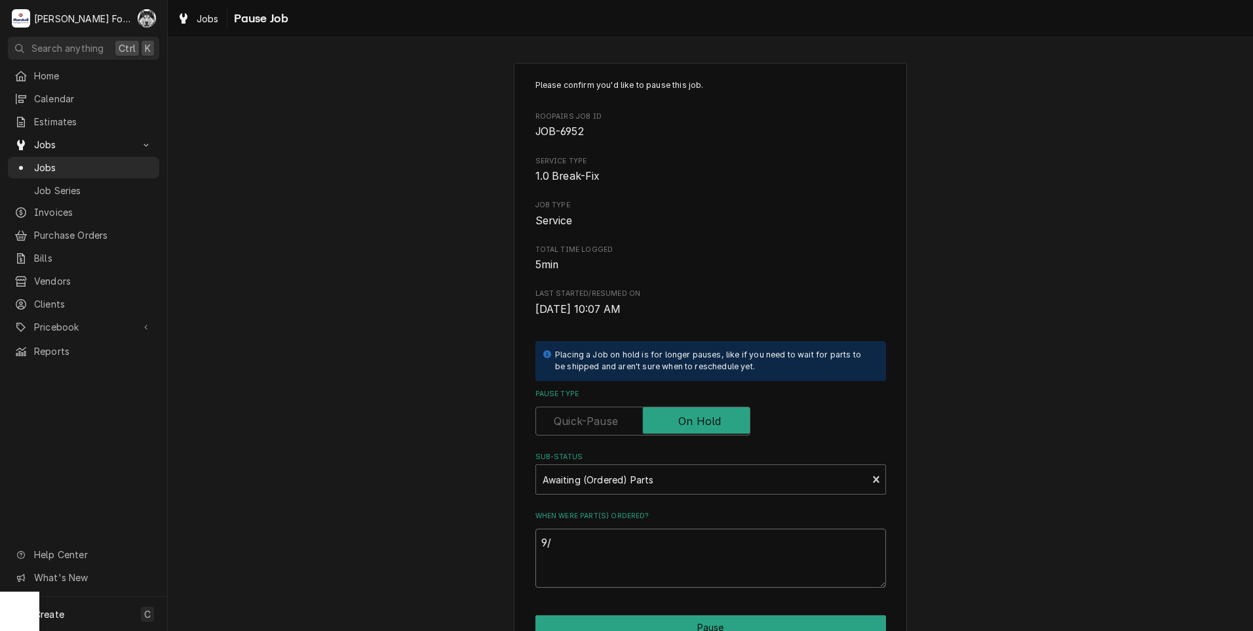
type textarea "x"
type textarea "9/1"
type textarea "x"
type textarea "9/15"
type textarea "x"
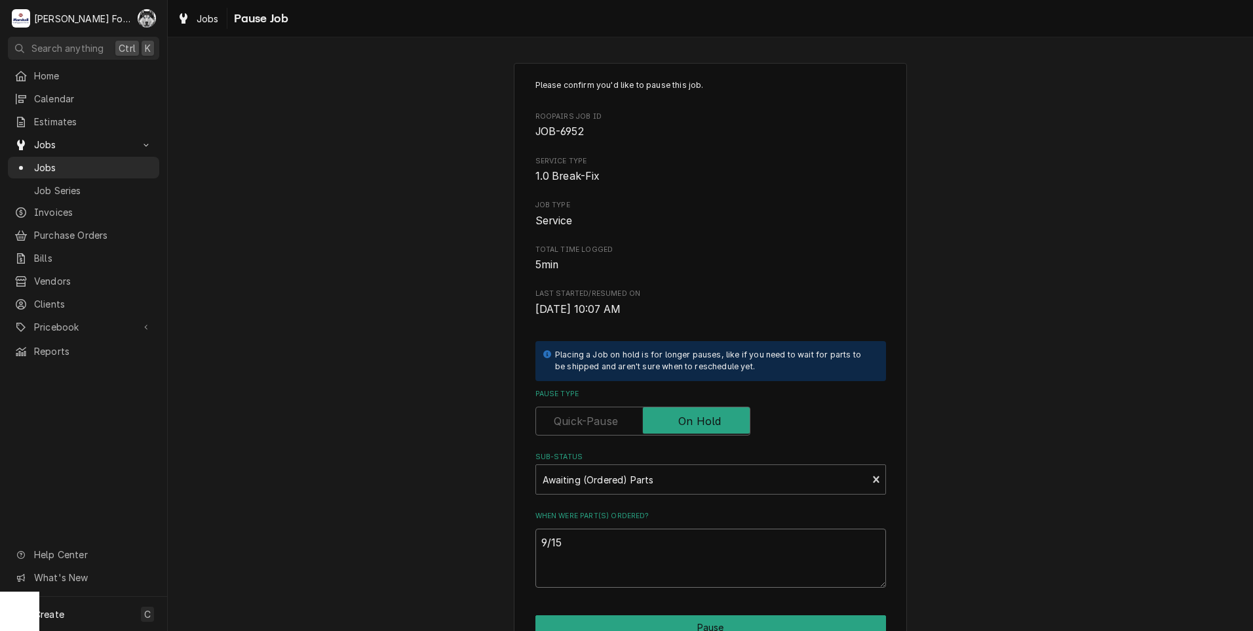
type textarea "9/15/"
type textarea "x"
type textarea "9/15/2"
type textarea "x"
type textarea "9/15/20"
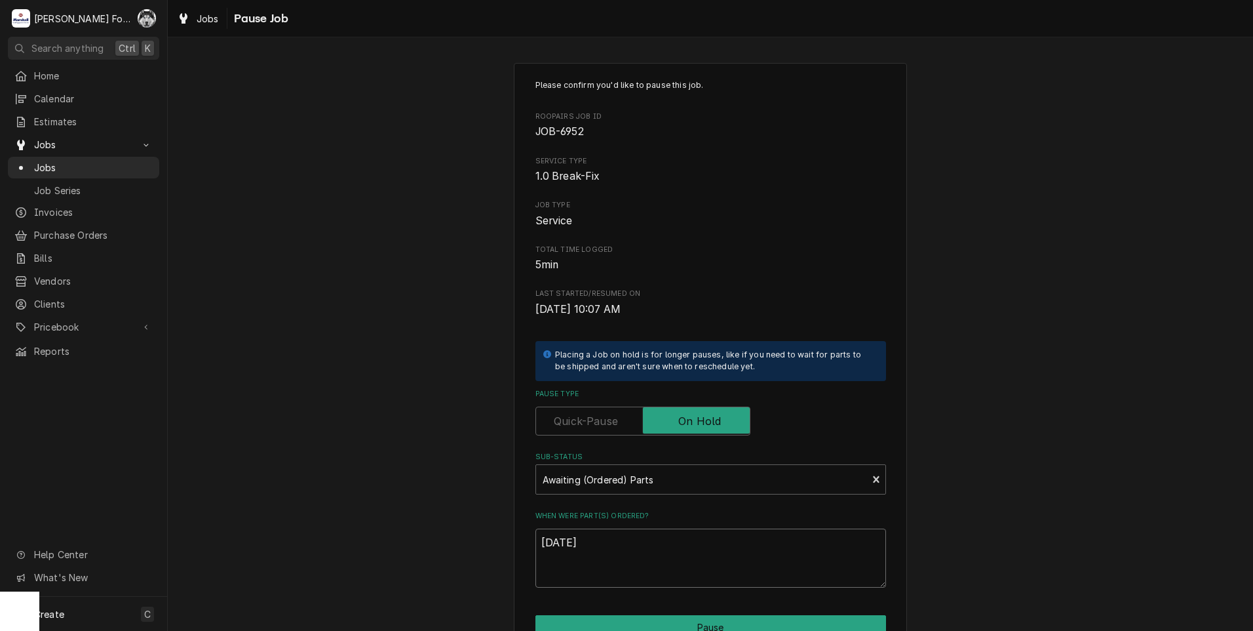
type textarea "x"
type textarea "9/15/202"
type textarea "x"
type textarea "9/15/2025"
click at [713, 623] on button "Pause" at bounding box center [711, 627] width 351 height 24
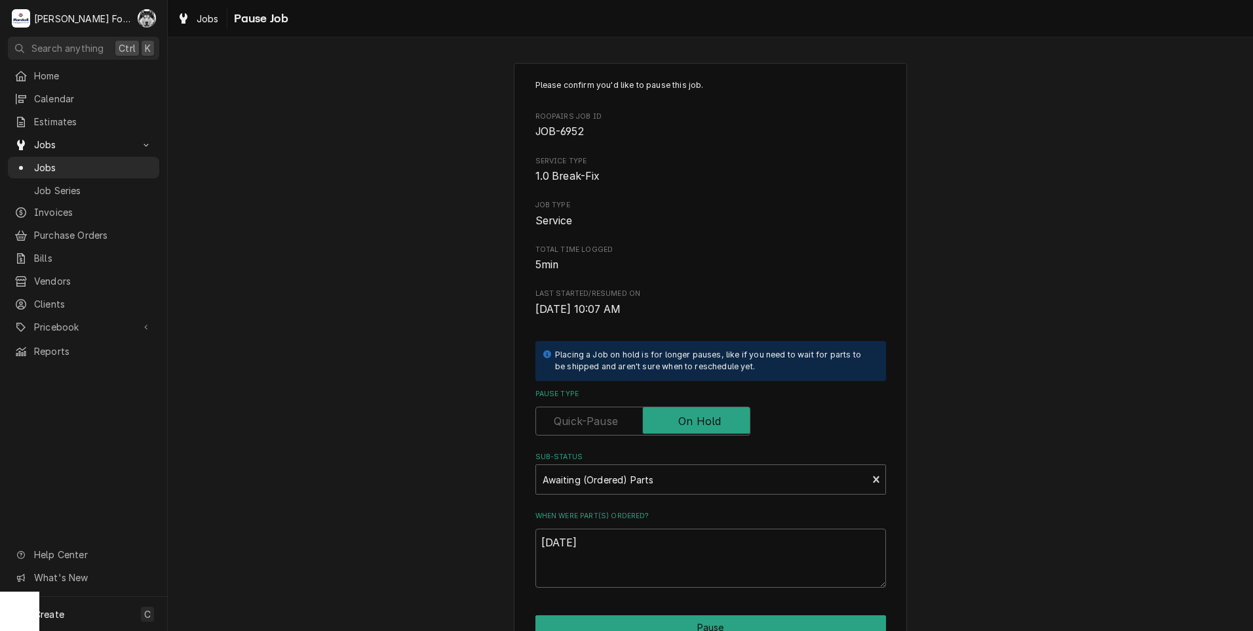
type textarea "x"
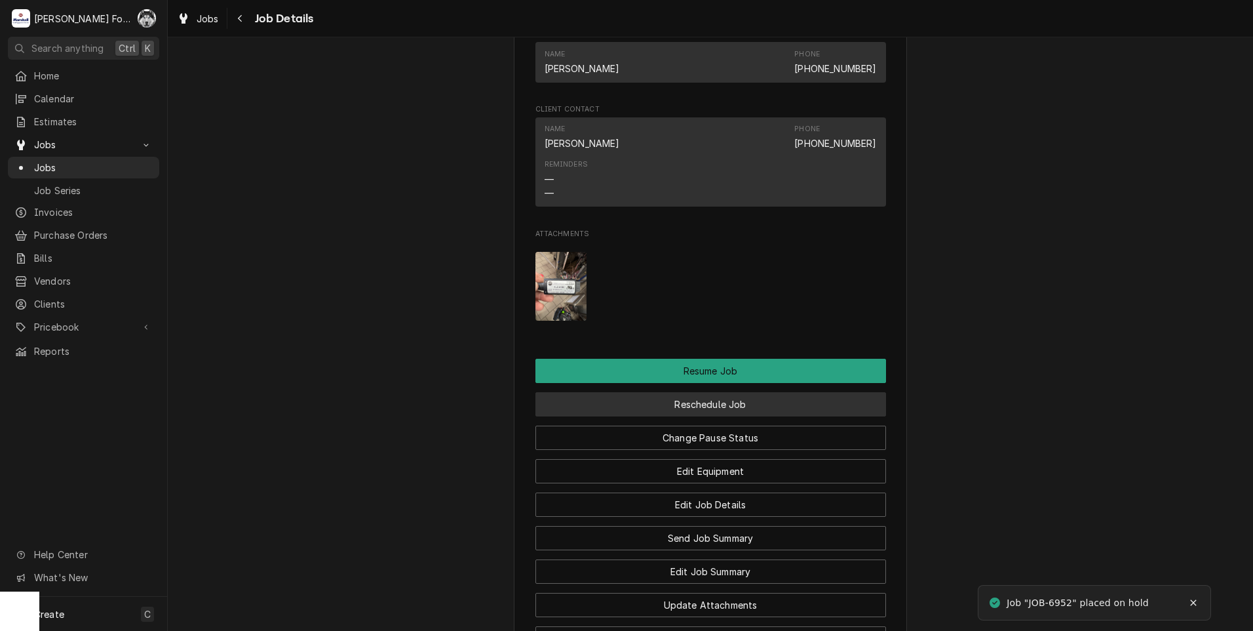
scroll to position [1202, 0]
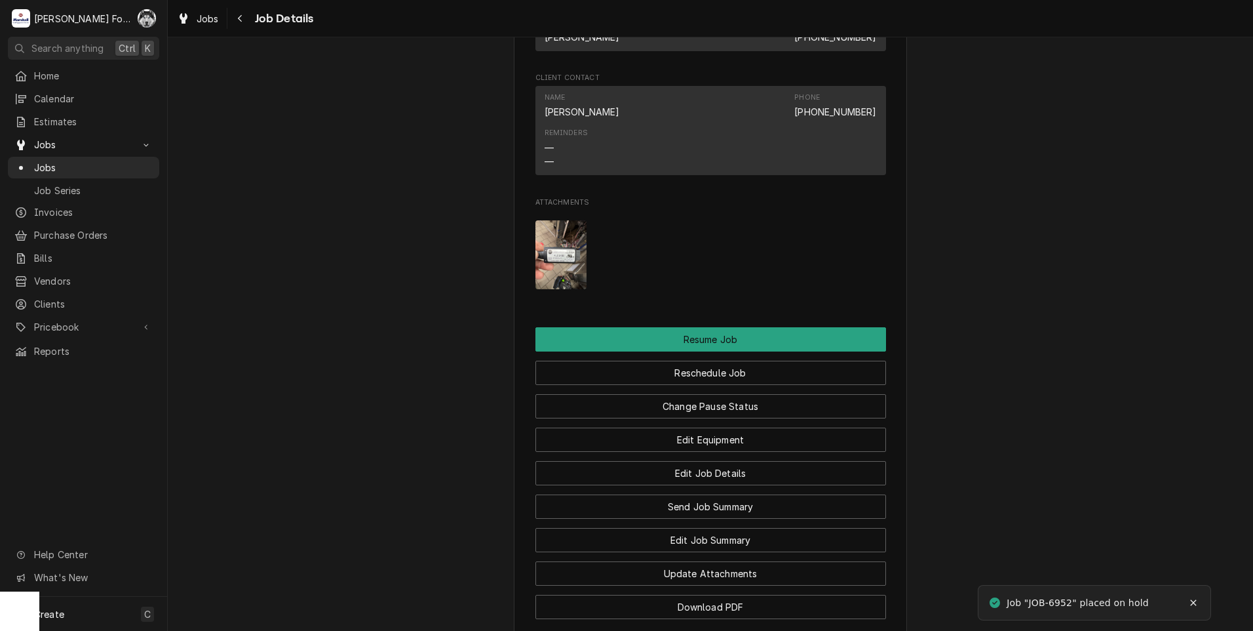
click at [555, 269] on img "Attachments" at bounding box center [562, 254] width 52 height 69
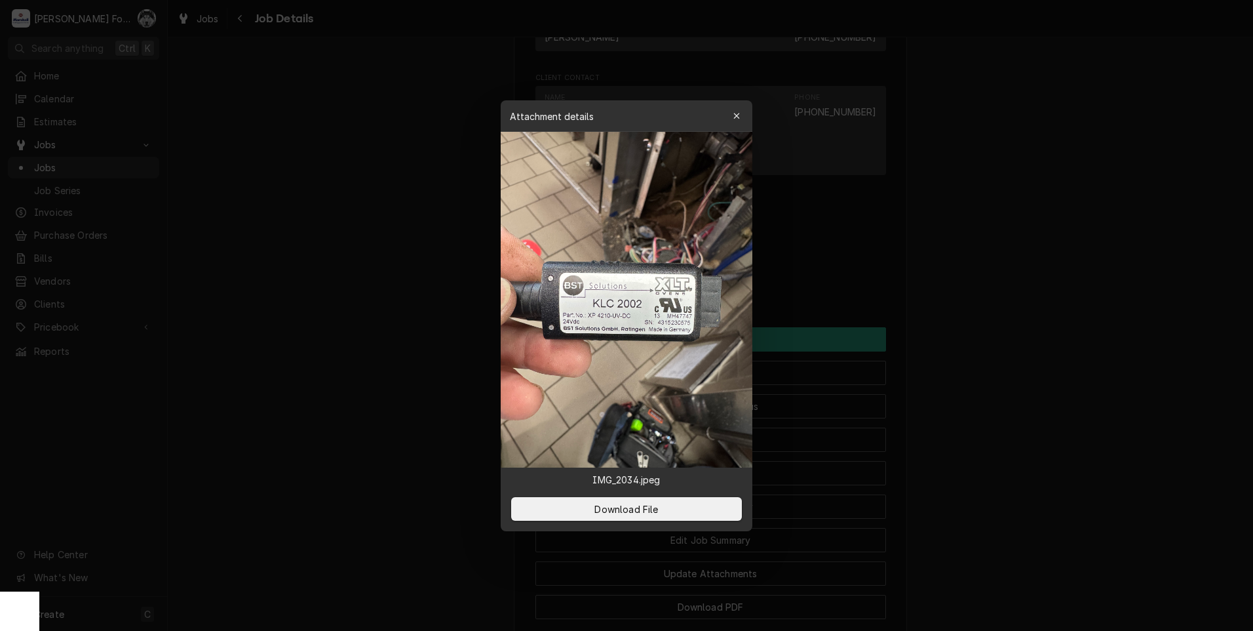
click at [302, 392] on div at bounding box center [626, 315] width 1253 height 631
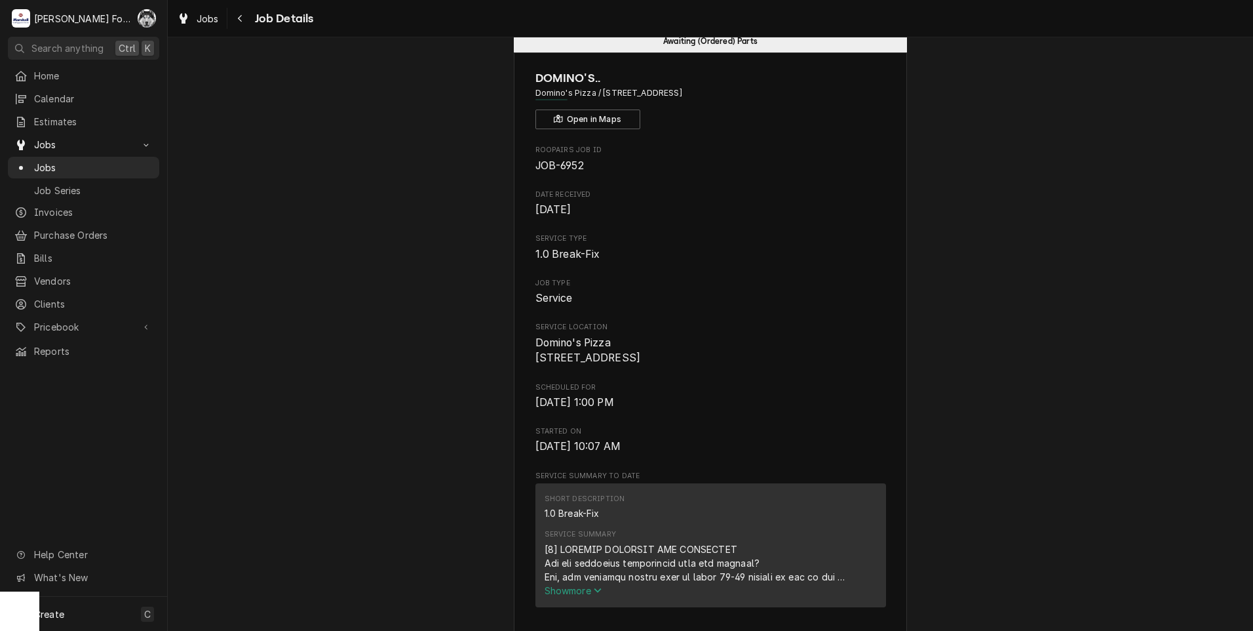
scroll to position [0, 0]
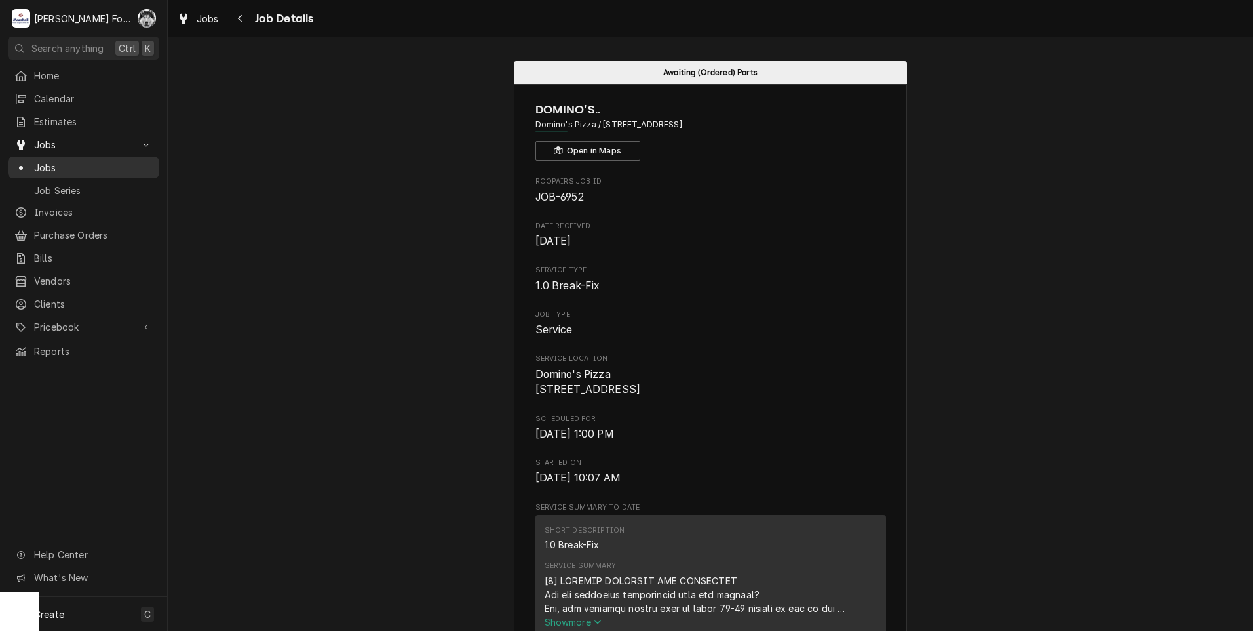
click at [55, 161] on span "Jobs" at bounding box center [93, 168] width 119 height 14
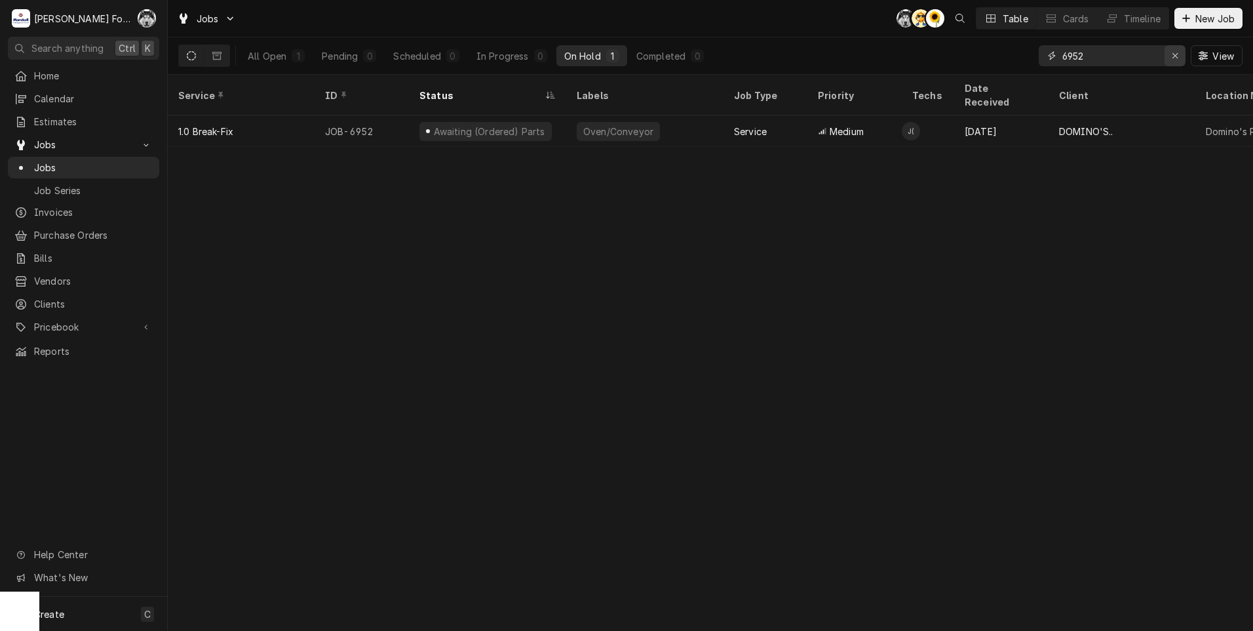
click at [1173, 53] on icon "Erase input" at bounding box center [1175, 55] width 7 height 9
